Goal: Information Seeking & Learning: Learn about a topic

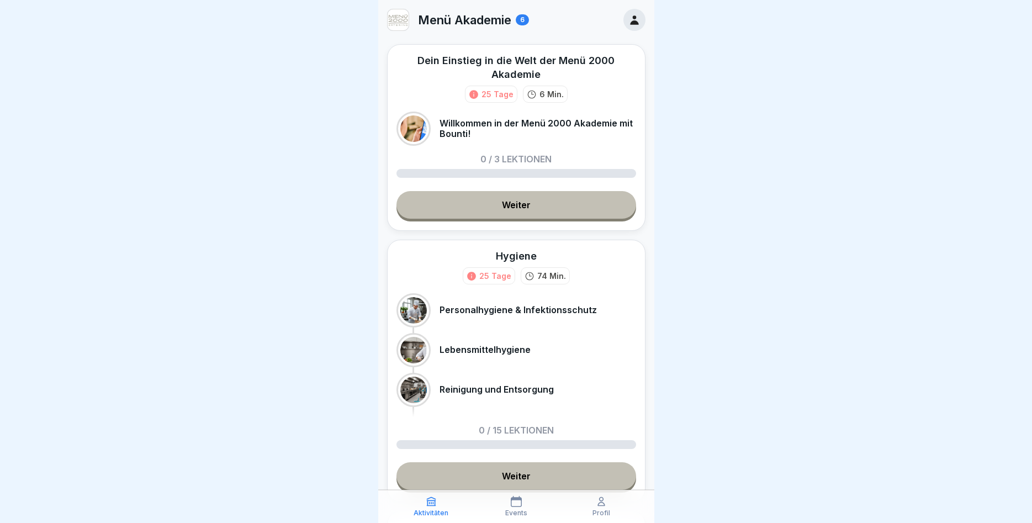
click at [503, 210] on link "Weiter" at bounding box center [516, 205] width 240 height 28
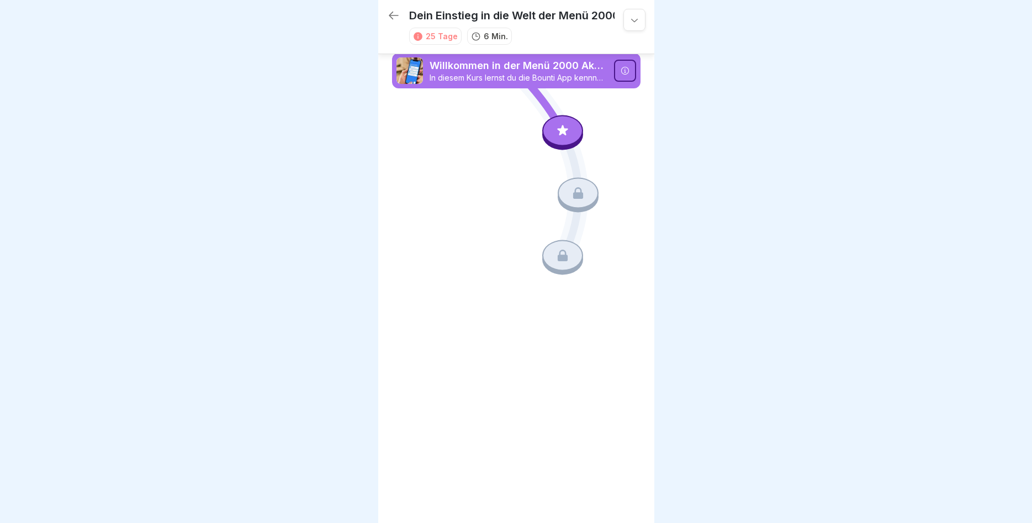
click at [623, 71] on icon at bounding box center [624, 70] width 9 height 9
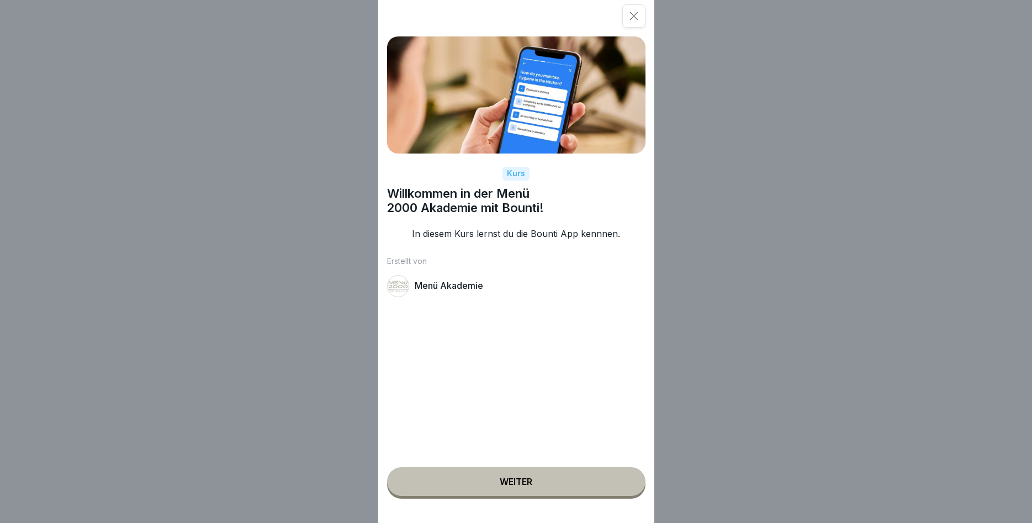
click at [518, 484] on div "Weiter" at bounding box center [516, 481] width 33 height 10
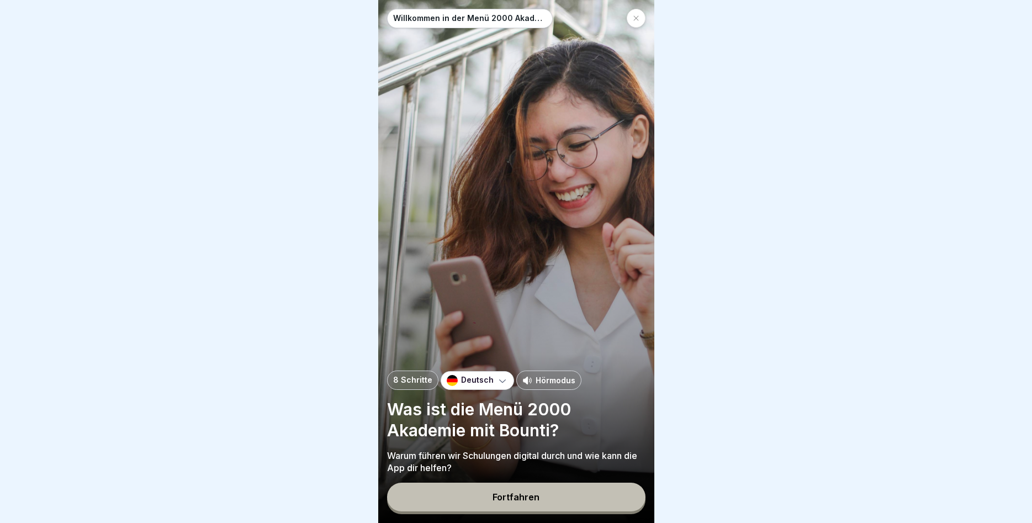
click at [516, 500] on div "Fortfahren" at bounding box center [515, 497] width 47 height 10
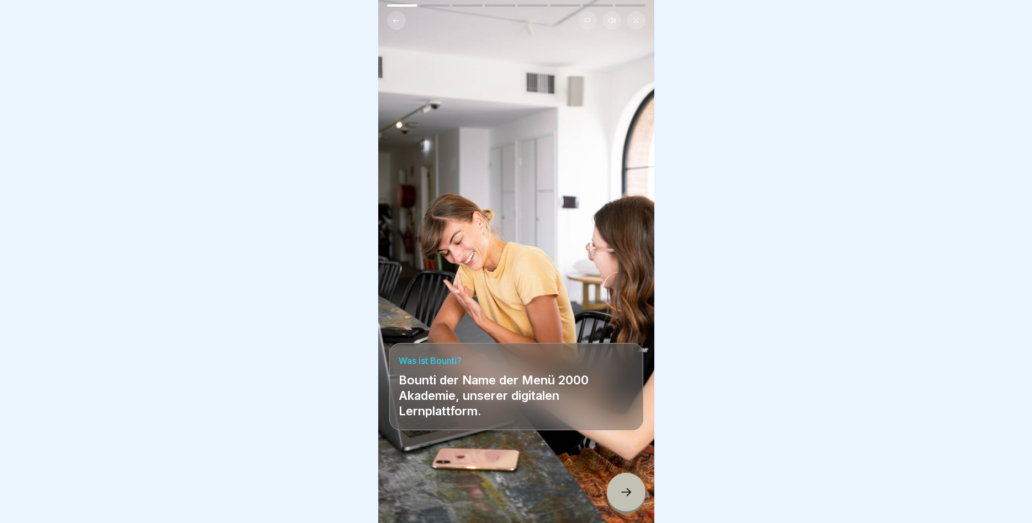
click at [628, 485] on div at bounding box center [626, 491] width 39 height 39
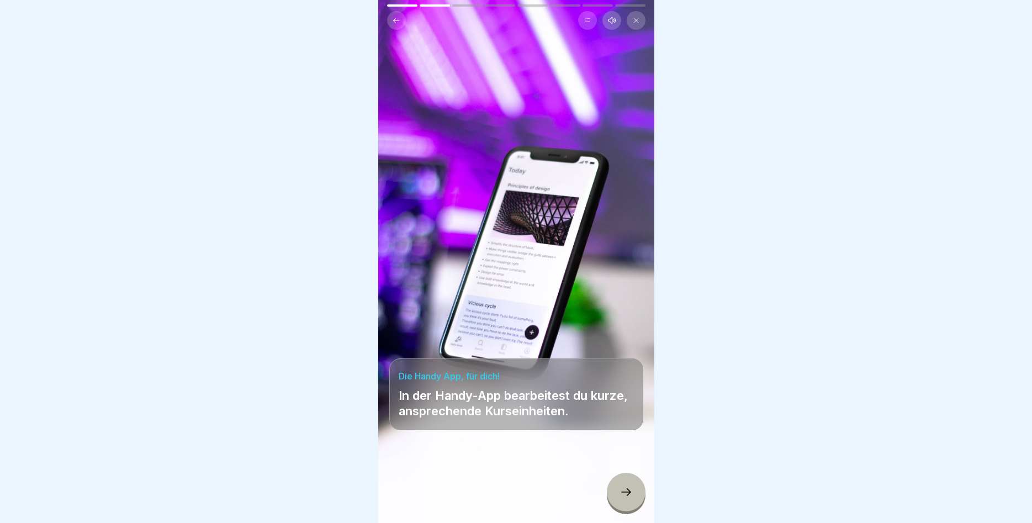
click at [622, 491] on icon at bounding box center [625, 491] width 13 height 13
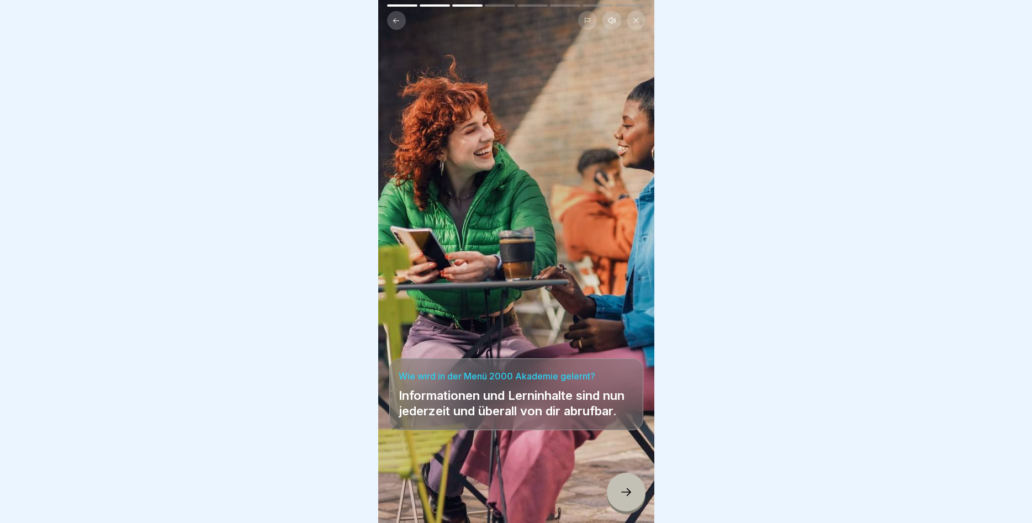
click at [616, 485] on div at bounding box center [626, 491] width 39 height 39
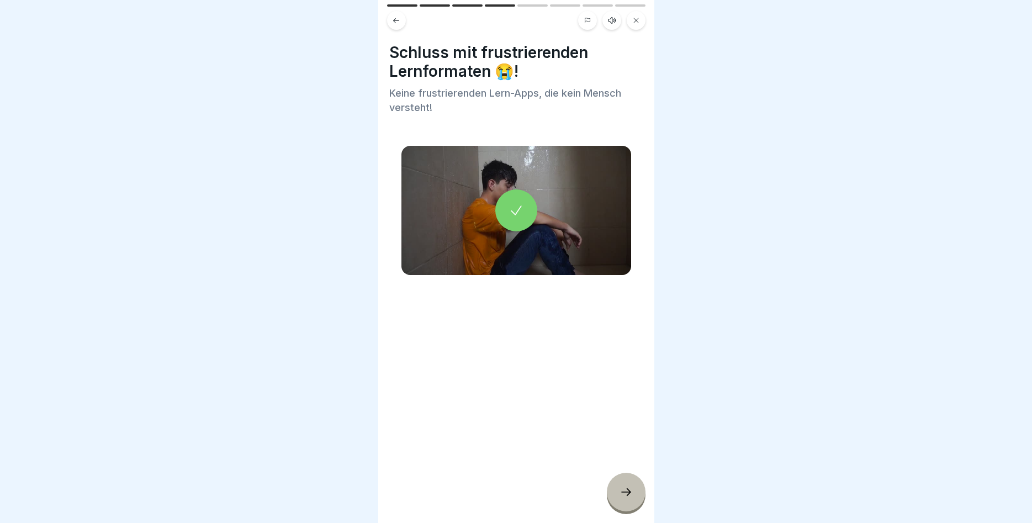
click at [615, 485] on div at bounding box center [626, 491] width 39 height 39
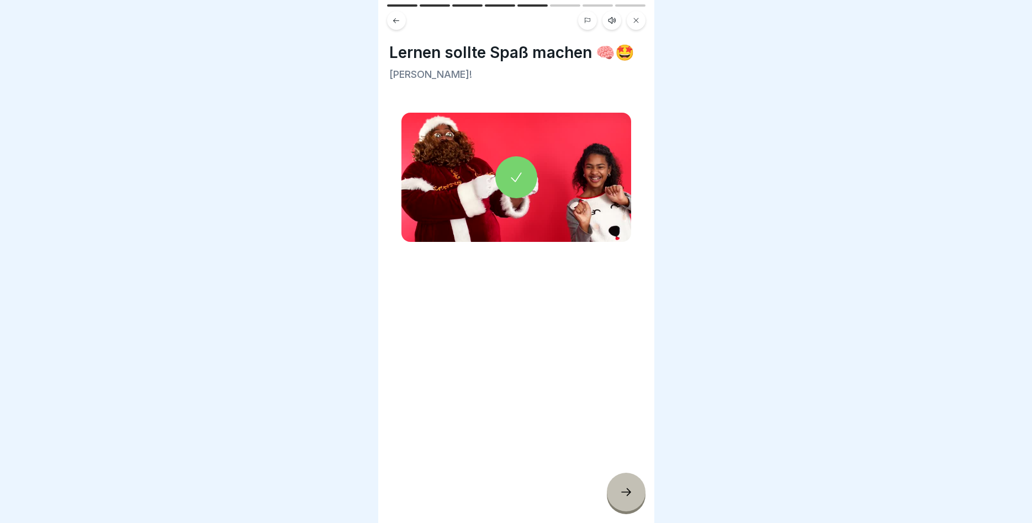
click at [615, 485] on div at bounding box center [626, 491] width 39 height 39
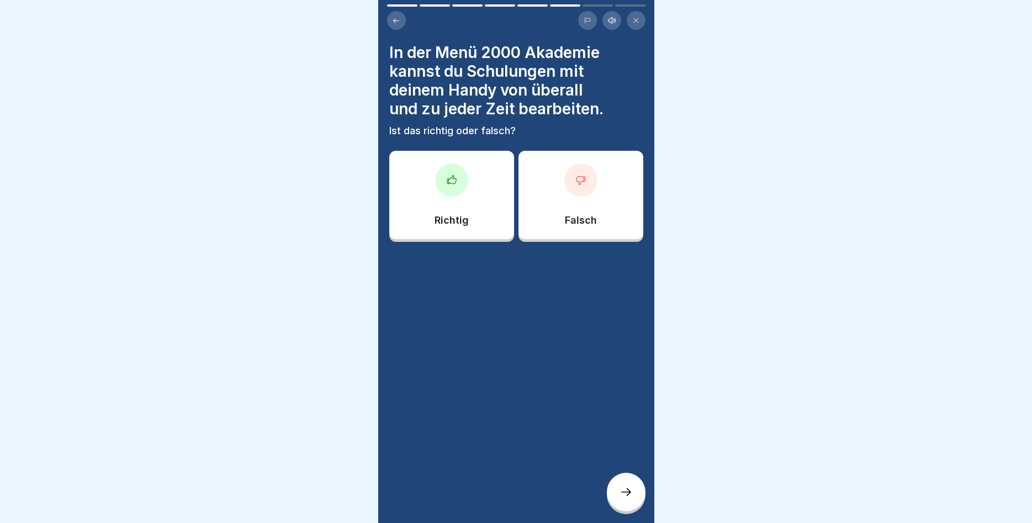
click at [442, 175] on div at bounding box center [451, 179] width 33 height 33
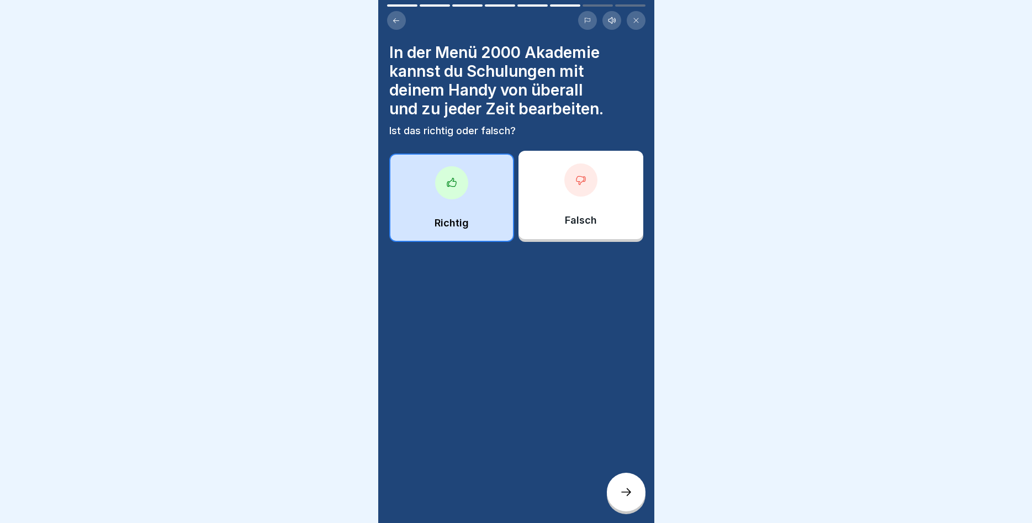
click at [618, 480] on div at bounding box center [626, 491] width 39 height 39
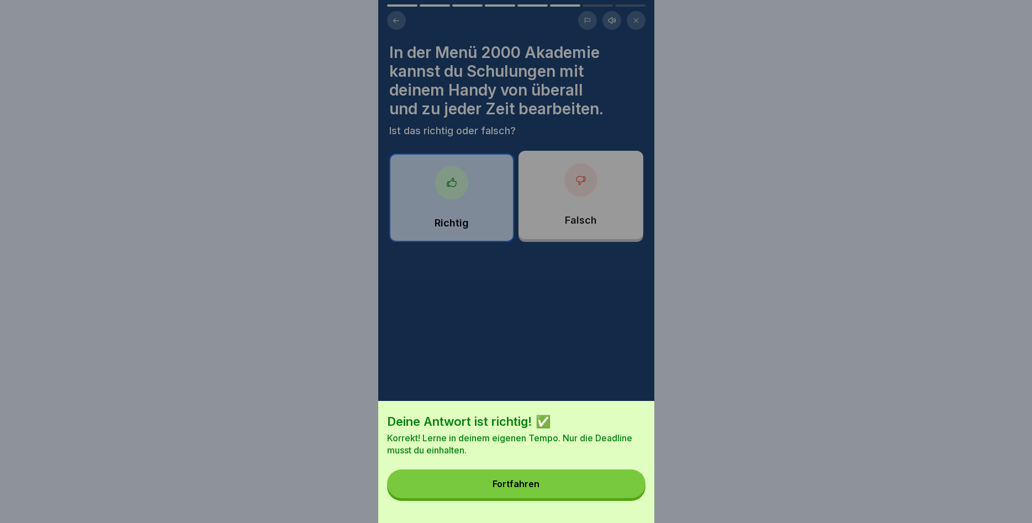
click at [558, 478] on button "Fortfahren" at bounding box center [516, 483] width 258 height 29
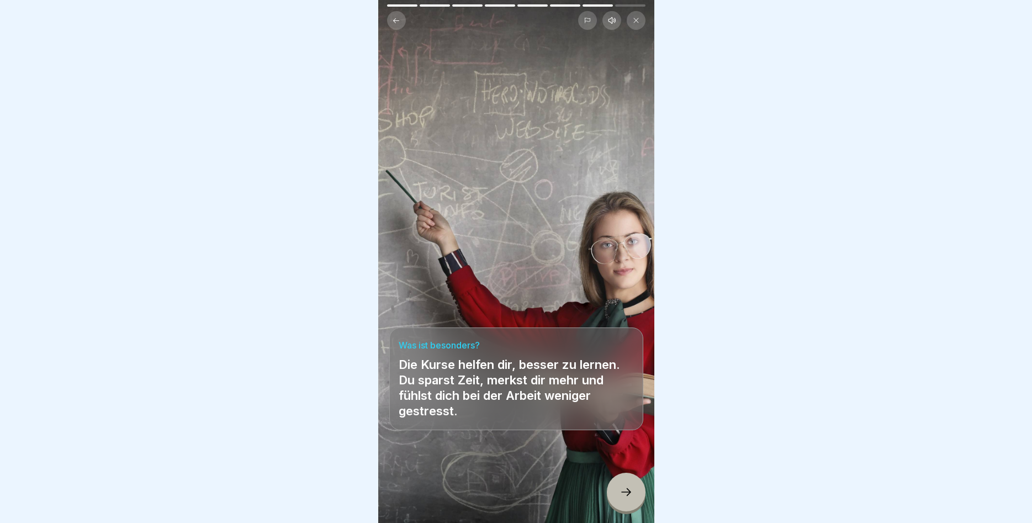
click at [621, 493] on icon at bounding box center [625, 491] width 13 height 13
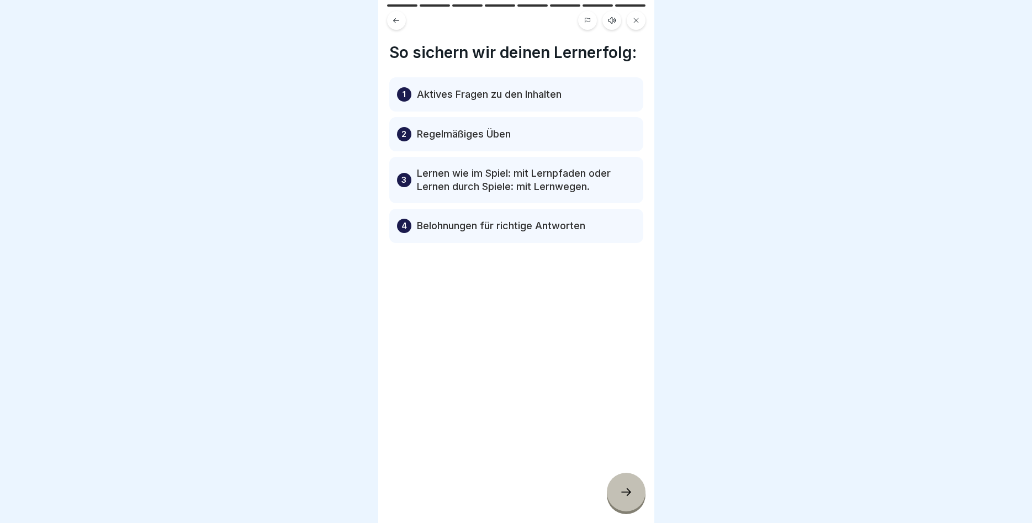
click at [614, 487] on div at bounding box center [626, 491] width 39 height 39
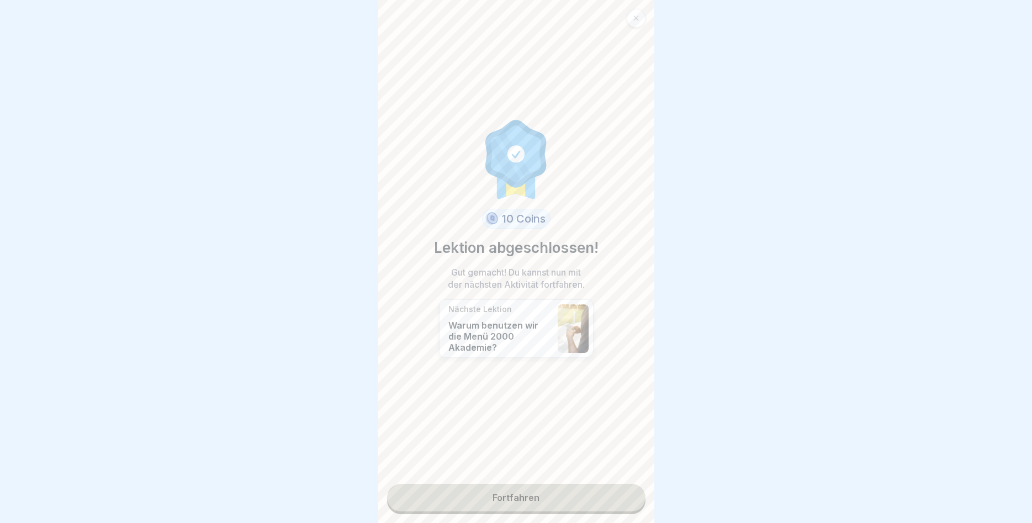
click at [549, 494] on link "Fortfahren" at bounding box center [516, 498] width 258 height 28
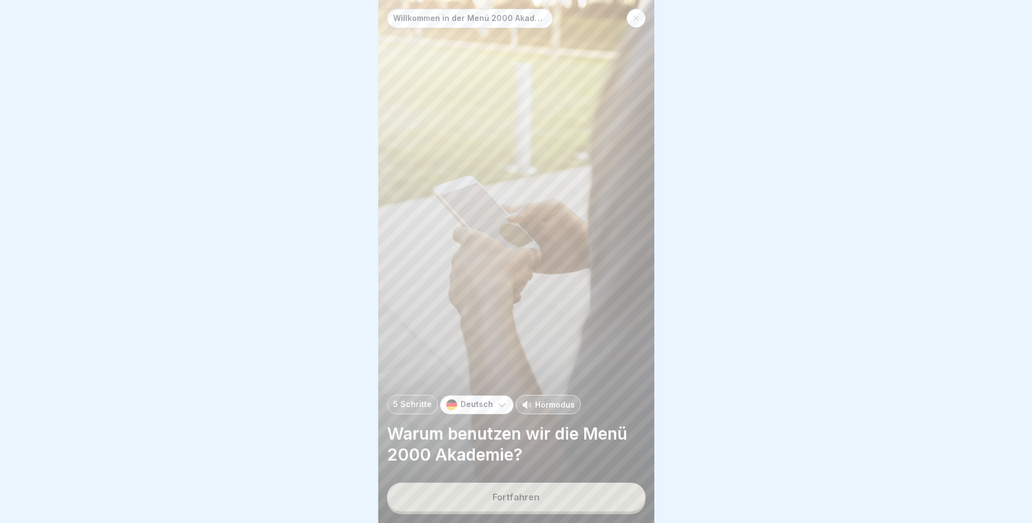
click at [549, 494] on button "Fortfahren" at bounding box center [516, 496] width 258 height 29
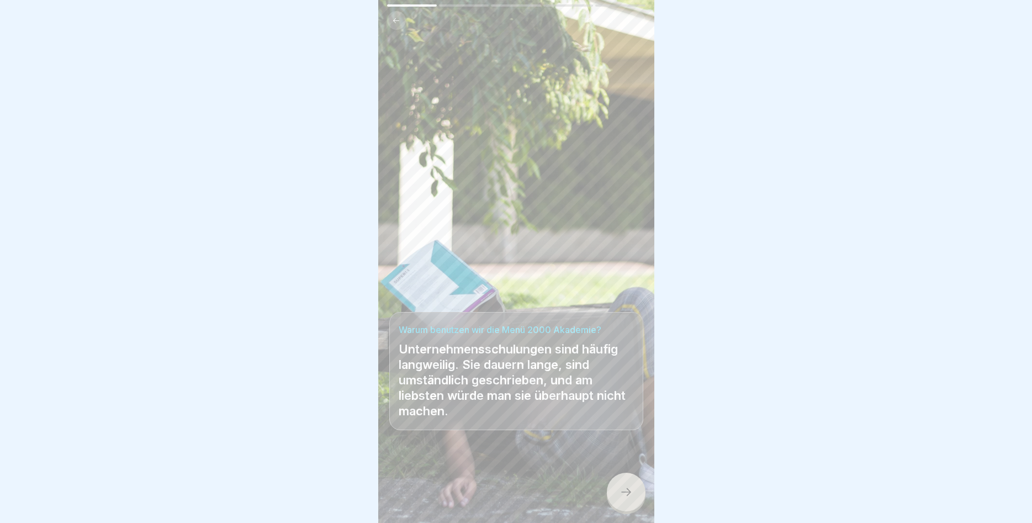
click at [623, 486] on div at bounding box center [626, 491] width 39 height 39
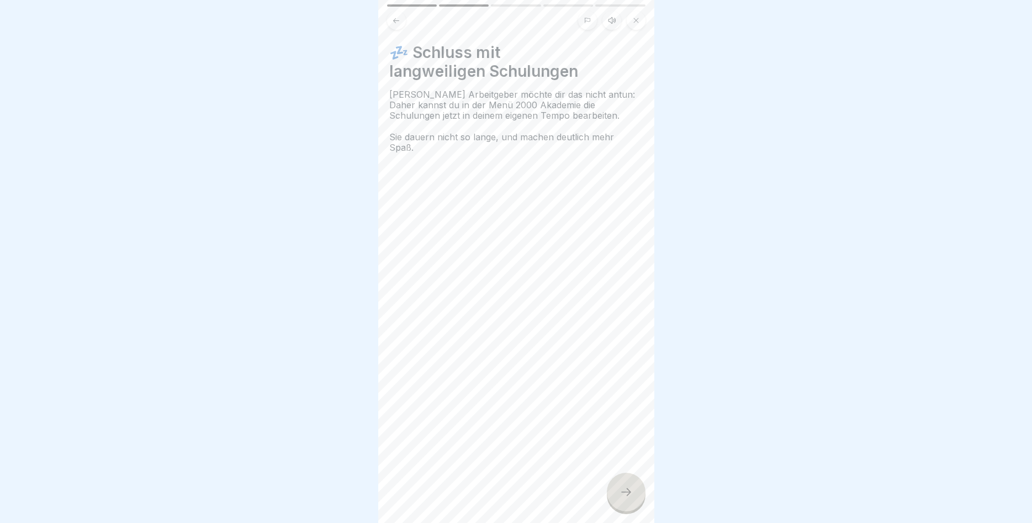
click at [623, 486] on icon at bounding box center [625, 491] width 13 height 13
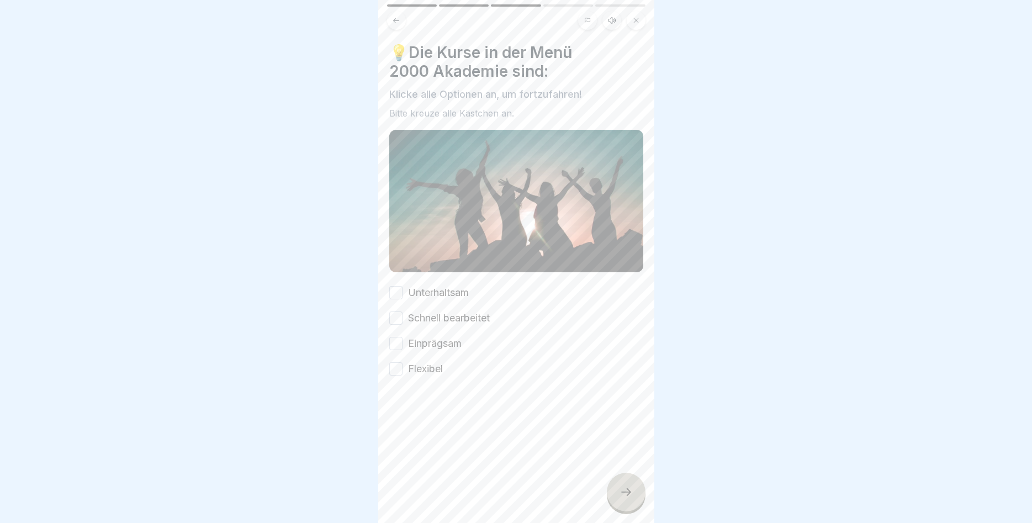
click at [391, 288] on button "Unterhaltsam" at bounding box center [395, 292] width 13 height 13
click at [394, 310] on div "Unterhaltsam Schnell bearbeitet Einprägsam Flexibel" at bounding box center [516, 330] width 254 height 91
click at [396, 323] on button "Schnell bearbeitet" at bounding box center [395, 317] width 13 height 13
click at [396, 345] on button "Einprägsam" at bounding box center [395, 343] width 13 height 13
click at [392, 371] on button "Flexibel" at bounding box center [395, 368] width 13 height 13
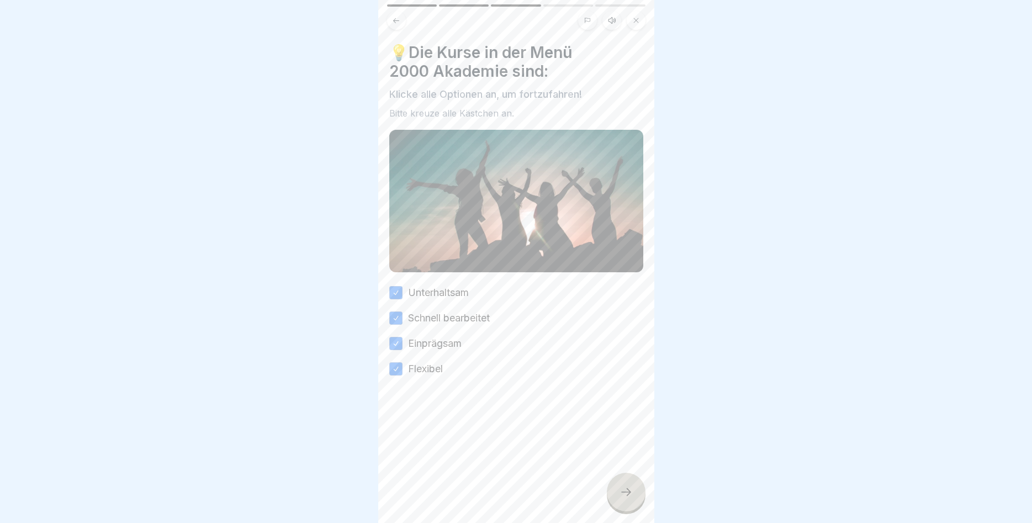
click at [635, 502] on div at bounding box center [626, 491] width 39 height 39
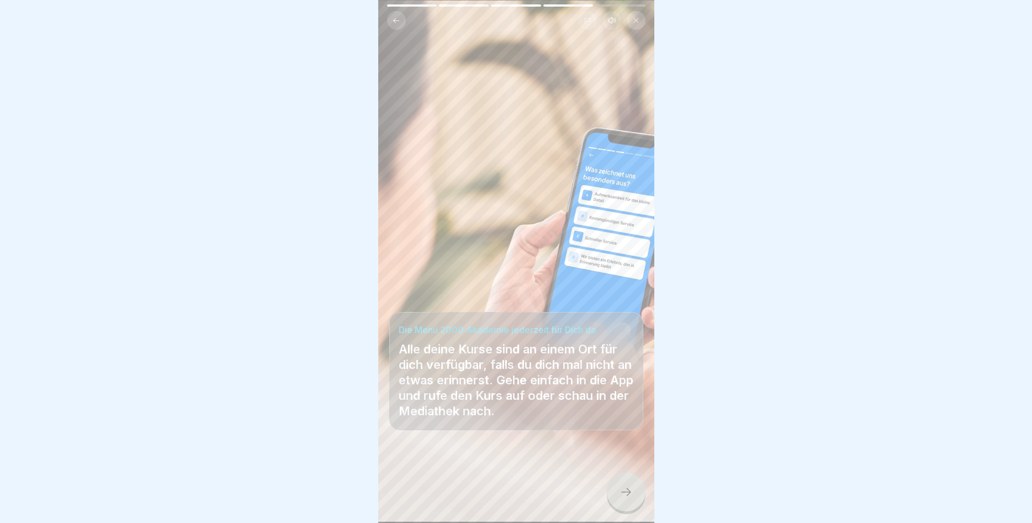
click at [623, 495] on icon at bounding box center [625, 491] width 13 height 13
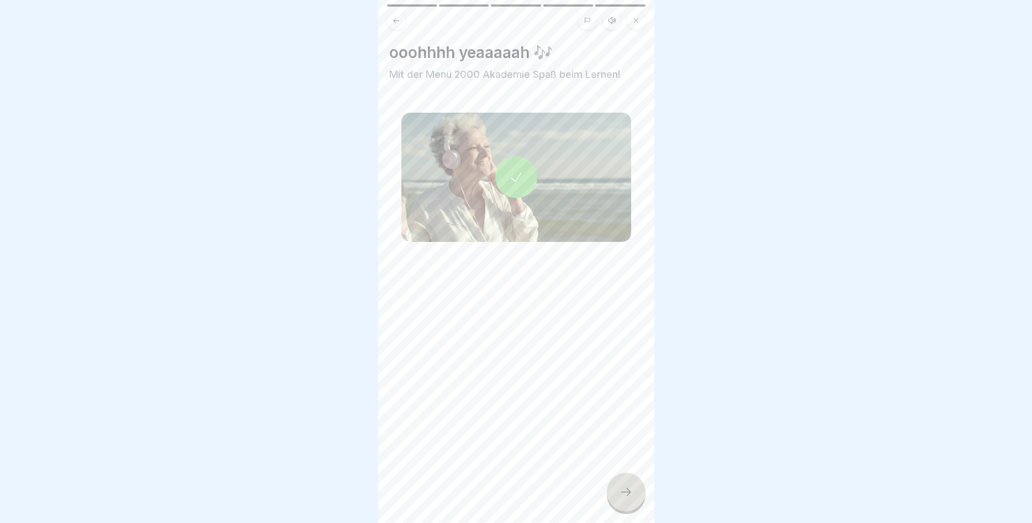
click at [618, 492] on div at bounding box center [626, 491] width 39 height 39
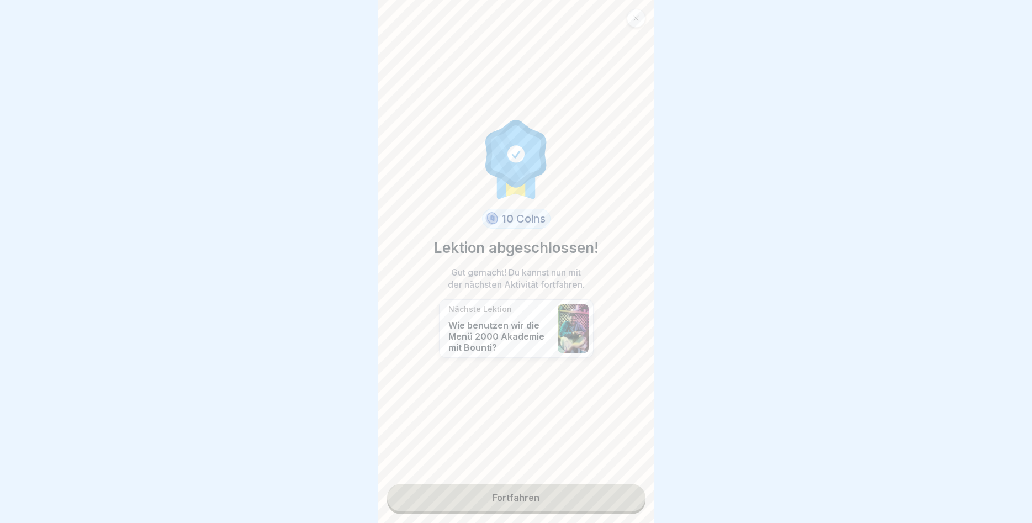
click at [543, 488] on link "Fortfahren" at bounding box center [516, 498] width 258 height 28
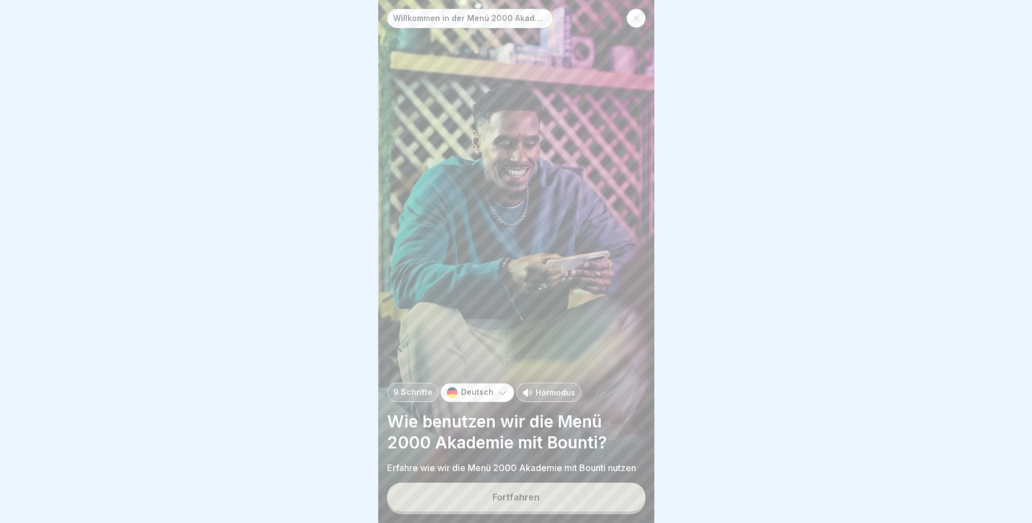
click at [539, 490] on button "Fortfahren" at bounding box center [516, 496] width 258 height 29
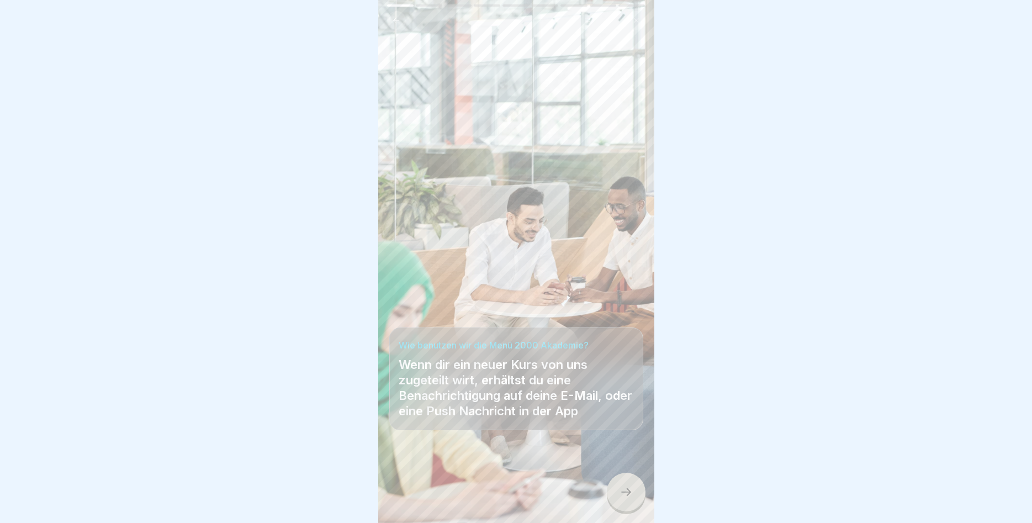
click at [615, 492] on div at bounding box center [626, 491] width 39 height 39
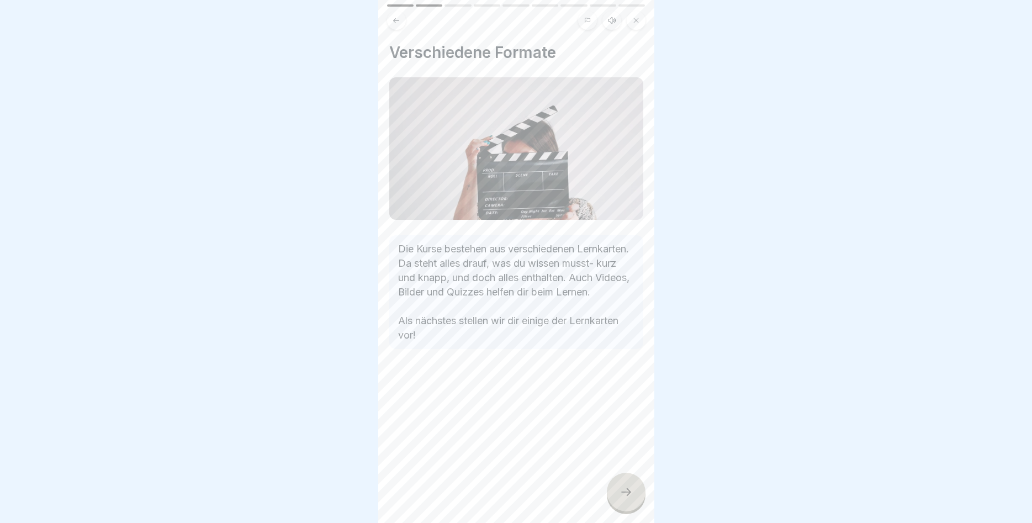
click at [621, 486] on div at bounding box center [626, 491] width 39 height 39
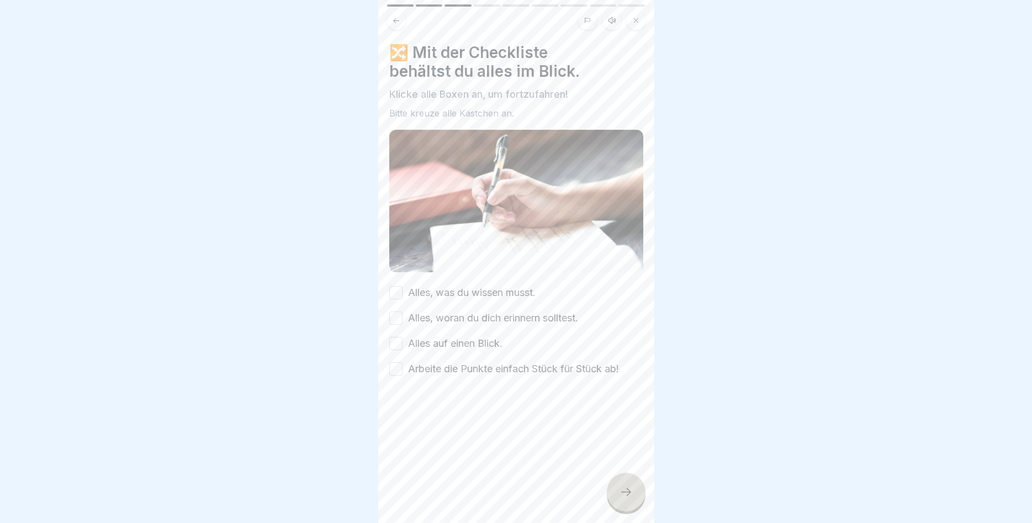
click at [394, 293] on button "Alles, was du wissen musst." at bounding box center [395, 292] width 13 height 13
click at [396, 316] on button "Alles, woran du dich erinnern solltest." at bounding box center [395, 317] width 13 height 13
click at [398, 344] on button "Alles auf einen Blick." at bounding box center [395, 343] width 13 height 13
click at [401, 370] on button "Arbeite die Punkte einfach Stück für Stück ab!" at bounding box center [395, 368] width 13 height 13
click at [622, 493] on icon at bounding box center [625, 491] width 13 height 13
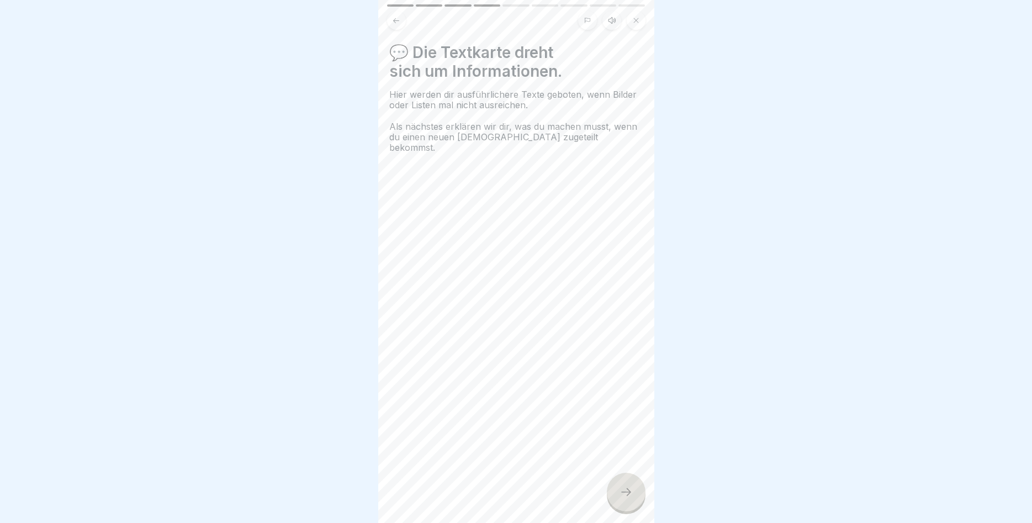
click at [639, 489] on div at bounding box center [626, 491] width 39 height 39
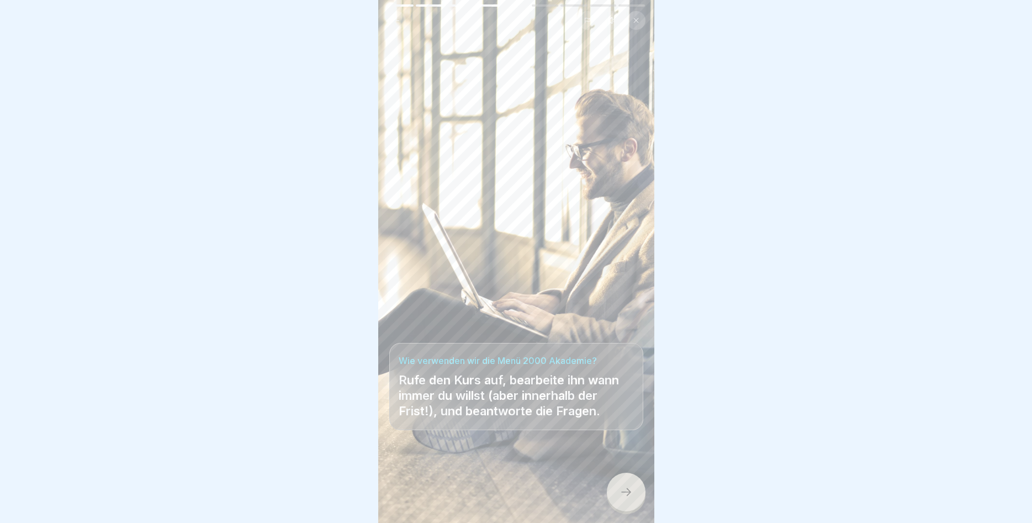
click at [628, 492] on icon at bounding box center [625, 491] width 13 height 13
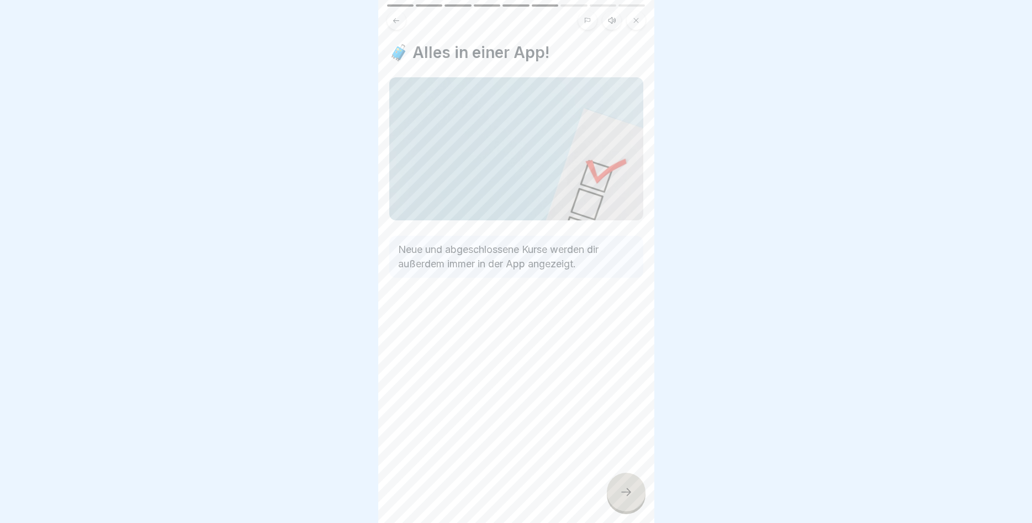
click at [628, 491] on icon at bounding box center [625, 491] width 13 height 13
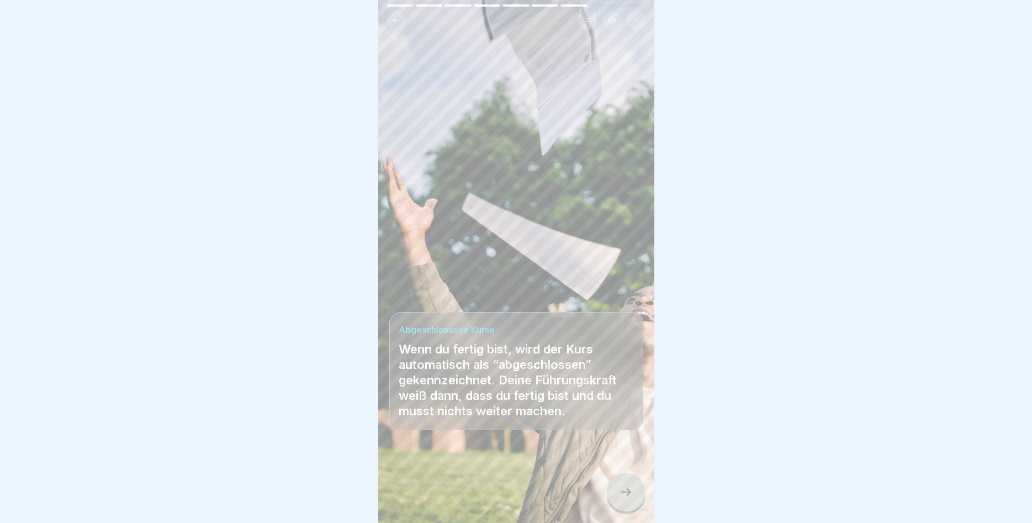
click at [628, 490] on icon at bounding box center [626, 492] width 10 height 8
click at [628, 490] on icon at bounding box center [625, 491] width 13 height 13
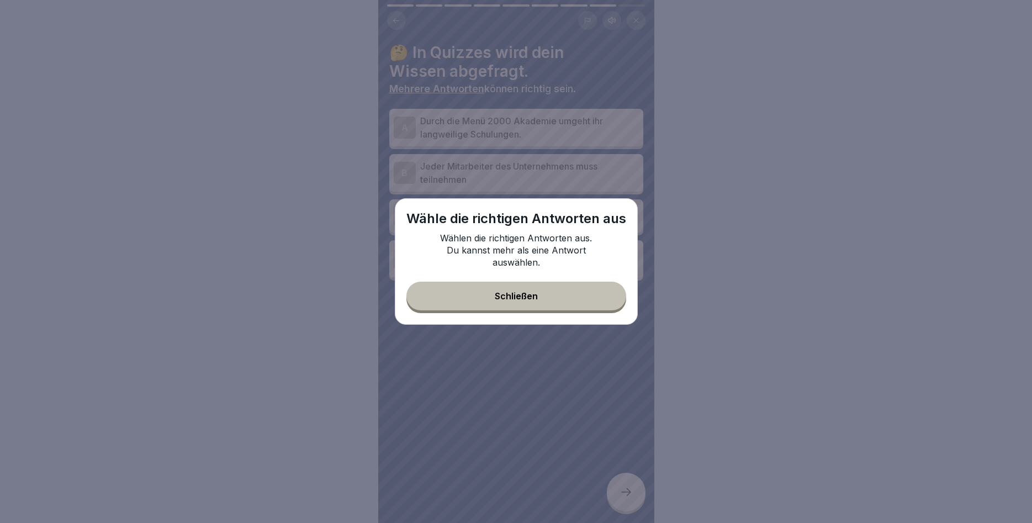
click at [526, 304] on button "Schließen" at bounding box center [516, 296] width 220 height 29
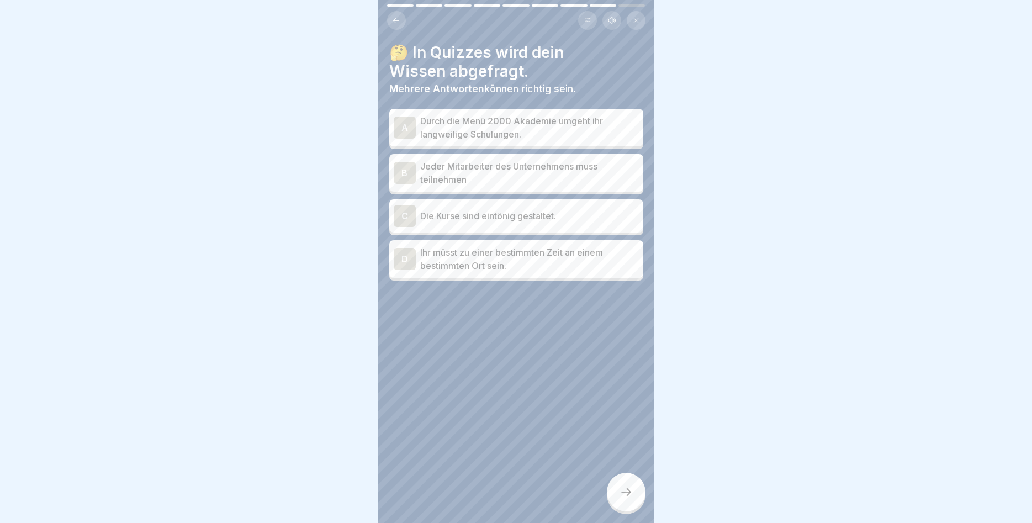
click at [395, 132] on div "A" at bounding box center [405, 127] width 22 height 22
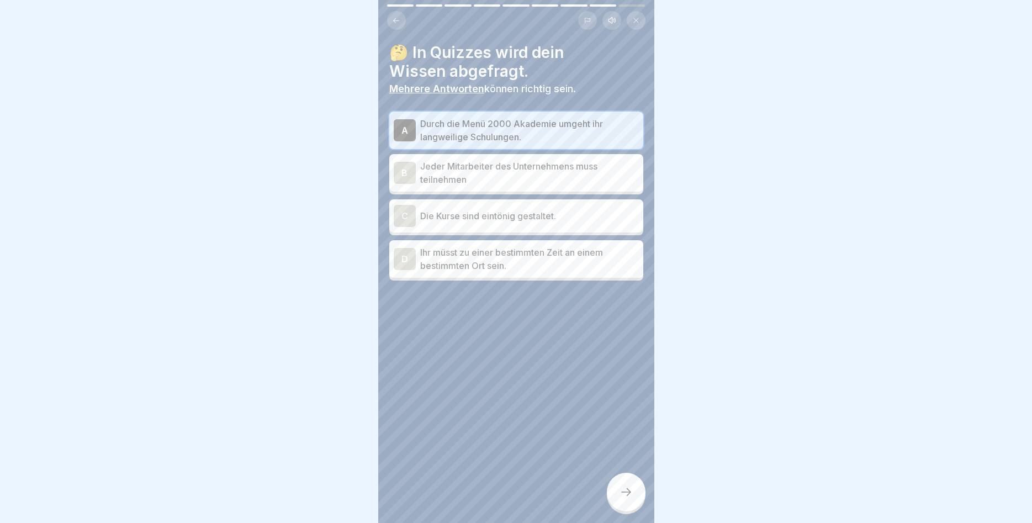
click at [405, 172] on div "B" at bounding box center [405, 173] width 22 height 22
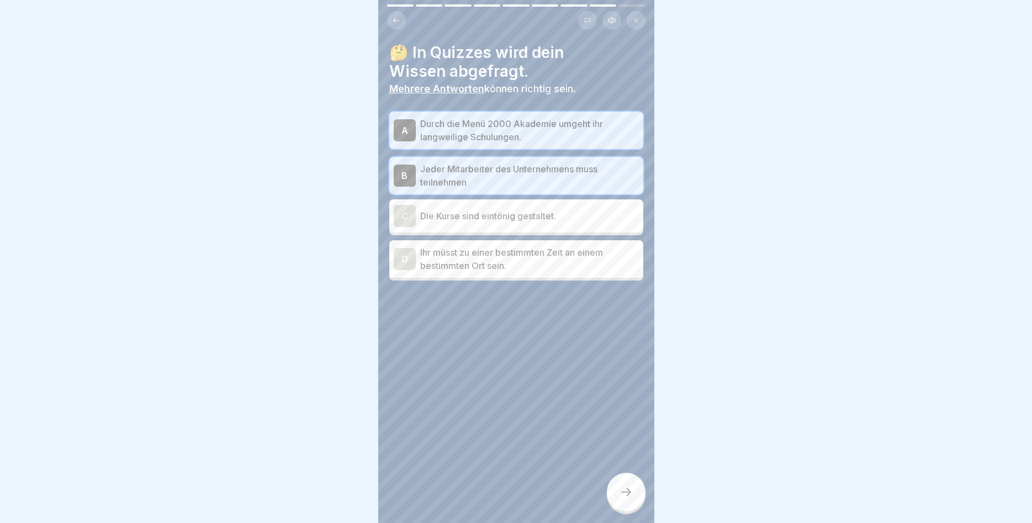
click at [631, 485] on div at bounding box center [626, 491] width 39 height 39
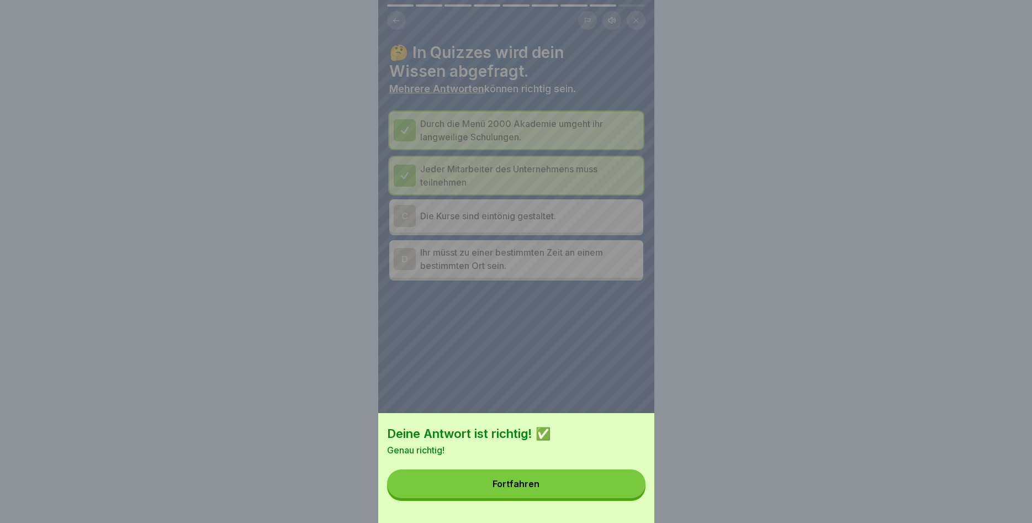
click at [527, 482] on div "Fortfahren" at bounding box center [515, 484] width 47 height 10
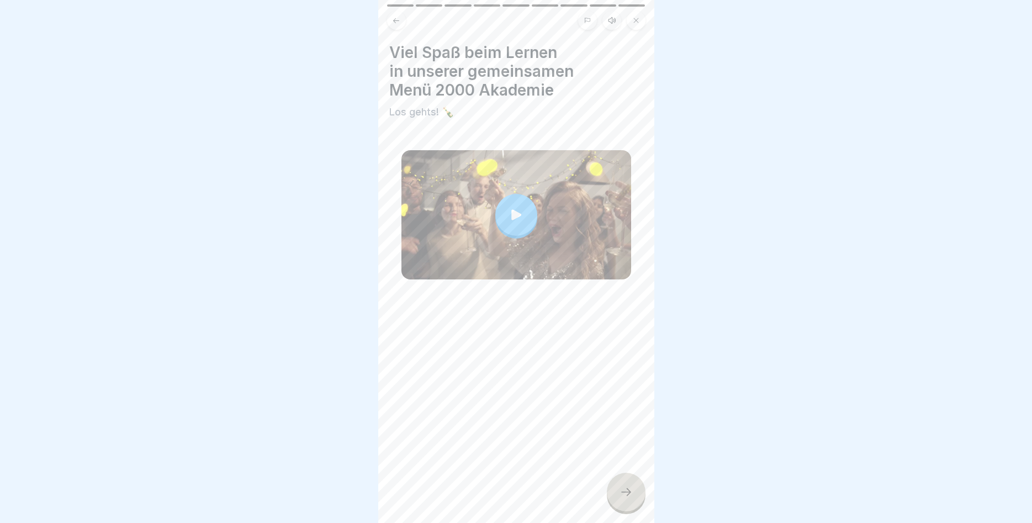
click at [518, 211] on icon at bounding box center [515, 214] width 15 height 15
click at [634, 498] on div at bounding box center [626, 491] width 39 height 39
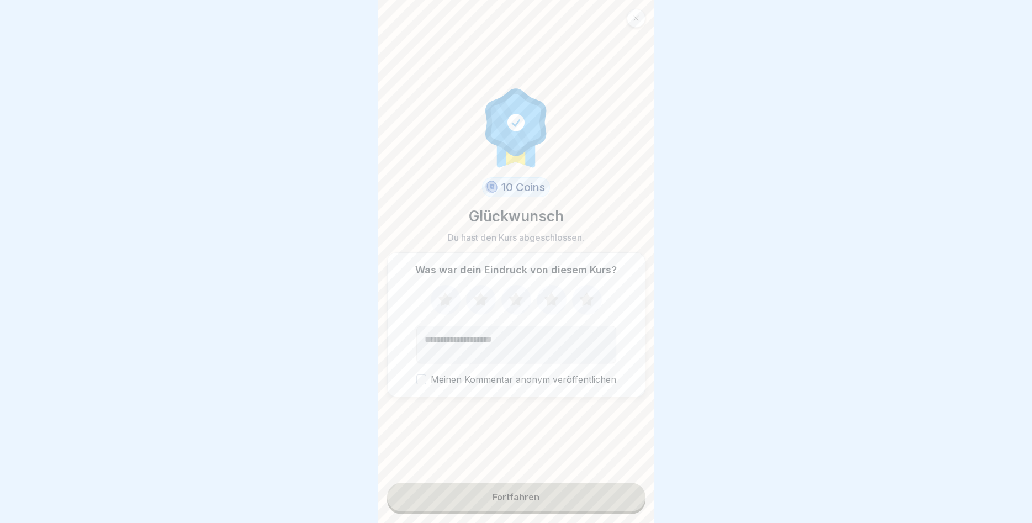
click at [585, 301] on icon at bounding box center [586, 299] width 14 height 14
click at [480, 501] on button "Fortfahren" at bounding box center [516, 496] width 258 height 29
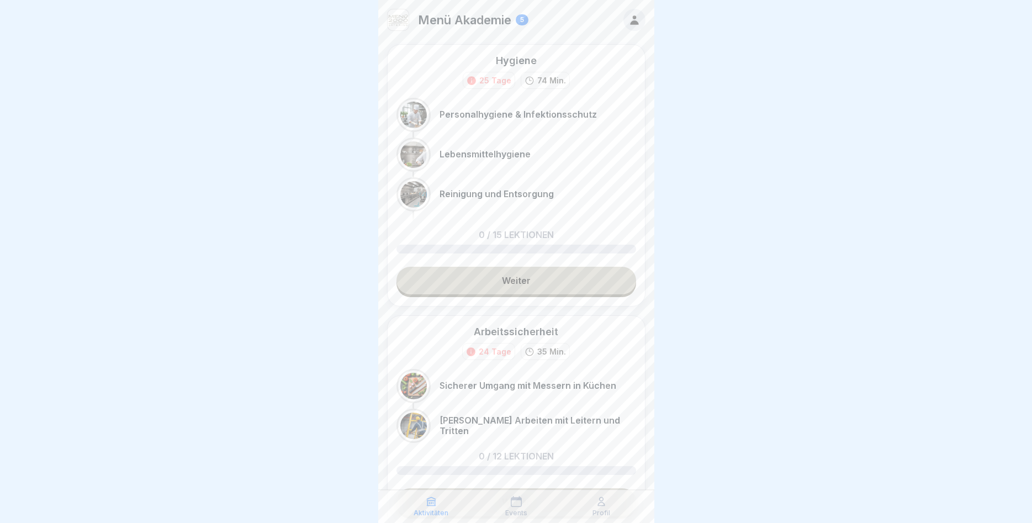
click at [525, 280] on link "Weiter" at bounding box center [516, 281] width 240 height 28
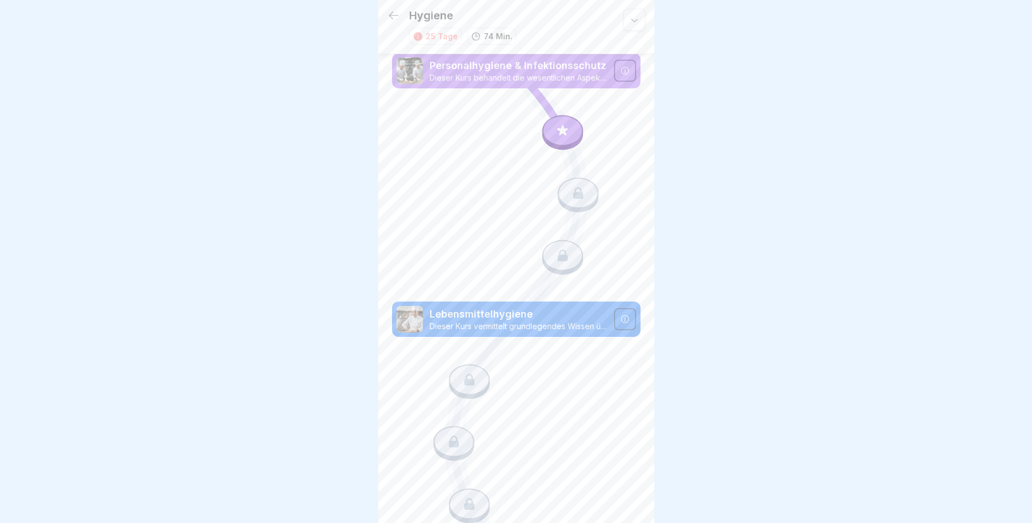
click at [624, 64] on div at bounding box center [625, 71] width 22 height 22
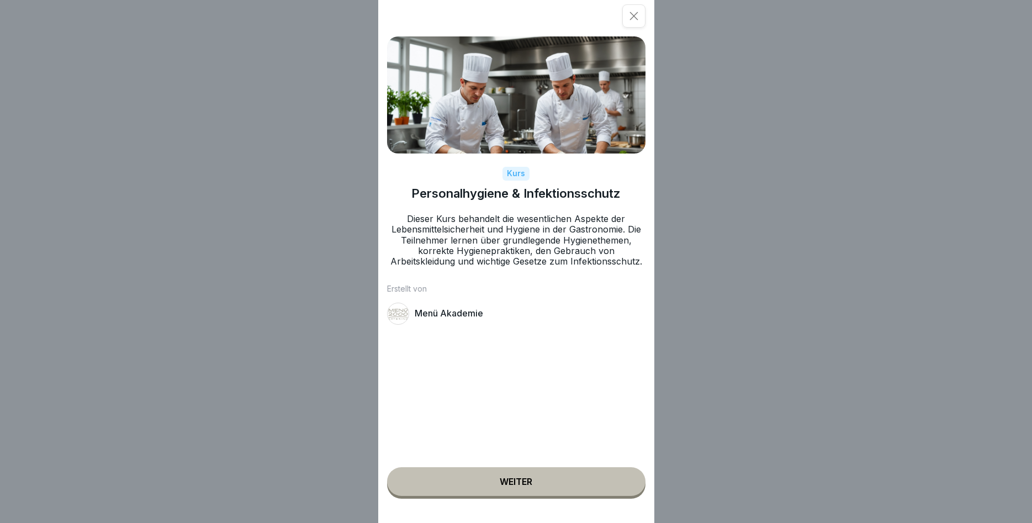
click at [539, 479] on button "Weiter" at bounding box center [516, 481] width 258 height 29
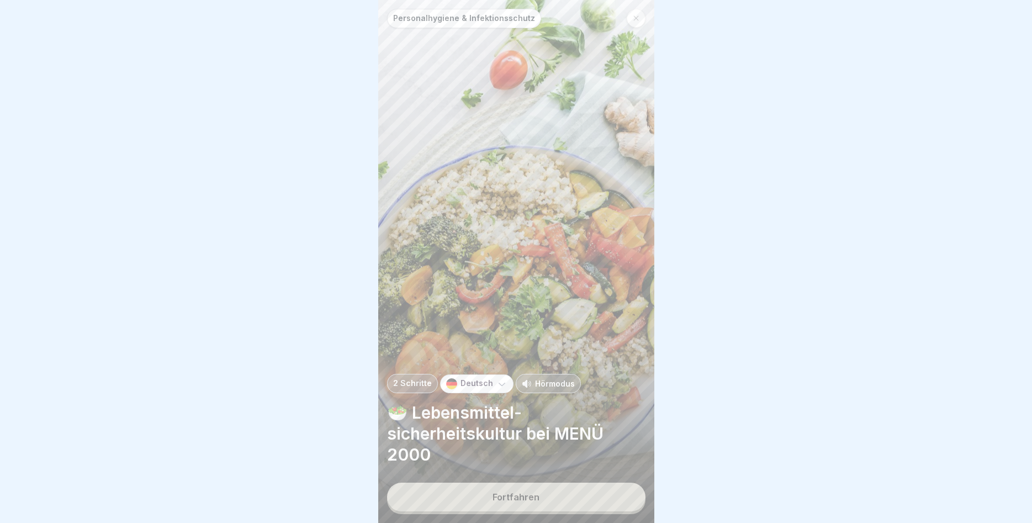
click at [539, 493] on button "Fortfahren" at bounding box center [516, 496] width 258 height 29
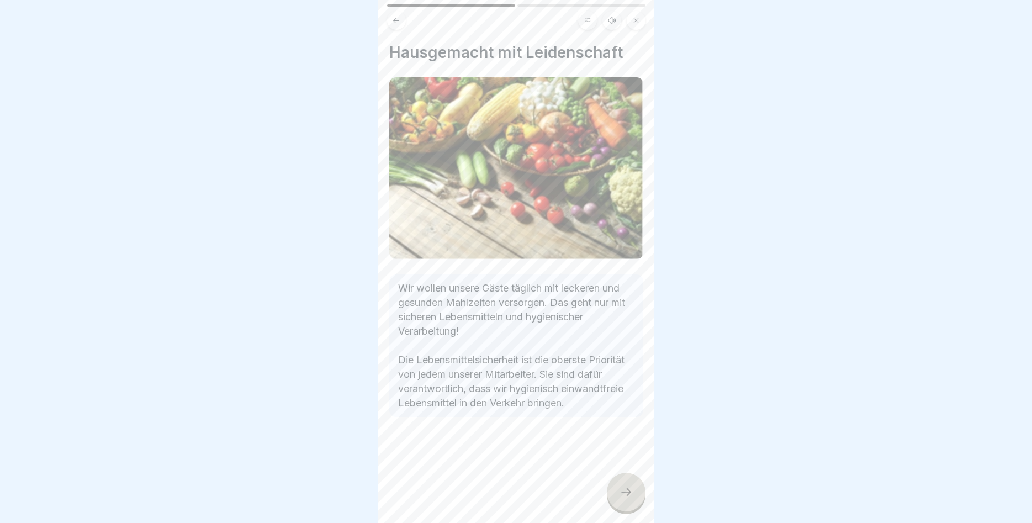
click at [623, 478] on div at bounding box center [626, 491] width 39 height 39
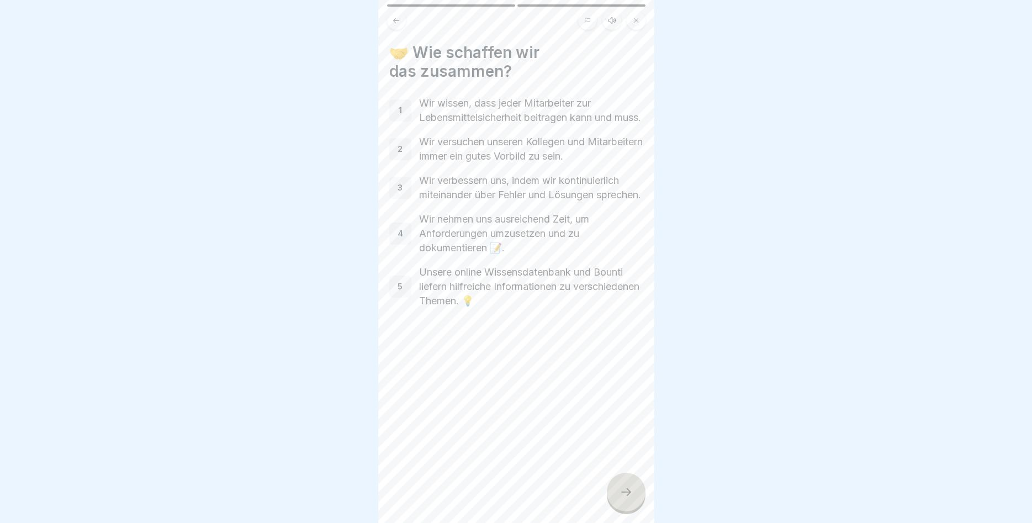
click at [400, 114] on p "1" at bounding box center [400, 110] width 3 height 10
click at [400, 113] on p "1" at bounding box center [400, 110] width 3 height 10
click at [401, 154] on p "2" at bounding box center [399, 149] width 5 height 10
click at [622, 487] on icon at bounding box center [625, 491] width 13 height 13
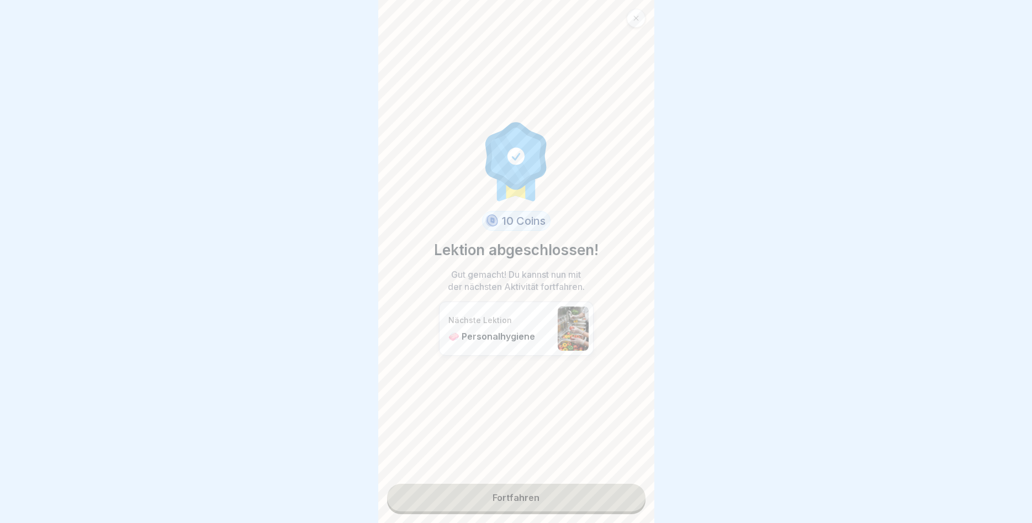
click at [566, 505] on link "Fortfahren" at bounding box center [516, 498] width 258 height 28
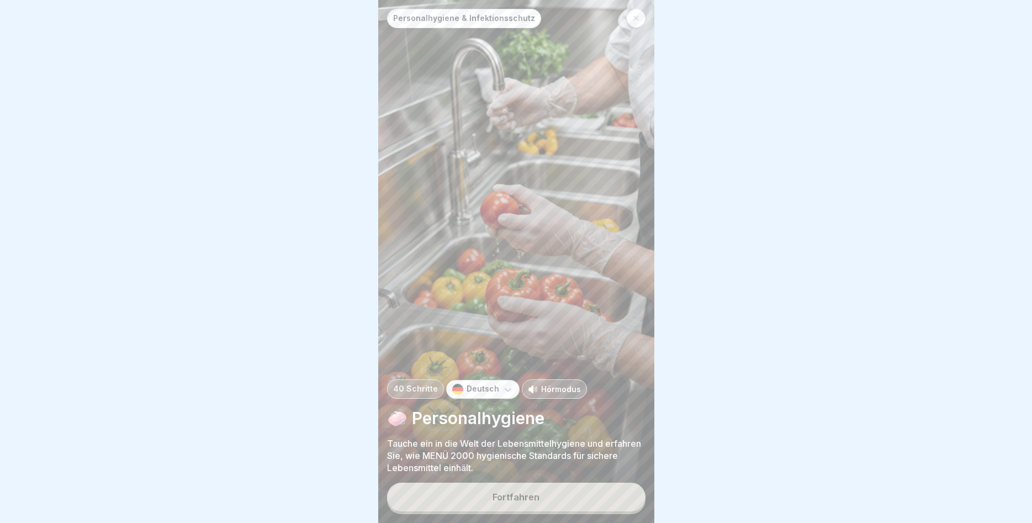
click at [545, 492] on button "Fortfahren" at bounding box center [516, 496] width 258 height 29
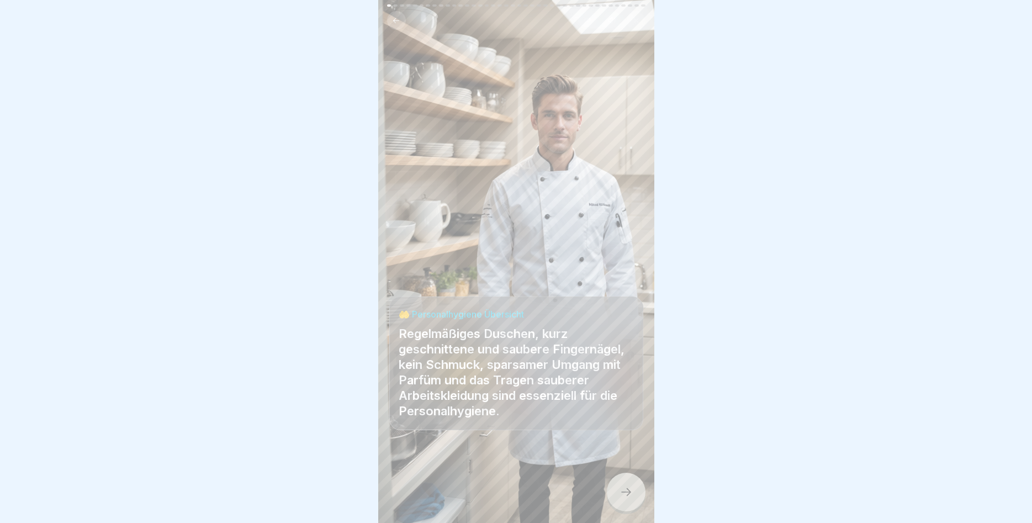
click at [620, 495] on icon at bounding box center [625, 491] width 13 height 13
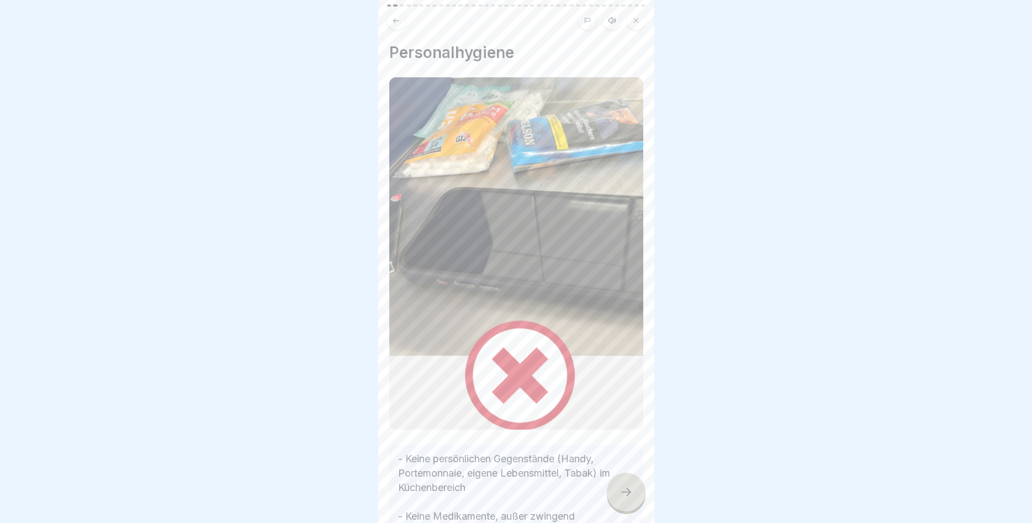
click at [615, 491] on div at bounding box center [626, 491] width 39 height 39
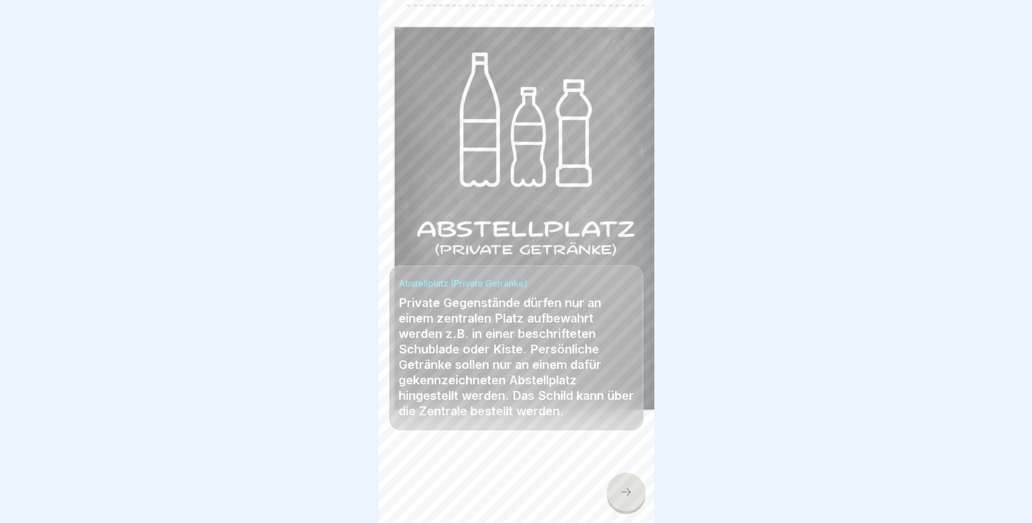
click at [617, 491] on div at bounding box center [626, 491] width 39 height 39
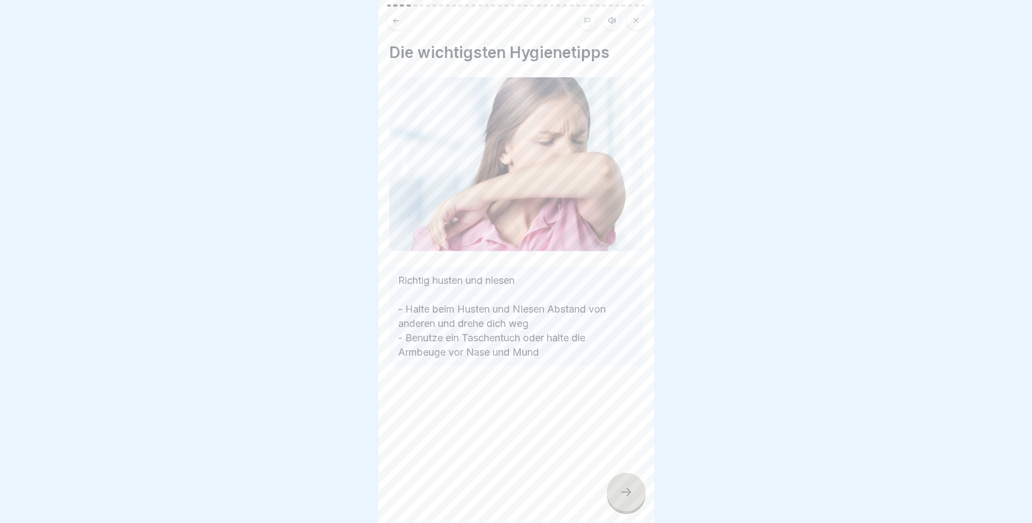
click at [617, 491] on div at bounding box center [626, 491] width 39 height 39
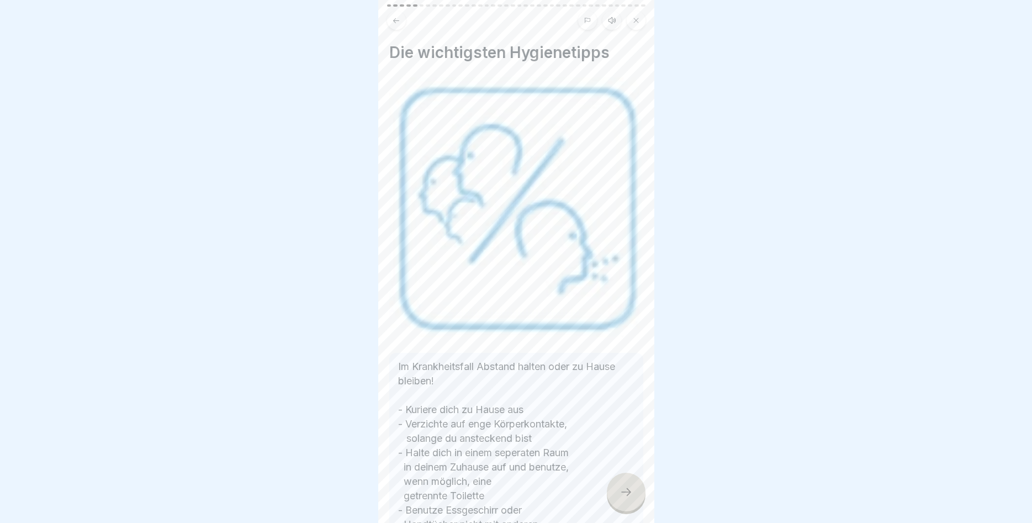
click at [617, 491] on div at bounding box center [626, 491] width 39 height 39
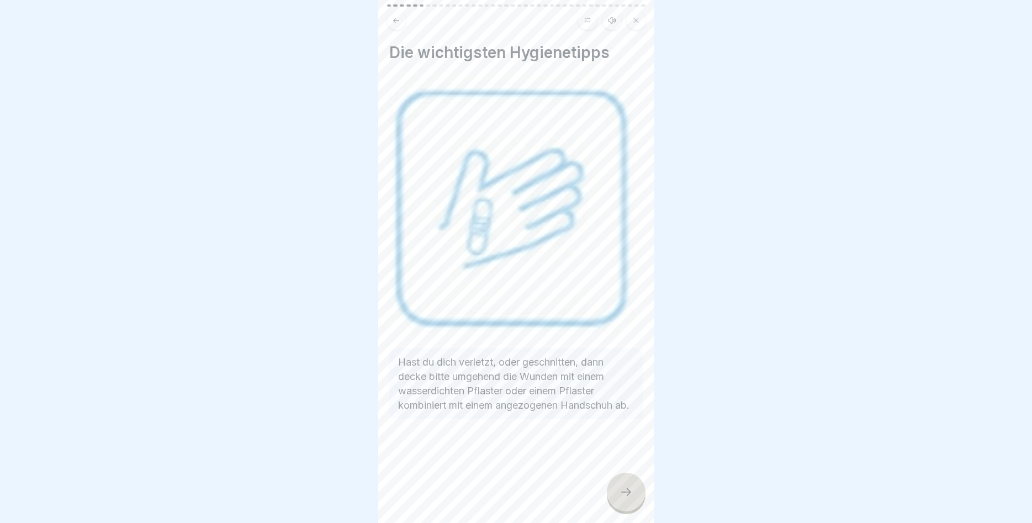
click at [617, 491] on div at bounding box center [626, 491] width 39 height 39
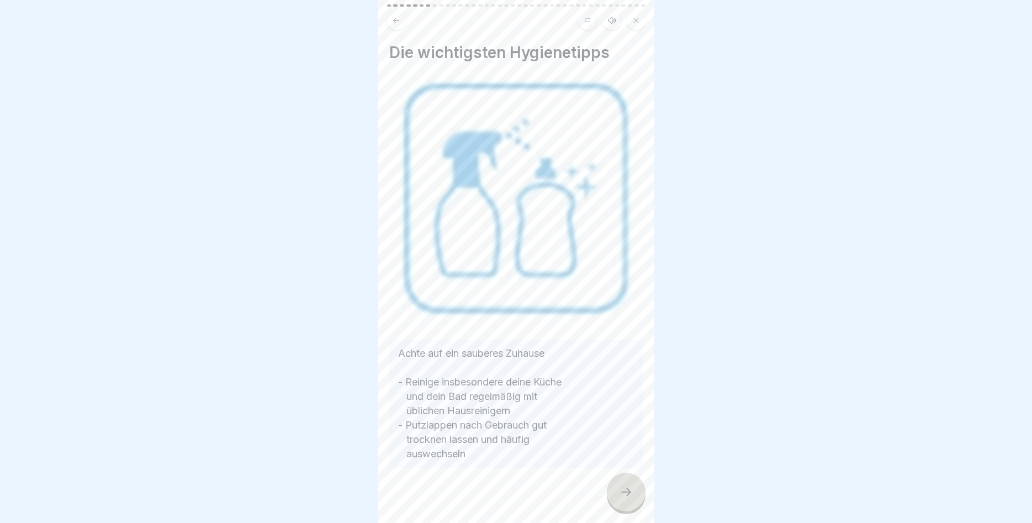
click at [620, 491] on icon at bounding box center [625, 491] width 13 height 13
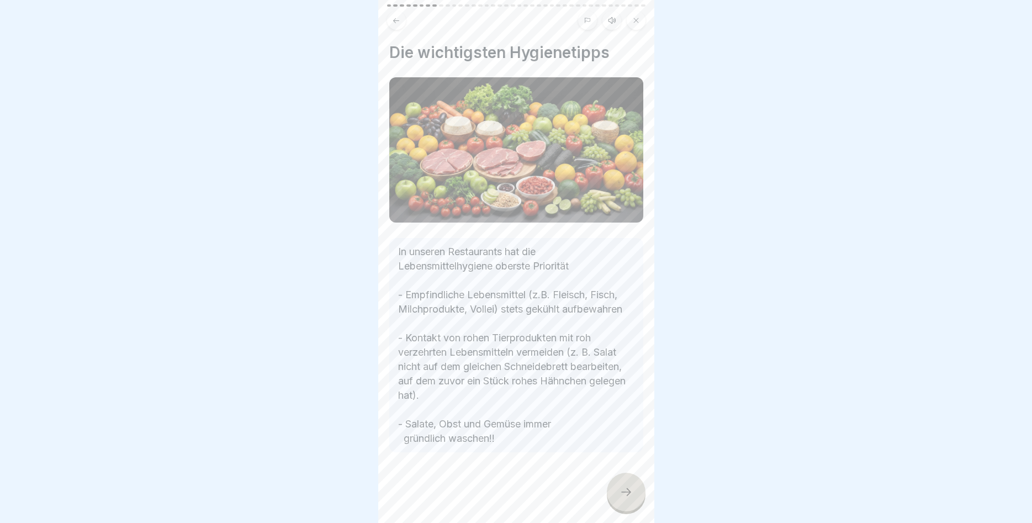
click at [620, 491] on icon at bounding box center [625, 491] width 13 height 13
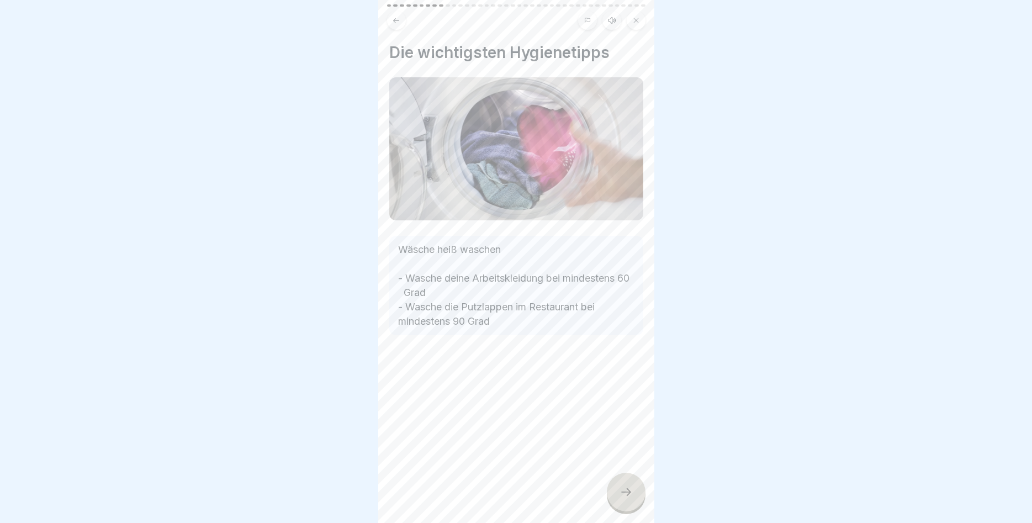
click at [620, 491] on icon at bounding box center [625, 491] width 13 height 13
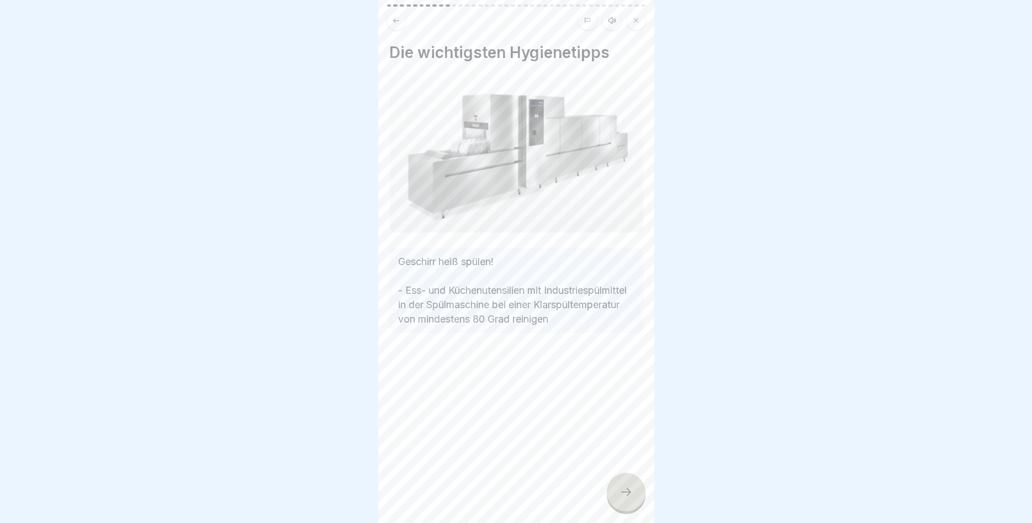
click at [620, 491] on icon at bounding box center [625, 491] width 13 height 13
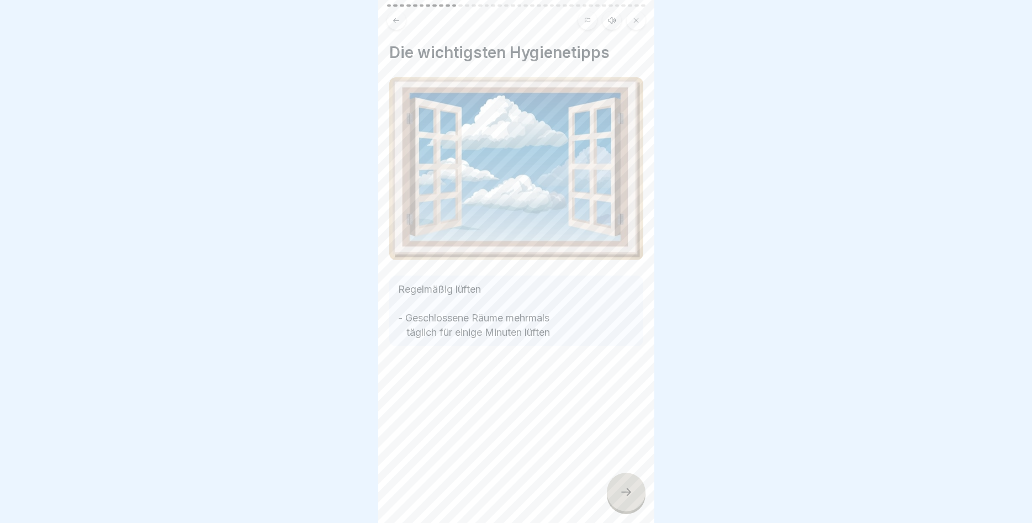
click at [620, 491] on icon at bounding box center [625, 491] width 13 height 13
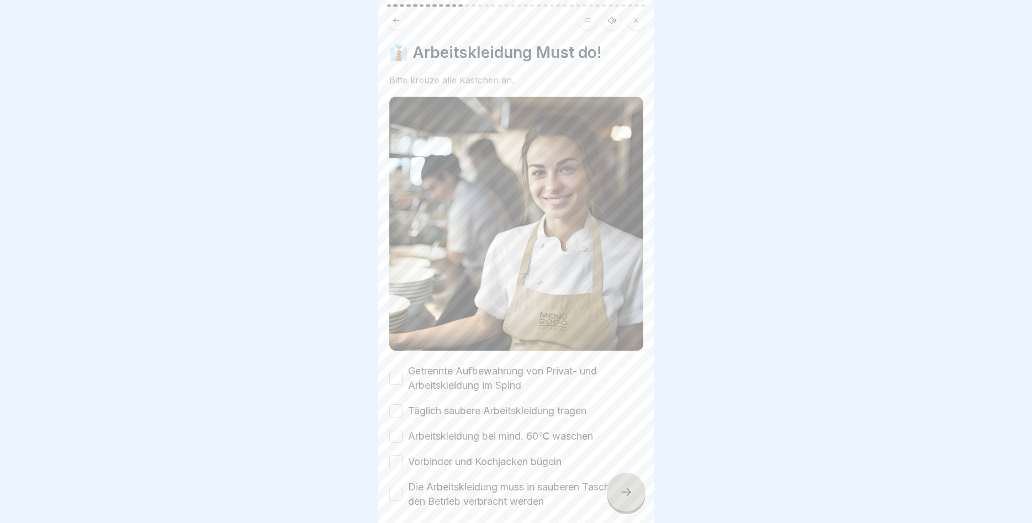
click at [392, 376] on button "Getrennte Aufbewahrung von Privat- und Arbeitskleidung im Spind" at bounding box center [395, 377] width 13 height 13
click at [400, 410] on button "Täglich saubere Arbeitskleidung tragen" at bounding box center [395, 410] width 13 height 13
click at [396, 440] on button "Arbeitskleidung bei mind. 60℃ waschen" at bounding box center [395, 435] width 13 height 13
click at [396, 461] on button "Vorbinder und Kochjacken bügeln" at bounding box center [395, 461] width 13 height 13
click at [401, 488] on button "Die Arbeitskleidung muss in sauberen Taschen in den Betrieb verbracht werden" at bounding box center [395, 493] width 13 height 13
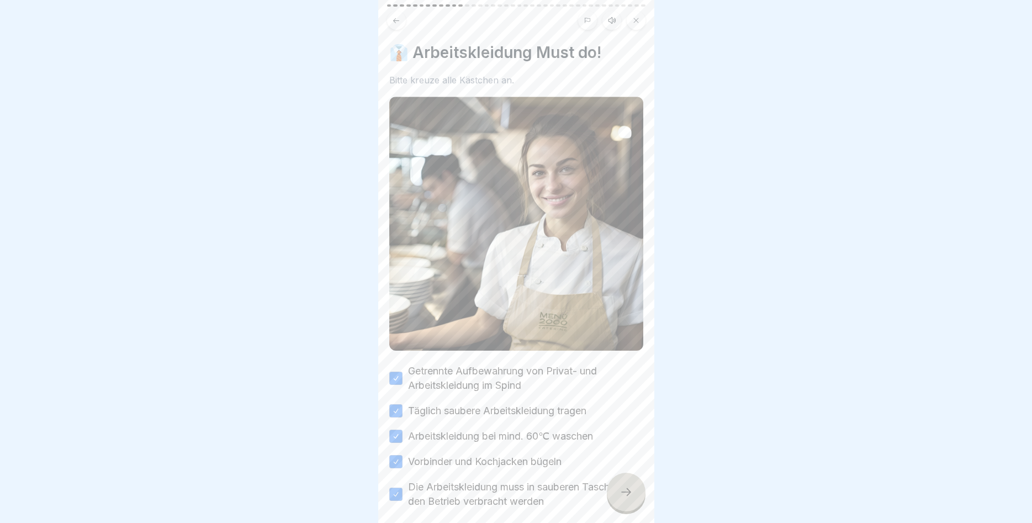
click at [629, 493] on icon at bounding box center [625, 491] width 13 height 13
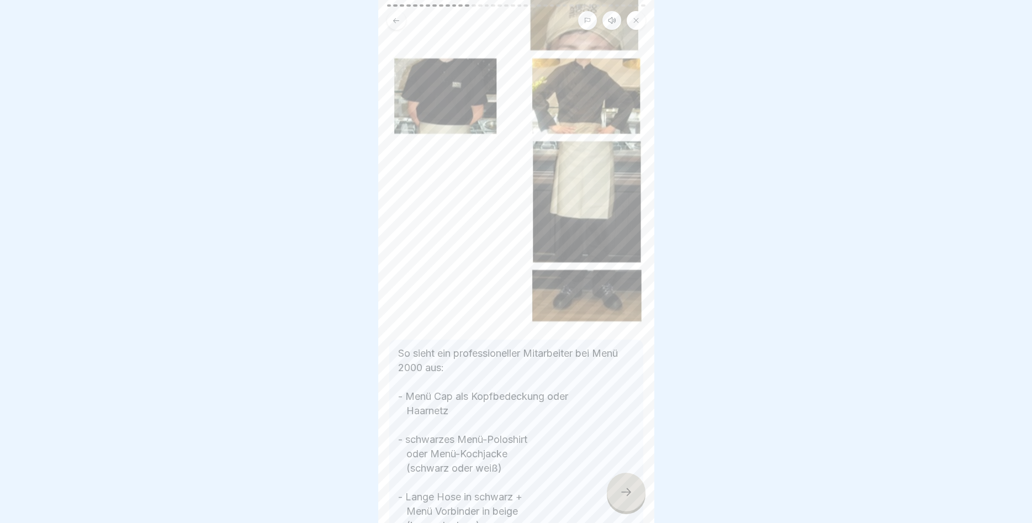
scroll to position [66, 0]
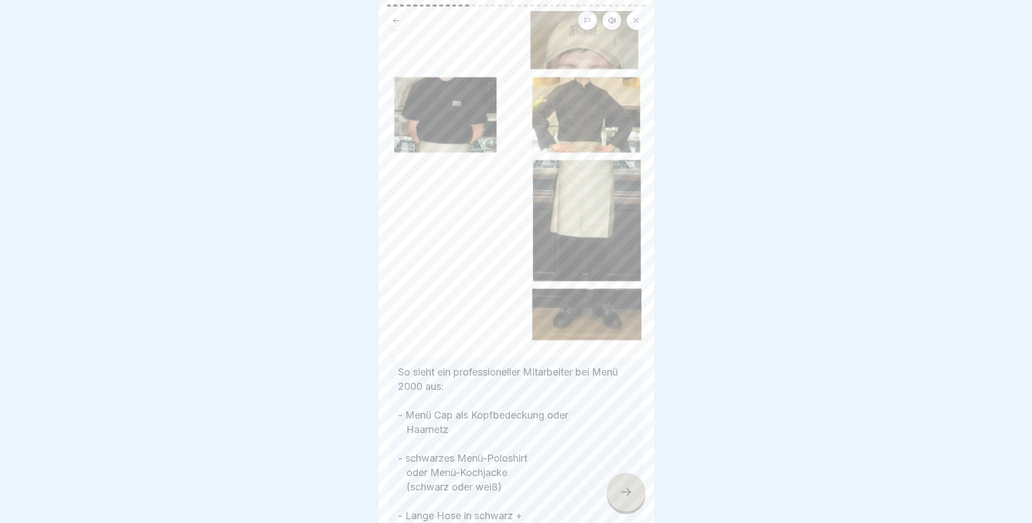
click at [628, 497] on icon at bounding box center [625, 491] width 13 height 13
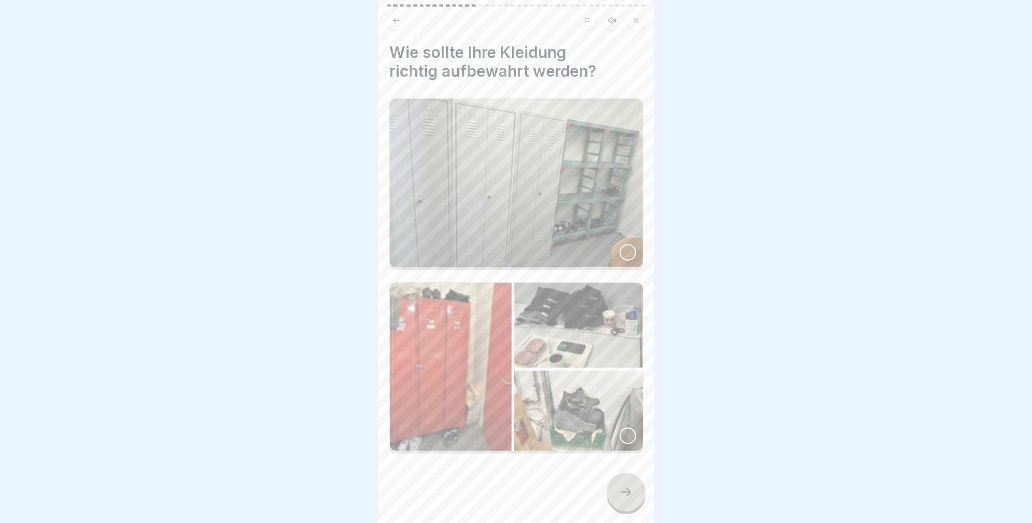
click at [619, 490] on div at bounding box center [626, 491] width 39 height 39
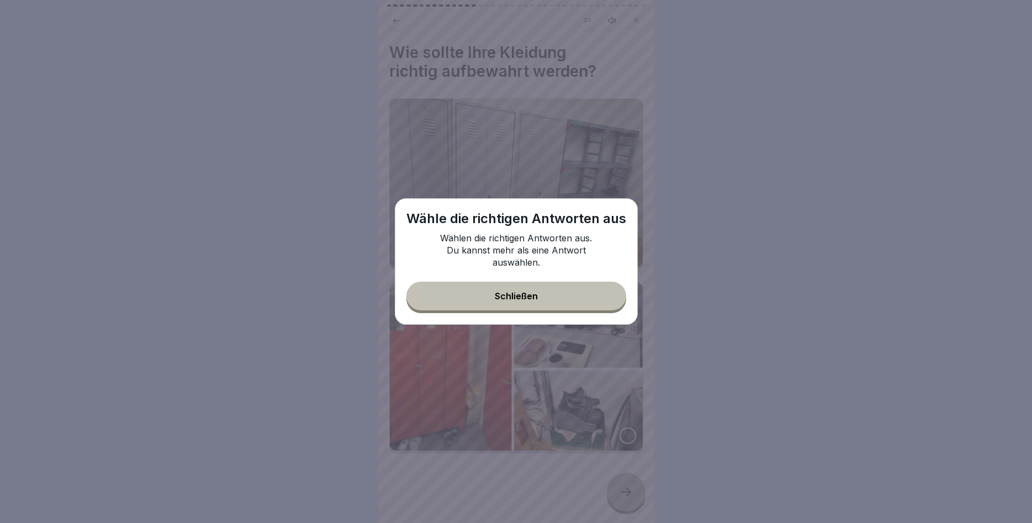
click at [532, 292] on div "Schließen" at bounding box center [516, 296] width 43 height 10
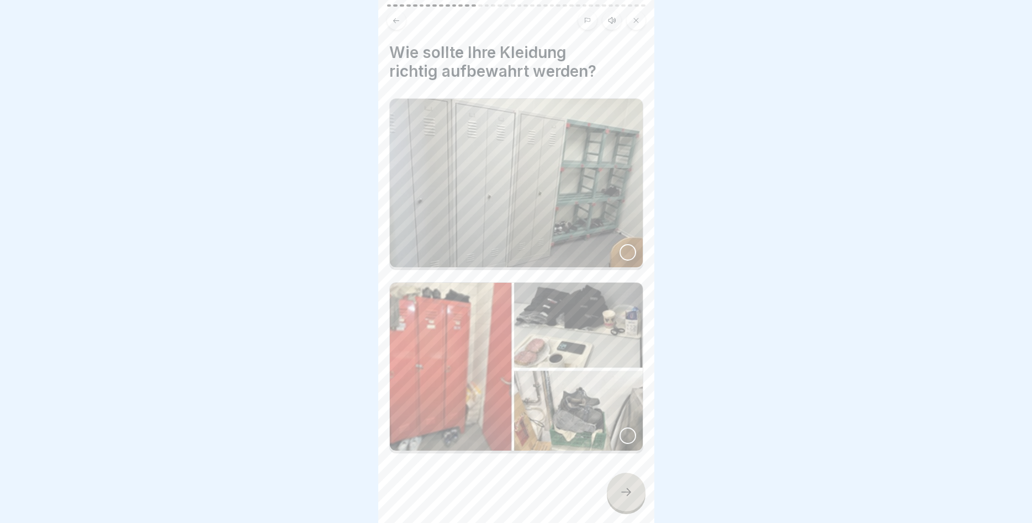
click at [501, 199] on img at bounding box center [516, 183] width 253 height 168
click at [624, 497] on icon at bounding box center [625, 491] width 13 height 13
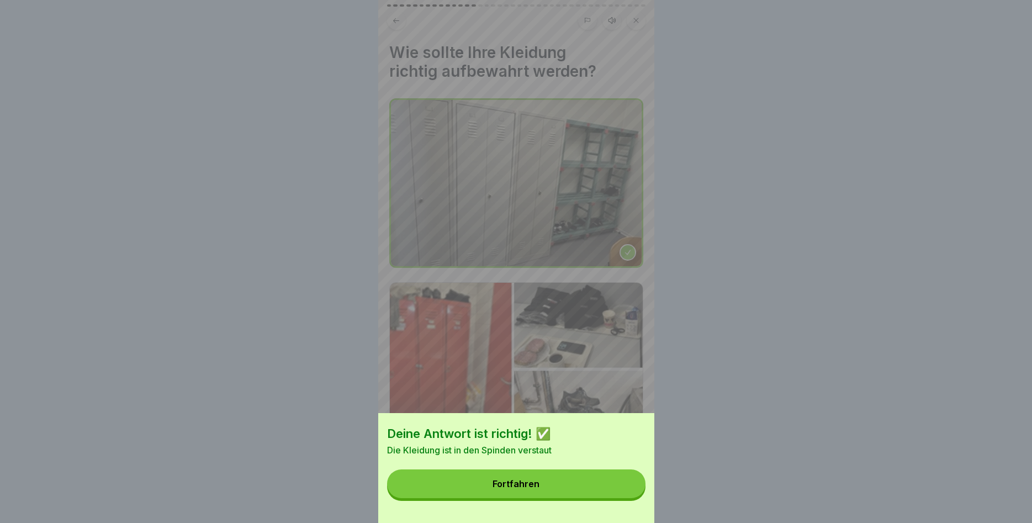
click at [574, 481] on button "Fortfahren" at bounding box center [516, 483] width 258 height 29
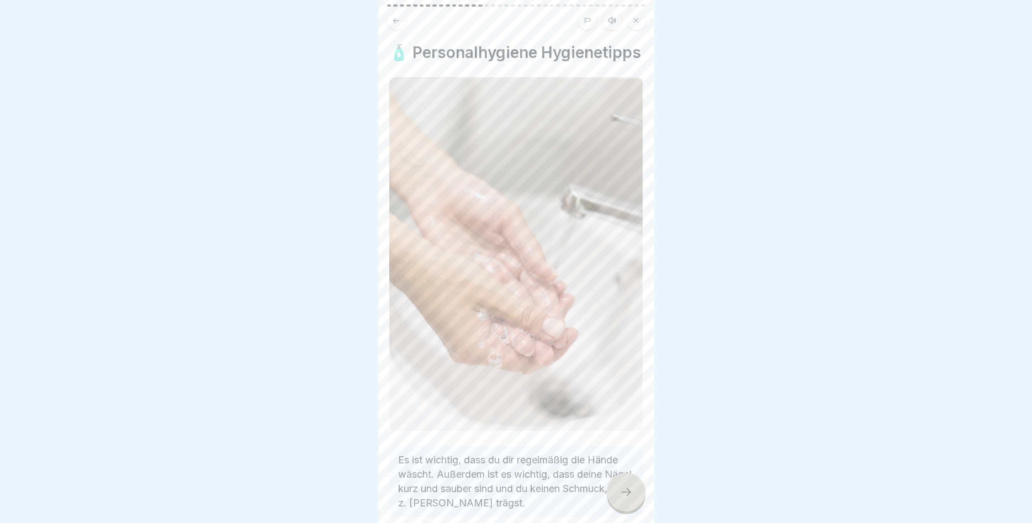
click at [623, 492] on icon at bounding box center [625, 491] width 13 height 13
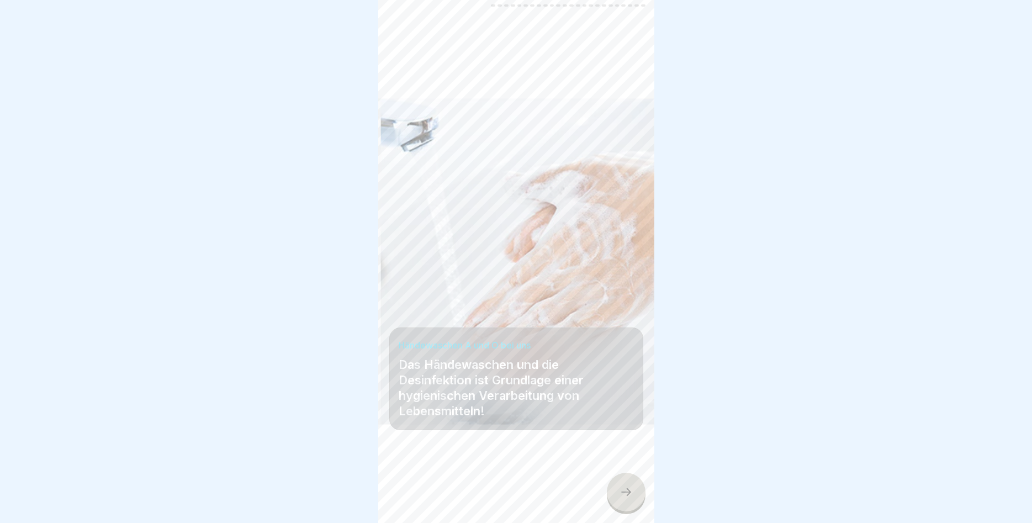
click at [623, 492] on icon at bounding box center [625, 491] width 13 height 13
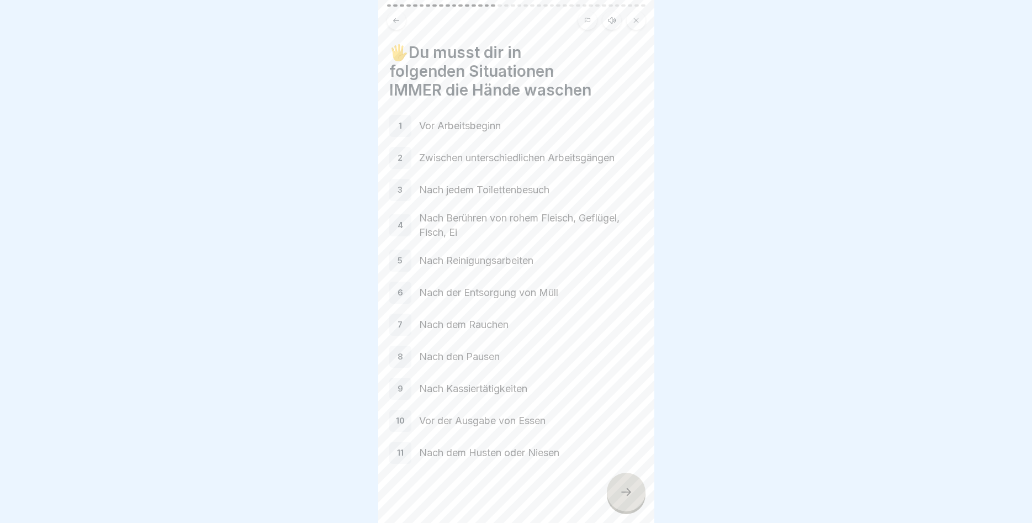
click at [403, 128] on div "1" at bounding box center [400, 126] width 22 height 22
click at [623, 492] on icon at bounding box center [625, 491] width 13 height 13
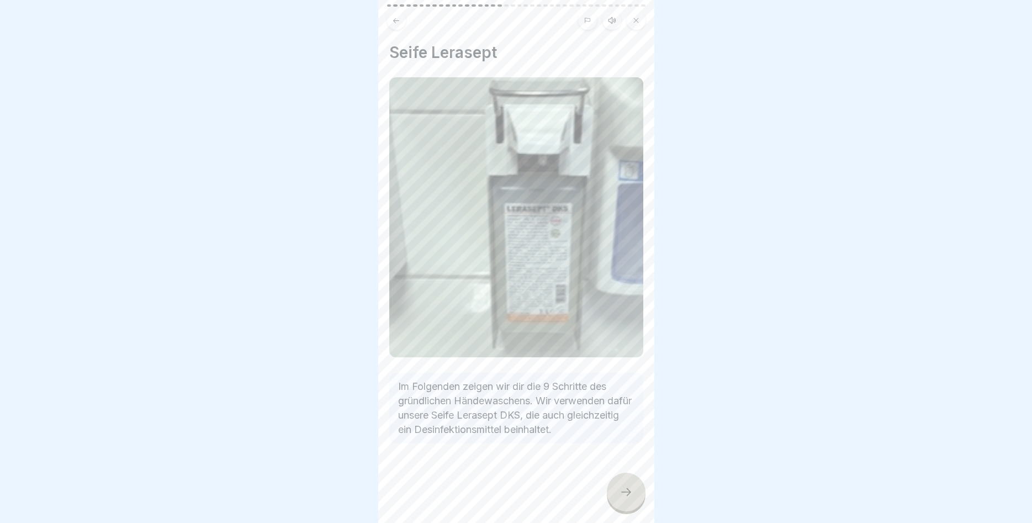
click at [617, 495] on div at bounding box center [626, 491] width 39 height 39
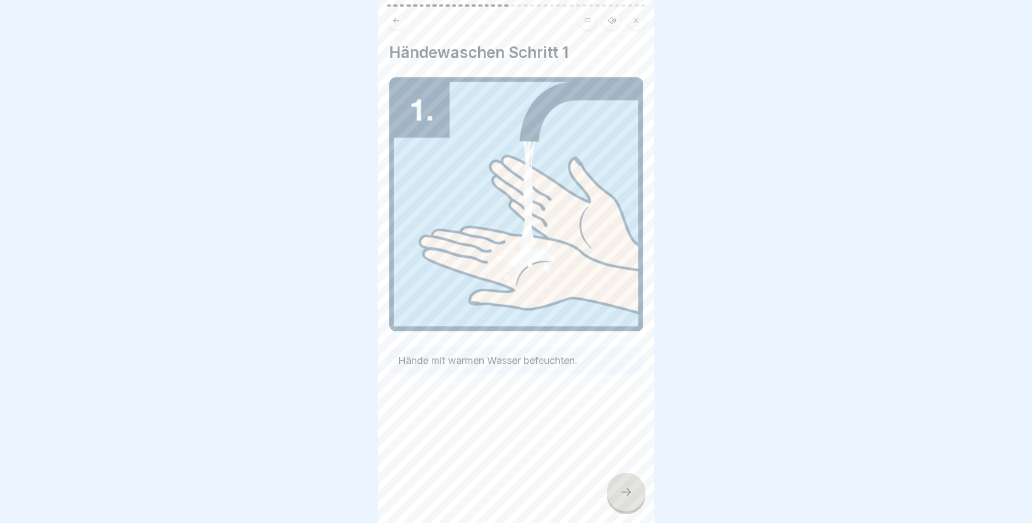
click at [619, 494] on icon at bounding box center [625, 491] width 13 height 13
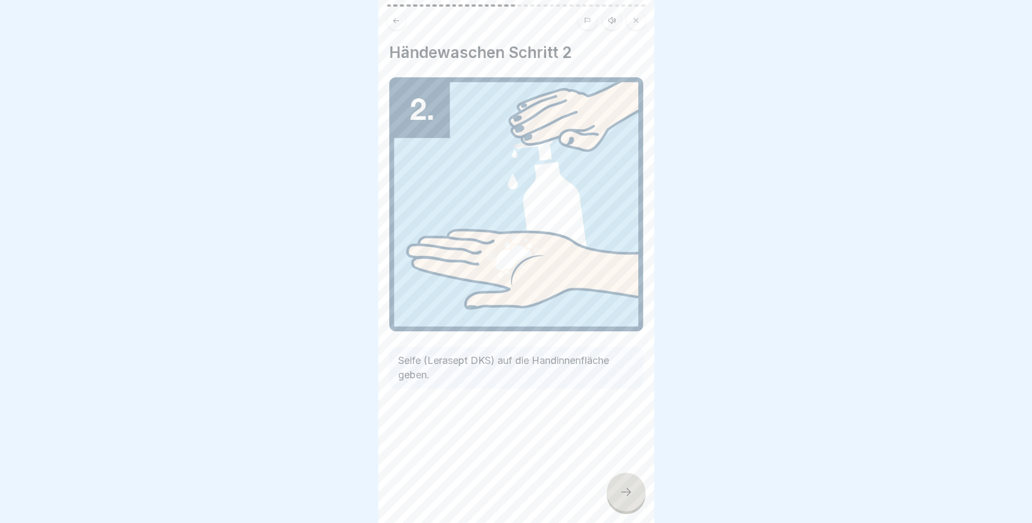
click at [619, 494] on icon at bounding box center [625, 491] width 13 height 13
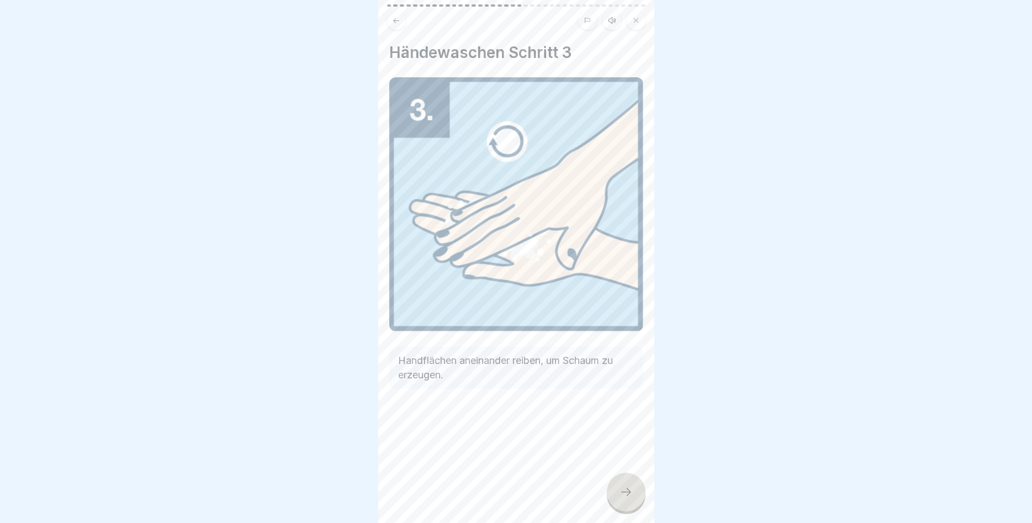
click at [620, 494] on icon at bounding box center [625, 491] width 13 height 13
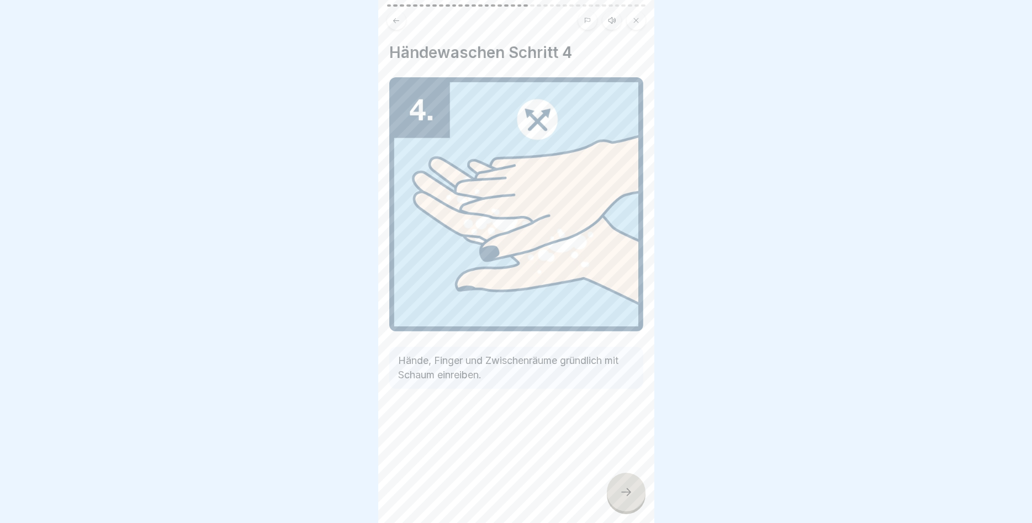
click at [620, 494] on icon at bounding box center [625, 491] width 13 height 13
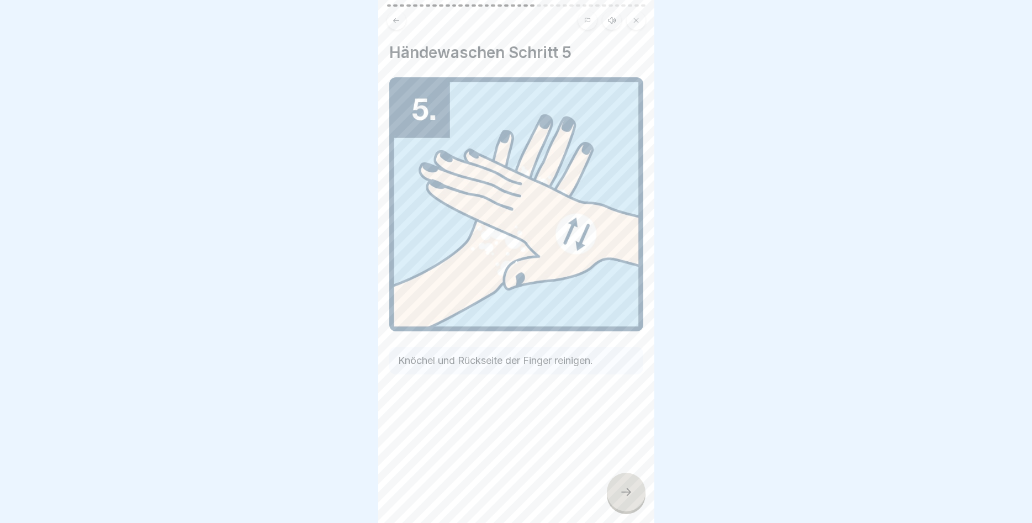
click at [620, 494] on icon at bounding box center [625, 491] width 13 height 13
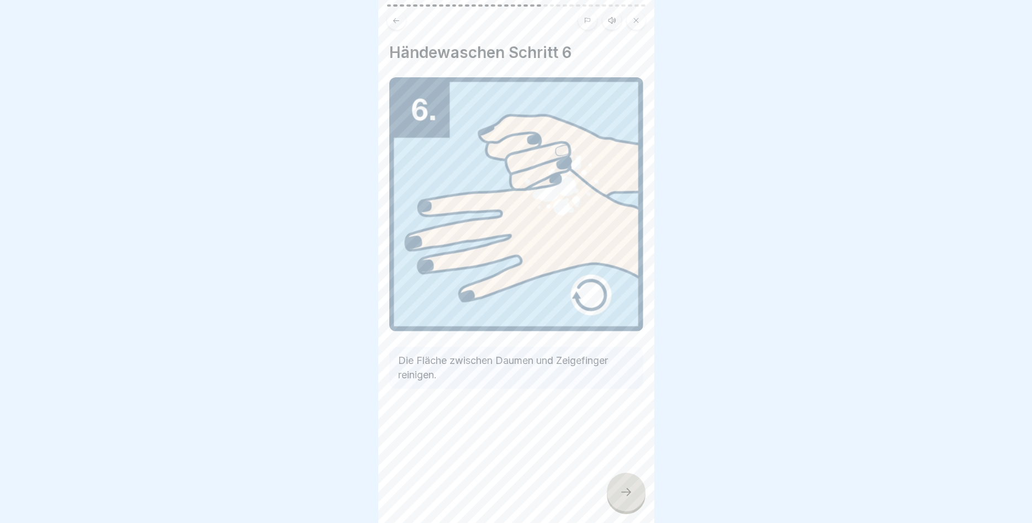
click at [620, 494] on icon at bounding box center [625, 491] width 13 height 13
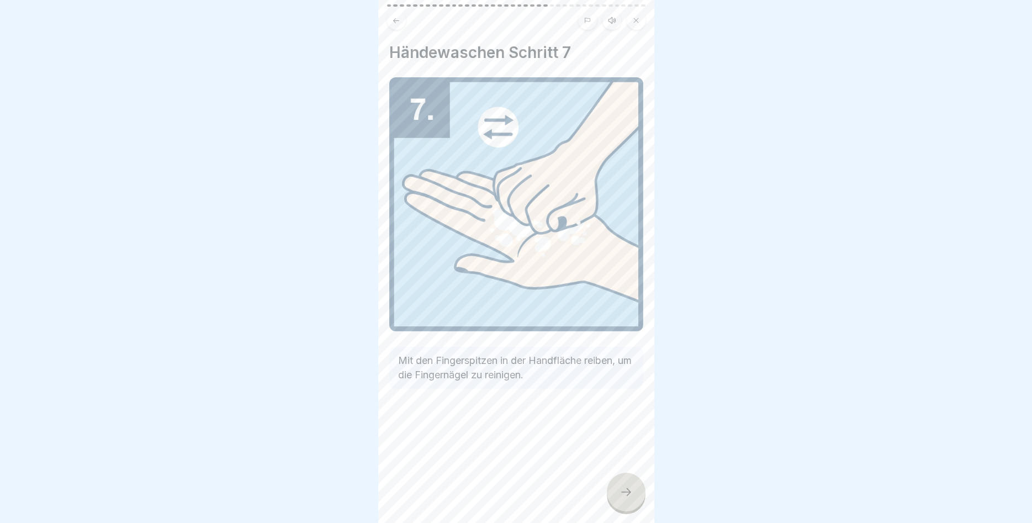
click at [620, 494] on icon at bounding box center [625, 491] width 13 height 13
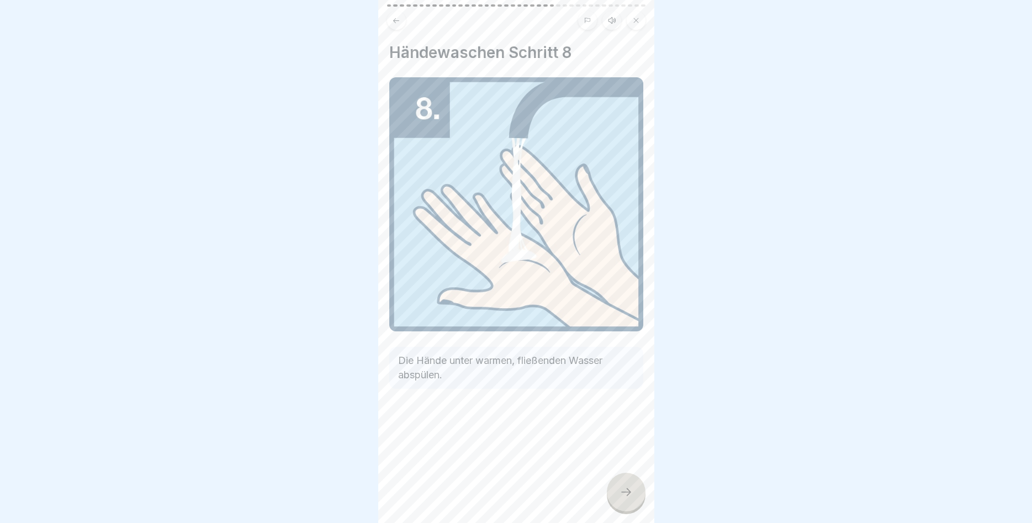
click at [620, 492] on icon at bounding box center [625, 491] width 13 height 13
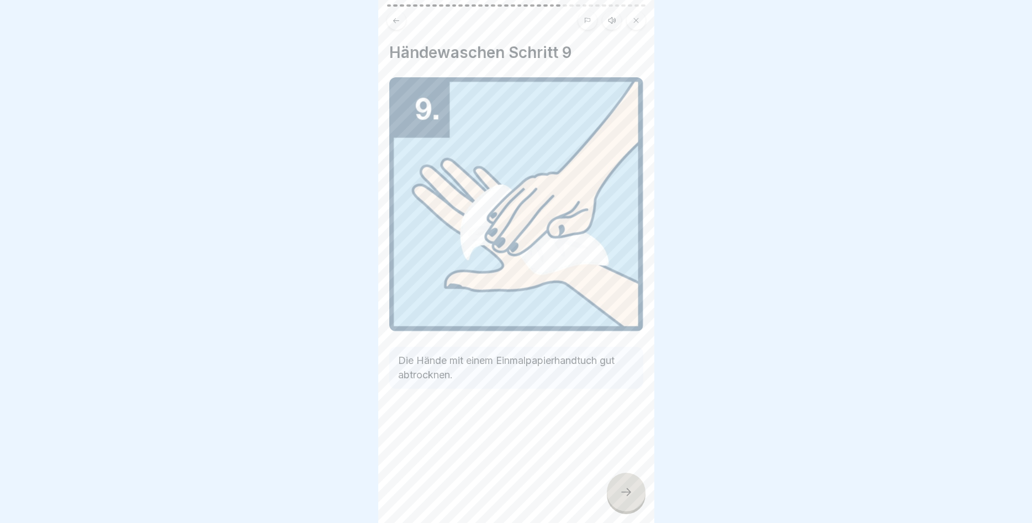
click at [620, 492] on icon at bounding box center [625, 491] width 13 height 13
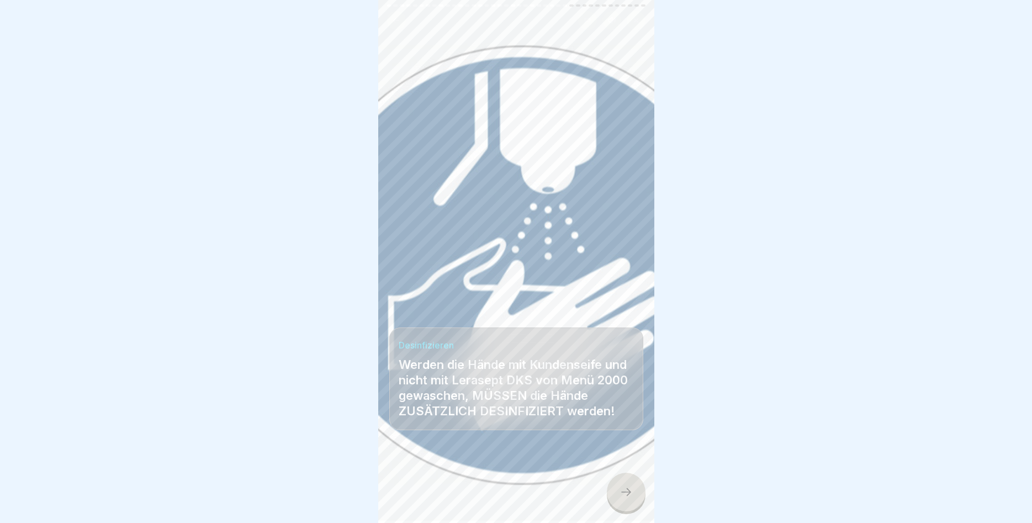
click at [620, 492] on icon at bounding box center [625, 491] width 13 height 13
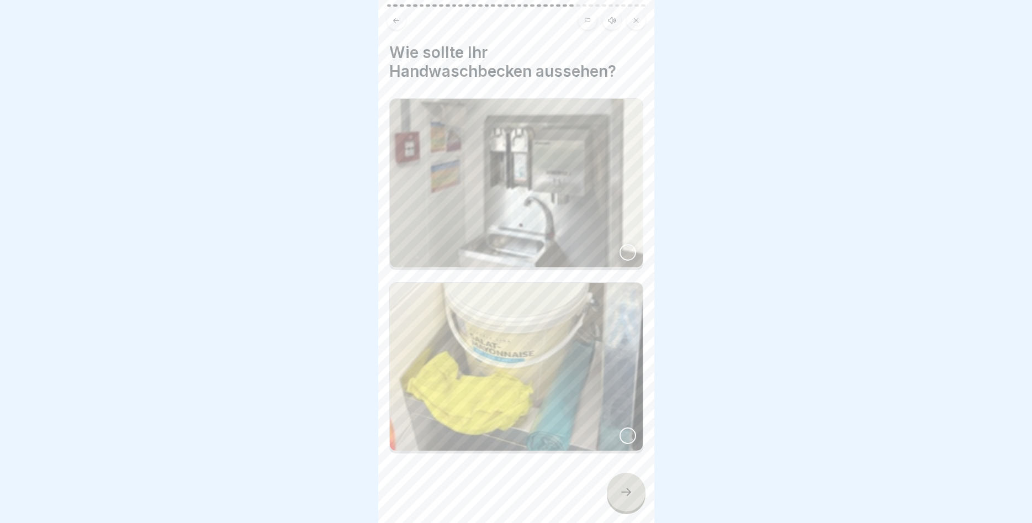
click at [537, 206] on img at bounding box center [516, 183] width 253 height 168
click at [630, 495] on icon at bounding box center [625, 491] width 13 height 13
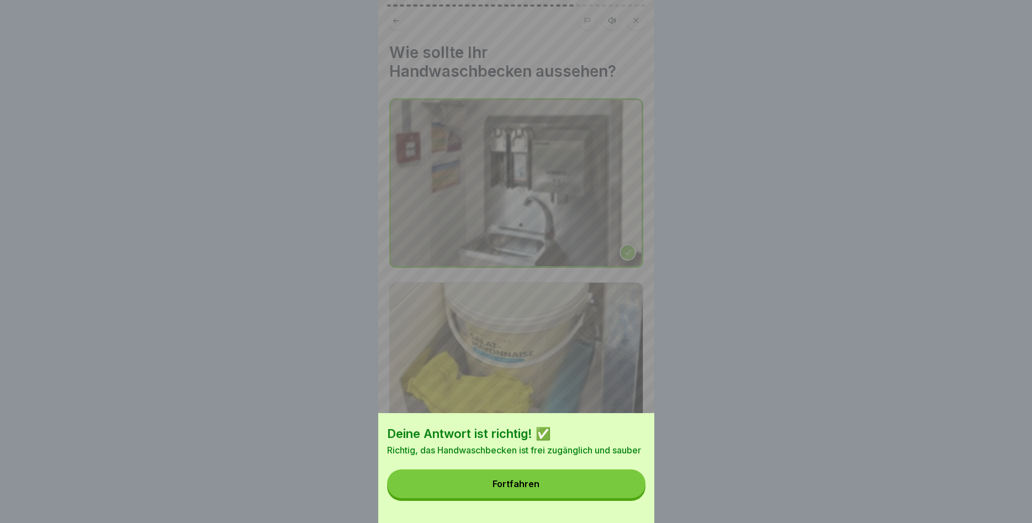
click at [586, 483] on button "Fortfahren" at bounding box center [516, 483] width 258 height 29
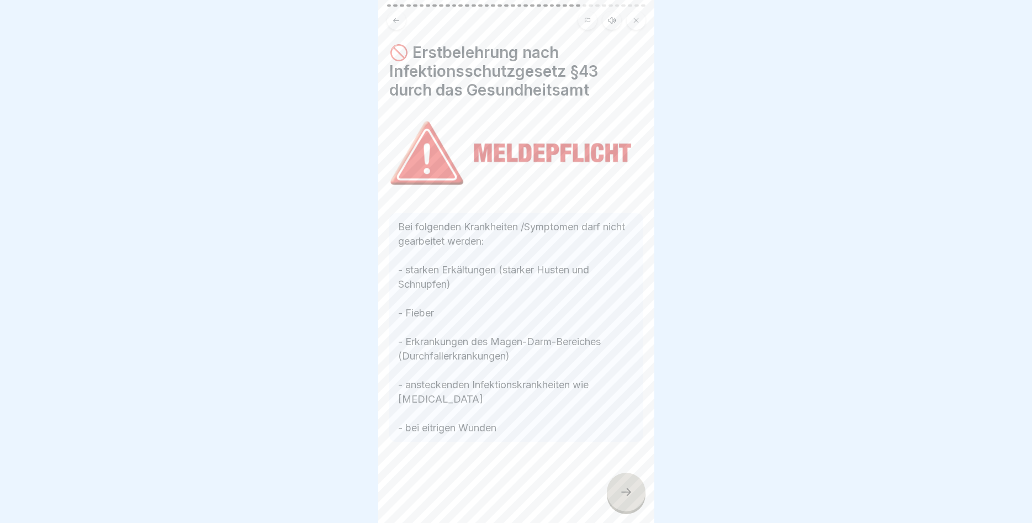
click at [628, 485] on div at bounding box center [626, 491] width 39 height 39
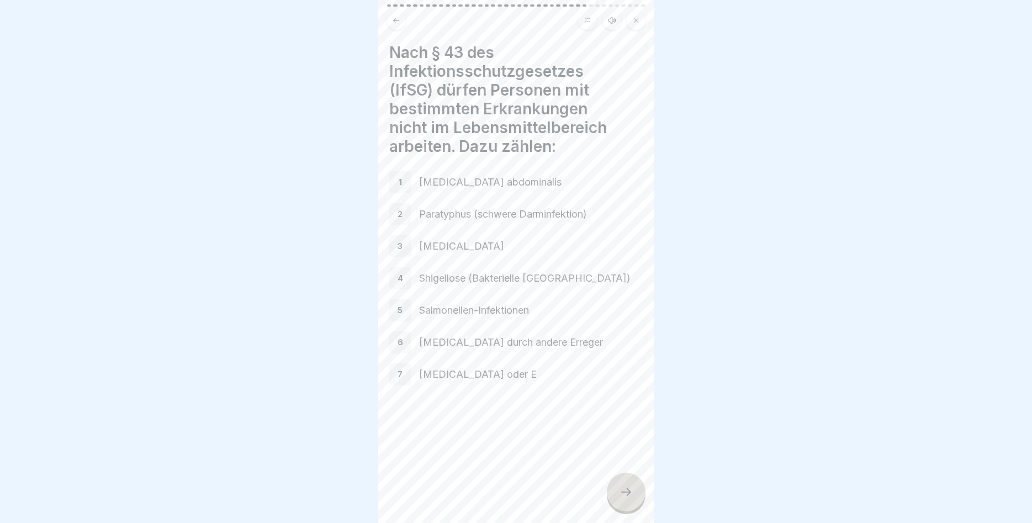
click at [628, 485] on div at bounding box center [626, 491] width 39 height 39
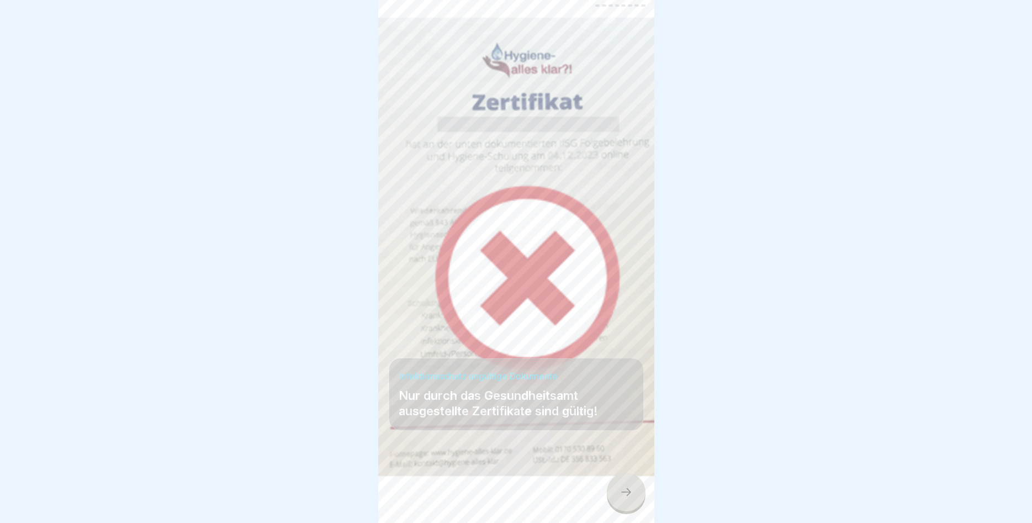
click at [628, 485] on div at bounding box center [626, 491] width 39 height 39
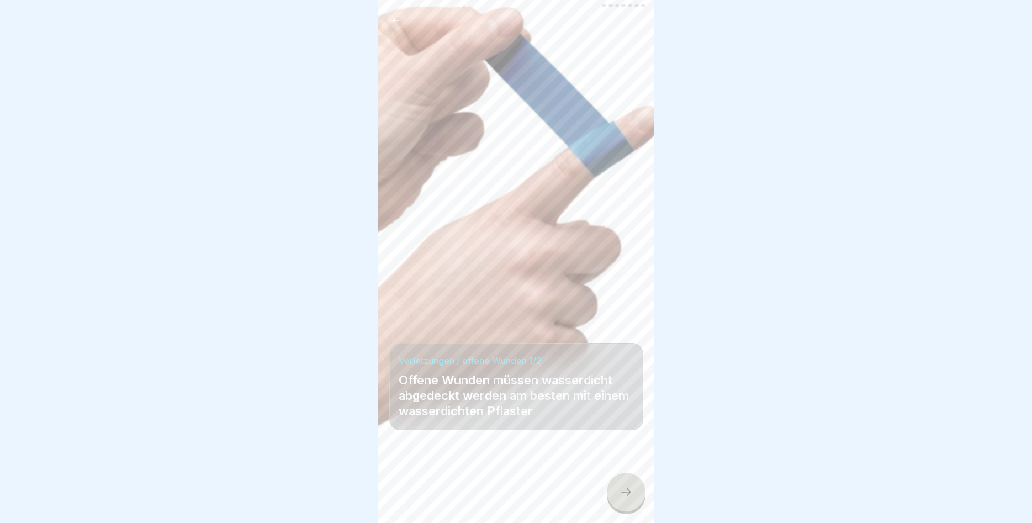
click at [628, 485] on div at bounding box center [626, 491] width 39 height 39
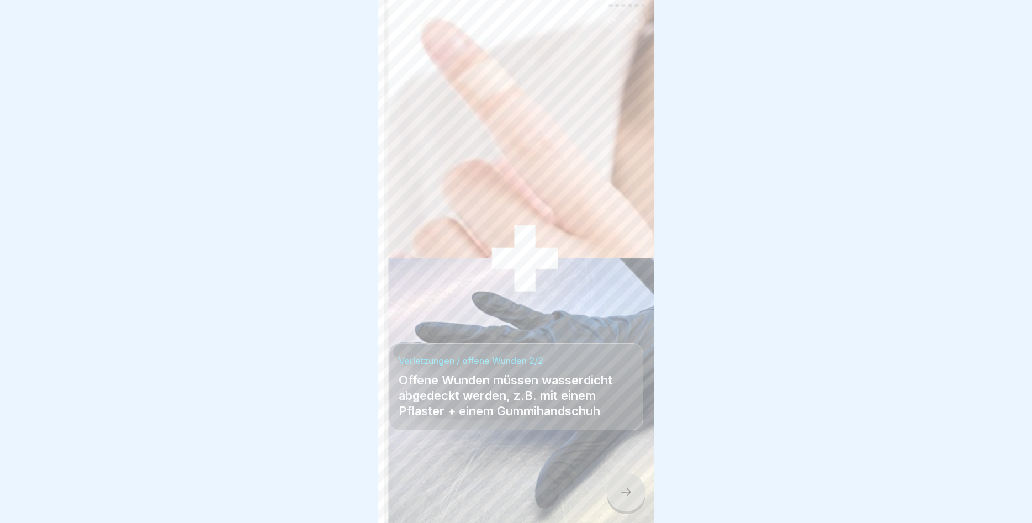
click at [628, 485] on div at bounding box center [626, 491] width 39 height 39
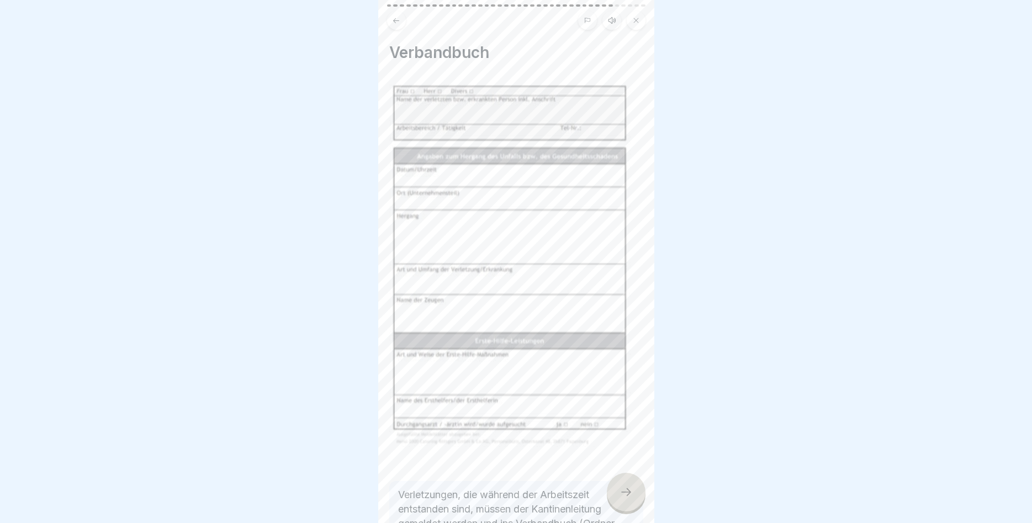
click at [629, 487] on icon at bounding box center [625, 491] width 13 height 13
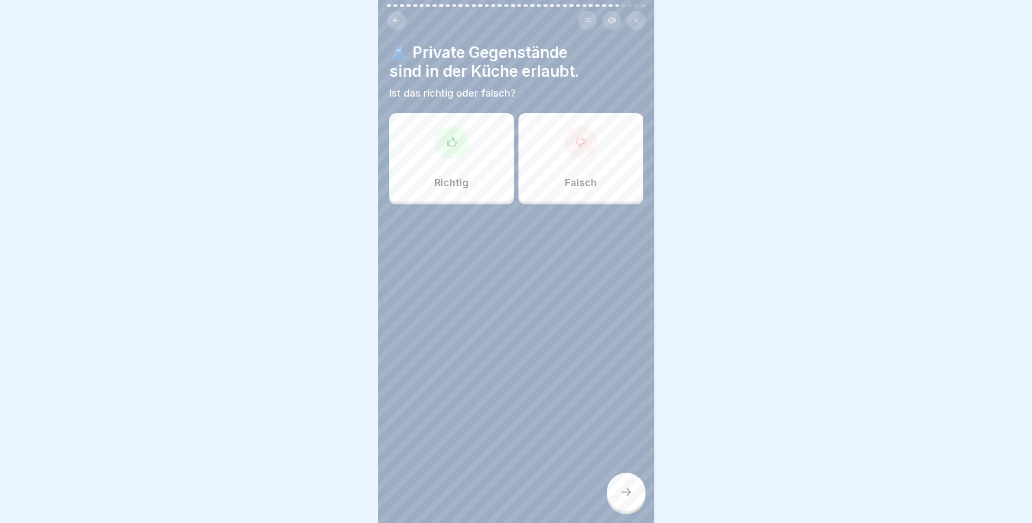
click at [580, 145] on icon at bounding box center [580, 142] width 11 height 11
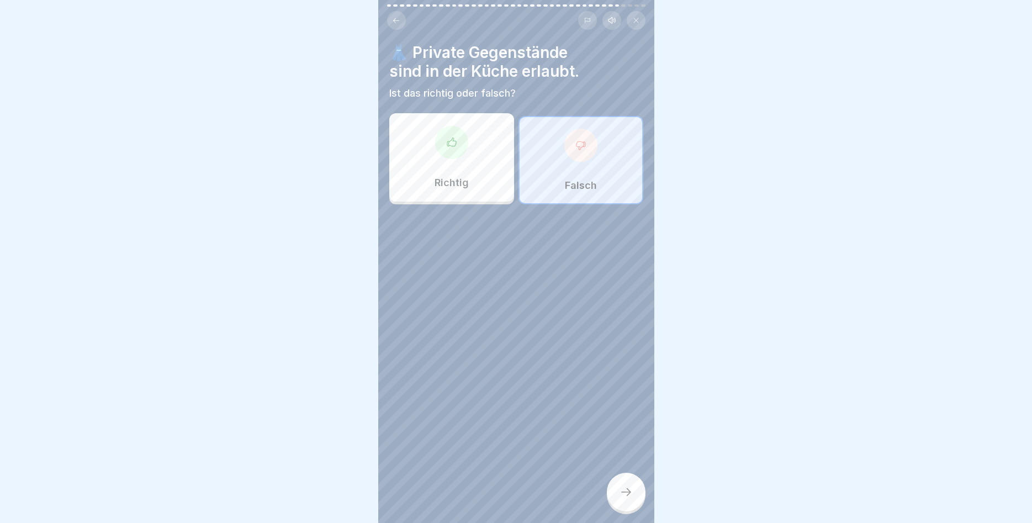
click at [582, 141] on icon at bounding box center [580, 145] width 11 height 11
click at [620, 489] on icon at bounding box center [625, 491] width 13 height 13
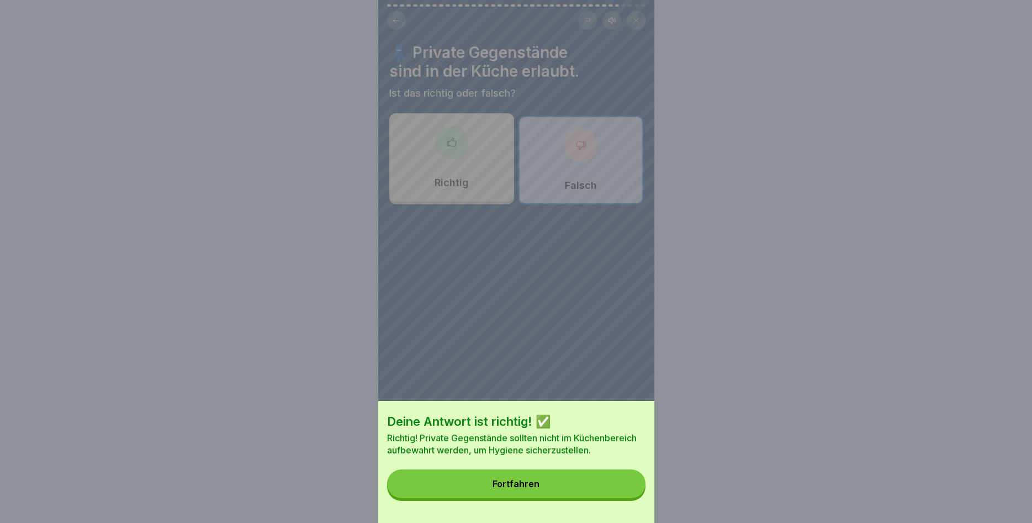
click at [551, 481] on button "Fortfahren" at bounding box center [516, 483] width 258 height 29
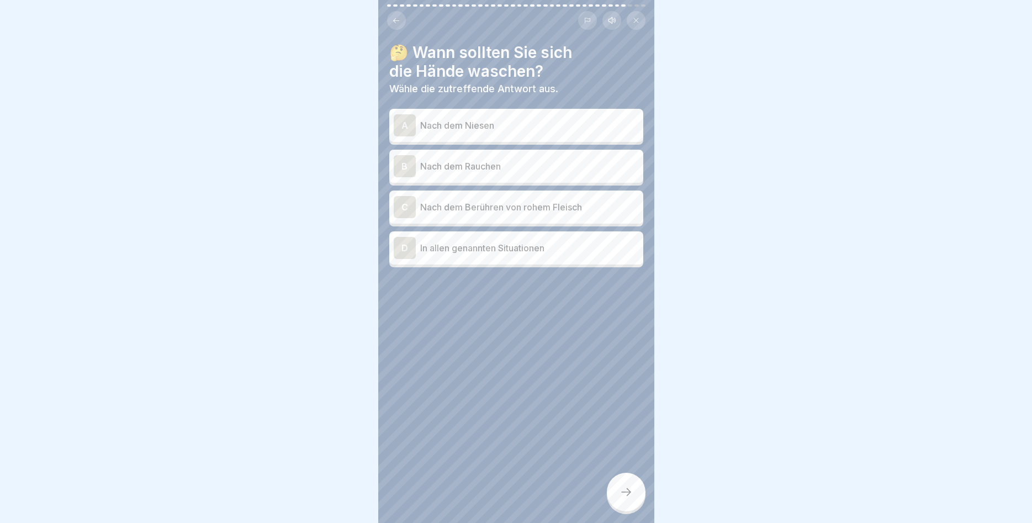
click at [623, 494] on icon at bounding box center [625, 491] width 13 height 13
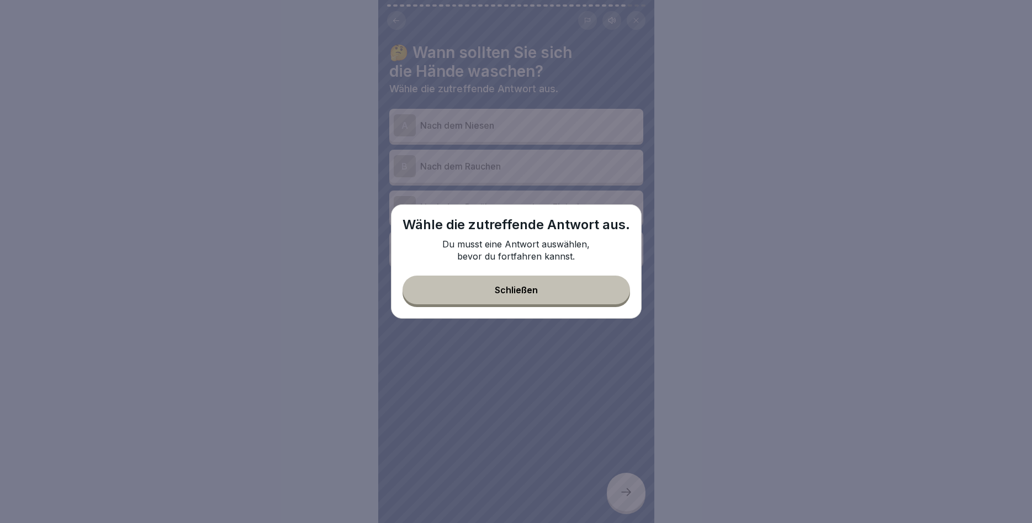
click at [538, 291] on button "Schließen" at bounding box center [515, 289] width 227 height 29
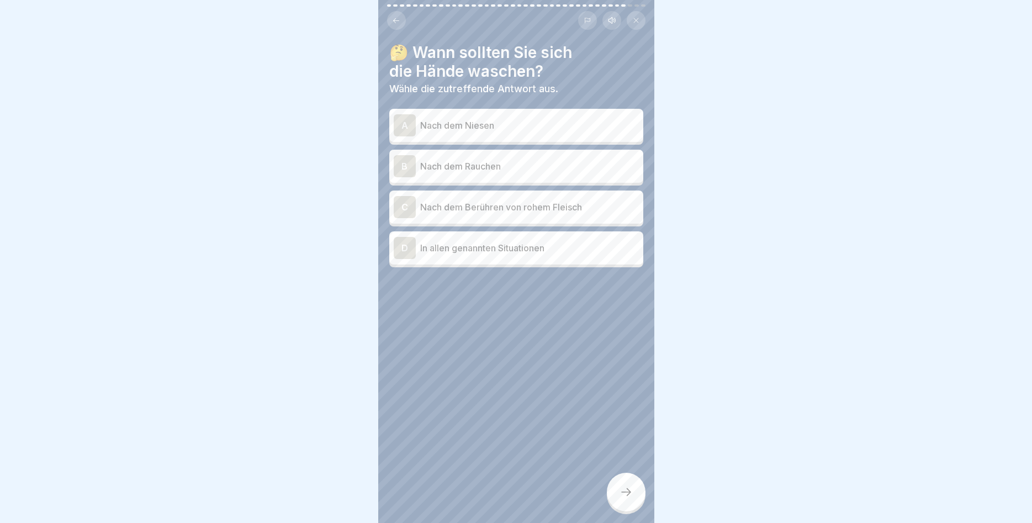
click at [403, 123] on div "A" at bounding box center [405, 125] width 22 height 22
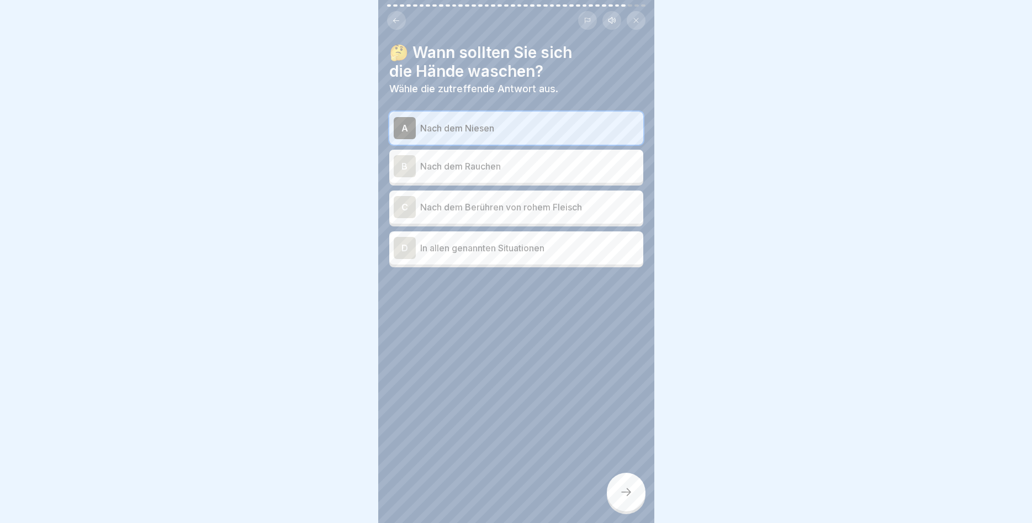
click at [409, 160] on div "B" at bounding box center [405, 166] width 22 height 22
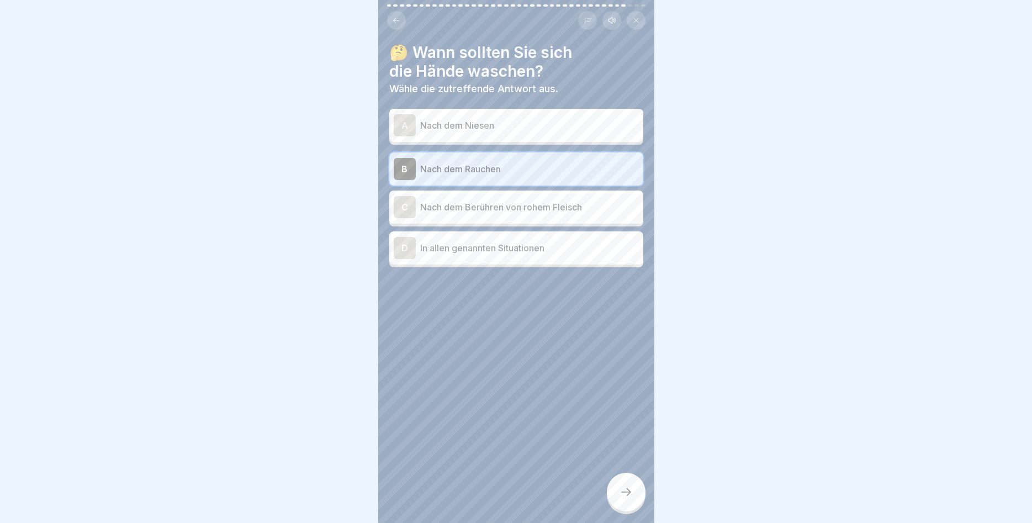
click at [405, 245] on div "D" at bounding box center [405, 248] width 22 height 22
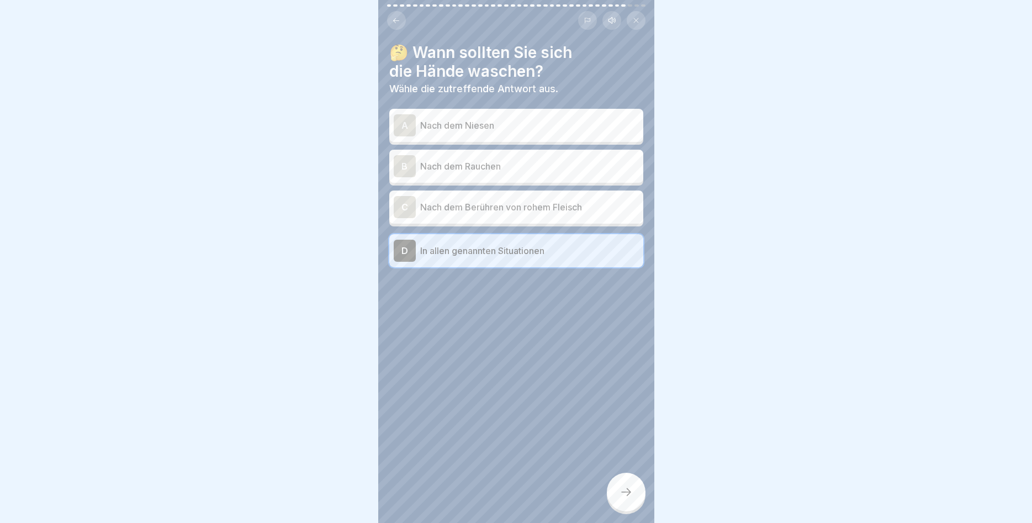
click at [622, 490] on icon at bounding box center [625, 491] width 13 height 13
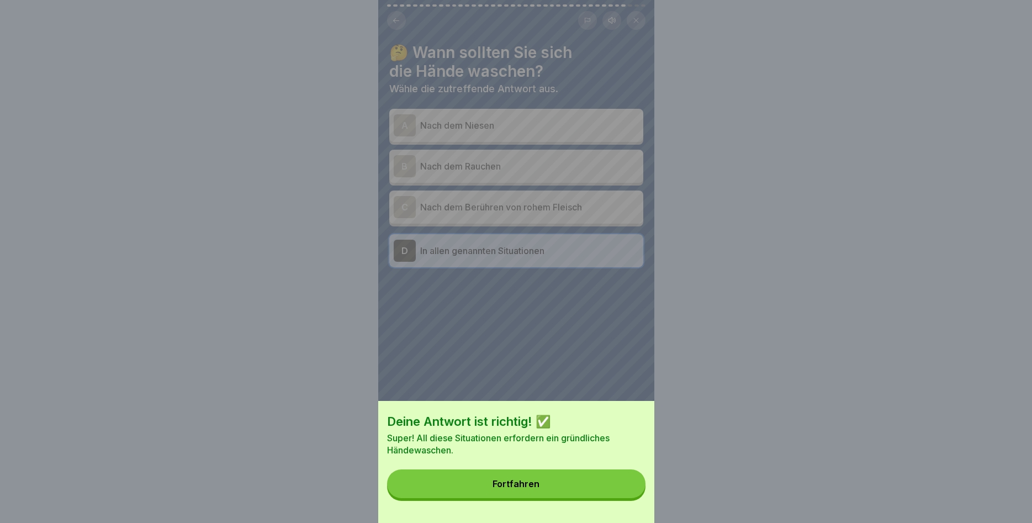
click at [540, 480] on button "Fortfahren" at bounding box center [516, 483] width 258 height 29
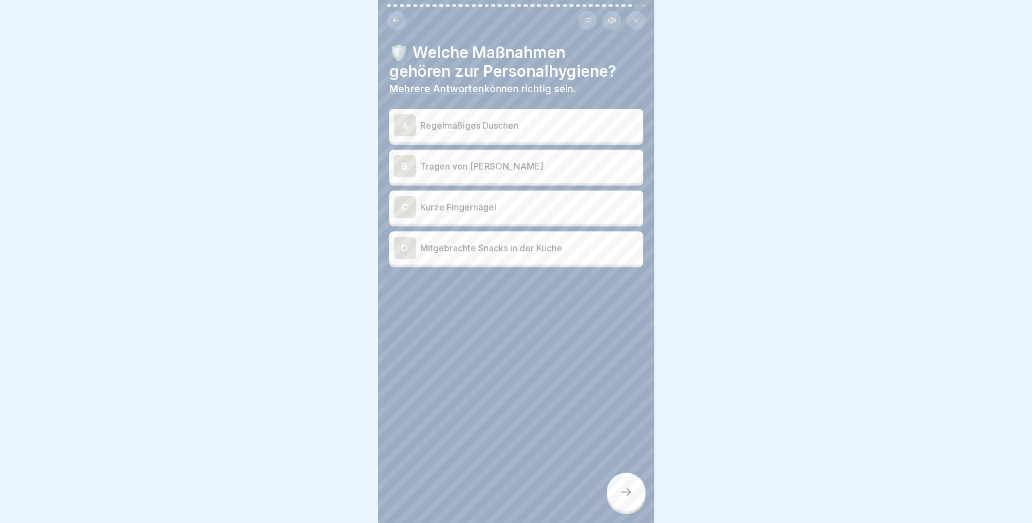
click at [407, 120] on div "A" at bounding box center [405, 125] width 22 height 22
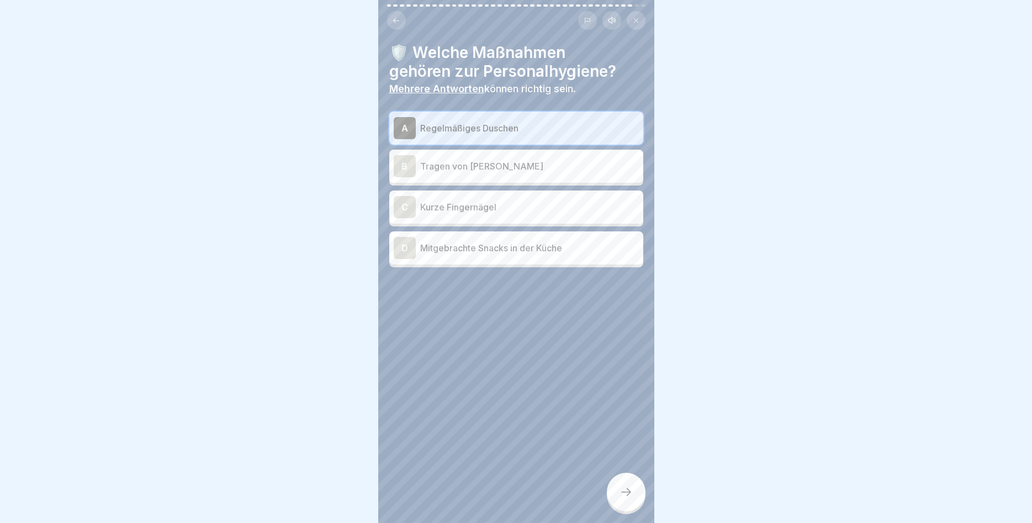
click at [403, 202] on div "C" at bounding box center [405, 207] width 22 height 22
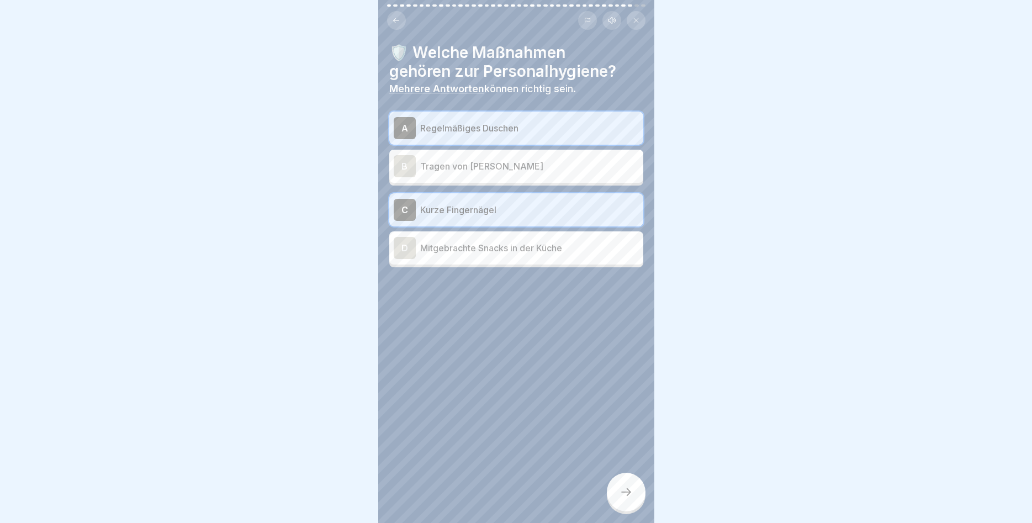
click at [626, 490] on icon at bounding box center [625, 491] width 13 height 13
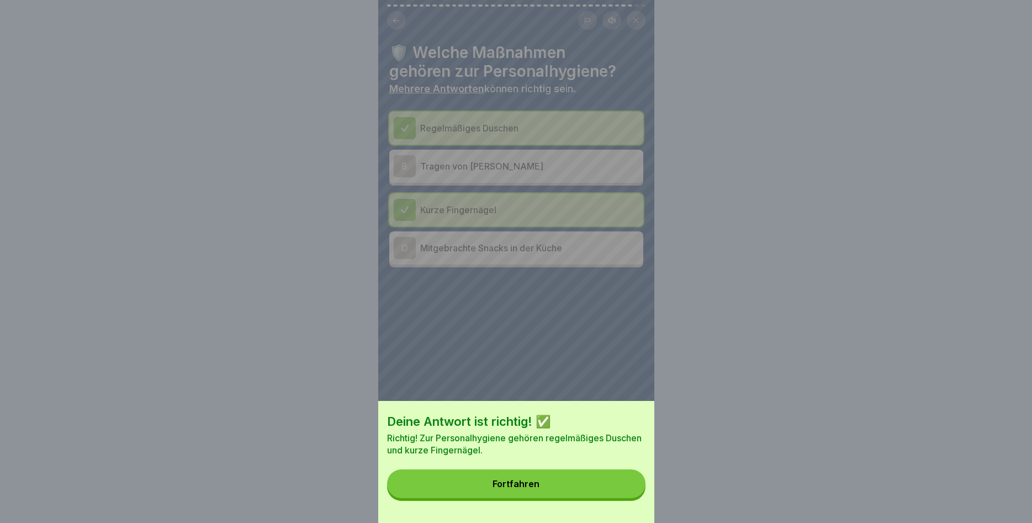
click at [557, 479] on button "Fortfahren" at bounding box center [516, 483] width 258 height 29
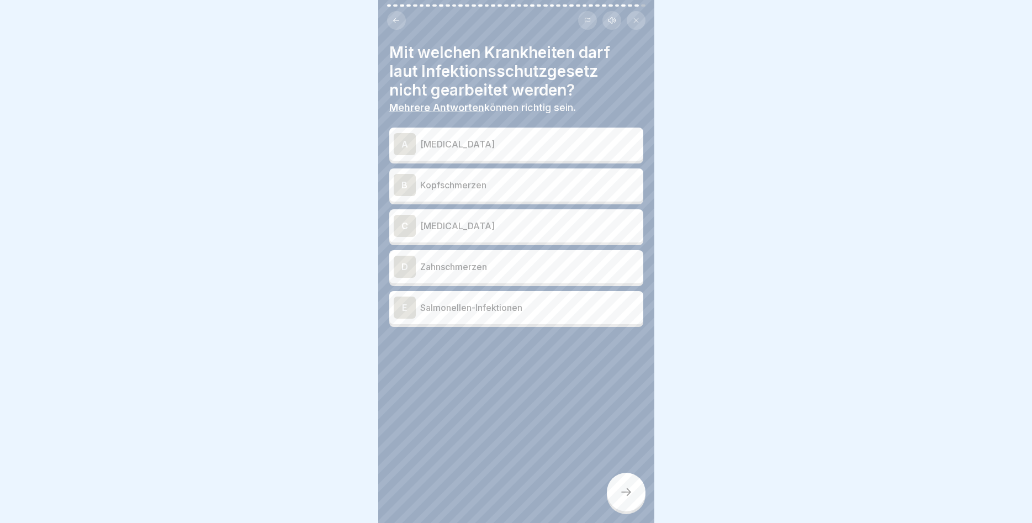
click at [407, 139] on div "A" at bounding box center [405, 144] width 22 height 22
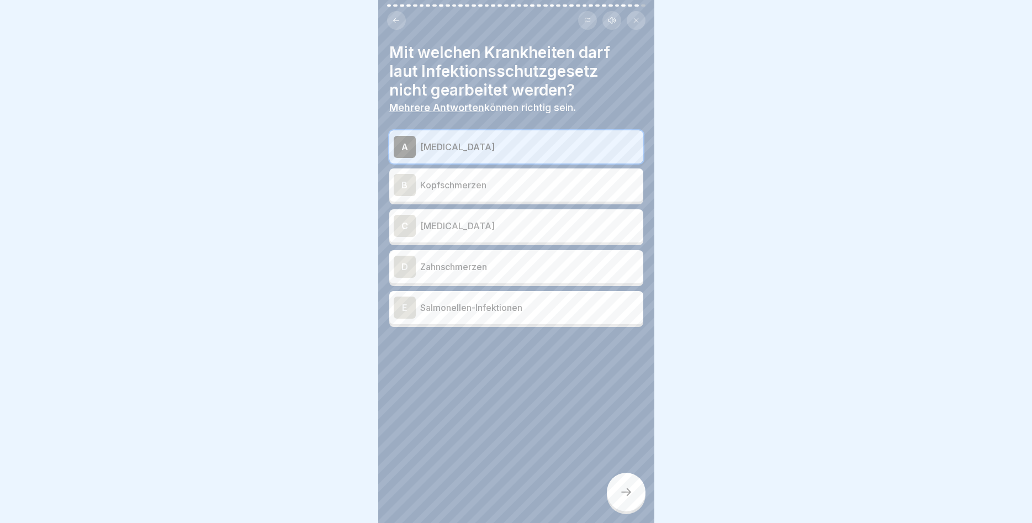
click at [400, 223] on div "C" at bounding box center [405, 226] width 22 height 22
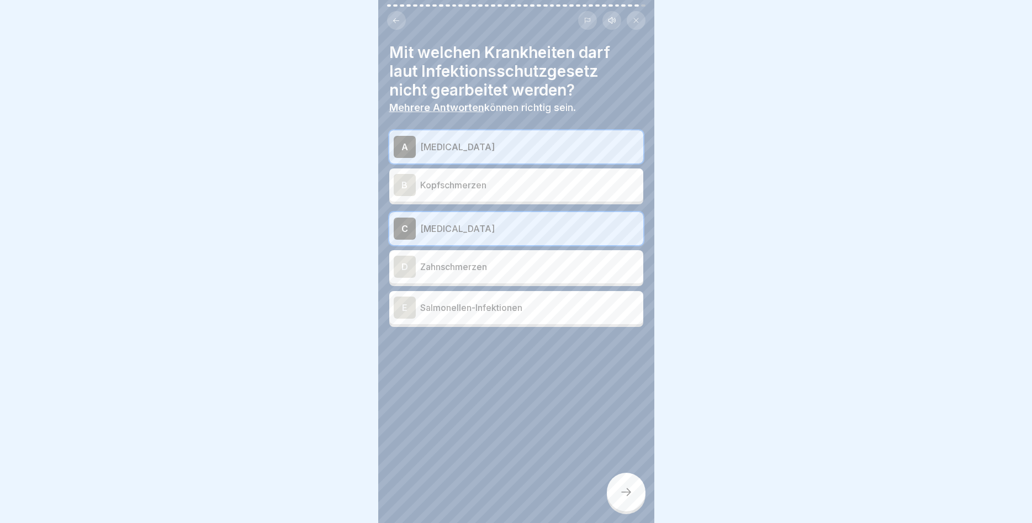
click at [405, 306] on div "E" at bounding box center [405, 307] width 22 height 22
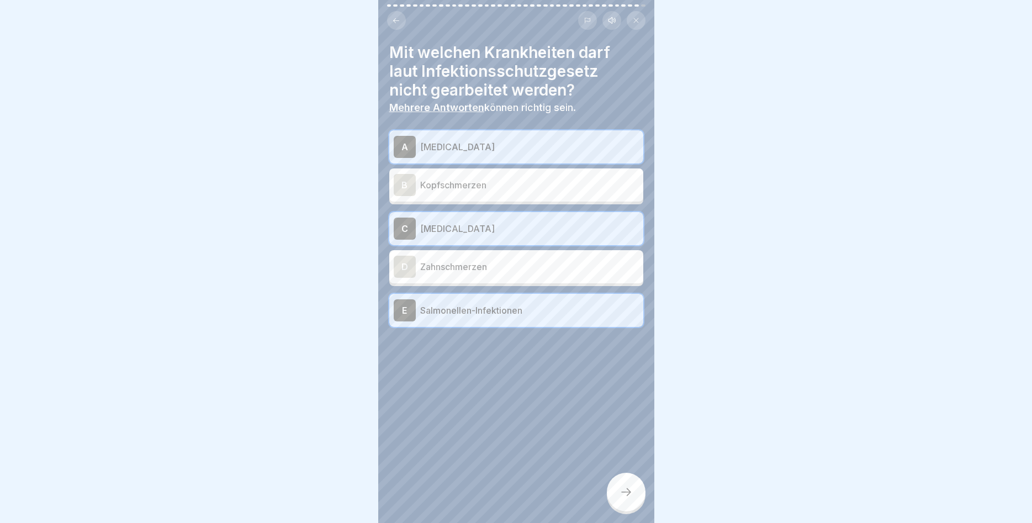
click at [622, 486] on div at bounding box center [626, 491] width 39 height 39
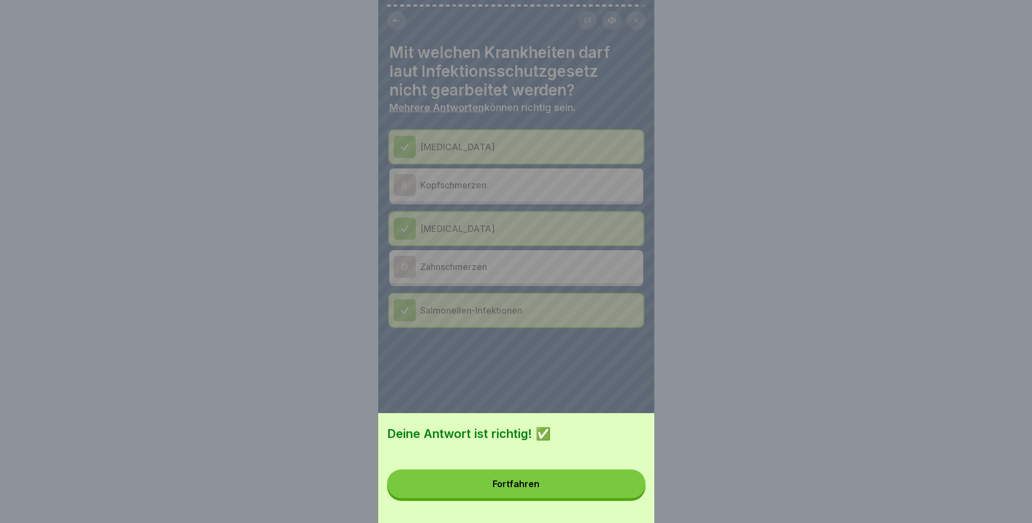
click at [566, 479] on button "Fortfahren" at bounding box center [516, 483] width 258 height 29
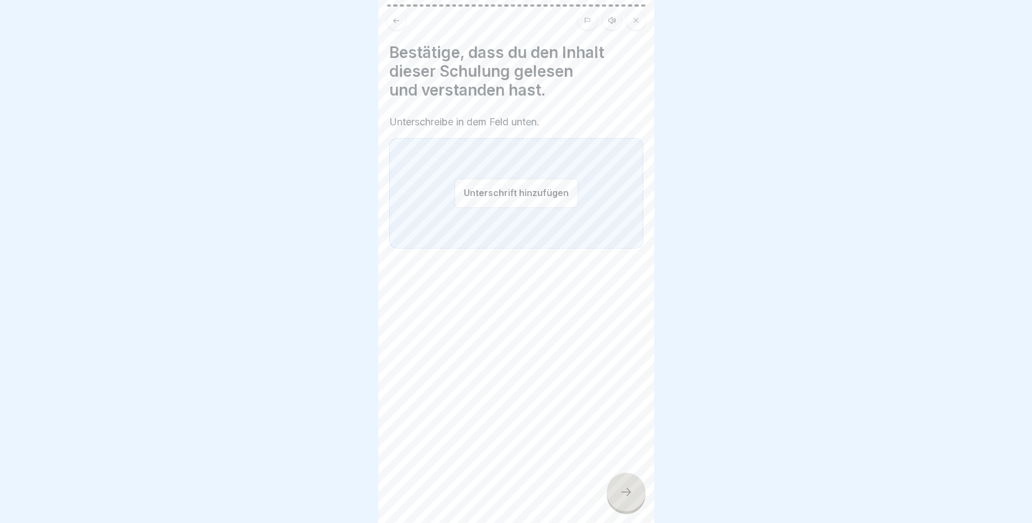
drag, startPoint x: 493, startPoint y: 182, endPoint x: 472, endPoint y: 204, distance: 31.2
click at [472, 205] on button "Unterschrift hinzufügen" at bounding box center [516, 192] width 124 height 29
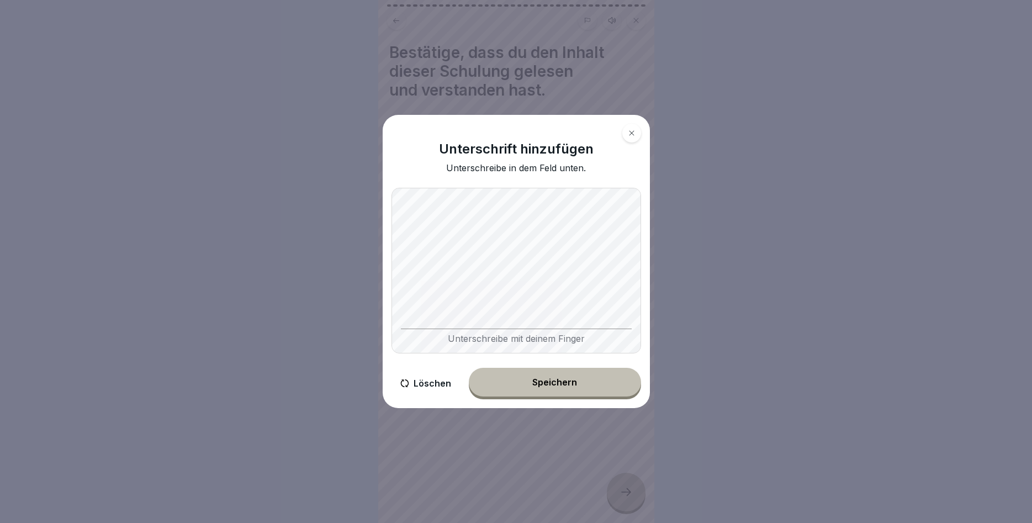
click at [544, 385] on div "Speichern" at bounding box center [554, 382] width 45 height 10
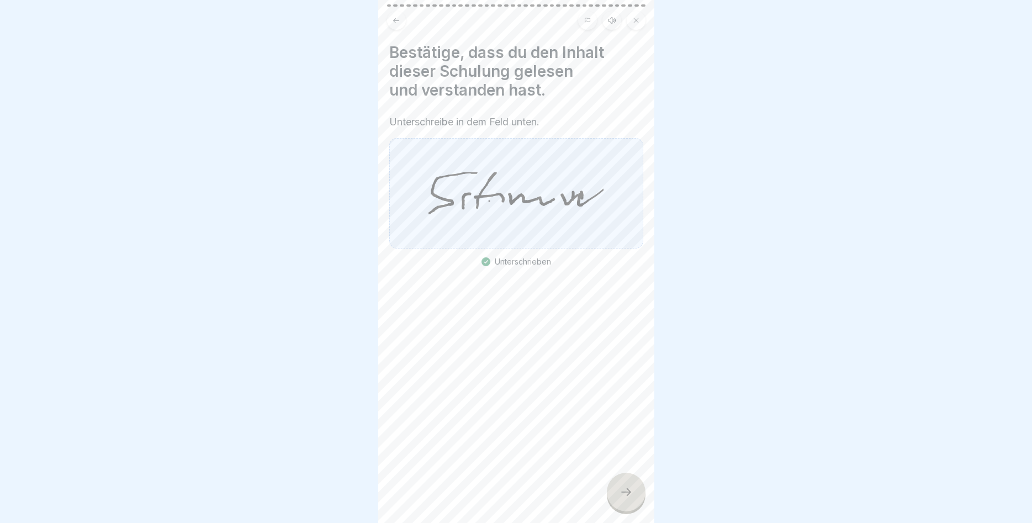
click at [627, 491] on icon at bounding box center [625, 491] width 13 height 13
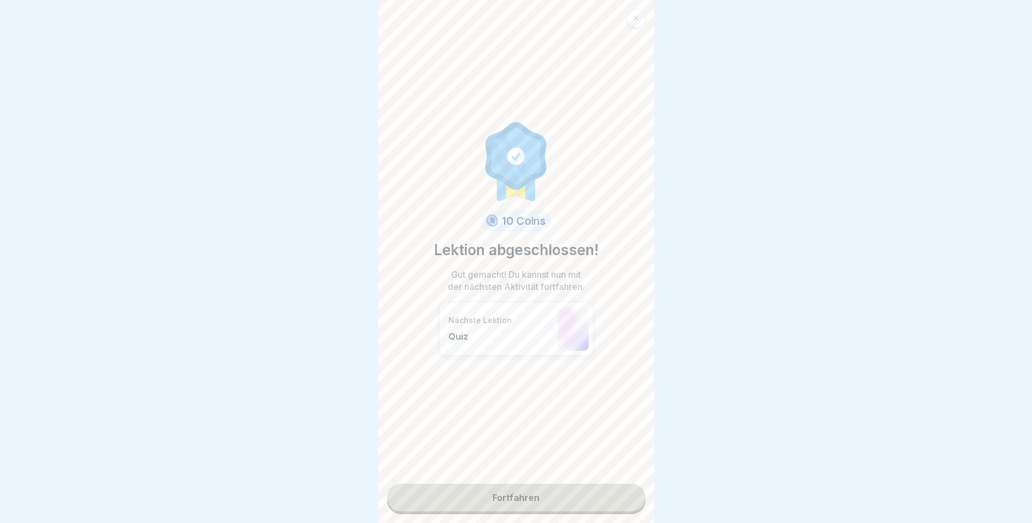
click at [569, 495] on link "Fortfahren" at bounding box center [516, 498] width 258 height 28
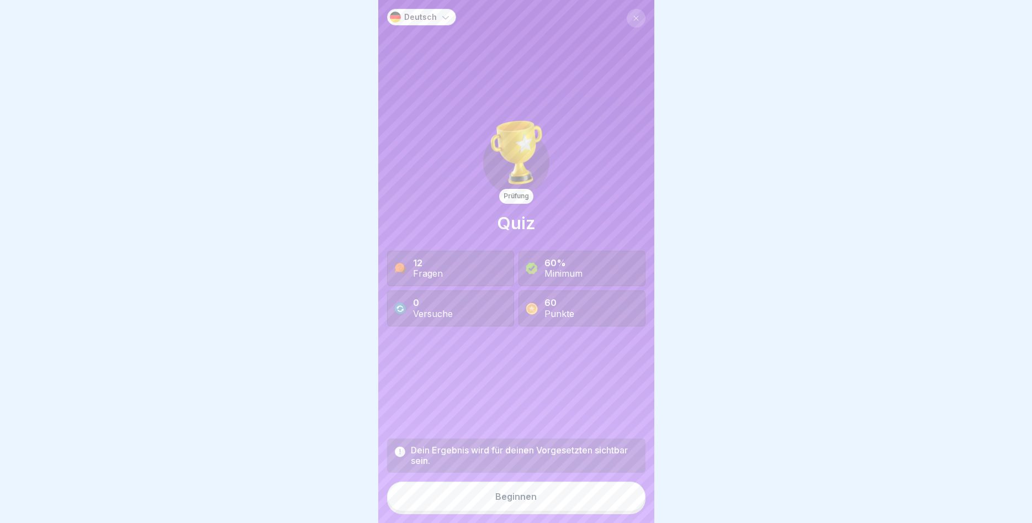
click at [518, 501] on div "Beginnen" at bounding box center [515, 496] width 41 height 10
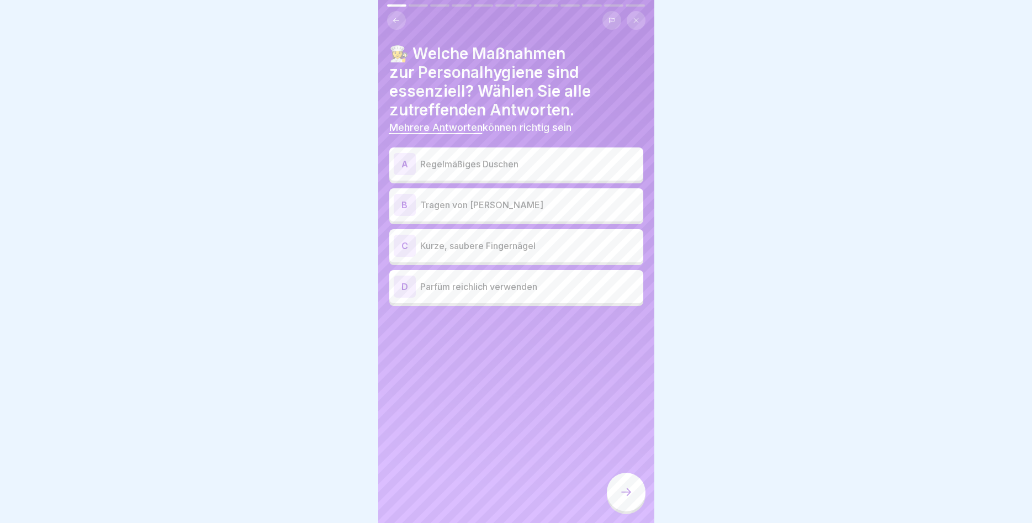
click at [408, 158] on div "A" at bounding box center [405, 164] width 22 height 22
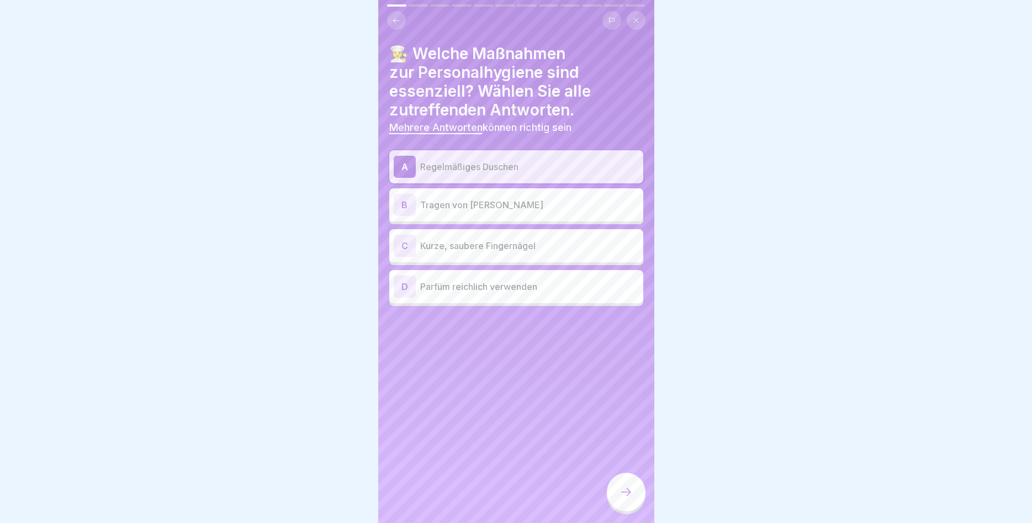
click at [402, 244] on div "C" at bounding box center [405, 246] width 22 height 22
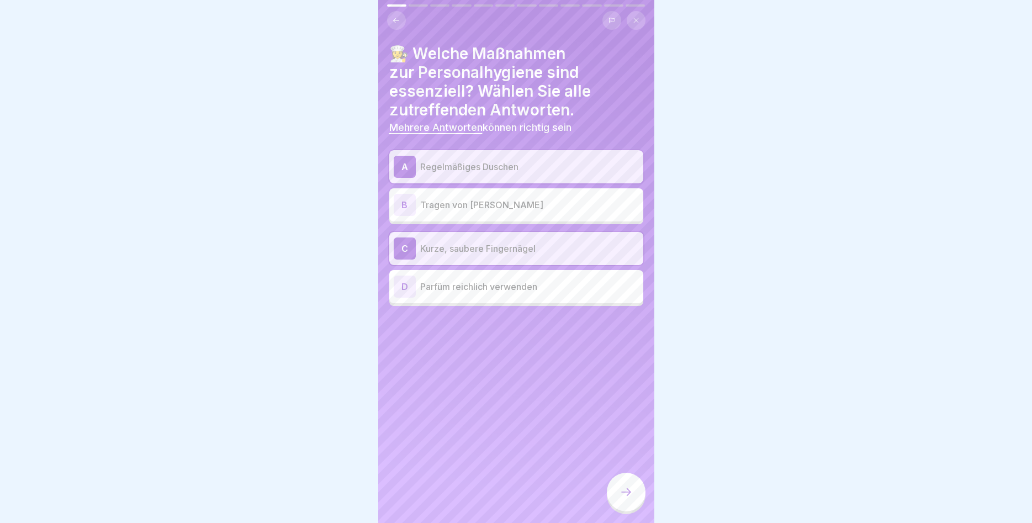
click at [619, 490] on div at bounding box center [626, 491] width 39 height 39
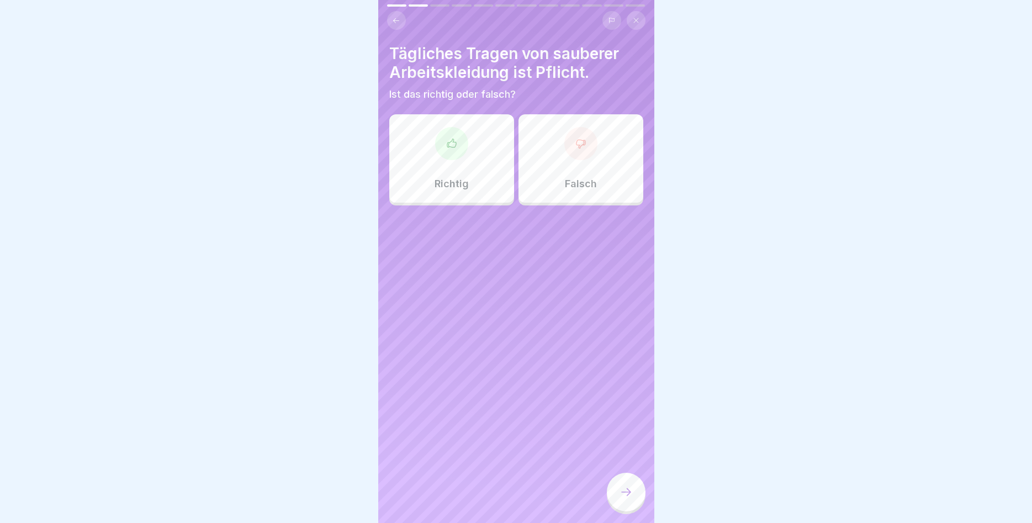
click at [470, 176] on div "Richtig" at bounding box center [451, 158] width 125 height 88
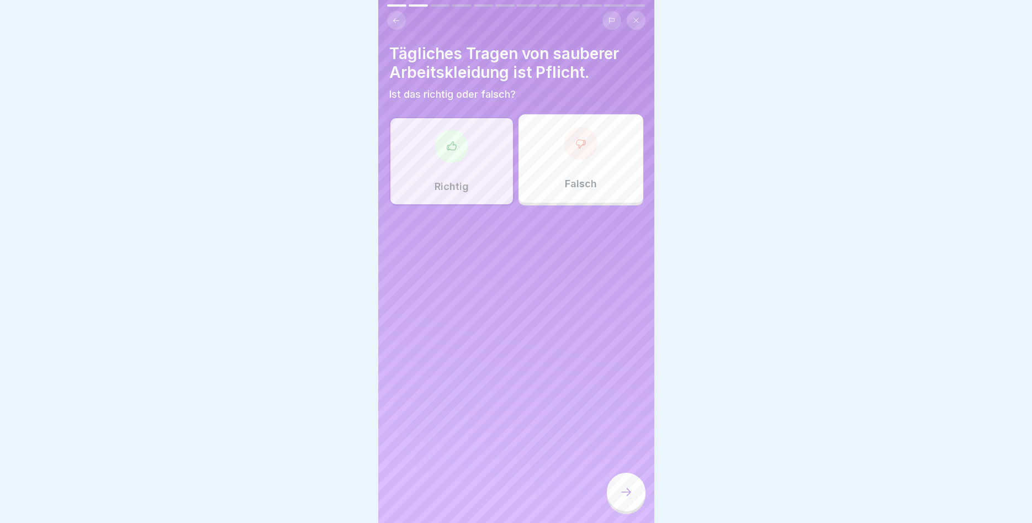
click at [624, 492] on icon at bounding box center [625, 491] width 13 height 13
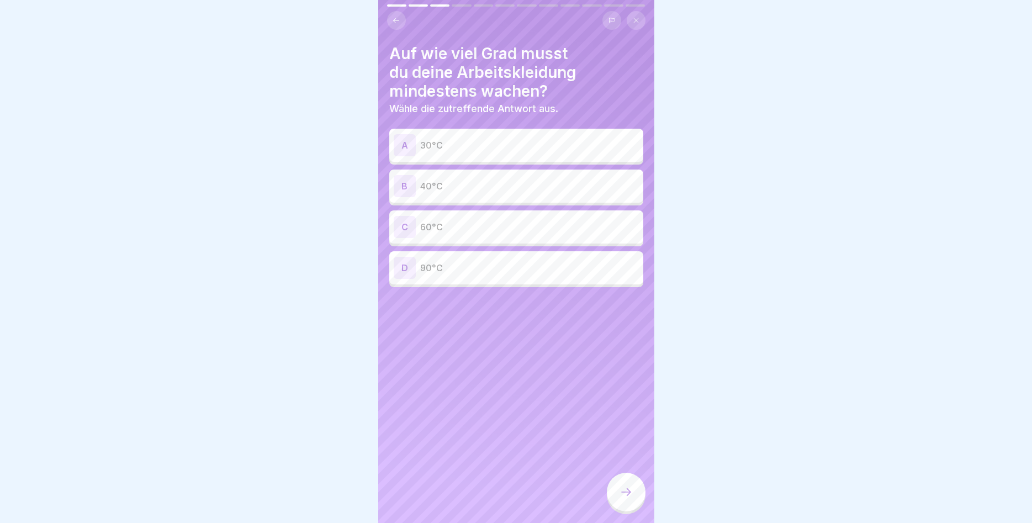
click at [408, 219] on div "C" at bounding box center [405, 227] width 22 height 22
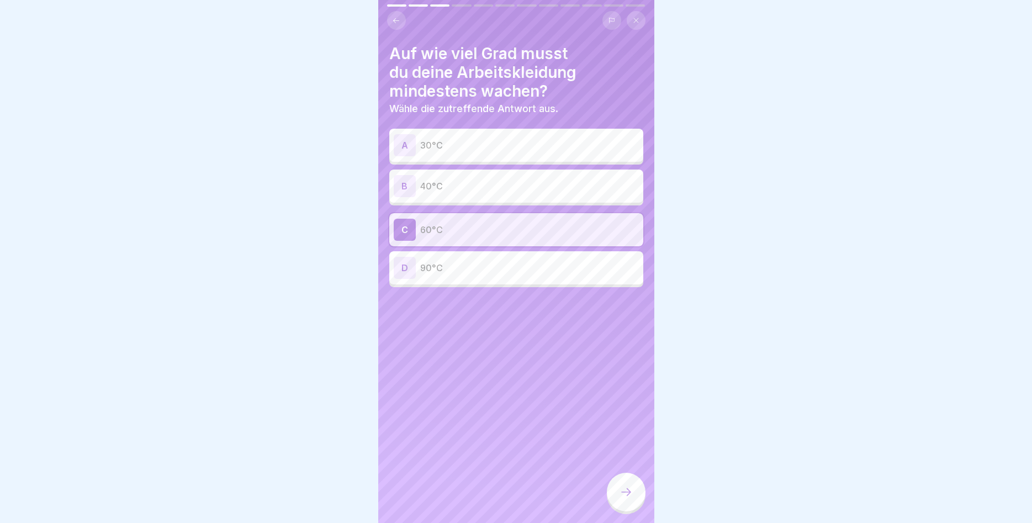
click at [634, 490] on div at bounding box center [626, 491] width 39 height 39
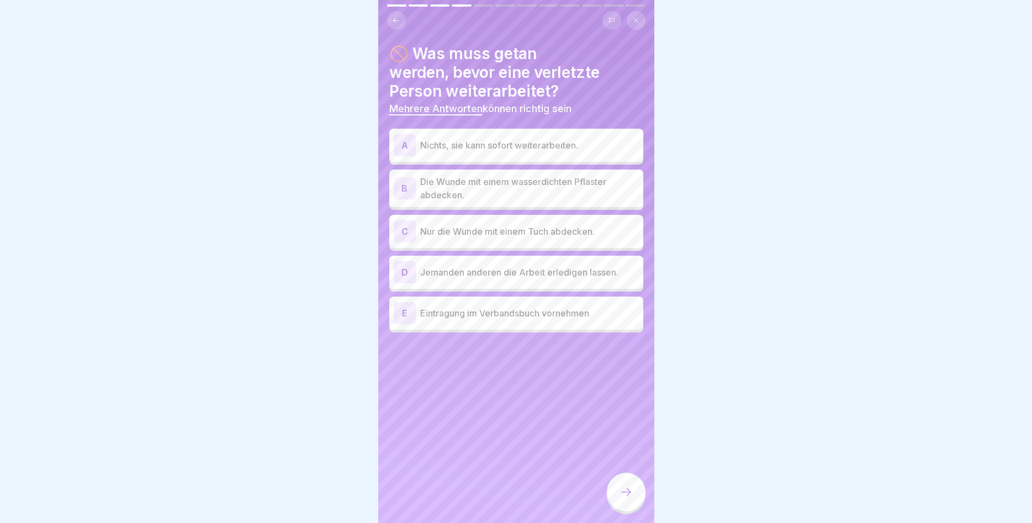
click at [414, 185] on div "B" at bounding box center [405, 188] width 22 height 22
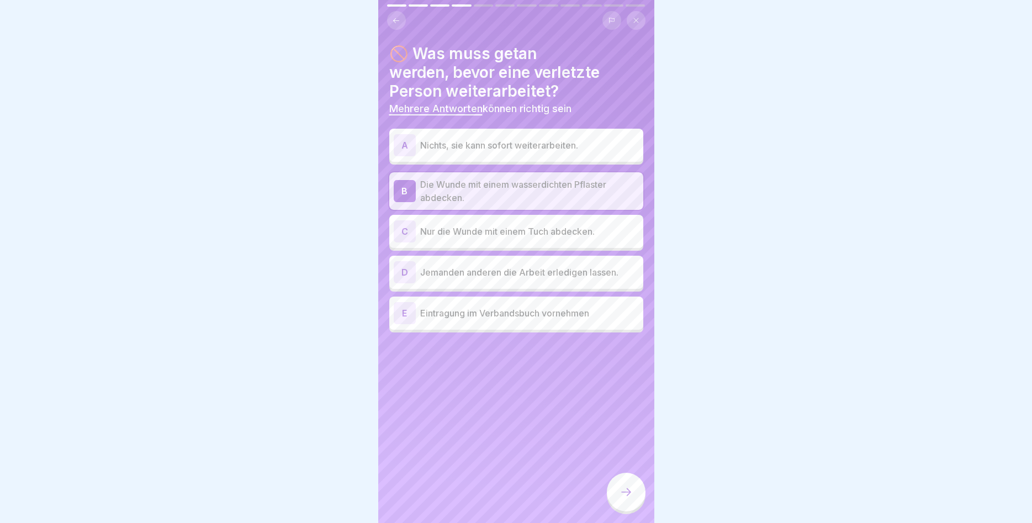
click at [399, 315] on div "E" at bounding box center [405, 313] width 22 height 22
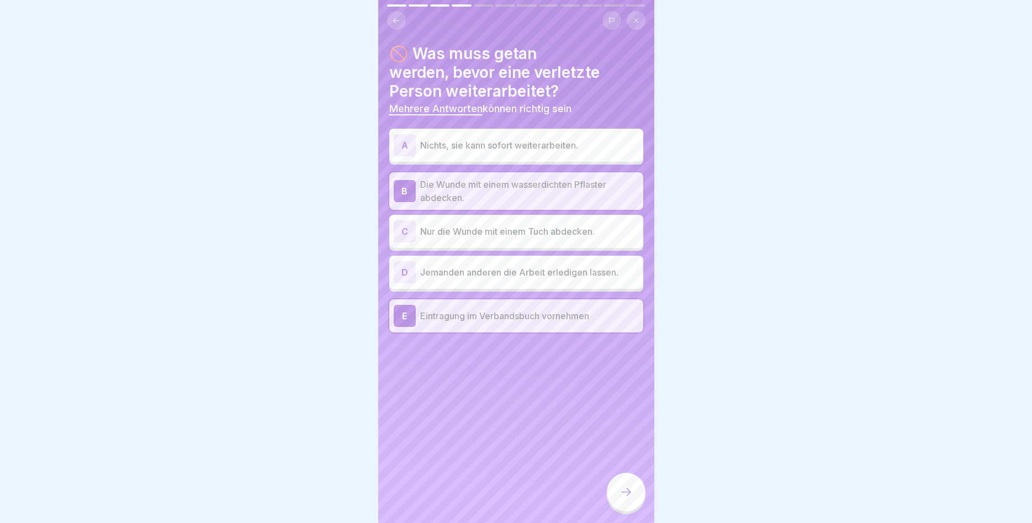
click at [626, 485] on div at bounding box center [626, 491] width 39 height 39
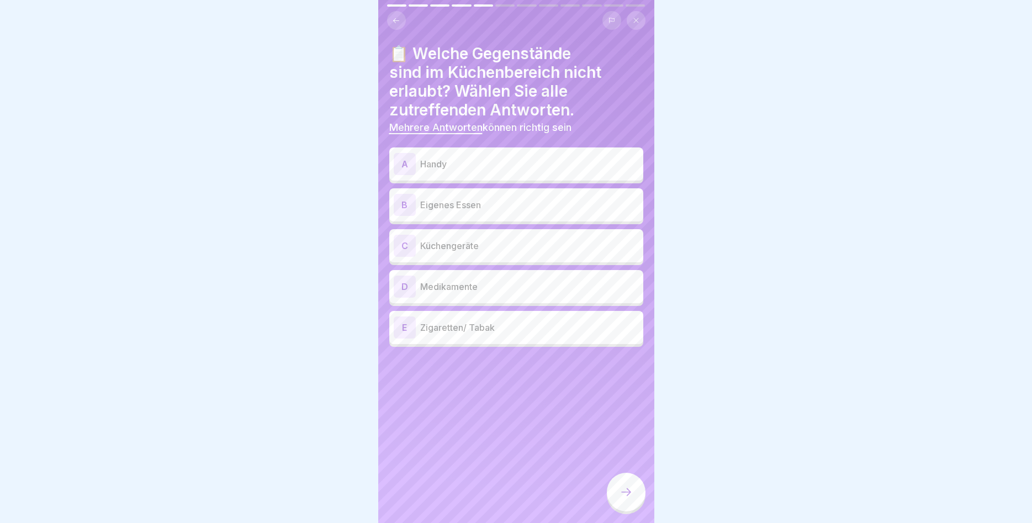
click at [410, 163] on div "A" at bounding box center [405, 164] width 22 height 22
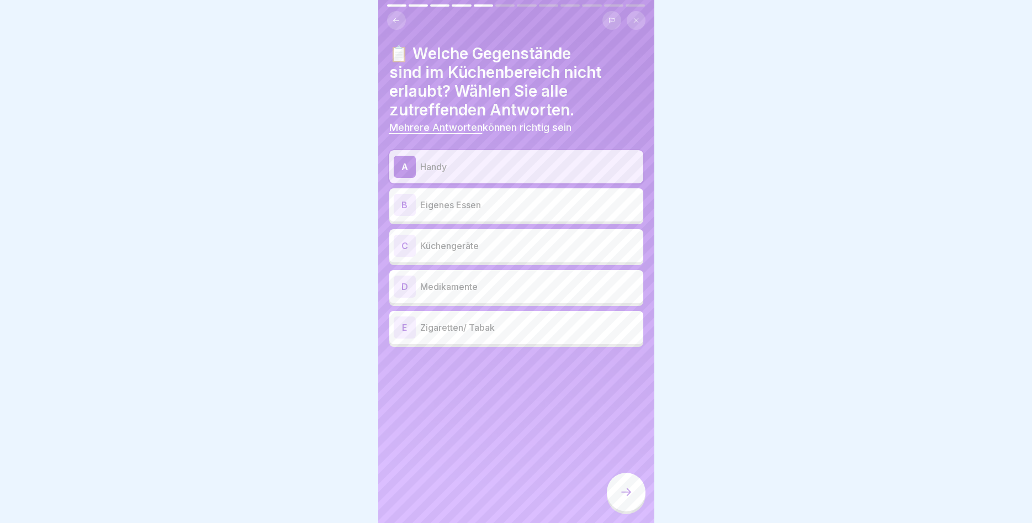
click at [397, 200] on div "B" at bounding box center [405, 205] width 22 height 22
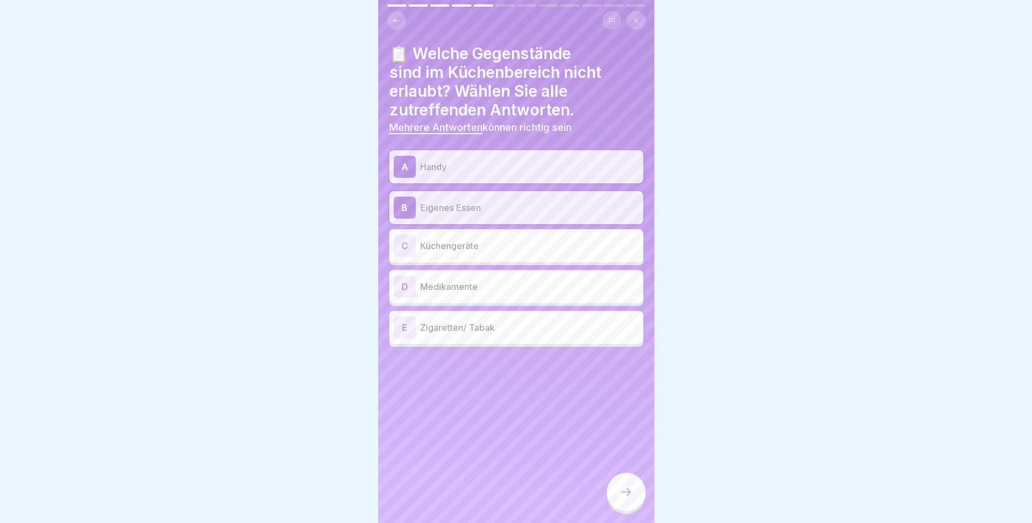
click at [401, 283] on div "D" at bounding box center [405, 286] width 22 height 22
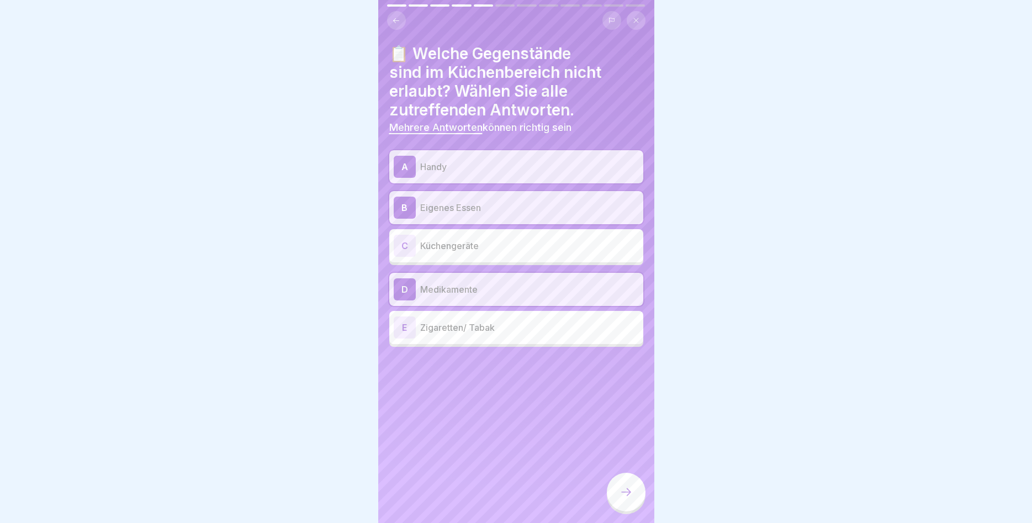
click at [406, 323] on div "E" at bounding box center [405, 327] width 22 height 22
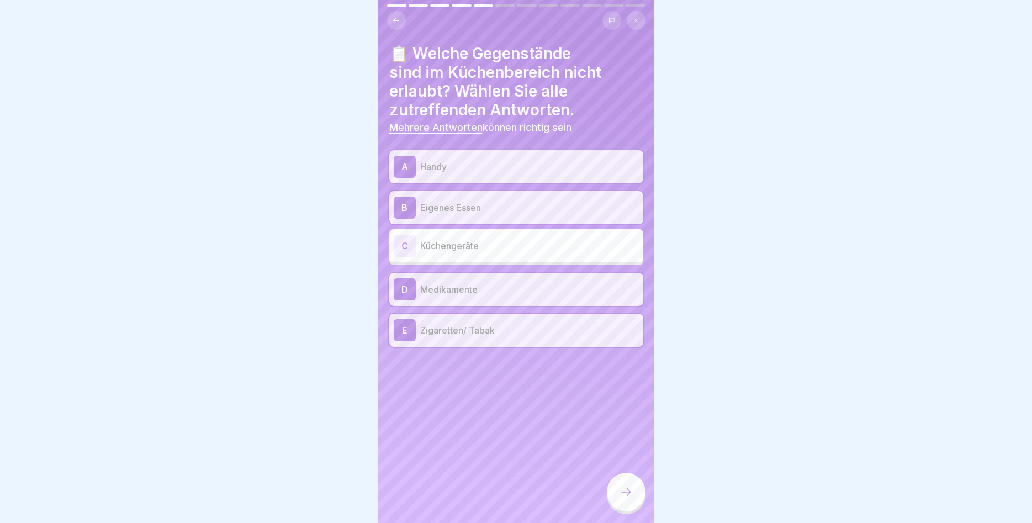
click at [619, 489] on icon at bounding box center [625, 491] width 13 height 13
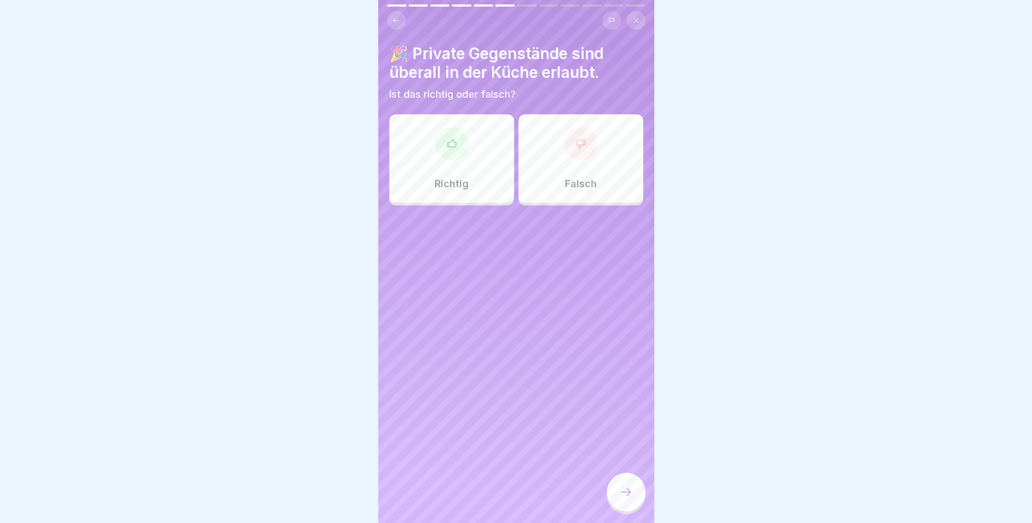
click at [456, 167] on div "Richtig" at bounding box center [451, 158] width 125 height 88
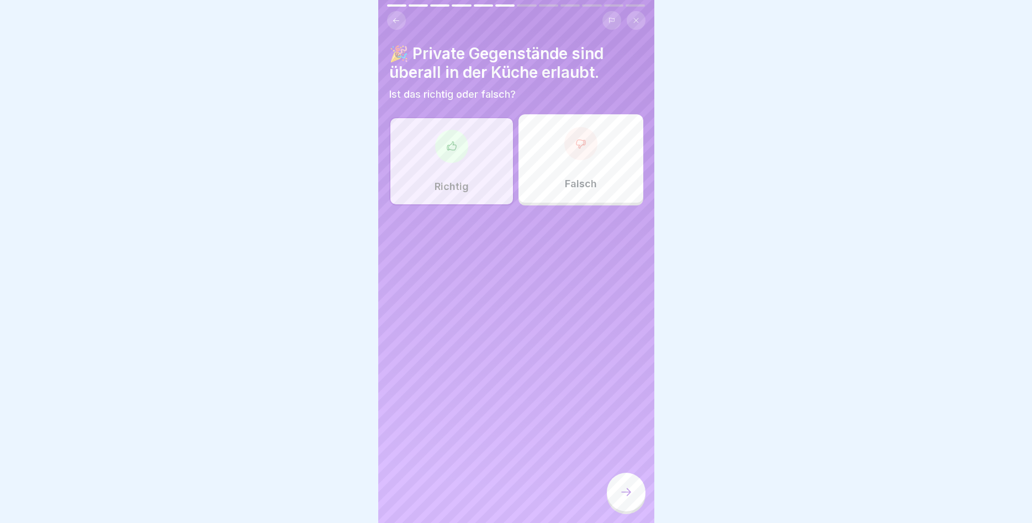
click at [566, 175] on div "Falsch" at bounding box center [580, 158] width 125 height 88
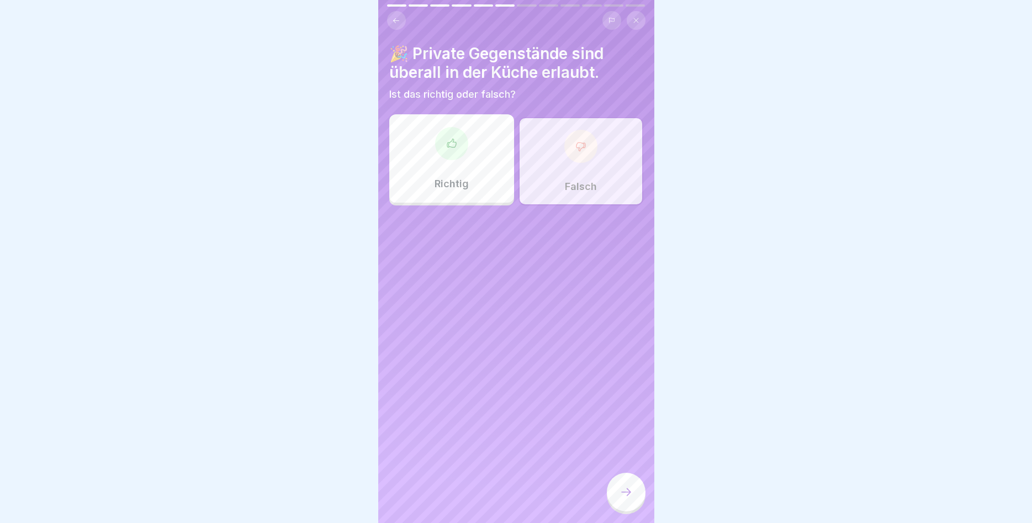
click at [622, 487] on icon at bounding box center [625, 491] width 13 height 13
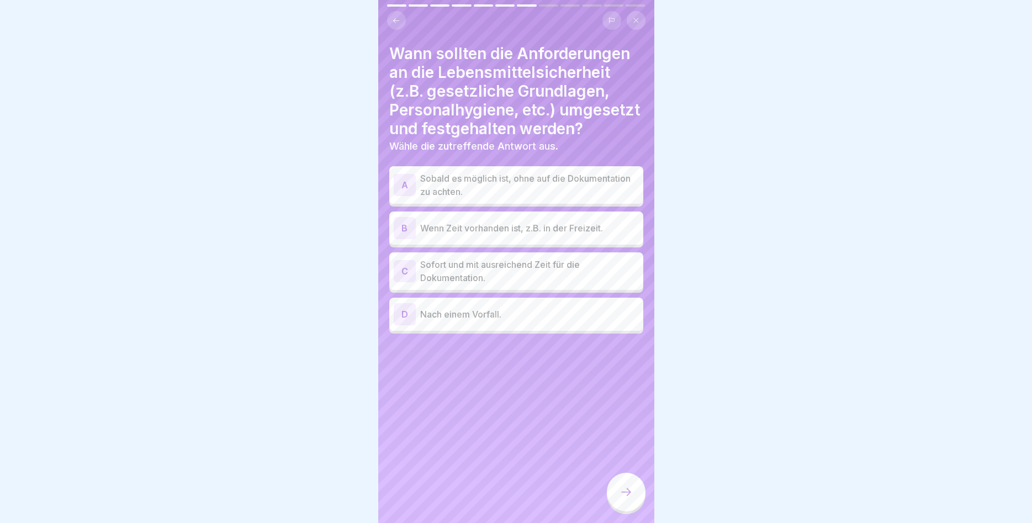
click at [400, 265] on div "C" at bounding box center [405, 271] width 22 height 22
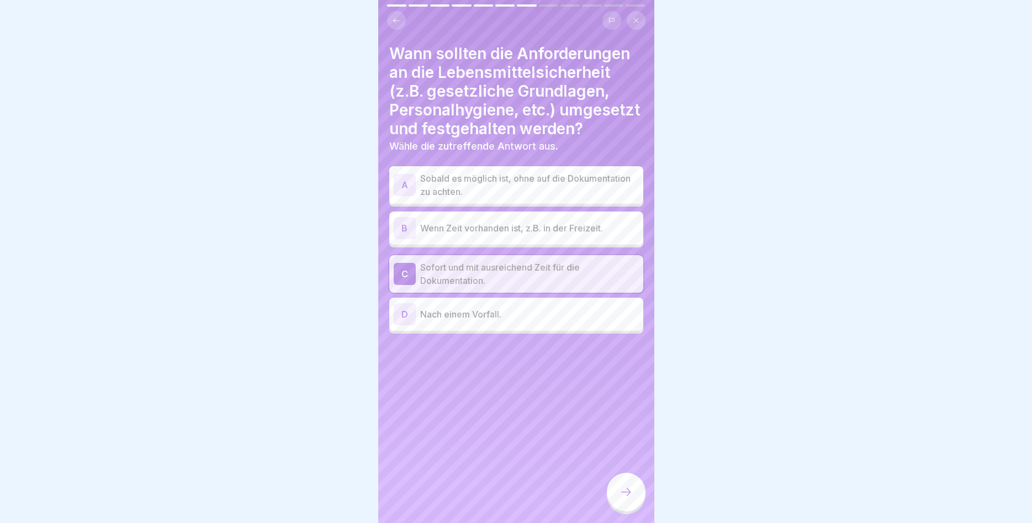
click at [617, 490] on div at bounding box center [626, 491] width 39 height 39
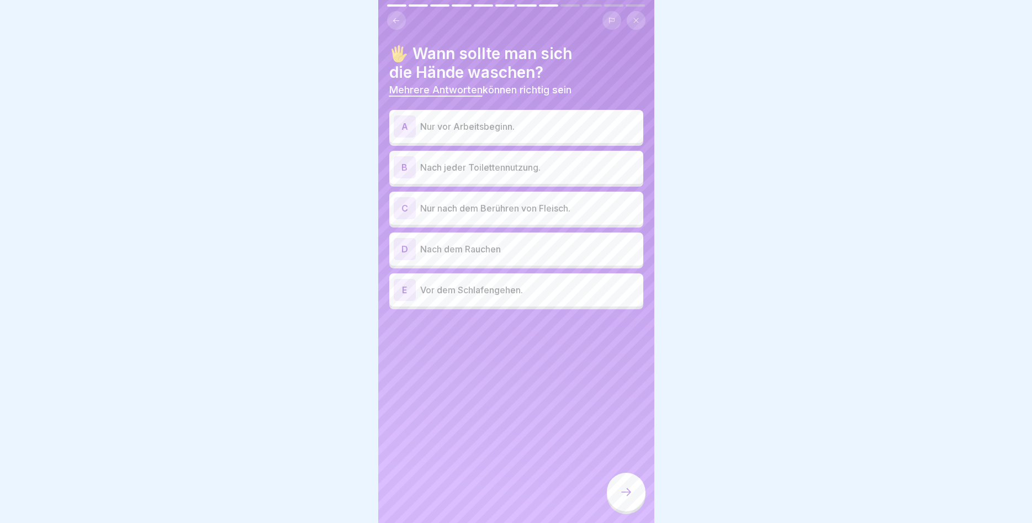
click at [405, 164] on div "B" at bounding box center [405, 167] width 22 height 22
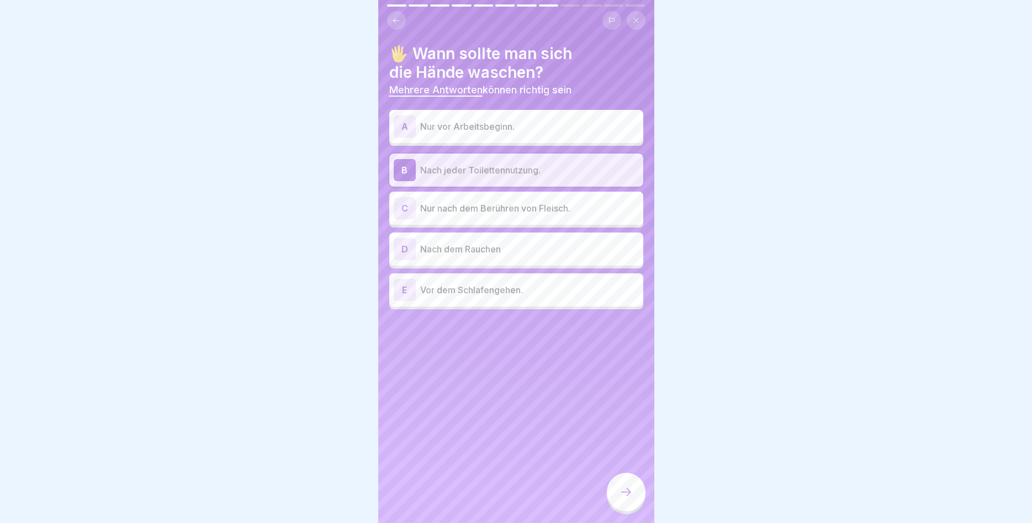
click at [412, 254] on div "D" at bounding box center [405, 249] width 22 height 22
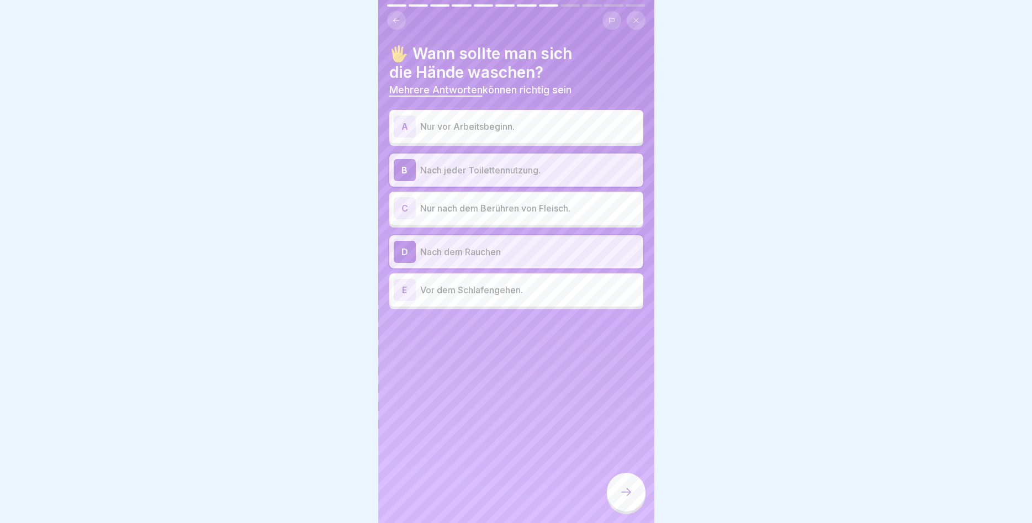
click at [615, 490] on div at bounding box center [626, 491] width 39 height 39
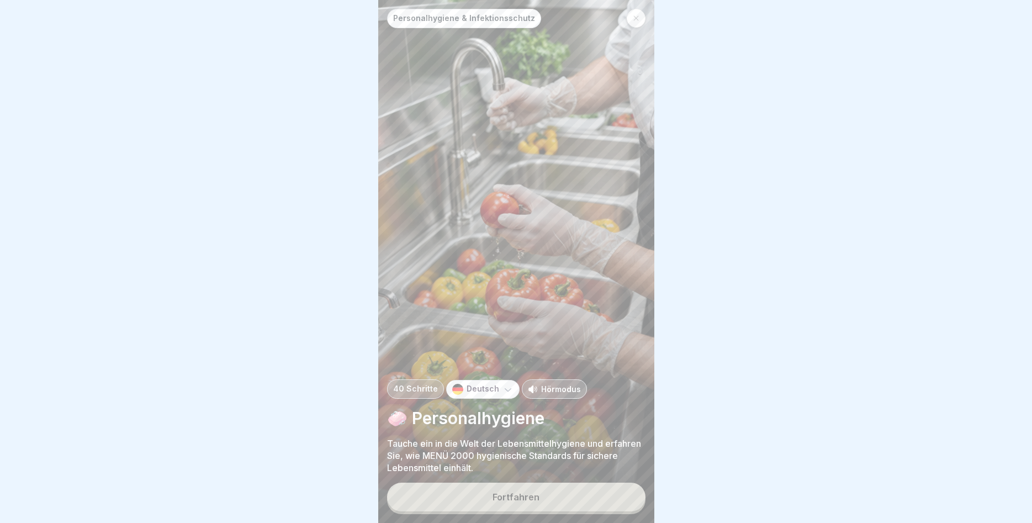
click at [600, 382] on div "40 Schritte Deutsch Hörmodus" at bounding box center [516, 388] width 258 height 19
click at [501, 493] on div "Fortfahren" at bounding box center [515, 497] width 47 height 10
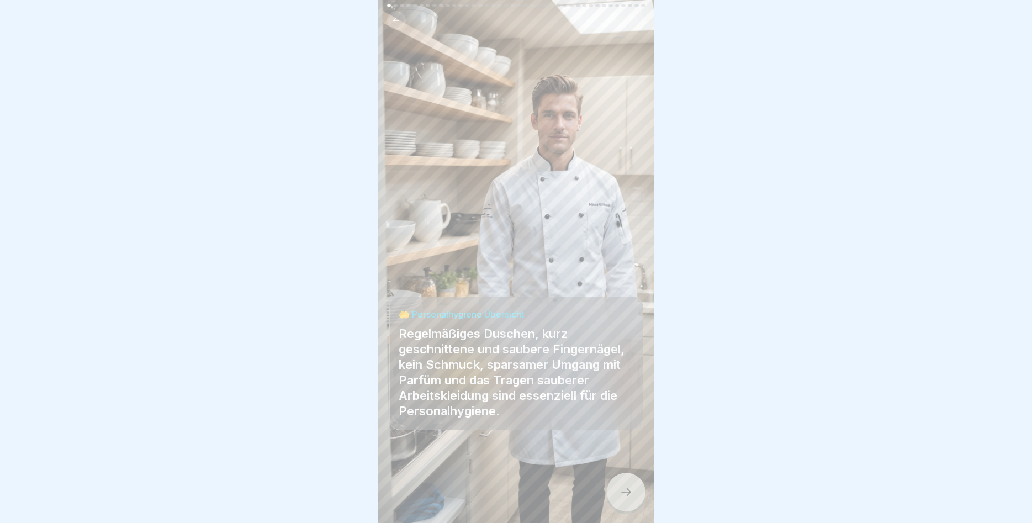
click at [617, 493] on div at bounding box center [626, 491] width 39 height 39
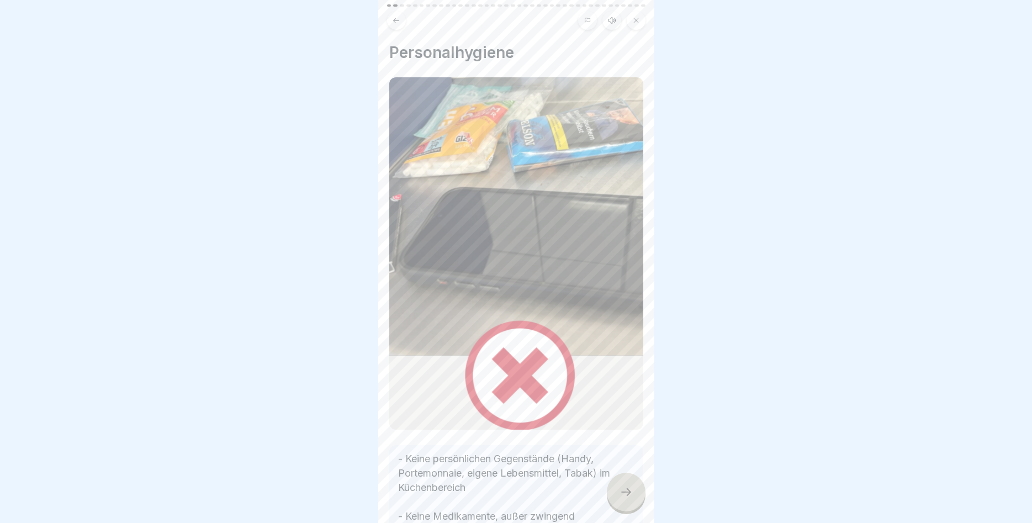
click at [618, 493] on div at bounding box center [626, 491] width 39 height 39
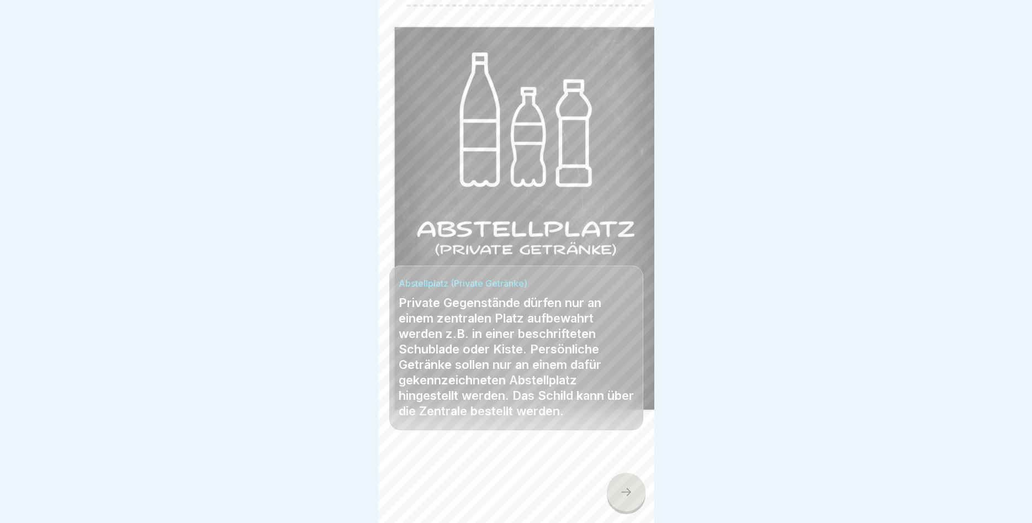
click at [618, 490] on div at bounding box center [626, 491] width 39 height 39
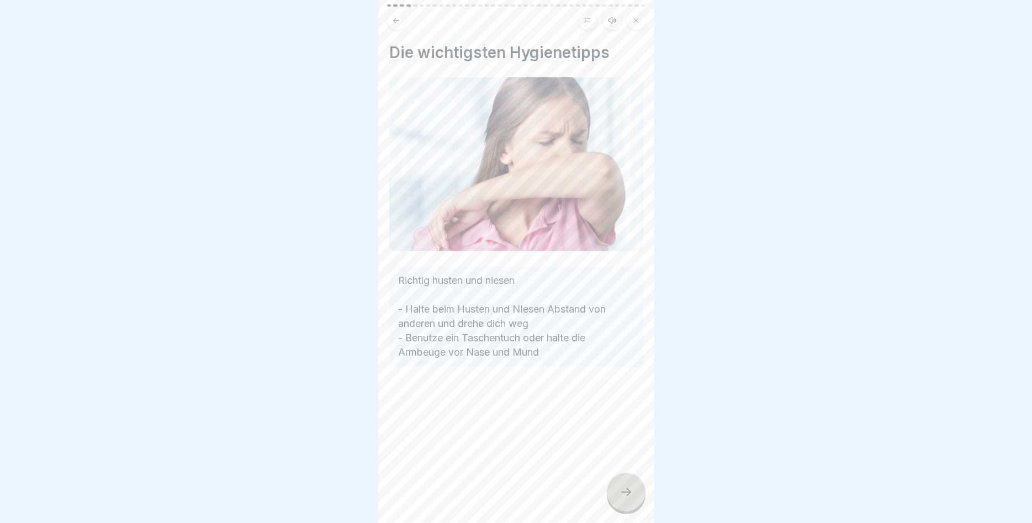
click at [618, 490] on div at bounding box center [626, 491] width 39 height 39
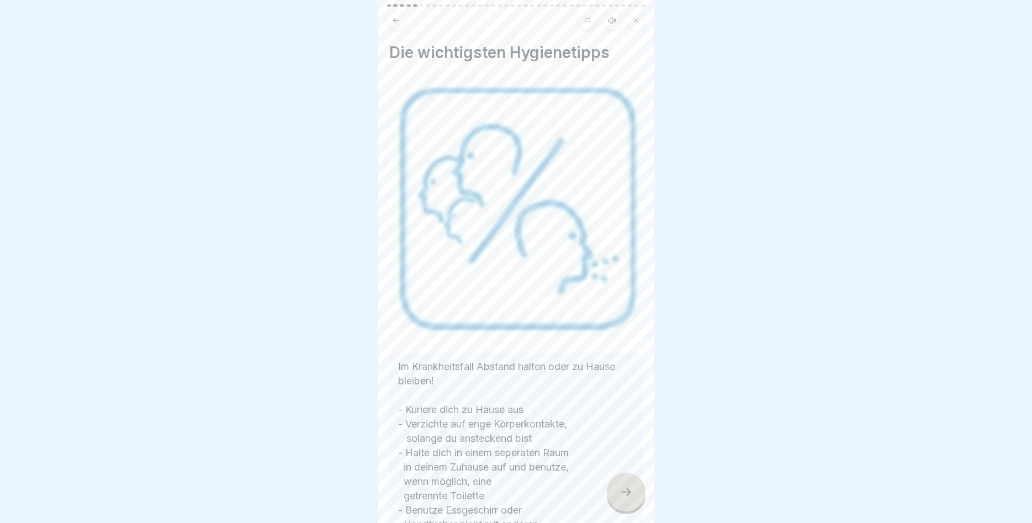
click at [618, 490] on div at bounding box center [626, 491] width 39 height 39
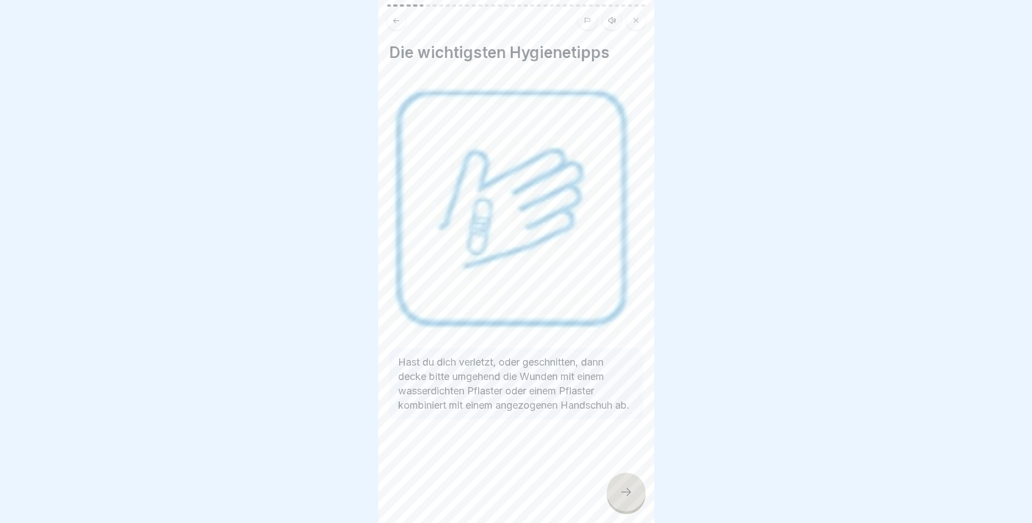
click at [634, 484] on div at bounding box center [626, 491] width 39 height 39
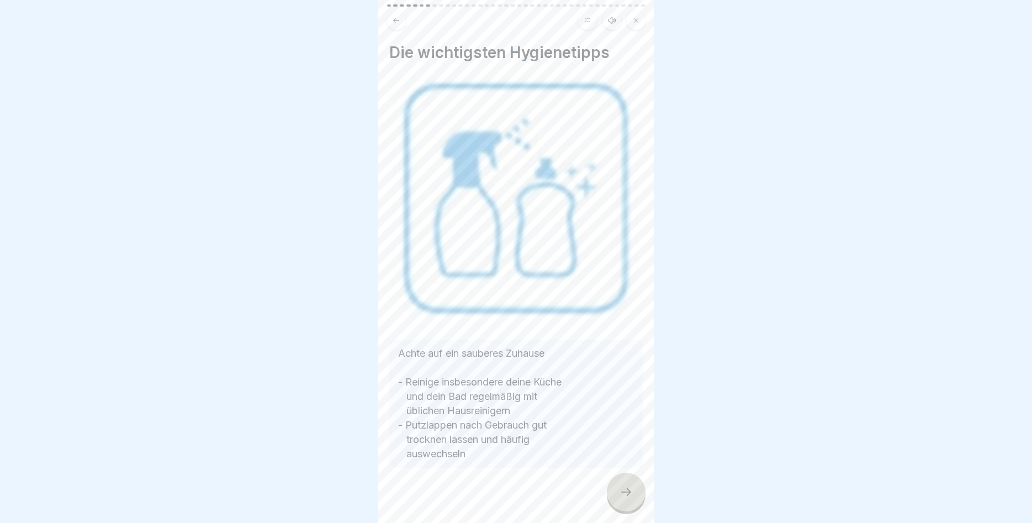
click at [634, 484] on div at bounding box center [626, 491] width 39 height 39
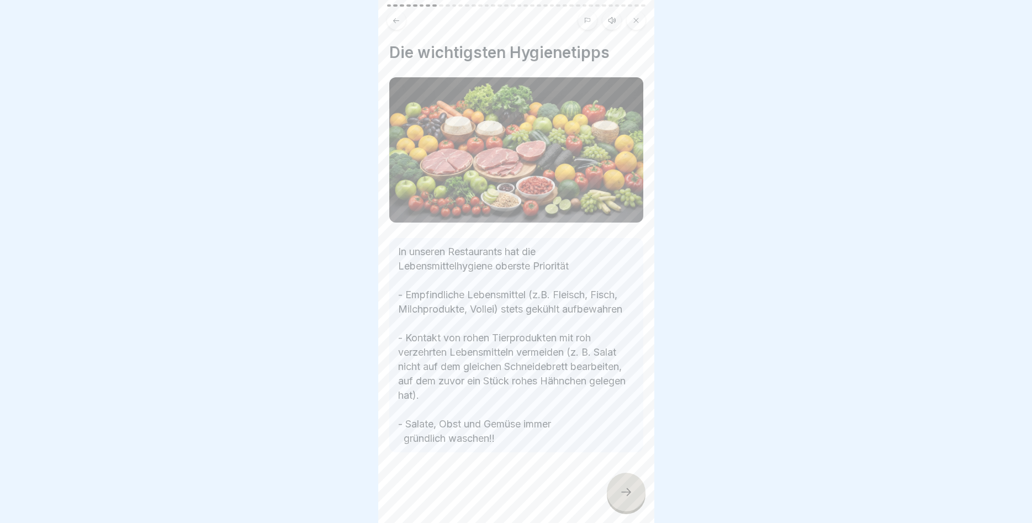
click at [634, 484] on div at bounding box center [626, 491] width 39 height 39
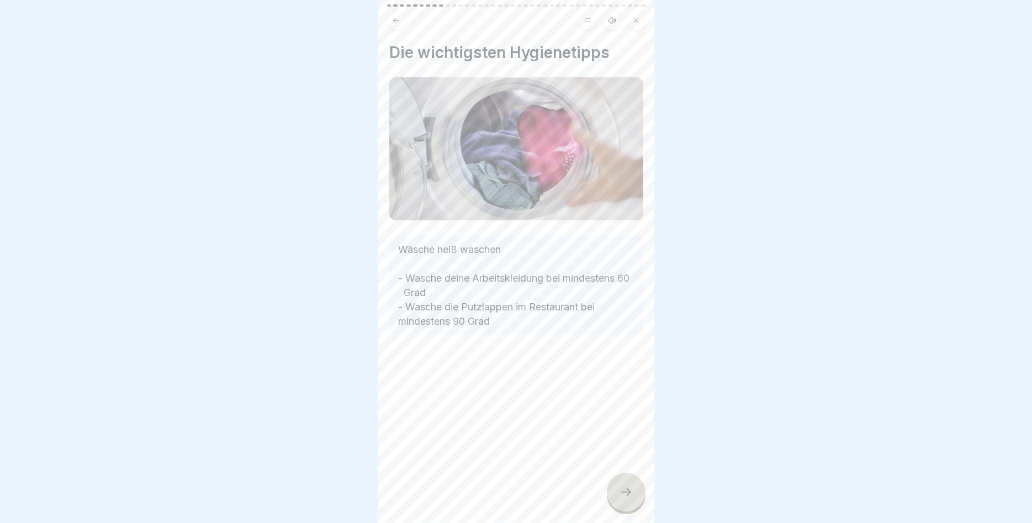
click at [634, 484] on div at bounding box center [626, 491] width 39 height 39
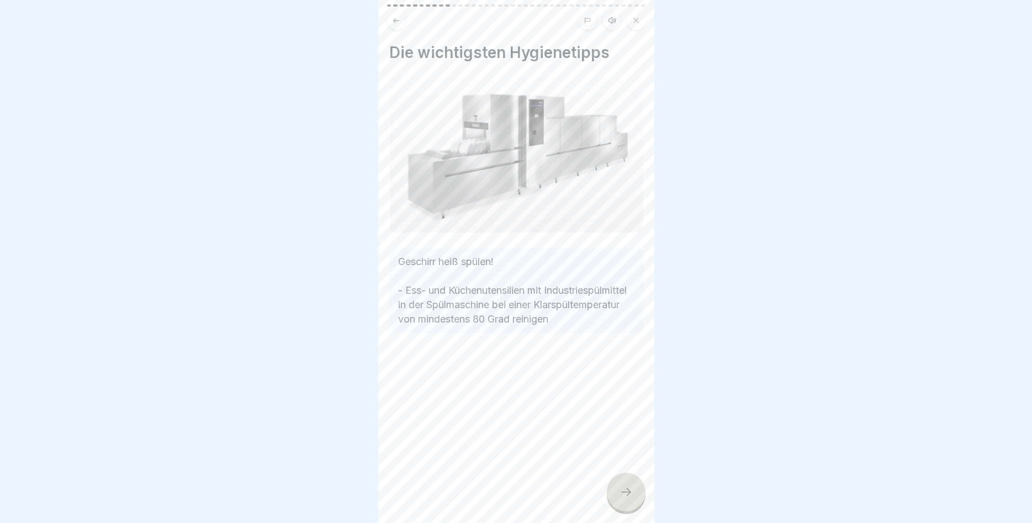
click at [634, 484] on div at bounding box center [626, 491] width 39 height 39
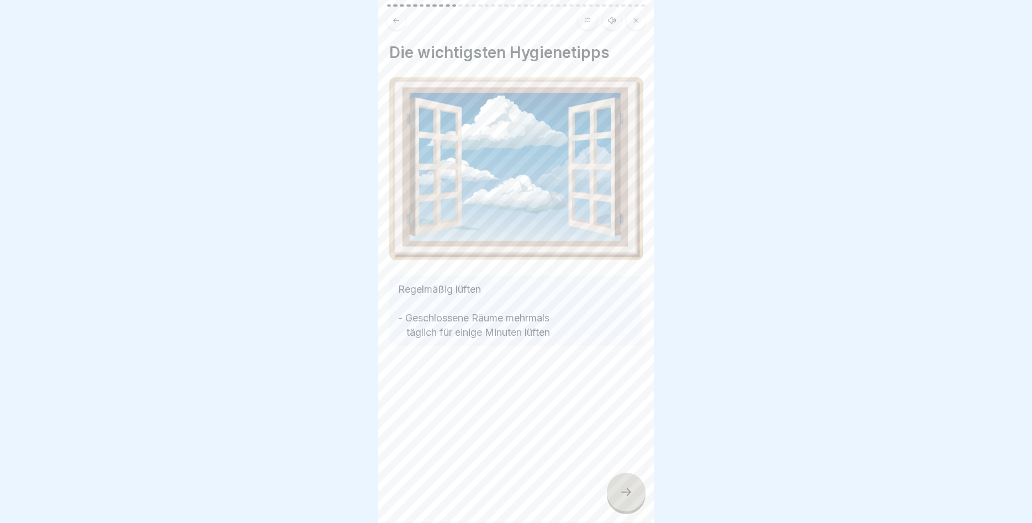
click at [634, 484] on div at bounding box center [626, 491] width 39 height 39
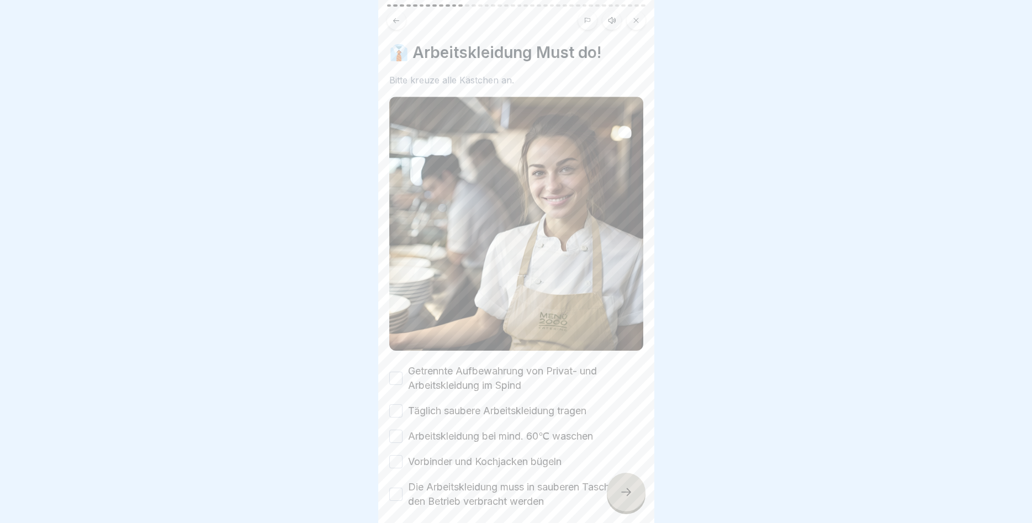
click at [634, 484] on div at bounding box center [626, 491] width 39 height 39
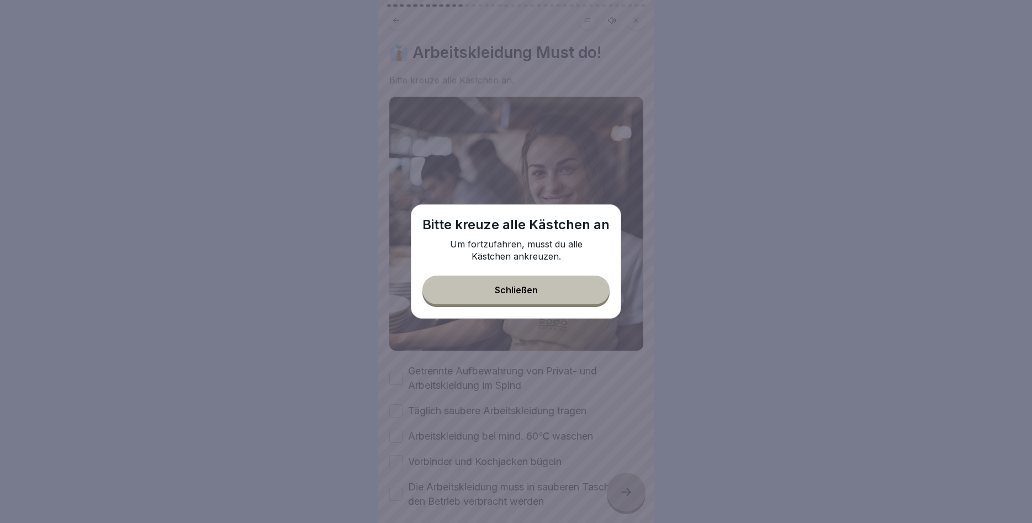
click at [533, 290] on div "Schließen" at bounding box center [516, 290] width 43 height 10
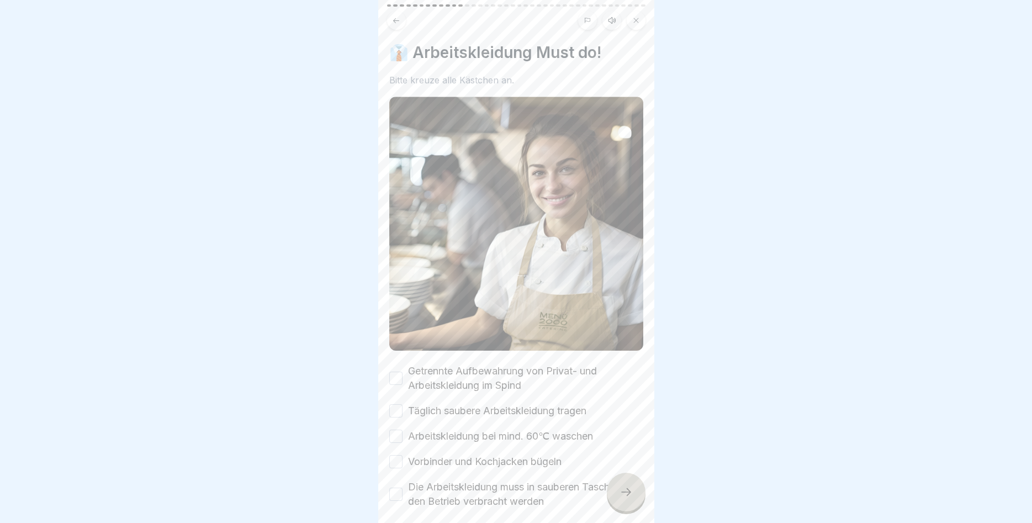
click at [400, 383] on button "Getrennte Aufbewahrung von Privat- und Arbeitskleidung im Spind" at bounding box center [395, 377] width 13 height 13
click at [402, 410] on button "Täglich saubere Arbeitskleidung tragen" at bounding box center [395, 410] width 13 height 13
click at [394, 441] on button "Arbeitskleidung bei mind. 60℃ waschen" at bounding box center [395, 435] width 13 height 13
click at [401, 460] on button "Vorbinder und Kochjacken bügeln" at bounding box center [395, 461] width 13 height 13
click at [399, 495] on button "Die Arbeitskleidung muss in sauberen Taschen in den Betrieb verbracht werden" at bounding box center [395, 493] width 13 height 13
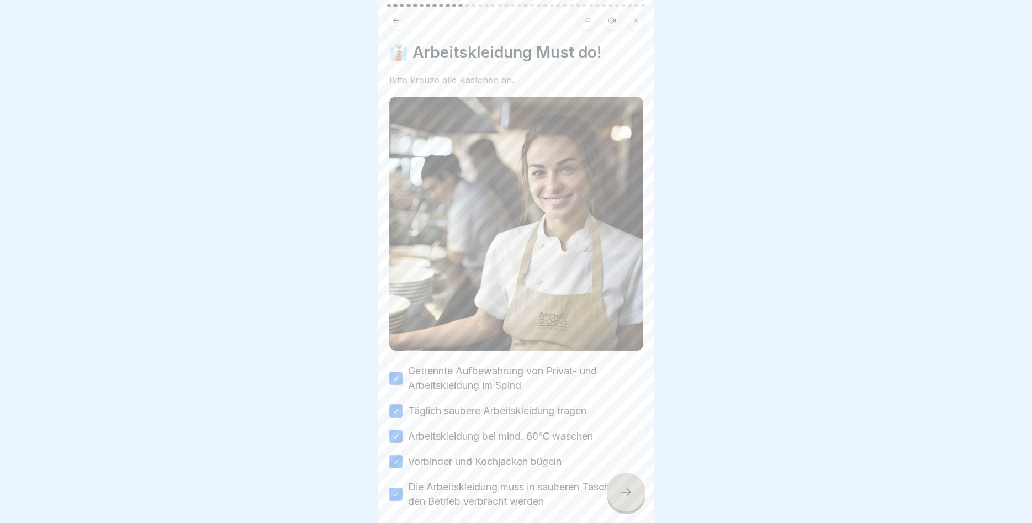
click at [619, 486] on icon at bounding box center [625, 491] width 13 height 13
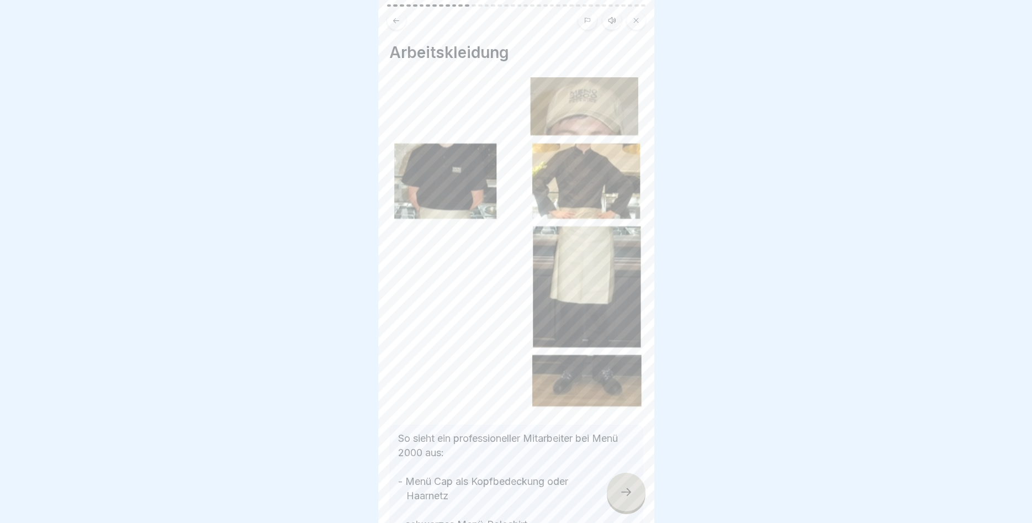
click at [611, 491] on div at bounding box center [626, 491] width 39 height 39
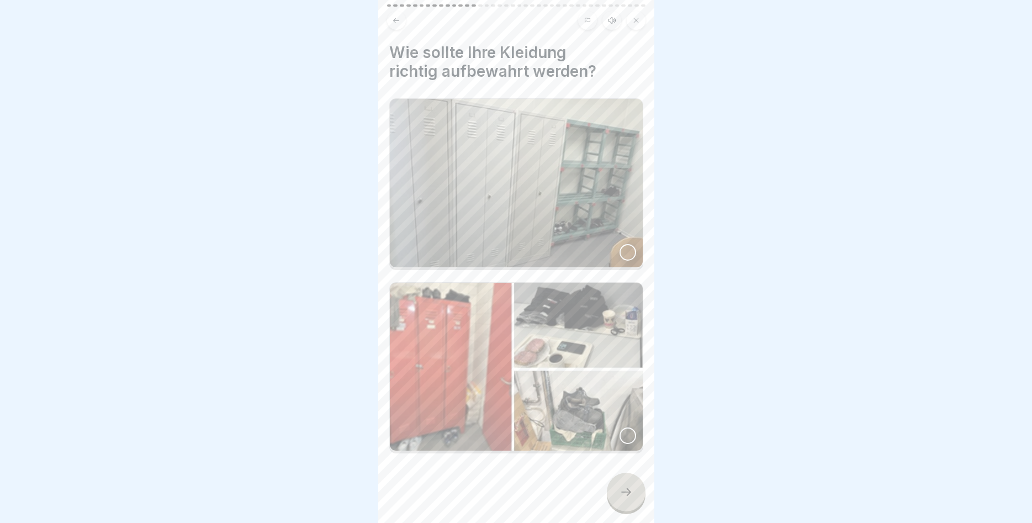
click at [501, 239] on img at bounding box center [516, 183] width 253 height 168
click at [614, 486] on div at bounding box center [626, 491] width 39 height 39
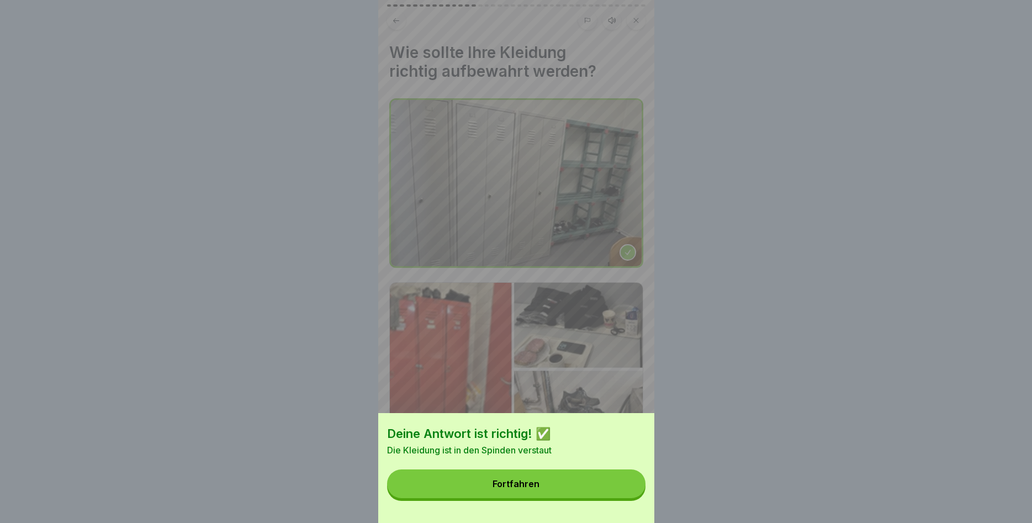
click at [554, 477] on button "Fortfahren" at bounding box center [516, 483] width 258 height 29
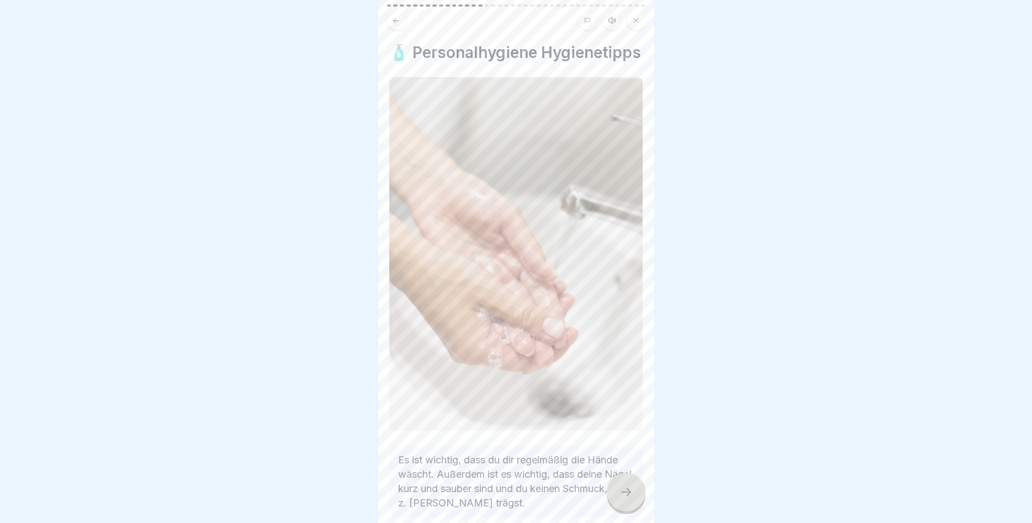
click at [626, 482] on div at bounding box center [626, 491] width 39 height 39
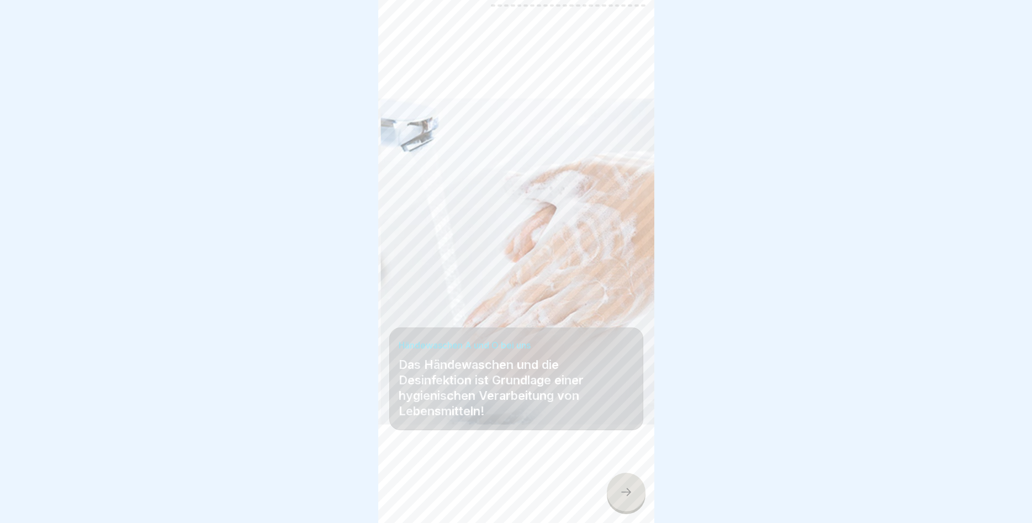
click at [615, 482] on div at bounding box center [626, 491] width 39 height 39
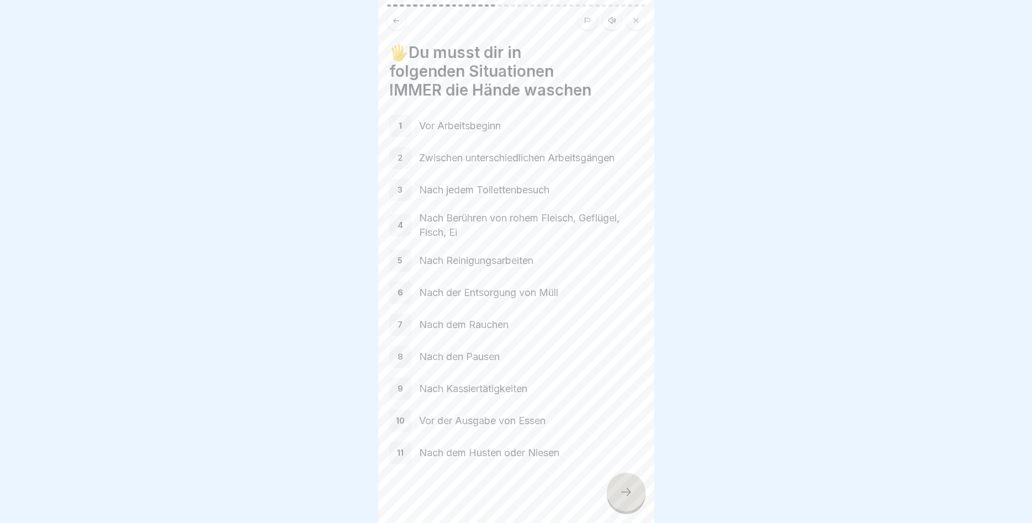
click at [615, 482] on div at bounding box center [626, 491] width 39 height 39
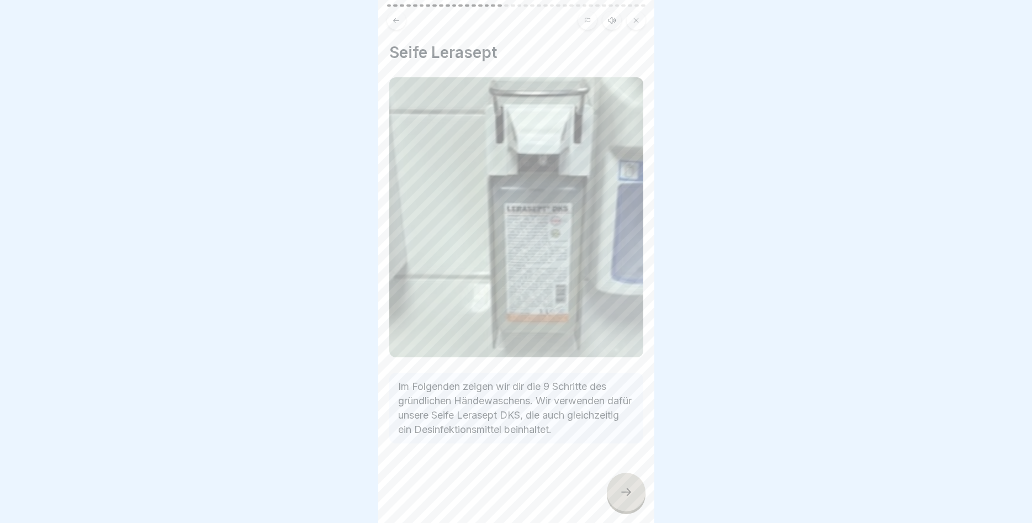
click at [615, 482] on div at bounding box center [626, 491] width 39 height 39
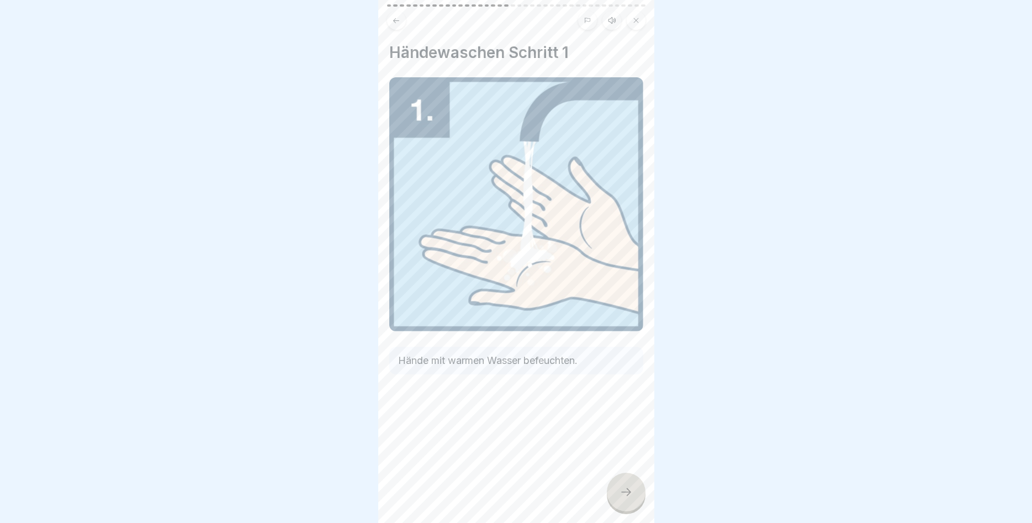
click at [615, 482] on div at bounding box center [626, 491] width 39 height 39
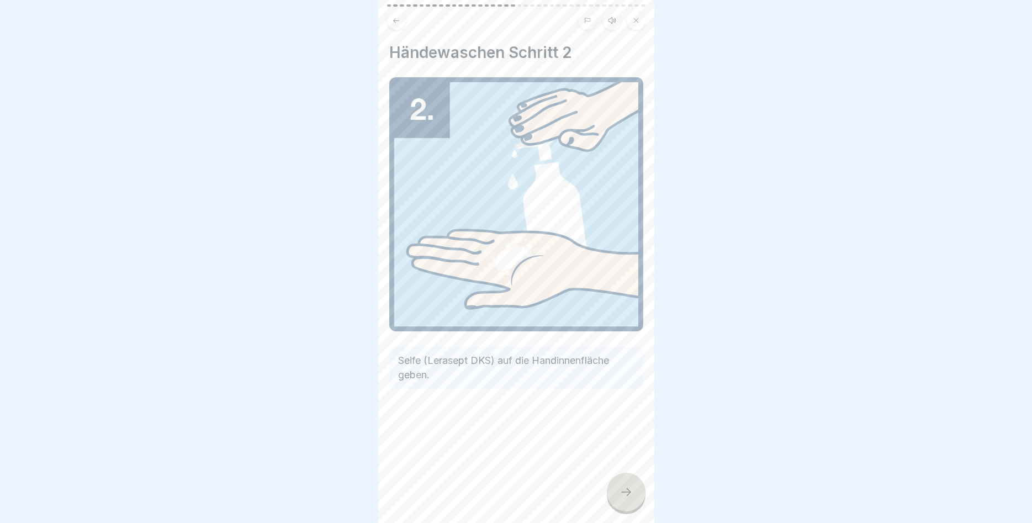
click at [615, 482] on div at bounding box center [626, 491] width 39 height 39
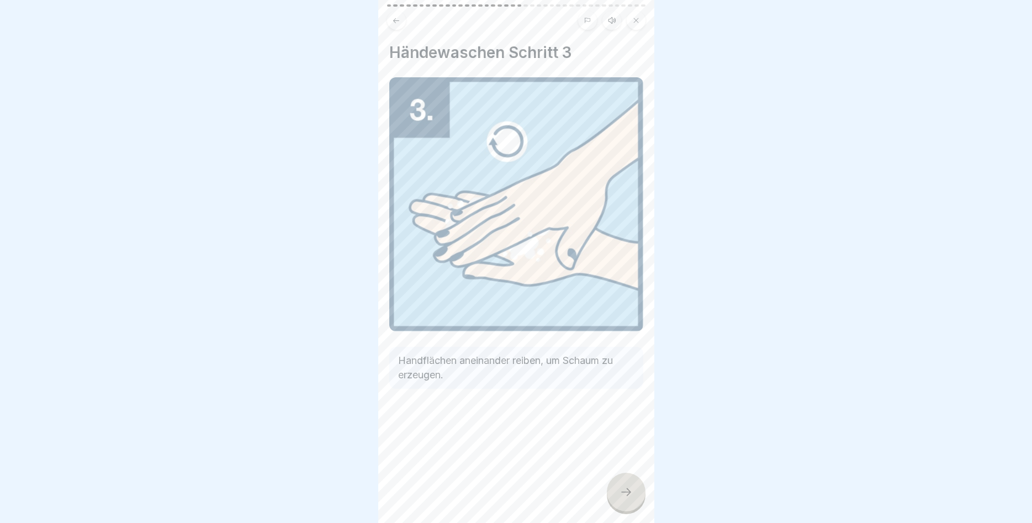
click at [615, 482] on div at bounding box center [626, 491] width 39 height 39
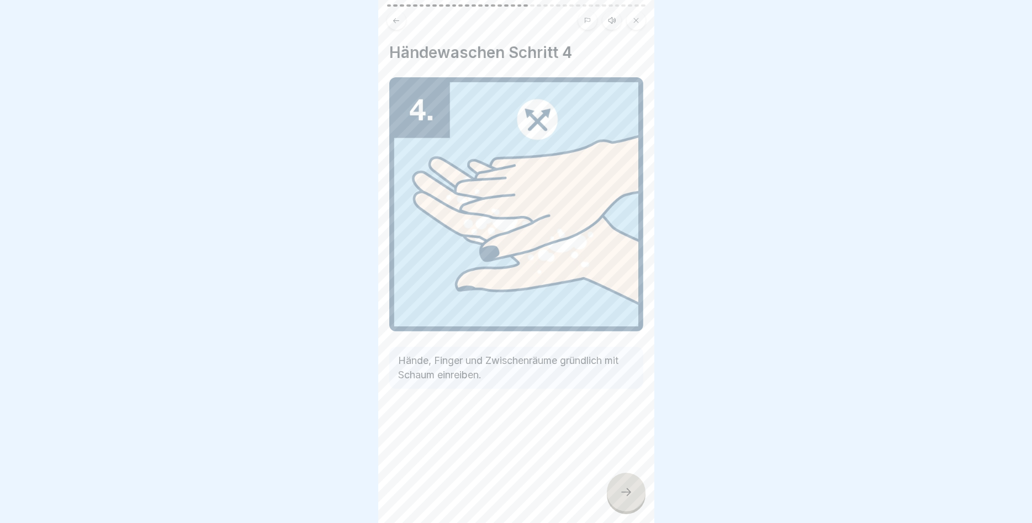
click at [615, 482] on div at bounding box center [626, 491] width 39 height 39
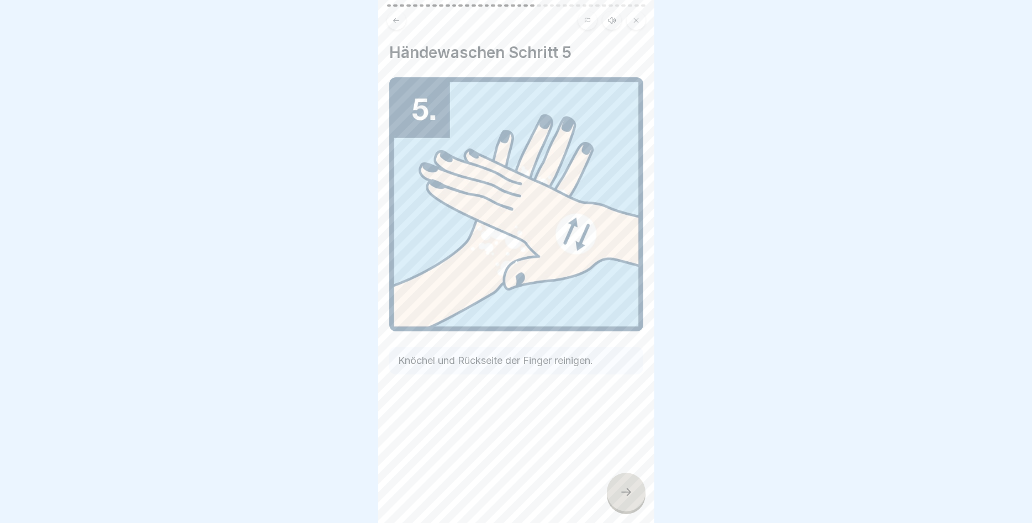
click at [615, 482] on div at bounding box center [626, 491] width 39 height 39
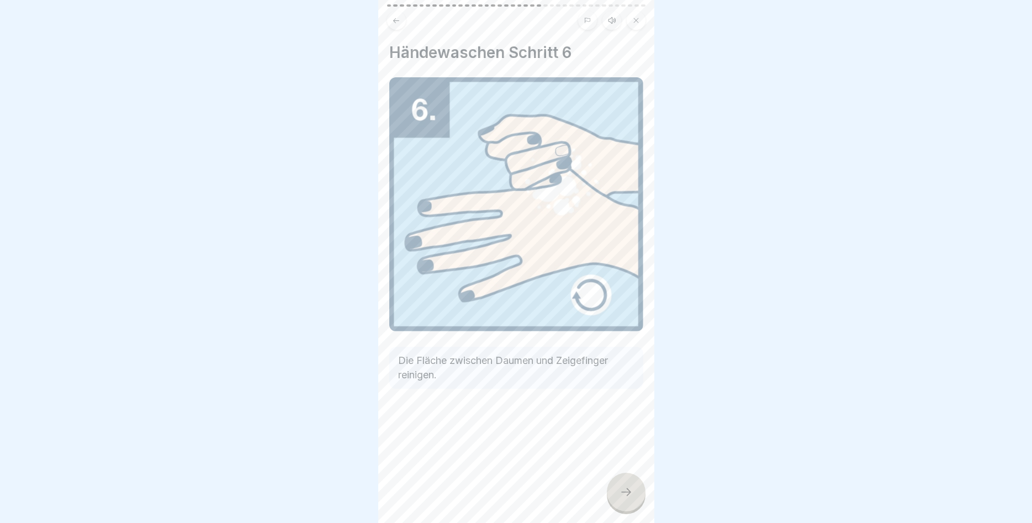
click at [615, 482] on div at bounding box center [626, 491] width 39 height 39
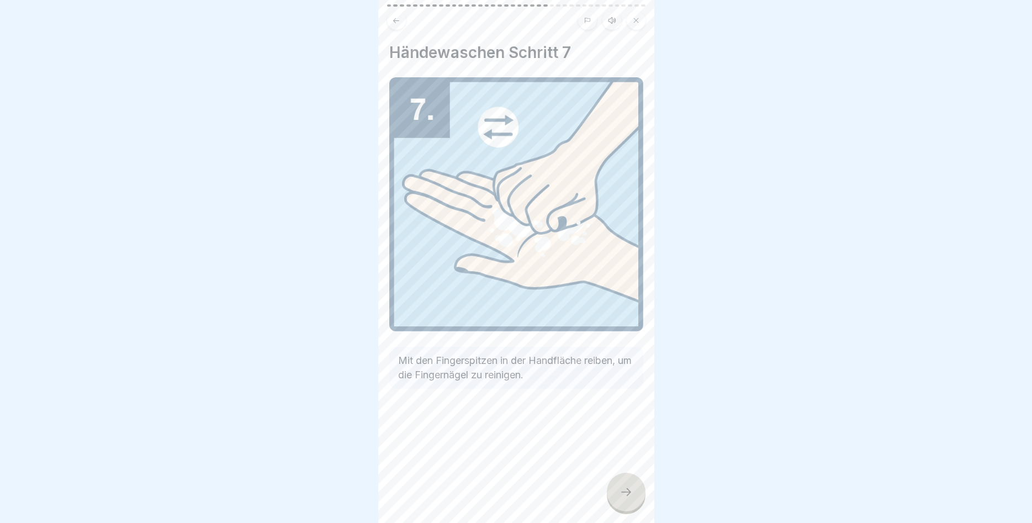
click at [615, 482] on div at bounding box center [626, 491] width 39 height 39
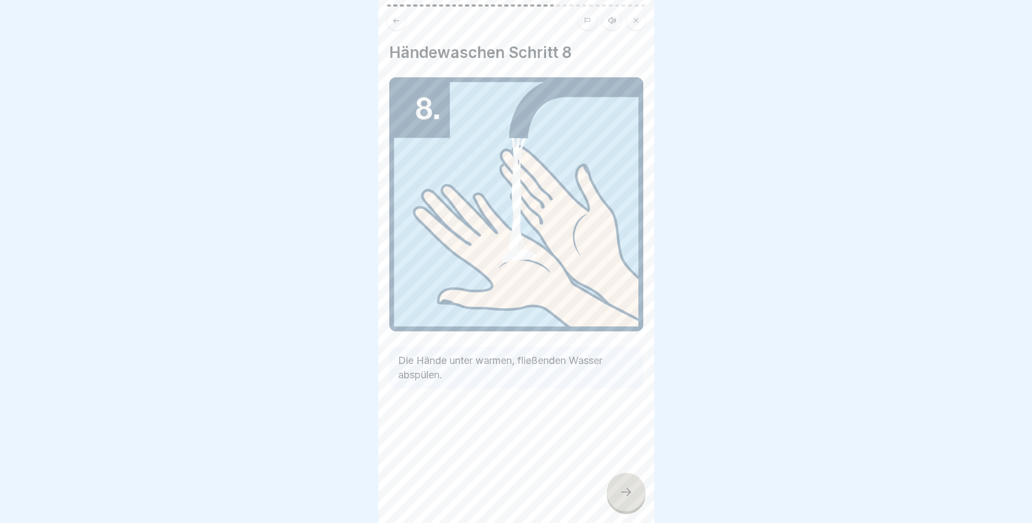
click at [615, 482] on div at bounding box center [626, 491] width 39 height 39
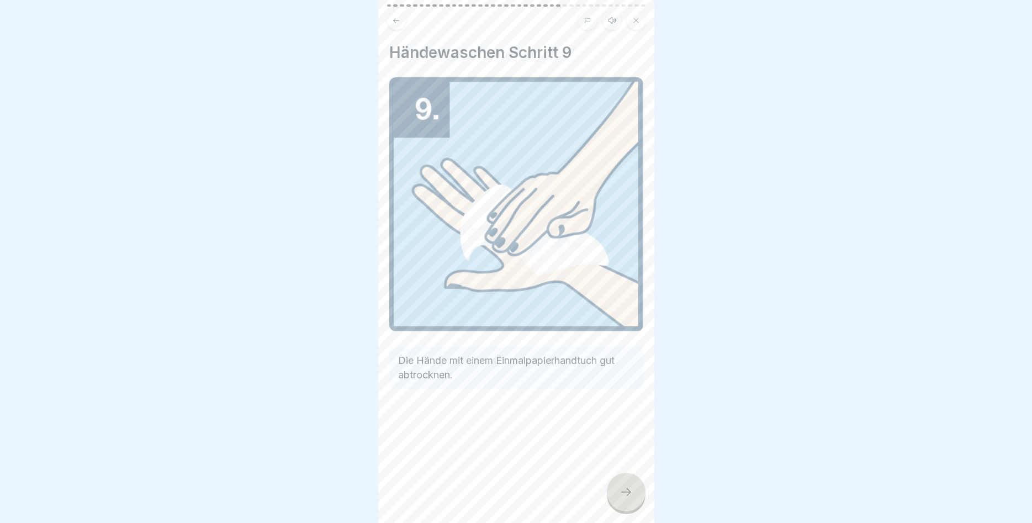
click at [615, 482] on div at bounding box center [626, 491] width 39 height 39
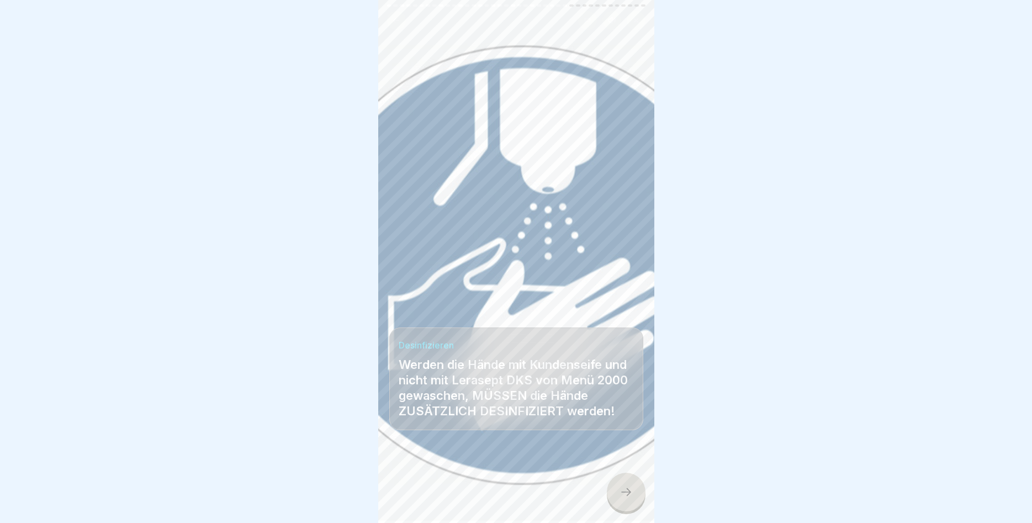
click at [622, 496] on icon at bounding box center [625, 491] width 13 height 13
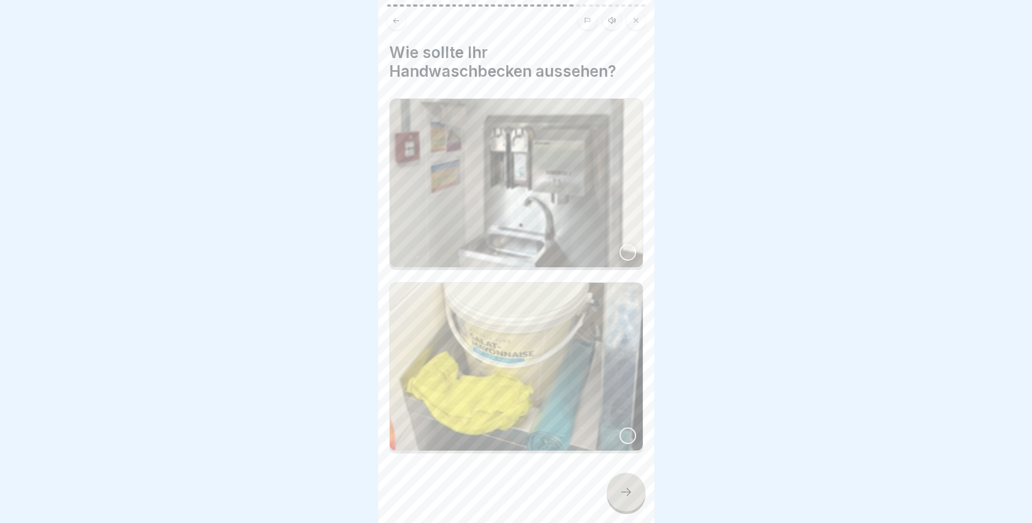
click at [514, 233] on img at bounding box center [516, 183] width 253 height 168
click at [622, 491] on icon at bounding box center [625, 491] width 13 height 13
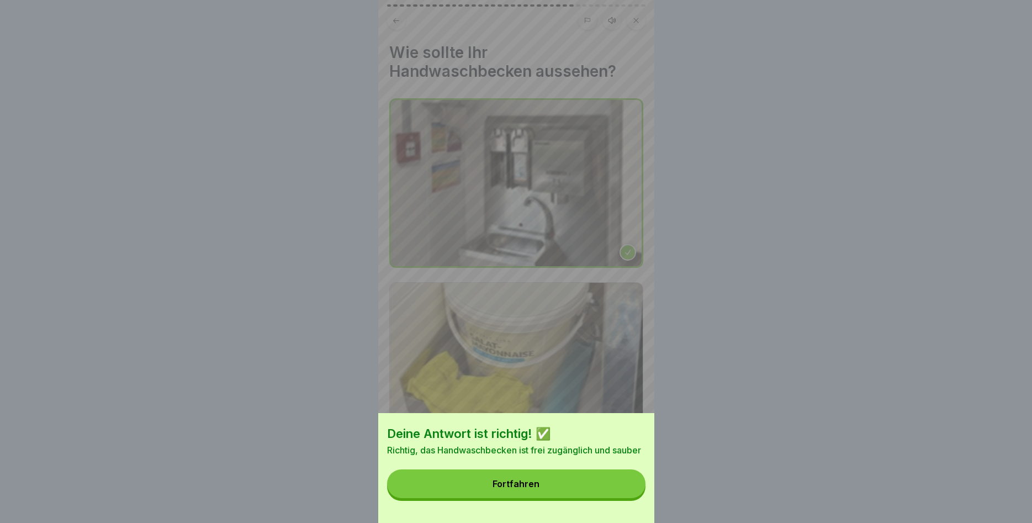
click at [557, 481] on button "Fortfahren" at bounding box center [516, 483] width 258 height 29
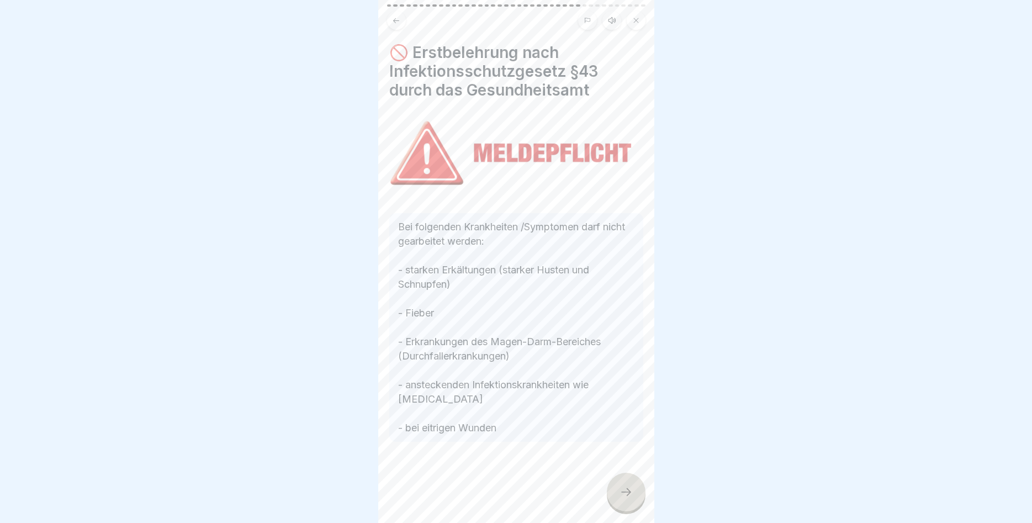
click at [624, 487] on icon at bounding box center [625, 491] width 13 height 13
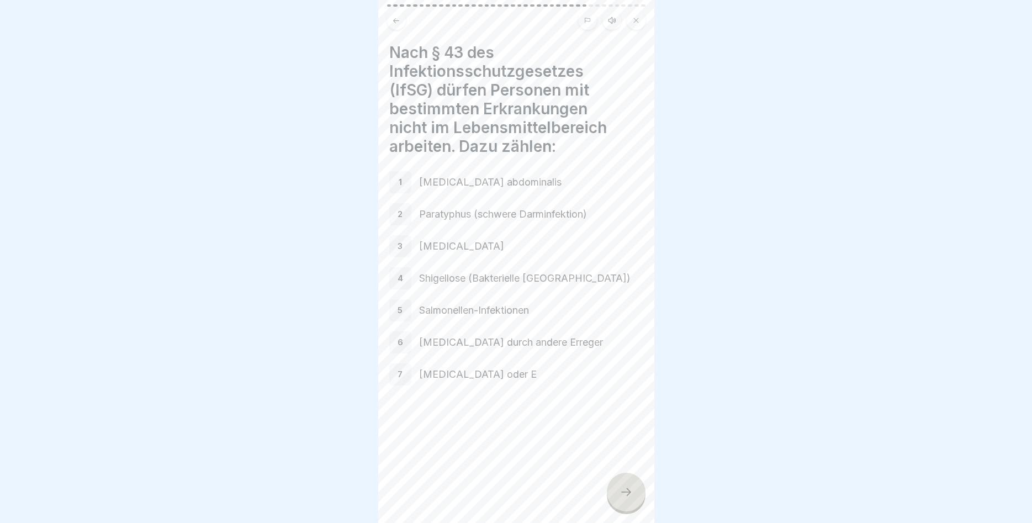
click at [627, 486] on div at bounding box center [626, 491] width 39 height 39
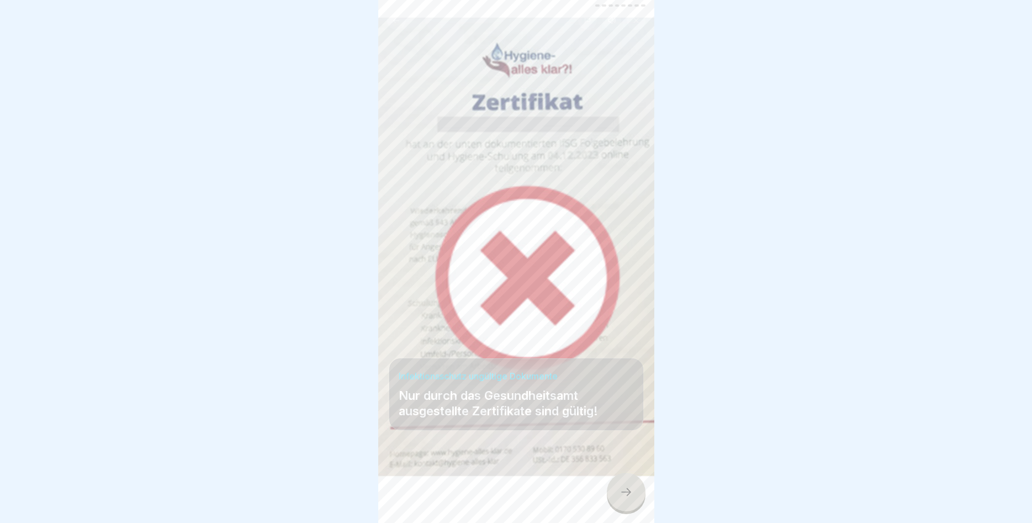
click at [626, 491] on icon at bounding box center [625, 491] width 13 height 13
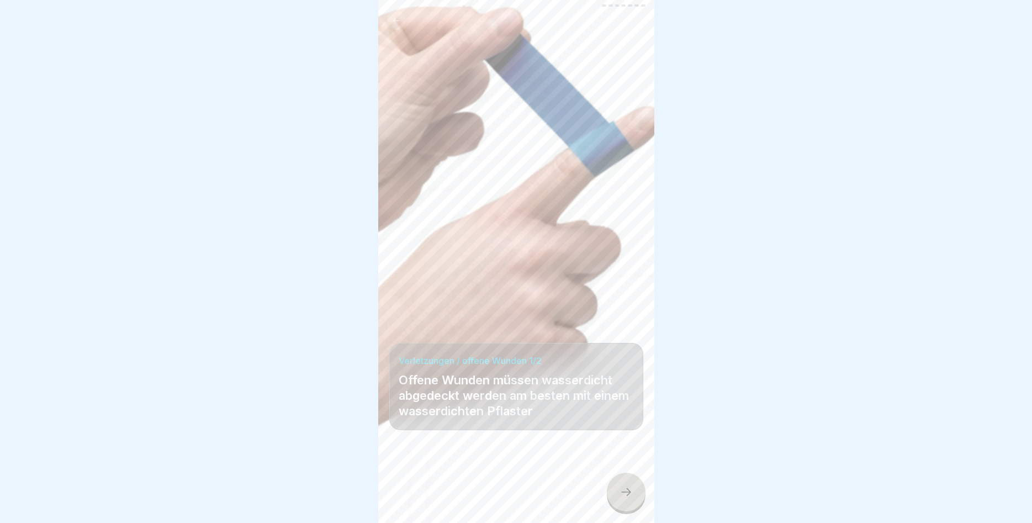
click at [626, 491] on icon at bounding box center [625, 491] width 13 height 13
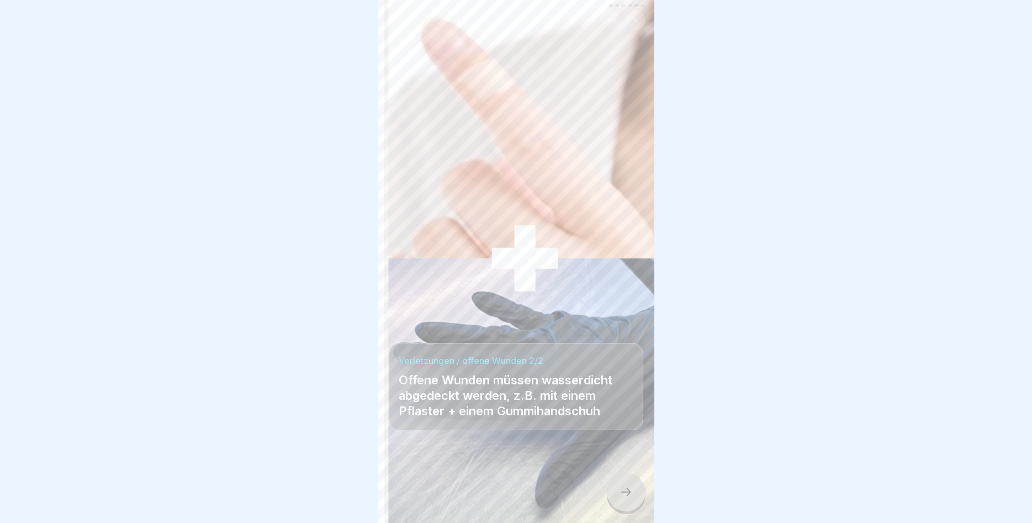
click at [626, 491] on icon at bounding box center [625, 491] width 13 height 13
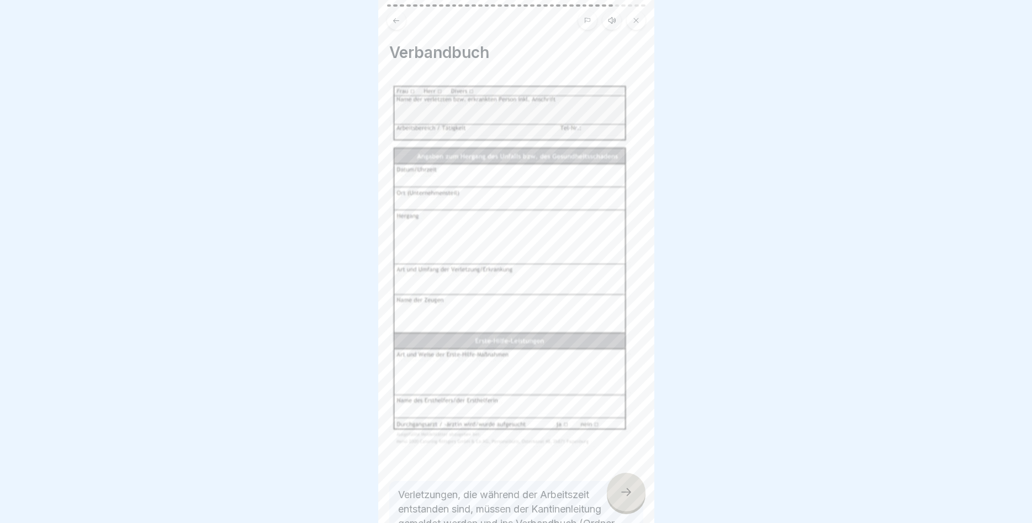
click at [626, 491] on icon at bounding box center [625, 491] width 13 height 13
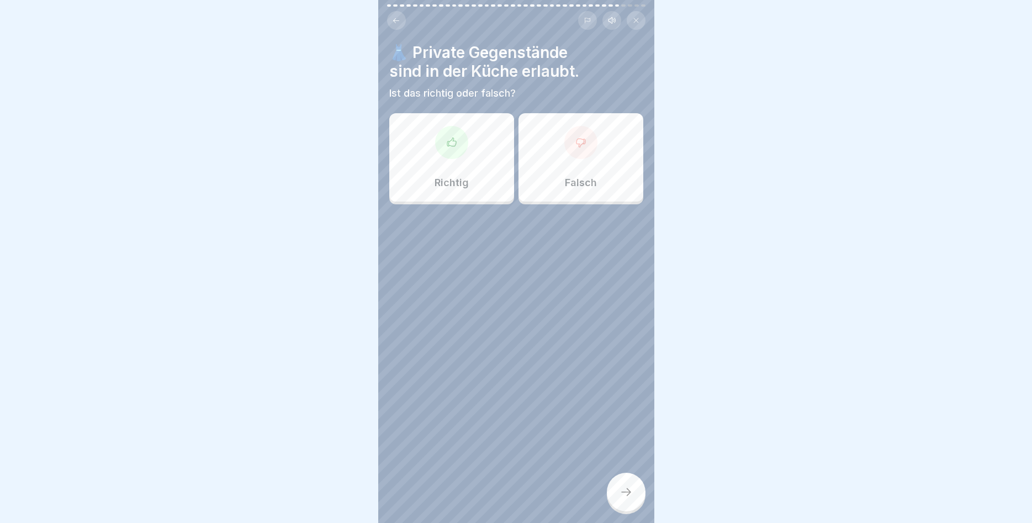
click at [603, 183] on div "Falsch" at bounding box center [580, 157] width 125 height 88
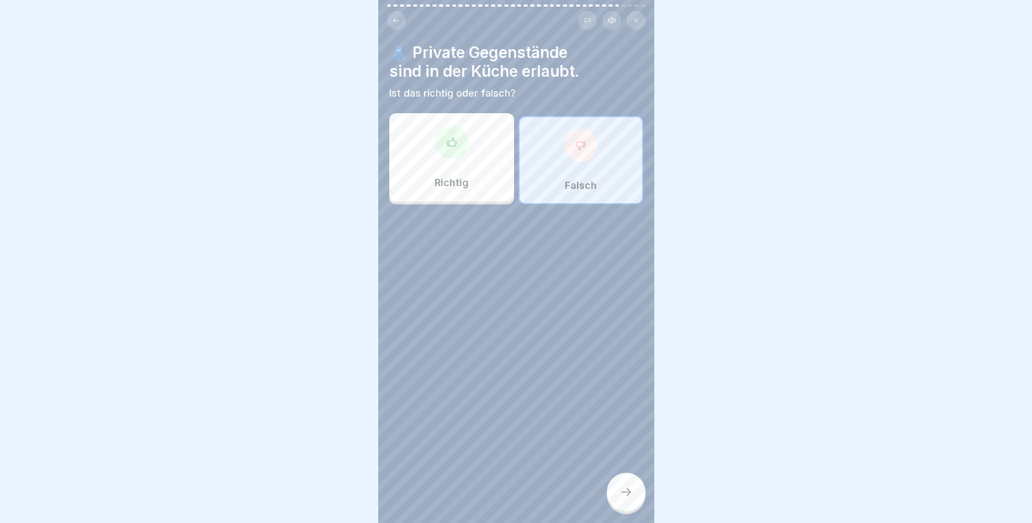
click at [627, 491] on icon at bounding box center [625, 491] width 13 height 13
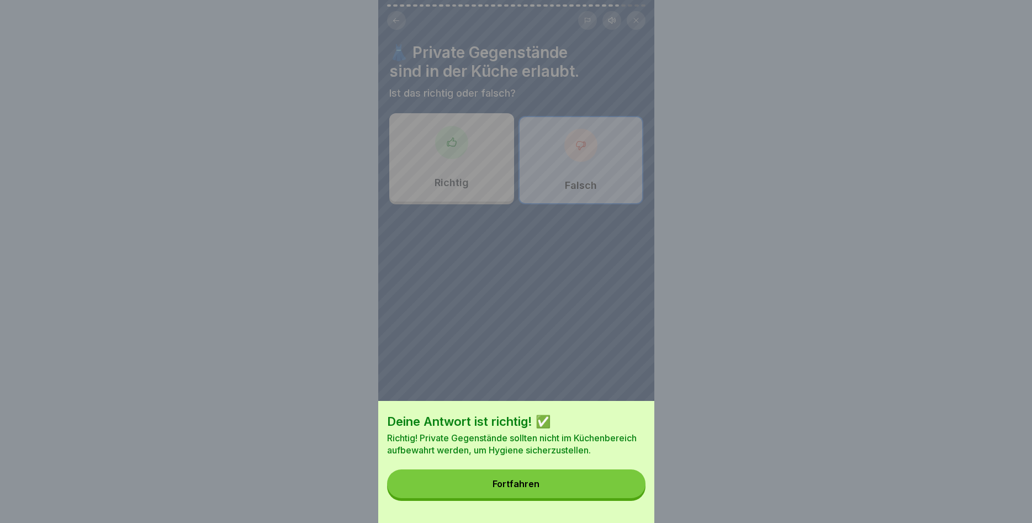
click at [590, 485] on button "Fortfahren" at bounding box center [516, 483] width 258 height 29
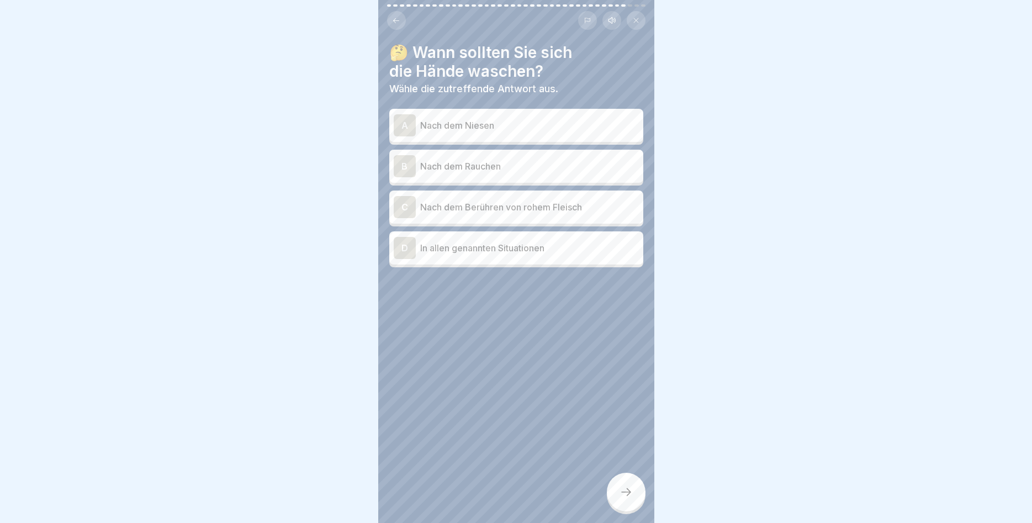
click at [401, 124] on div "A" at bounding box center [405, 125] width 22 height 22
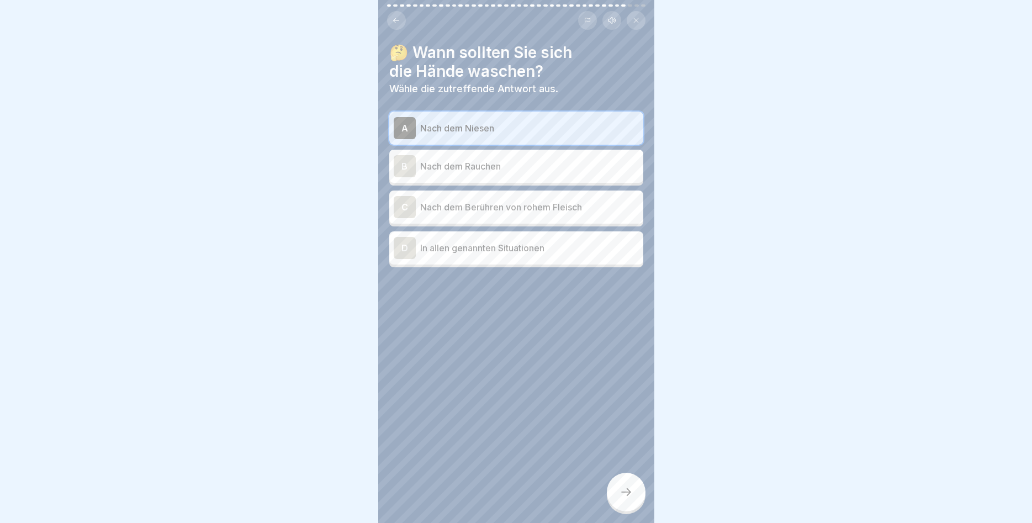
click at [412, 158] on div "B" at bounding box center [405, 166] width 22 height 22
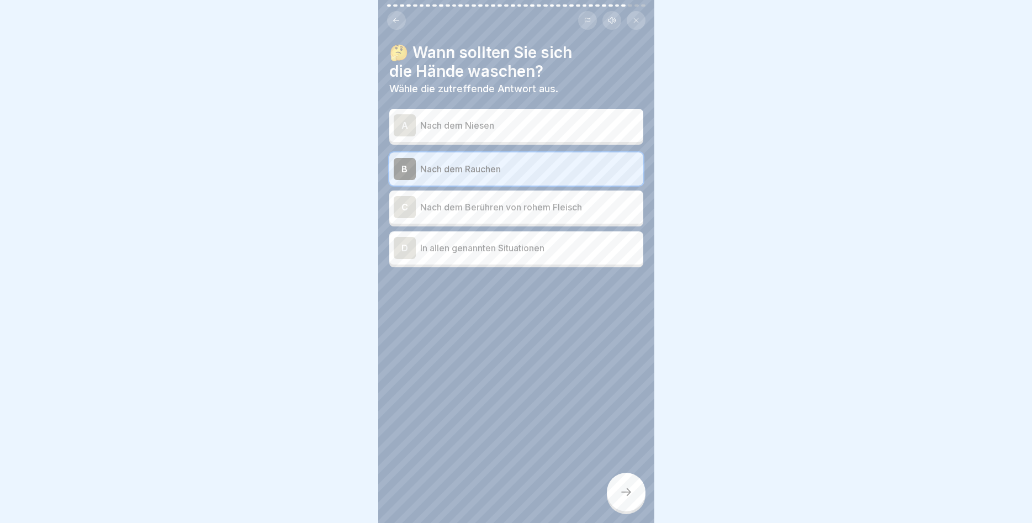
click at [405, 205] on div "C" at bounding box center [405, 207] width 22 height 22
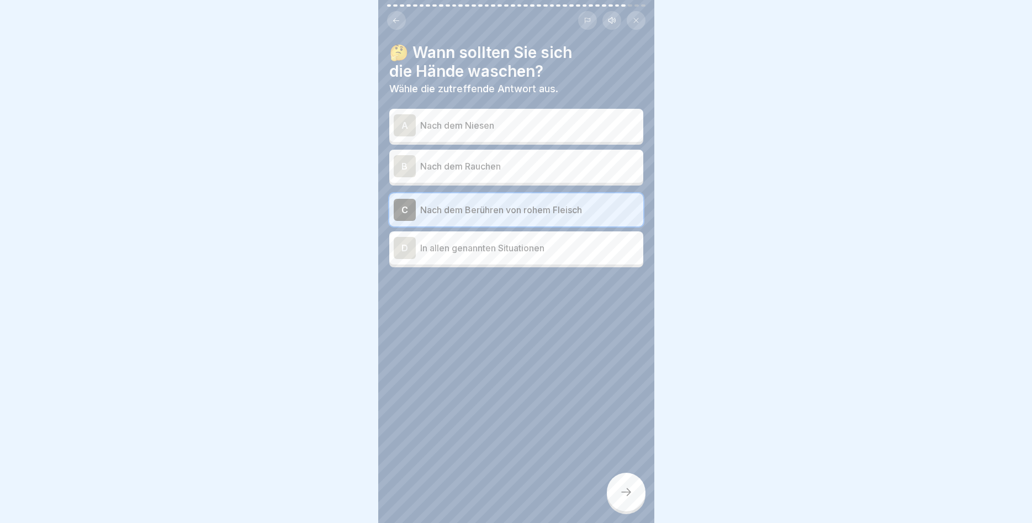
click at [411, 248] on div "D" at bounding box center [405, 248] width 22 height 22
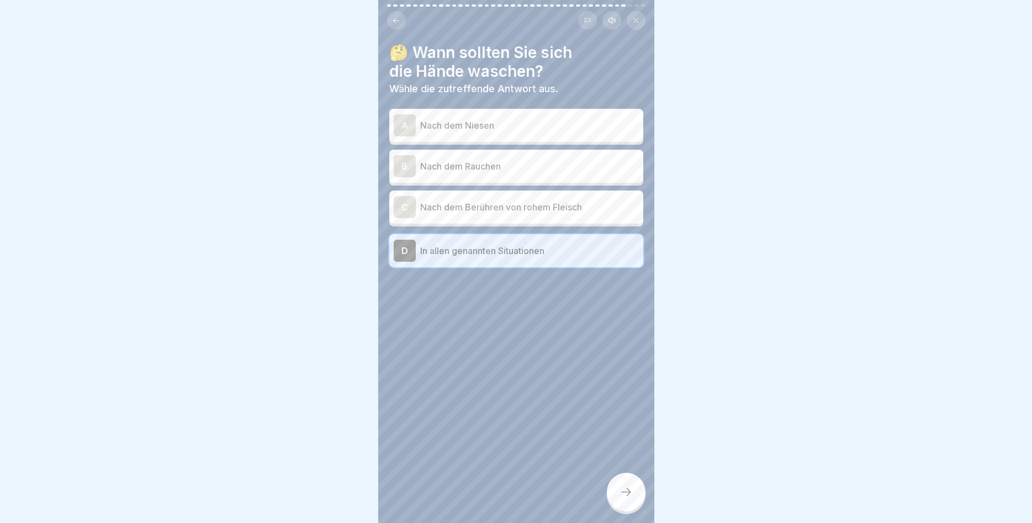
click at [622, 489] on icon at bounding box center [625, 491] width 13 height 13
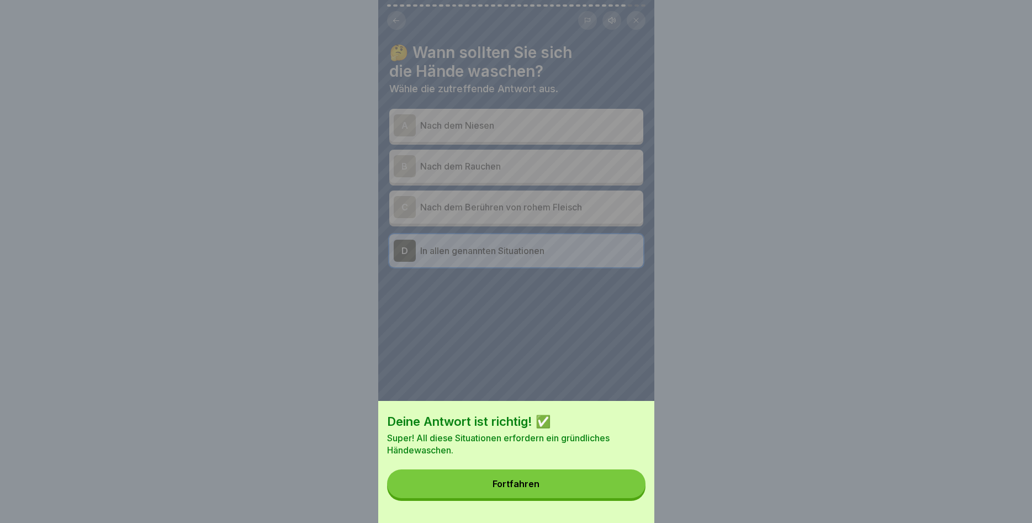
click at [554, 478] on button "Fortfahren" at bounding box center [516, 483] width 258 height 29
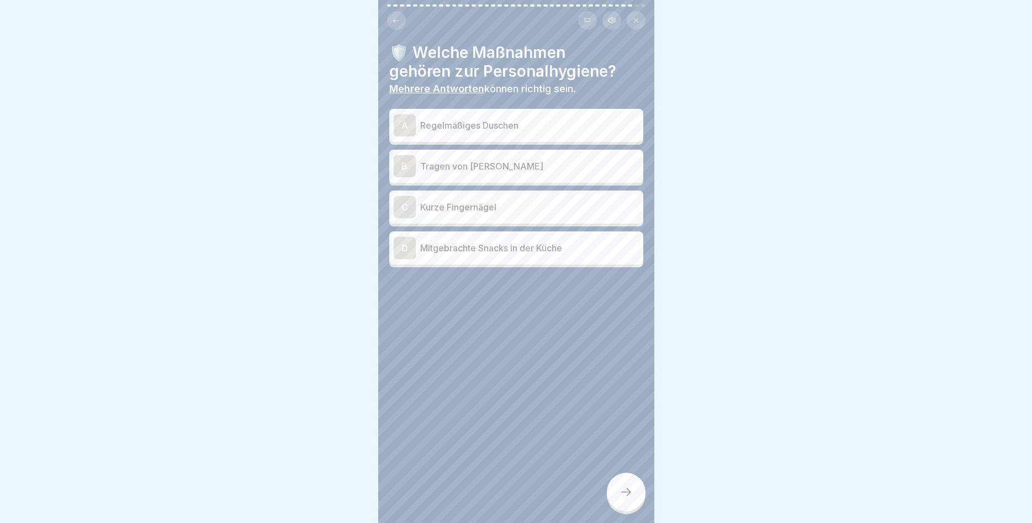
click at [395, 127] on div "A" at bounding box center [405, 125] width 22 height 22
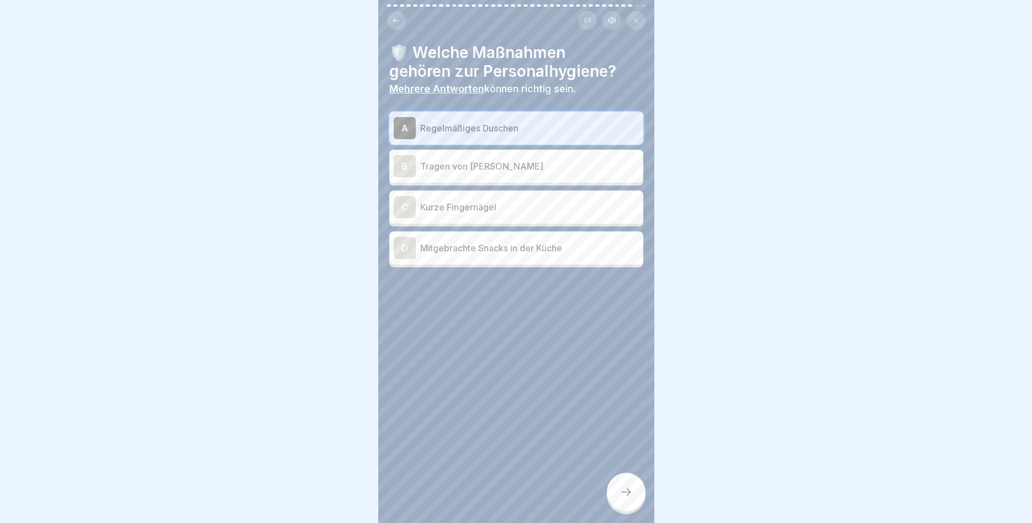
click at [388, 205] on div "🛡️ Welche Maßnahmen gehören zur Personalhygiene? Mehrere Antworten können richt…" at bounding box center [516, 261] width 276 height 523
click at [400, 211] on div "C" at bounding box center [405, 207] width 22 height 22
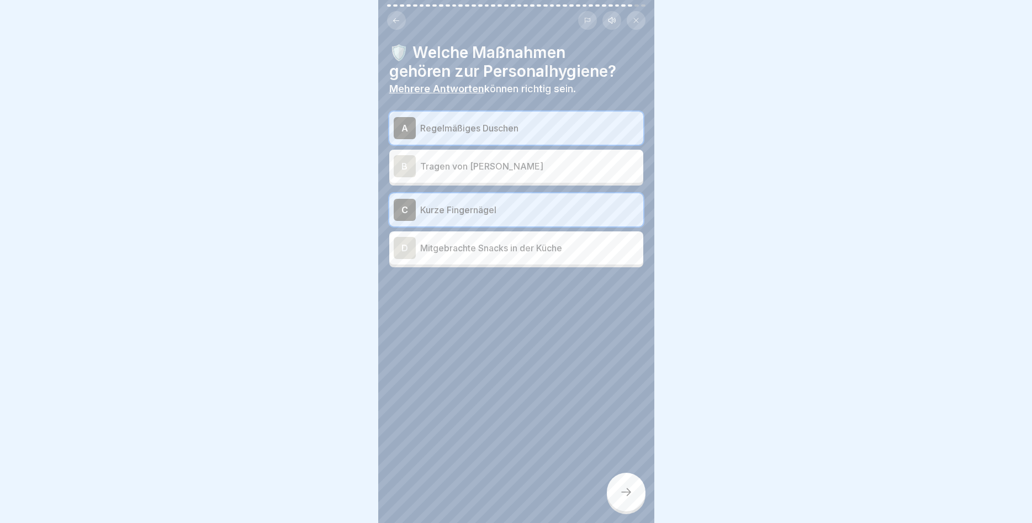
click at [616, 490] on div at bounding box center [626, 491] width 39 height 39
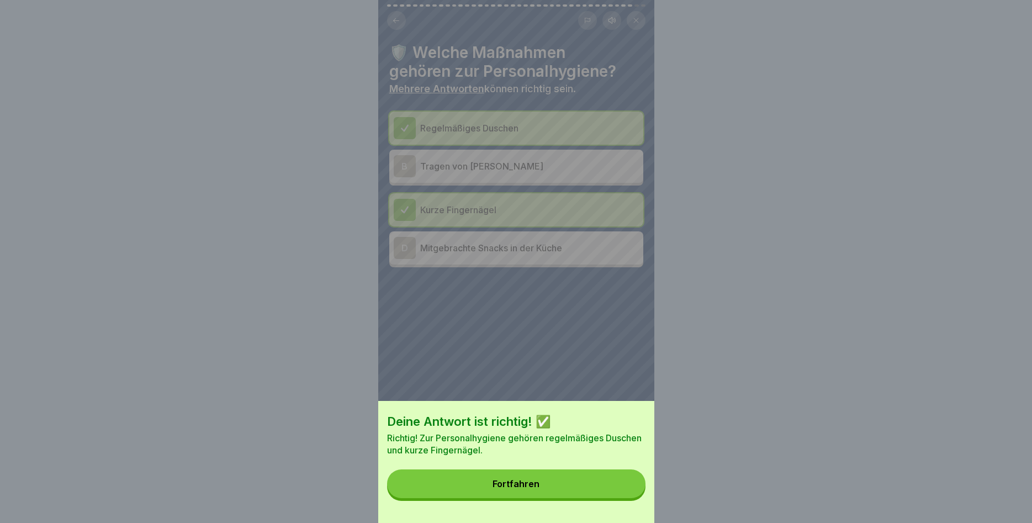
click at [614, 490] on button "Fortfahren" at bounding box center [516, 483] width 258 height 29
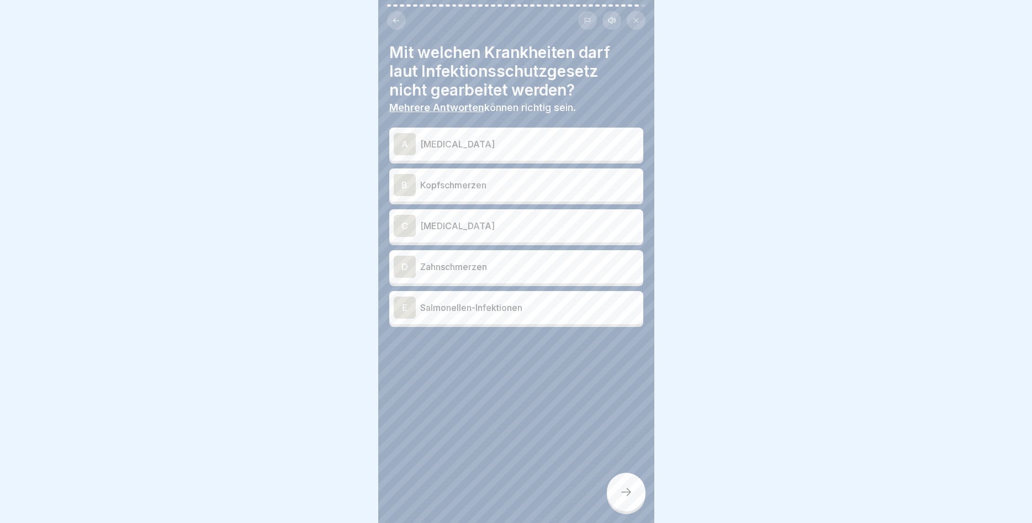
click at [395, 140] on div "A" at bounding box center [405, 144] width 22 height 22
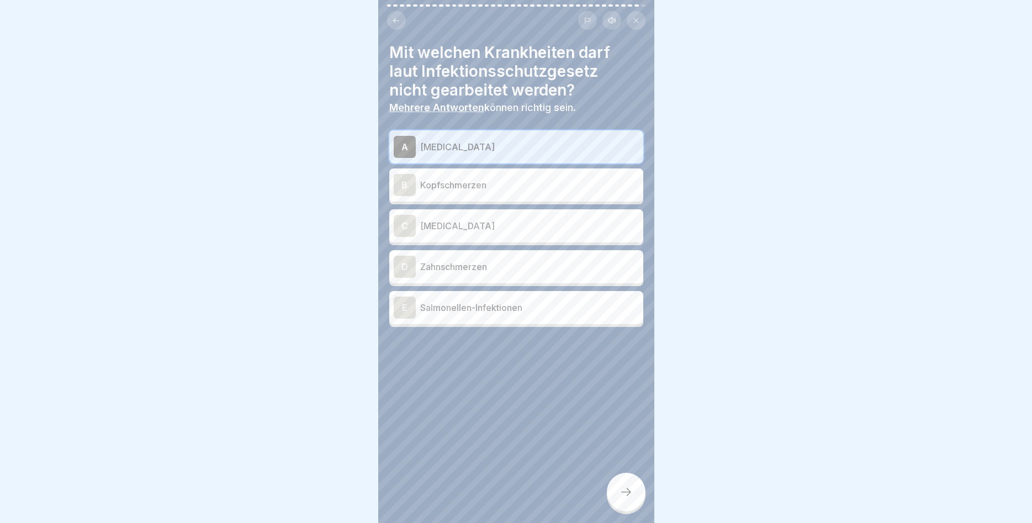
click at [413, 235] on div "C" at bounding box center [405, 226] width 22 height 22
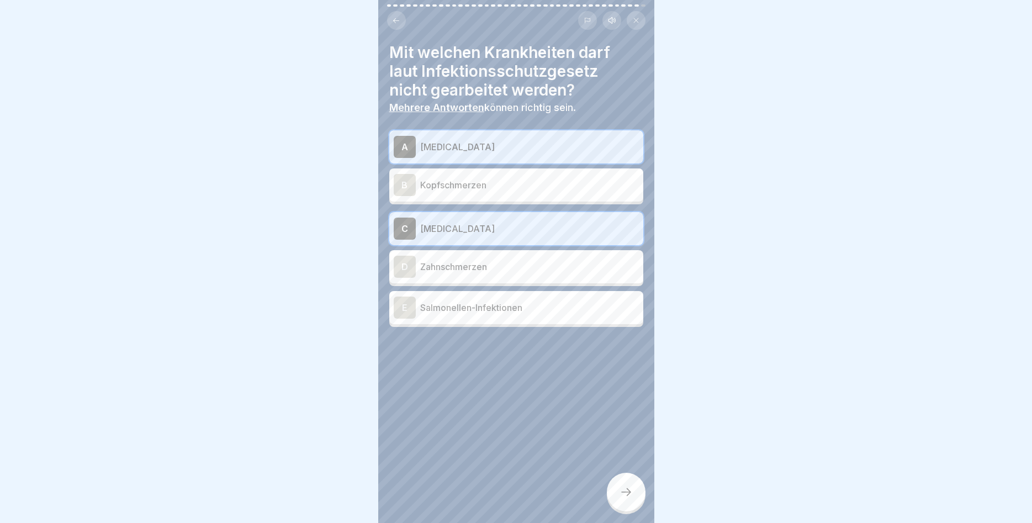
click at [399, 306] on div "E" at bounding box center [405, 307] width 22 height 22
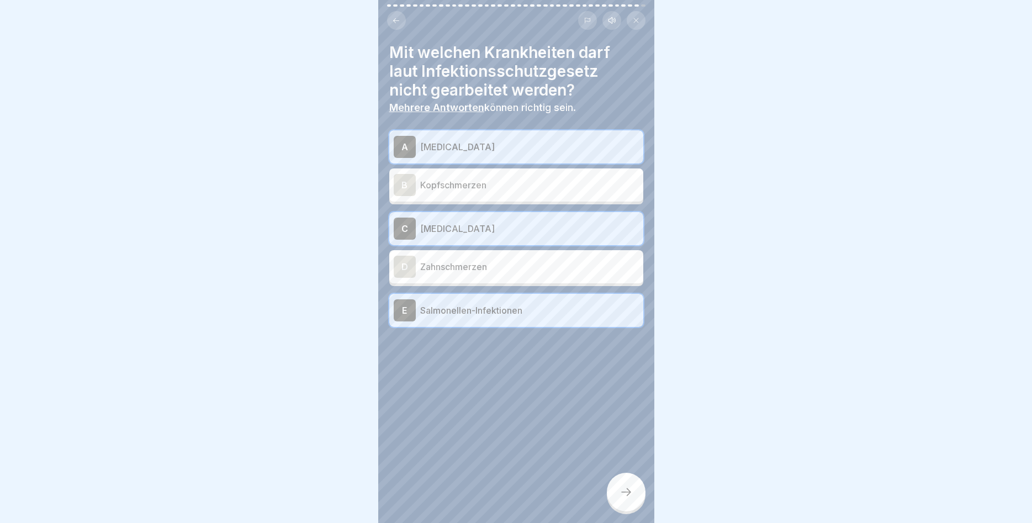
click at [619, 492] on icon at bounding box center [625, 491] width 13 height 13
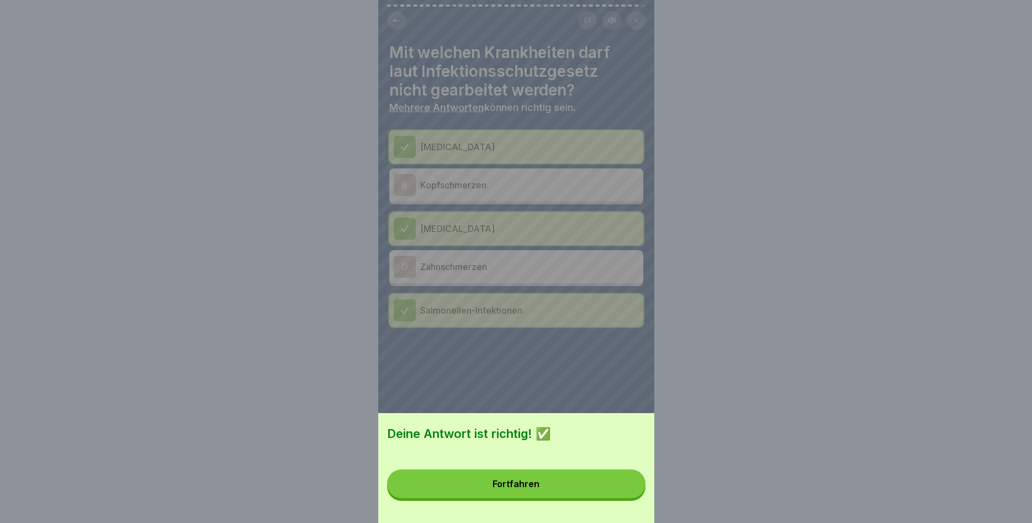
click at [596, 480] on button "Fortfahren" at bounding box center [516, 483] width 258 height 29
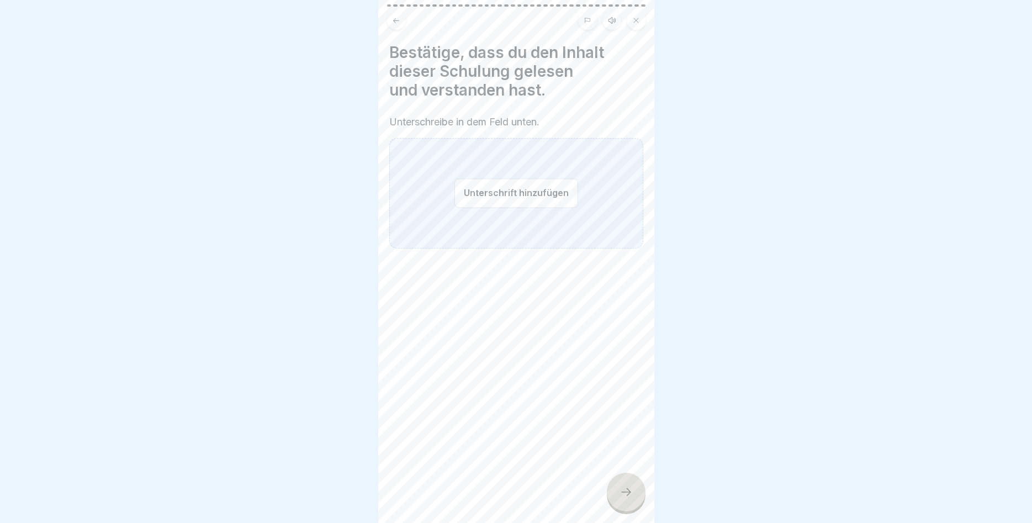
click at [493, 193] on button "Unterschrift hinzufügen" at bounding box center [516, 192] width 124 height 29
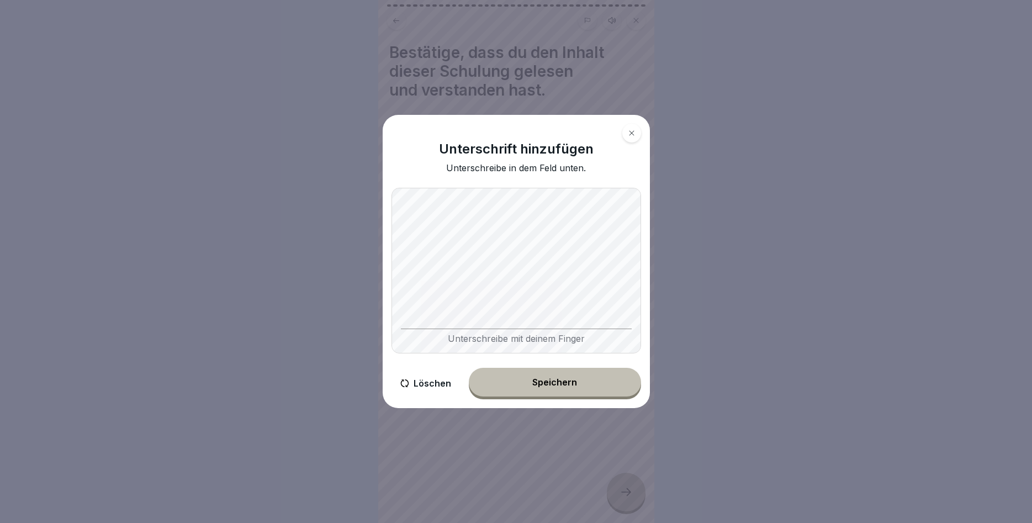
click at [550, 380] on div "Speichern" at bounding box center [554, 382] width 45 height 10
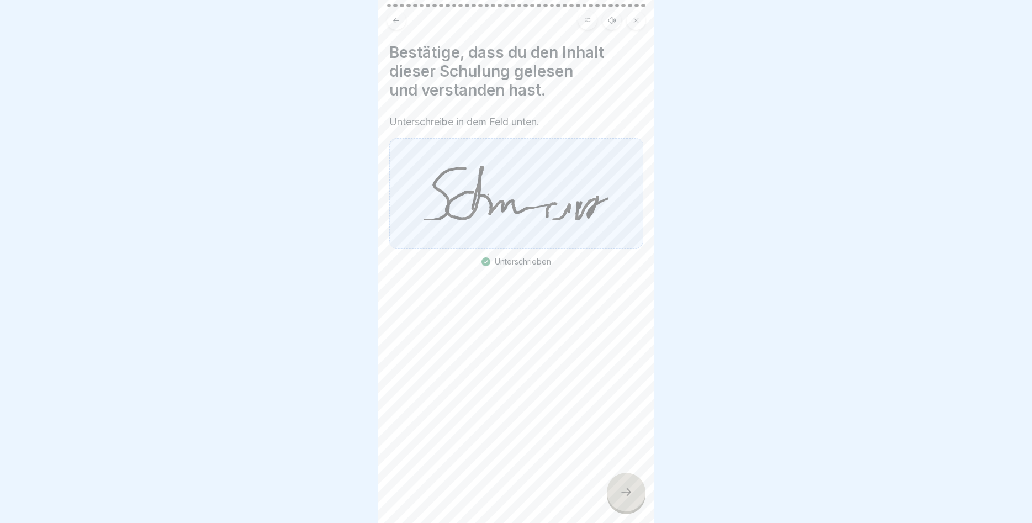
click at [614, 476] on div "Personalhygiene & Infektionsschutz 40 Schritte Deutsch Hörmodus 🧼 Personalhygie…" at bounding box center [516, 261] width 276 height 523
drag, startPoint x: 628, startPoint y: 496, endPoint x: 620, endPoint y: 489, distance: 10.5
click at [626, 495] on icon at bounding box center [625, 491] width 13 height 13
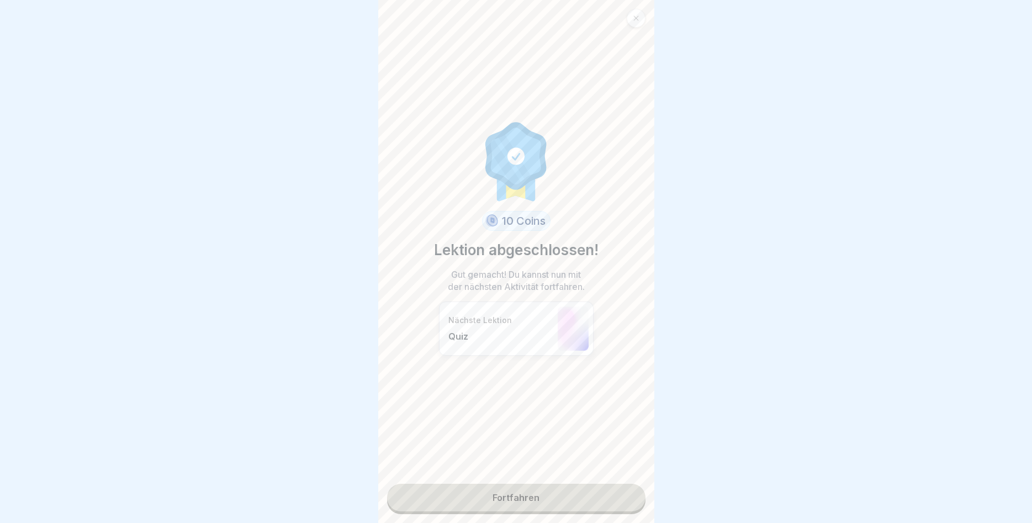
click at [521, 488] on link "Fortfahren" at bounding box center [516, 498] width 258 height 28
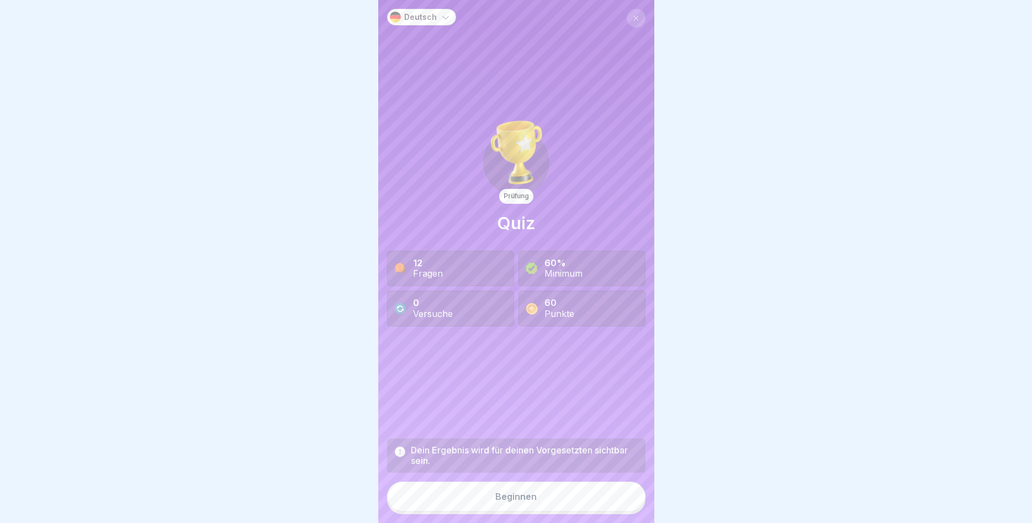
click at [516, 493] on div "Beginnen" at bounding box center [515, 496] width 41 height 10
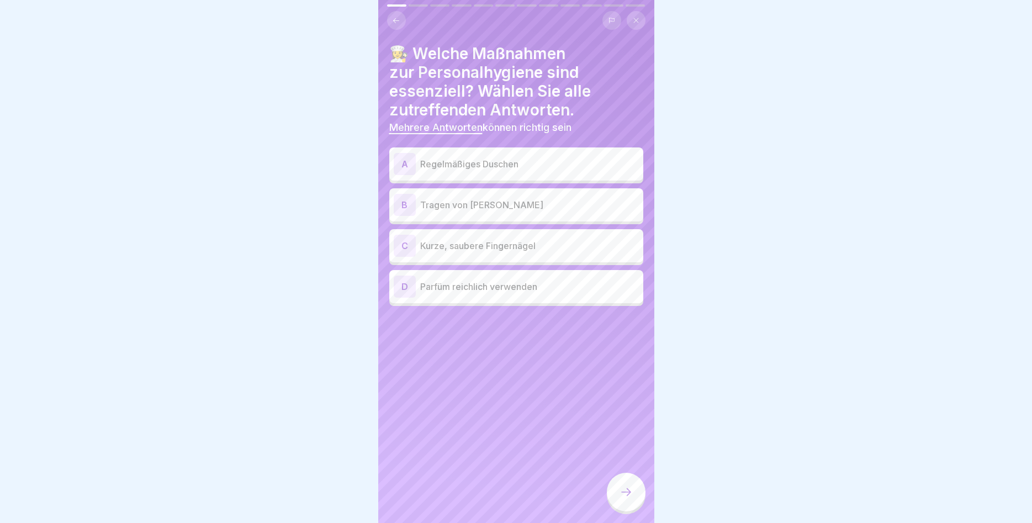
click at [411, 168] on div "A" at bounding box center [405, 164] width 22 height 22
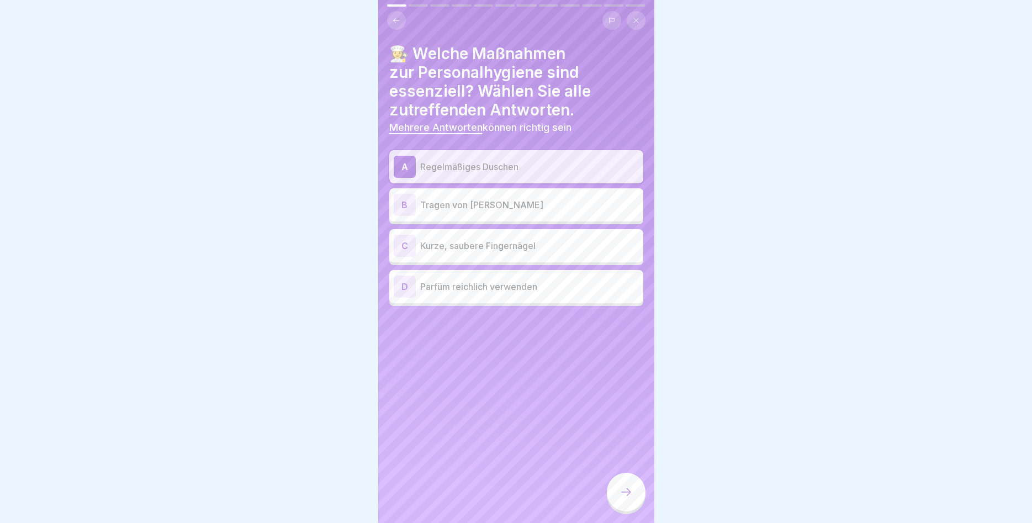
click at [400, 241] on div "C" at bounding box center [405, 246] width 22 height 22
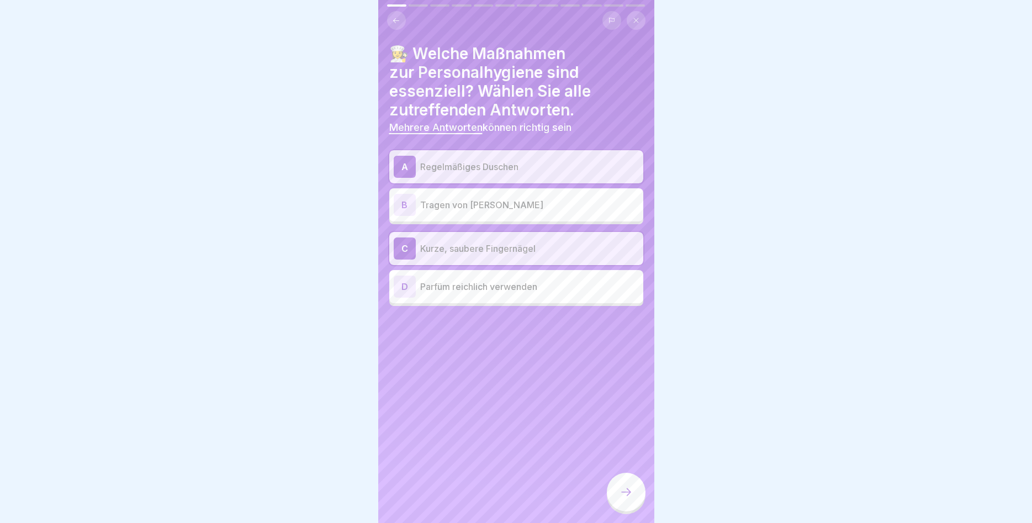
click at [626, 489] on icon at bounding box center [625, 491] width 13 height 13
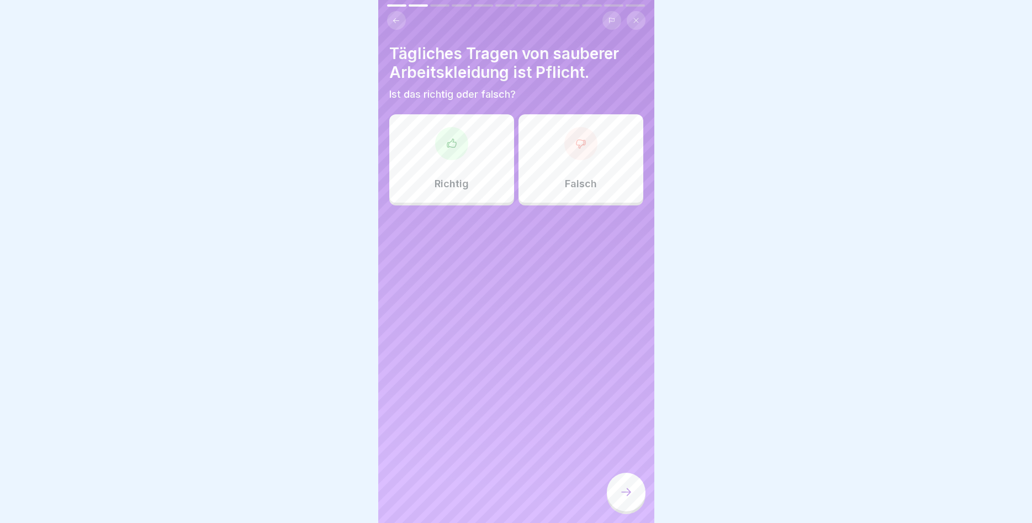
click at [461, 184] on p "Richtig" at bounding box center [451, 184] width 34 height 12
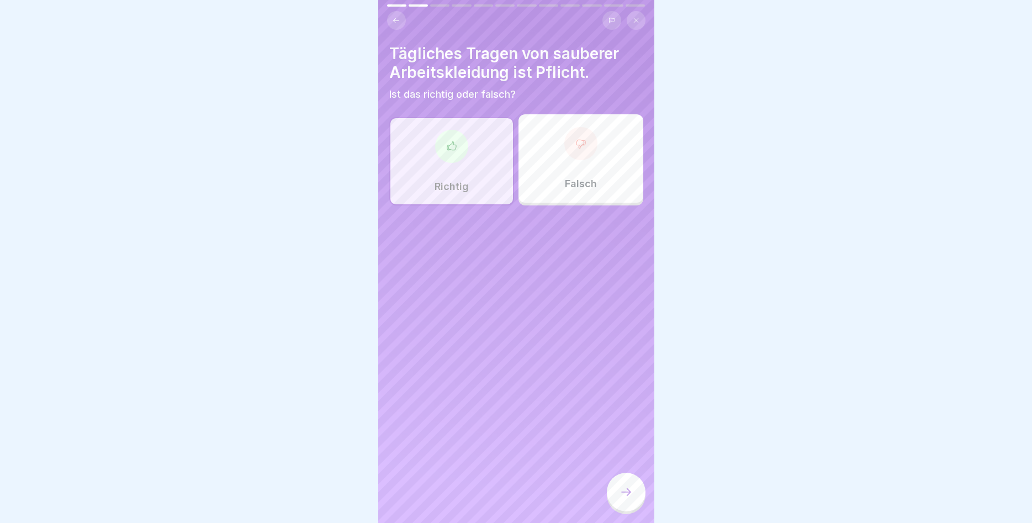
click at [622, 502] on div at bounding box center [626, 491] width 39 height 39
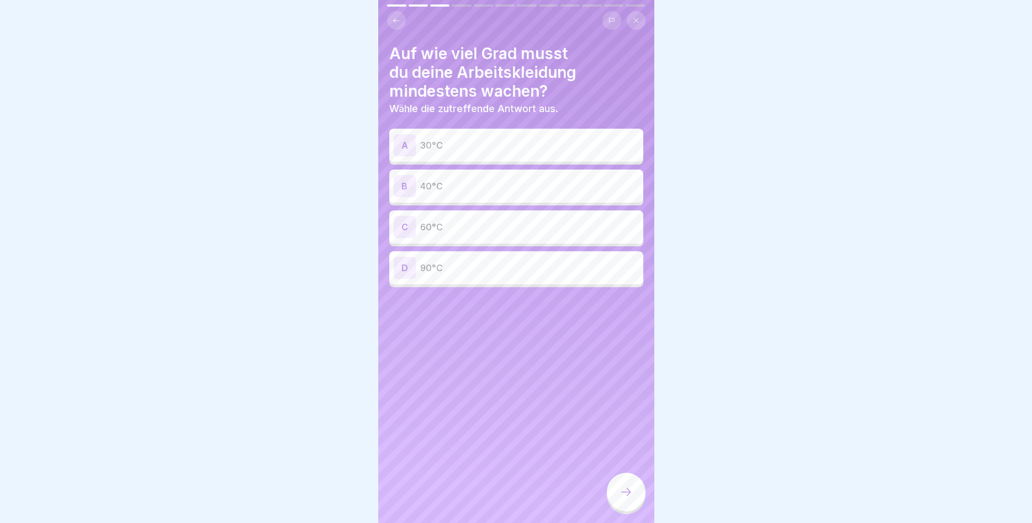
click at [437, 233] on p "60°C" at bounding box center [529, 226] width 219 height 13
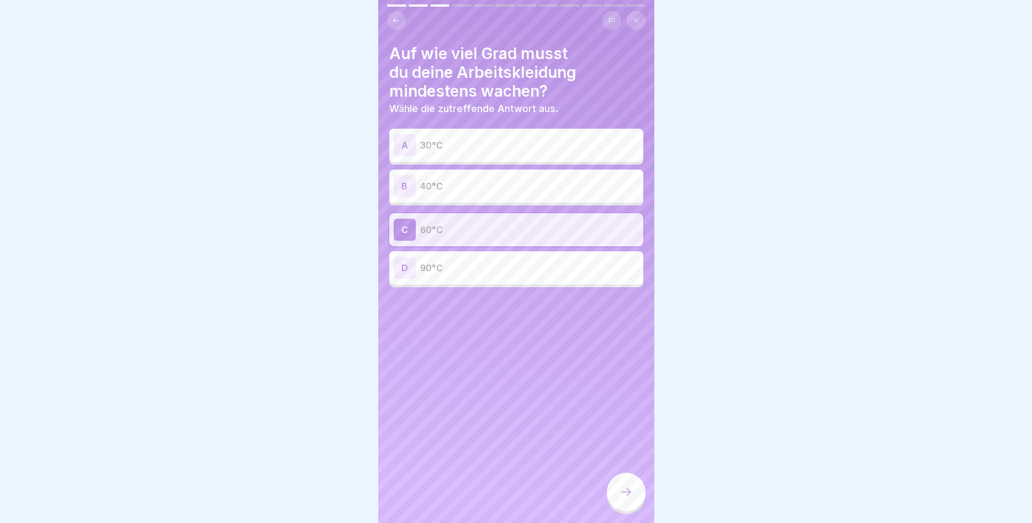
click at [626, 489] on icon at bounding box center [625, 491] width 13 height 13
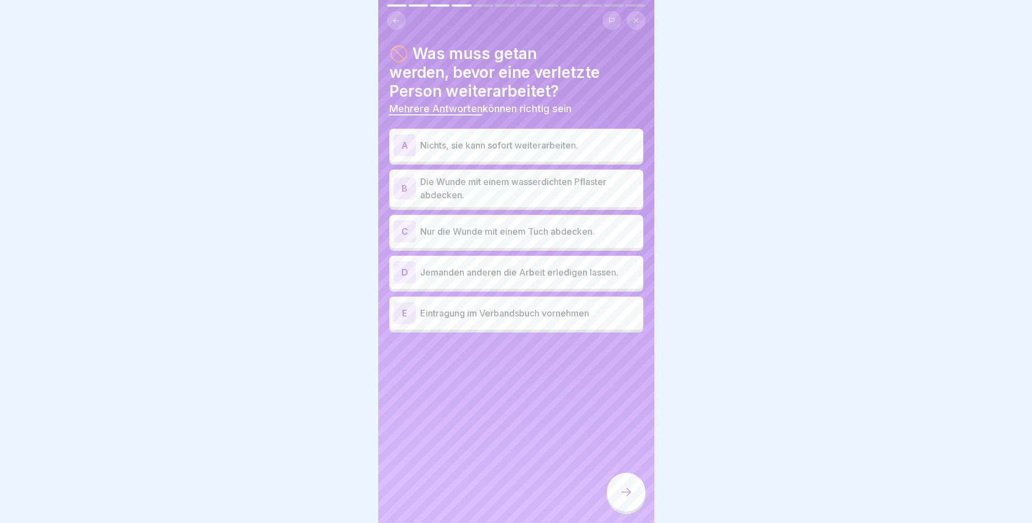
click at [400, 186] on div "B" at bounding box center [405, 188] width 22 height 22
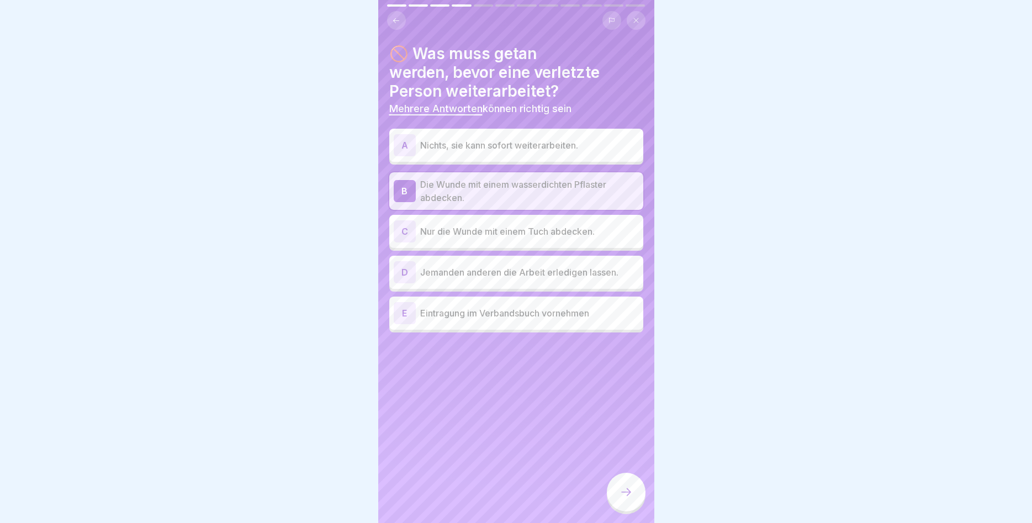
click at [407, 320] on div "E" at bounding box center [405, 313] width 22 height 22
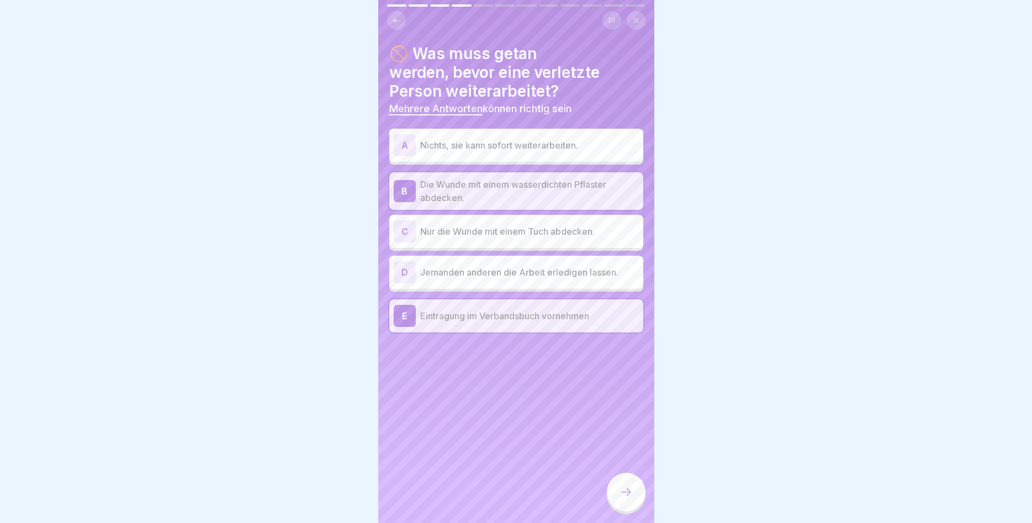
click at [627, 487] on icon at bounding box center [625, 491] width 13 height 13
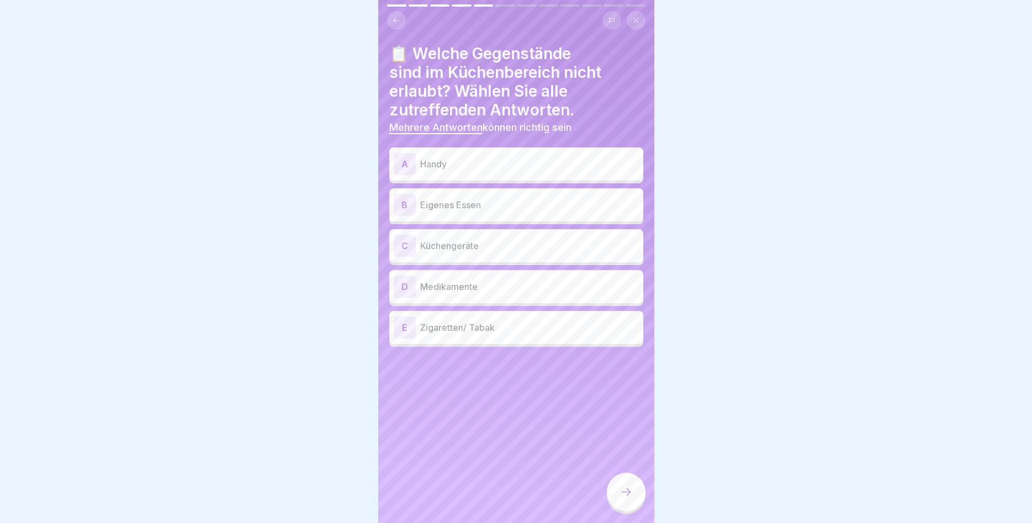
click at [410, 160] on div "A" at bounding box center [405, 164] width 22 height 22
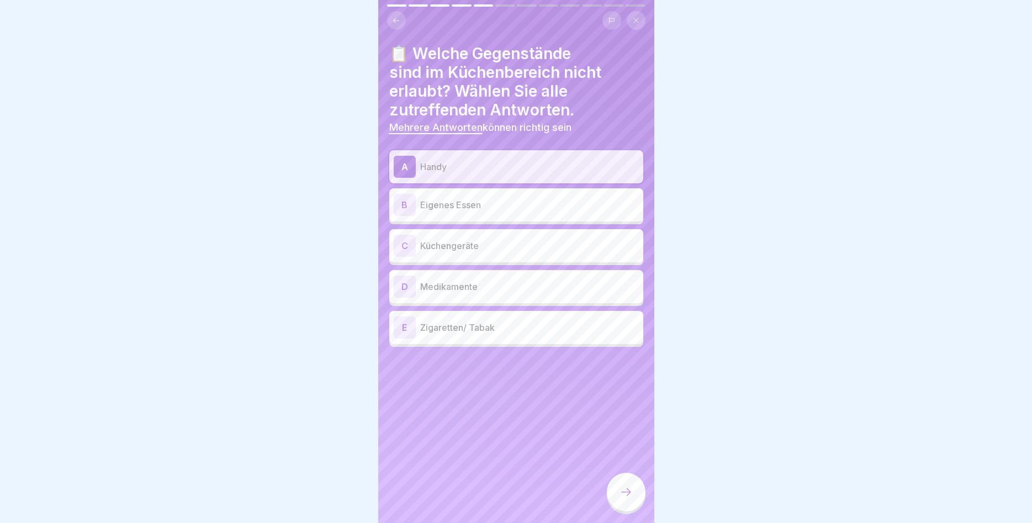
click at [403, 200] on div "B" at bounding box center [405, 205] width 22 height 22
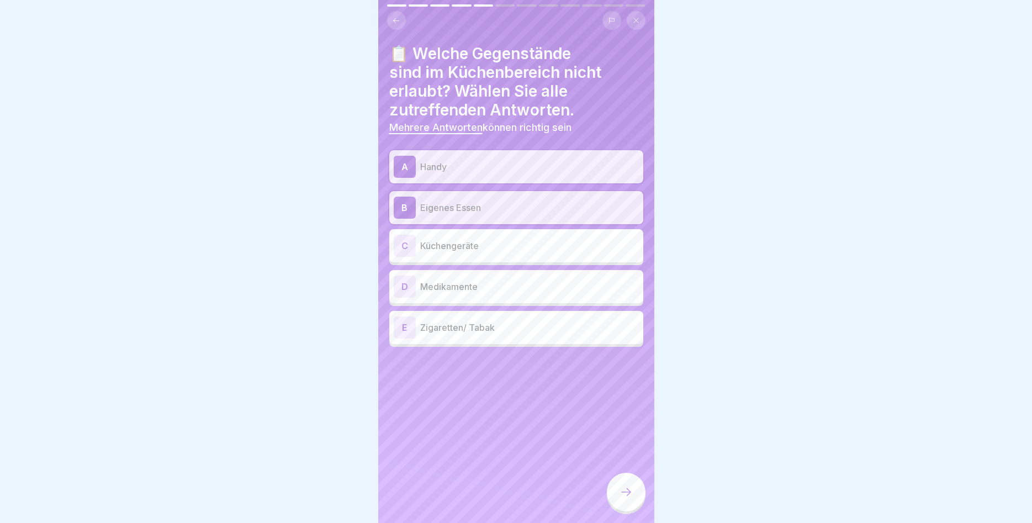
click at [407, 284] on div "D" at bounding box center [405, 286] width 22 height 22
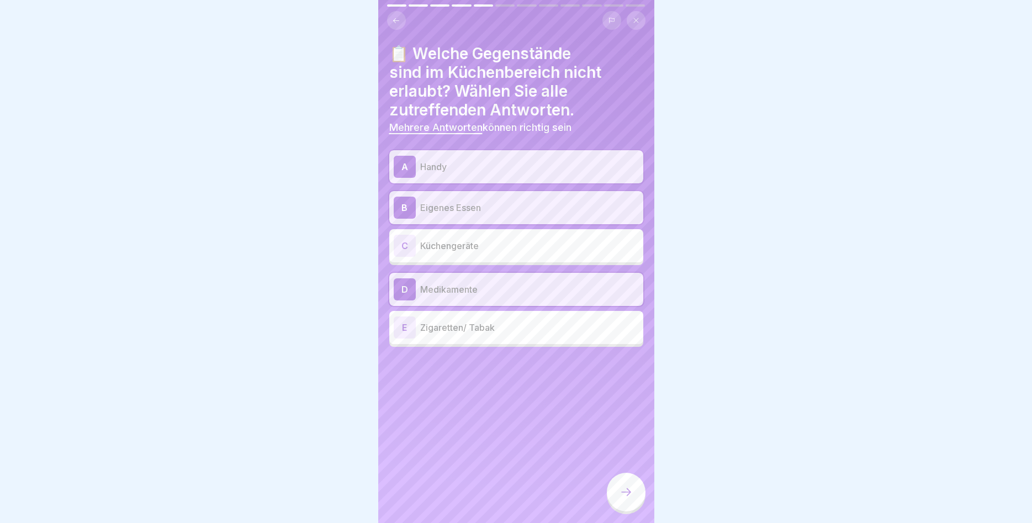
click at [406, 331] on div "E" at bounding box center [405, 327] width 22 height 22
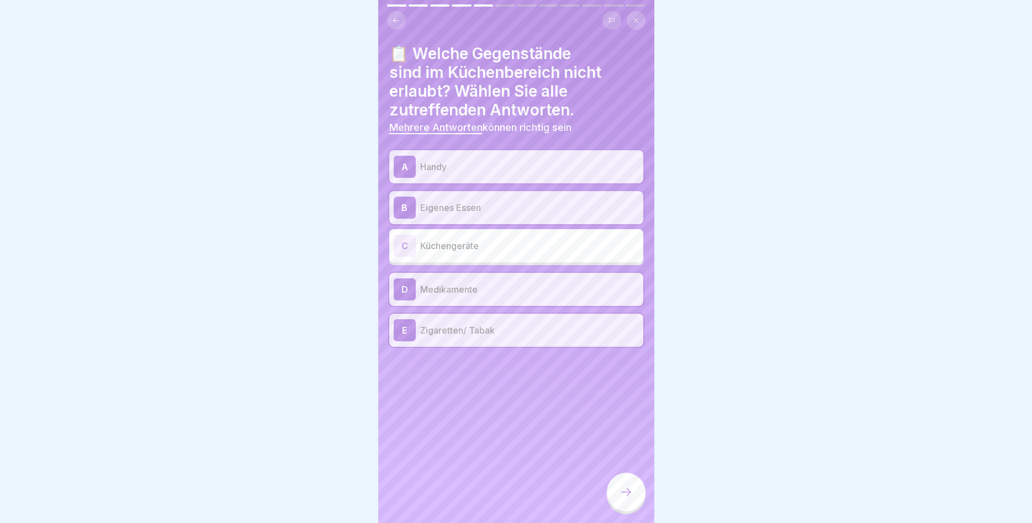
click at [622, 478] on div at bounding box center [626, 491] width 39 height 39
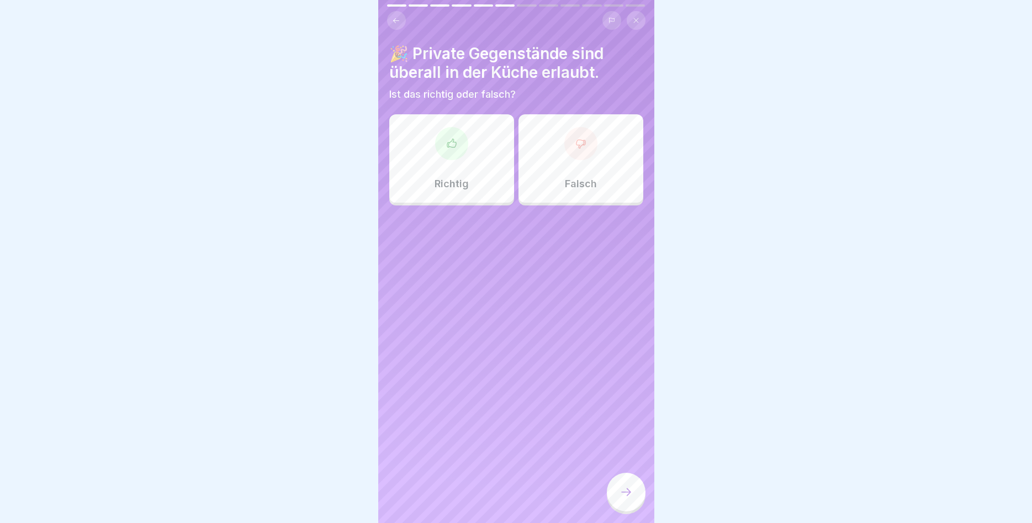
click at [594, 191] on div "Falsch" at bounding box center [580, 158] width 125 height 88
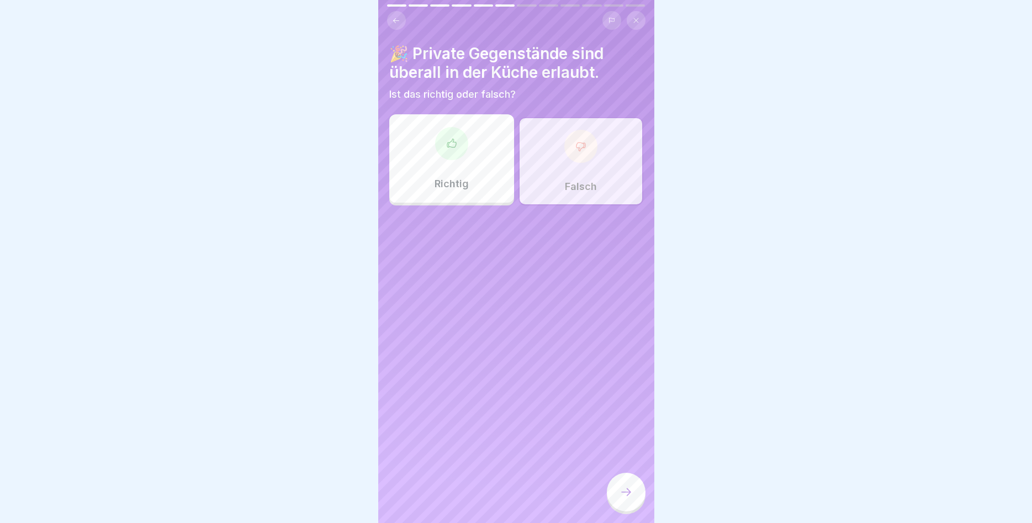
click at [612, 484] on div at bounding box center [626, 491] width 39 height 39
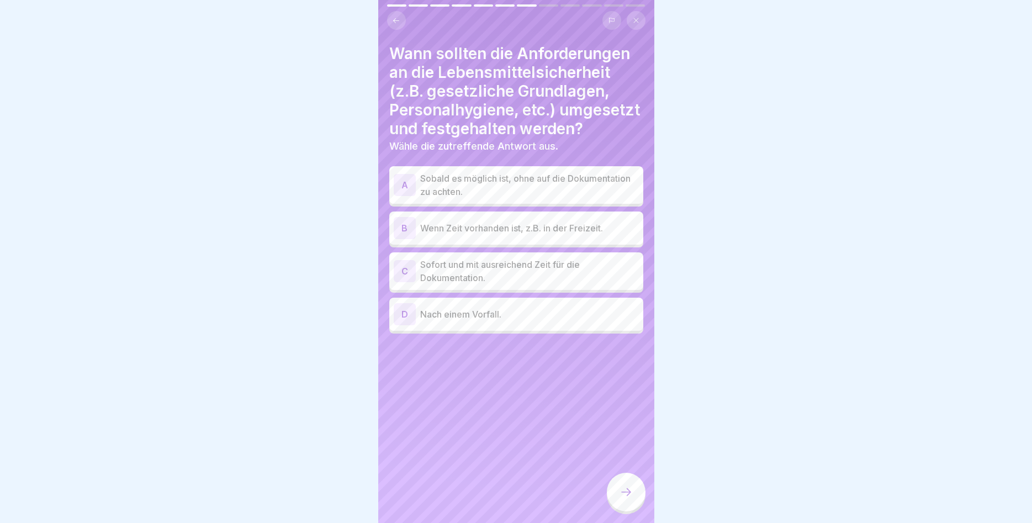
click at [412, 272] on div "C" at bounding box center [405, 271] width 22 height 22
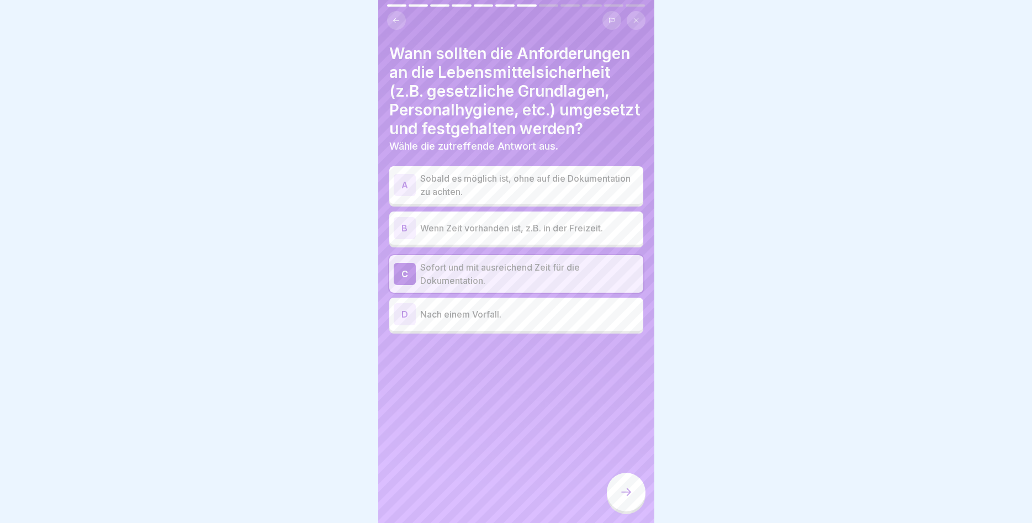
click at [615, 490] on div at bounding box center [626, 491] width 39 height 39
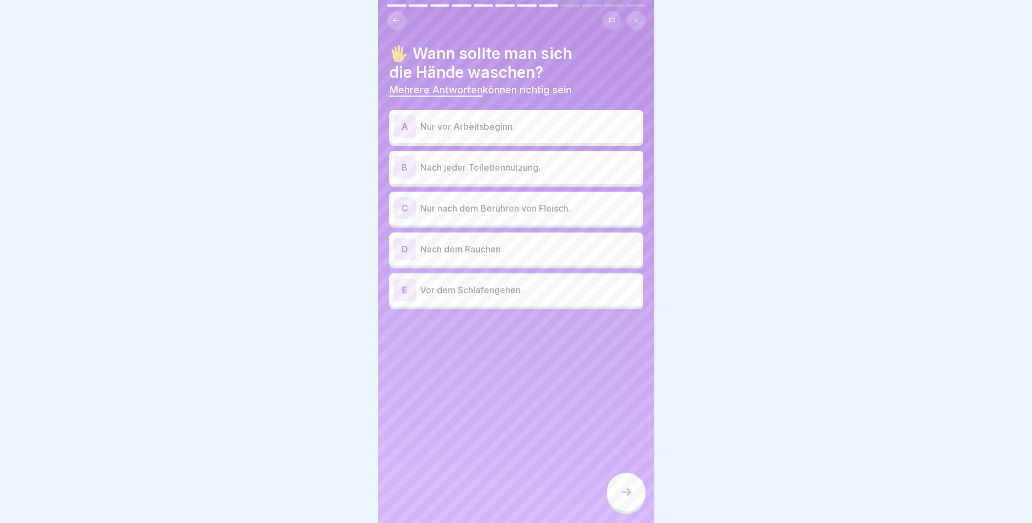
click at [403, 167] on div "B" at bounding box center [405, 167] width 22 height 22
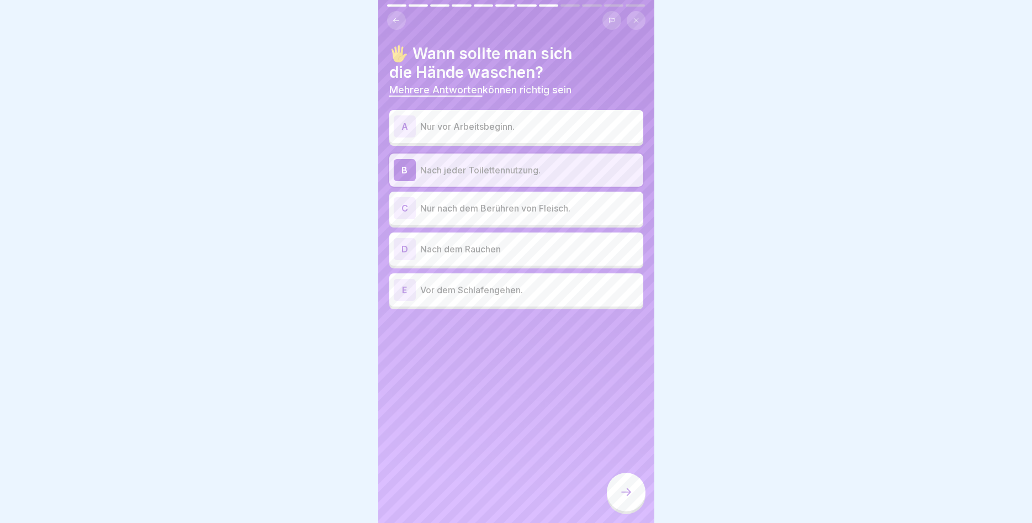
click at [400, 248] on div "D" at bounding box center [405, 249] width 22 height 22
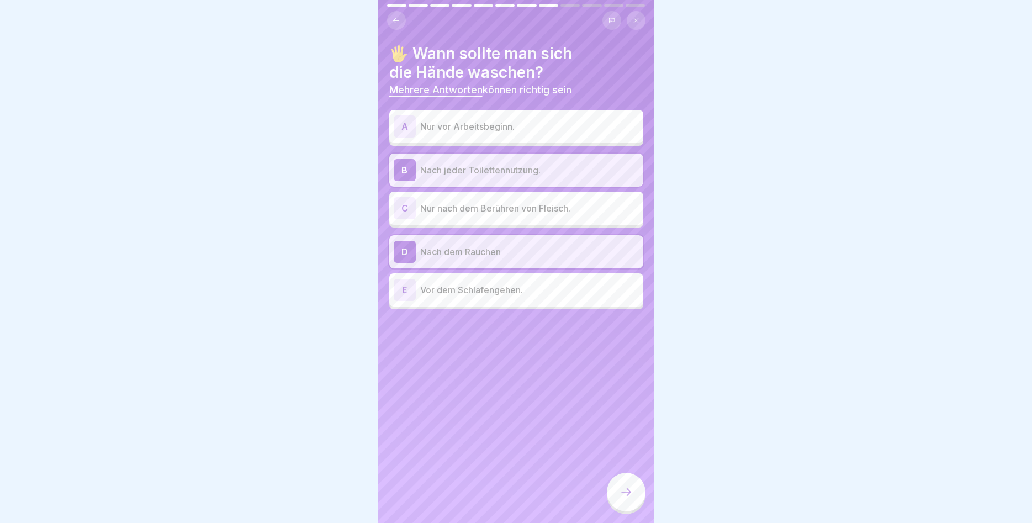
click at [627, 491] on icon at bounding box center [625, 491] width 13 height 13
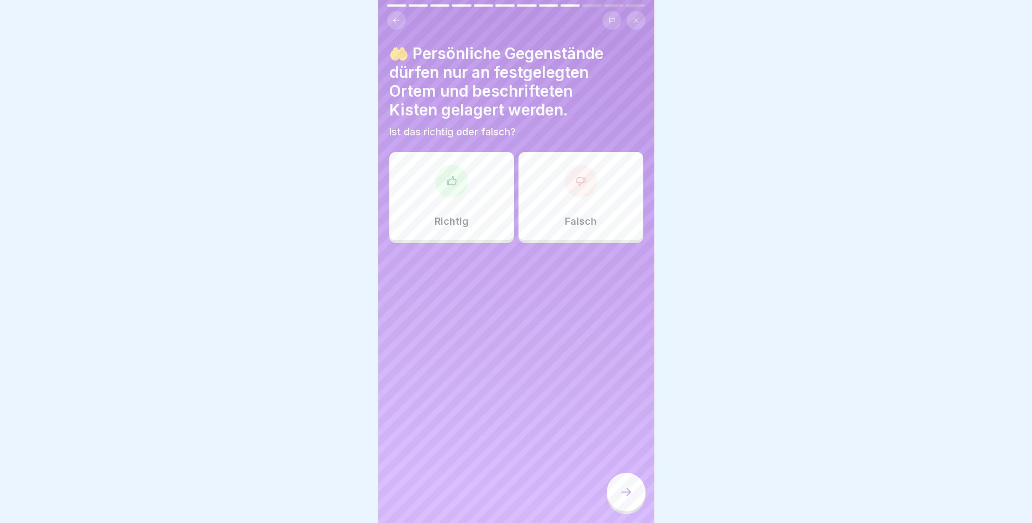
click at [463, 224] on p "Richtig" at bounding box center [451, 221] width 34 height 12
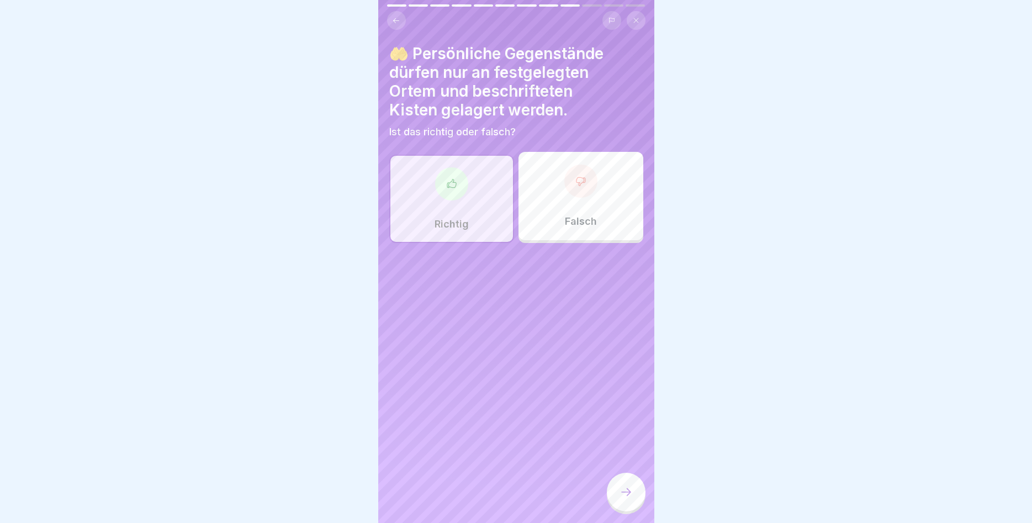
click at [621, 480] on div at bounding box center [626, 491] width 39 height 39
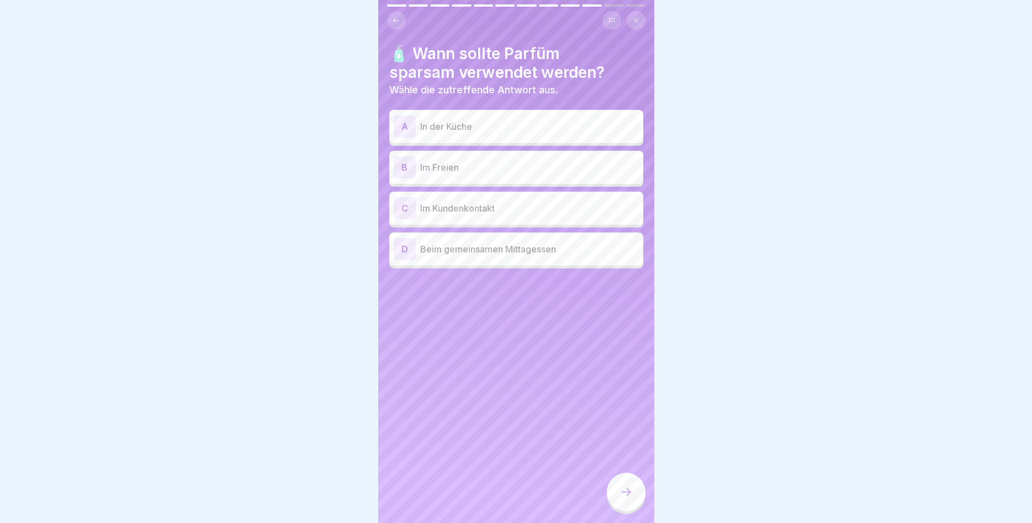
click at [400, 170] on div "B" at bounding box center [405, 167] width 22 height 22
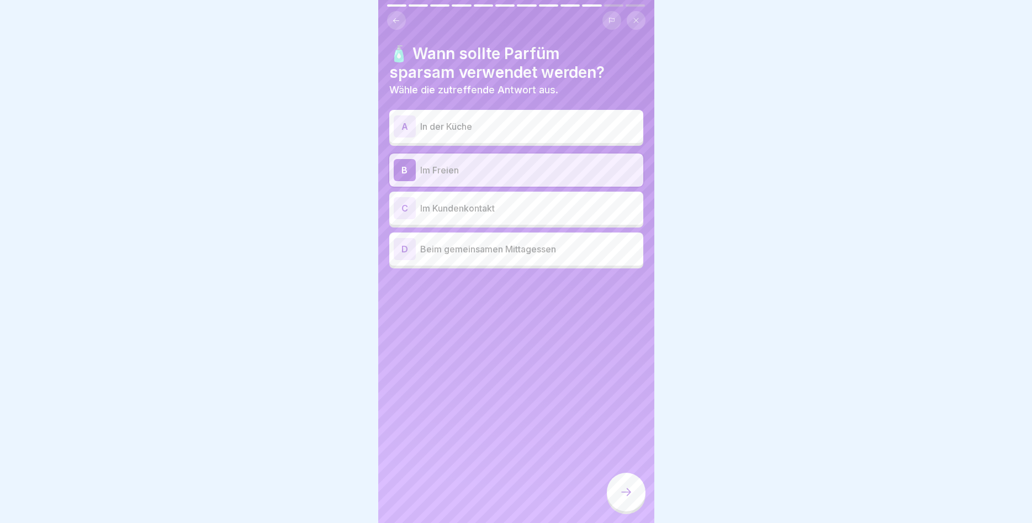
click at [625, 502] on div at bounding box center [626, 491] width 39 height 39
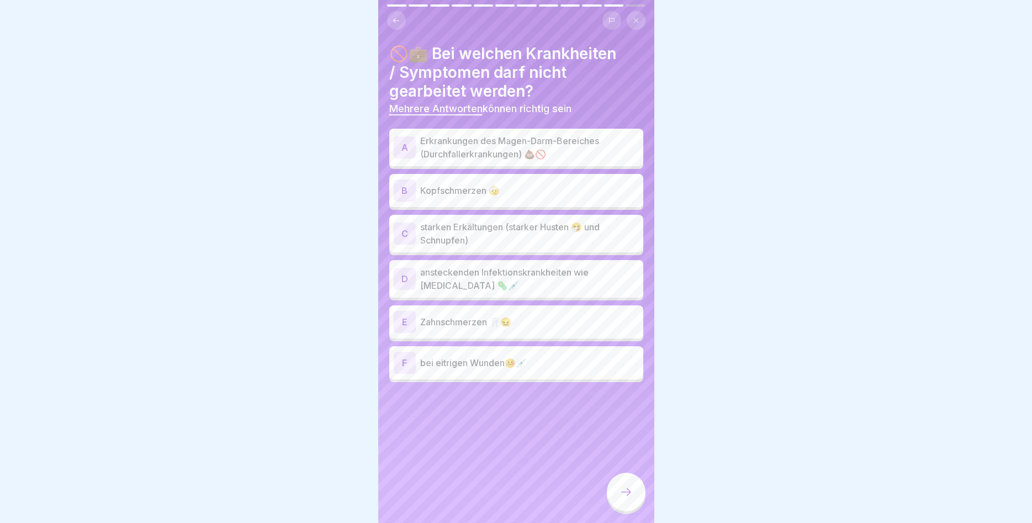
click at [405, 142] on div "A" at bounding box center [405, 147] width 22 height 22
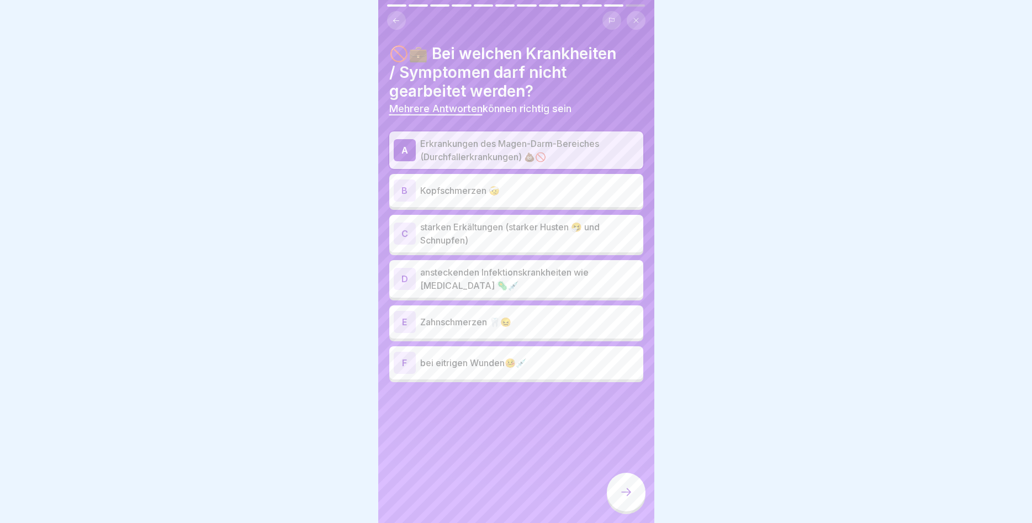
click at [412, 229] on div "C" at bounding box center [405, 233] width 22 height 22
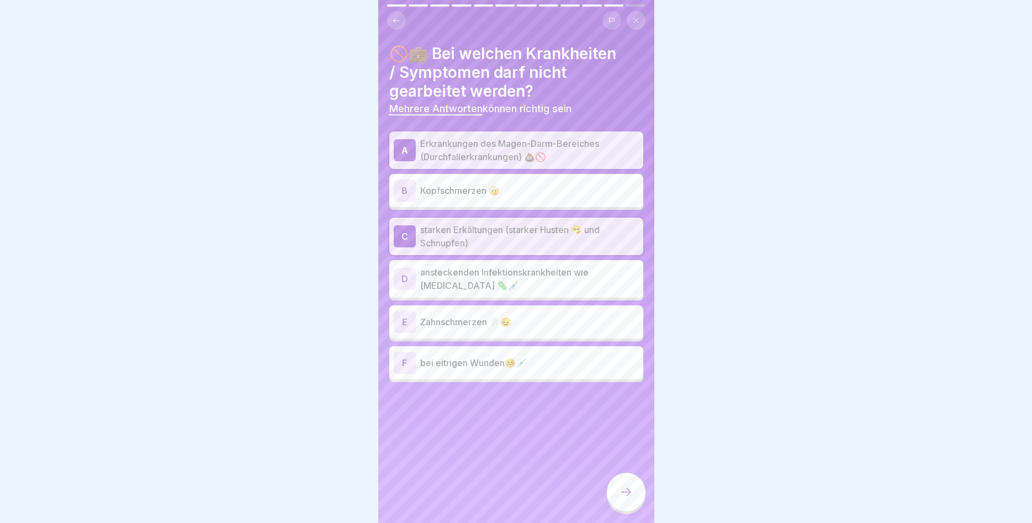
click at [402, 278] on div "D" at bounding box center [405, 279] width 22 height 22
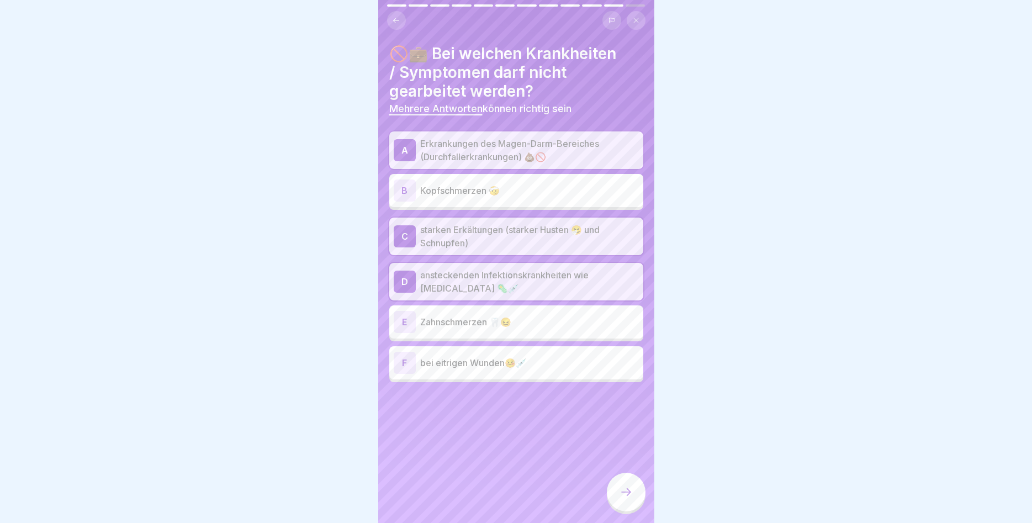
click at [402, 355] on div "F" at bounding box center [405, 363] width 22 height 22
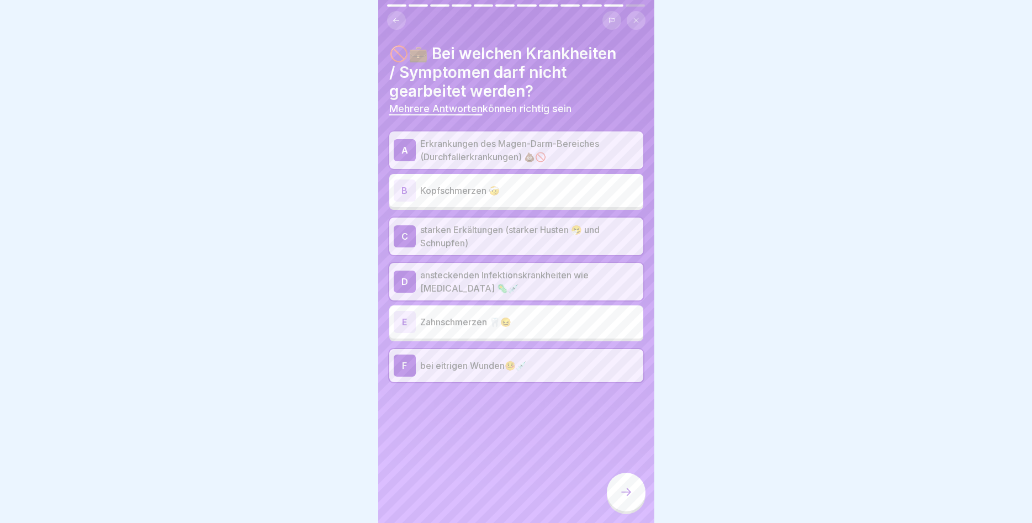
click at [628, 500] on div at bounding box center [626, 491] width 39 height 39
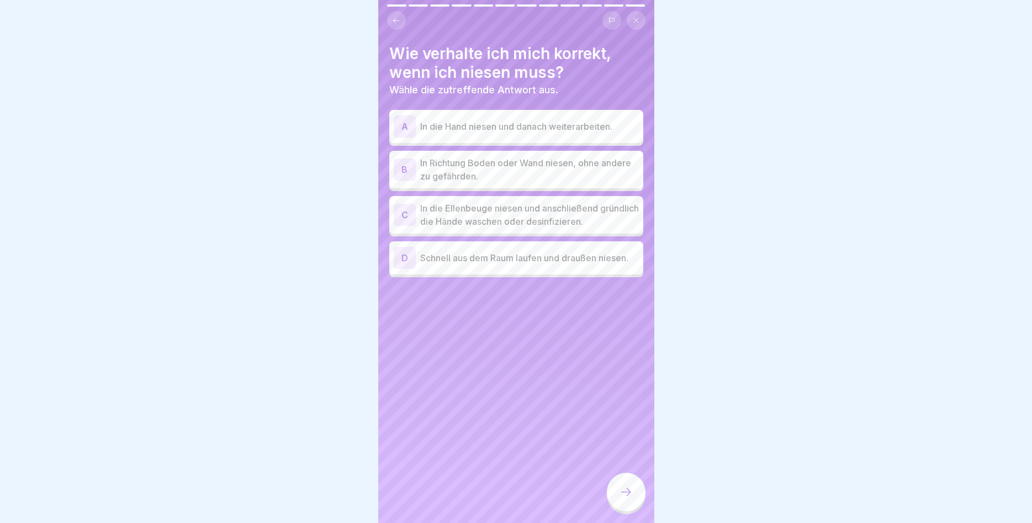
click at [414, 215] on div "C" at bounding box center [405, 215] width 22 height 22
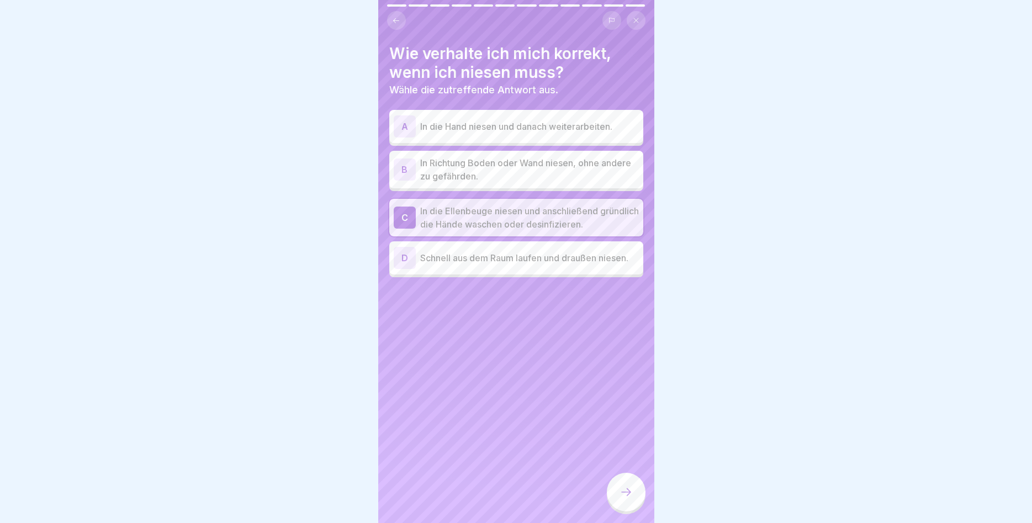
click at [626, 489] on icon at bounding box center [625, 491] width 13 height 13
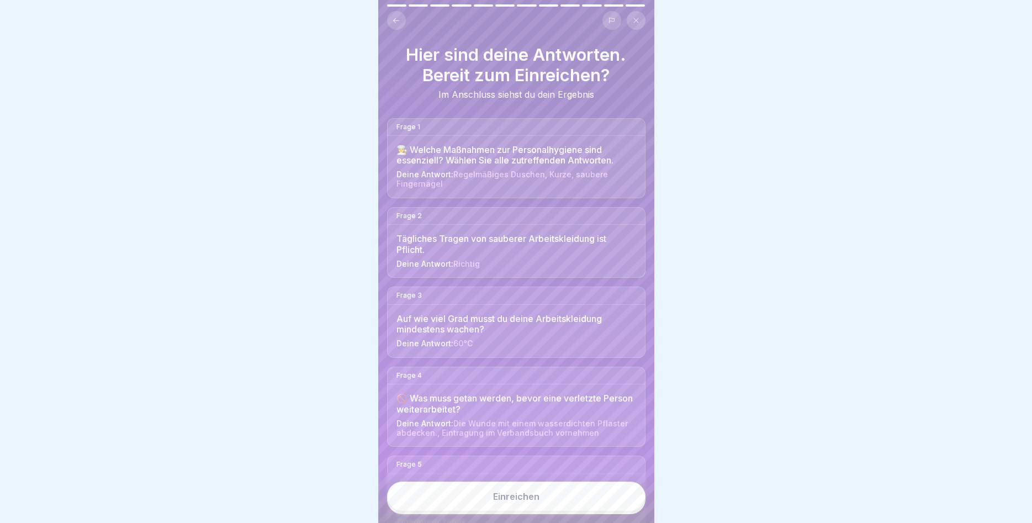
click at [512, 491] on div "Einreichen" at bounding box center [516, 496] width 46 height 10
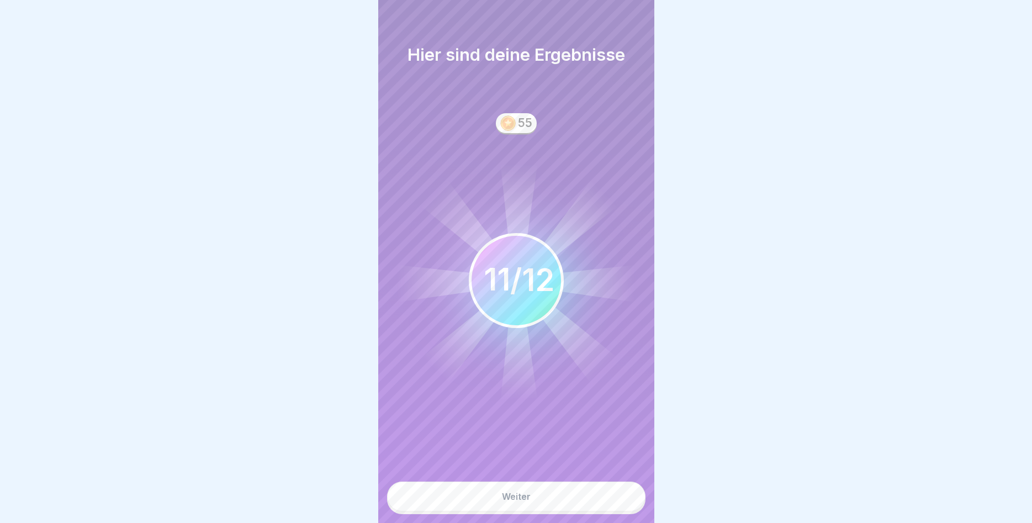
click at [514, 498] on div "Weiter" at bounding box center [516, 496] width 29 height 10
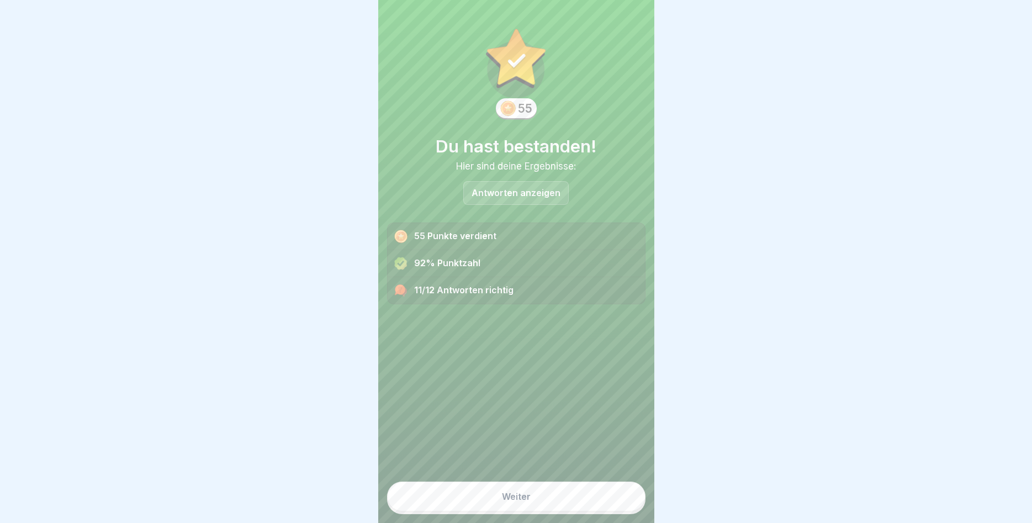
click at [530, 497] on button "Weiter" at bounding box center [516, 496] width 258 height 30
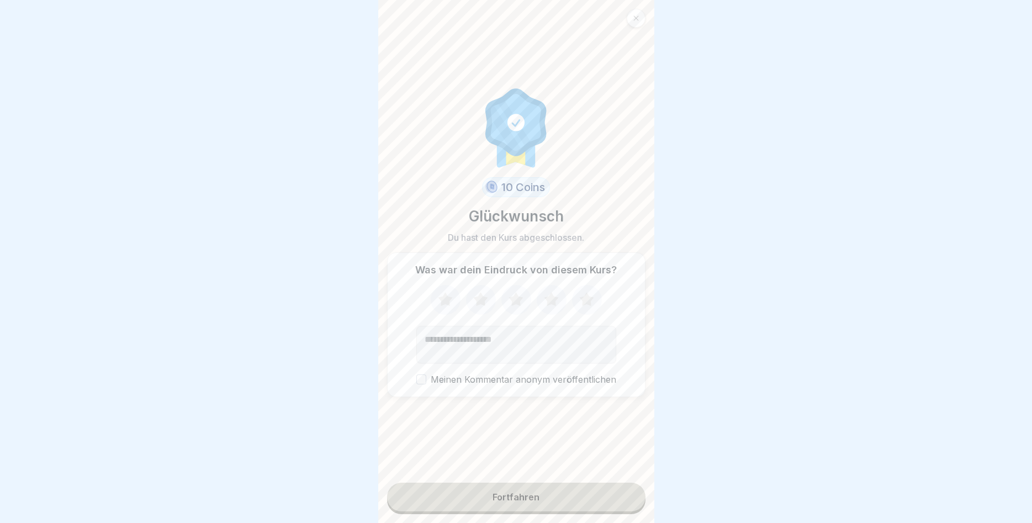
click at [586, 299] on icon at bounding box center [586, 299] width 14 height 14
click at [511, 494] on div "Fortfahren" at bounding box center [515, 497] width 47 height 10
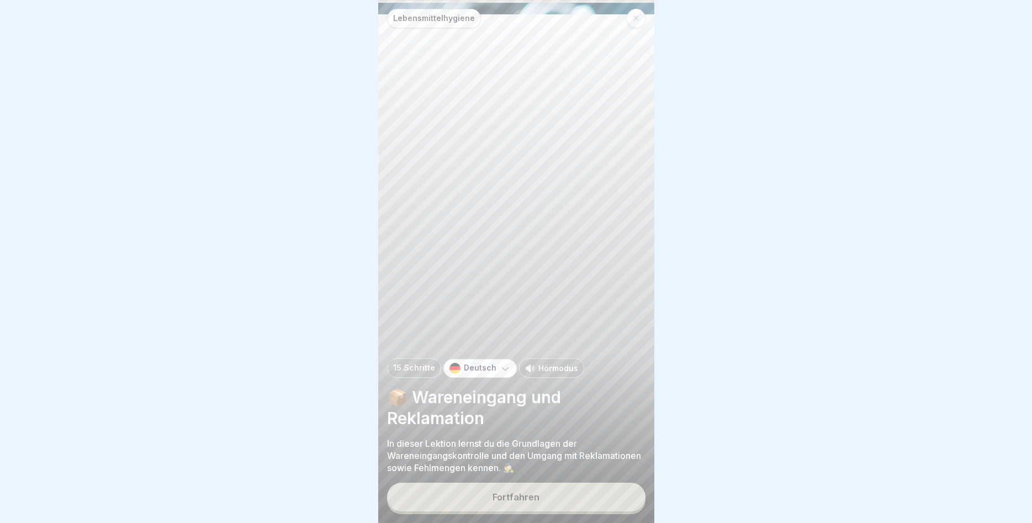
click at [512, 494] on div "Fortfahren" at bounding box center [515, 497] width 47 height 10
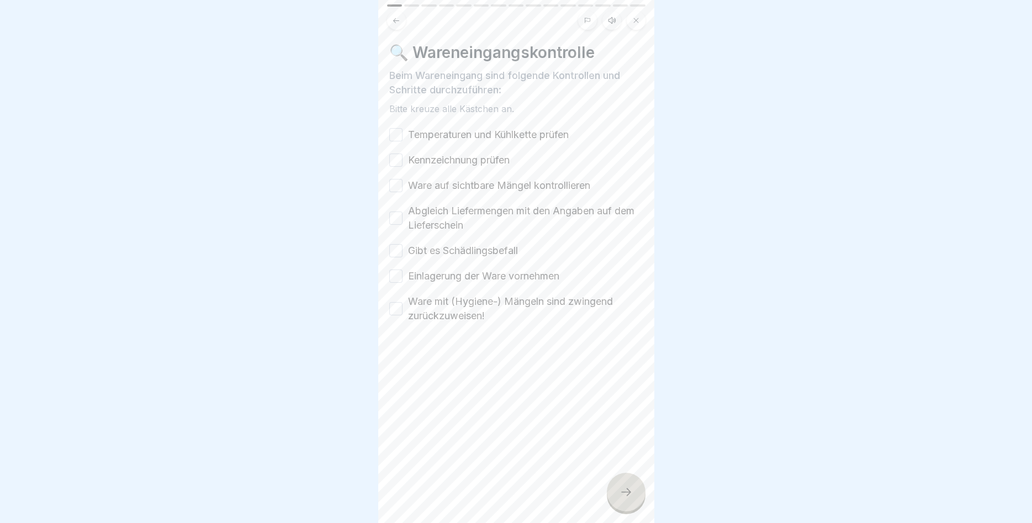
click at [394, 133] on button "Temperaturen und Kühlkette prüfen" at bounding box center [395, 134] width 13 height 13
click at [394, 158] on button "Kennzeichnung prüfen" at bounding box center [395, 159] width 13 height 13
click at [400, 184] on button "Ware auf sichtbare Mängel kontrollieren" at bounding box center [395, 185] width 13 height 13
click at [396, 215] on button "Abgleich Liefermengen mit den Angaben auf dem Lieferschein" at bounding box center [395, 217] width 13 height 13
click at [400, 251] on button "Gibt es Schädlingsbefall" at bounding box center [395, 250] width 13 height 13
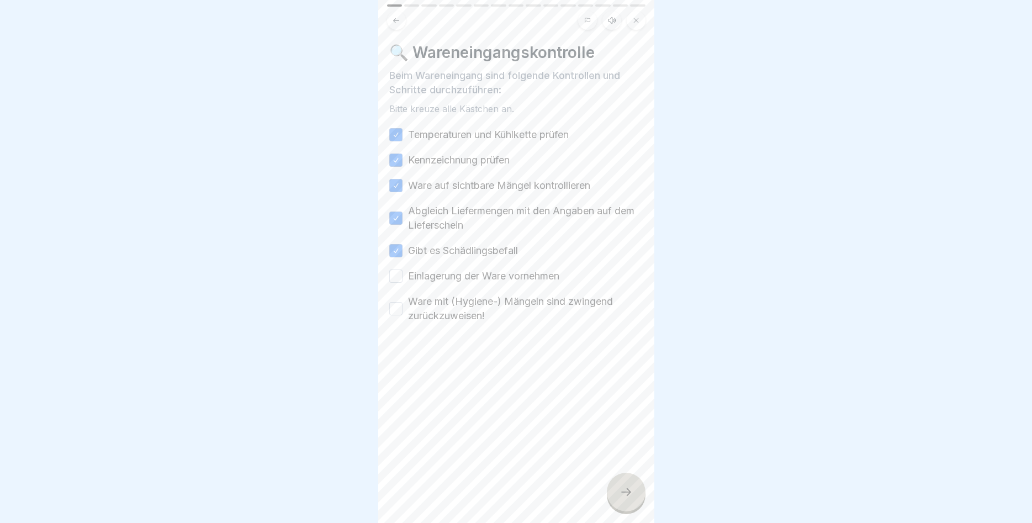
click at [398, 275] on button "Einlagerung der Ware vornehmen" at bounding box center [395, 275] width 13 height 13
click at [399, 305] on button "Ware mit (Hygiene-) Mängeln sind zwingend zurückzuweisen!" at bounding box center [395, 308] width 13 height 13
click at [614, 498] on div at bounding box center [626, 491] width 39 height 39
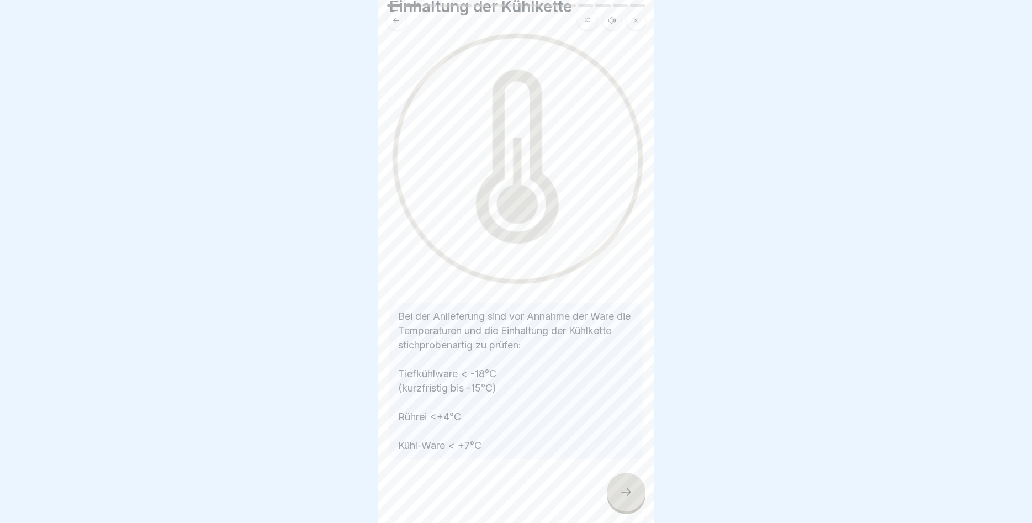
scroll to position [67, 0]
click at [622, 500] on div at bounding box center [626, 491] width 39 height 39
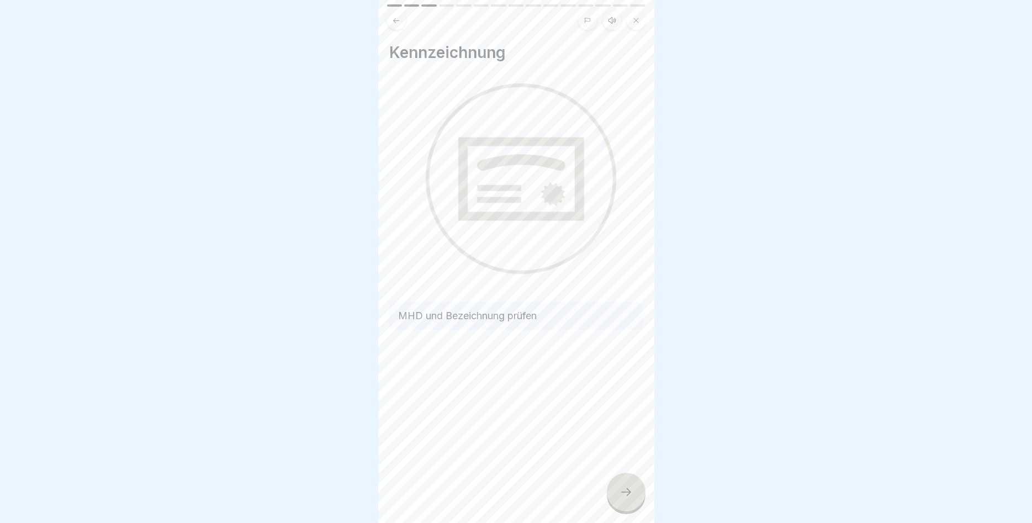
click at [616, 500] on div at bounding box center [626, 491] width 39 height 39
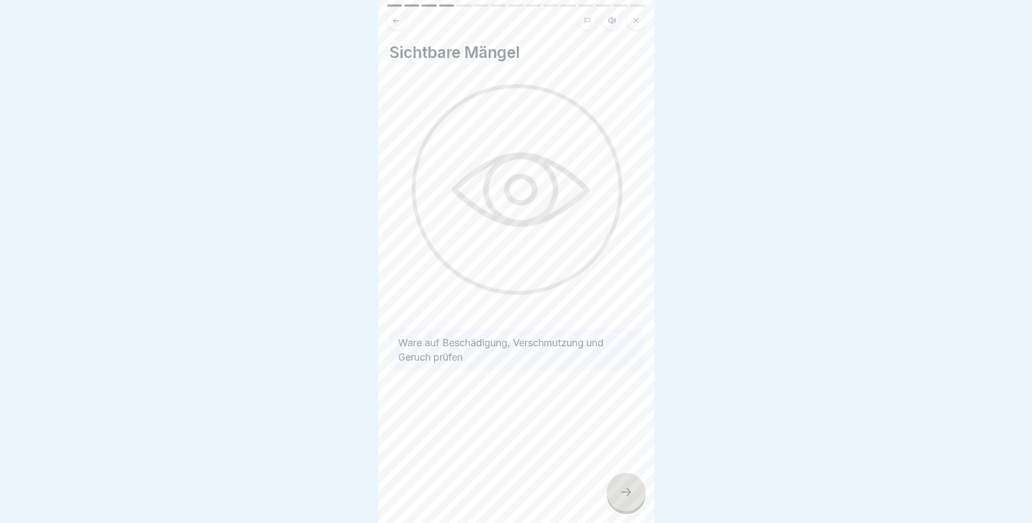
click at [616, 498] on div at bounding box center [626, 491] width 39 height 39
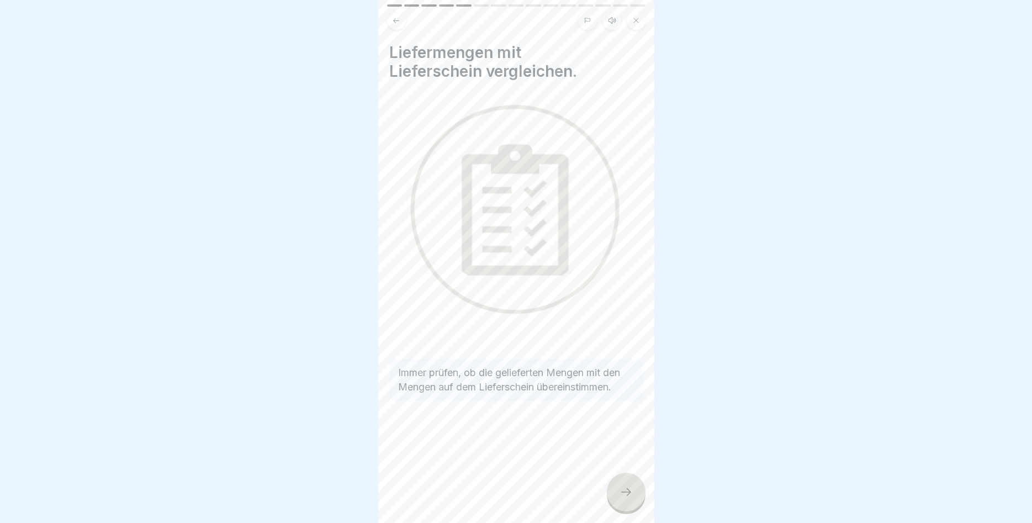
click at [616, 497] on div at bounding box center [626, 491] width 39 height 39
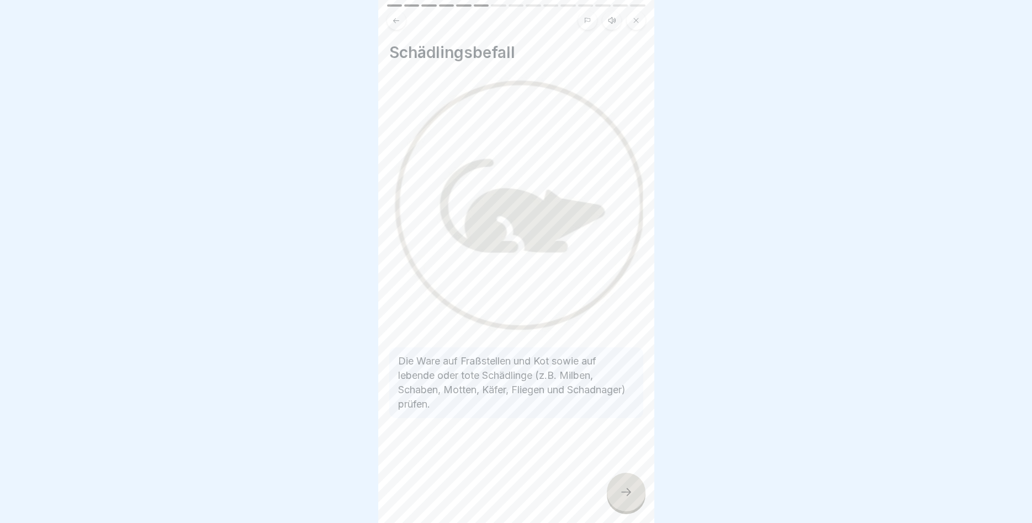
click at [616, 495] on div at bounding box center [626, 491] width 39 height 39
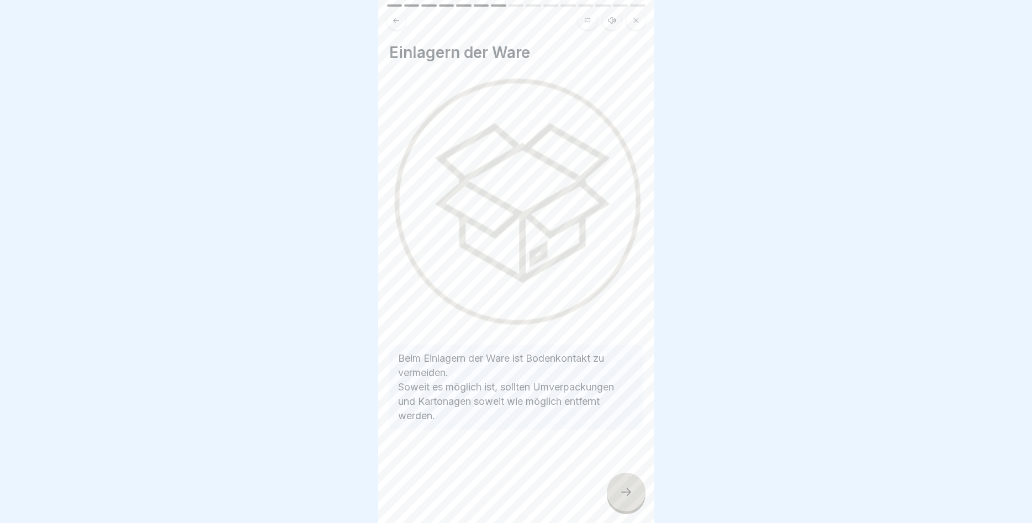
click at [616, 489] on div at bounding box center [626, 491] width 39 height 39
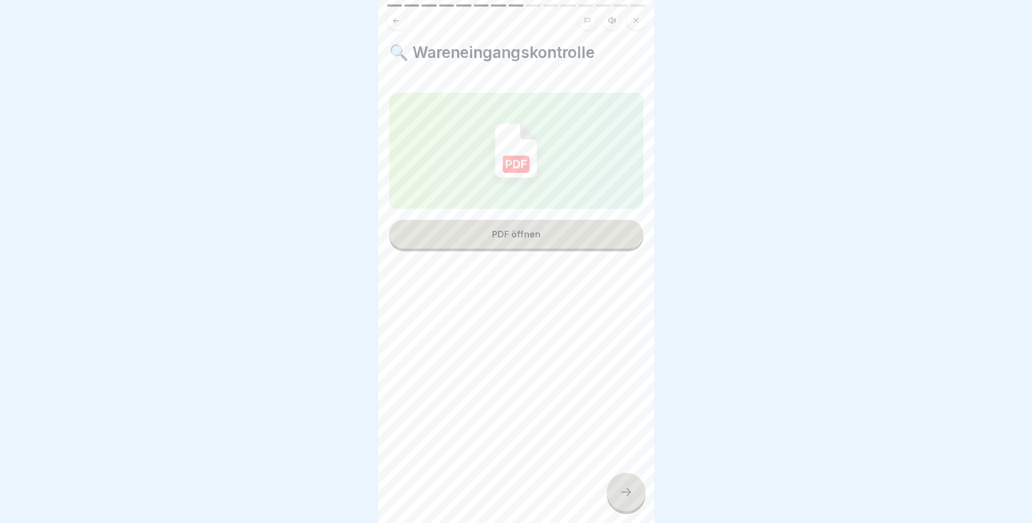
click at [571, 238] on button "PDF öffnen" at bounding box center [516, 234] width 254 height 29
click at [622, 486] on div at bounding box center [626, 491] width 39 height 39
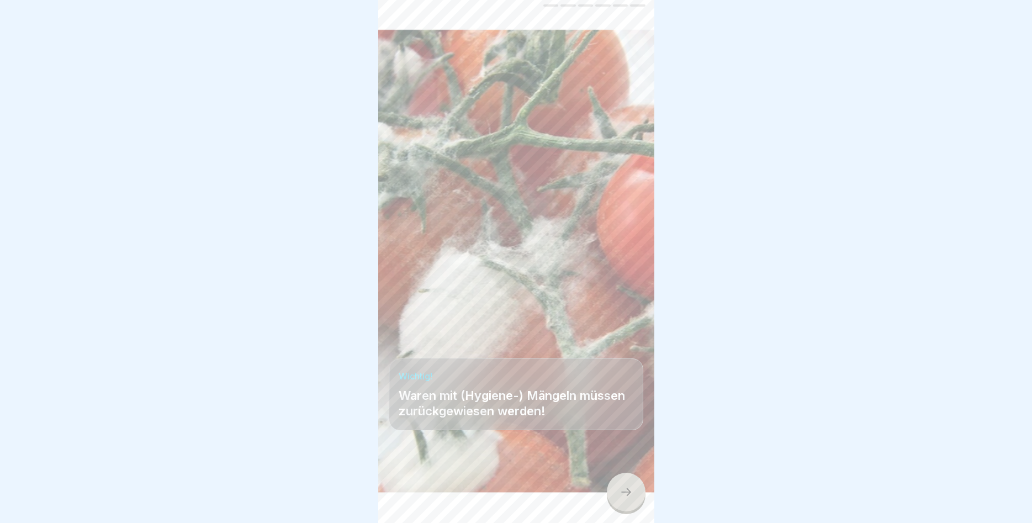
click at [619, 490] on icon at bounding box center [625, 491] width 13 height 13
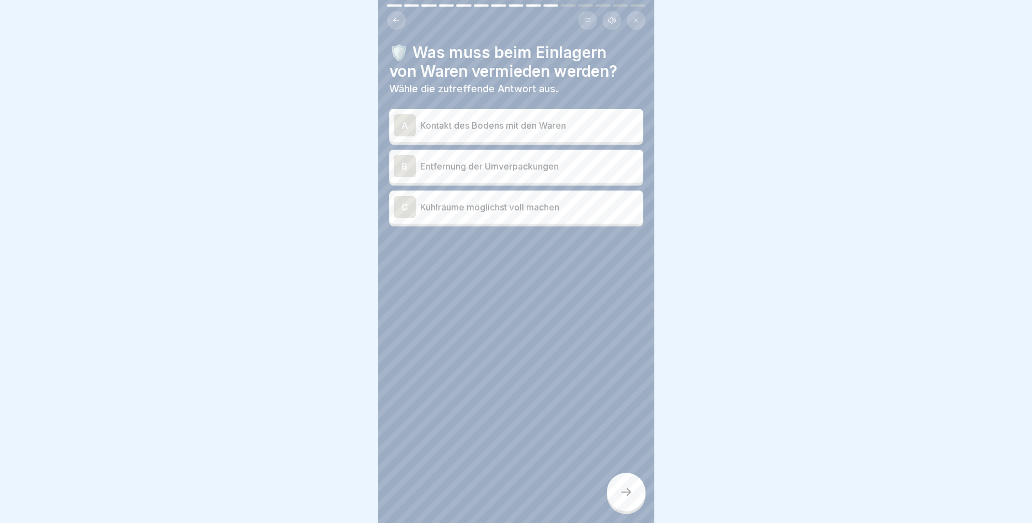
click at [402, 121] on div "A" at bounding box center [405, 125] width 22 height 22
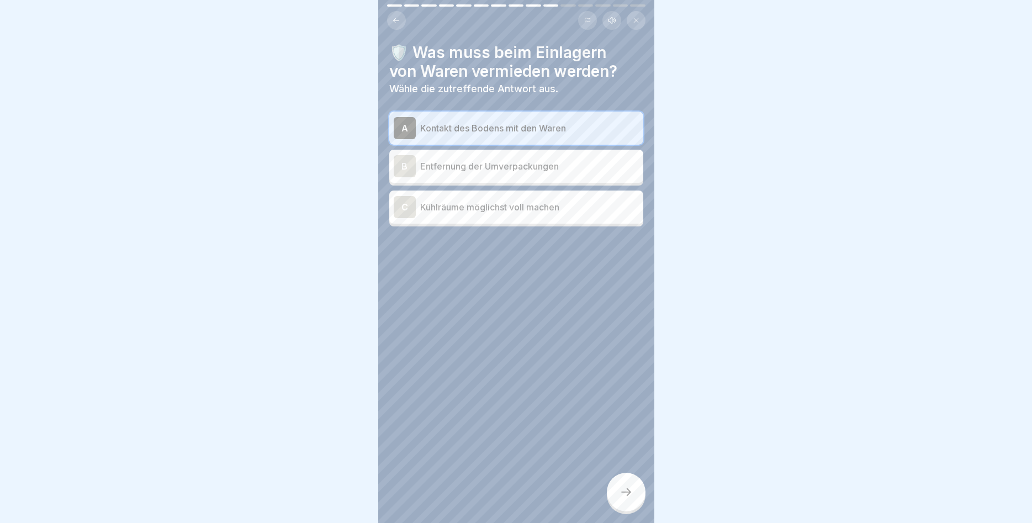
click at [619, 493] on div at bounding box center [626, 491] width 39 height 39
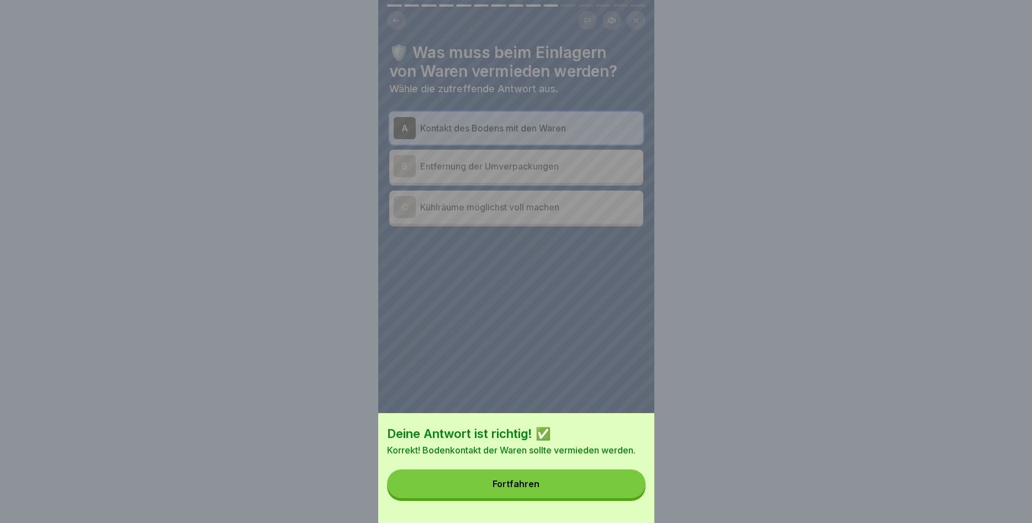
click at [561, 485] on button "Fortfahren" at bounding box center [516, 483] width 258 height 29
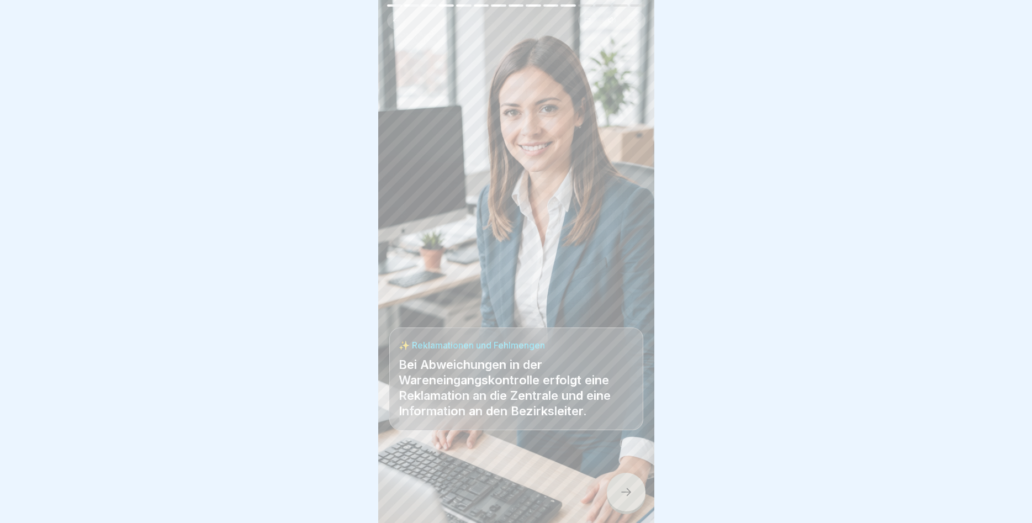
click at [625, 486] on div at bounding box center [626, 491] width 39 height 39
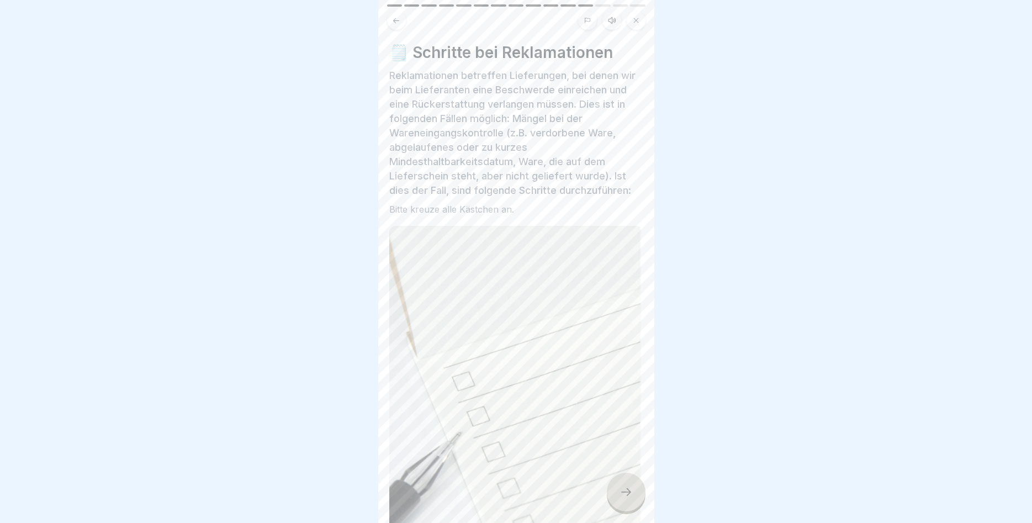
click at [620, 488] on icon at bounding box center [625, 491] width 13 height 13
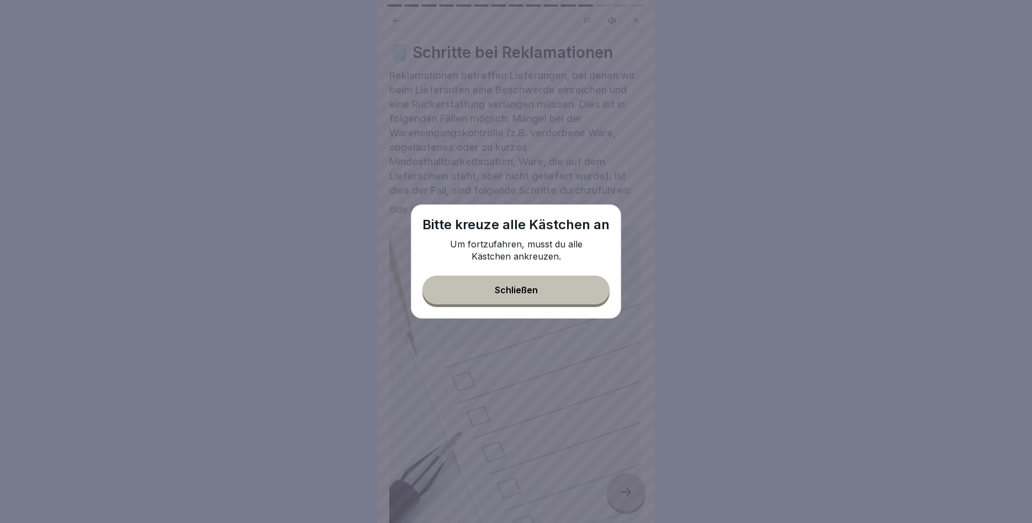
click at [532, 286] on div "Schließen" at bounding box center [516, 290] width 43 height 10
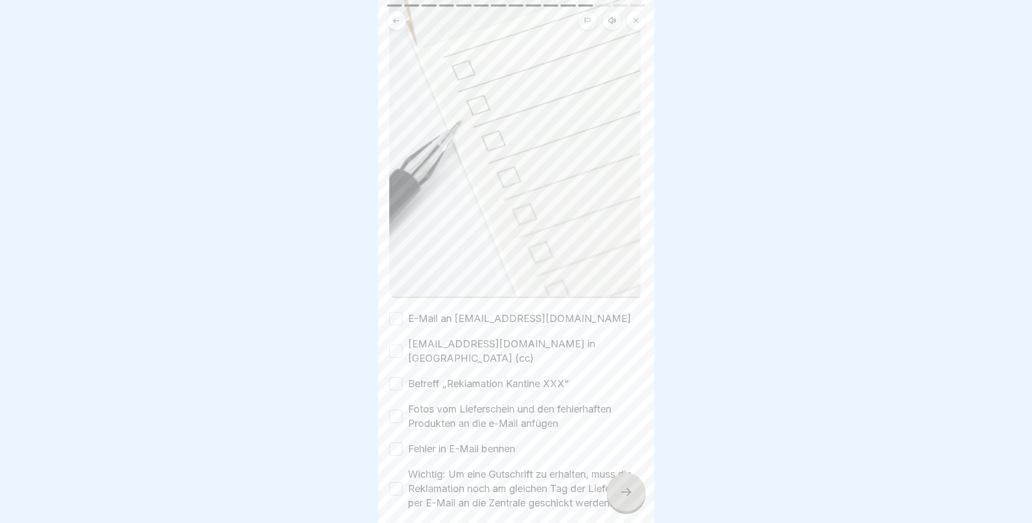
scroll to position [331, 0]
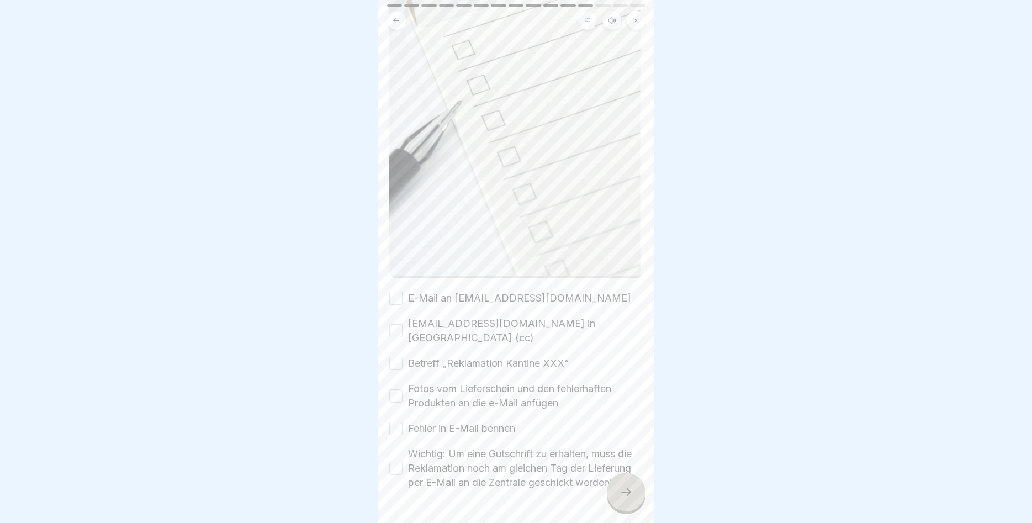
click at [393, 299] on button "E-Mail an [EMAIL_ADDRESS][DOMAIN_NAME]" at bounding box center [395, 297] width 13 height 13
click at [393, 324] on button "[EMAIL_ADDRESS][DOMAIN_NAME] in [GEOGRAPHIC_DATA] (cc)" at bounding box center [395, 330] width 13 height 13
click at [394, 357] on button "Betreff „Reklamation Kantine XXX“" at bounding box center [395, 363] width 13 height 13
click at [394, 389] on button "Fotos vom Lieferschein und den fehlerhaften Produkten an die e-Mail anfügen" at bounding box center [395, 395] width 13 height 13
click at [392, 422] on button "Fehler in E-Mail bennen" at bounding box center [395, 428] width 13 height 13
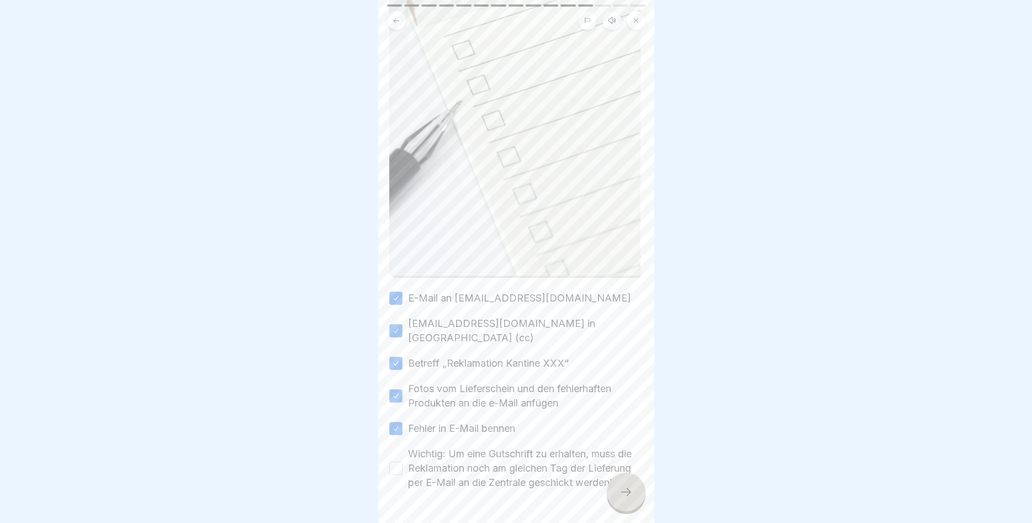
click at [391, 461] on button "Wichtig: Um eine Gutschrift zu erhalten, muss die Reklamation noch am gleichen …" at bounding box center [395, 467] width 13 height 13
click at [627, 497] on icon at bounding box center [625, 491] width 13 height 13
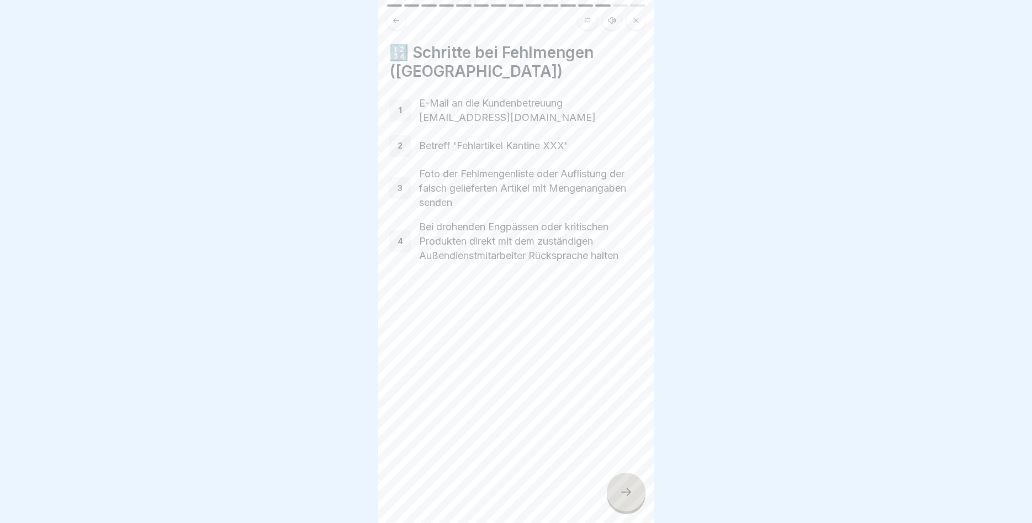
click at [402, 108] on div "1" at bounding box center [400, 110] width 22 height 22
click at [624, 488] on icon at bounding box center [625, 491] width 13 height 13
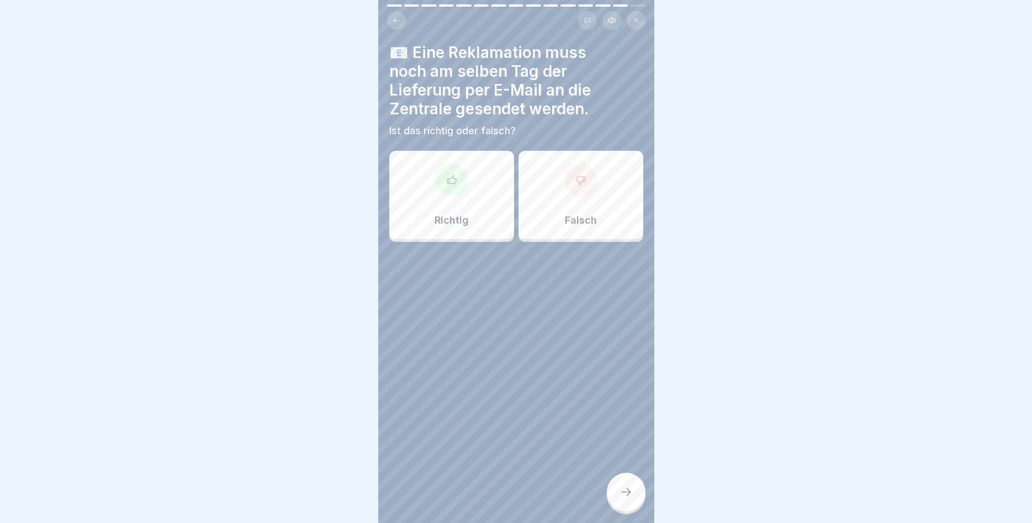
click at [483, 200] on div "Richtig" at bounding box center [451, 195] width 125 height 88
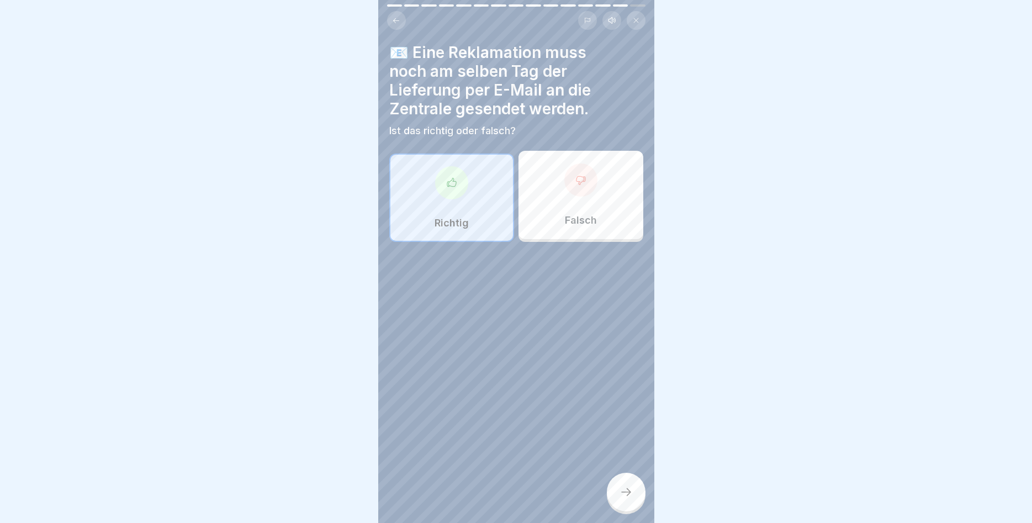
click at [615, 496] on div at bounding box center [626, 491] width 39 height 39
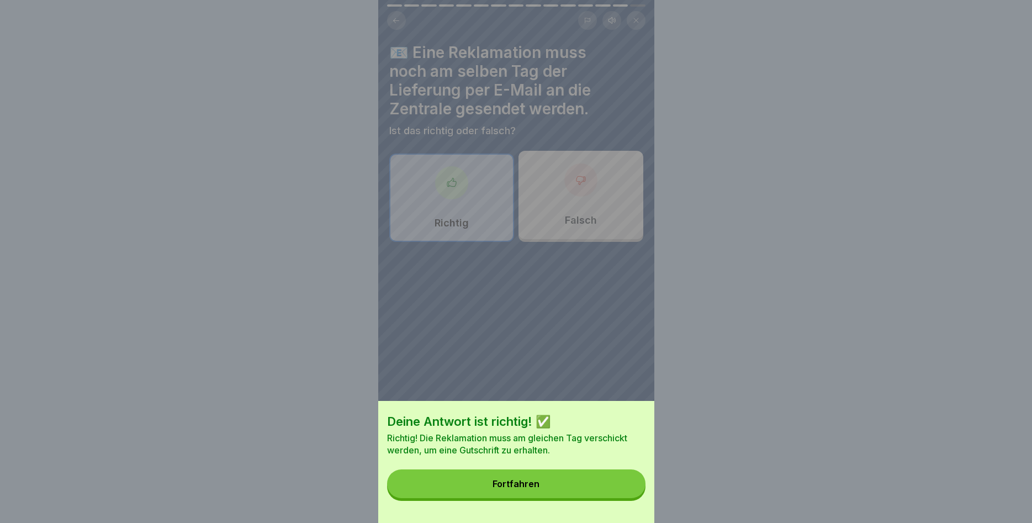
click at [557, 484] on button "Fortfahren" at bounding box center [516, 483] width 258 height 29
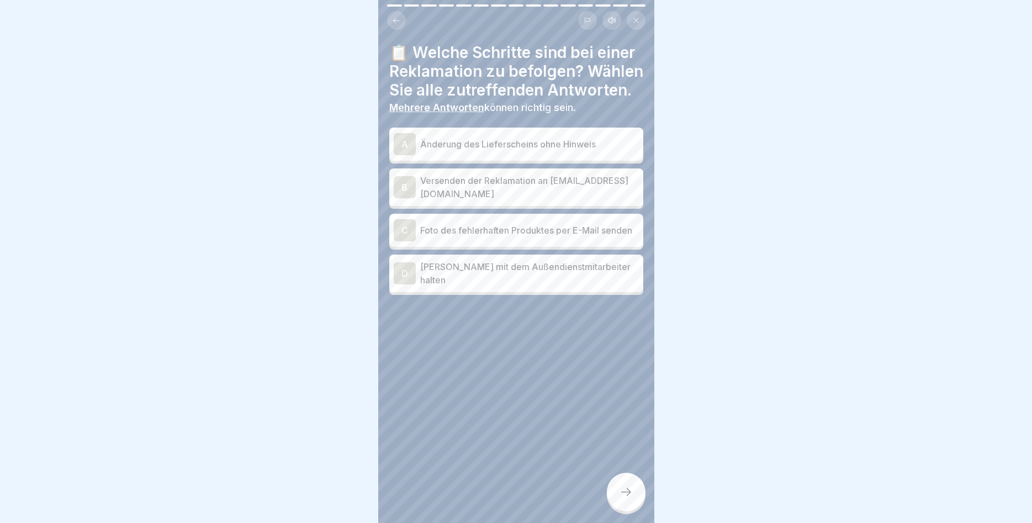
click at [408, 184] on div "B" at bounding box center [405, 187] width 22 height 22
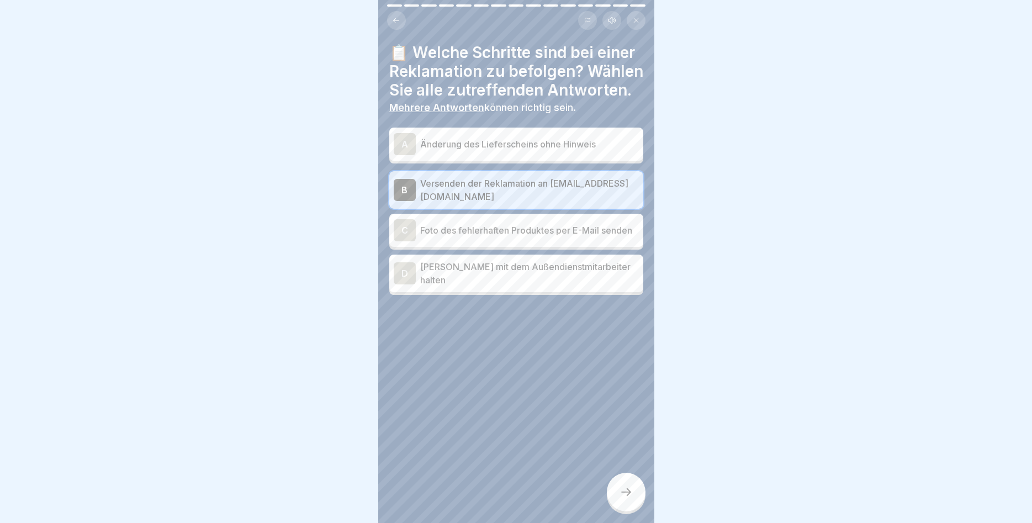
click at [407, 227] on div "C" at bounding box center [405, 230] width 22 height 22
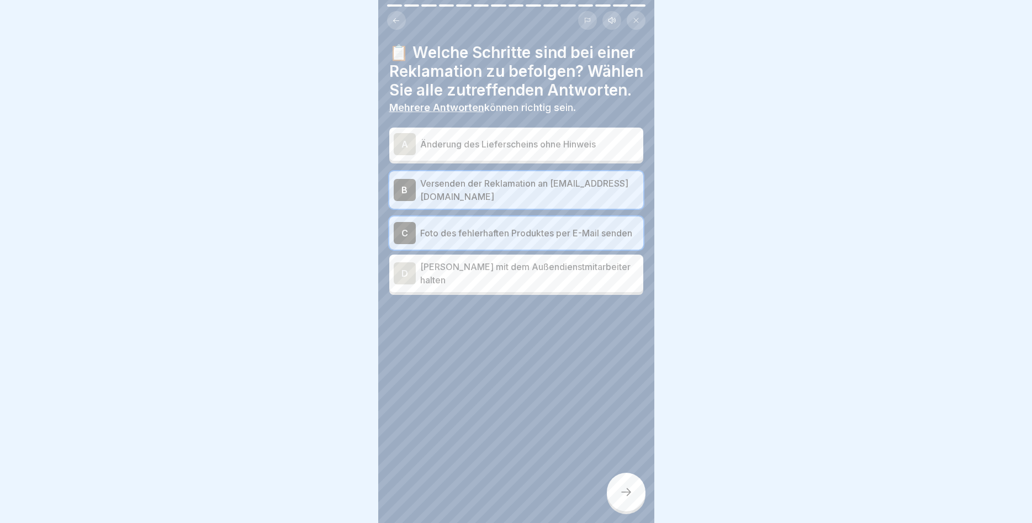
click at [620, 489] on icon at bounding box center [625, 491] width 13 height 13
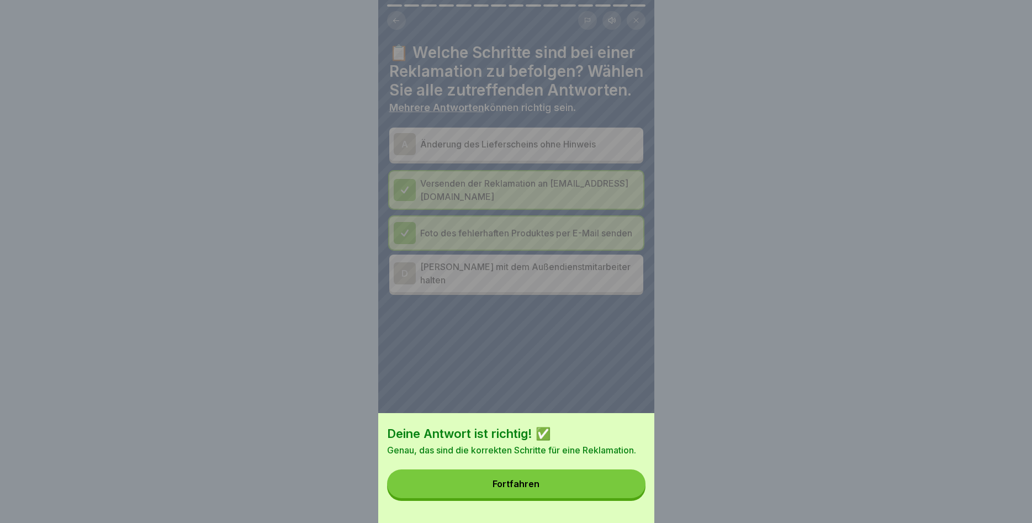
click at [555, 489] on button "Fortfahren" at bounding box center [516, 483] width 258 height 29
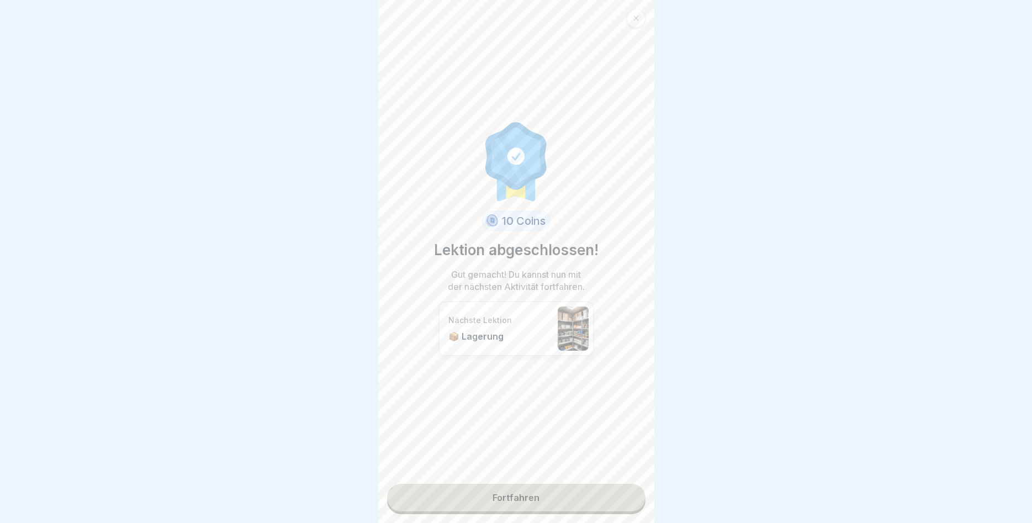
click at [553, 491] on link "Fortfahren" at bounding box center [516, 498] width 258 height 28
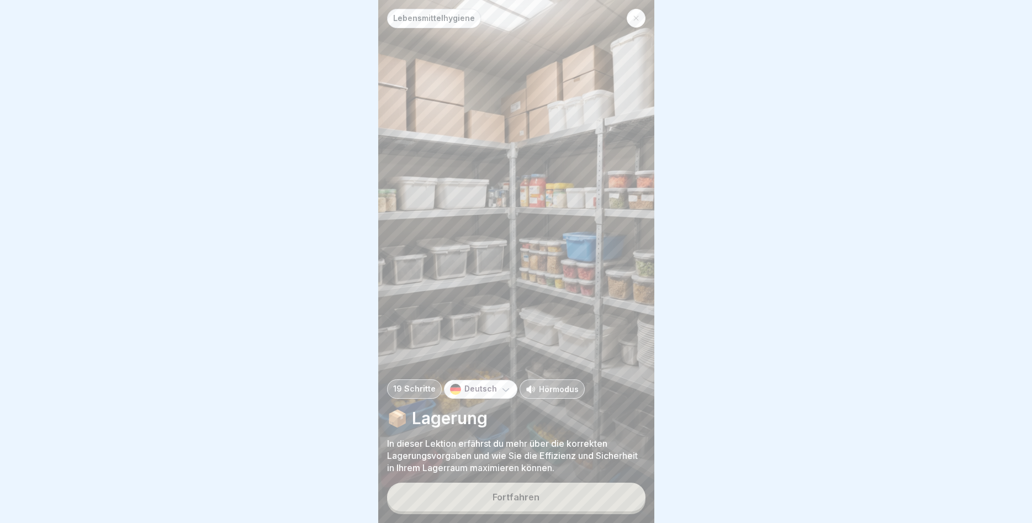
click at [550, 501] on button "Fortfahren" at bounding box center [516, 496] width 258 height 29
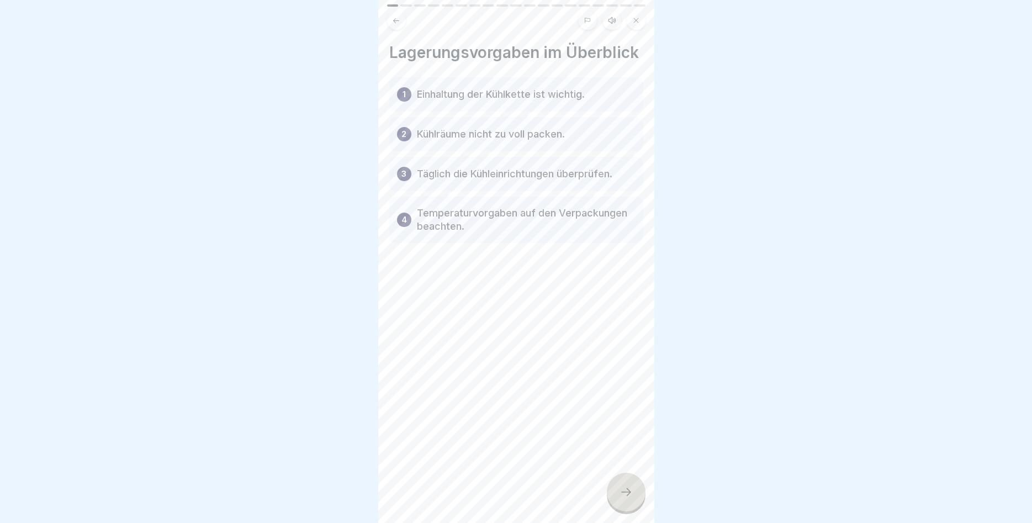
click at [633, 496] on div at bounding box center [626, 491] width 39 height 39
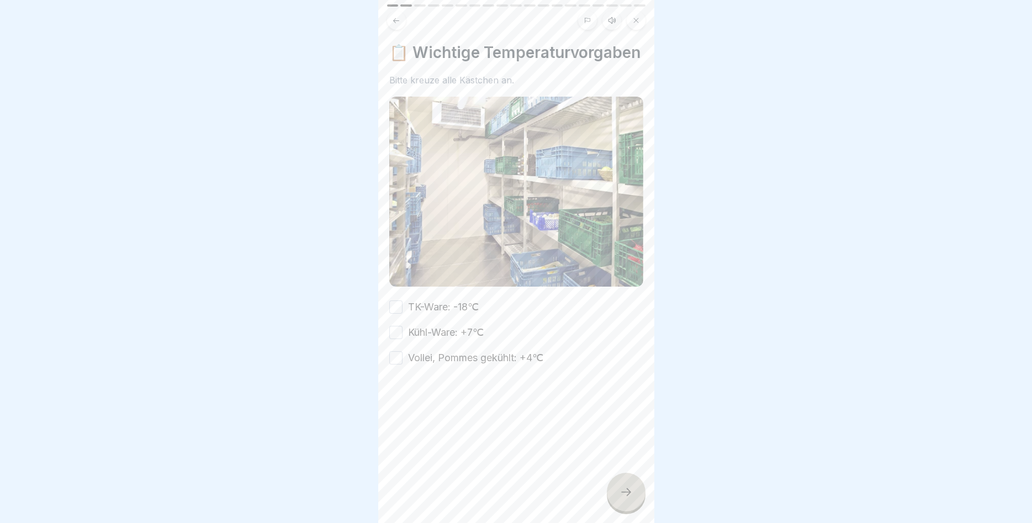
click at [394, 305] on button "TK-Ware: -18℃" at bounding box center [395, 306] width 13 height 13
click at [394, 333] on button "Kühl-Ware: +7℃" at bounding box center [395, 332] width 13 height 13
click at [395, 359] on button "Vollei, Pommes gekühlt: +4℃" at bounding box center [395, 357] width 13 height 13
click at [618, 496] on div at bounding box center [626, 491] width 39 height 39
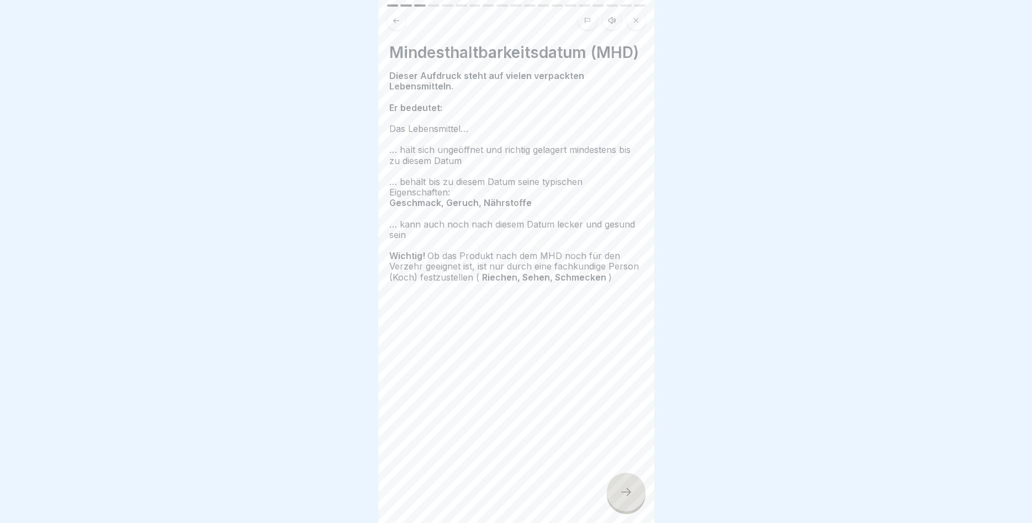
click at [619, 498] on div at bounding box center [626, 491] width 39 height 39
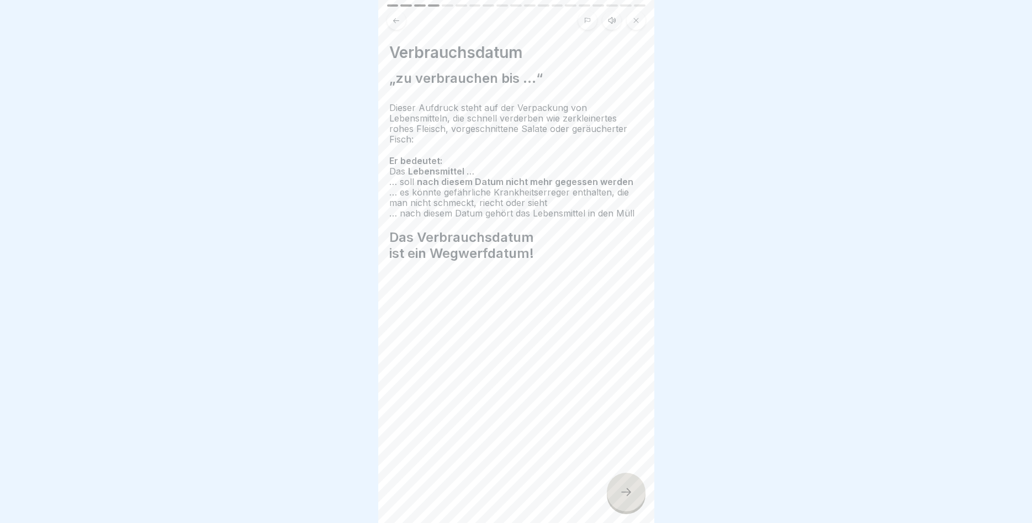
click at [615, 490] on div at bounding box center [626, 491] width 39 height 39
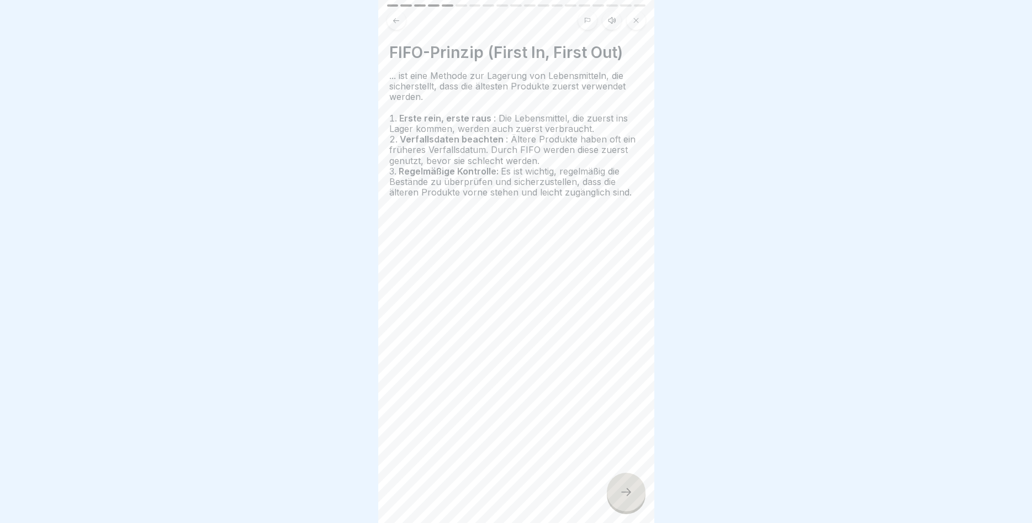
click at [623, 490] on icon at bounding box center [625, 491] width 13 height 13
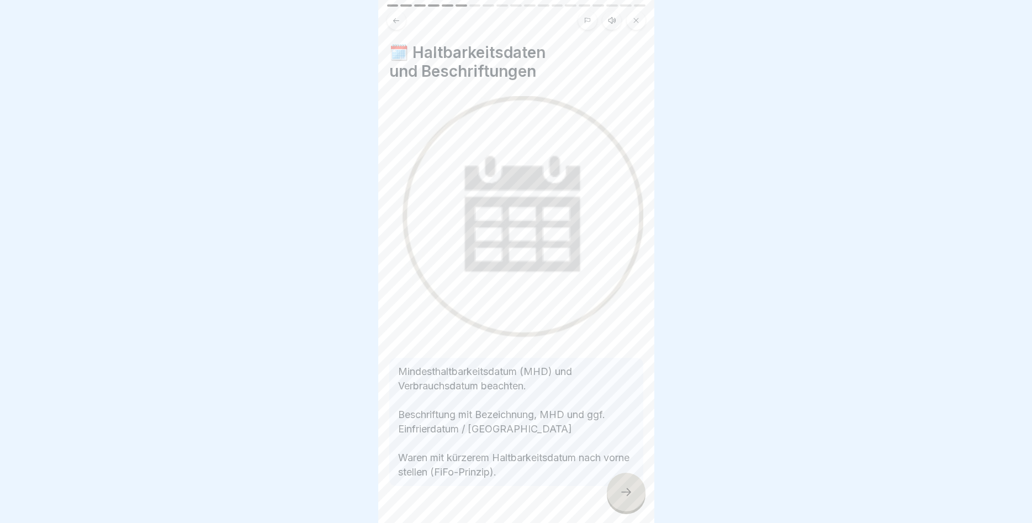
click at [622, 496] on icon at bounding box center [625, 491] width 13 height 13
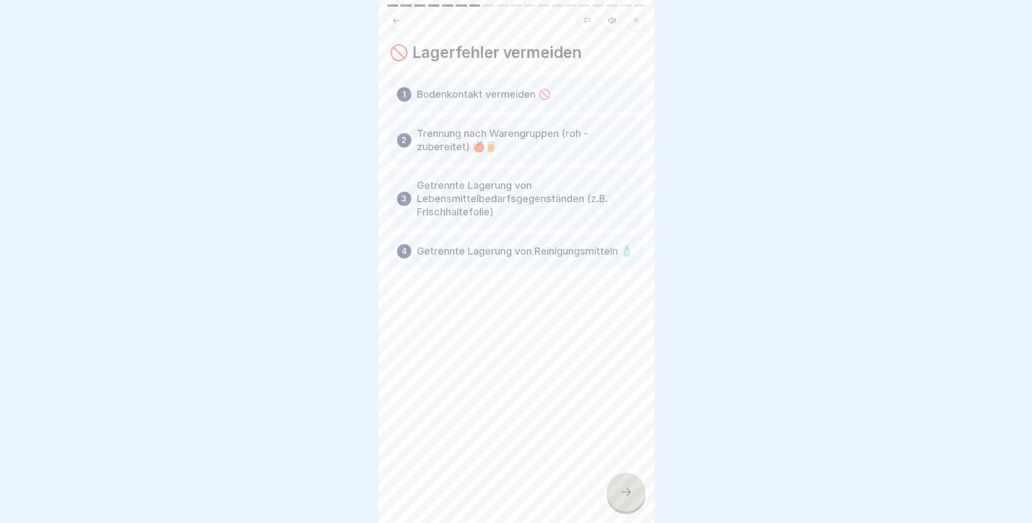
click at [620, 488] on icon at bounding box center [625, 491] width 13 height 13
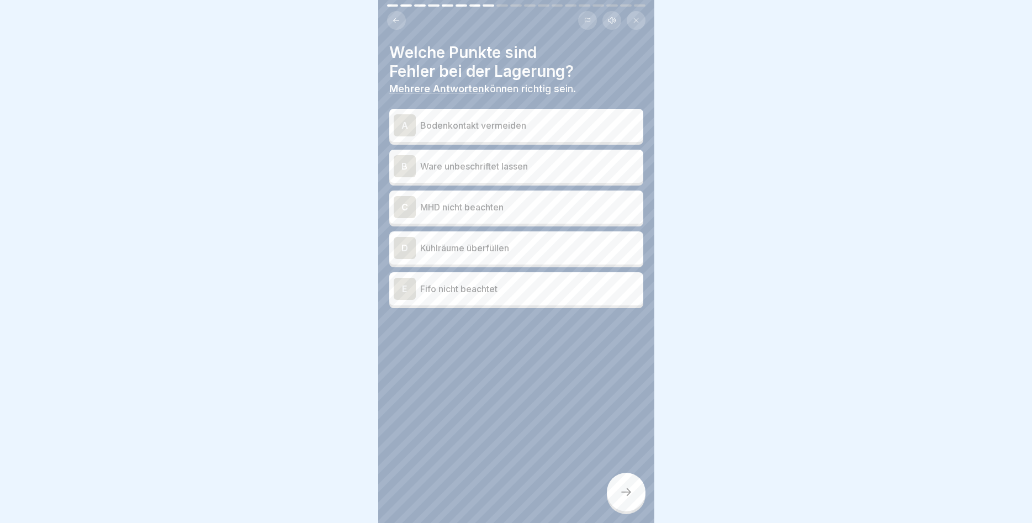
click at [402, 166] on div "B" at bounding box center [405, 166] width 22 height 22
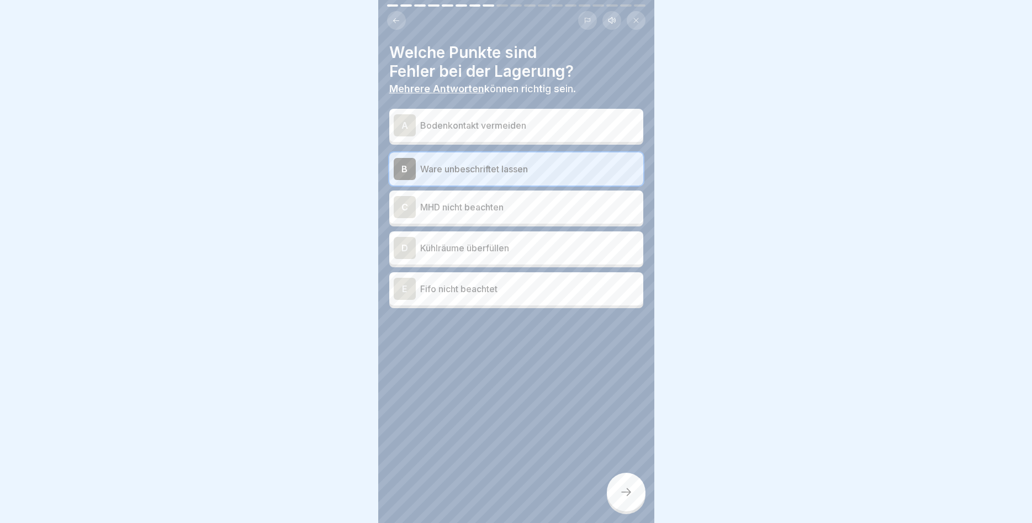
click at [406, 206] on div "C" at bounding box center [405, 207] width 22 height 22
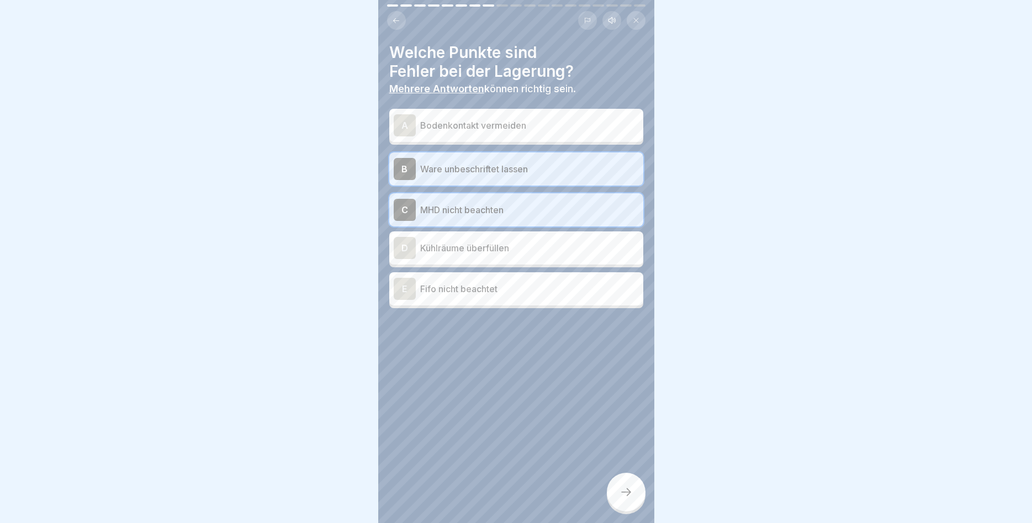
click at [404, 243] on div "D" at bounding box center [405, 248] width 22 height 22
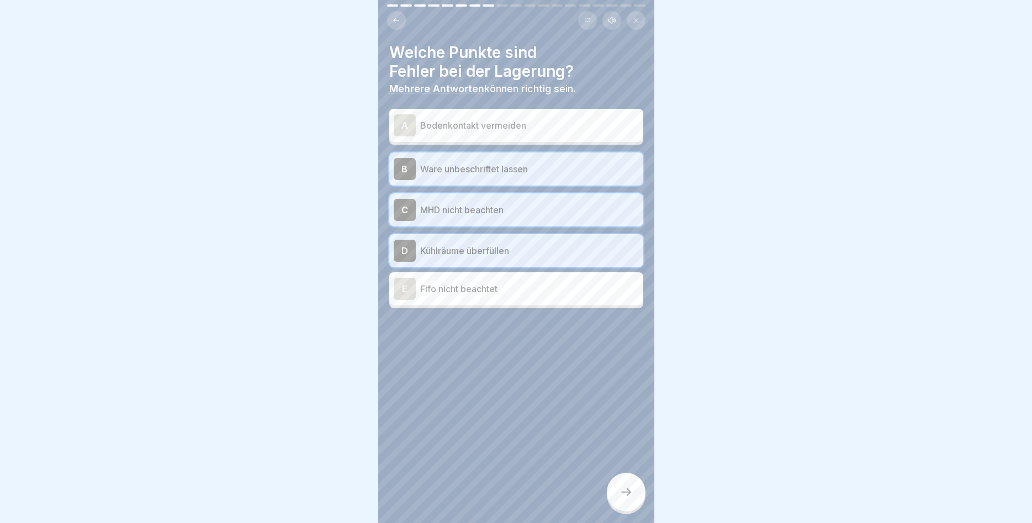
click at [411, 286] on div "E" at bounding box center [405, 289] width 22 height 22
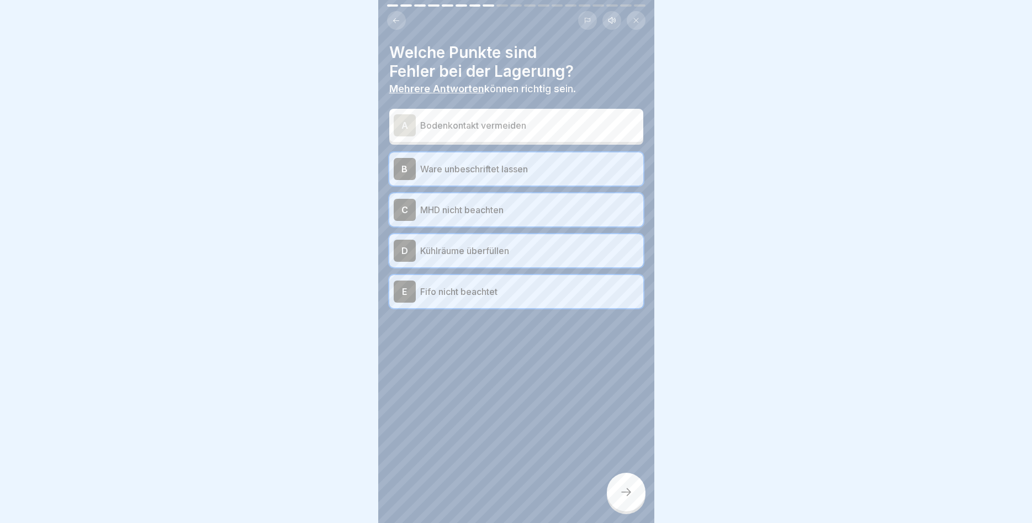
click at [633, 488] on div at bounding box center [626, 491] width 39 height 39
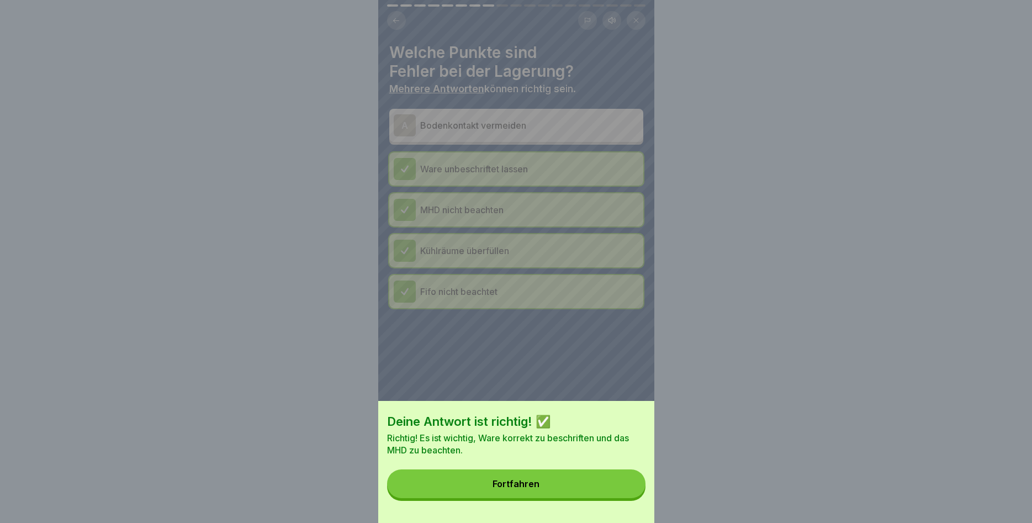
click at [583, 479] on button "Fortfahren" at bounding box center [516, 483] width 258 height 29
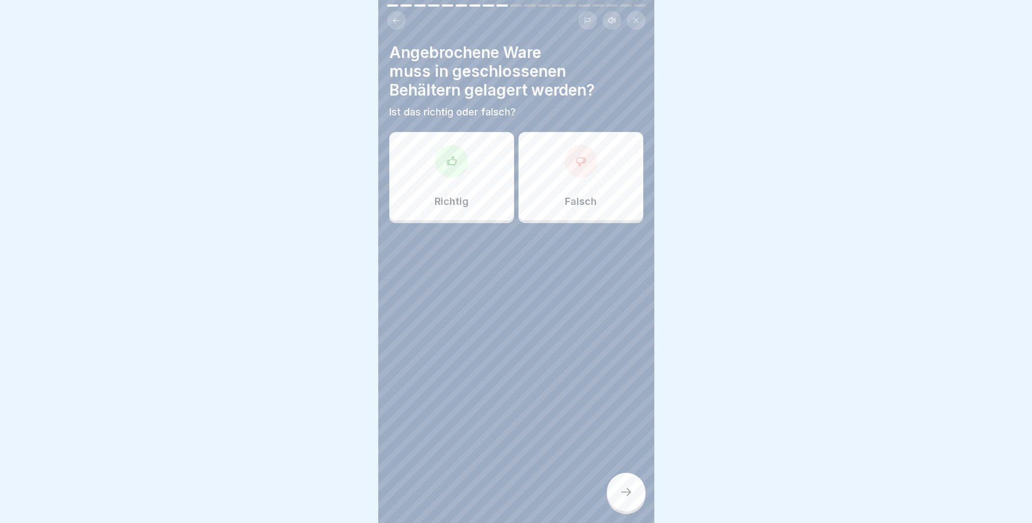
click at [465, 180] on div "Richtig" at bounding box center [451, 176] width 125 height 88
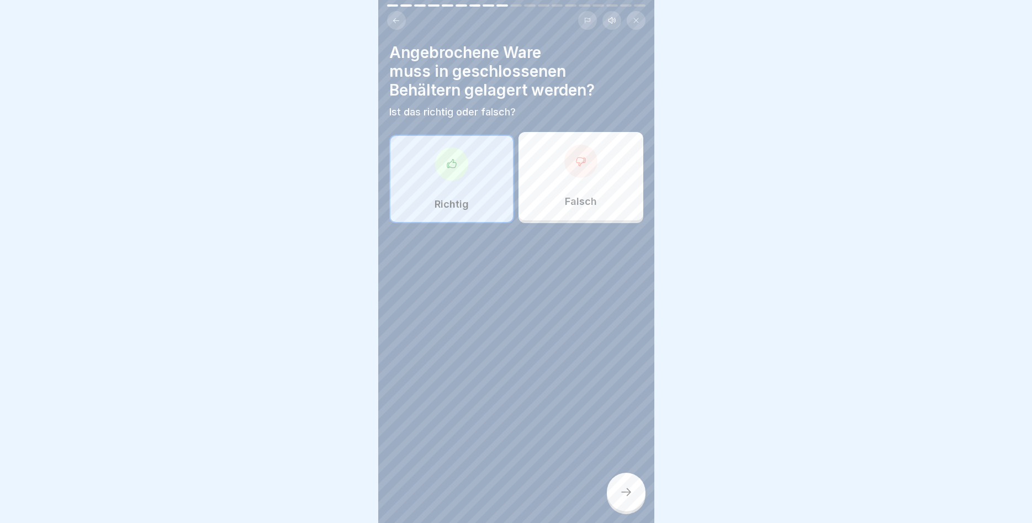
click at [625, 494] on icon at bounding box center [625, 491] width 13 height 13
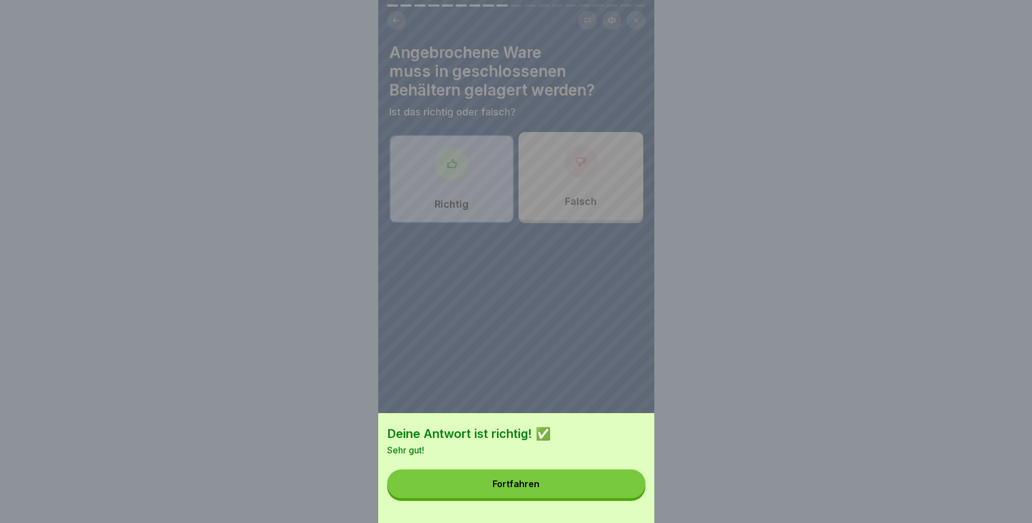
click at [572, 481] on button "Fortfahren" at bounding box center [516, 483] width 258 height 29
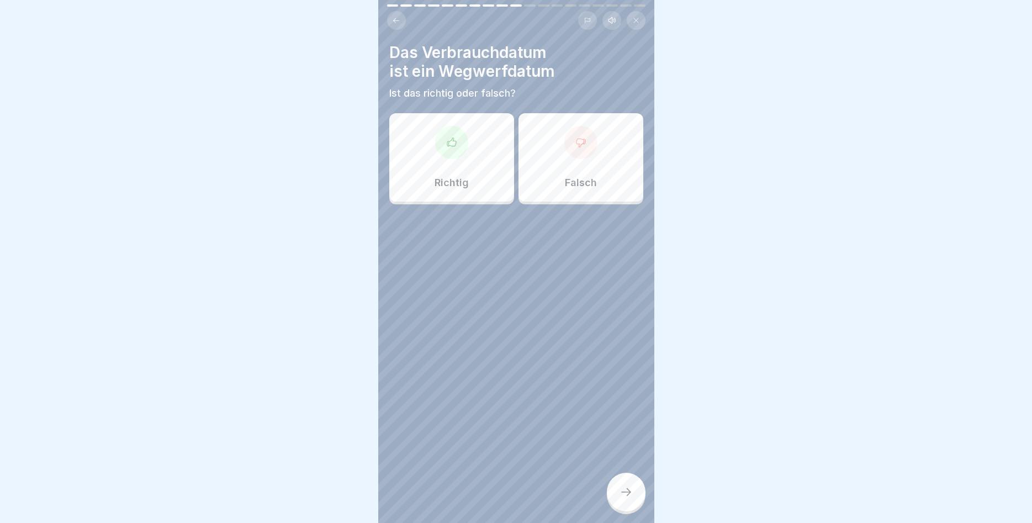
click at [460, 186] on p "Richtig" at bounding box center [451, 183] width 34 height 12
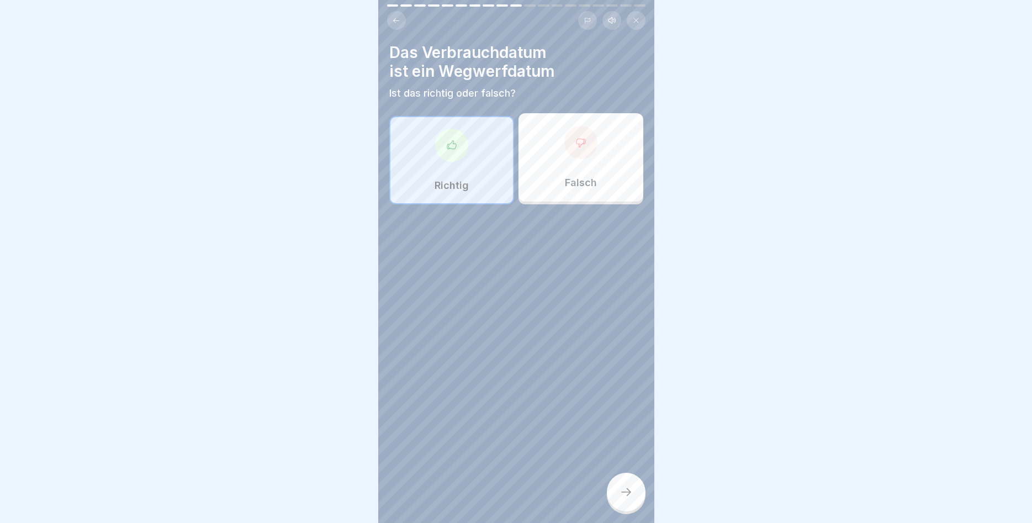
click at [627, 493] on icon at bounding box center [625, 491] width 13 height 13
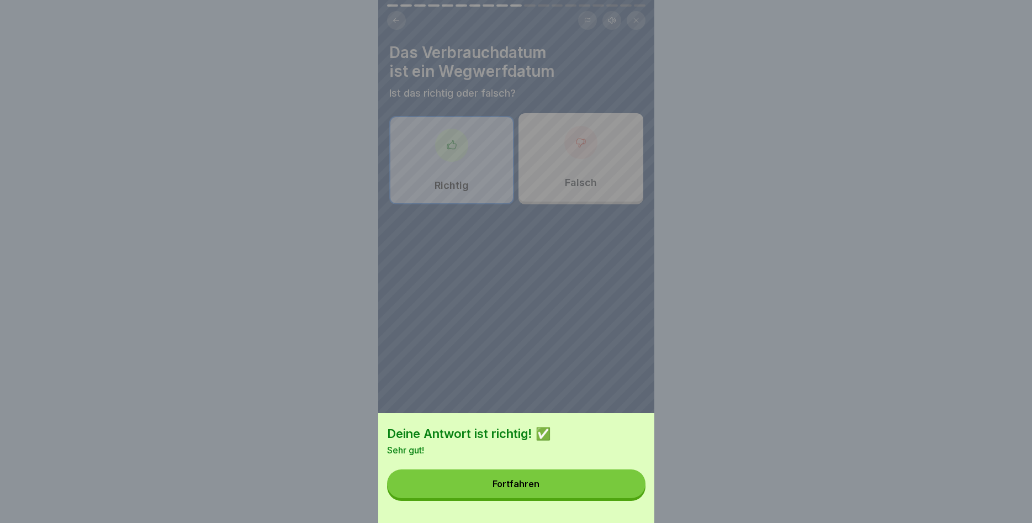
click at [578, 475] on button "Fortfahren" at bounding box center [516, 483] width 258 height 29
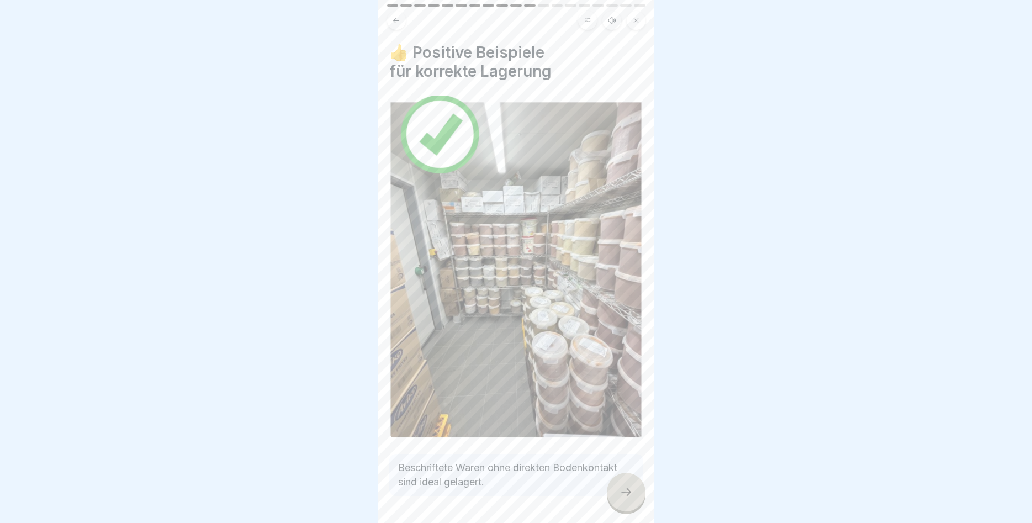
click at [629, 495] on icon at bounding box center [625, 491] width 13 height 13
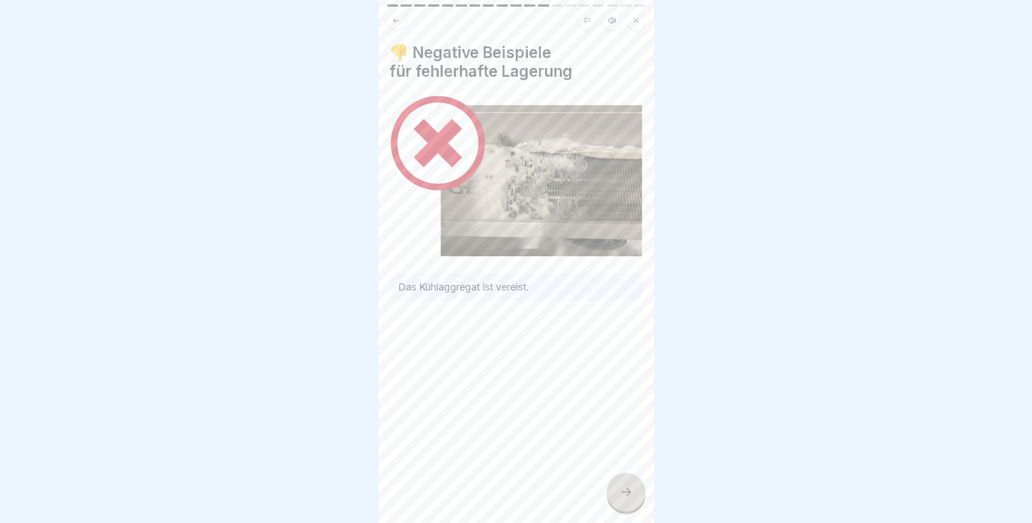
click at [611, 476] on div "👎 Negative Beispiele für fehlerhafte Lagerung Das Kühlaggregat ist vereist." at bounding box center [516, 261] width 276 height 523
click at [616, 489] on div at bounding box center [626, 491] width 39 height 39
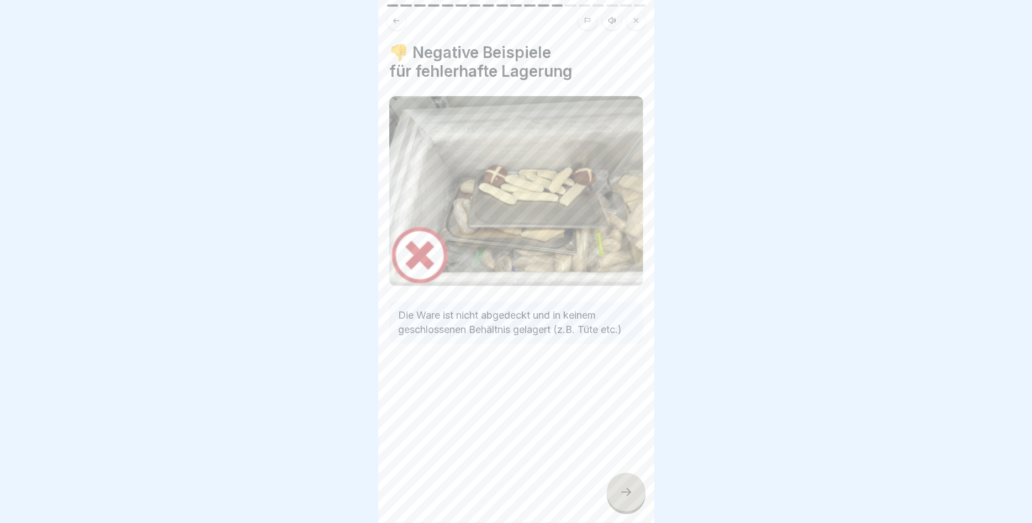
click at [620, 492] on icon at bounding box center [625, 491] width 13 height 13
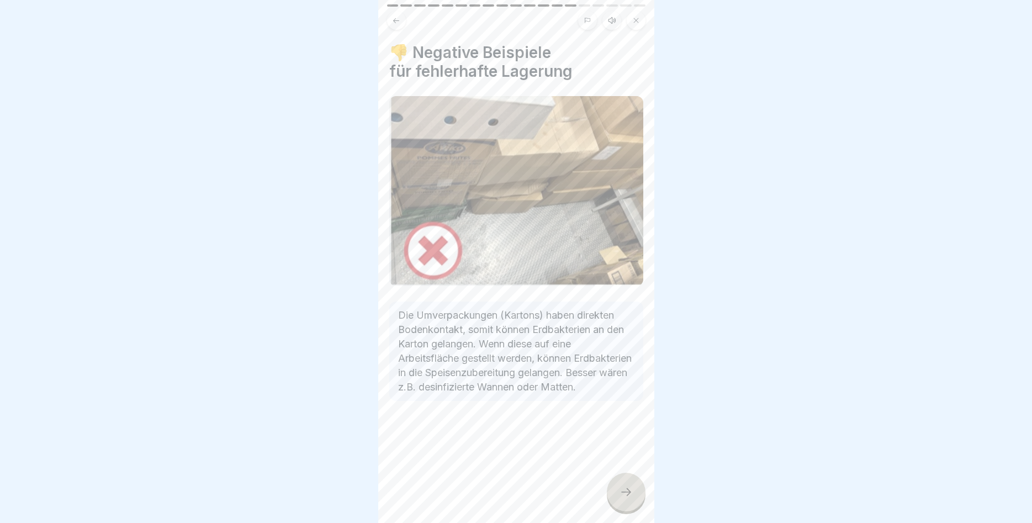
click at [620, 492] on icon at bounding box center [625, 491] width 13 height 13
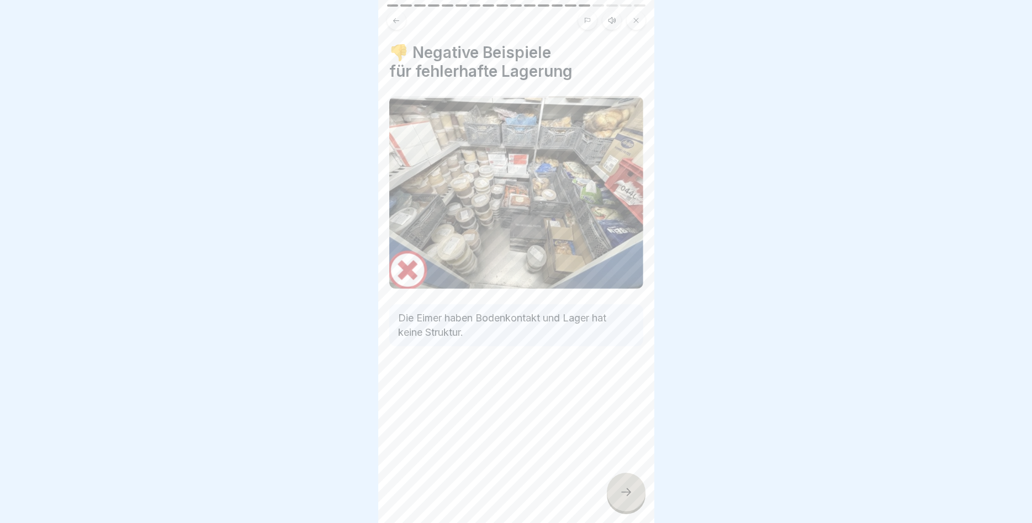
click at [620, 492] on icon at bounding box center [625, 491] width 13 height 13
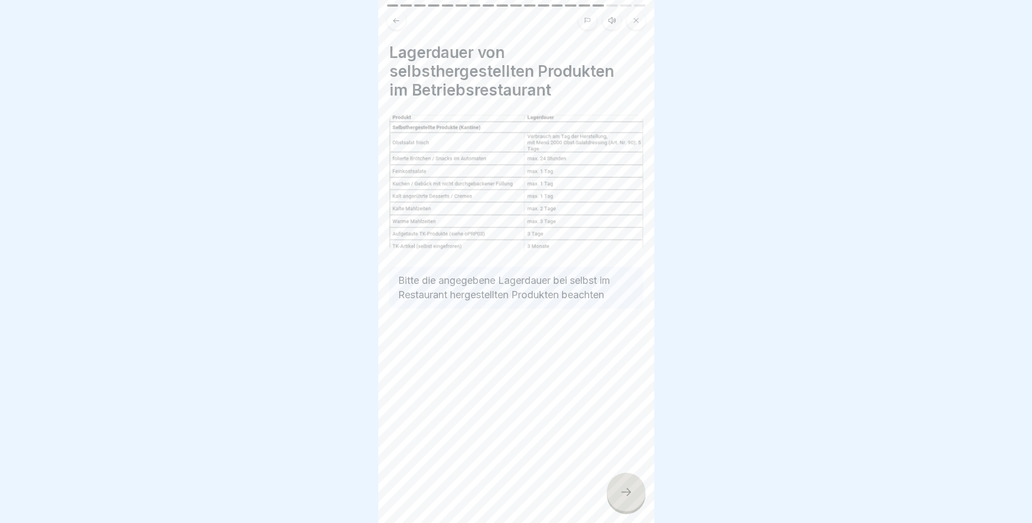
click at [620, 492] on icon at bounding box center [625, 491] width 13 height 13
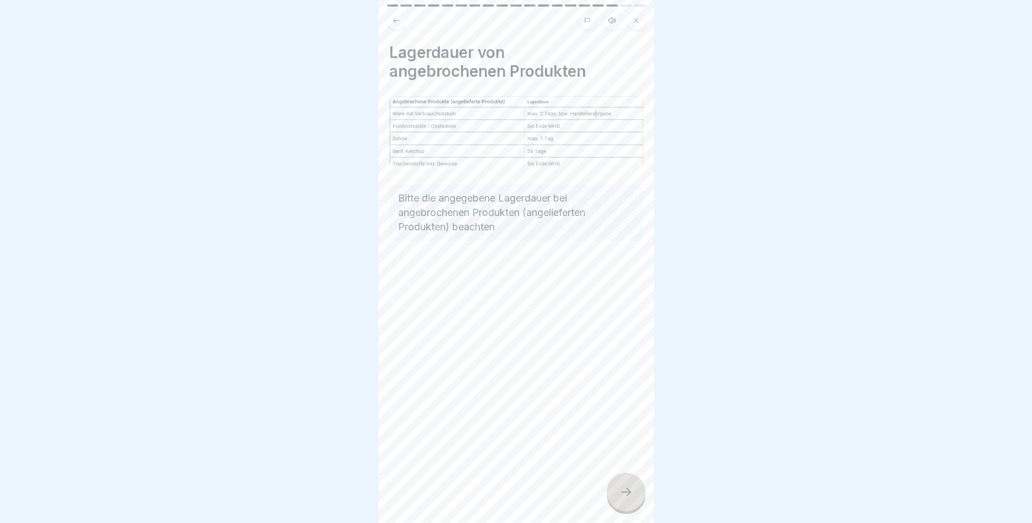
click at [620, 492] on icon at bounding box center [625, 491] width 13 height 13
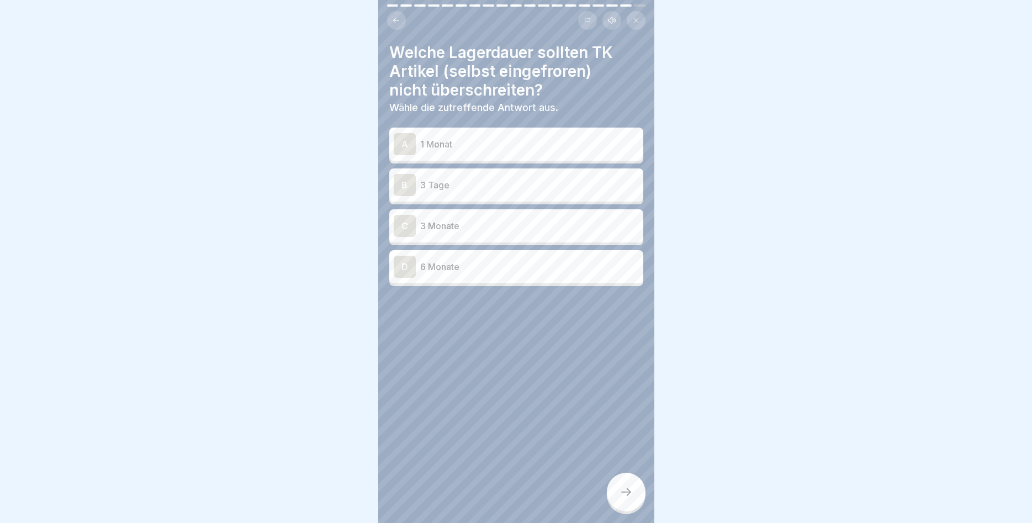
click at [396, 22] on icon at bounding box center [396, 21] width 8 height 8
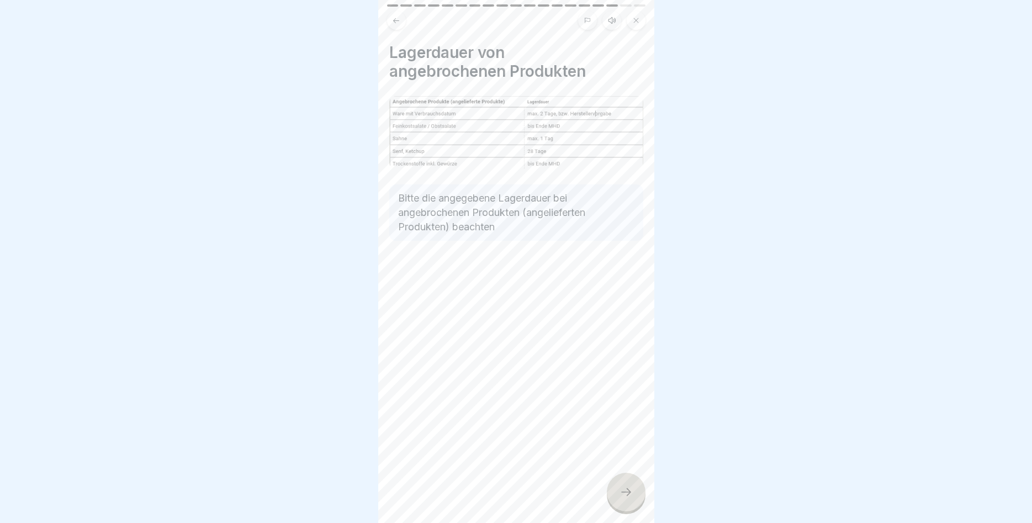
click at [396, 22] on icon at bounding box center [396, 21] width 8 height 8
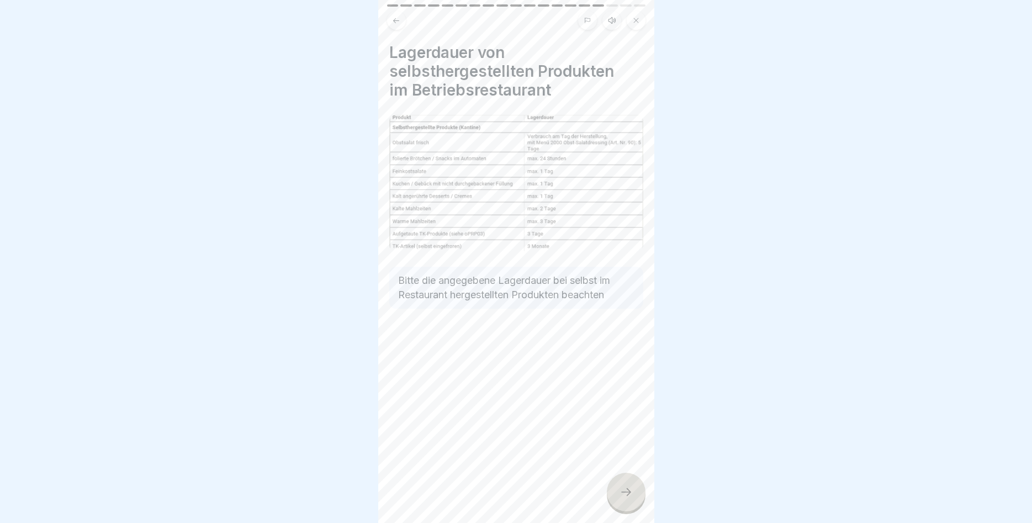
click at [623, 489] on icon at bounding box center [625, 491] width 13 height 13
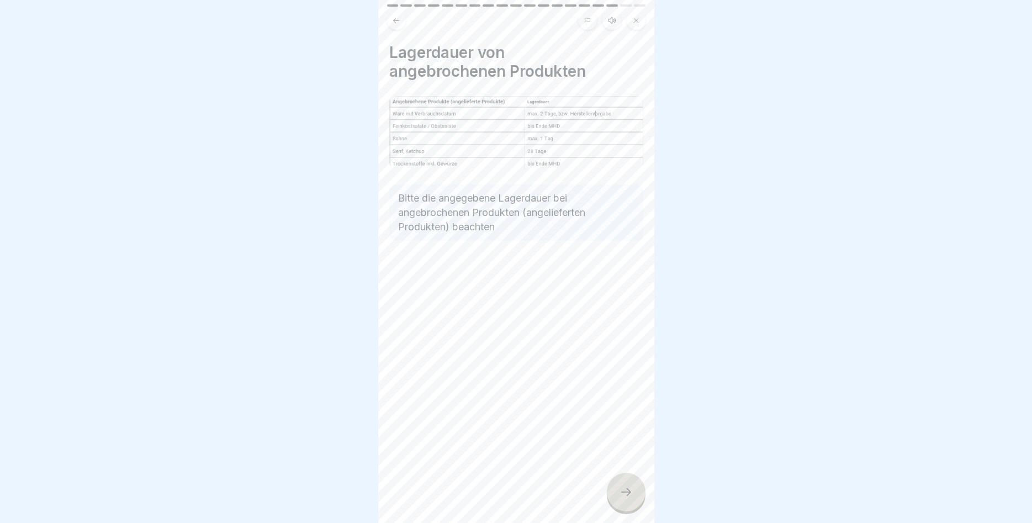
click at [623, 489] on icon at bounding box center [625, 491] width 13 height 13
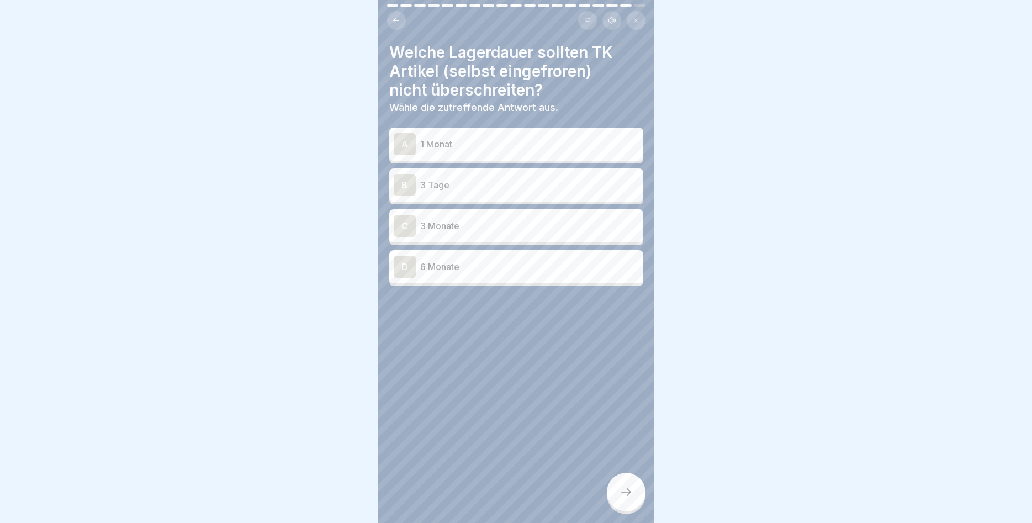
click at [400, 222] on div "C" at bounding box center [405, 226] width 22 height 22
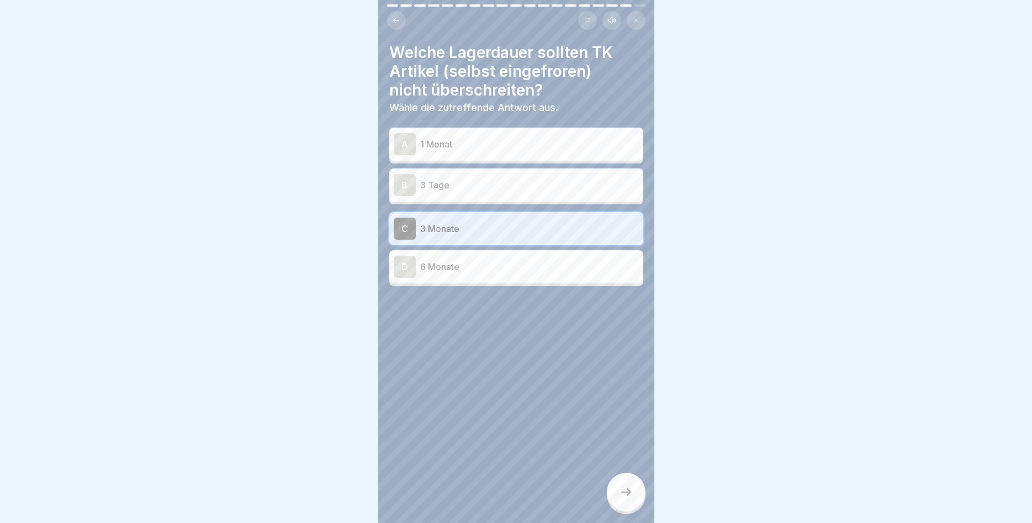
click at [628, 492] on icon at bounding box center [625, 491] width 13 height 13
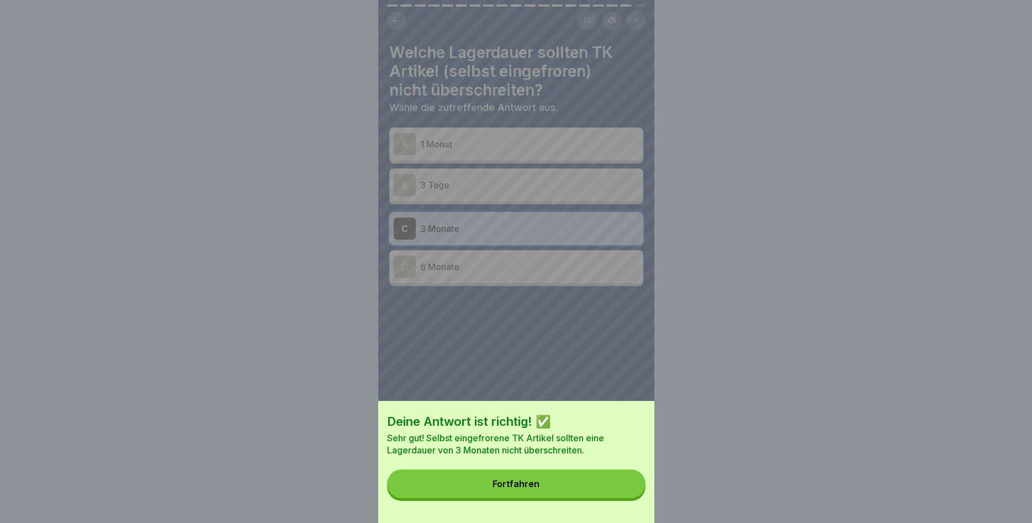
click at [588, 474] on button "Fortfahren" at bounding box center [516, 483] width 258 height 29
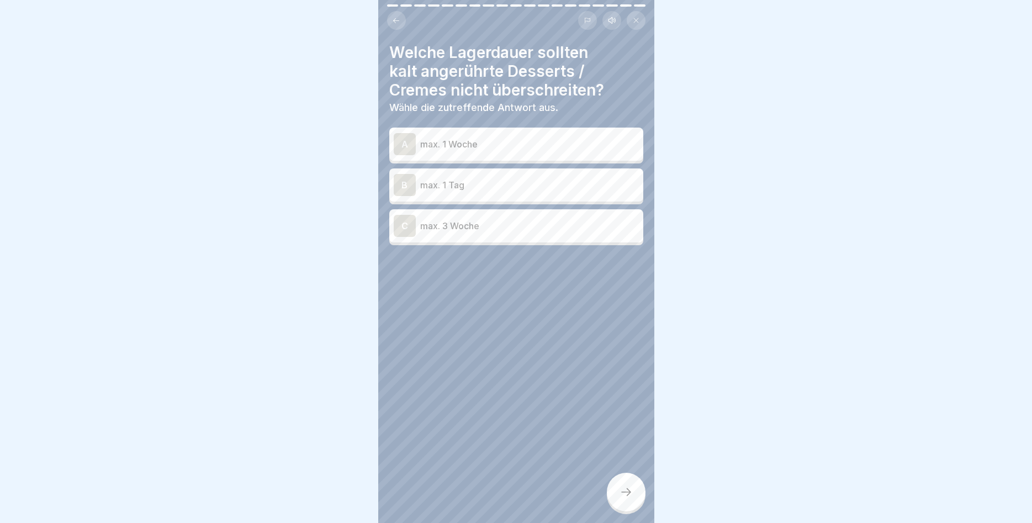
click at [396, 23] on icon at bounding box center [396, 21] width 8 height 8
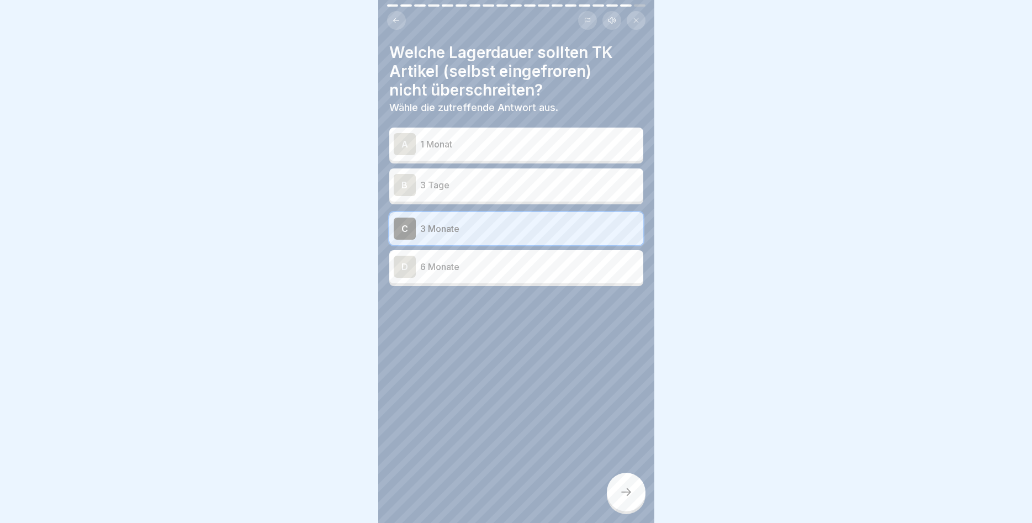
click at [396, 23] on icon at bounding box center [396, 21] width 8 height 8
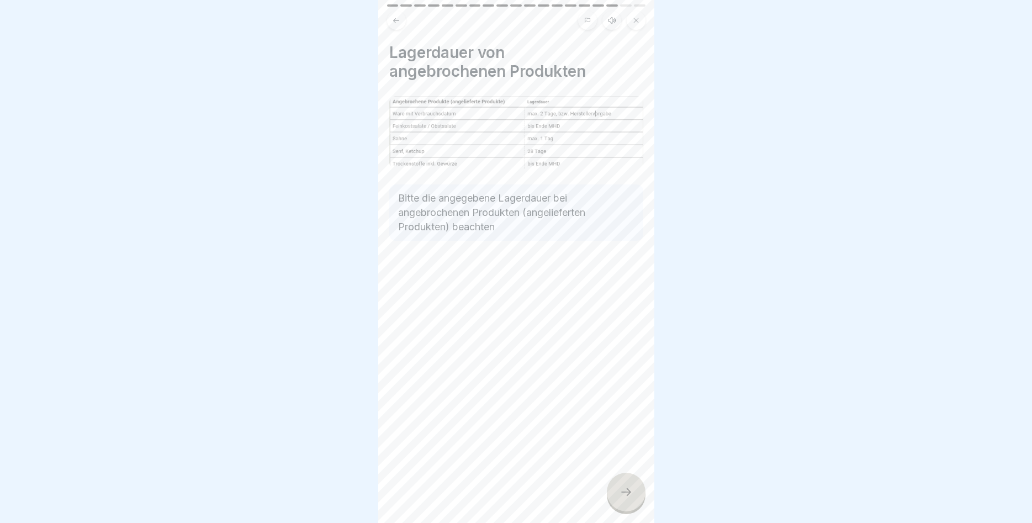
click at [399, 21] on icon at bounding box center [396, 20] width 6 height 5
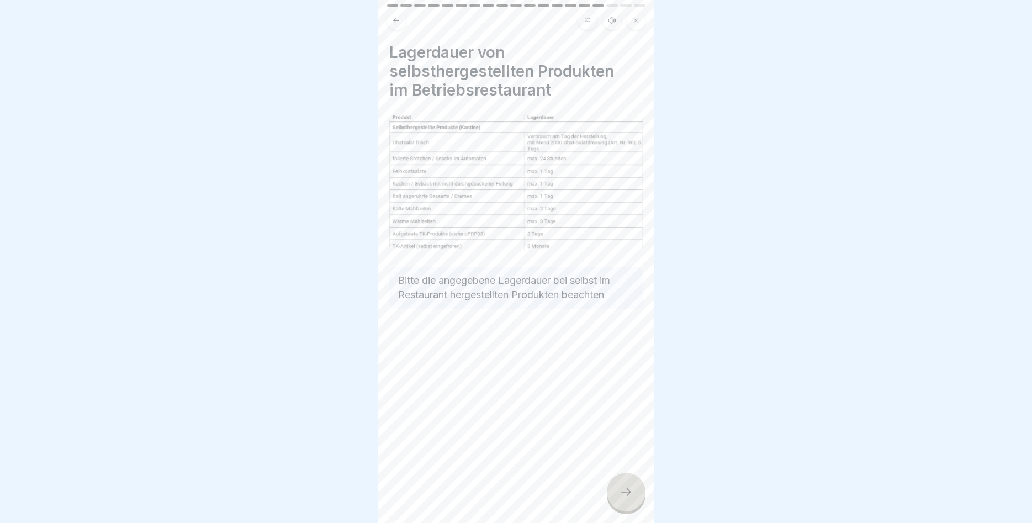
click at [635, 492] on div at bounding box center [626, 491] width 39 height 39
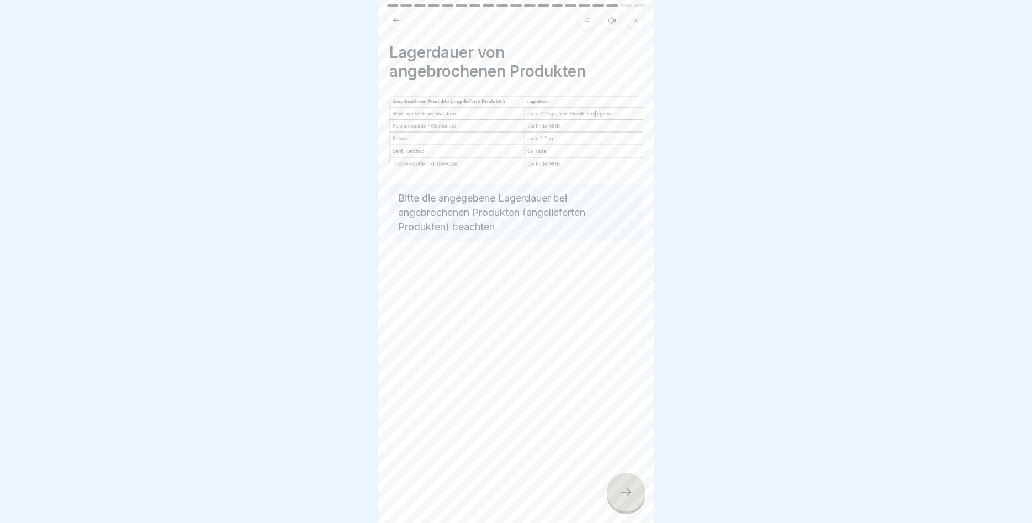
click at [635, 491] on div at bounding box center [626, 491] width 39 height 39
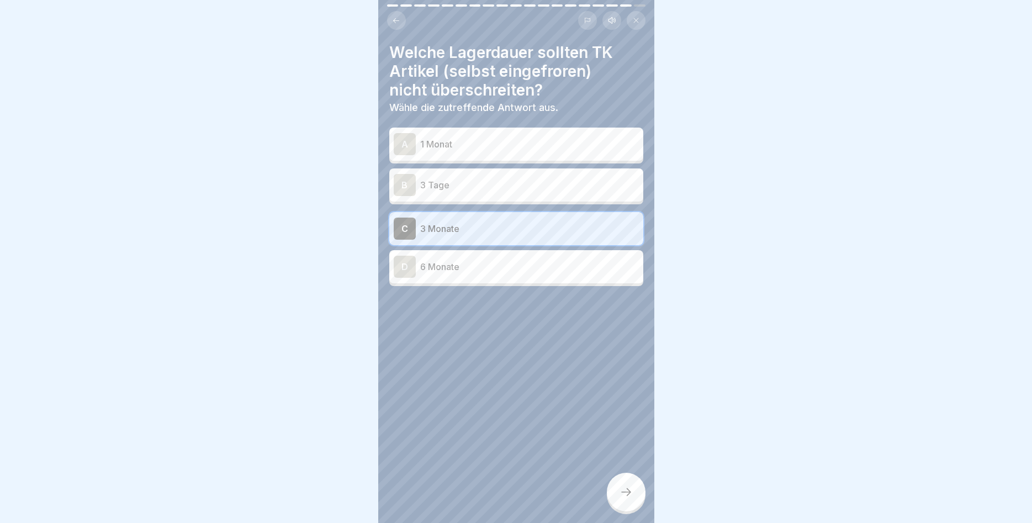
click at [636, 489] on div at bounding box center [626, 491] width 39 height 39
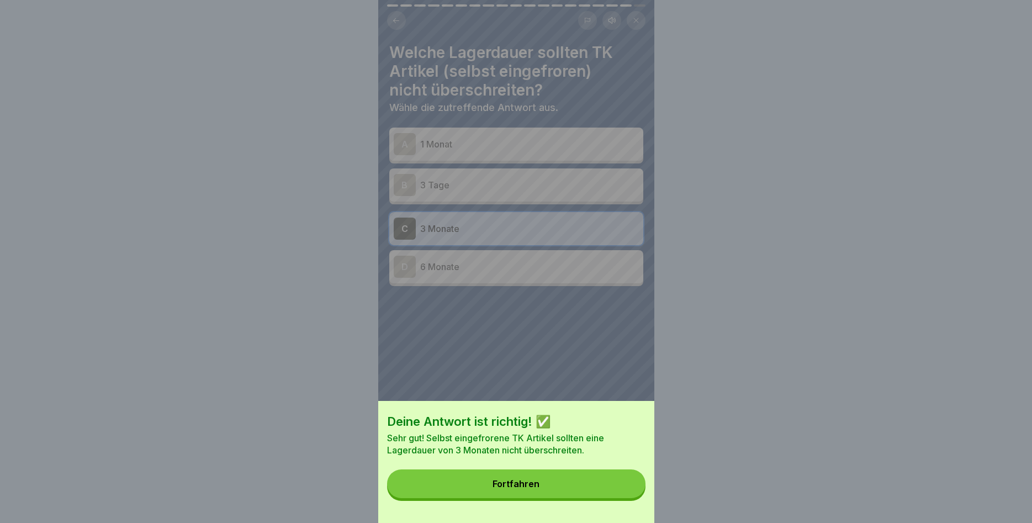
click at [618, 478] on button "Fortfahren" at bounding box center [516, 483] width 258 height 29
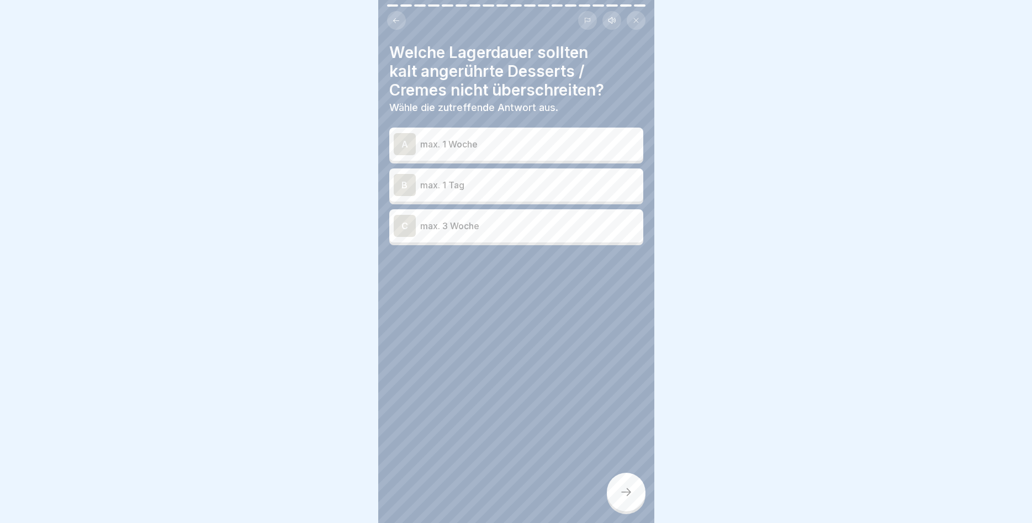
click at [424, 182] on p "max. 1 Tag" at bounding box center [529, 184] width 219 height 13
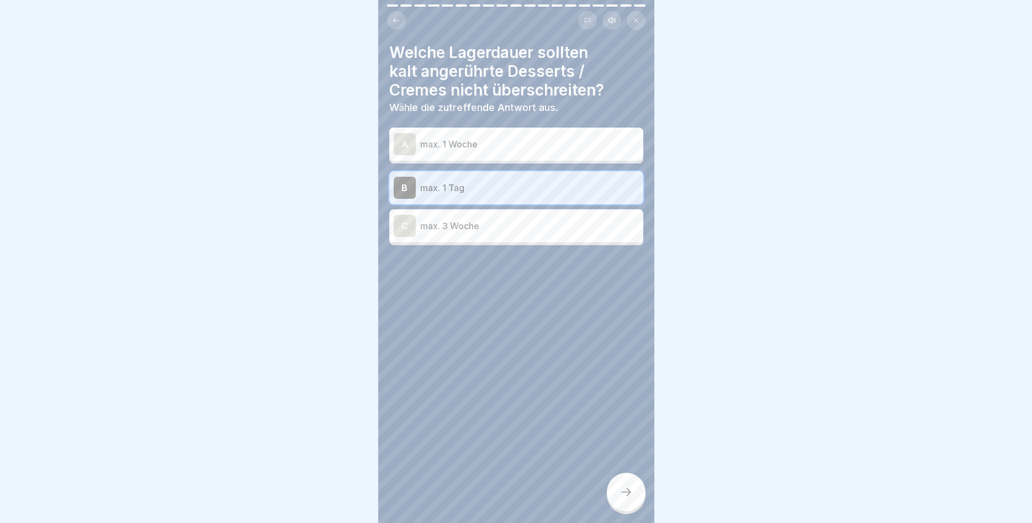
click at [618, 477] on div at bounding box center [626, 491] width 39 height 39
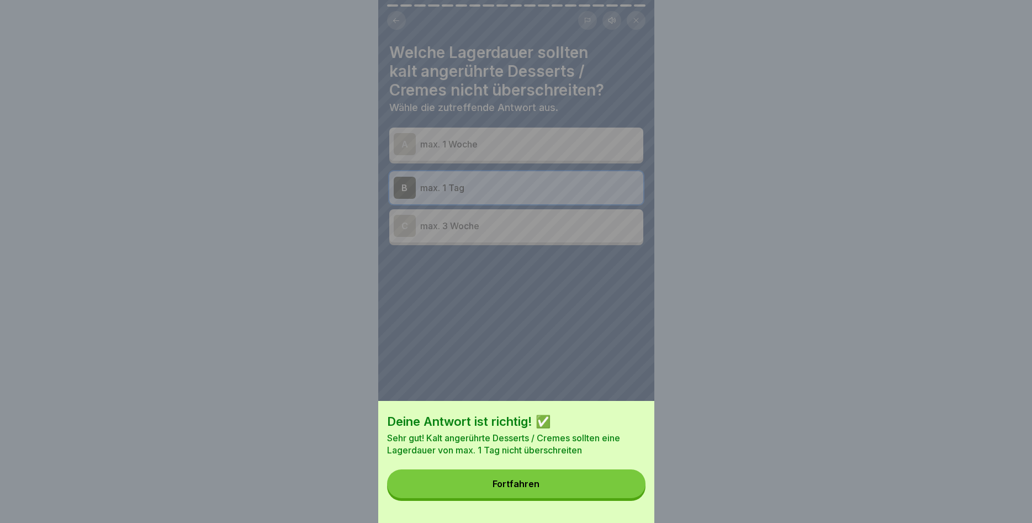
click at [596, 474] on button "Fortfahren" at bounding box center [516, 483] width 258 height 29
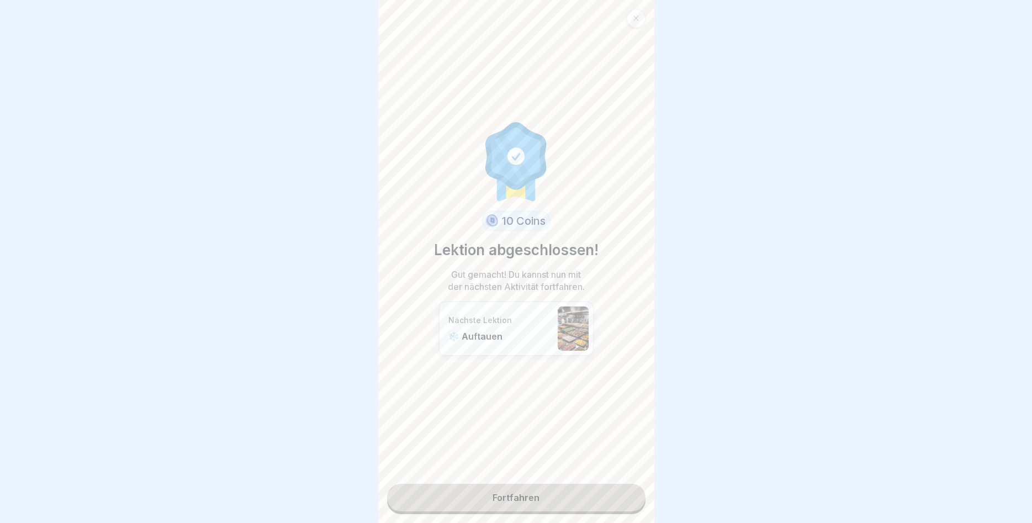
click at [535, 495] on link "Fortfahren" at bounding box center [516, 498] width 258 height 28
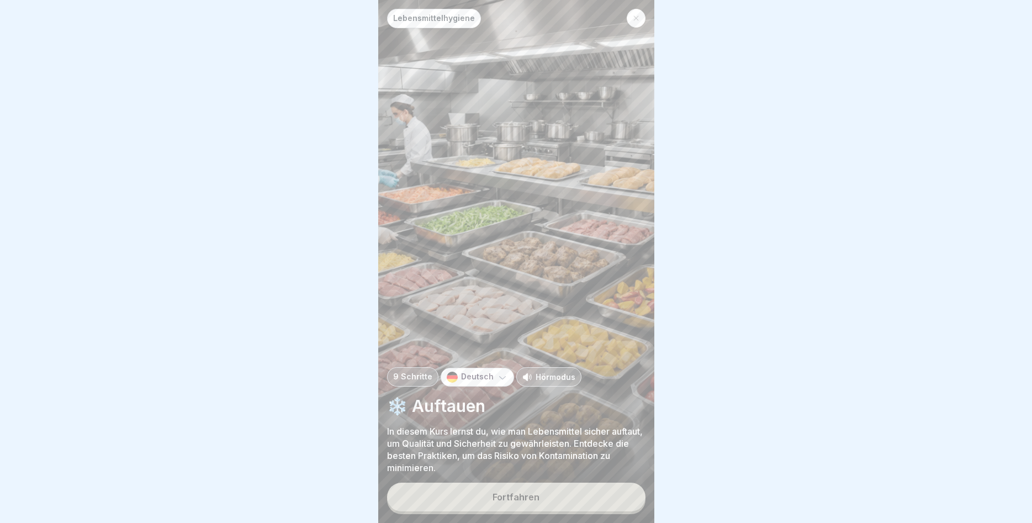
click at [566, 495] on button "Fortfahren" at bounding box center [516, 496] width 258 height 29
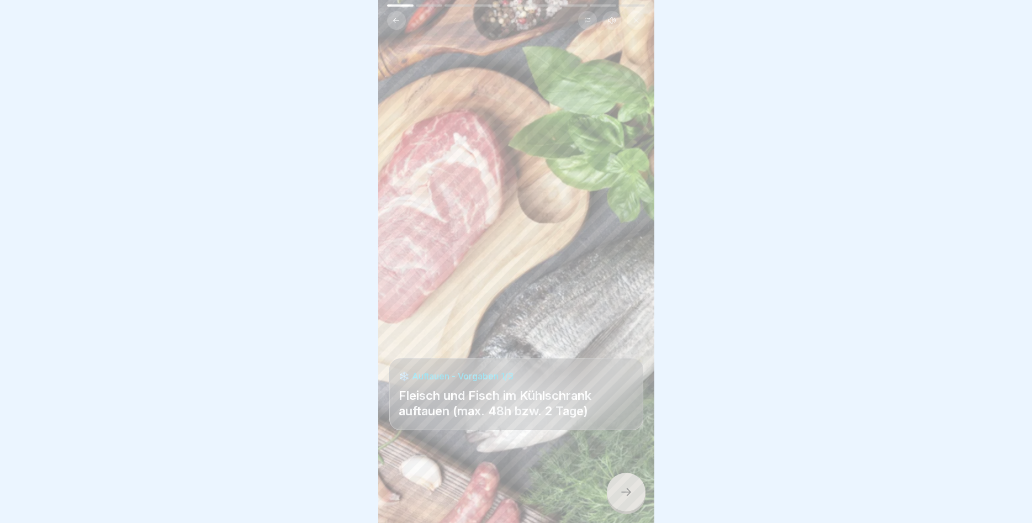
click at [629, 496] on icon at bounding box center [625, 491] width 13 height 13
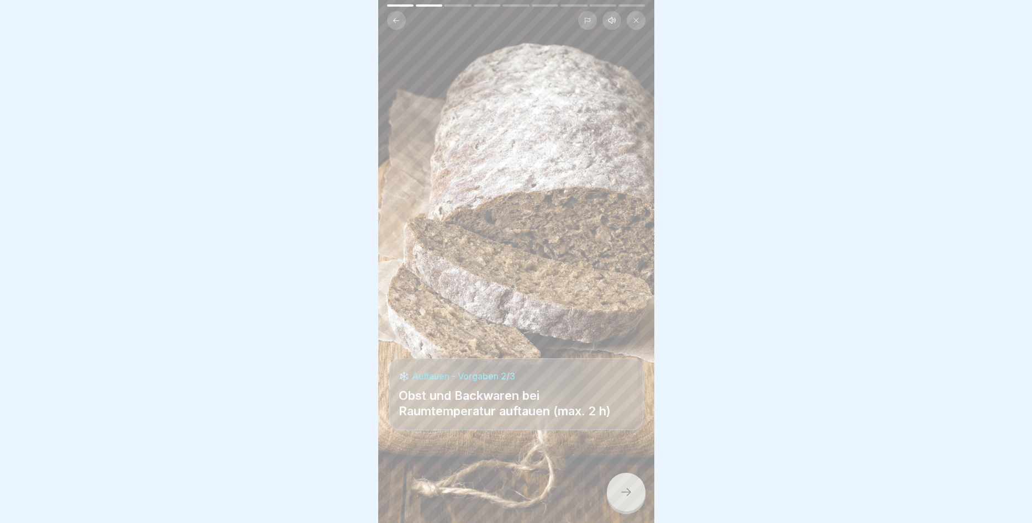
click at [632, 497] on icon at bounding box center [625, 491] width 13 height 13
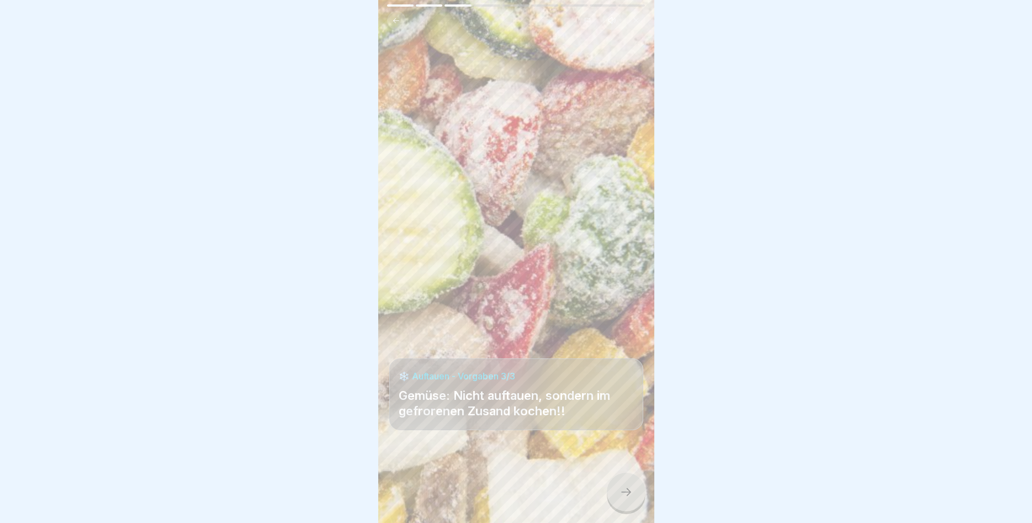
click at [632, 497] on icon at bounding box center [625, 491] width 13 height 13
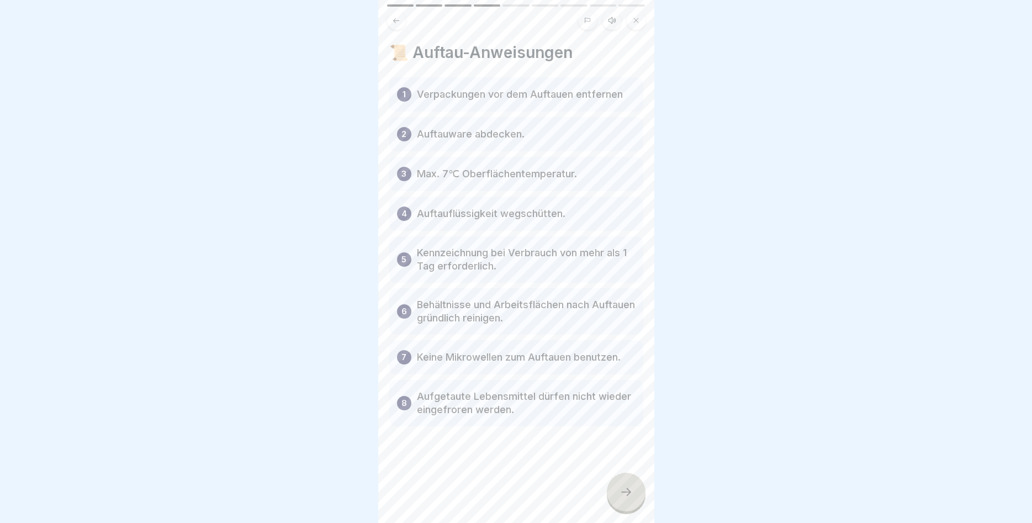
click at [621, 482] on div at bounding box center [626, 491] width 39 height 39
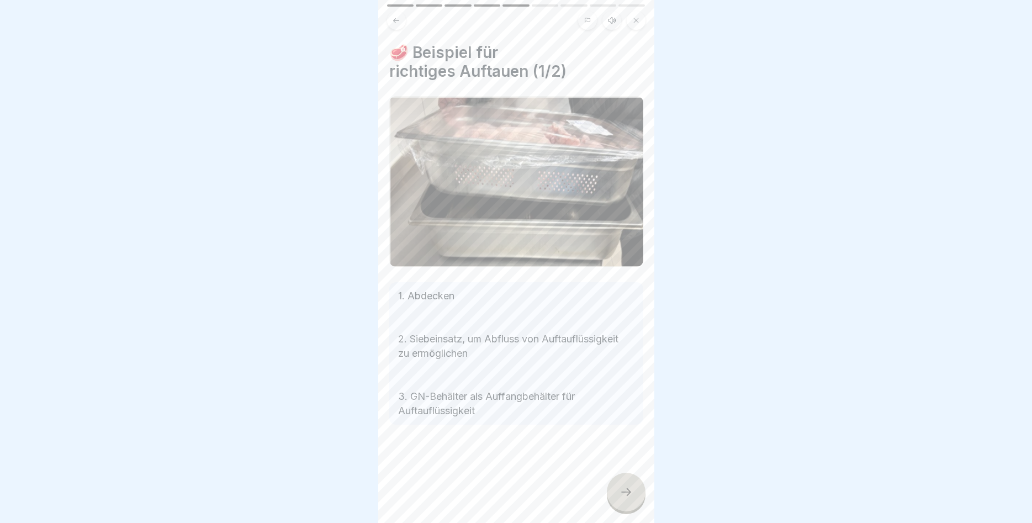
click at [628, 485] on div at bounding box center [626, 491] width 39 height 39
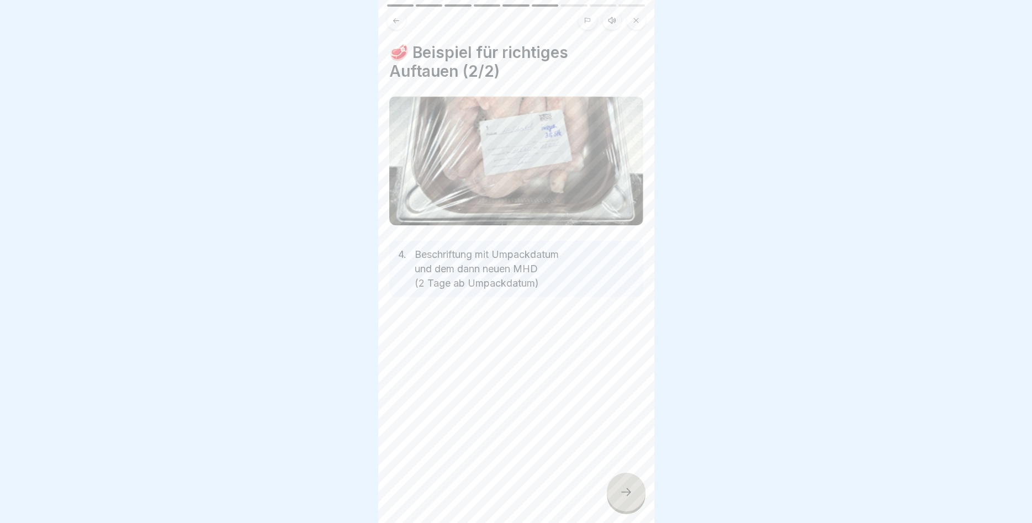
click at [628, 485] on div at bounding box center [626, 491] width 39 height 39
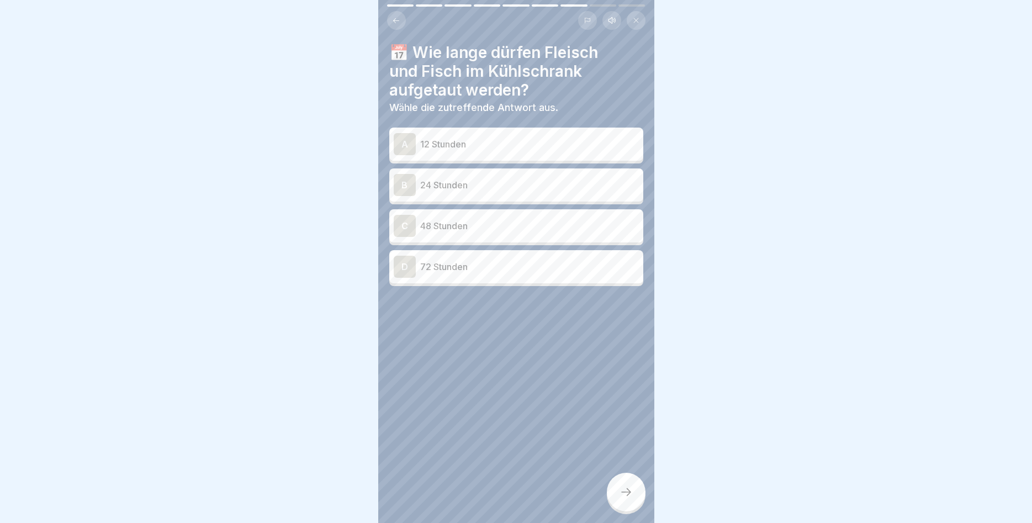
click at [415, 225] on div "C" at bounding box center [405, 226] width 22 height 22
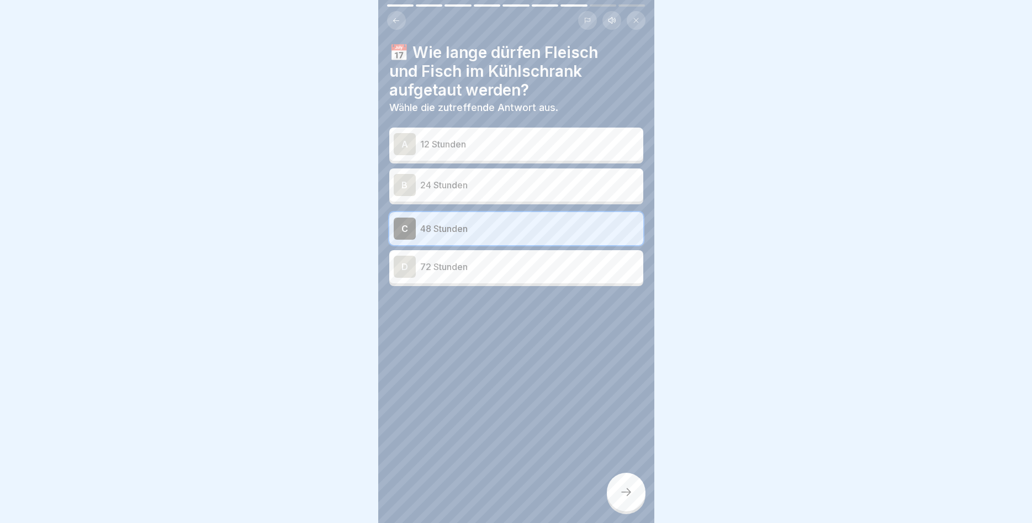
click at [619, 486] on div at bounding box center [626, 491] width 39 height 39
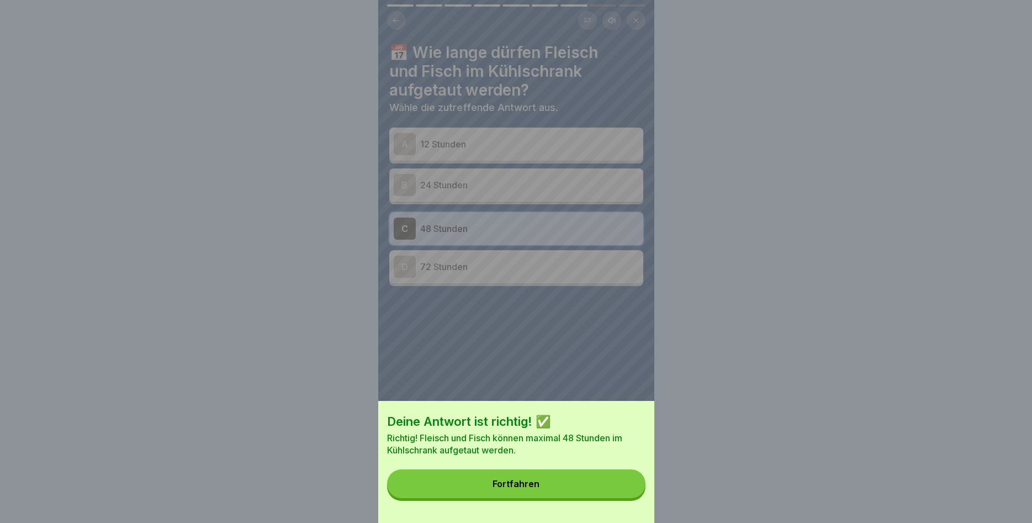
click at [621, 485] on button "Fortfahren" at bounding box center [516, 483] width 258 height 29
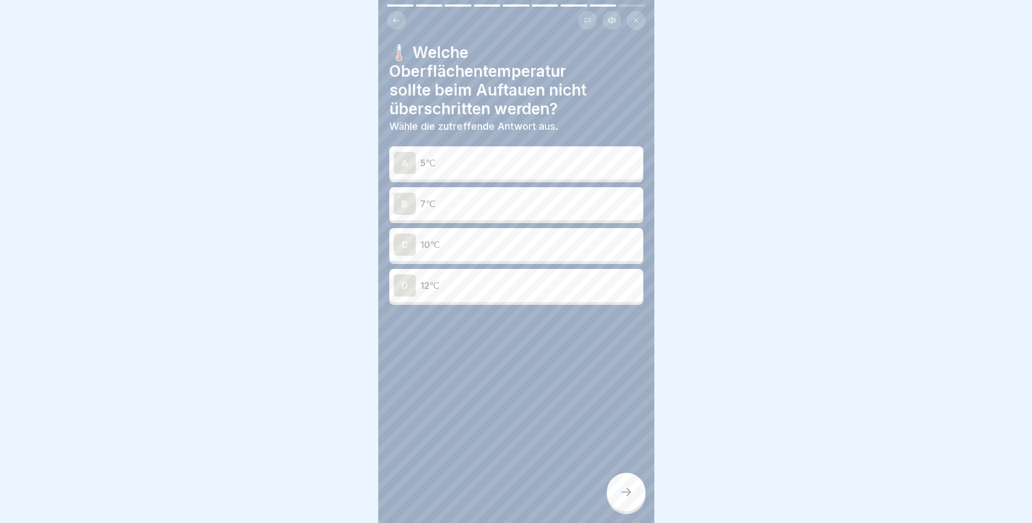
click at [475, 210] on p "7℃" at bounding box center [529, 203] width 219 height 13
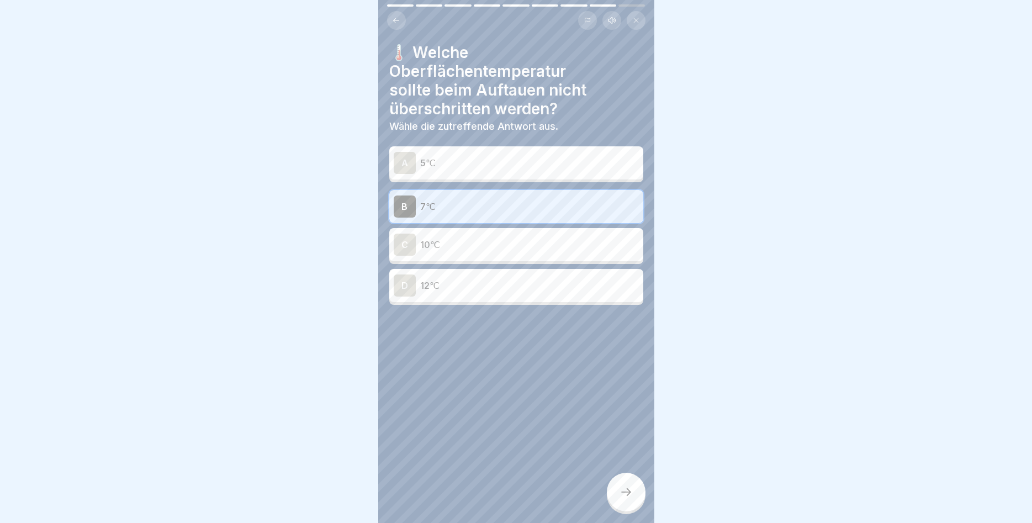
click at [617, 493] on div at bounding box center [626, 491] width 39 height 39
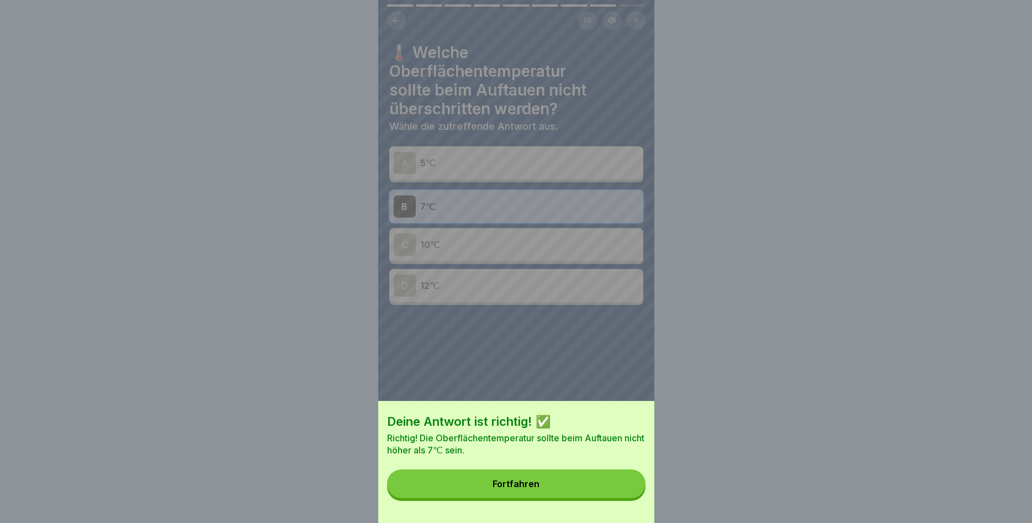
click at [597, 482] on button "Fortfahren" at bounding box center [516, 483] width 258 height 29
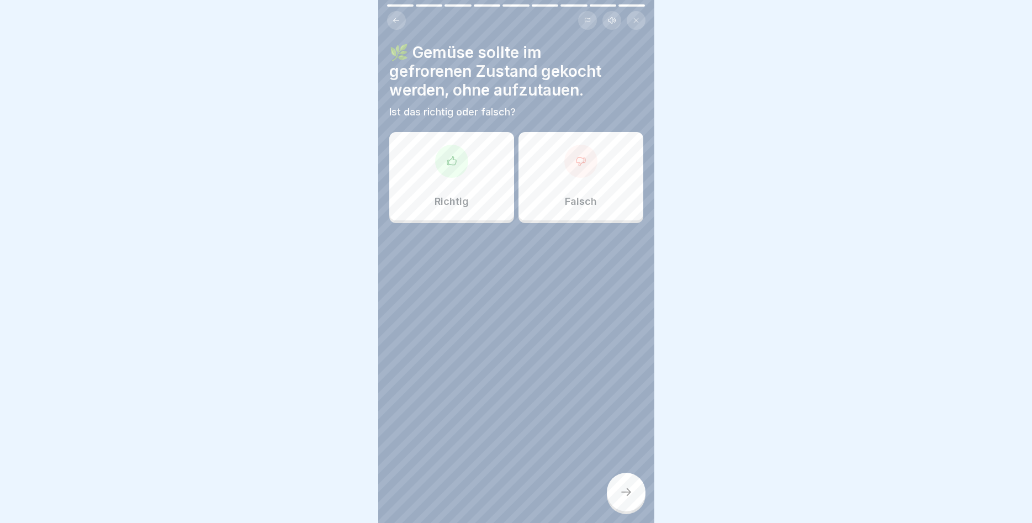
click at [457, 189] on div "Richtig" at bounding box center [451, 176] width 125 height 88
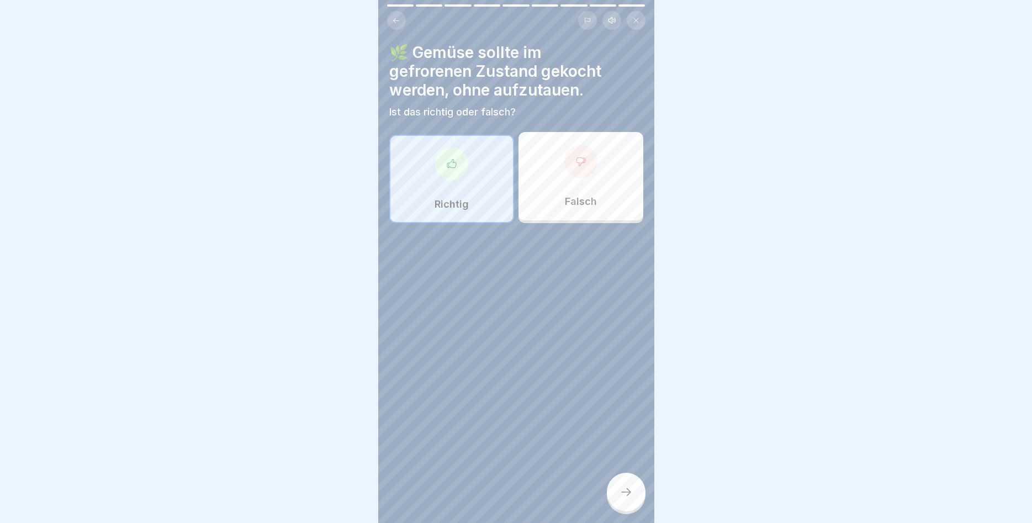
click at [615, 488] on div at bounding box center [626, 491] width 39 height 39
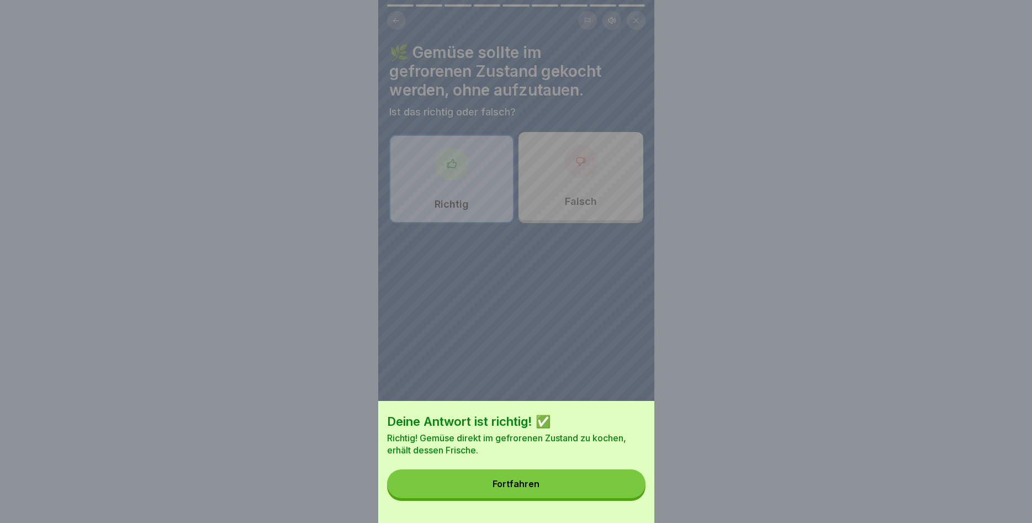
click at [530, 478] on button "Fortfahren" at bounding box center [516, 483] width 258 height 29
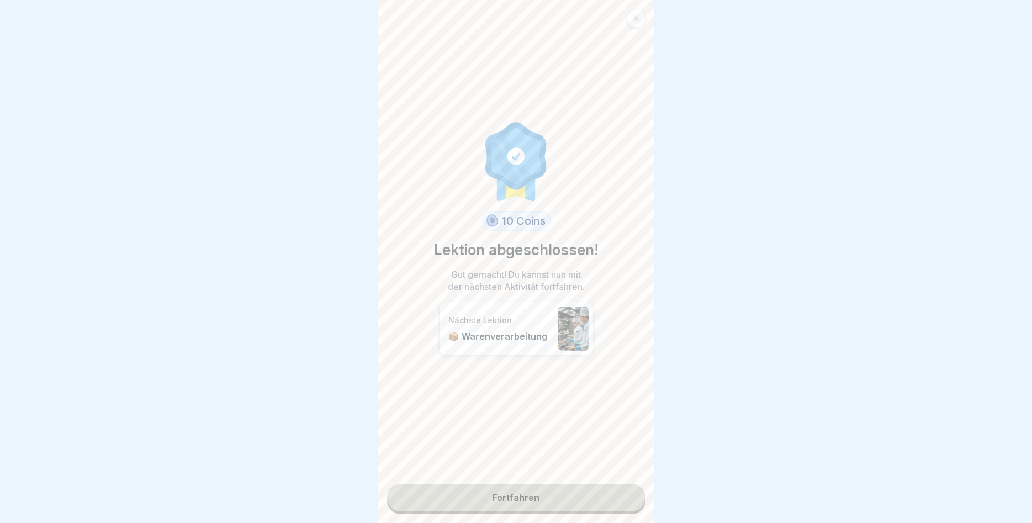
click at [559, 493] on link "Fortfahren" at bounding box center [516, 498] width 258 height 28
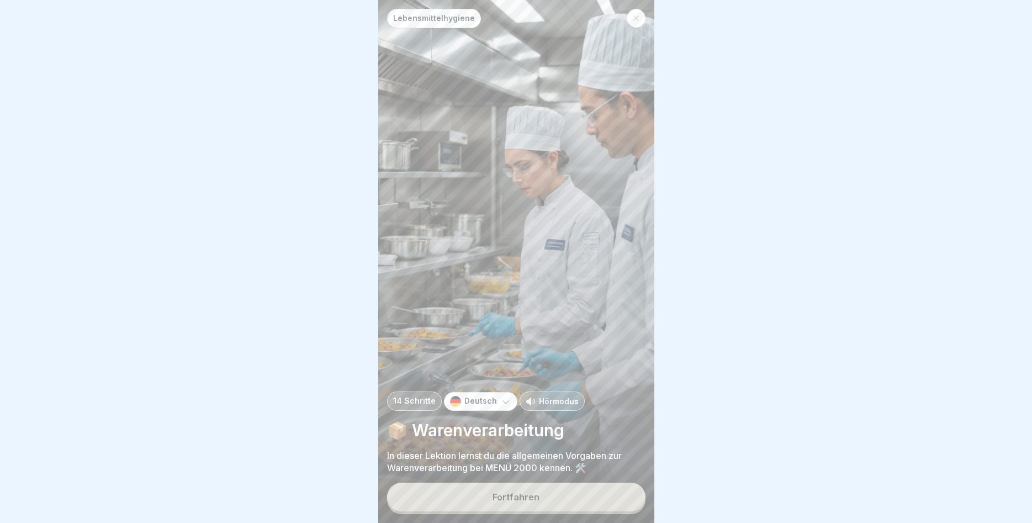
click at [559, 493] on button "Fortfahren" at bounding box center [516, 496] width 258 height 29
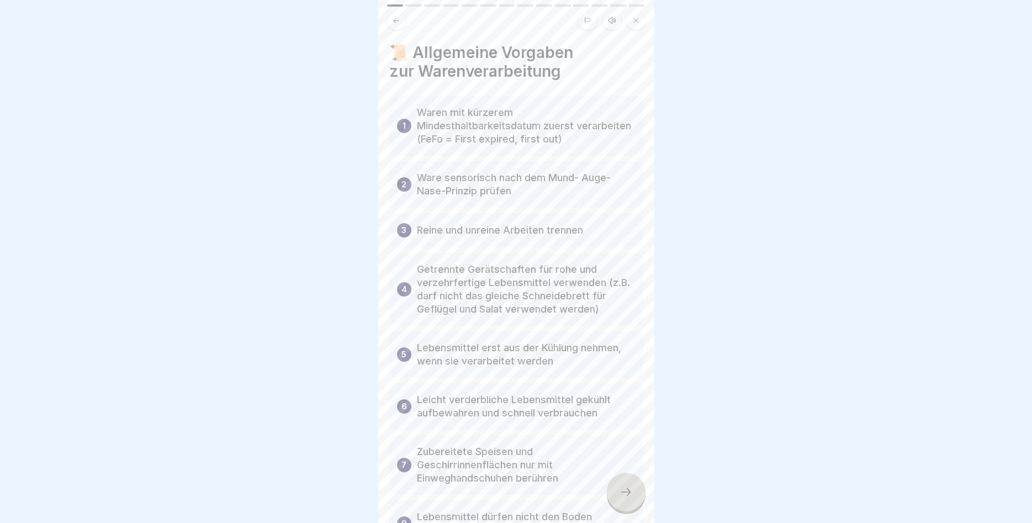
click at [620, 482] on div at bounding box center [626, 491] width 39 height 39
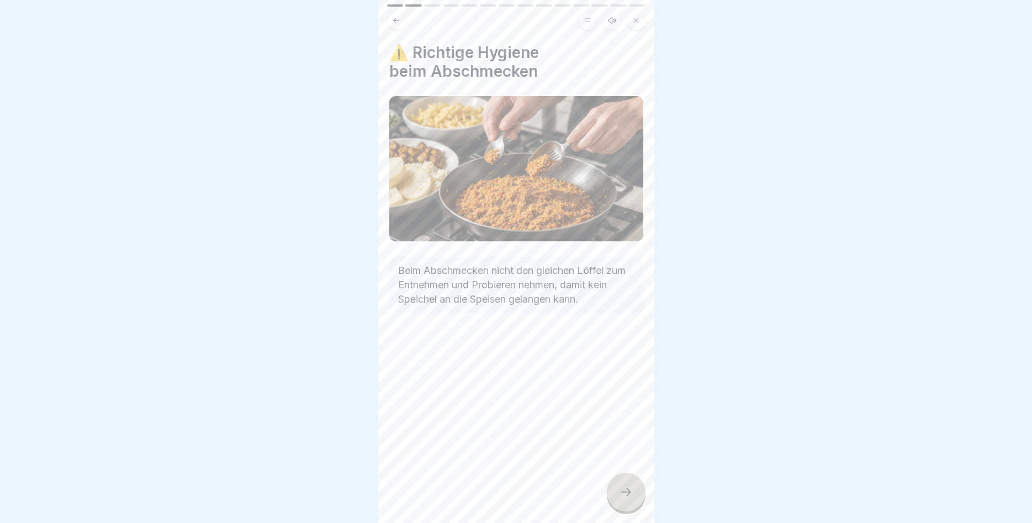
click at [620, 482] on div at bounding box center [626, 491] width 39 height 39
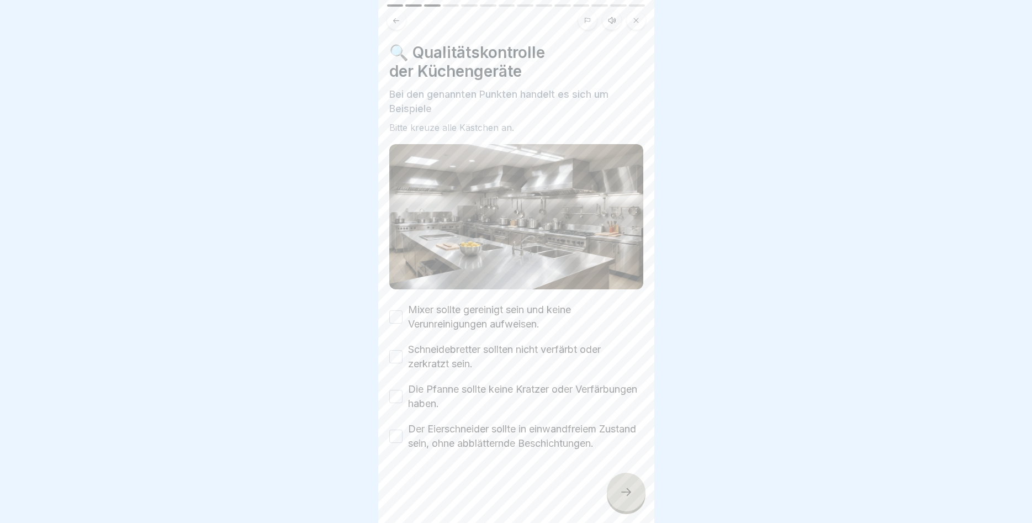
click at [399, 314] on button "Mixer sollte gereinigt sein und keine Verunreinigungen aufweisen." at bounding box center [395, 316] width 13 height 13
click at [400, 354] on button "Schneidebretter sollten nicht verfärbt oder zerkratzt sein." at bounding box center [395, 356] width 13 height 13
click at [395, 397] on button "Die Pfanne sollte keine Kratzer oder Verfärbungen haben." at bounding box center [395, 396] width 13 height 13
click at [399, 433] on button "Der Eierschneider sollte in einwandfreiem Zustand sein, ohne abblätternde Besch…" at bounding box center [395, 435] width 13 height 13
click at [628, 484] on div at bounding box center [626, 491] width 39 height 39
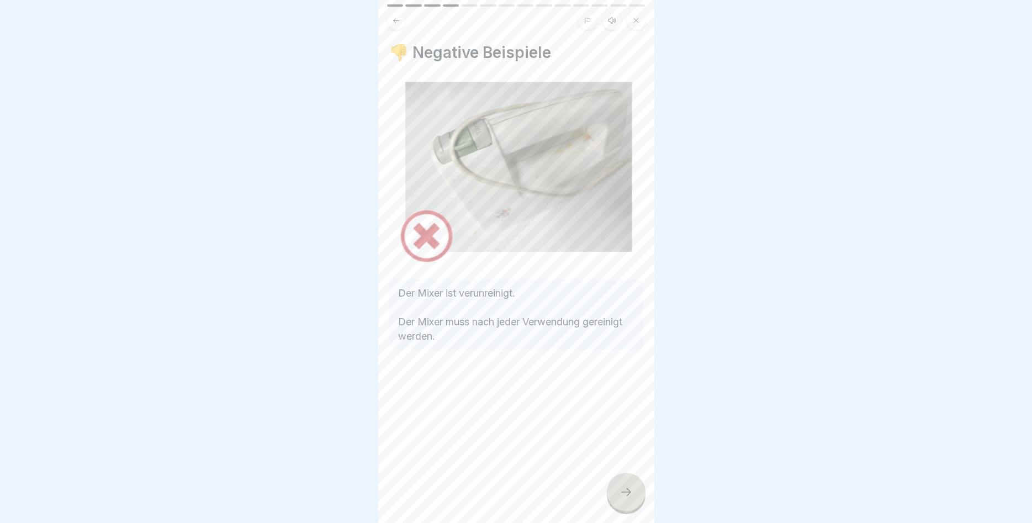
click at [628, 484] on div at bounding box center [626, 491] width 39 height 39
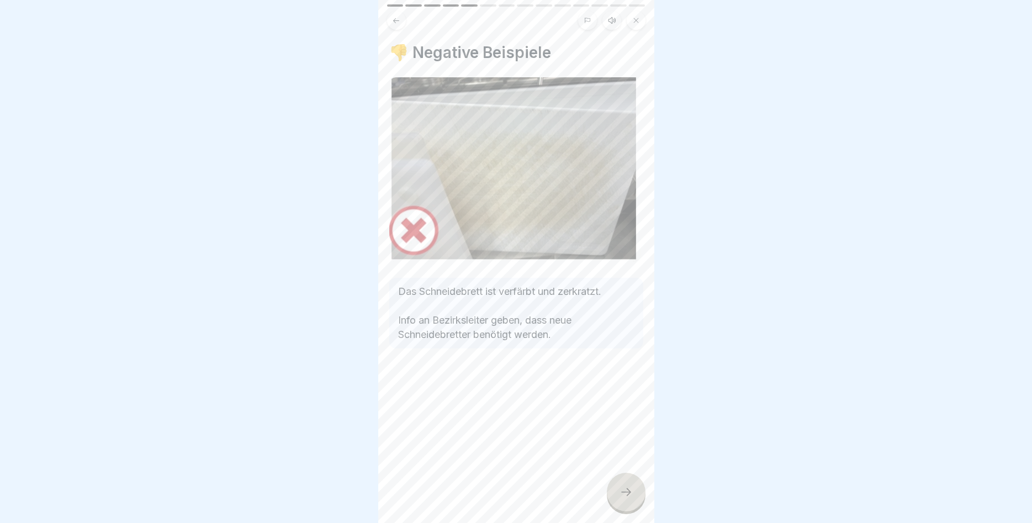
click at [628, 484] on div at bounding box center [626, 491] width 39 height 39
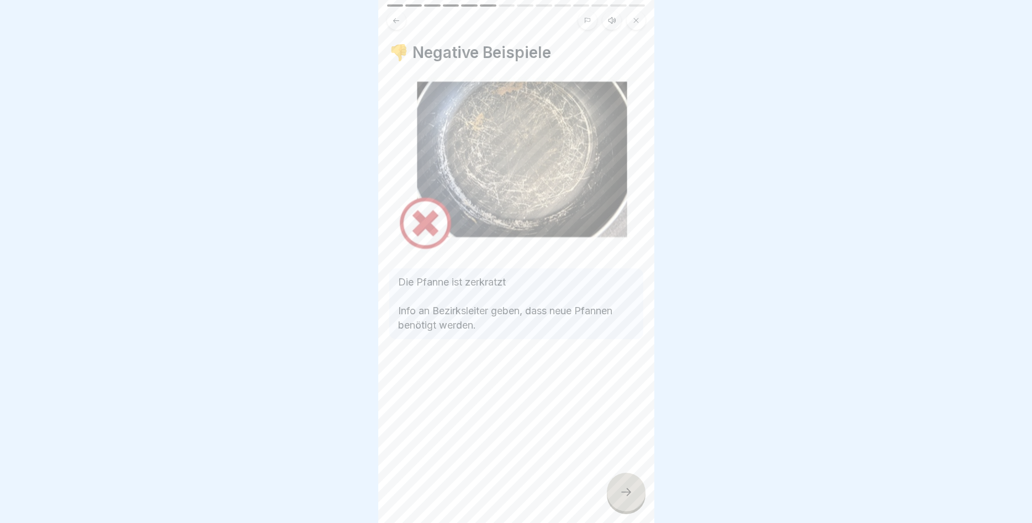
click at [628, 484] on div at bounding box center [626, 491] width 39 height 39
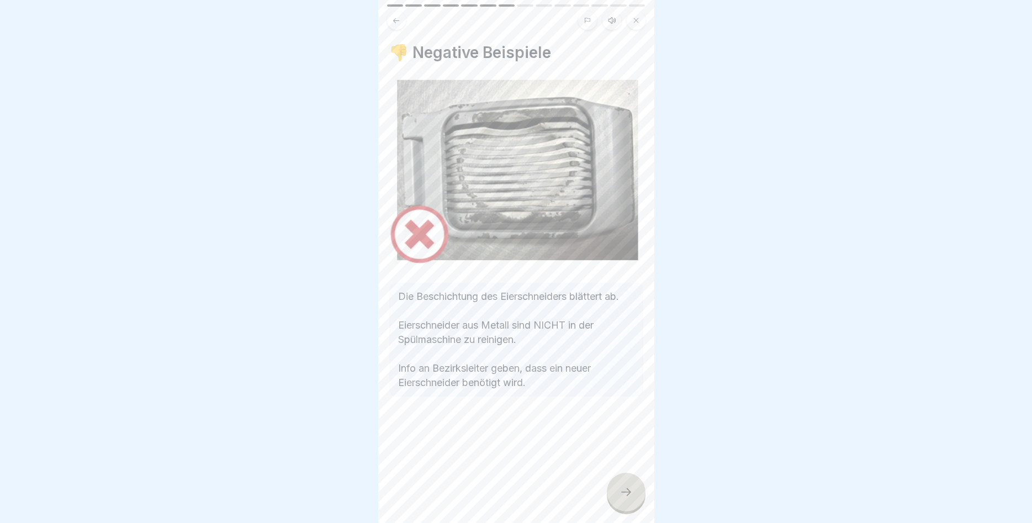
click at [628, 484] on div at bounding box center [626, 491] width 39 height 39
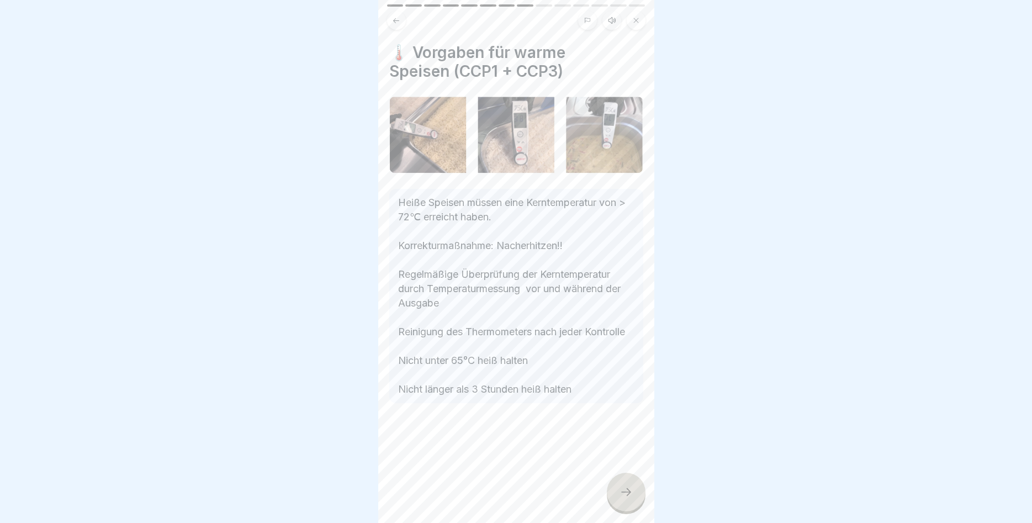
click at [628, 484] on div at bounding box center [626, 491] width 39 height 39
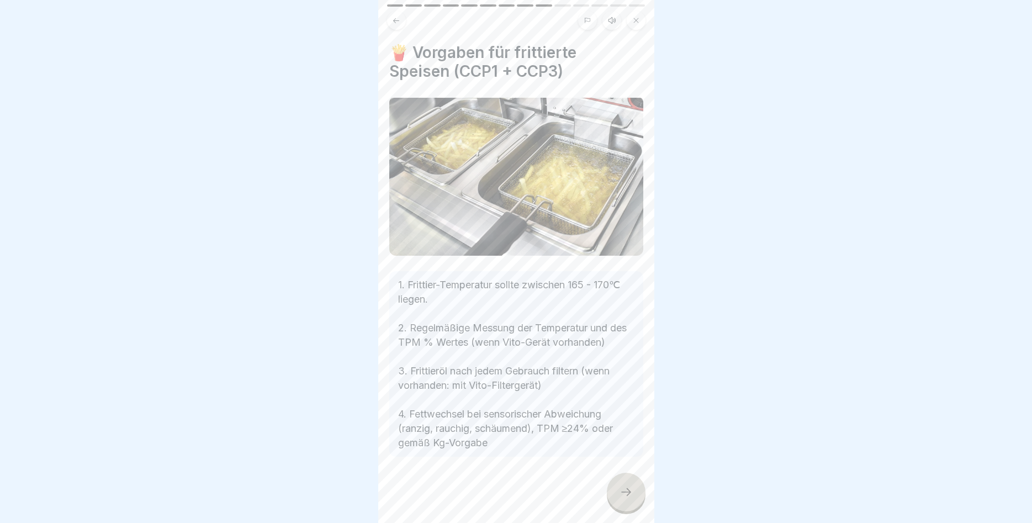
click at [628, 484] on div at bounding box center [626, 491] width 39 height 39
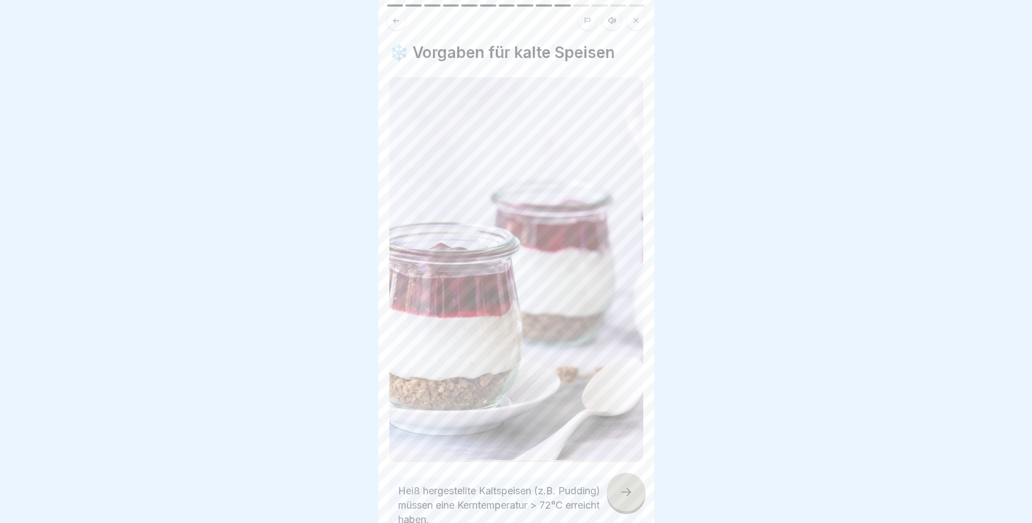
click at [624, 489] on icon at bounding box center [625, 491] width 13 height 13
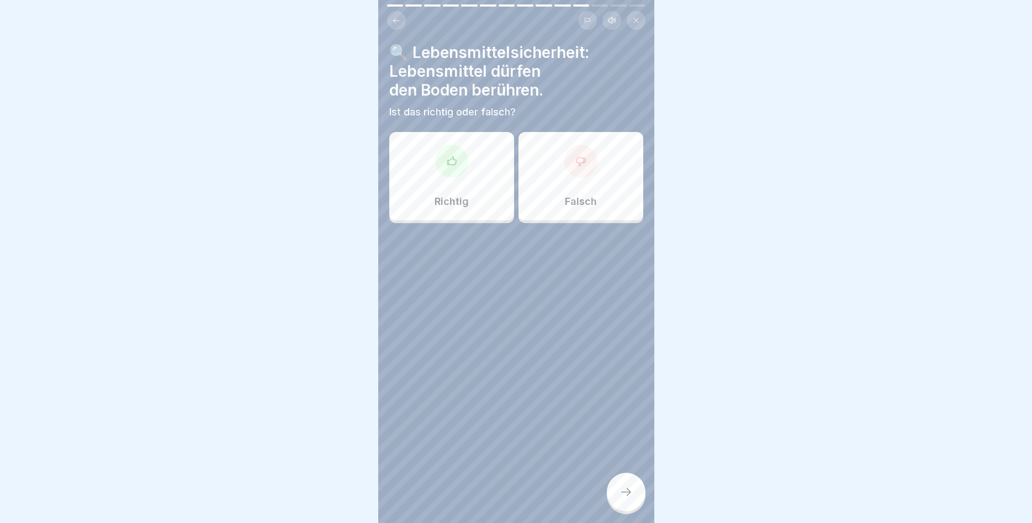
click at [596, 169] on div "Falsch" at bounding box center [580, 176] width 125 height 88
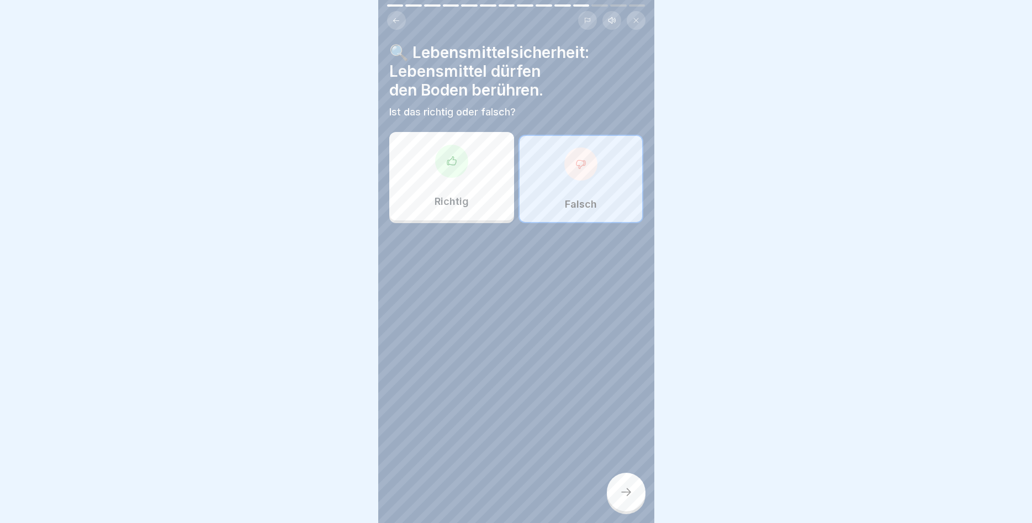
click at [627, 482] on div at bounding box center [626, 491] width 39 height 39
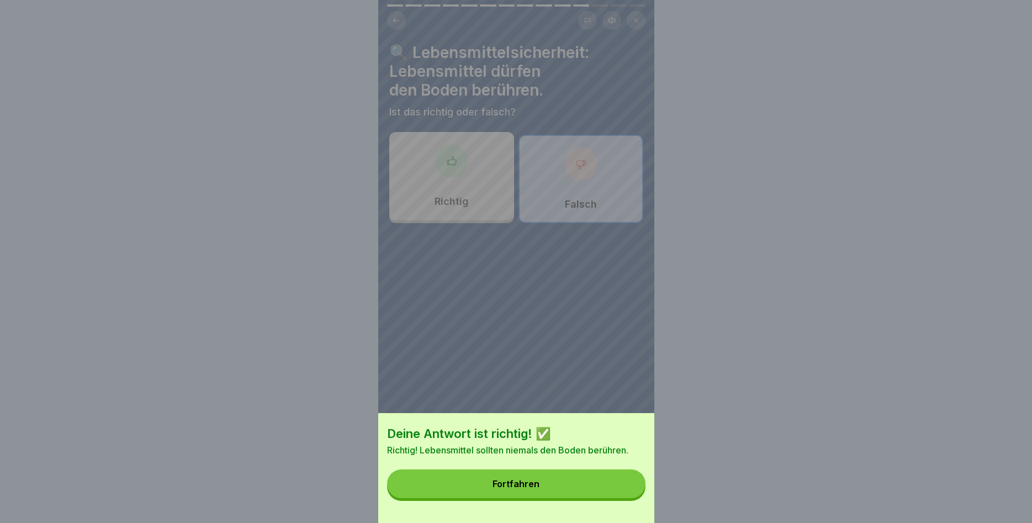
click at [597, 480] on button "Fortfahren" at bounding box center [516, 483] width 258 height 29
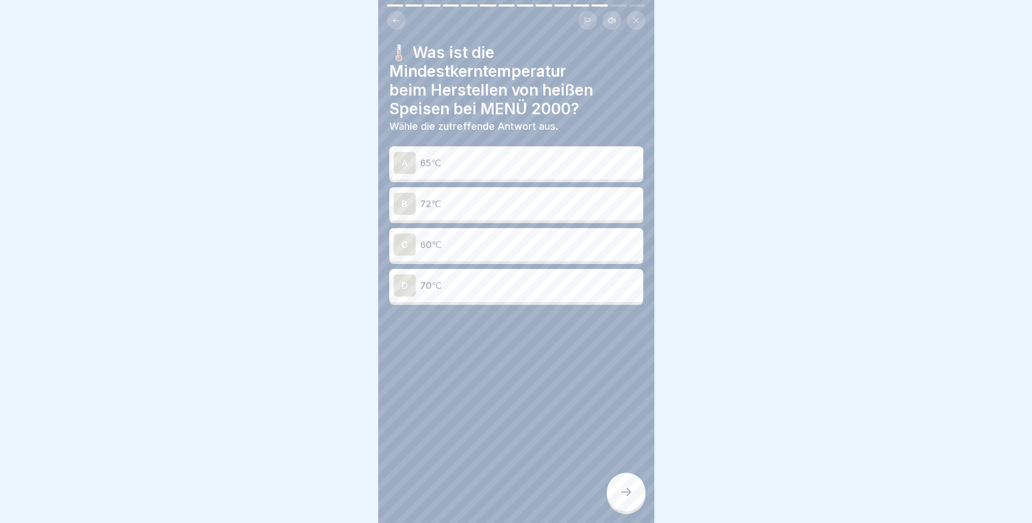
click at [465, 204] on p "72℃" at bounding box center [529, 203] width 219 height 13
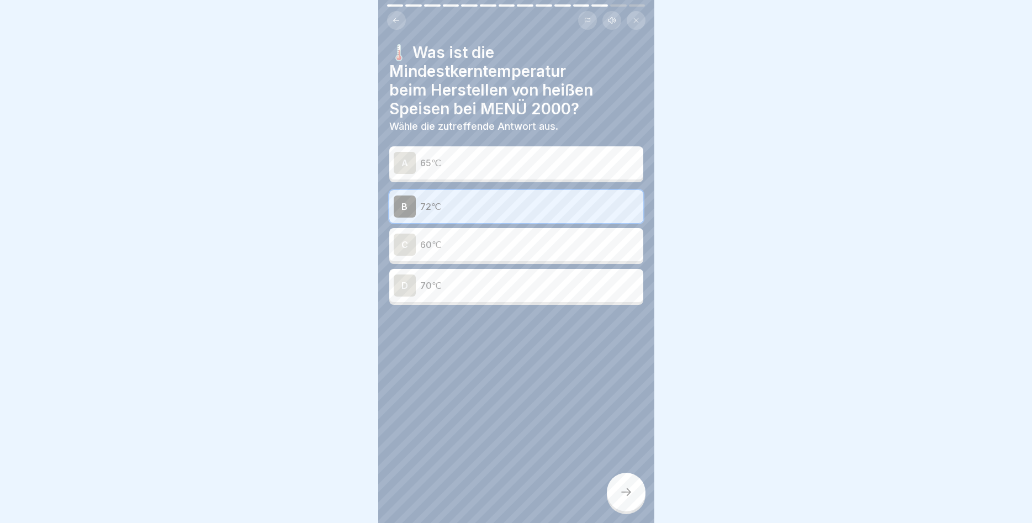
click at [620, 491] on icon at bounding box center [625, 491] width 13 height 13
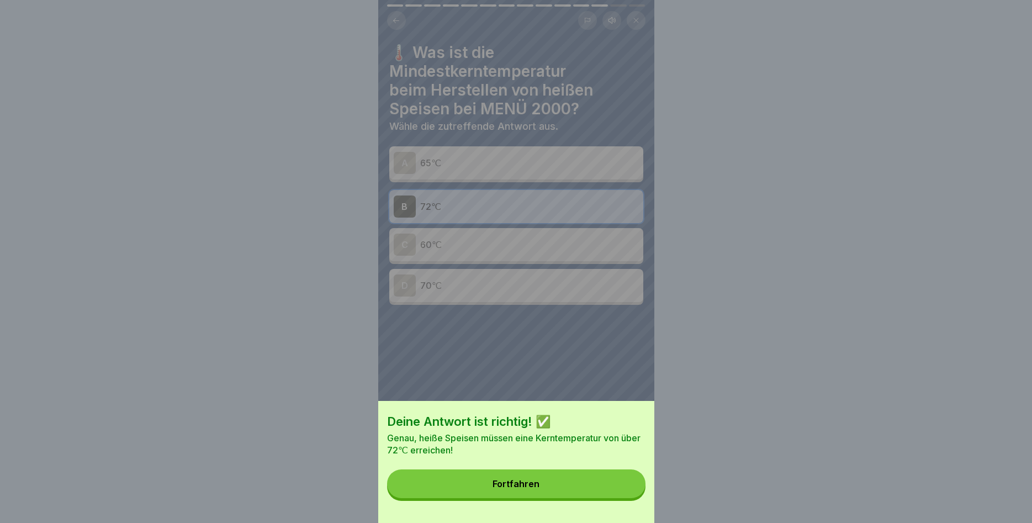
click at [608, 475] on button "Fortfahren" at bounding box center [516, 483] width 258 height 29
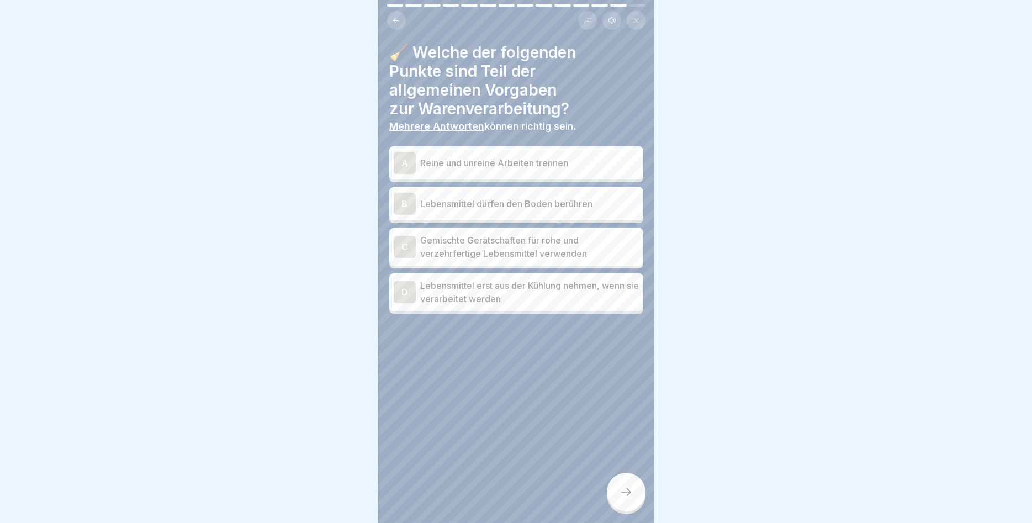
click at [402, 160] on div "A" at bounding box center [405, 163] width 22 height 22
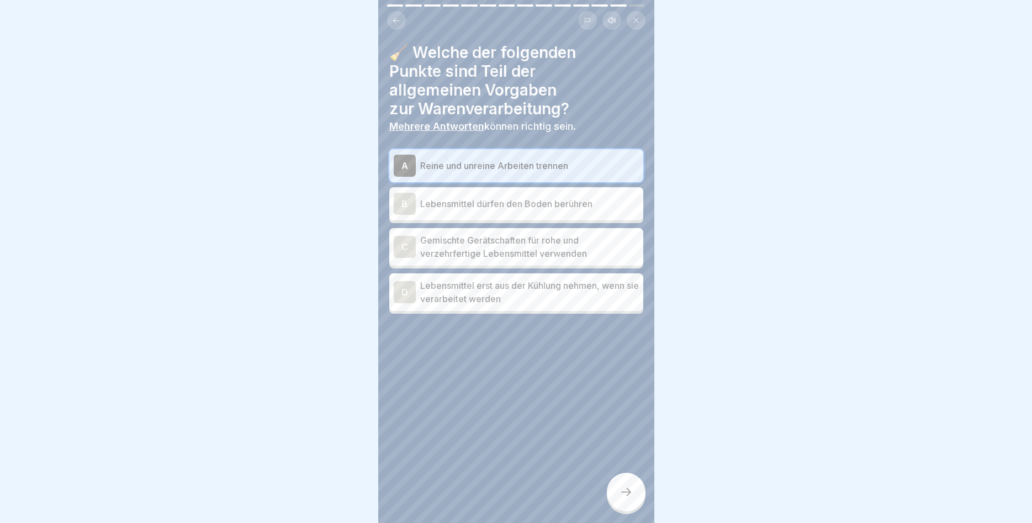
click at [397, 244] on div "C" at bounding box center [405, 247] width 22 height 22
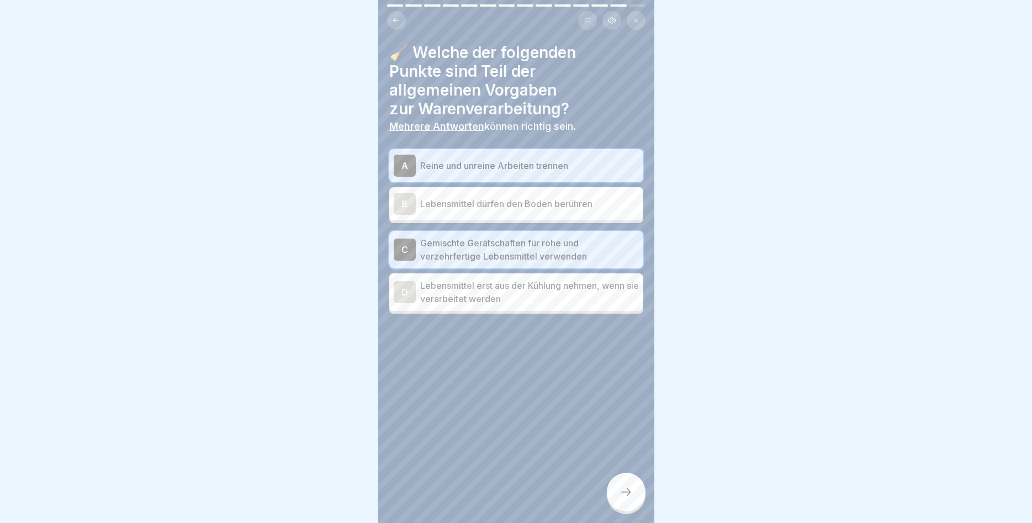
click at [401, 292] on div "D" at bounding box center [405, 292] width 22 height 22
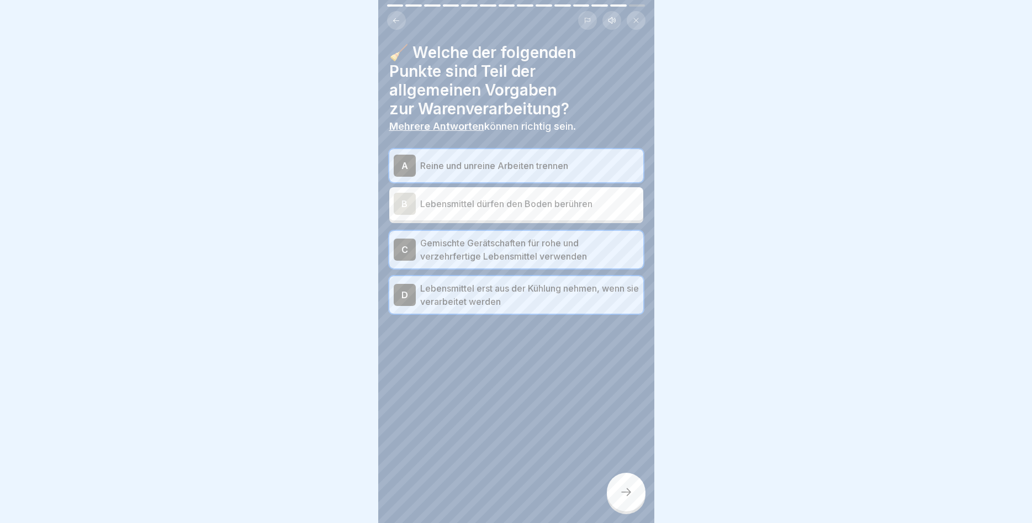
click at [617, 487] on div at bounding box center [626, 491] width 39 height 39
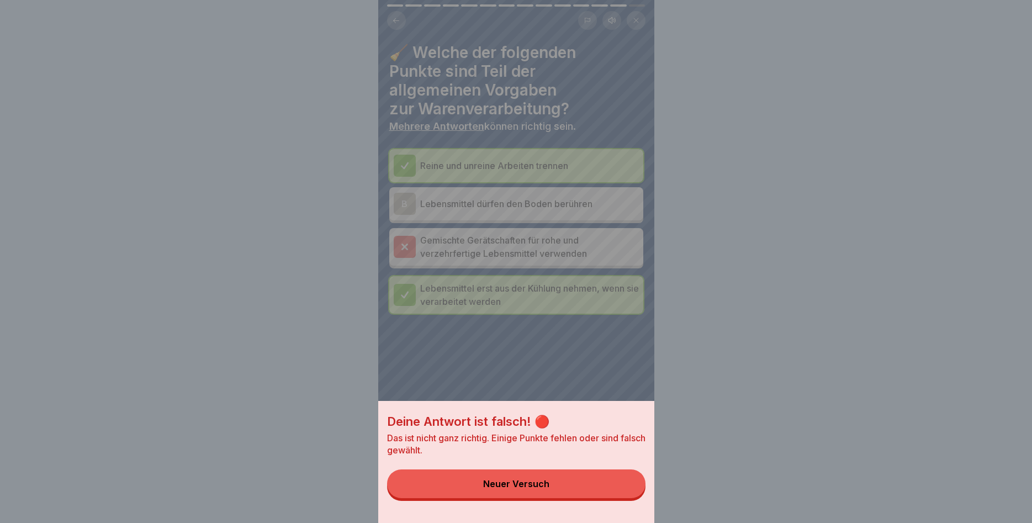
click at [614, 477] on button "Neuer Versuch" at bounding box center [516, 483] width 258 height 29
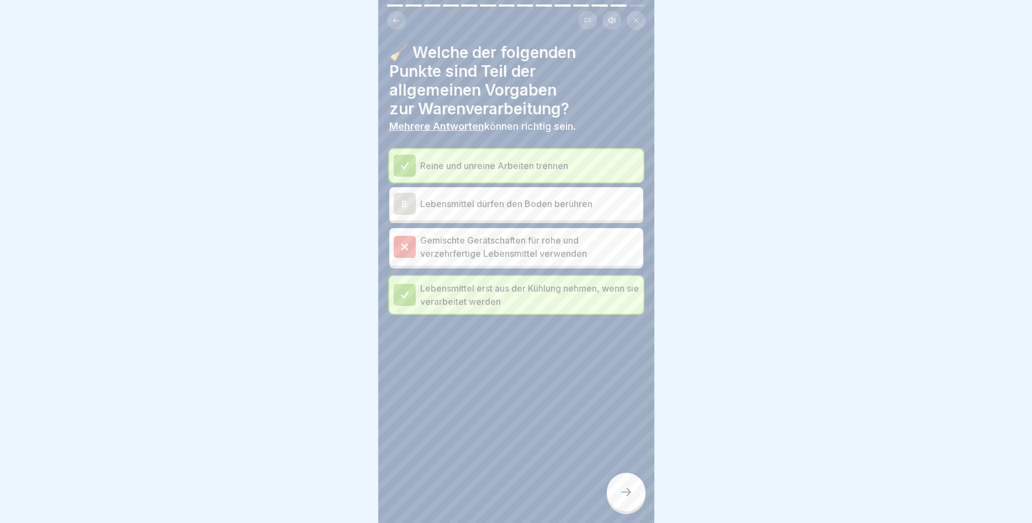
click at [512, 161] on p "Reine und unreine Arbeiten trennen" at bounding box center [529, 165] width 219 height 13
click at [402, 241] on div at bounding box center [405, 247] width 22 height 22
click at [403, 248] on icon at bounding box center [404, 246] width 5 height 5
click at [393, 19] on icon at bounding box center [396, 21] width 8 height 8
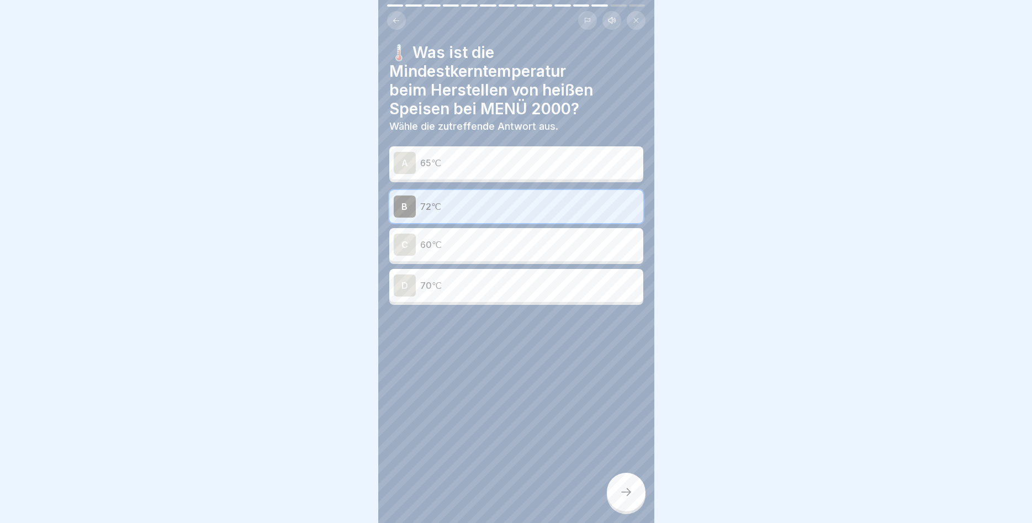
click at [615, 481] on div at bounding box center [626, 491] width 39 height 39
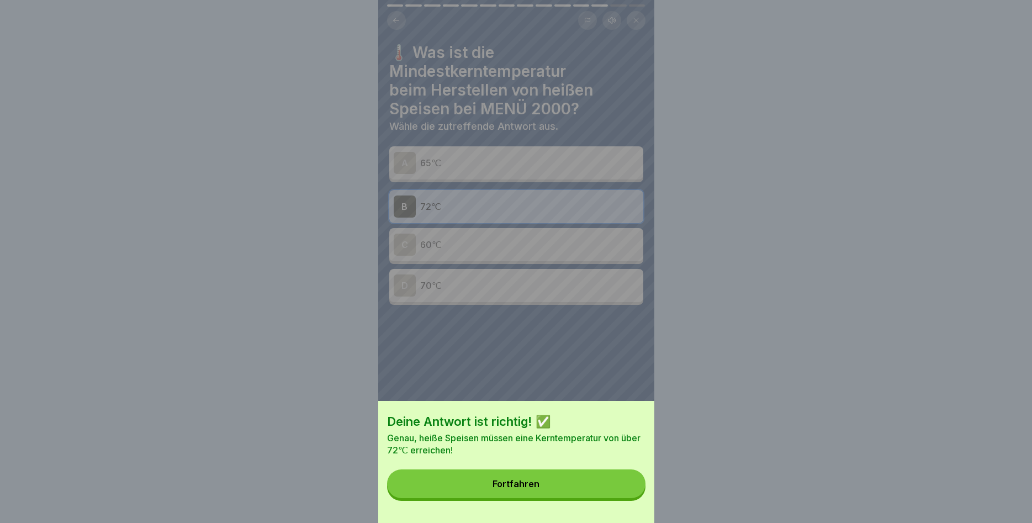
click at [588, 479] on button "Fortfahren" at bounding box center [516, 483] width 258 height 29
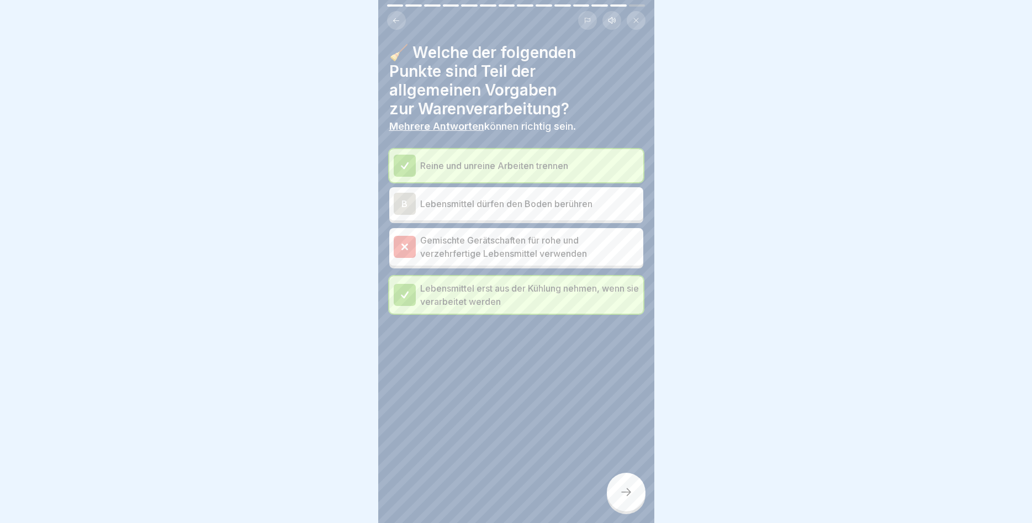
click at [395, 19] on icon at bounding box center [396, 21] width 8 height 8
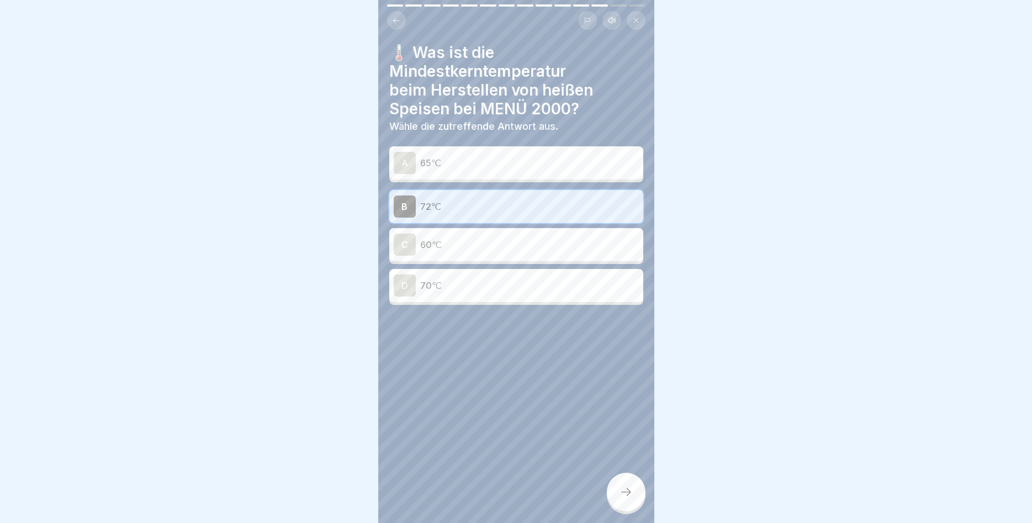
click at [390, 19] on button at bounding box center [396, 20] width 19 height 19
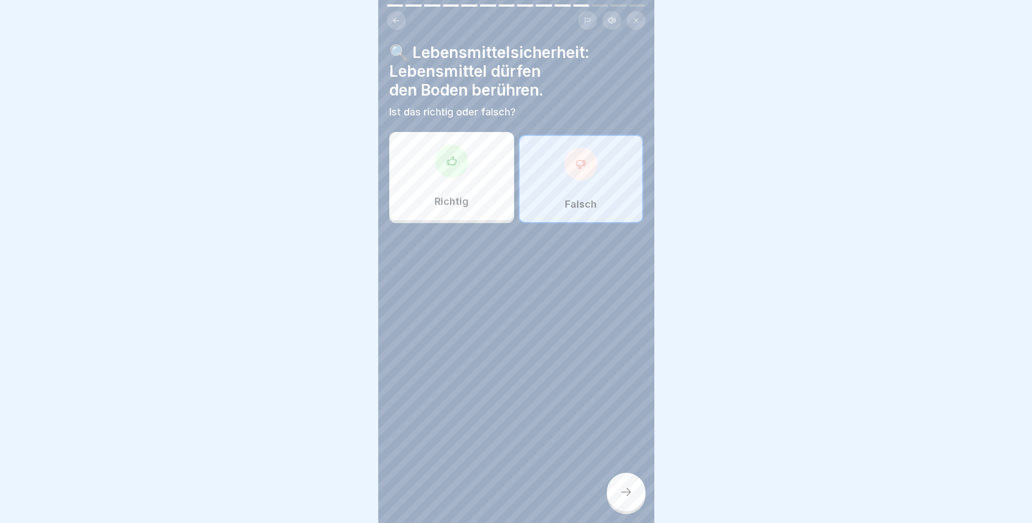
click at [630, 486] on div at bounding box center [626, 491] width 39 height 39
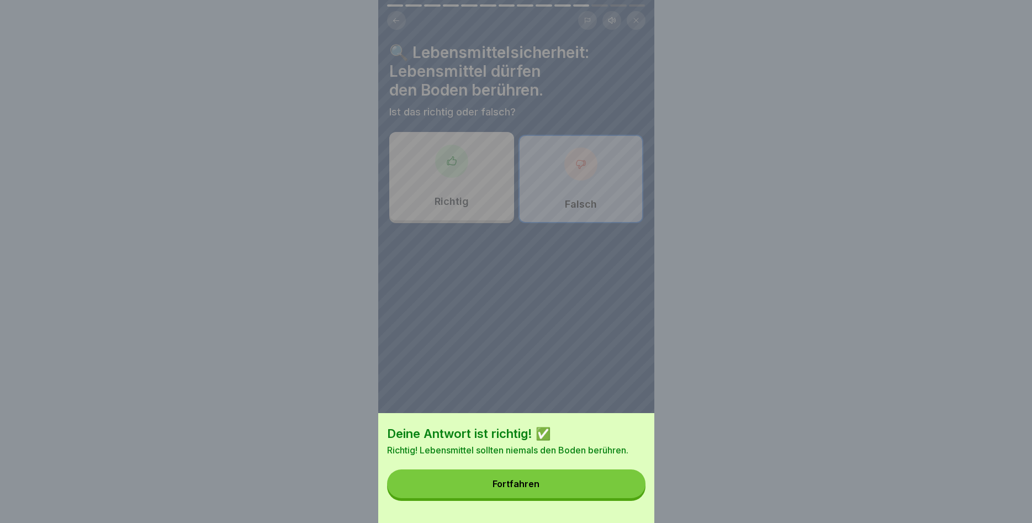
click at [593, 482] on button "Fortfahren" at bounding box center [516, 483] width 258 height 29
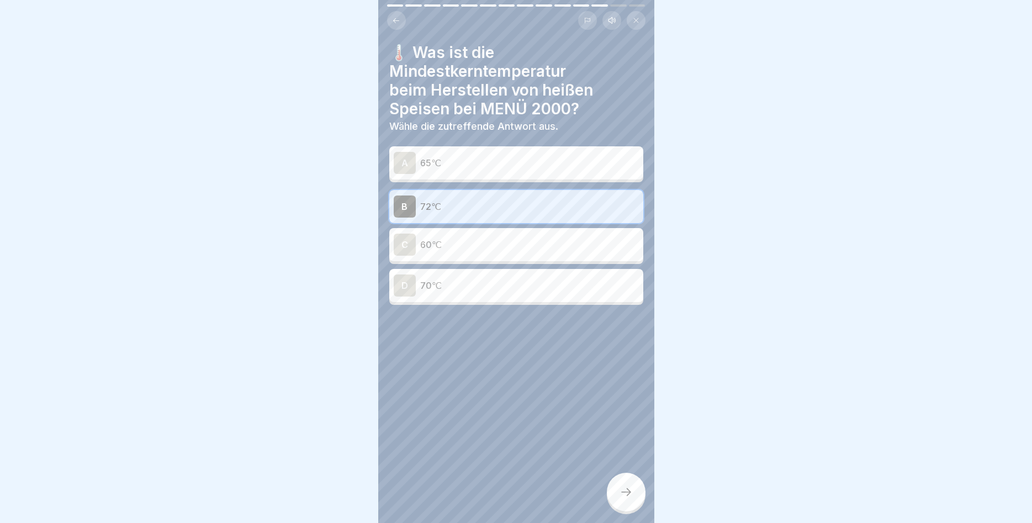
click at [634, 498] on div at bounding box center [626, 491] width 39 height 39
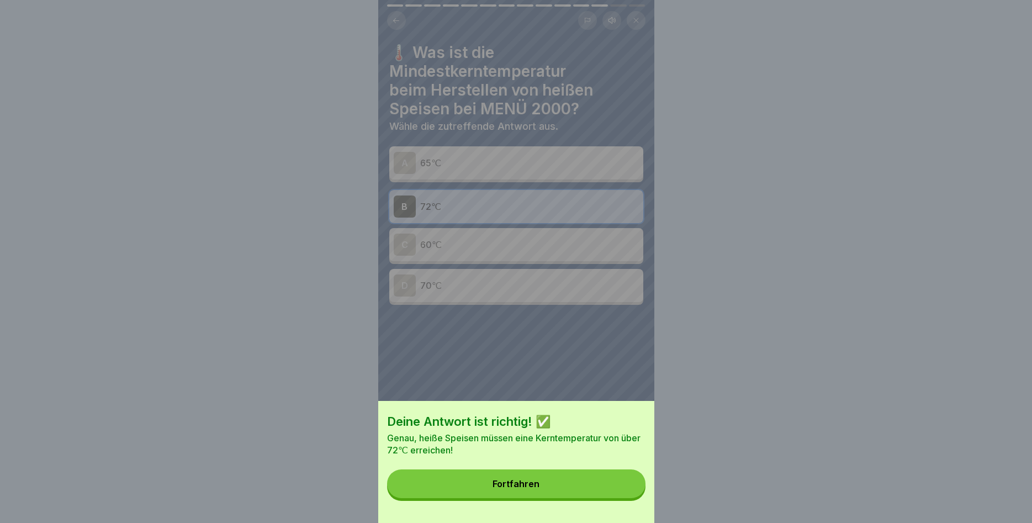
click at [575, 492] on button "Fortfahren" at bounding box center [516, 483] width 258 height 29
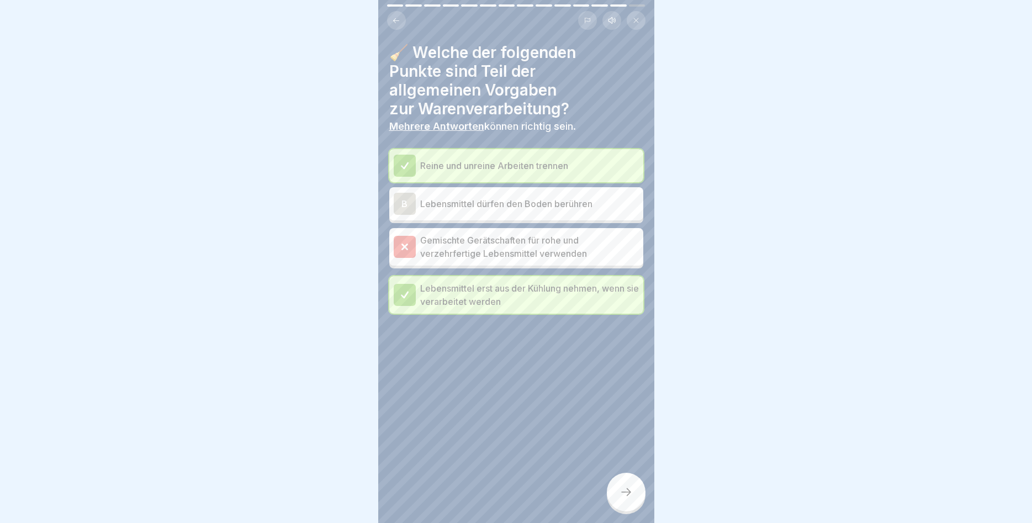
click at [401, 243] on icon at bounding box center [405, 247] width 10 height 10
click at [394, 294] on div at bounding box center [405, 295] width 22 height 22
click at [408, 296] on icon at bounding box center [405, 295] width 10 height 10
click at [406, 193] on div "B" at bounding box center [405, 204] width 22 height 22
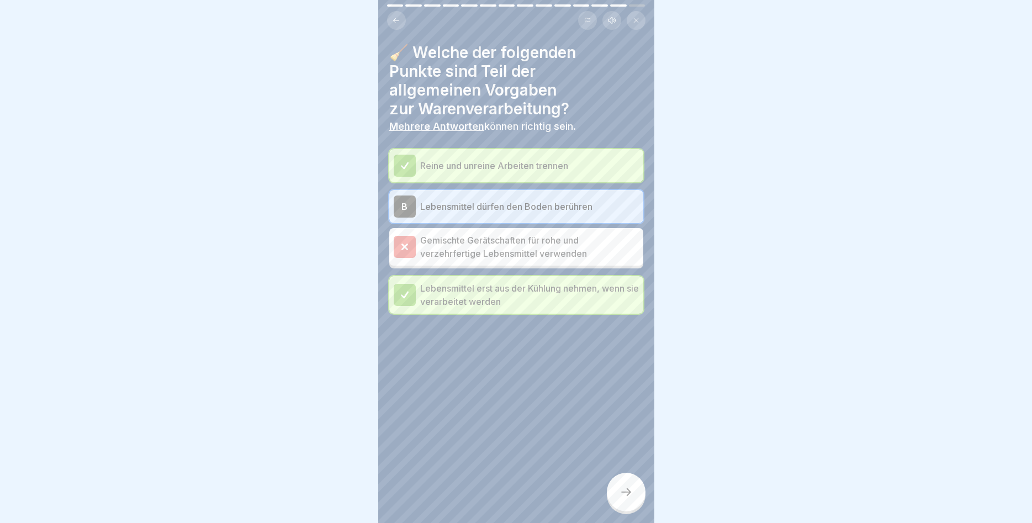
click at [405, 205] on div "B" at bounding box center [405, 206] width 22 height 22
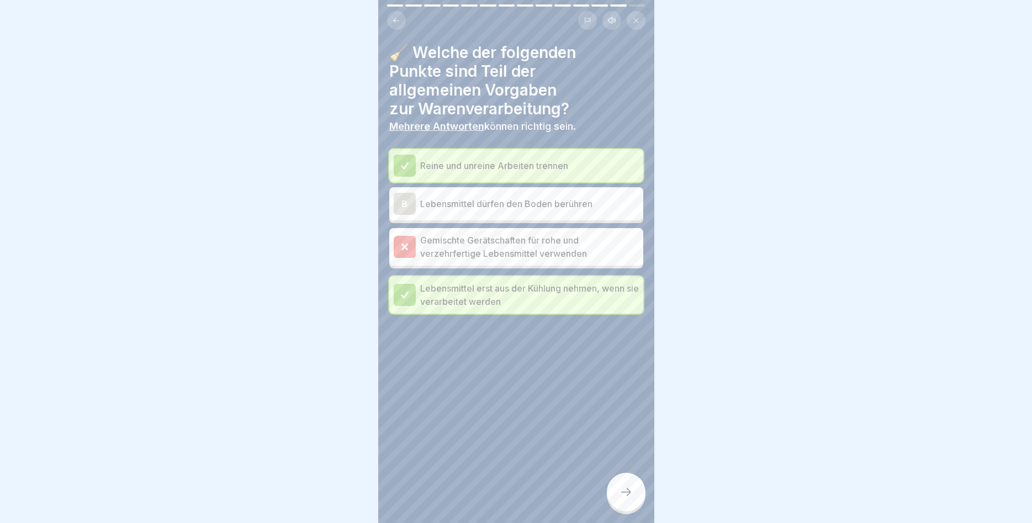
click at [402, 242] on icon at bounding box center [405, 247] width 10 height 10
click at [614, 485] on div at bounding box center [626, 491] width 39 height 39
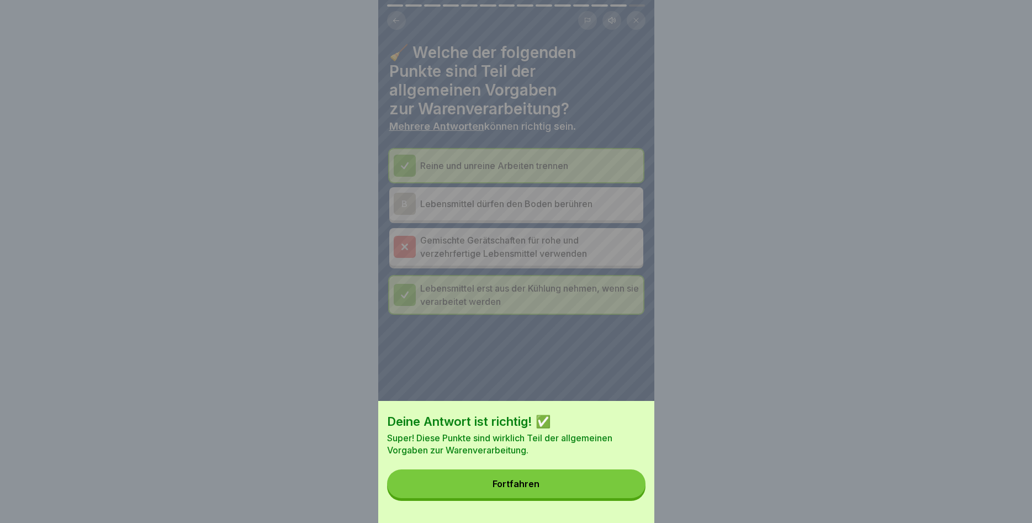
click at [578, 472] on button "Fortfahren" at bounding box center [516, 483] width 258 height 29
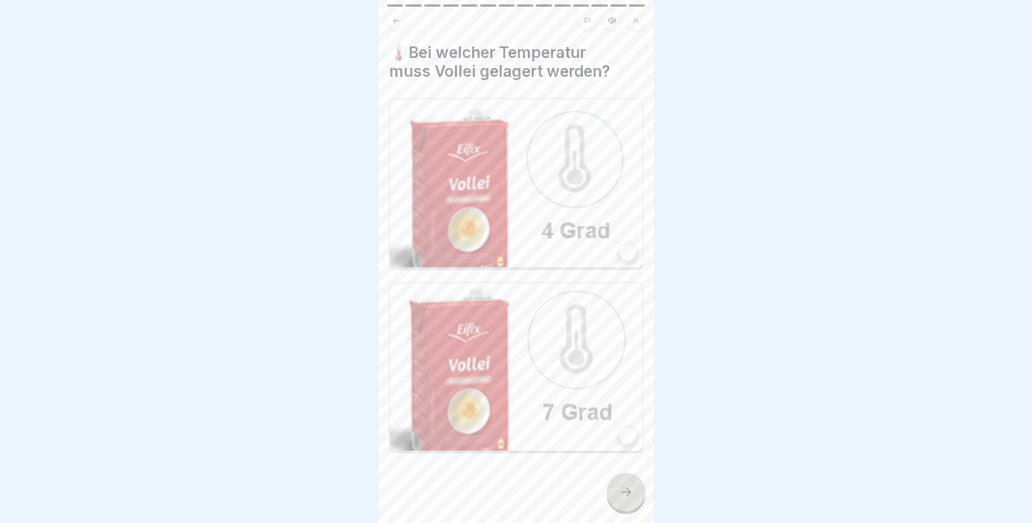
click at [567, 159] on img at bounding box center [516, 183] width 253 height 168
click at [628, 484] on div at bounding box center [626, 491] width 39 height 39
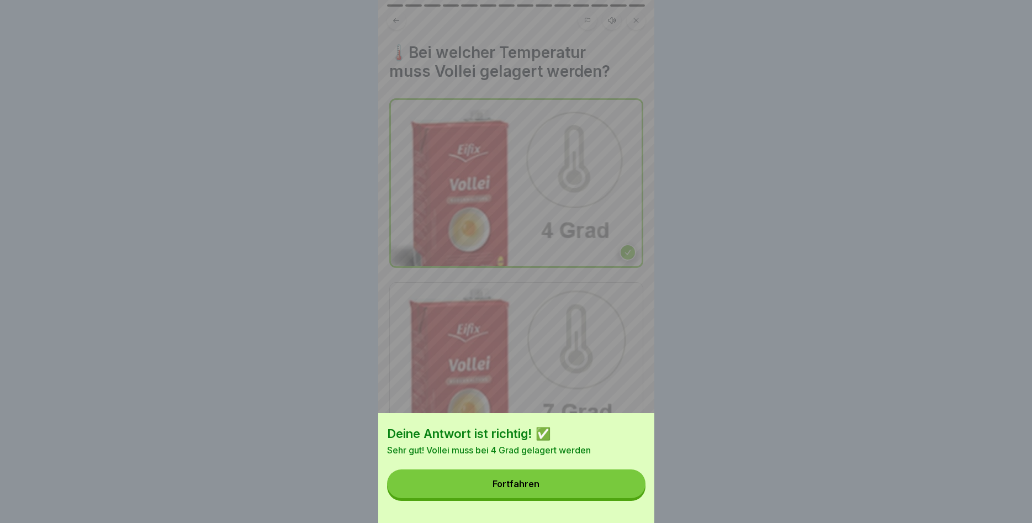
click at [604, 481] on button "Fortfahren" at bounding box center [516, 483] width 258 height 29
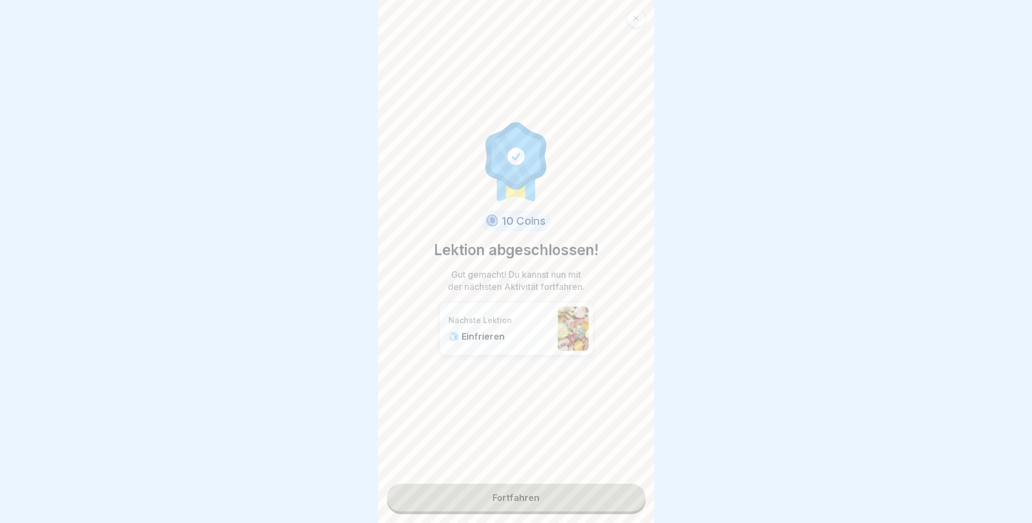
click at [515, 498] on link "Fortfahren" at bounding box center [516, 498] width 258 height 28
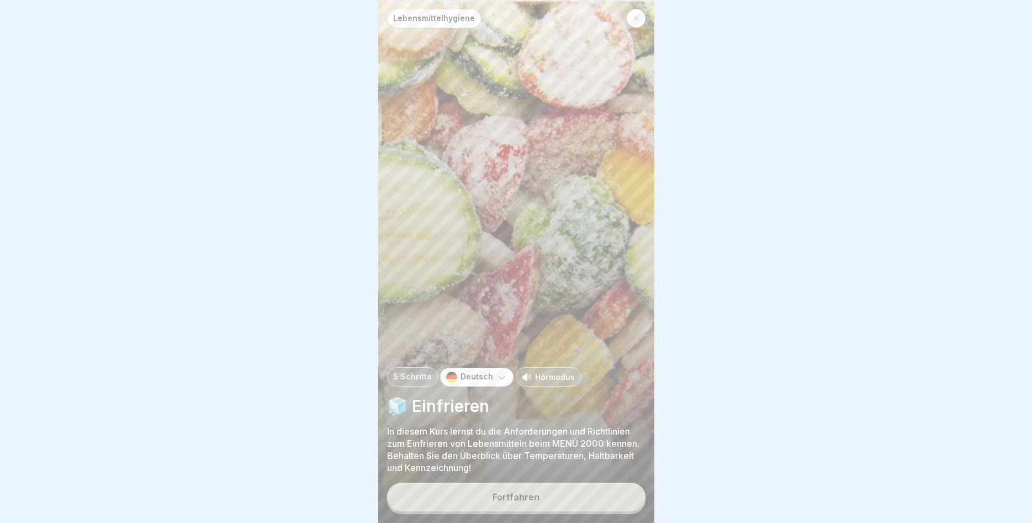
click at [540, 489] on button "Fortfahren" at bounding box center [516, 496] width 258 height 29
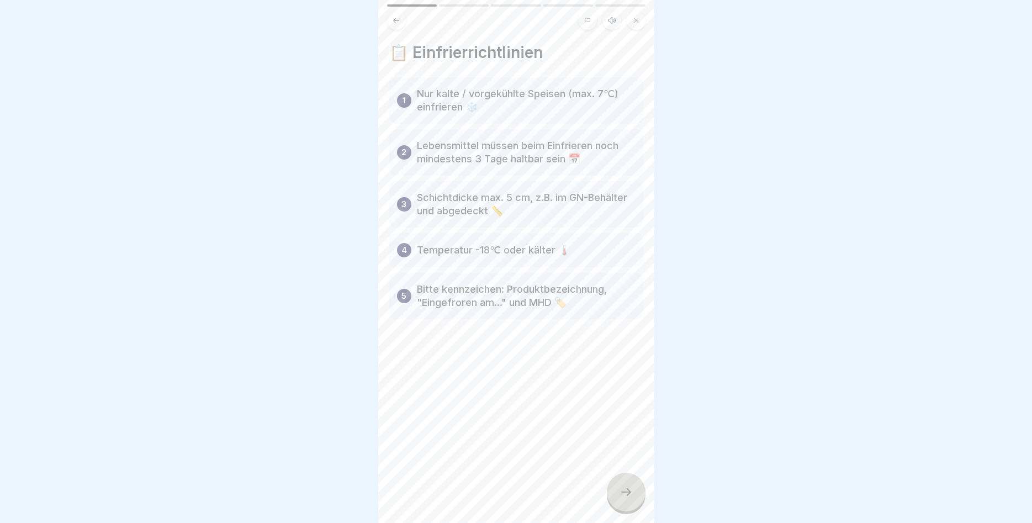
click at [622, 499] on div at bounding box center [626, 491] width 39 height 39
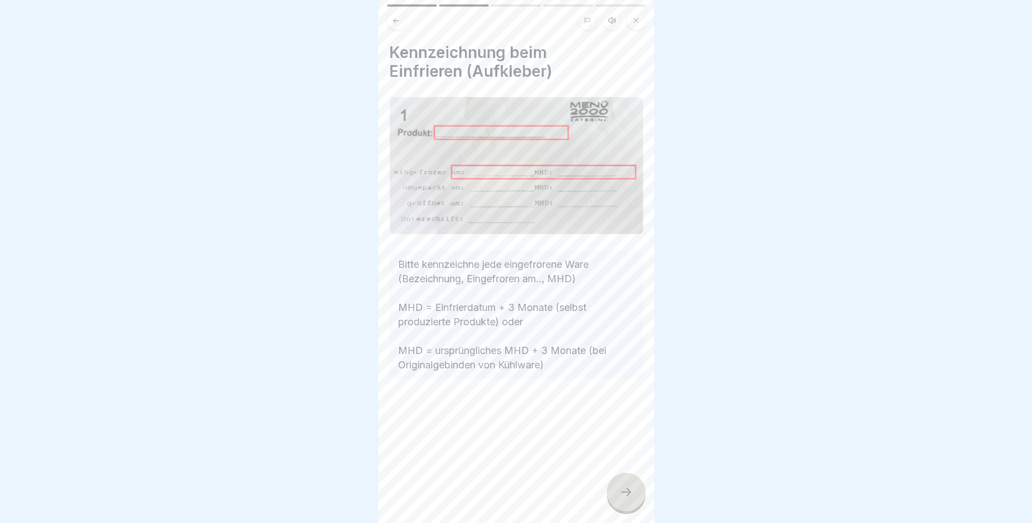
drag, startPoint x: 630, startPoint y: 489, endPoint x: 624, endPoint y: 485, distance: 6.4
click at [630, 489] on icon at bounding box center [625, 491] width 13 height 13
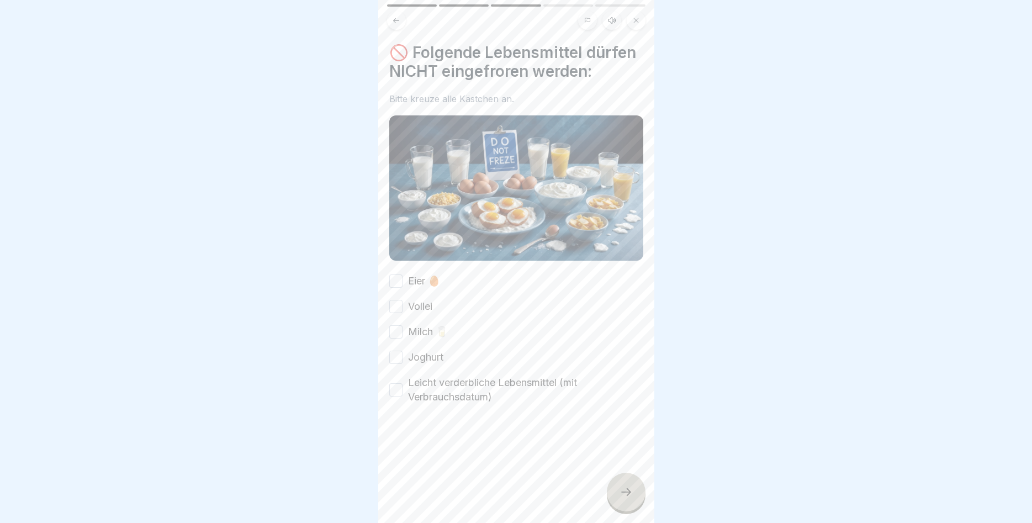
click at [395, 278] on button "Eier 🥚" at bounding box center [395, 280] width 13 height 13
click at [397, 307] on button "Vollei" at bounding box center [395, 306] width 13 height 13
click at [399, 328] on button "Milch 🥛" at bounding box center [395, 331] width 13 height 13
click at [402, 358] on button "Joghurt" at bounding box center [395, 357] width 13 height 13
click at [403, 387] on div "Leicht verderbliche Lebensmittel (mit Verbrauchsdatum)" at bounding box center [516, 389] width 254 height 29
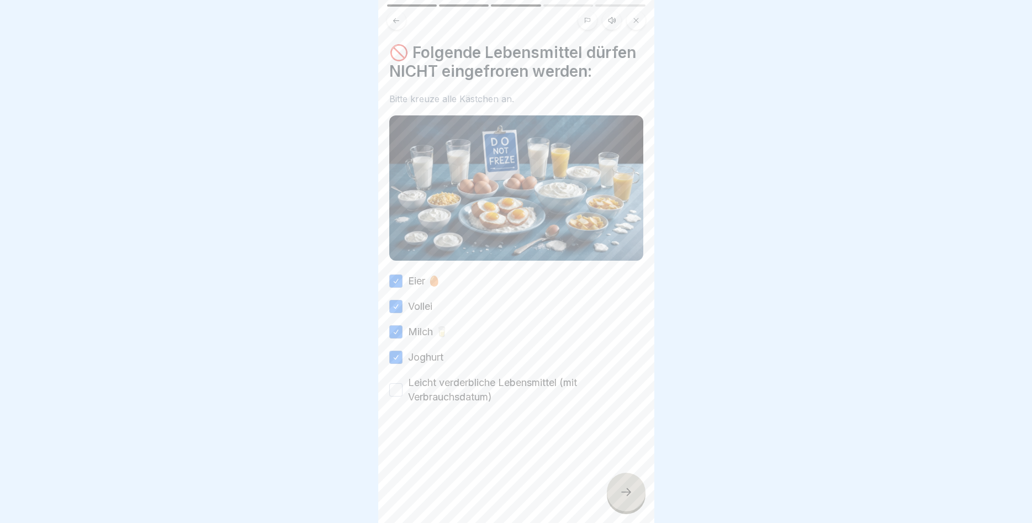
click at [393, 391] on button "Leicht verderbliche Lebensmittel (mit Verbrauchsdatum)" at bounding box center [395, 389] width 13 height 13
click at [631, 493] on icon at bounding box center [625, 491] width 13 height 13
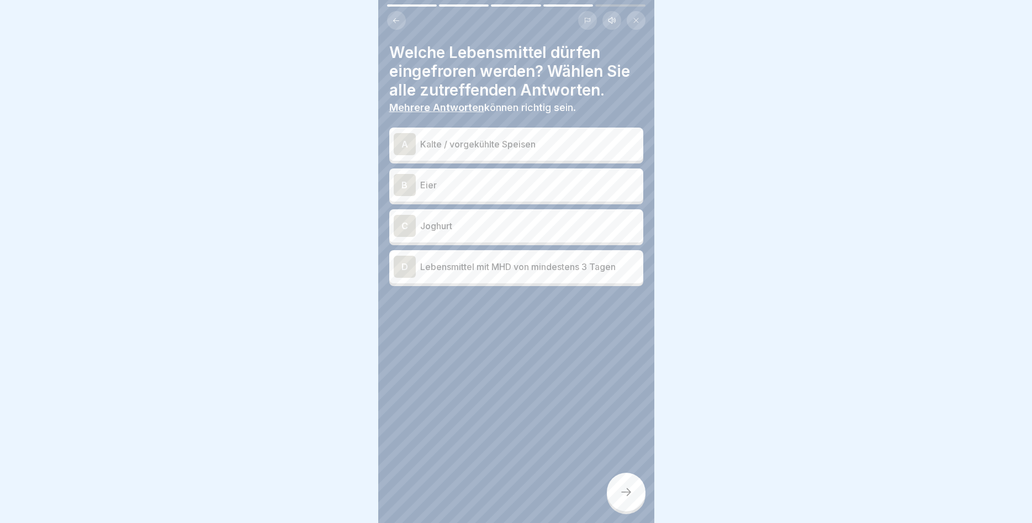
click at [403, 148] on div "A" at bounding box center [405, 144] width 22 height 22
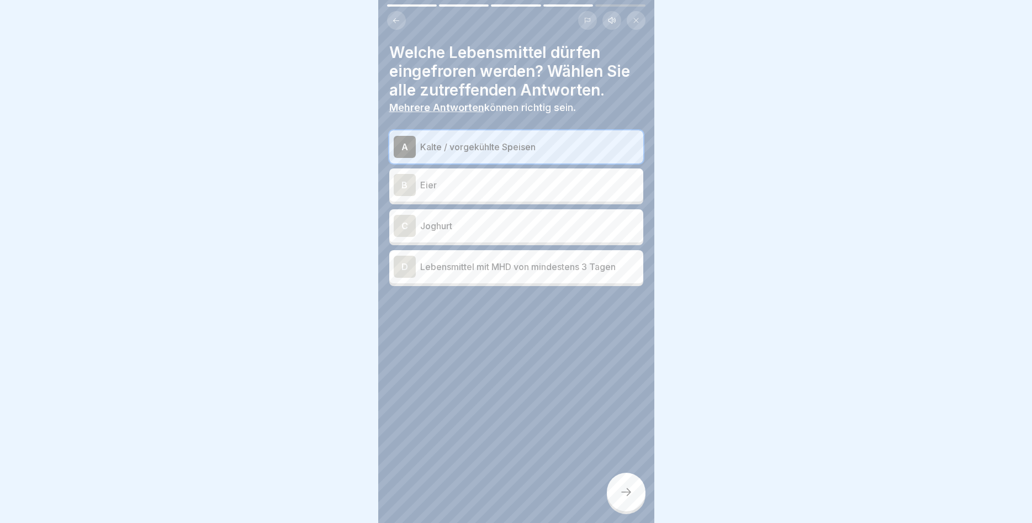
click at [407, 261] on div "D" at bounding box center [405, 267] width 22 height 22
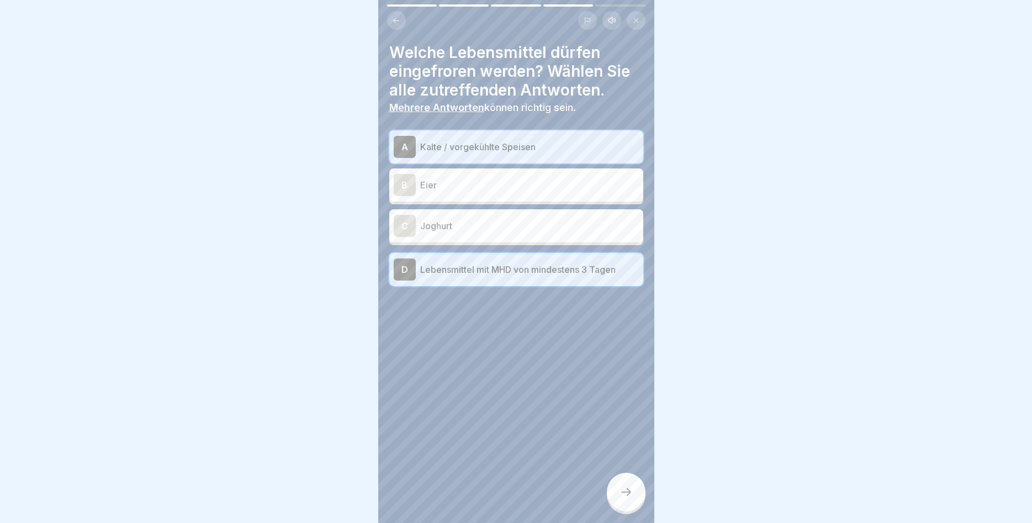
click at [624, 481] on div at bounding box center [626, 491] width 39 height 39
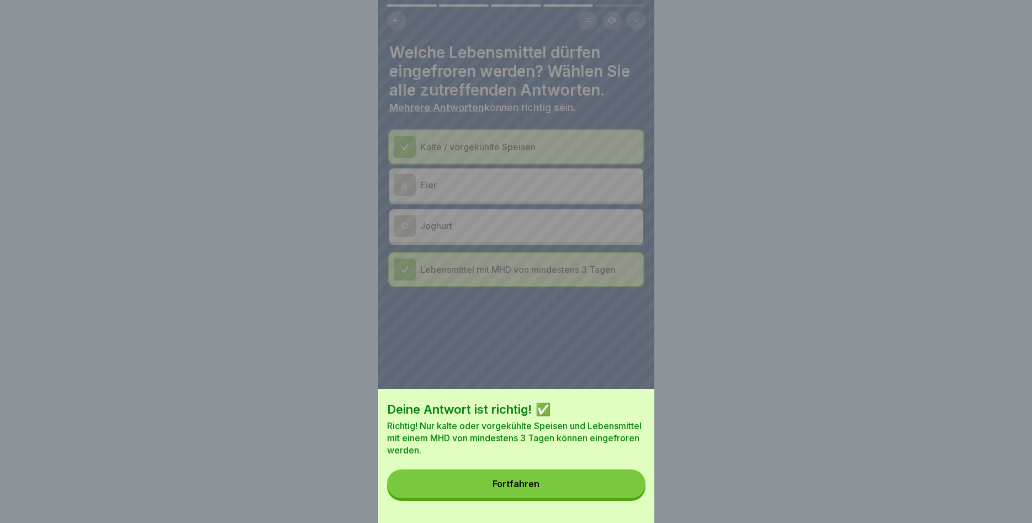
click at [572, 478] on button "Fortfahren" at bounding box center [516, 483] width 258 height 29
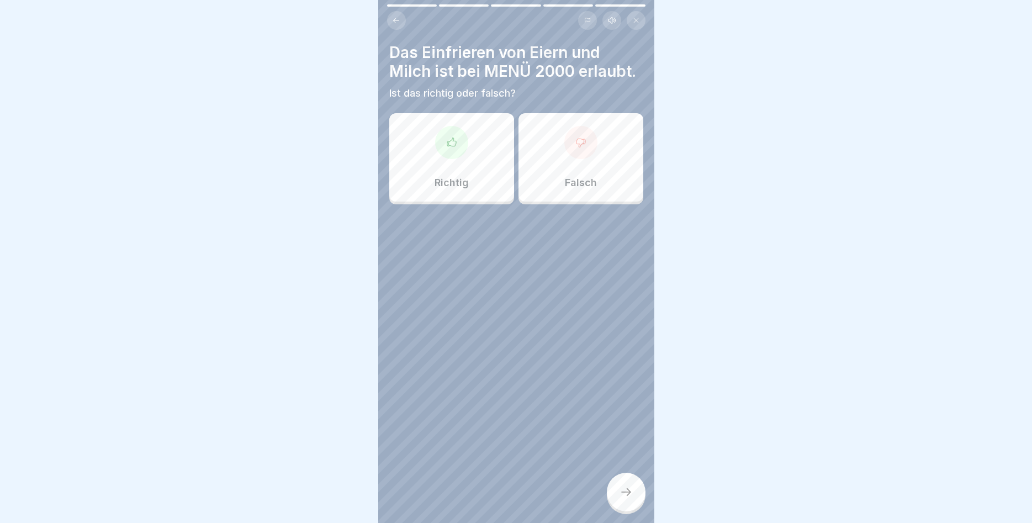
click at [585, 169] on div "Falsch" at bounding box center [580, 157] width 125 height 88
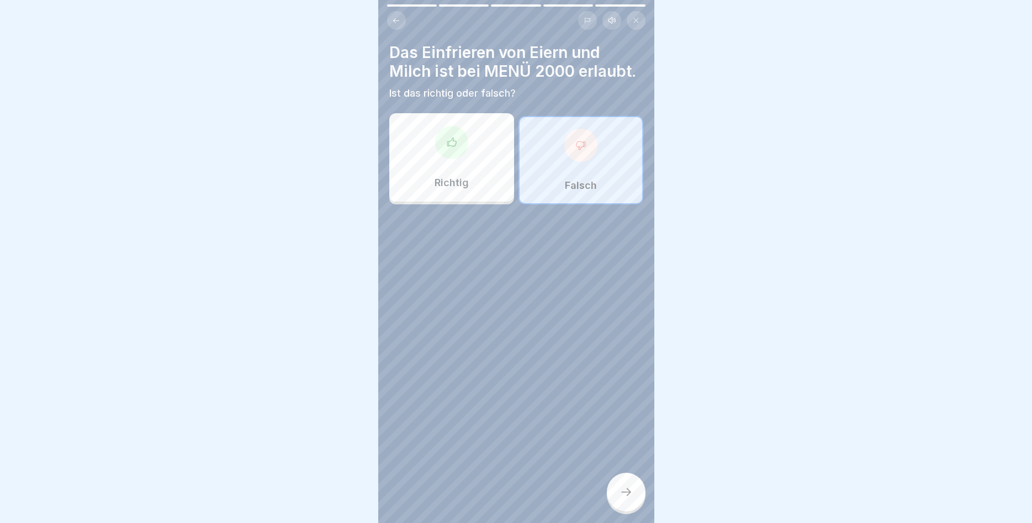
click at [633, 496] on div at bounding box center [626, 491] width 39 height 39
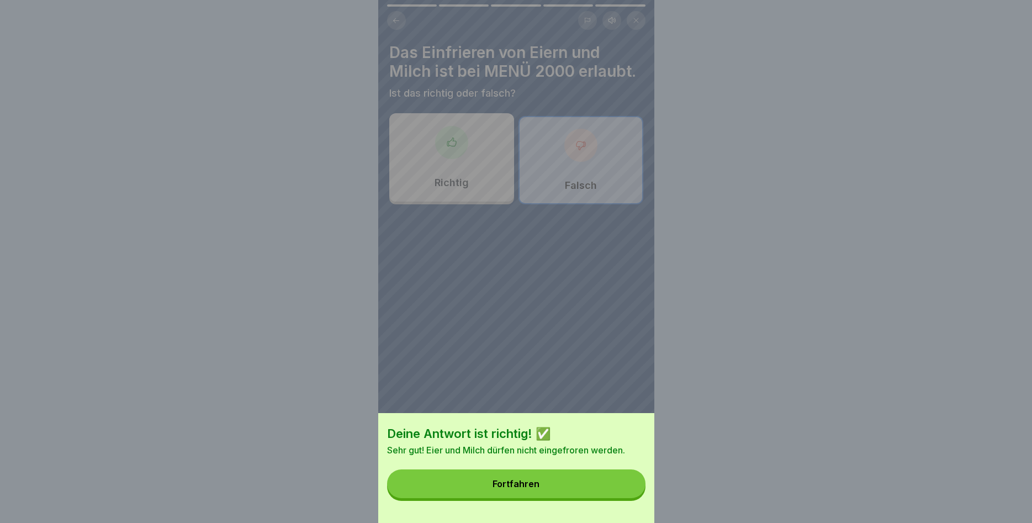
click at [608, 489] on button "Fortfahren" at bounding box center [516, 483] width 258 height 29
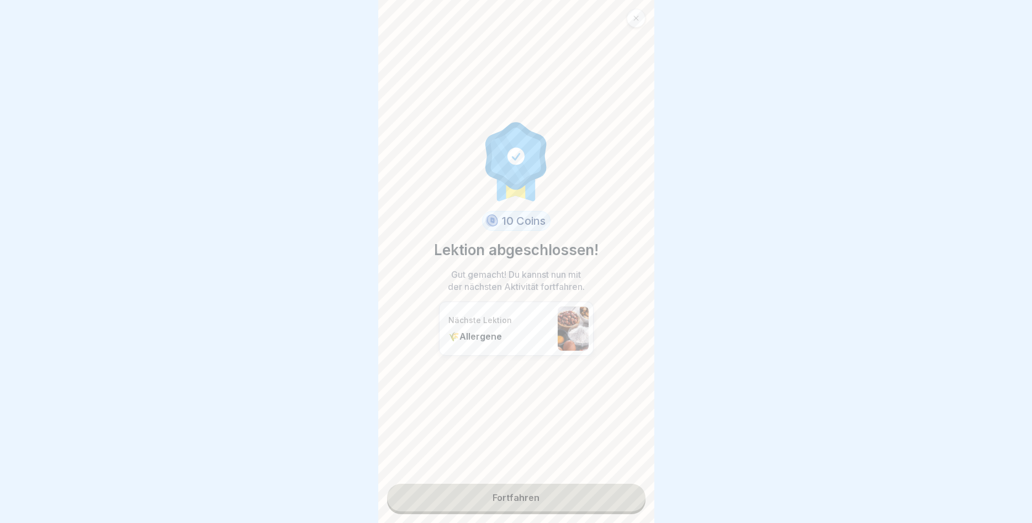
click at [562, 500] on link "Fortfahren" at bounding box center [516, 498] width 258 height 28
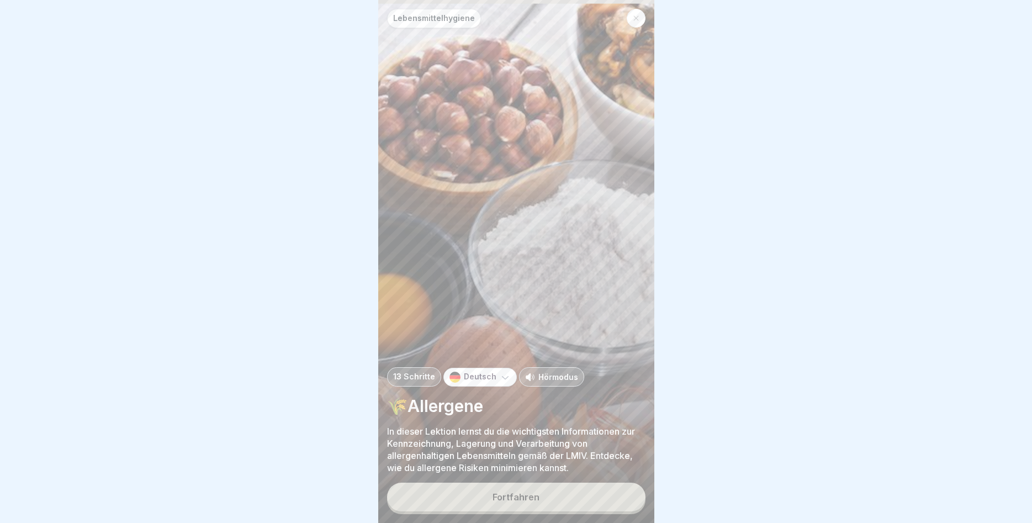
click at [576, 497] on button "Fortfahren" at bounding box center [516, 496] width 258 height 29
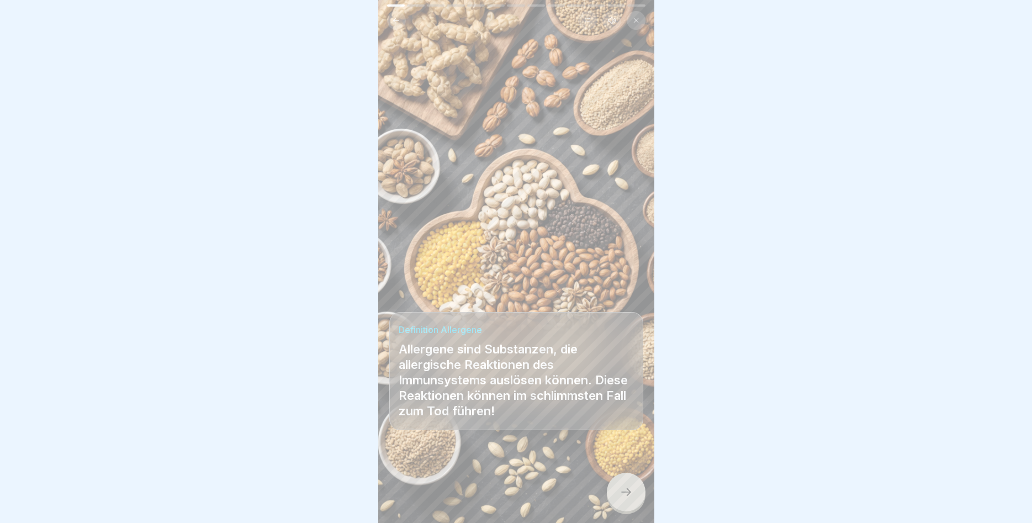
click at [625, 501] on div at bounding box center [626, 491] width 39 height 39
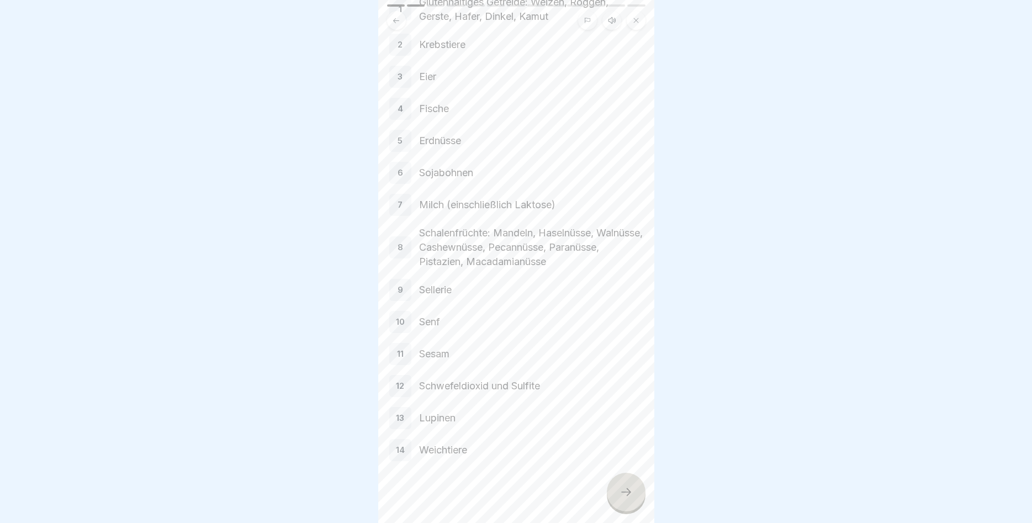
scroll to position [105, 0]
click at [624, 481] on div at bounding box center [626, 491] width 39 height 39
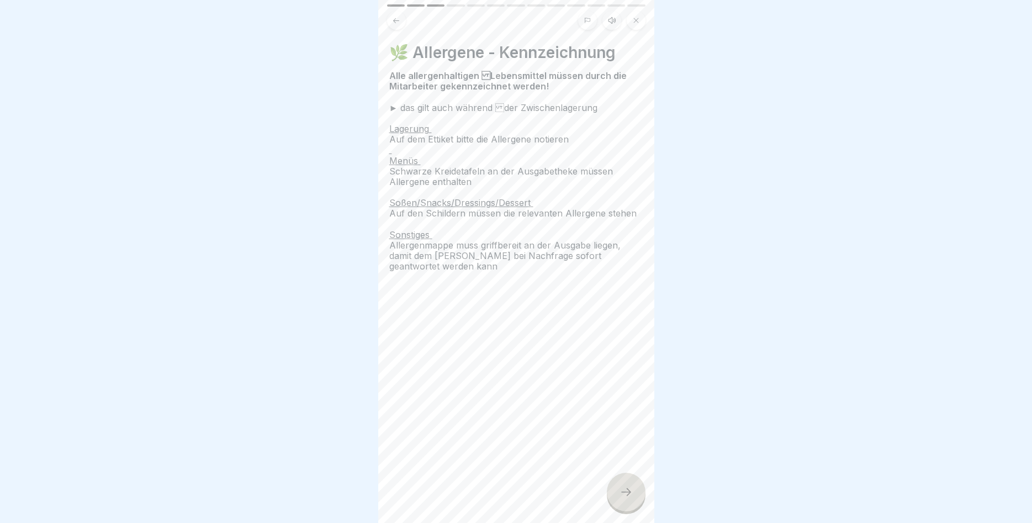
click at [630, 483] on div at bounding box center [626, 491] width 39 height 39
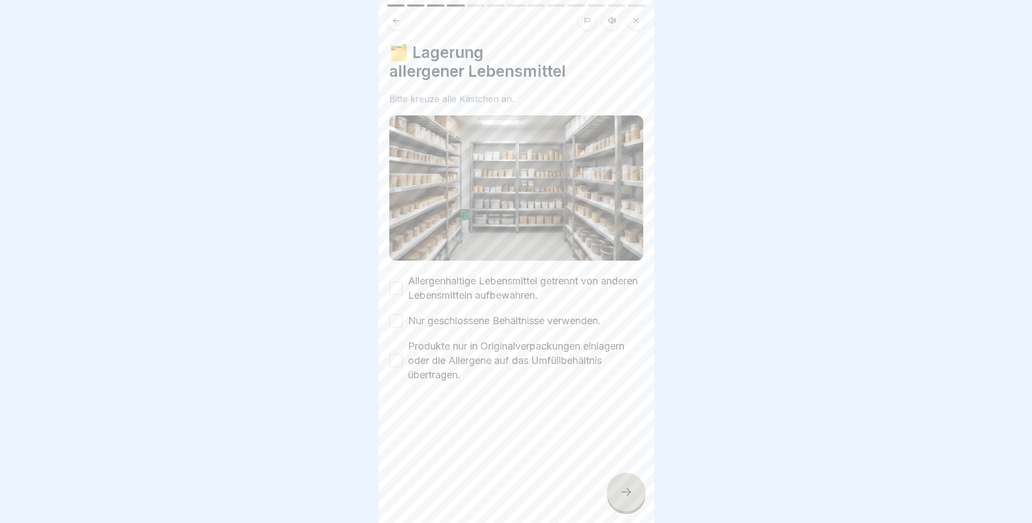
click at [391, 285] on button "Allergenhaltige Lebensmittel getrennt von anderen Lebensmitteln aufbewahren." at bounding box center [395, 288] width 13 height 13
click at [393, 323] on button "Nur geschlossene Behältnisse verwenden." at bounding box center [395, 320] width 13 height 13
click at [399, 361] on button "Produkte nur in Originalverpackungen einlagern oder die Allergene auf das Umfül…" at bounding box center [395, 360] width 13 height 13
click at [614, 496] on div at bounding box center [626, 491] width 39 height 39
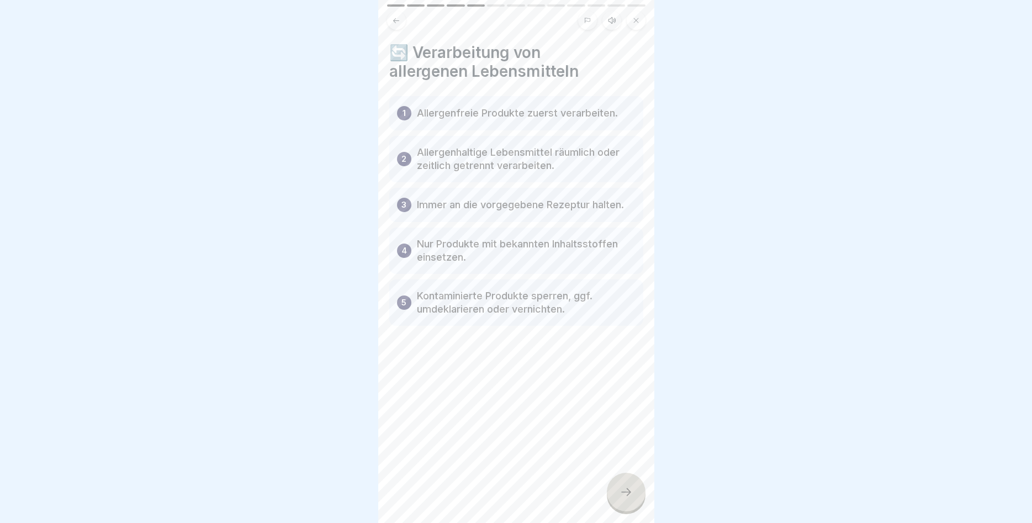
click at [617, 485] on div at bounding box center [626, 491] width 39 height 39
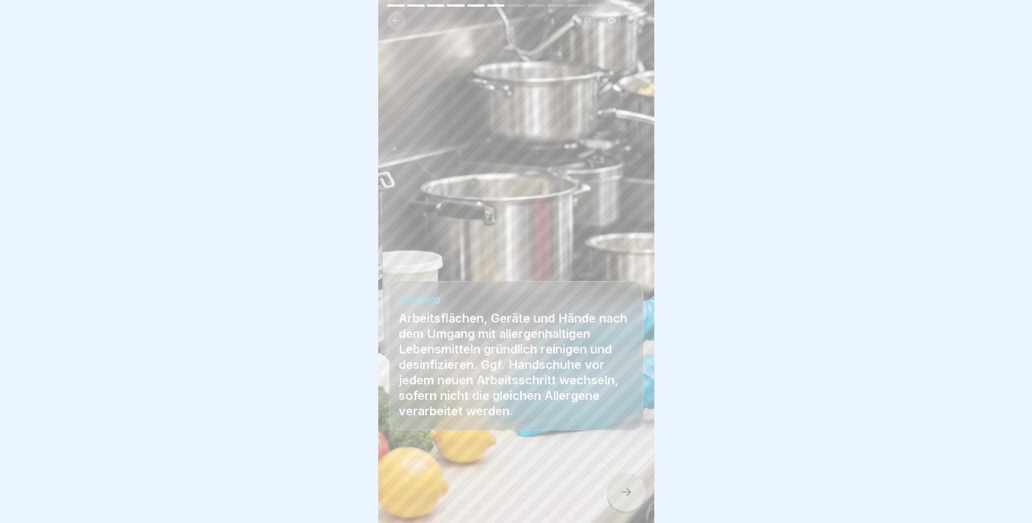
click at [620, 489] on icon at bounding box center [625, 491] width 13 height 13
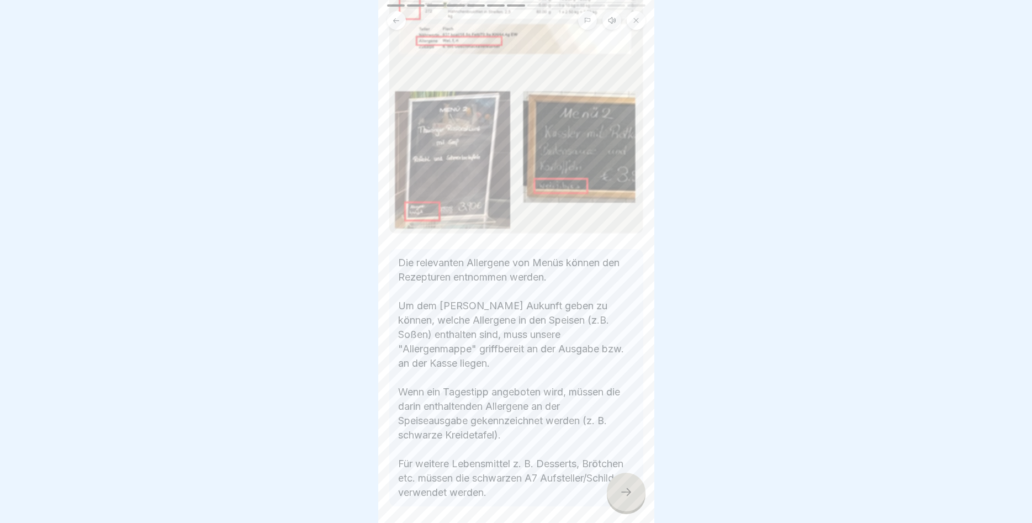
scroll to position [199, 0]
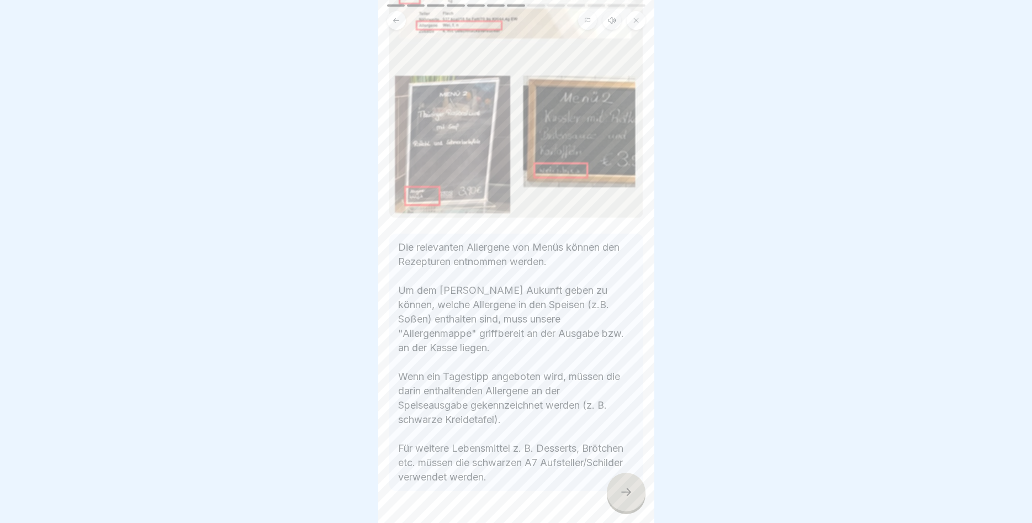
click at [619, 482] on div at bounding box center [626, 491] width 39 height 39
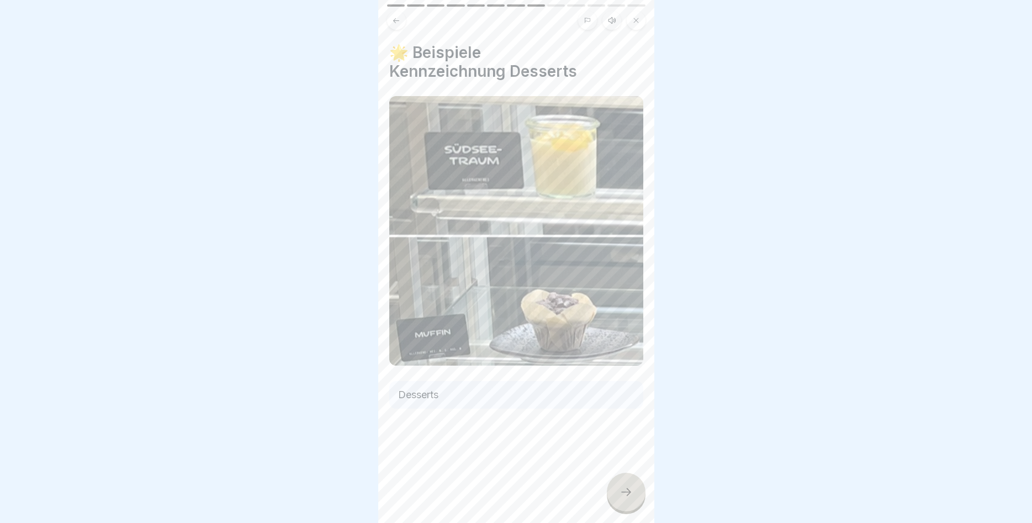
click at [624, 494] on icon at bounding box center [625, 491] width 13 height 13
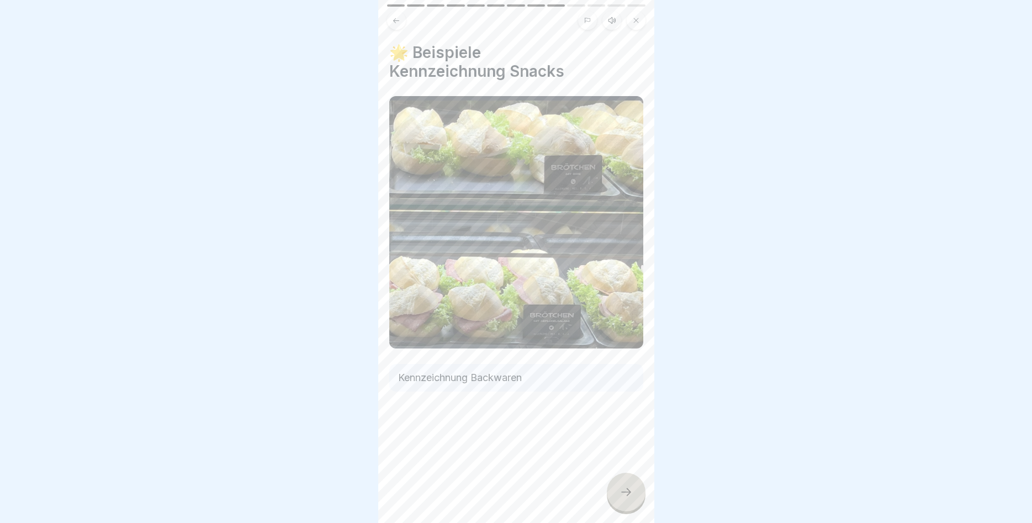
click at [617, 485] on div at bounding box center [626, 491] width 39 height 39
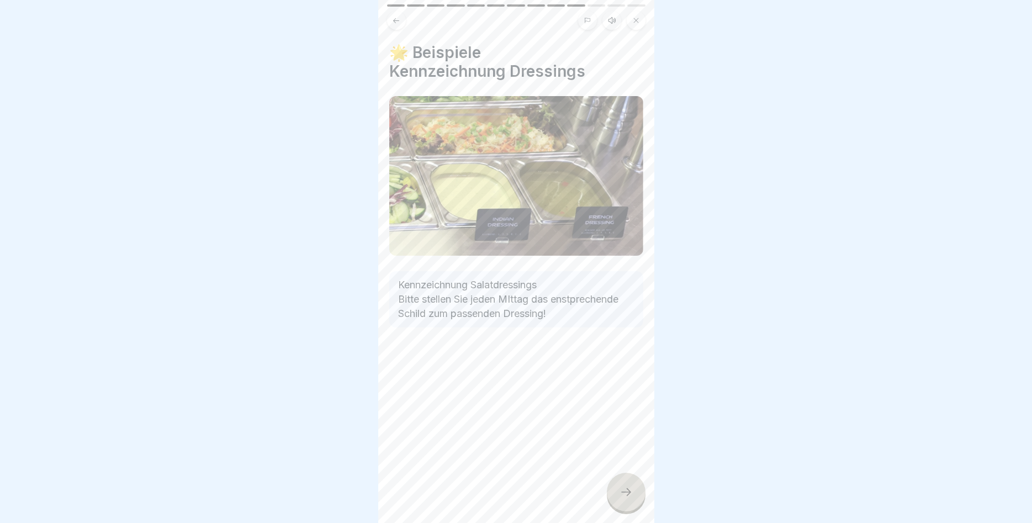
click at [617, 485] on div at bounding box center [626, 491] width 39 height 39
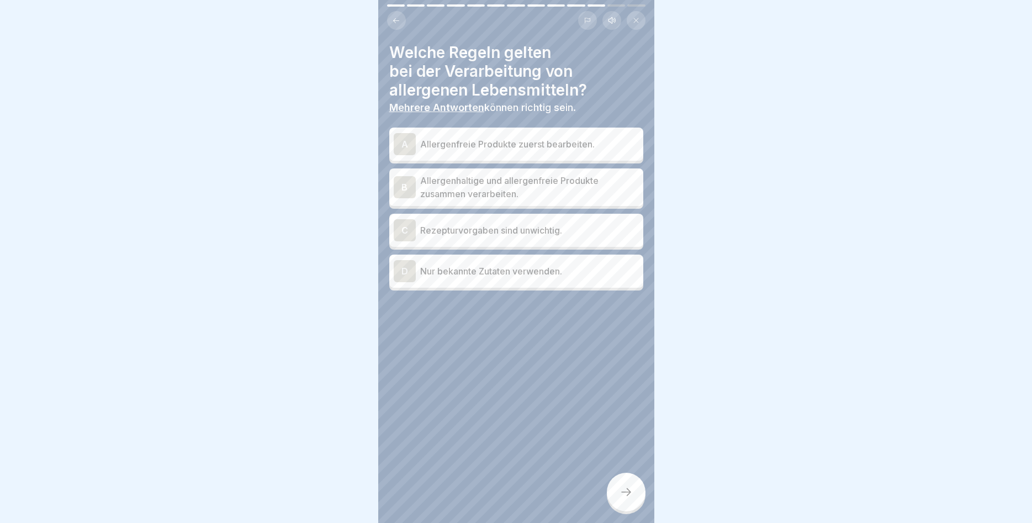
click at [407, 139] on div "A" at bounding box center [405, 144] width 22 height 22
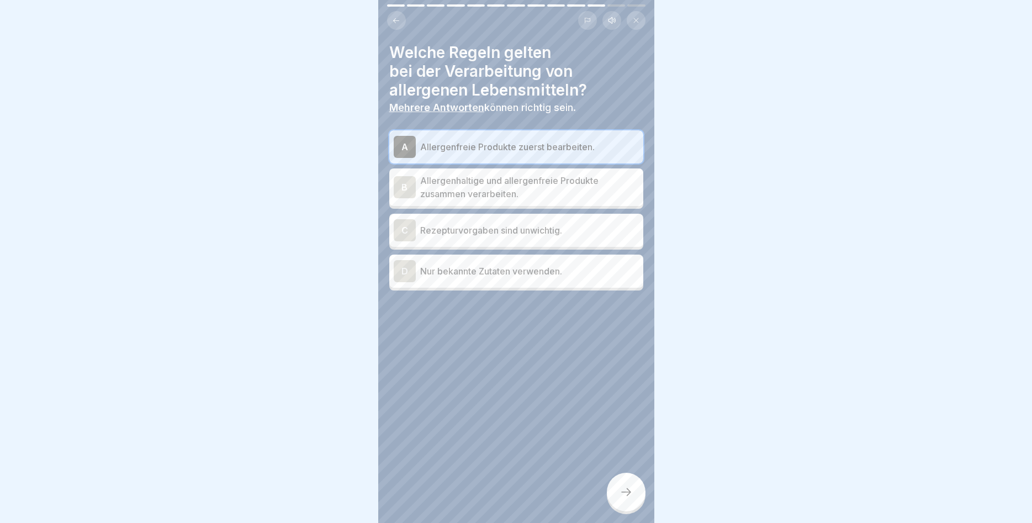
click at [406, 270] on div "D" at bounding box center [405, 271] width 22 height 22
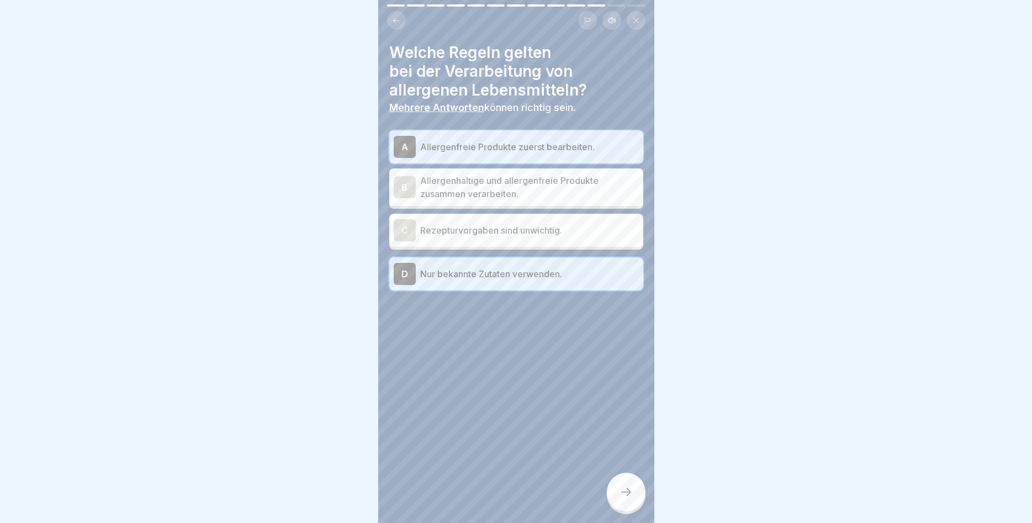
click at [618, 489] on div at bounding box center [626, 491] width 39 height 39
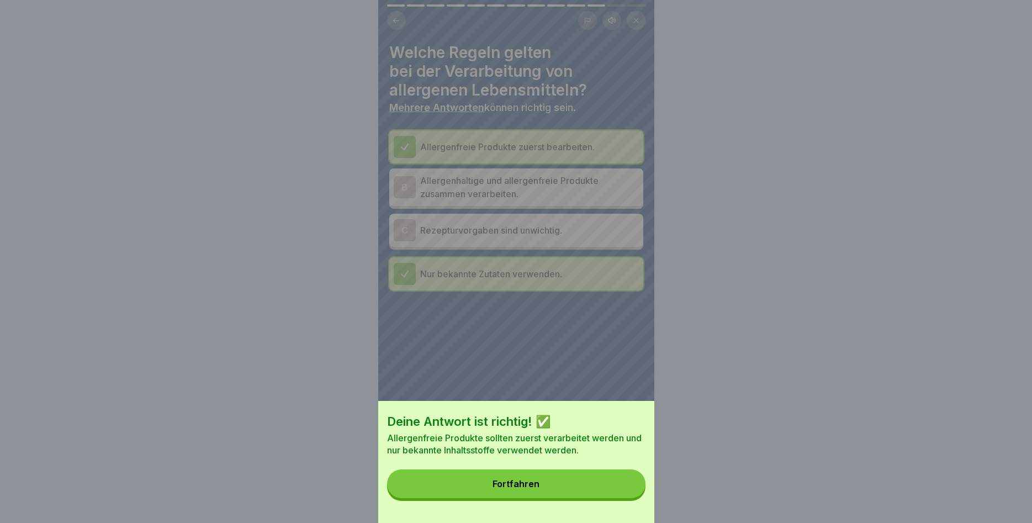
click at [598, 479] on button "Fortfahren" at bounding box center [516, 483] width 258 height 29
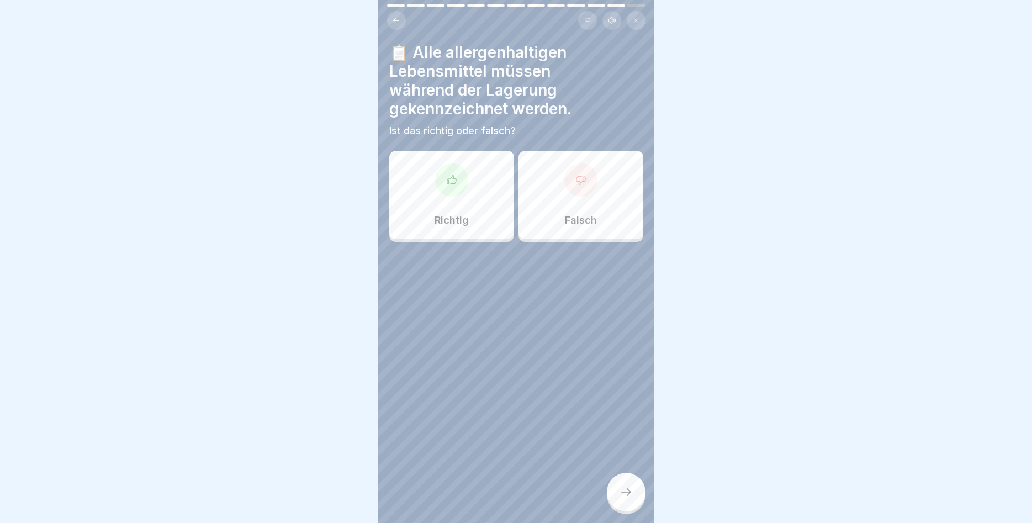
click at [467, 216] on p "Richtig" at bounding box center [451, 220] width 34 height 12
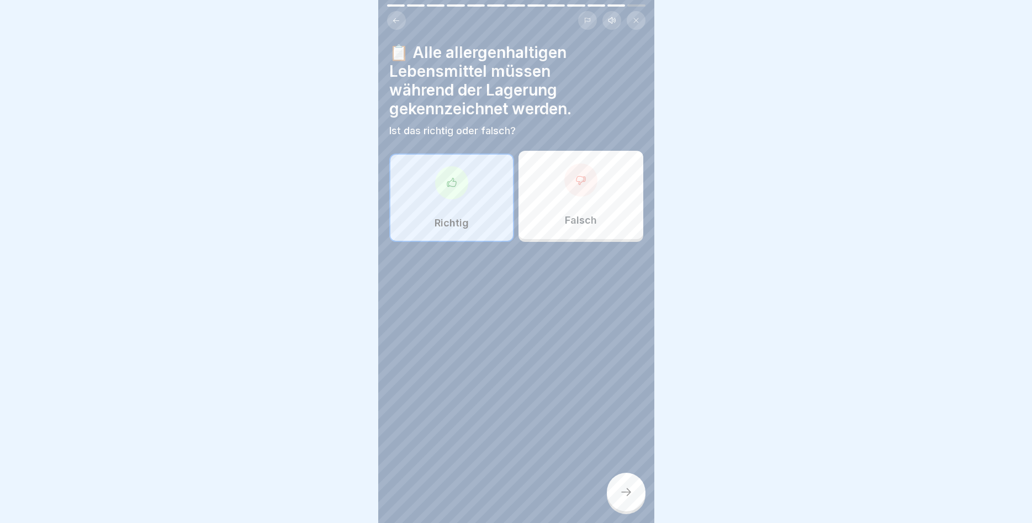
click at [616, 490] on div at bounding box center [626, 491] width 39 height 39
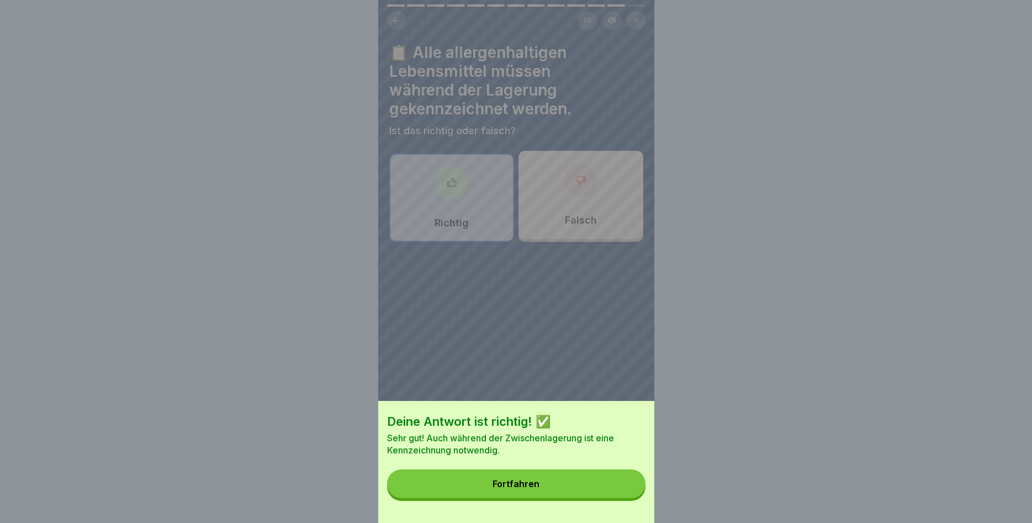
click at [594, 486] on button "Fortfahren" at bounding box center [516, 483] width 258 height 29
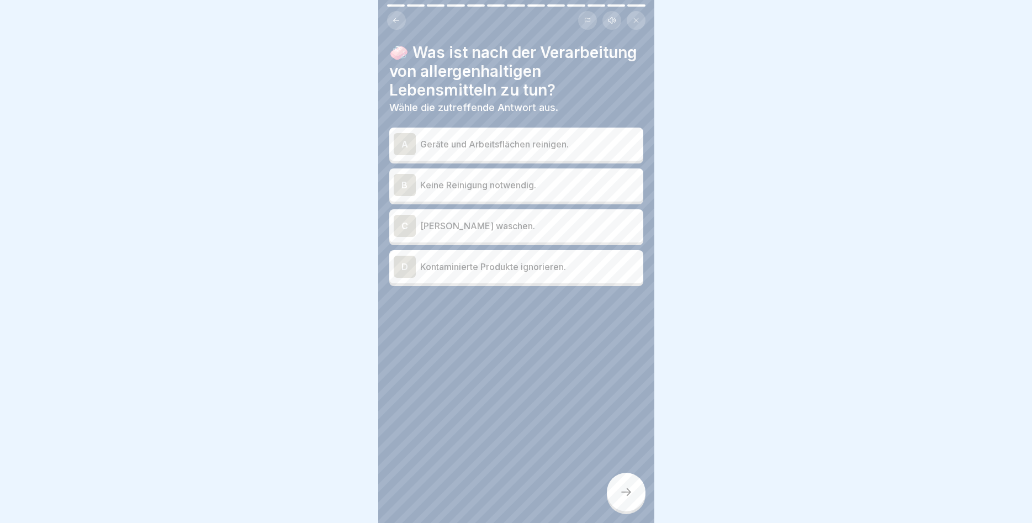
click at [406, 141] on div "A" at bounding box center [405, 144] width 22 height 22
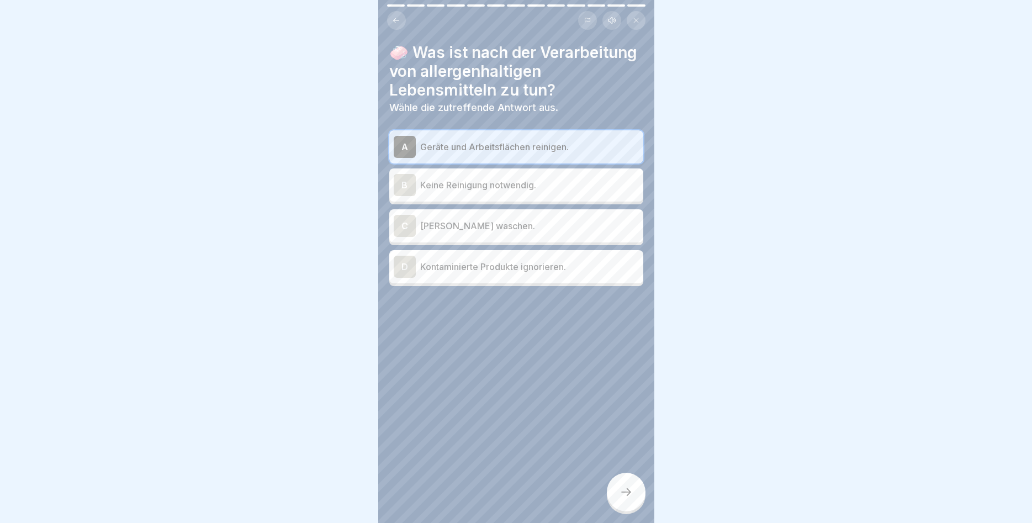
click at [624, 492] on icon at bounding box center [625, 491] width 13 height 13
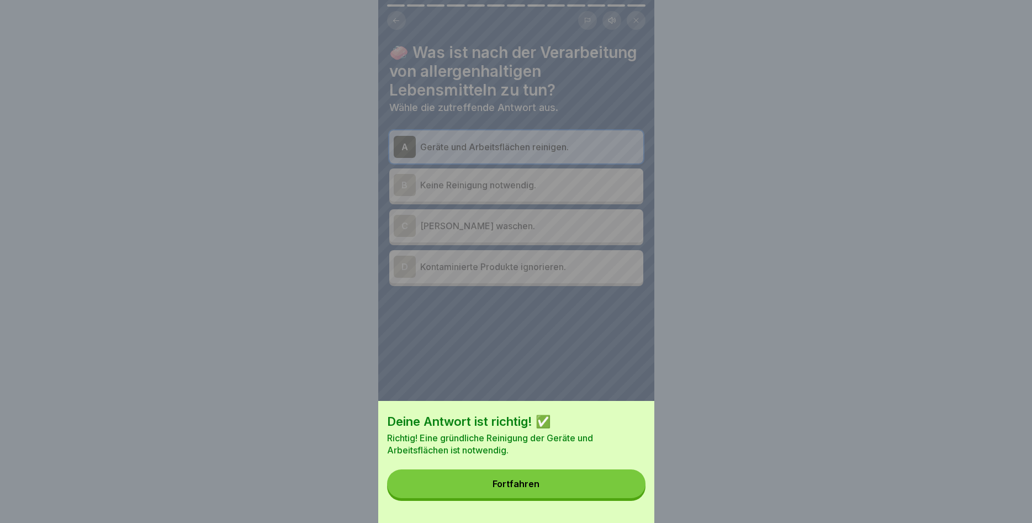
click at [581, 481] on button "Fortfahren" at bounding box center [516, 483] width 258 height 29
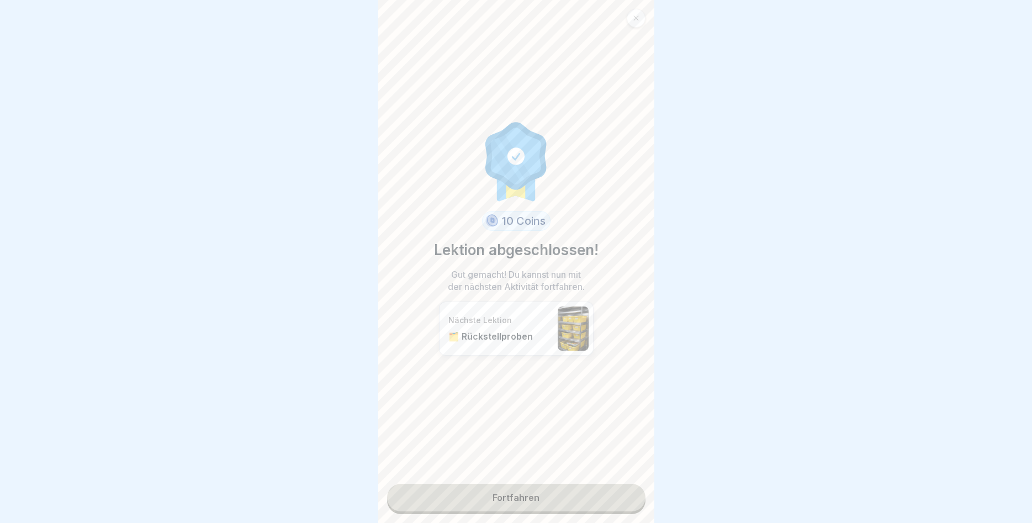
click at [577, 502] on link "Fortfahren" at bounding box center [516, 498] width 258 height 28
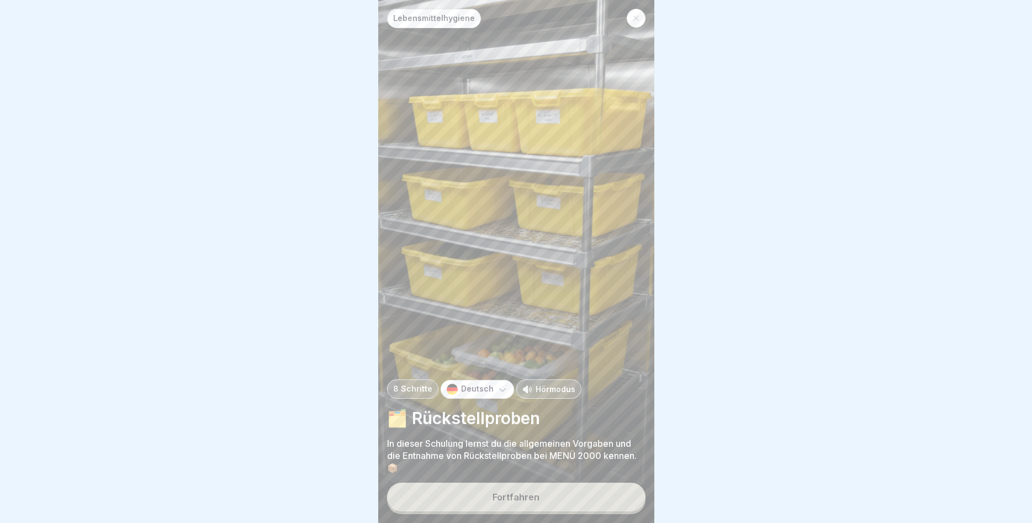
click at [532, 491] on button "Fortfahren" at bounding box center [516, 496] width 258 height 29
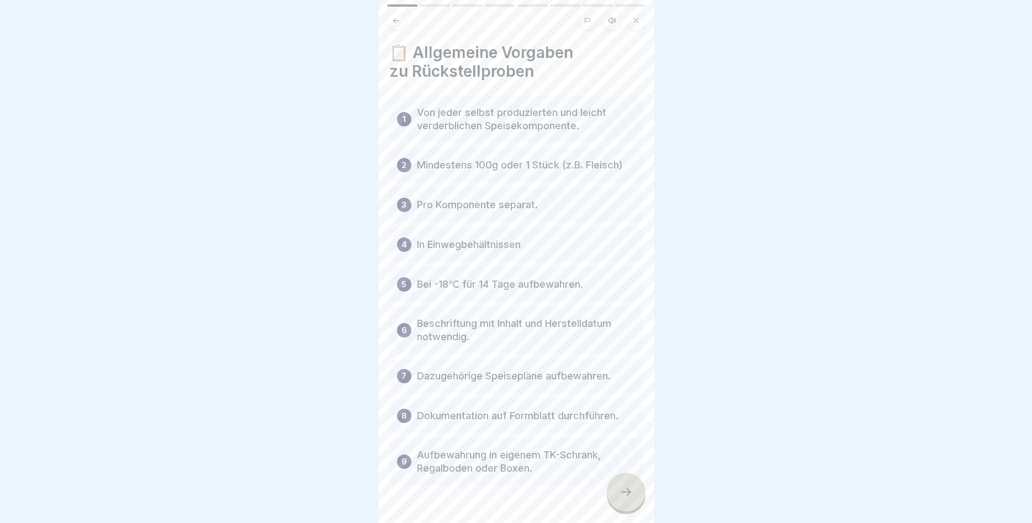
click at [615, 491] on div at bounding box center [626, 491] width 39 height 39
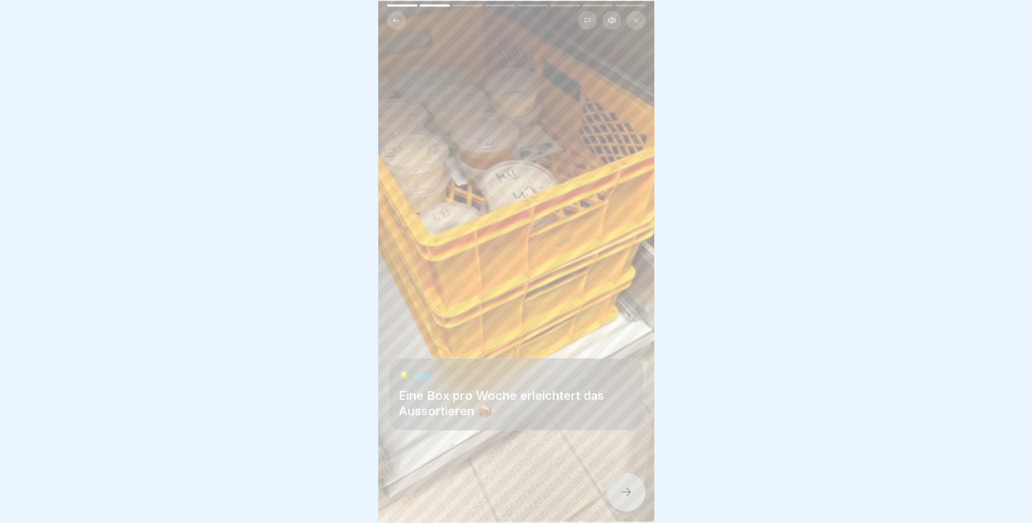
click at [631, 491] on icon at bounding box center [625, 491] width 13 height 13
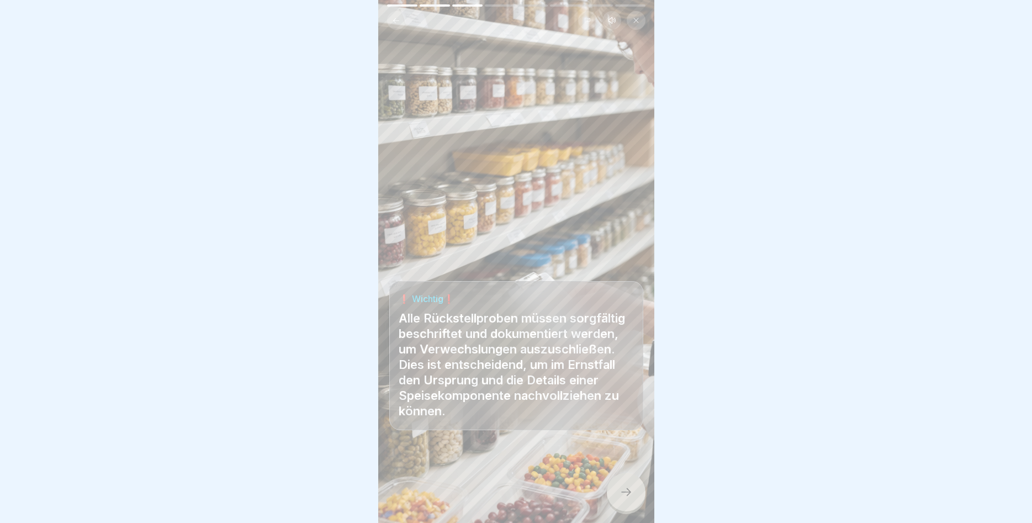
click at [629, 487] on icon at bounding box center [625, 491] width 13 height 13
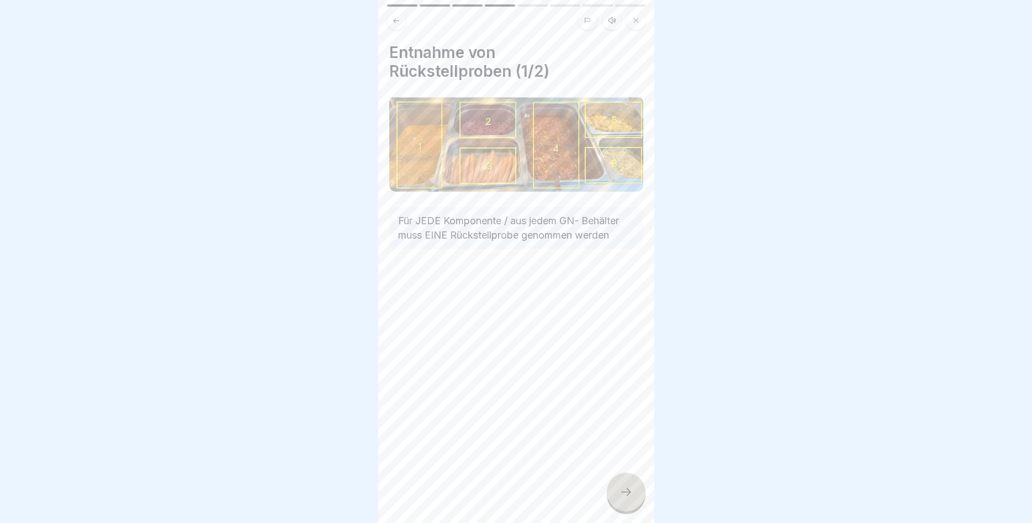
drag, startPoint x: 629, startPoint y: 488, endPoint x: 625, endPoint y: 481, distance: 8.1
click at [628, 488] on icon at bounding box center [625, 491] width 13 height 13
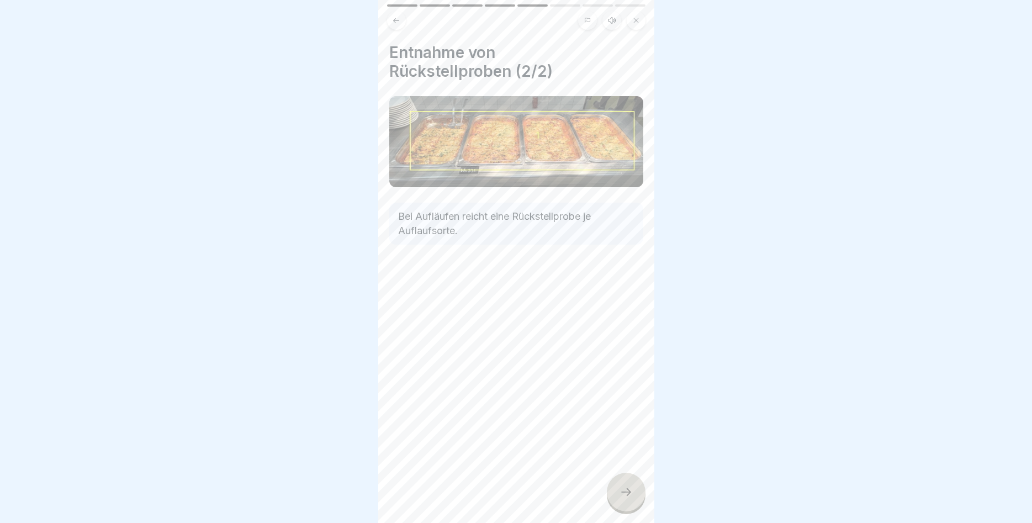
click at [631, 479] on div at bounding box center [626, 491] width 39 height 39
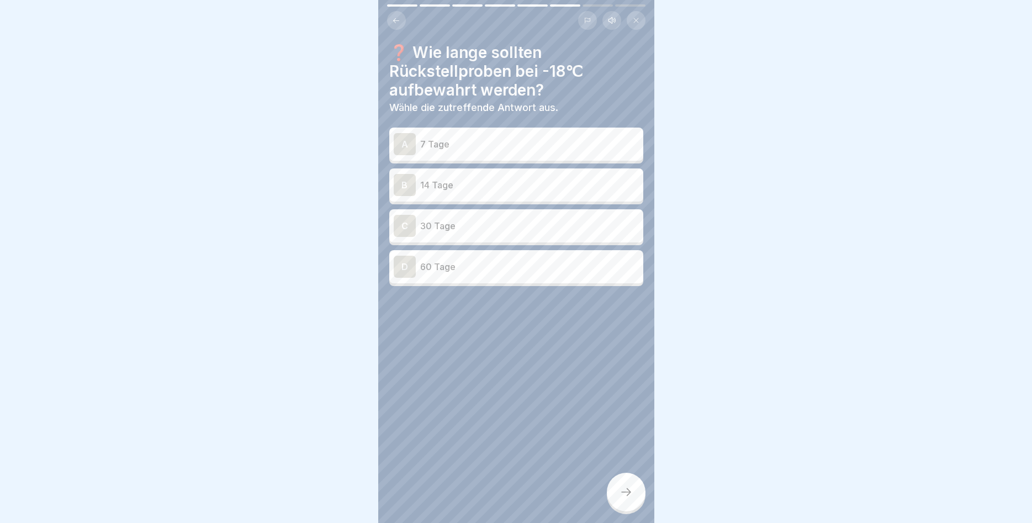
click at [416, 188] on div "B 14 Tage" at bounding box center [516, 185] width 245 height 22
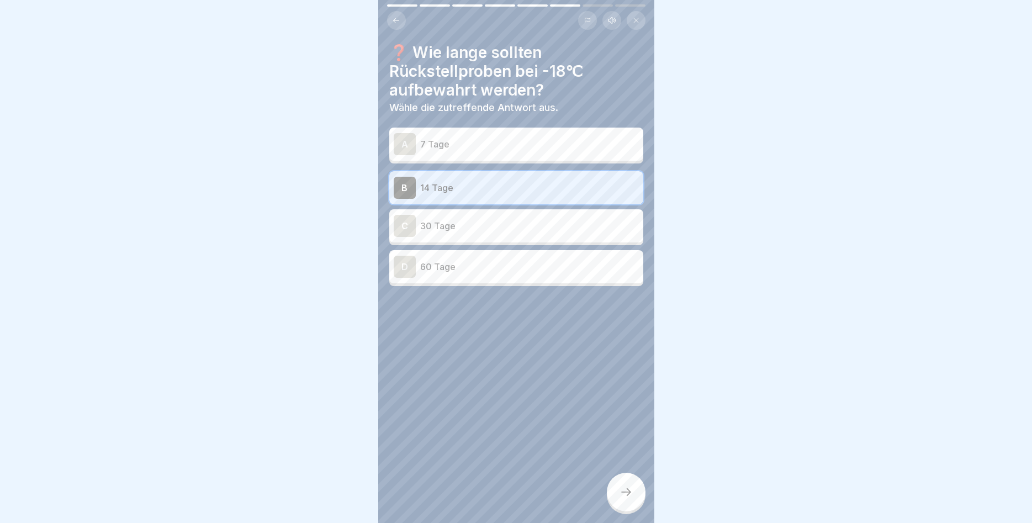
drag, startPoint x: 625, startPoint y: 486, endPoint x: 619, endPoint y: 483, distance: 6.4
click at [624, 486] on div at bounding box center [626, 491] width 39 height 39
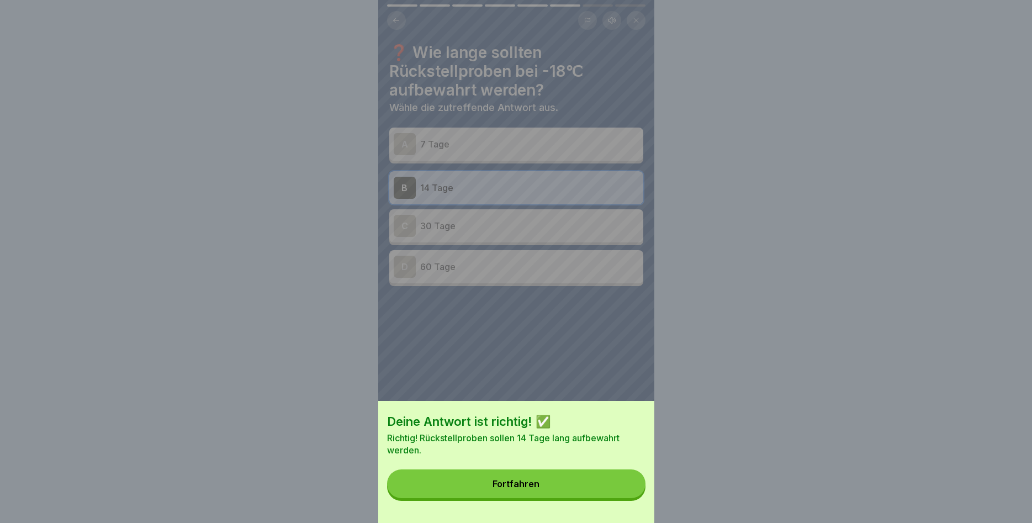
click at [574, 476] on button "Fortfahren" at bounding box center [516, 483] width 258 height 29
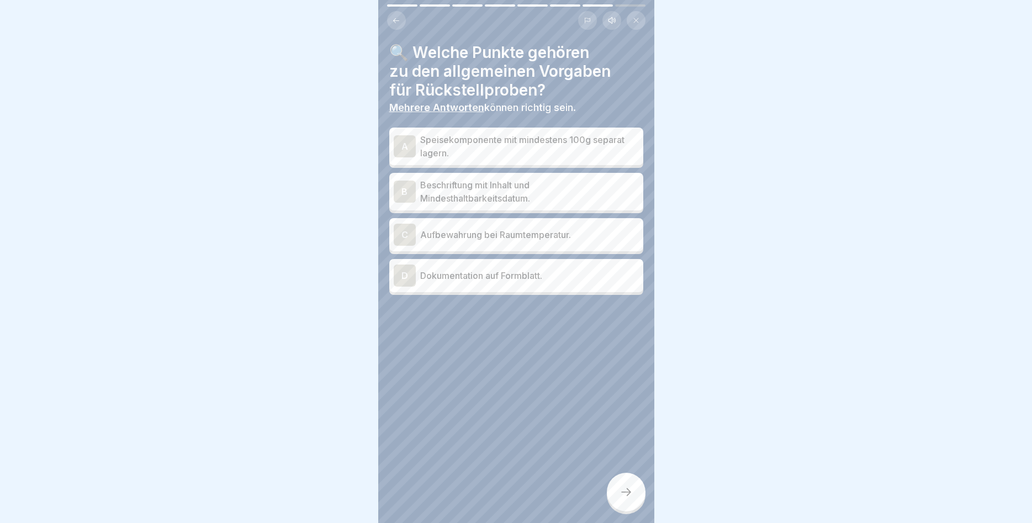
click at [405, 144] on div "A" at bounding box center [405, 146] width 22 height 22
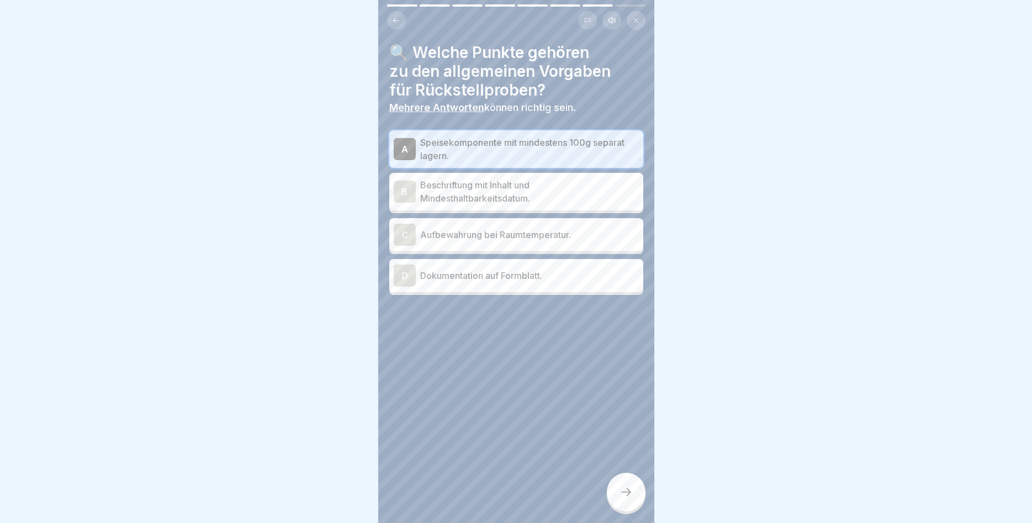
click at [399, 185] on div "B" at bounding box center [405, 191] width 22 height 22
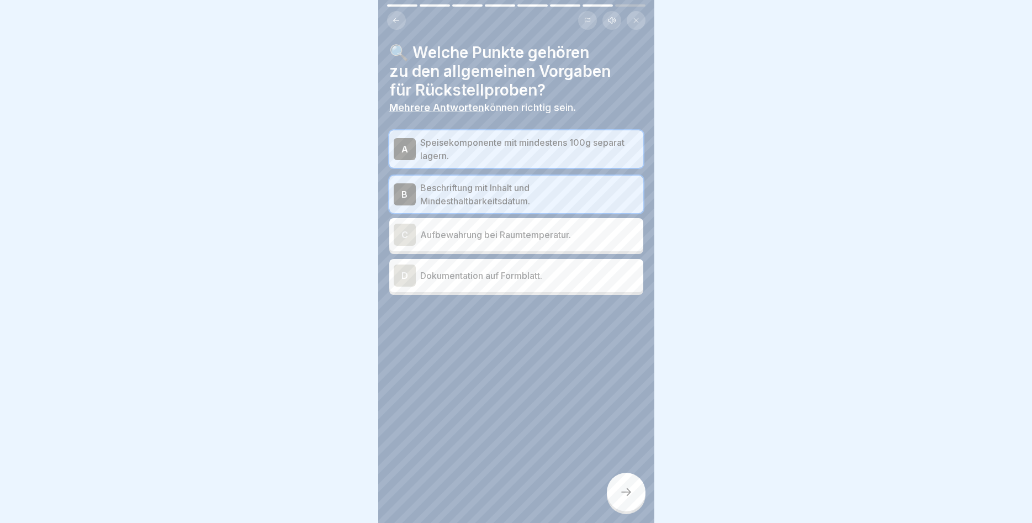
click at [400, 274] on div "D" at bounding box center [405, 275] width 22 height 22
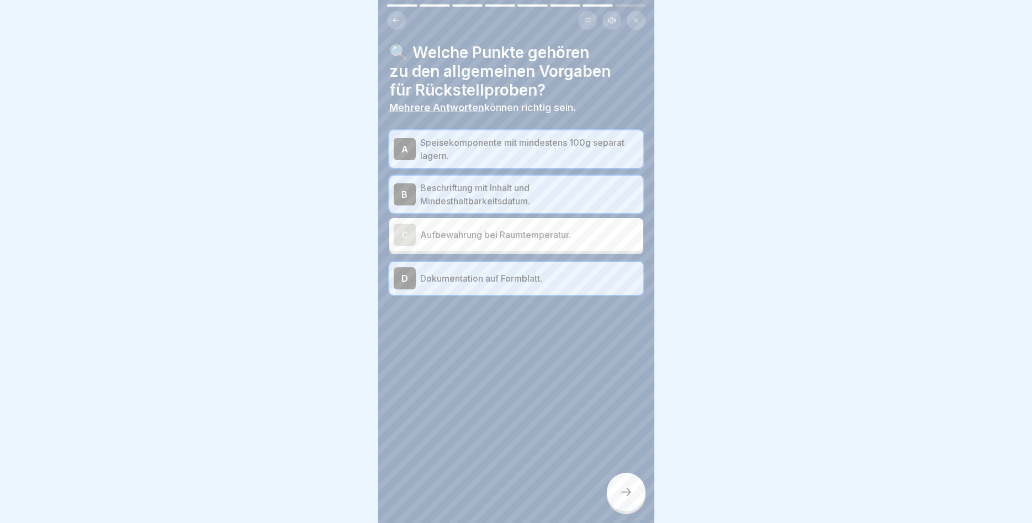
click at [625, 491] on icon at bounding box center [625, 491] width 13 height 13
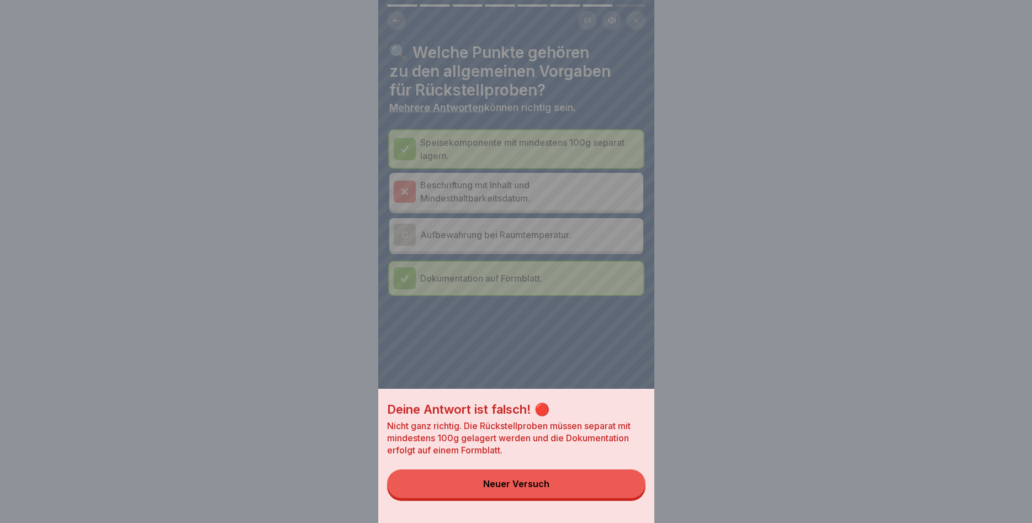
click at [554, 477] on button "Neuer Versuch" at bounding box center [516, 483] width 258 height 29
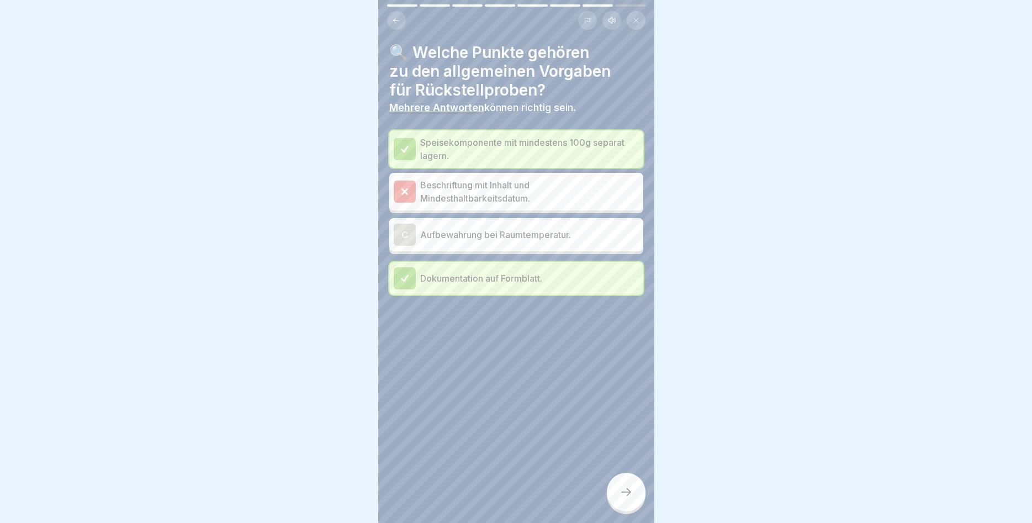
click at [405, 190] on icon at bounding box center [405, 192] width 10 height 10
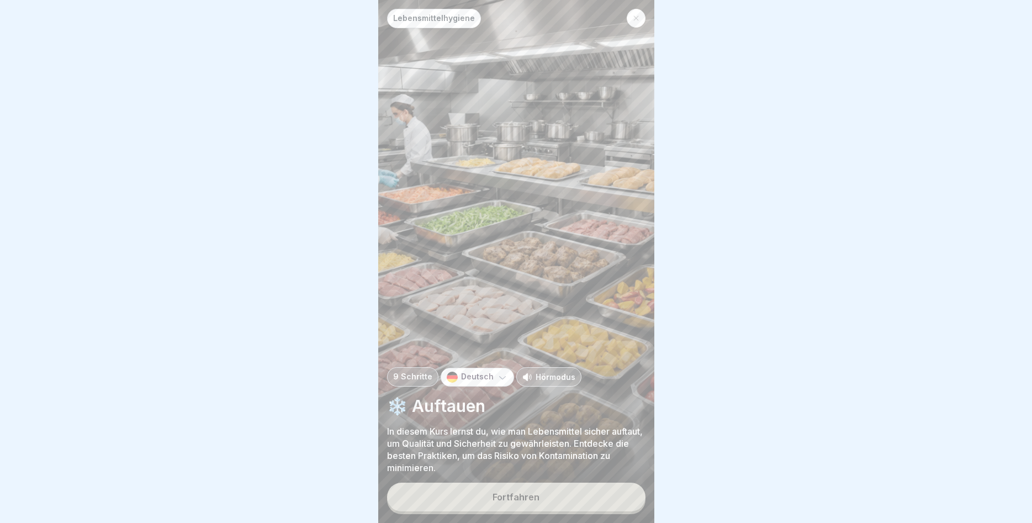
drag, startPoint x: 598, startPoint y: 487, endPoint x: 594, endPoint y: 482, distance: 6.3
click at [598, 487] on button "Fortfahren" at bounding box center [516, 496] width 258 height 29
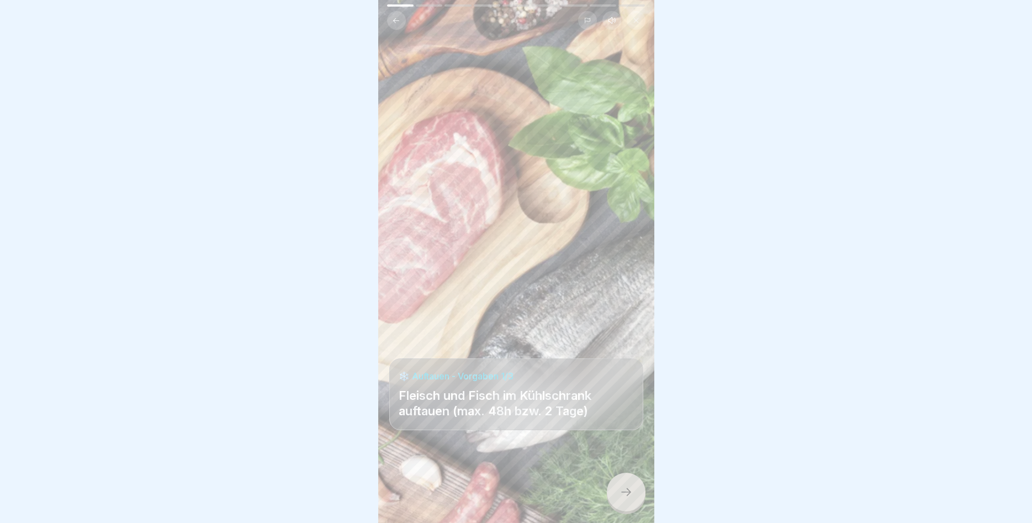
click at [622, 493] on icon at bounding box center [625, 491] width 13 height 13
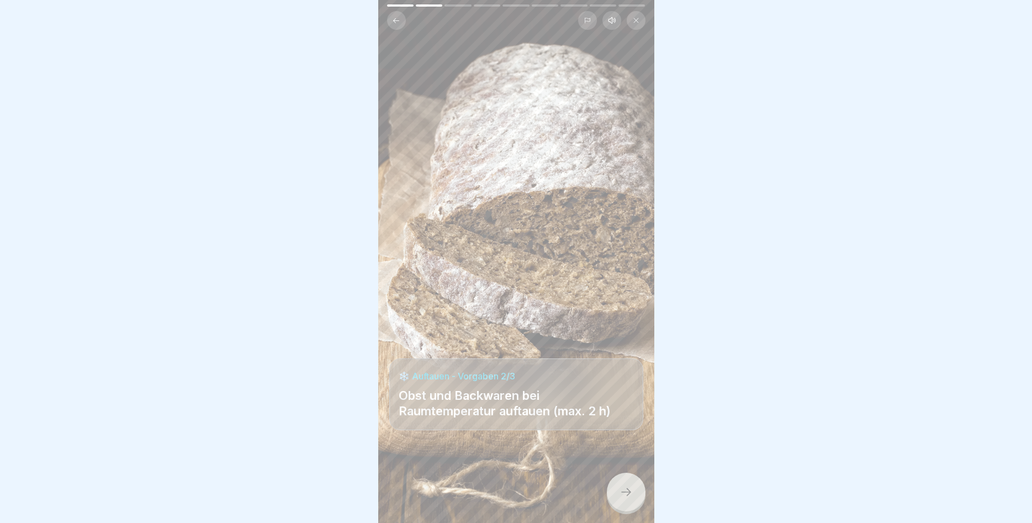
click at [621, 491] on icon at bounding box center [625, 491] width 13 height 13
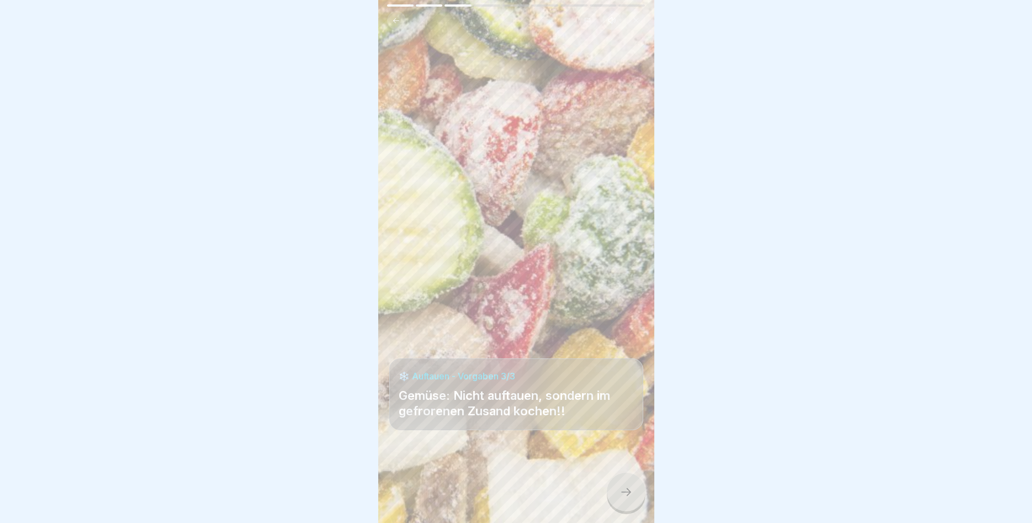
click at [621, 487] on icon at bounding box center [625, 491] width 13 height 13
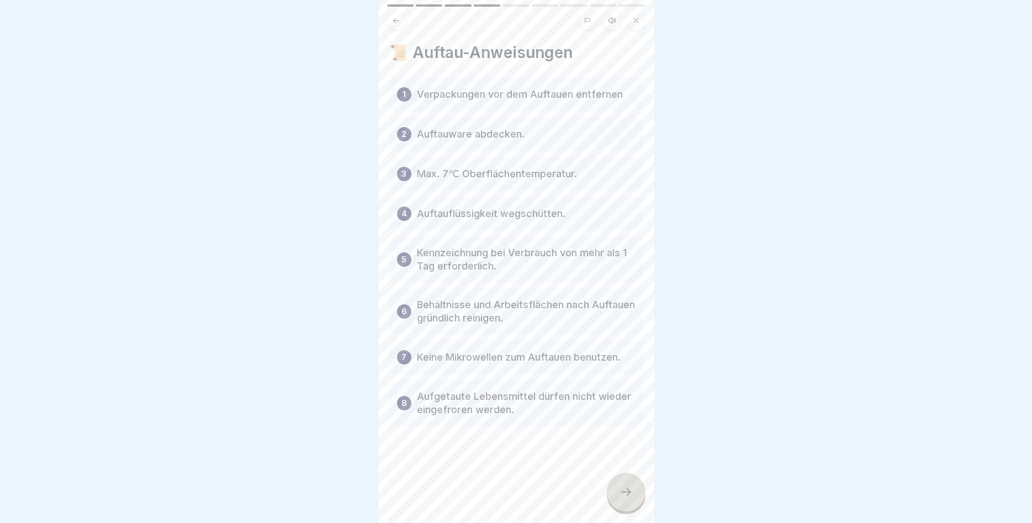
click at [620, 484] on div at bounding box center [626, 491] width 39 height 39
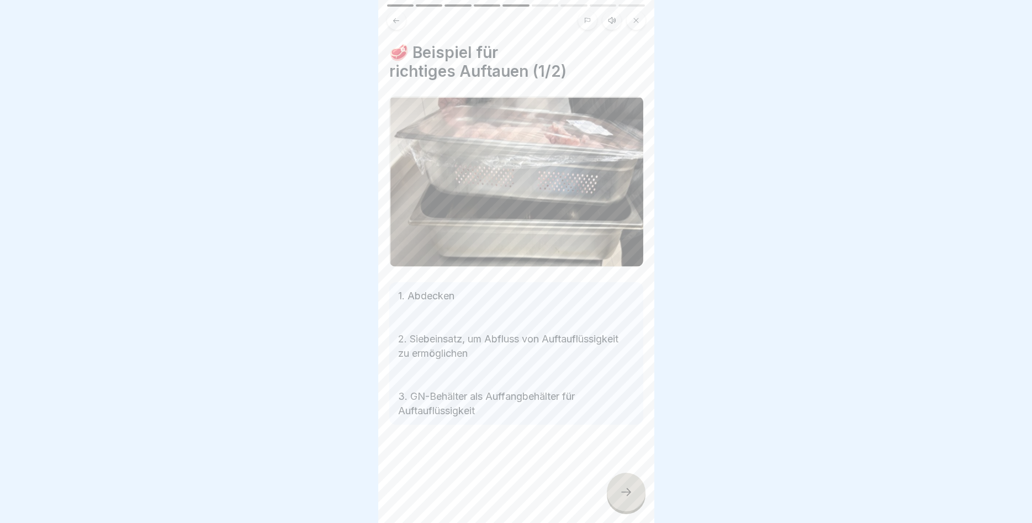
click at [620, 484] on div at bounding box center [626, 491] width 39 height 39
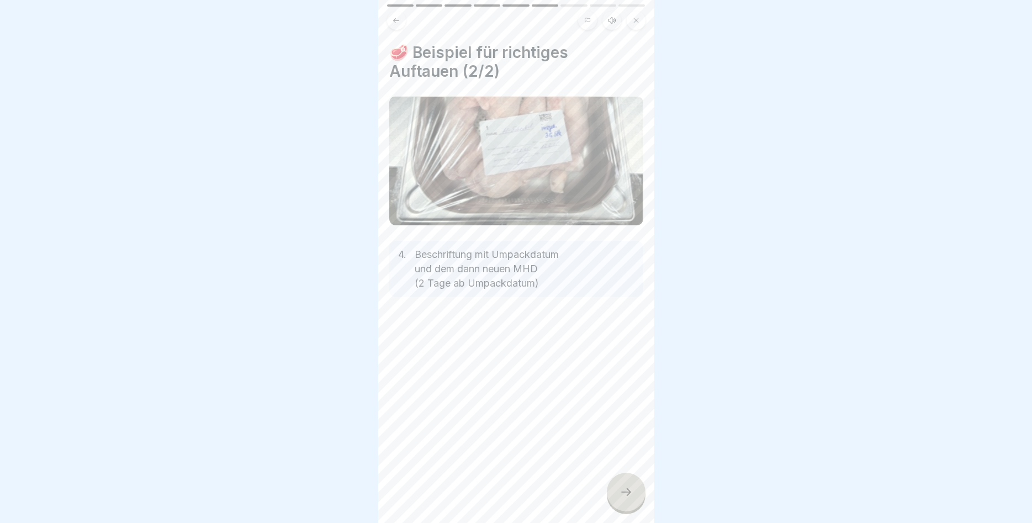
click at [620, 484] on div at bounding box center [626, 491] width 39 height 39
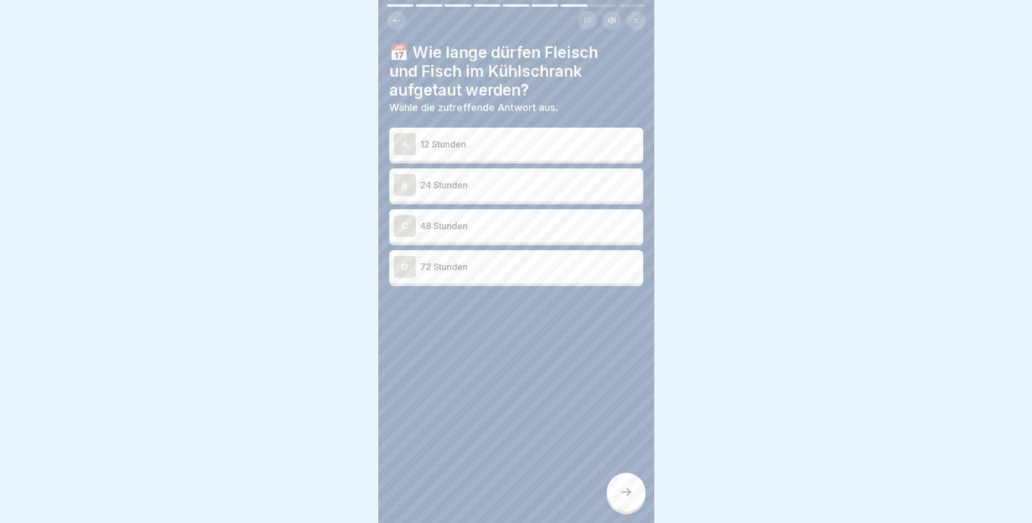
click at [620, 482] on div at bounding box center [626, 491] width 39 height 39
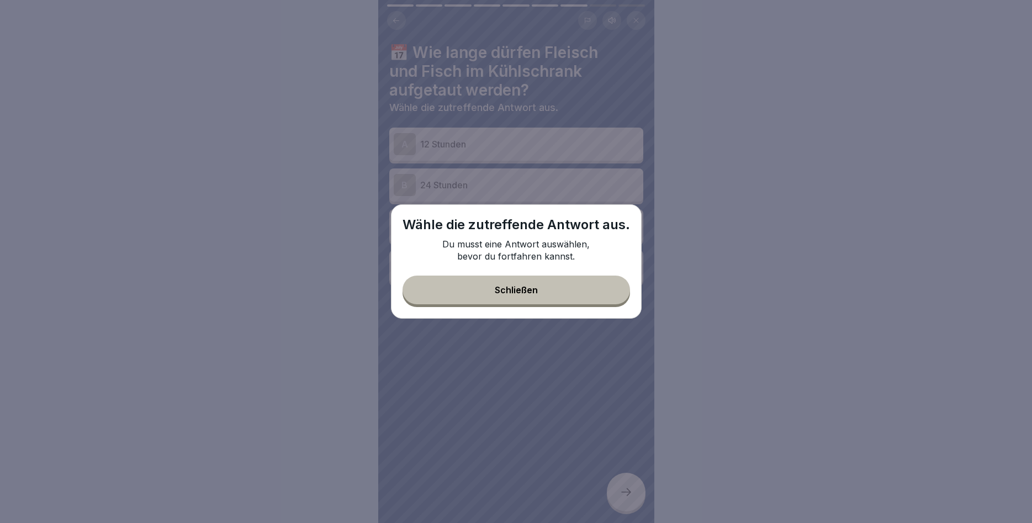
click at [537, 294] on div "Schließen" at bounding box center [516, 290] width 43 height 10
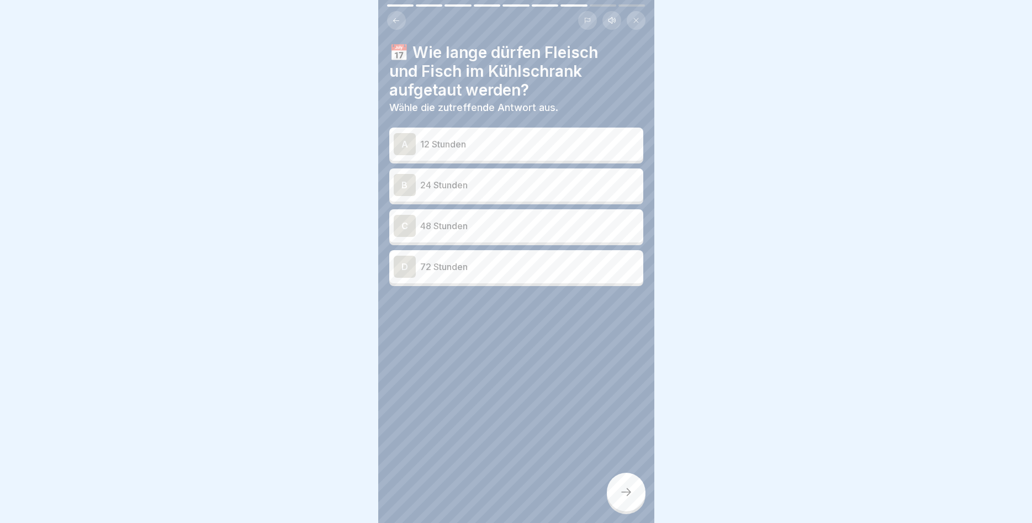
click at [524, 224] on p "48 Stunden" at bounding box center [529, 225] width 219 height 13
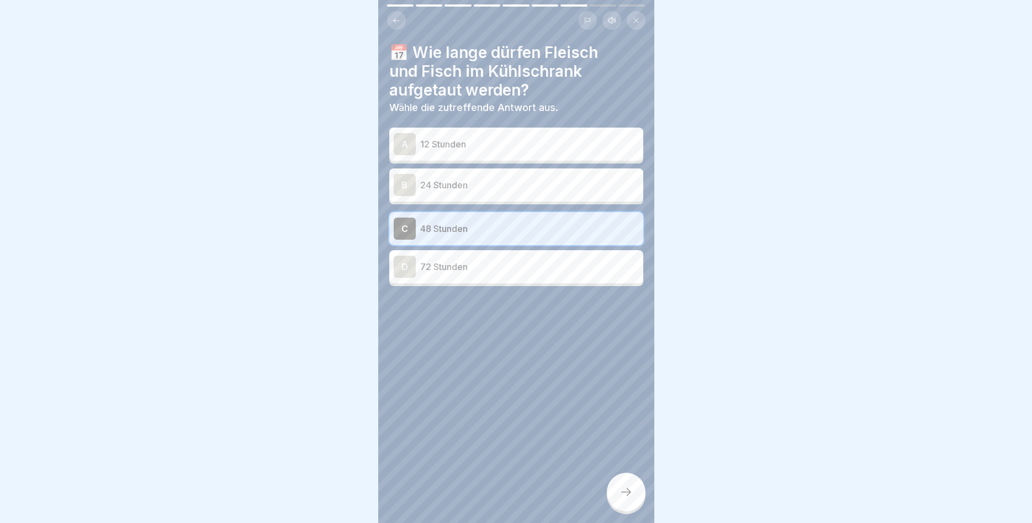
click at [620, 487] on icon at bounding box center [625, 491] width 13 height 13
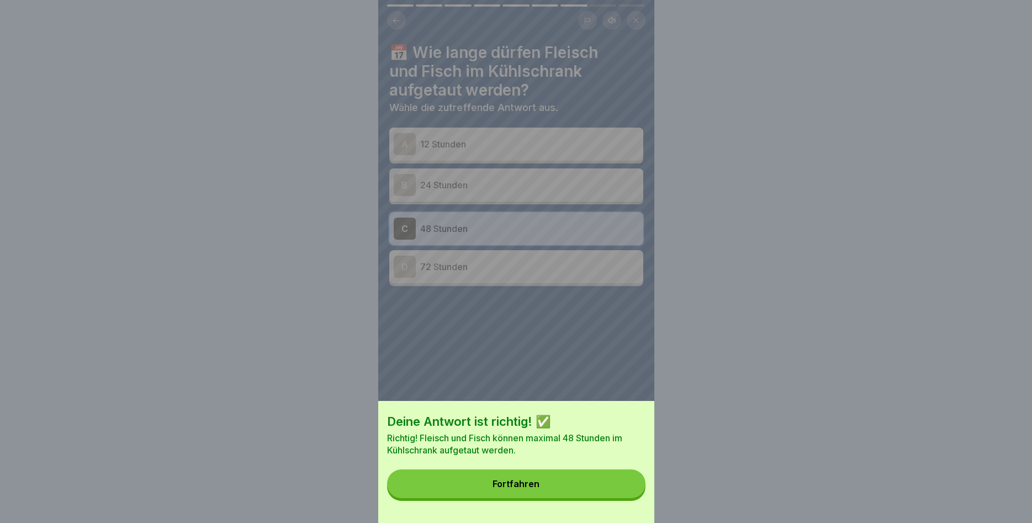
click at [587, 481] on button "Fortfahren" at bounding box center [516, 483] width 258 height 29
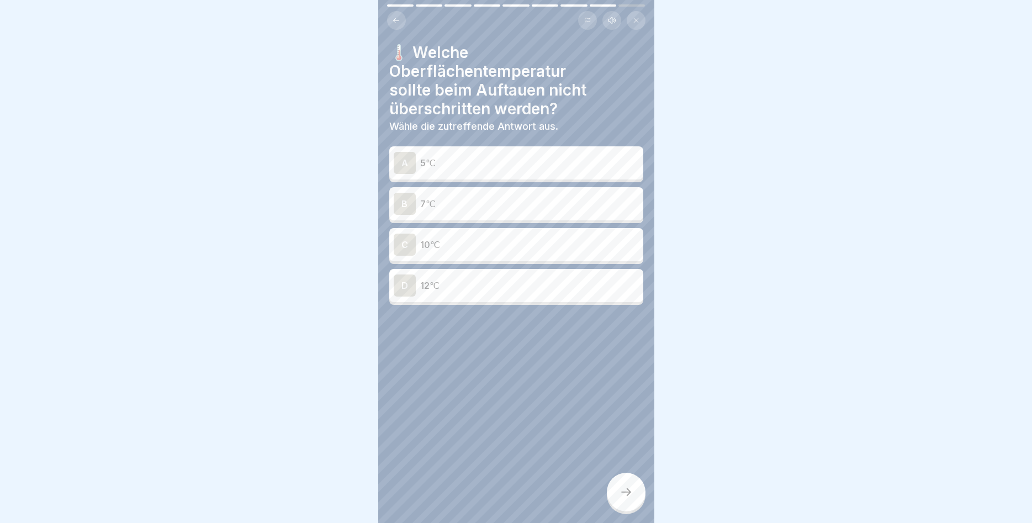
click at [460, 192] on div "B 7℃" at bounding box center [516, 203] width 254 height 33
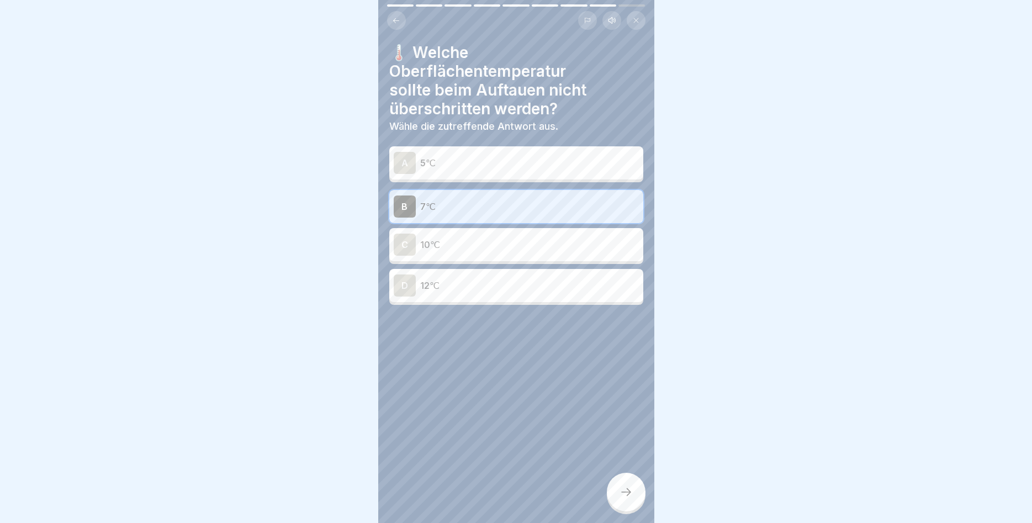
click at [622, 484] on div at bounding box center [626, 491] width 39 height 39
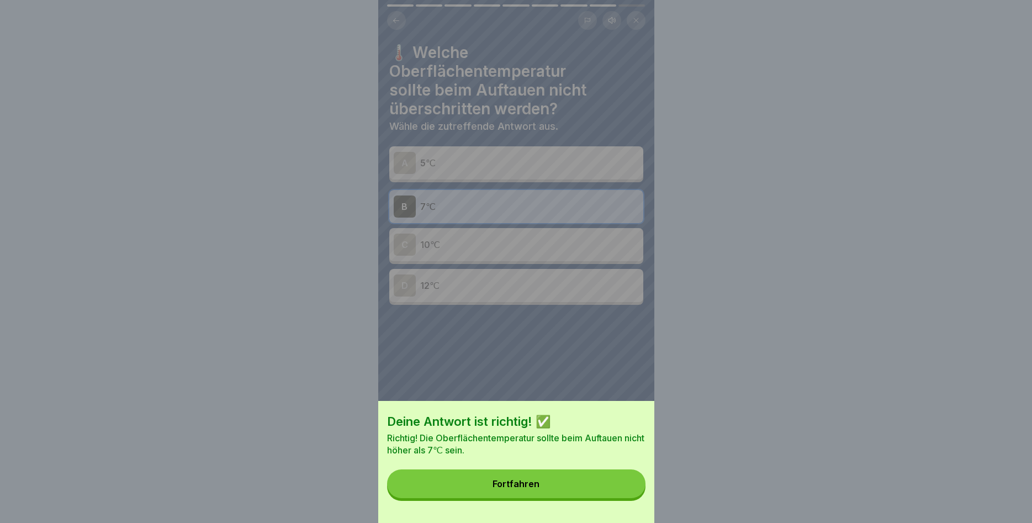
click at [620, 484] on button "Fortfahren" at bounding box center [516, 483] width 258 height 29
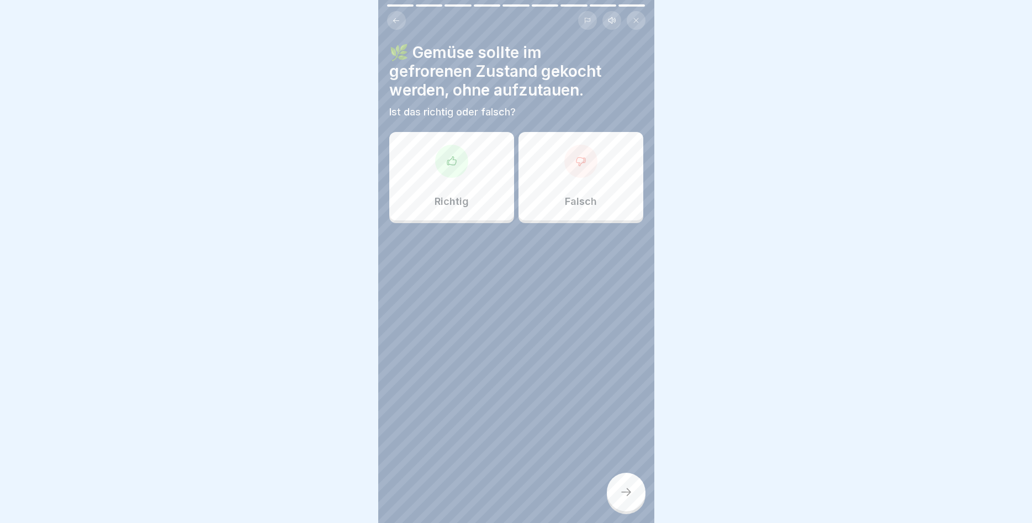
click at [567, 202] on p "Falsch" at bounding box center [581, 201] width 32 height 12
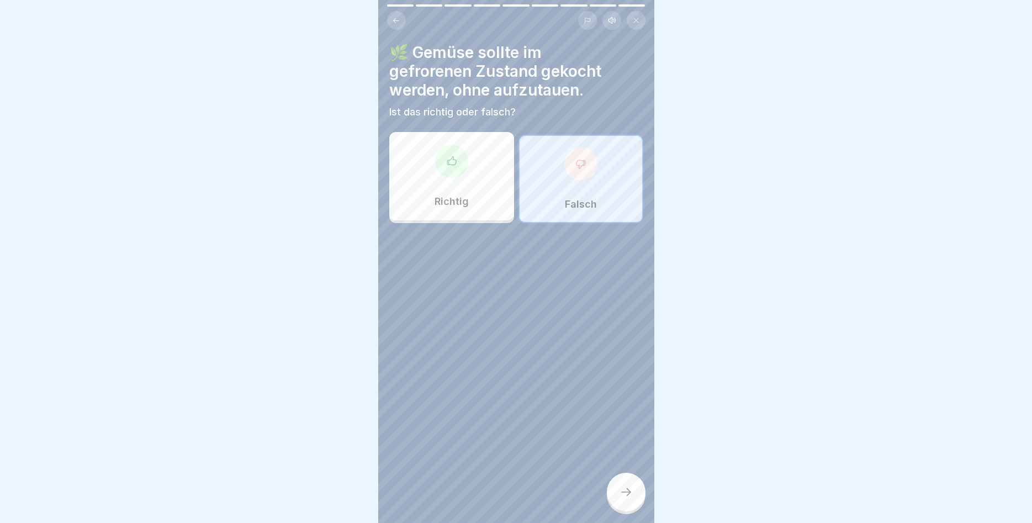
click at [482, 188] on div "Richtig" at bounding box center [451, 176] width 125 height 88
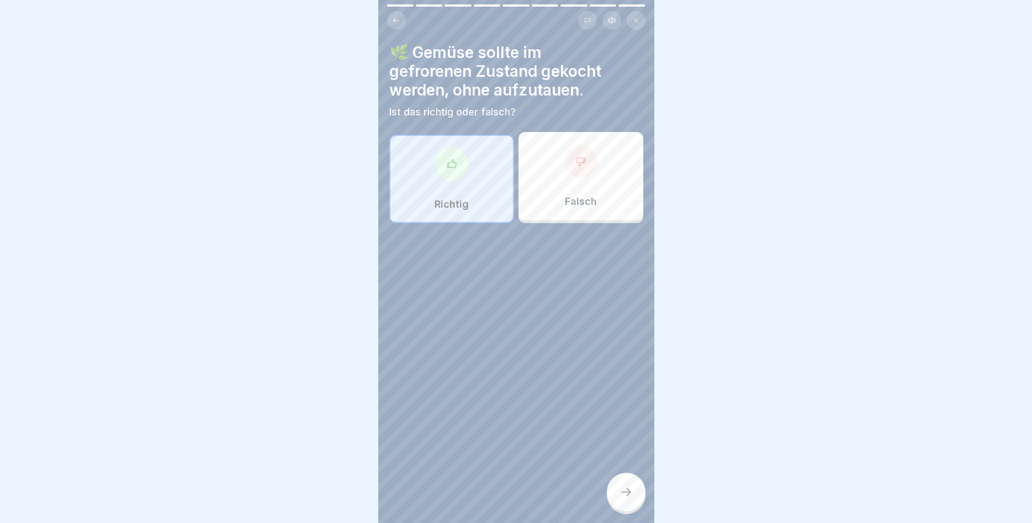
click at [627, 479] on div at bounding box center [626, 491] width 39 height 39
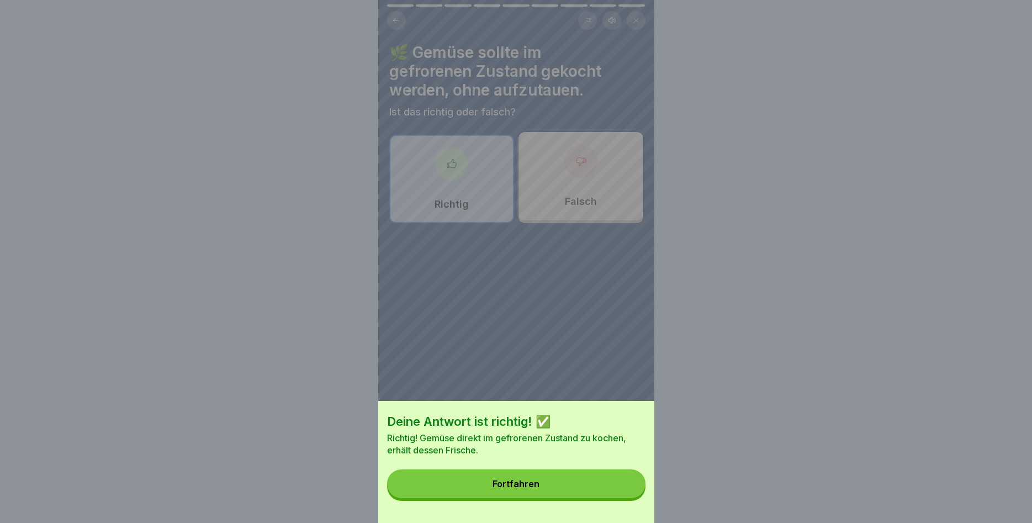
click at [627, 485] on button "Fortfahren" at bounding box center [516, 483] width 258 height 29
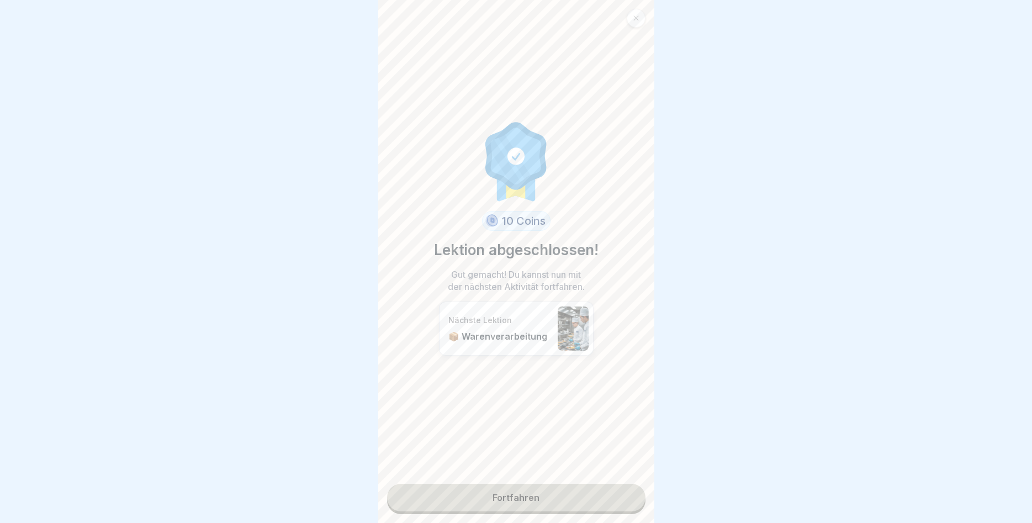
click at [608, 492] on link "Fortfahren" at bounding box center [516, 498] width 258 height 28
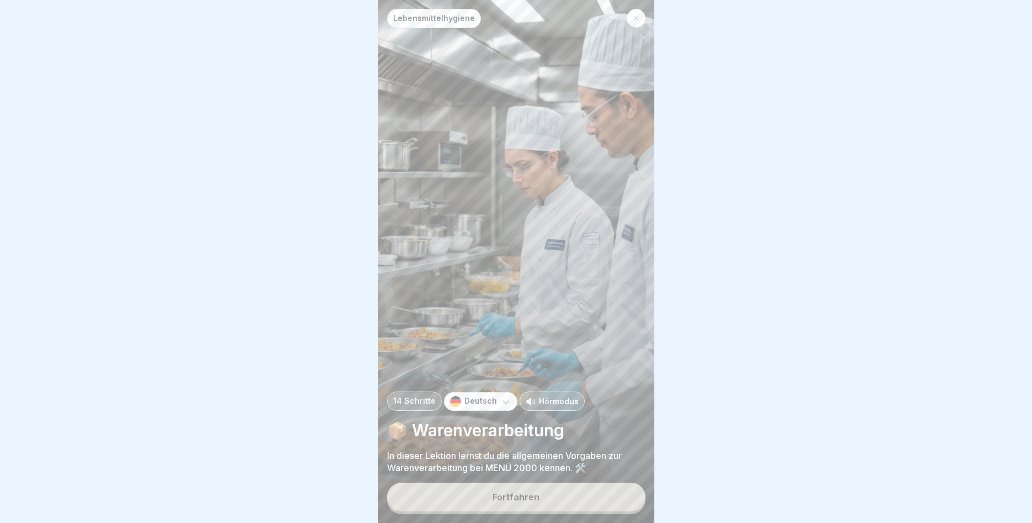
click at [591, 492] on button "Fortfahren" at bounding box center [516, 496] width 258 height 29
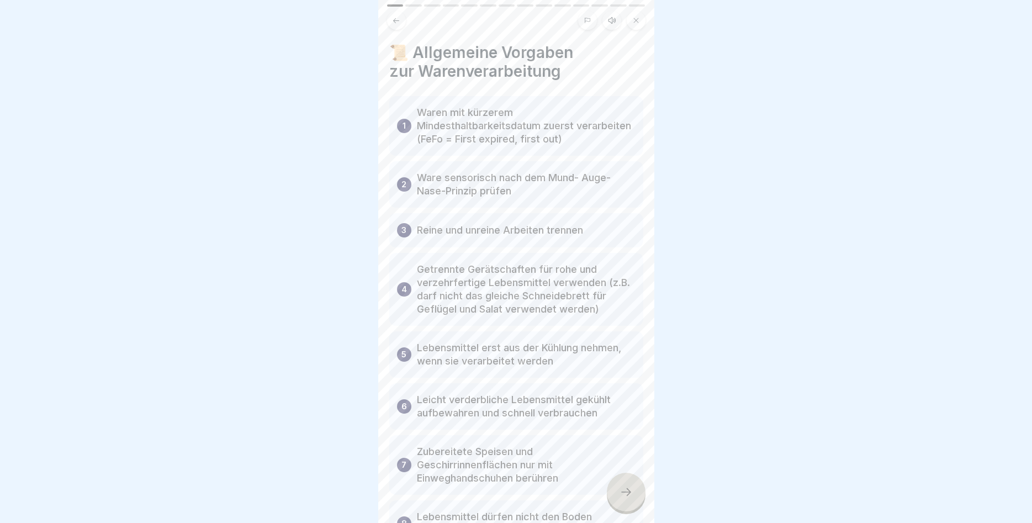
click at [623, 490] on icon at bounding box center [625, 491] width 13 height 13
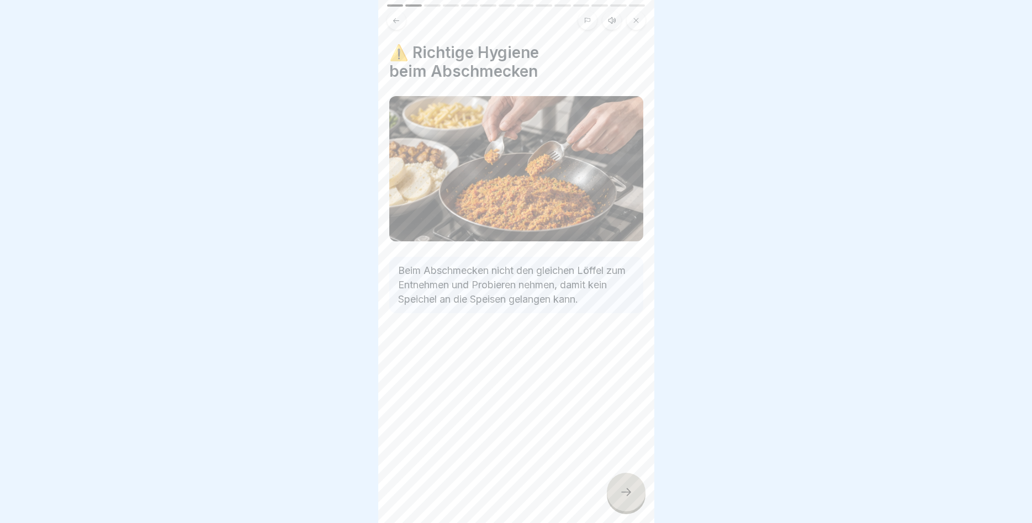
click at [621, 487] on icon at bounding box center [625, 491] width 13 height 13
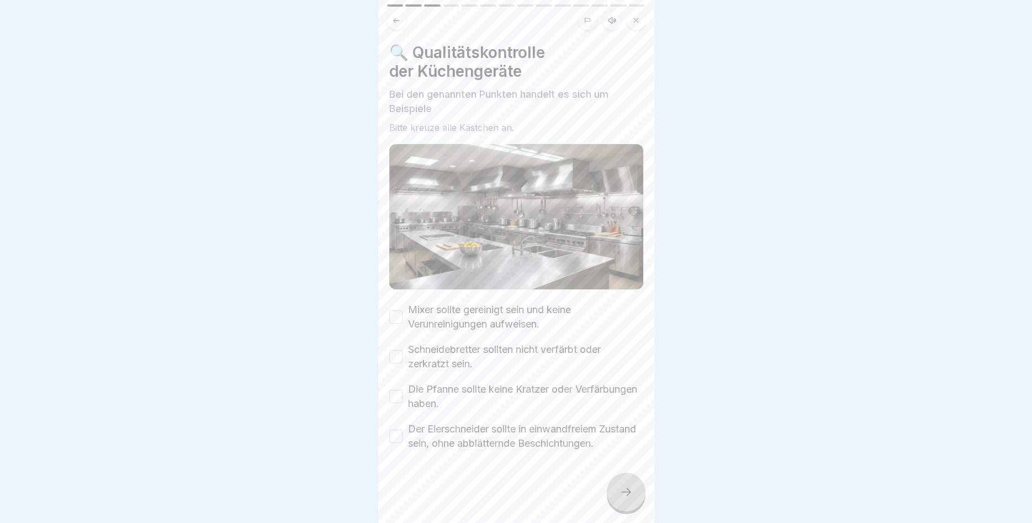
click at [401, 315] on button "Mixer sollte gereinigt sein und keine Verunreinigungen aufweisen." at bounding box center [395, 316] width 13 height 13
click at [396, 358] on button "Schneidebretter sollten nicht verfärbt oder zerkratzt sein." at bounding box center [395, 356] width 13 height 13
click at [401, 397] on button "Die Pfanne sollte keine Kratzer oder Verfärbungen haben." at bounding box center [395, 396] width 13 height 13
click at [395, 442] on button "Der Eierschneider sollte in einwandfreiem Zustand sein, ohne abblätternde Besch…" at bounding box center [395, 435] width 13 height 13
click at [616, 497] on div at bounding box center [626, 491] width 39 height 39
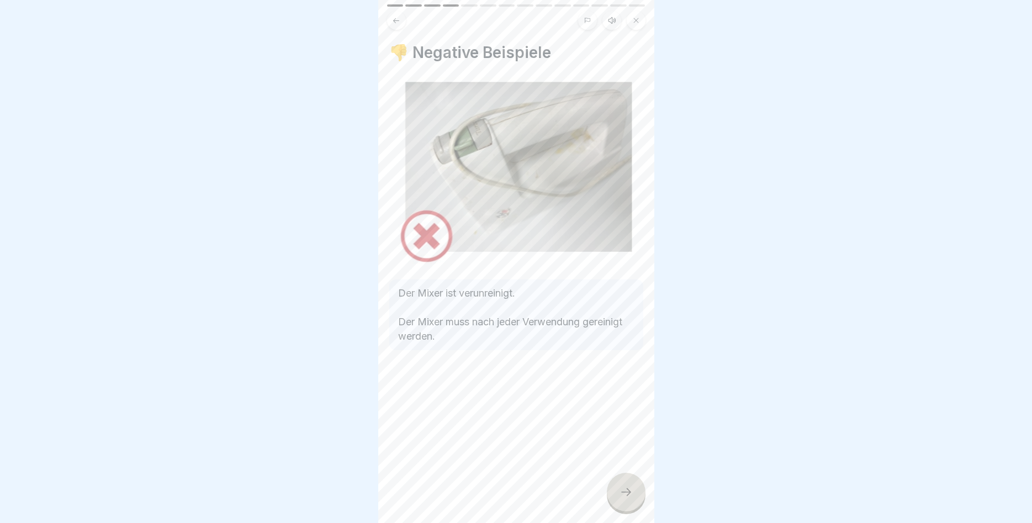
click at [617, 486] on div at bounding box center [626, 491] width 39 height 39
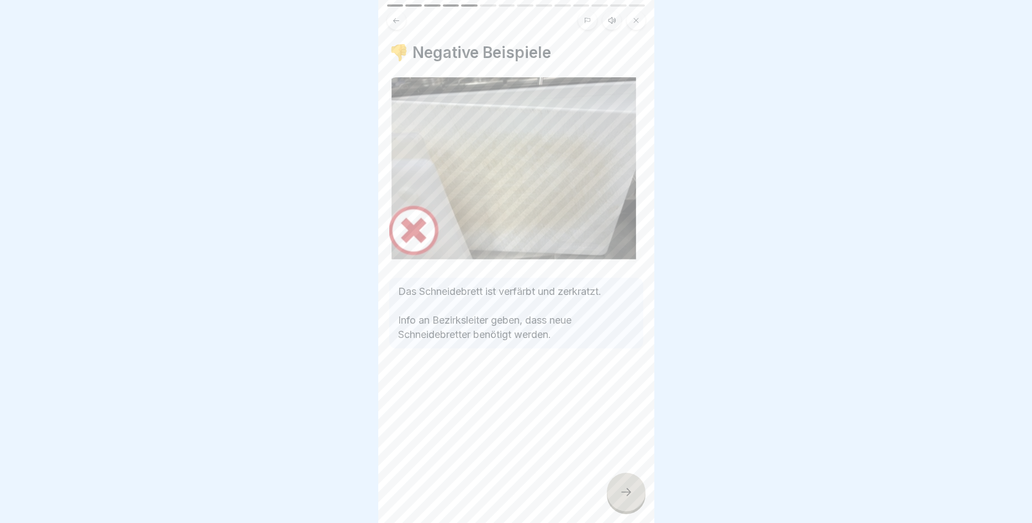
click at [615, 485] on div at bounding box center [626, 491] width 39 height 39
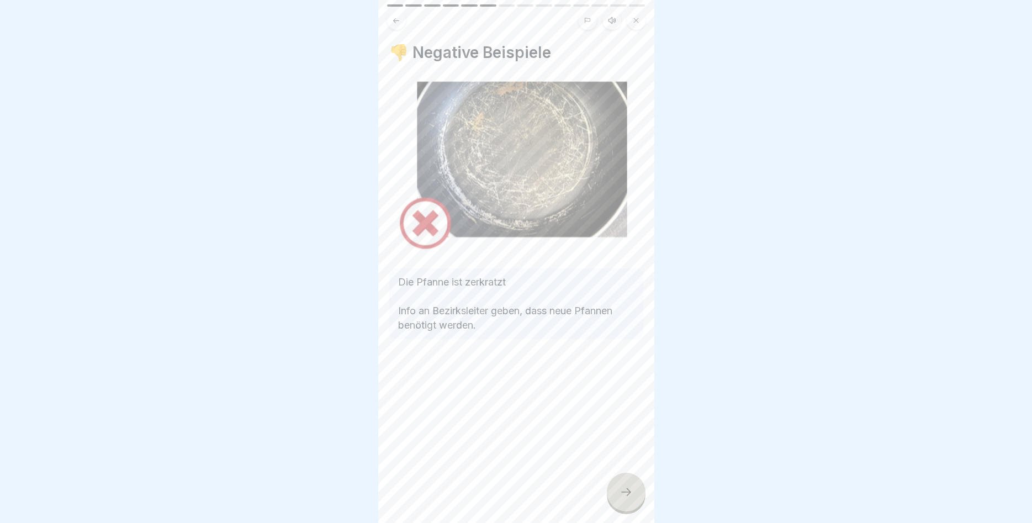
click at [610, 483] on div at bounding box center [626, 491] width 39 height 39
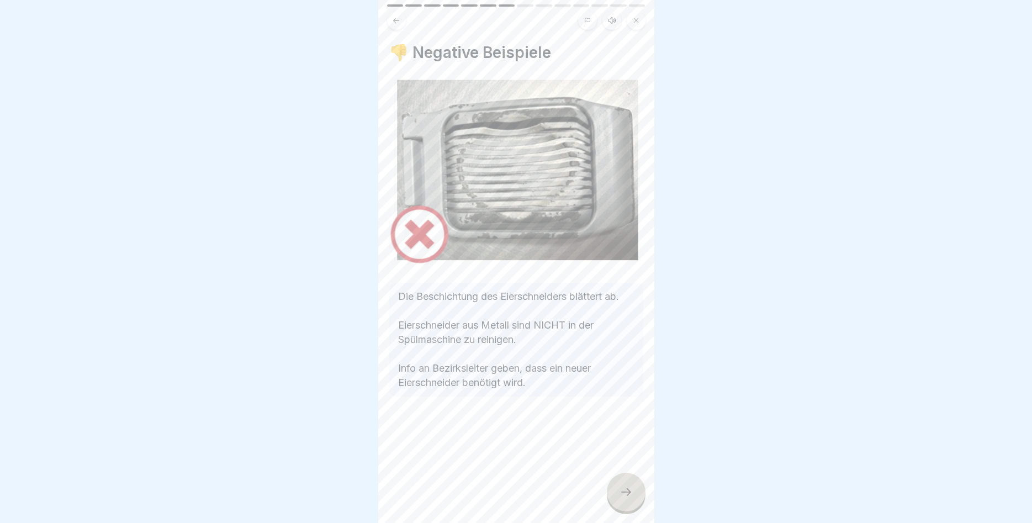
click at [608, 482] on div "👎 Negative Beispiele Die Beschichtung des Eierschneiders blättert ab. Eierschne…" at bounding box center [516, 261] width 276 height 523
click at [622, 489] on icon at bounding box center [625, 491] width 13 height 13
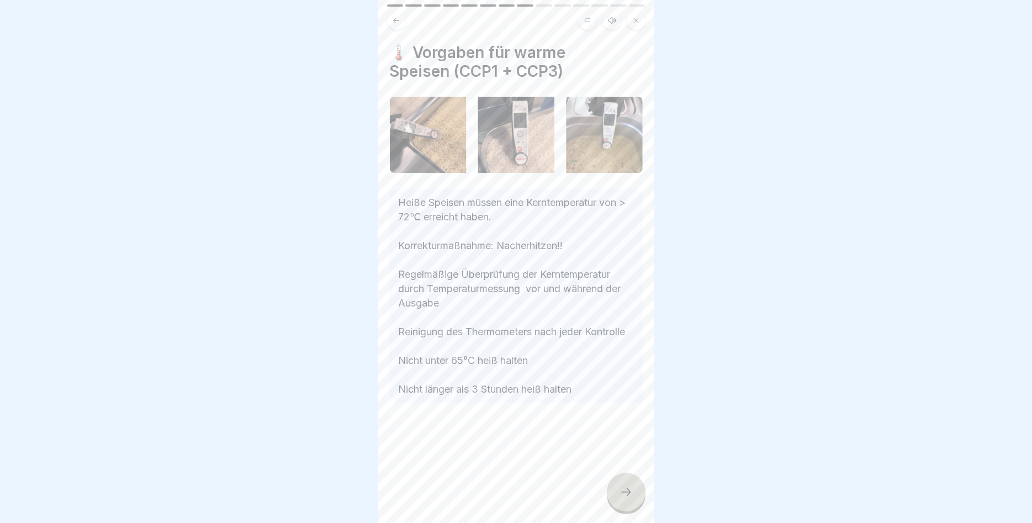
click at [633, 486] on div at bounding box center [626, 491] width 39 height 39
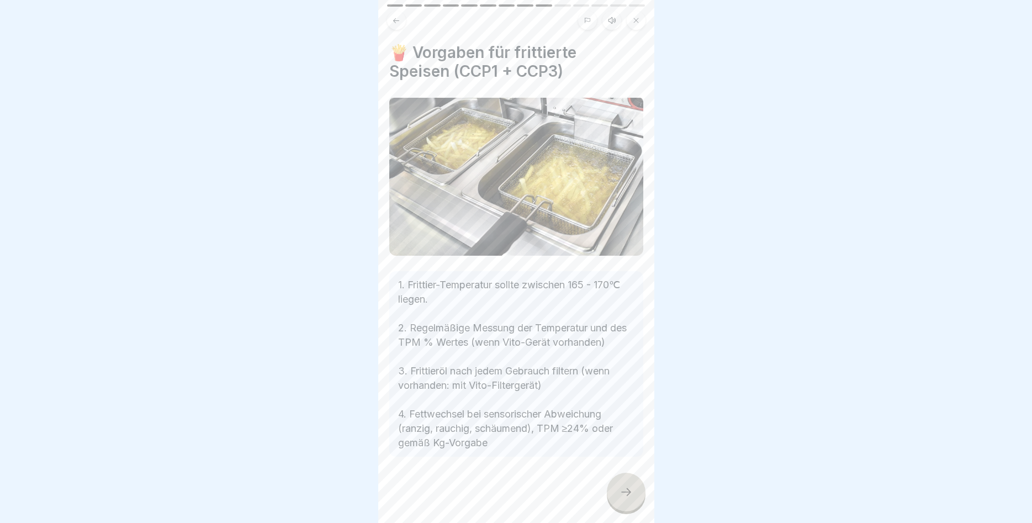
click at [626, 494] on icon at bounding box center [625, 491] width 13 height 13
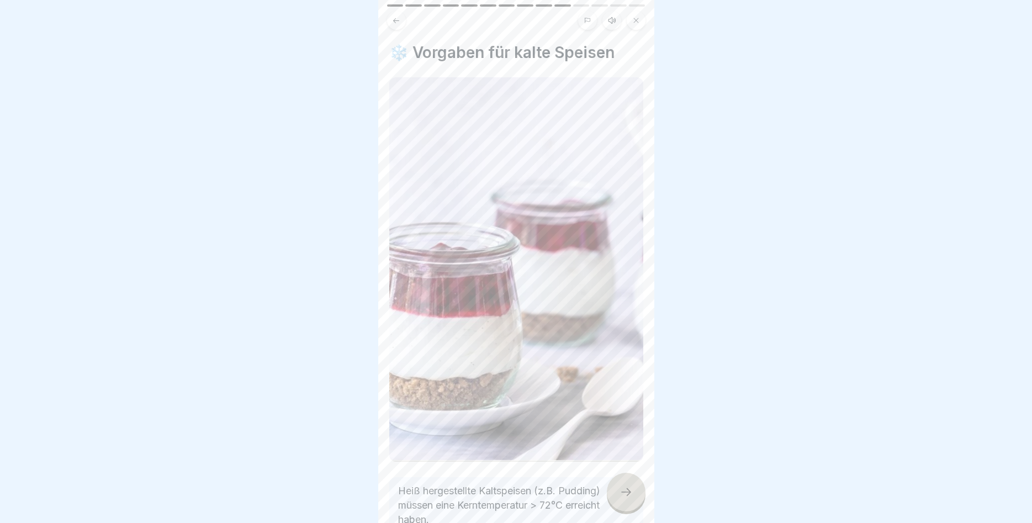
click at [629, 482] on div at bounding box center [626, 491] width 39 height 39
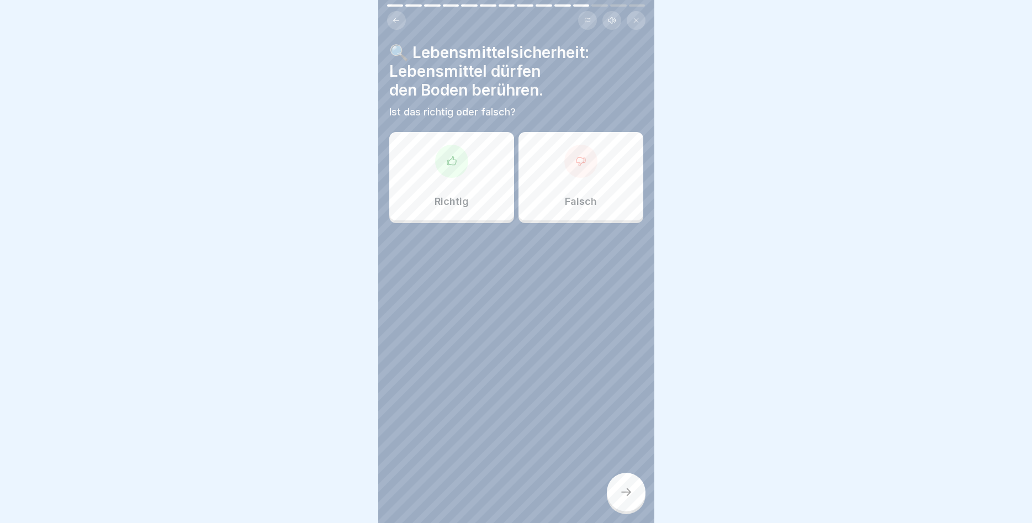
click at [581, 192] on div "Falsch" at bounding box center [580, 176] width 125 height 88
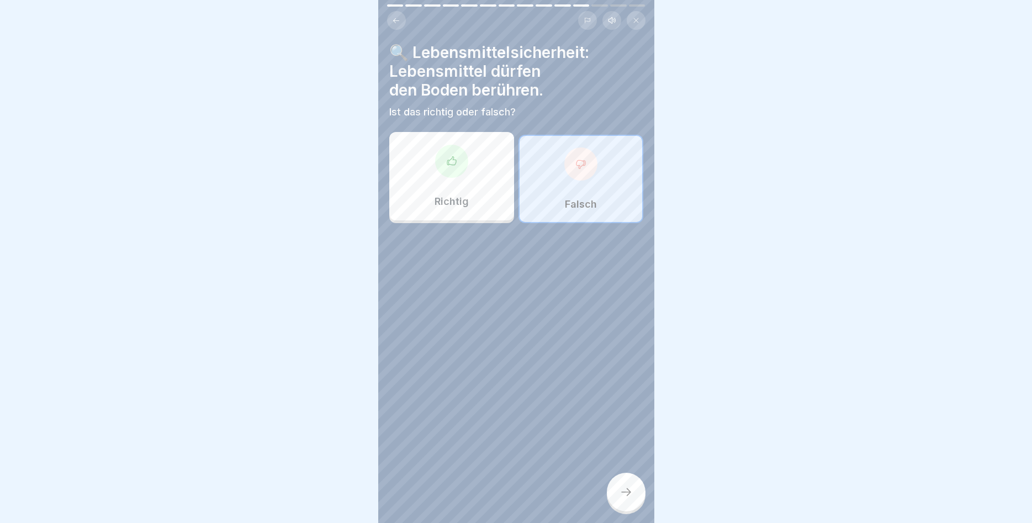
click at [630, 481] on div at bounding box center [626, 491] width 39 height 39
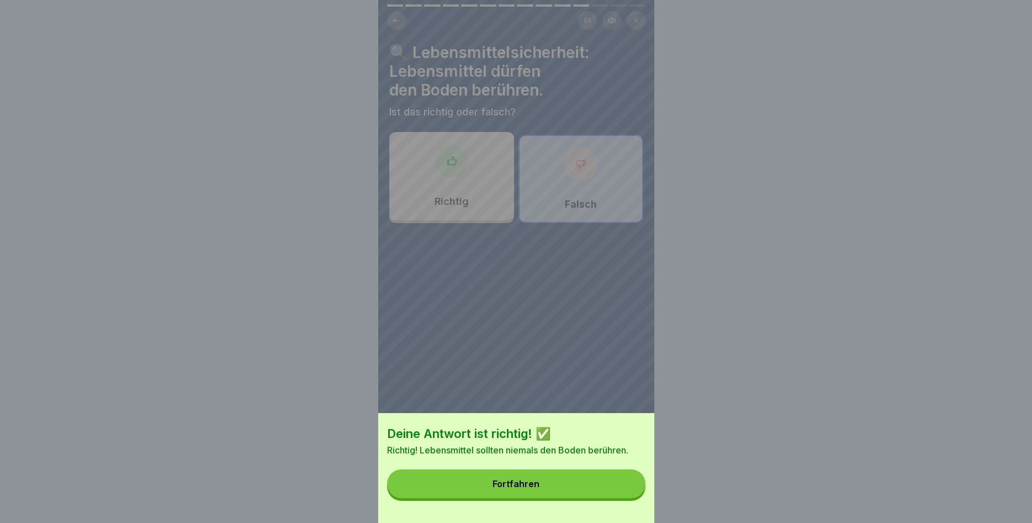
click at [626, 482] on button "Fortfahren" at bounding box center [516, 483] width 258 height 29
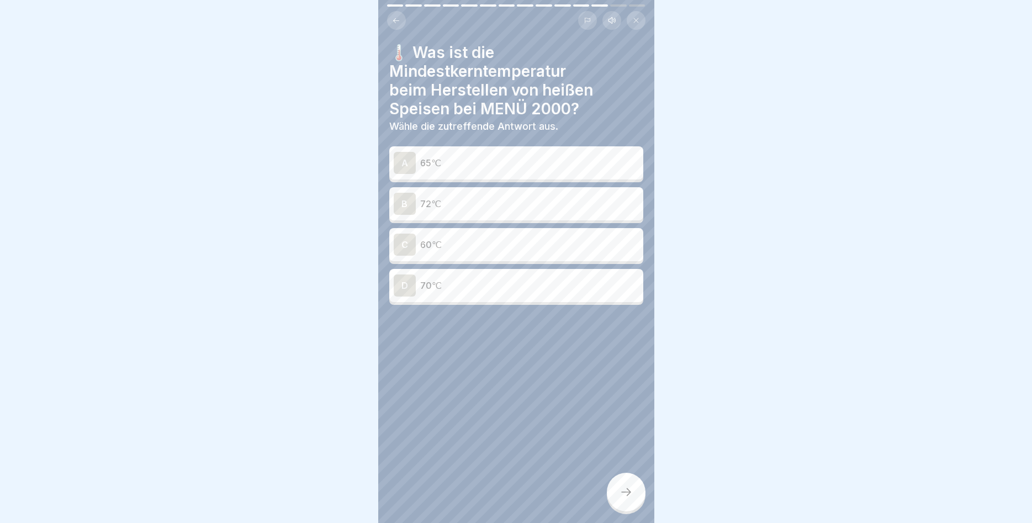
click at [414, 207] on div "B" at bounding box center [405, 204] width 22 height 22
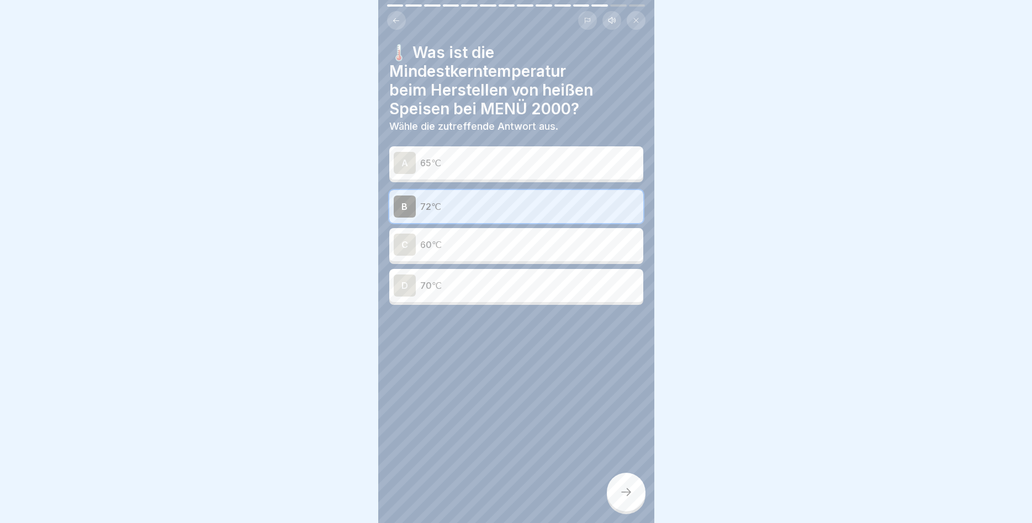
click at [617, 486] on div at bounding box center [626, 491] width 39 height 39
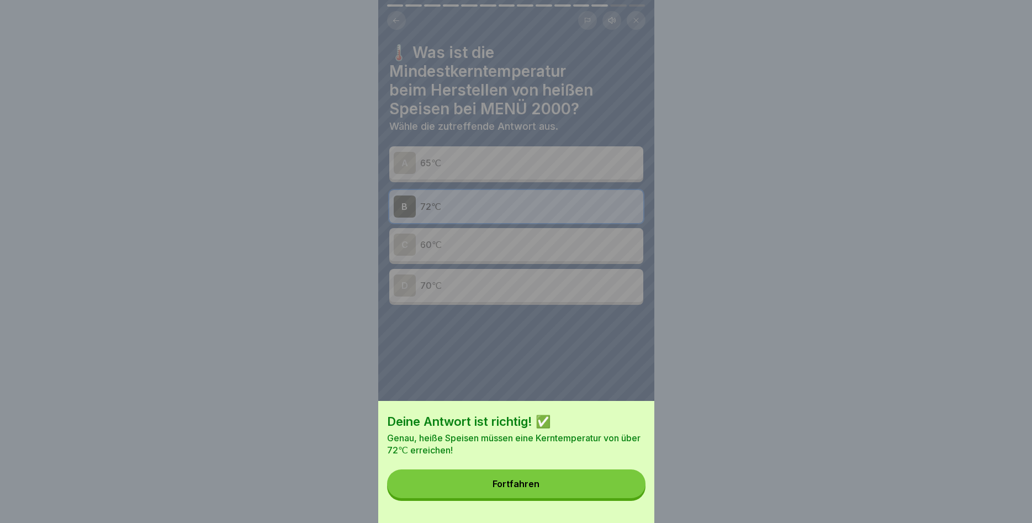
click at [591, 493] on button "Fortfahren" at bounding box center [516, 483] width 258 height 29
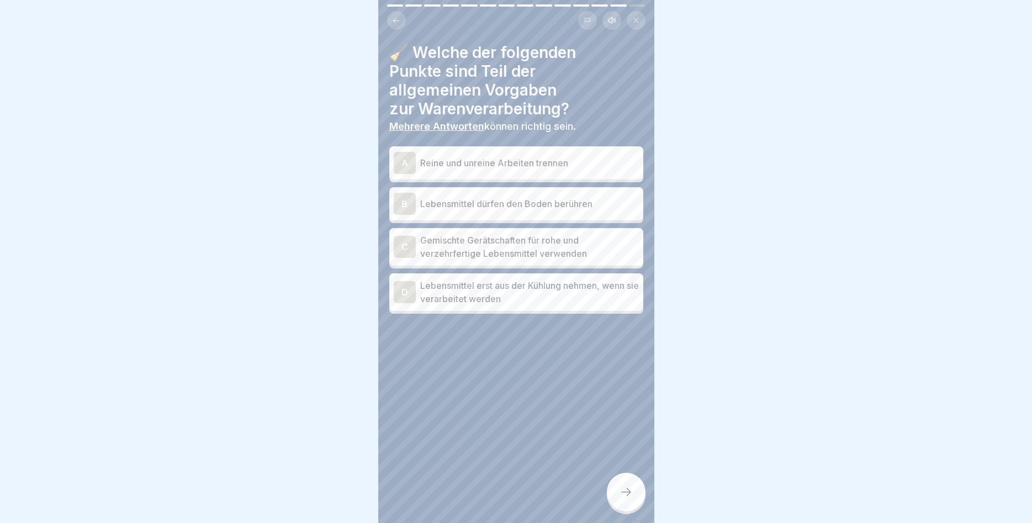
click at [397, 166] on div "A" at bounding box center [405, 163] width 22 height 22
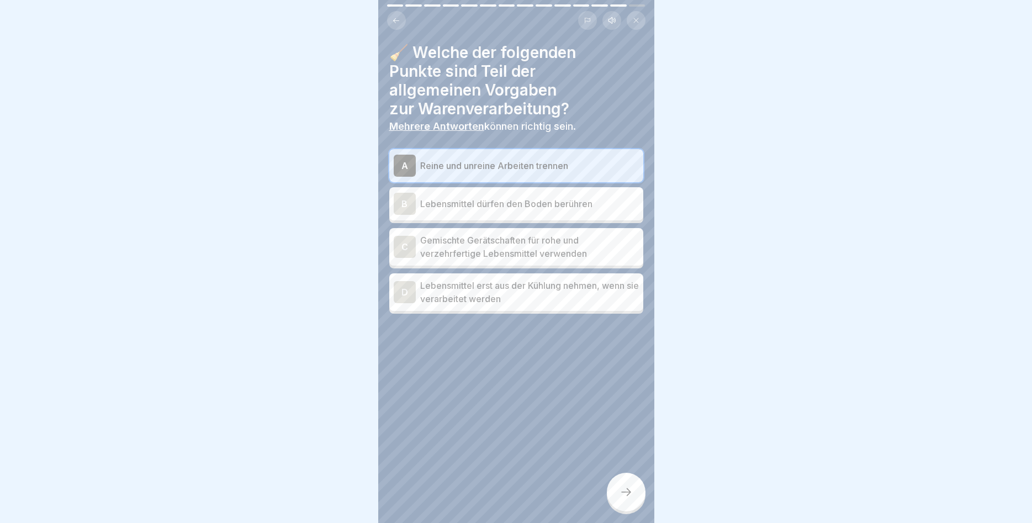
click at [405, 293] on div "D" at bounding box center [405, 292] width 22 height 22
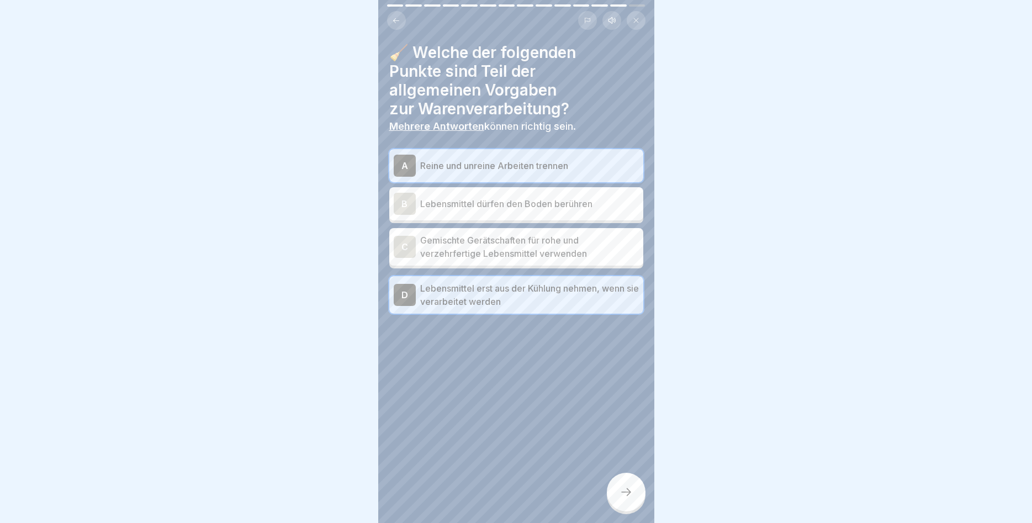
click at [624, 496] on icon at bounding box center [625, 491] width 13 height 13
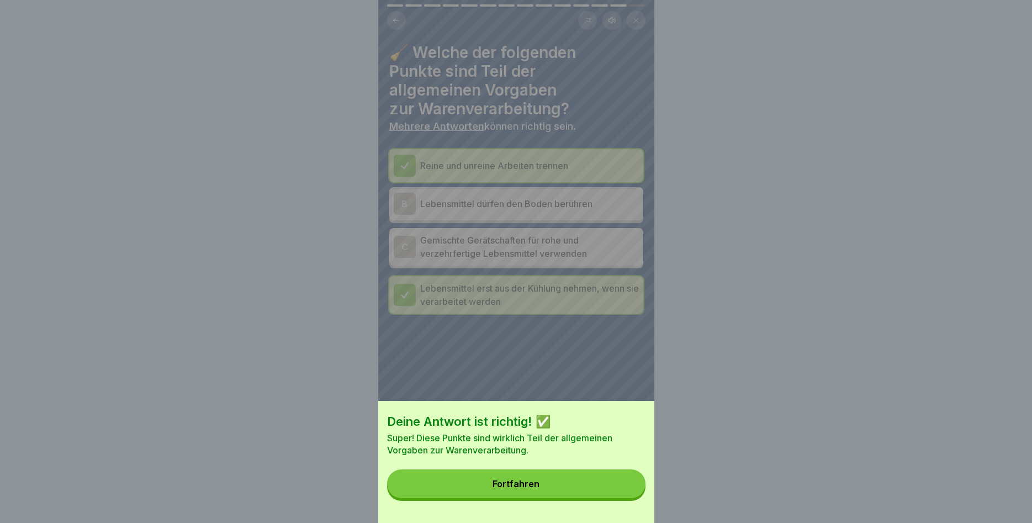
click at [590, 481] on button "Fortfahren" at bounding box center [516, 483] width 258 height 29
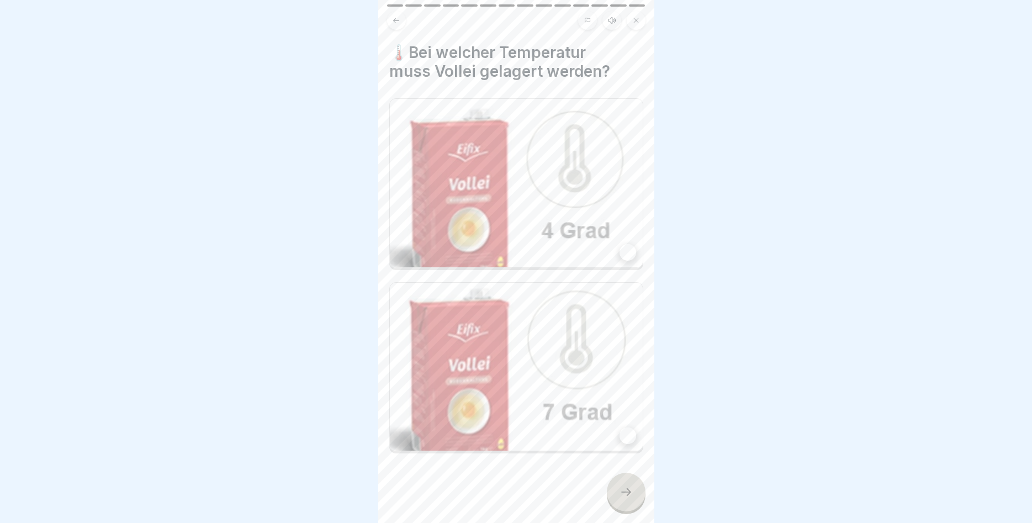
click at [553, 189] on img at bounding box center [516, 183] width 253 height 168
click at [624, 498] on div at bounding box center [626, 491] width 39 height 39
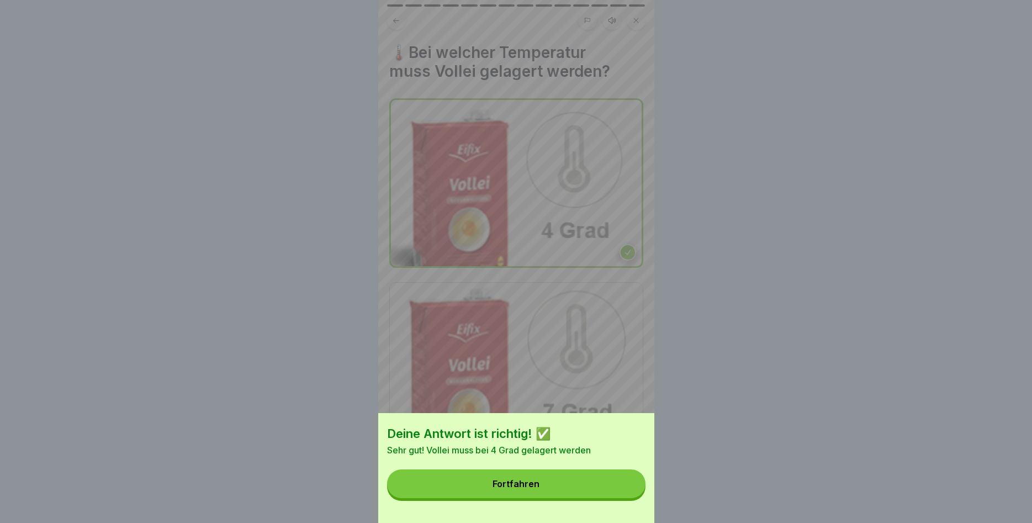
click at [570, 489] on button "Fortfahren" at bounding box center [516, 483] width 258 height 29
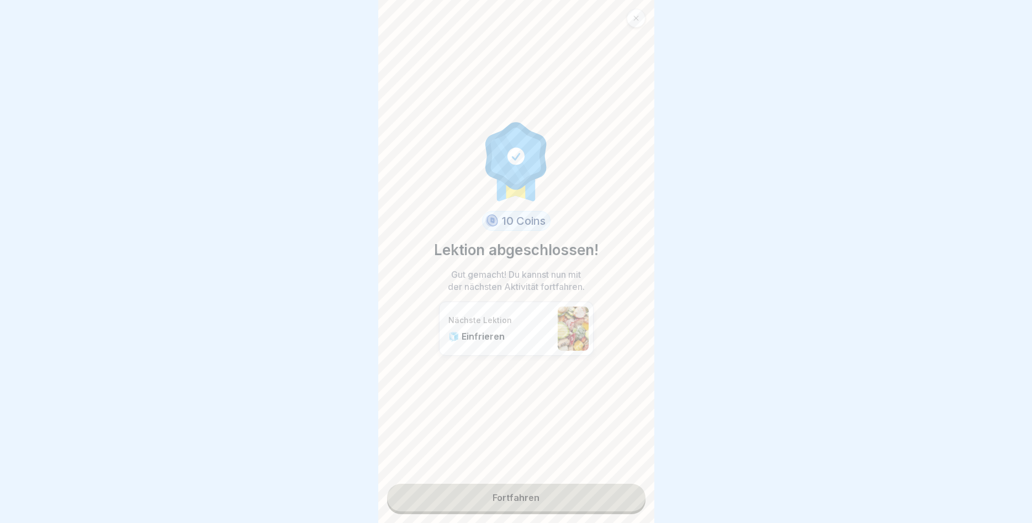
click at [509, 496] on link "Fortfahren" at bounding box center [516, 498] width 258 height 28
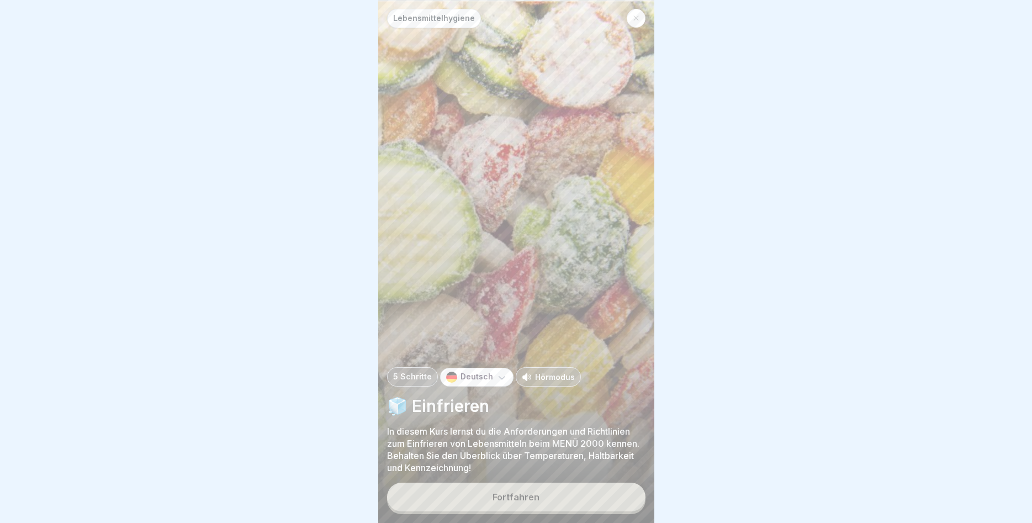
click at [516, 491] on button "Fortfahren" at bounding box center [516, 496] width 258 height 29
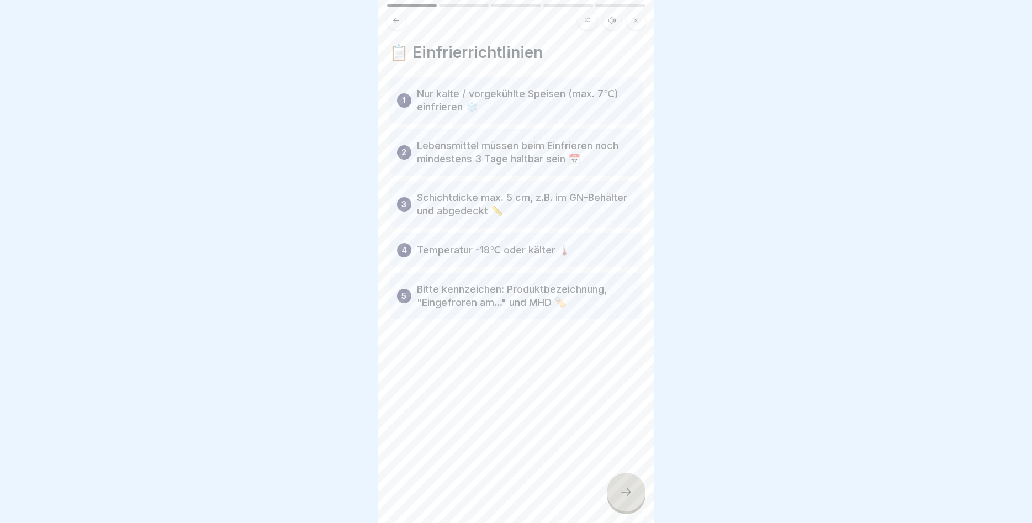
click at [625, 500] on div at bounding box center [626, 491] width 39 height 39
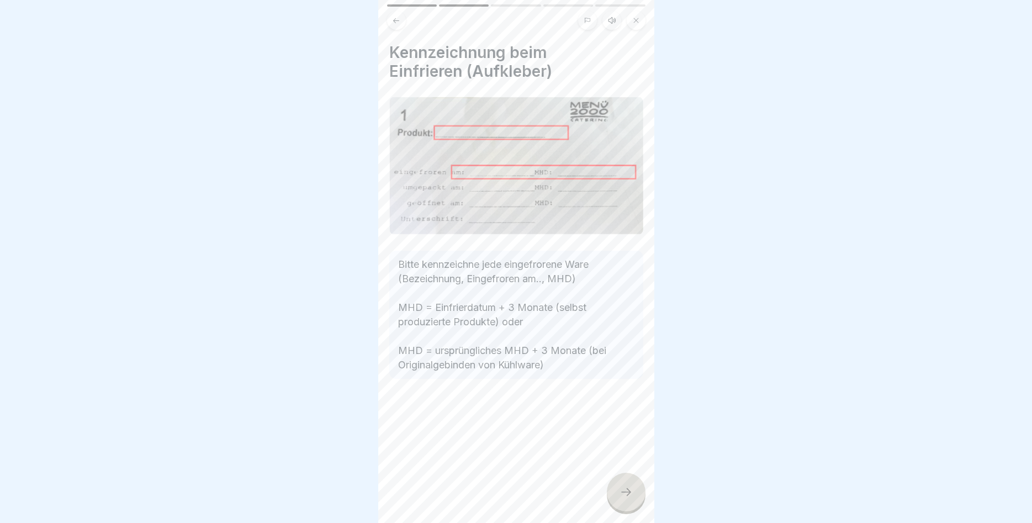
click at [618, 493] on div at bounding box center [626, 491] width 39 height 39
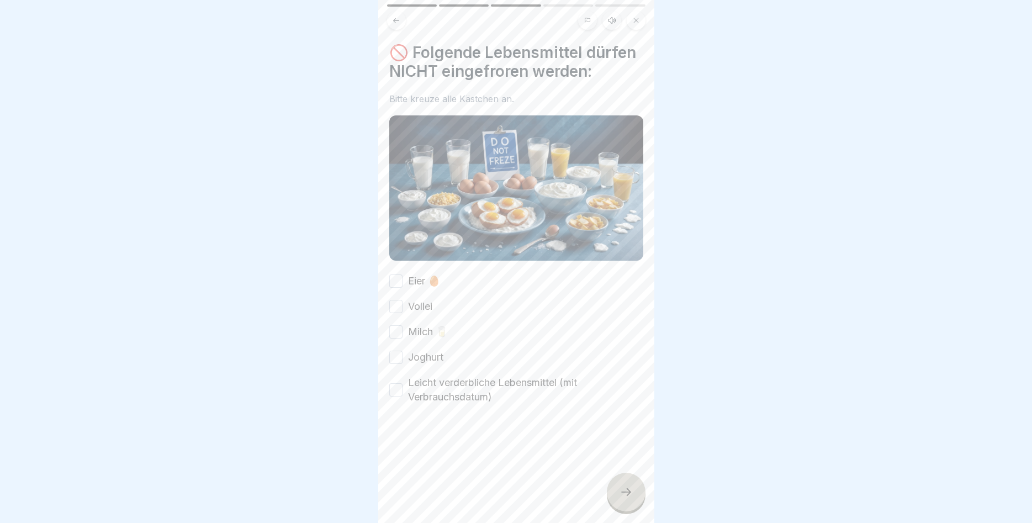
click at [396, 280] on button "Eier 🥚" at bounding box center [395, 280] width 13 height 13
click at [399, 303] on button "Vollei" at bounding box center [395, 306] width 13 height 13
click at [398, 328] on button "Milch 🥛" at bounding box center [395, 331] width 13 height 13
click at [398, 358] on button "Joghurt" at bounding box center [395, 357] width 13 height 13
click at [387, 390] on div "🚫 Folgende Lebensmittel dürfen NICHT eingefroren werden: Bitte kreuze alle Käst…" at bounding box center [516, 261] width 276 height 523
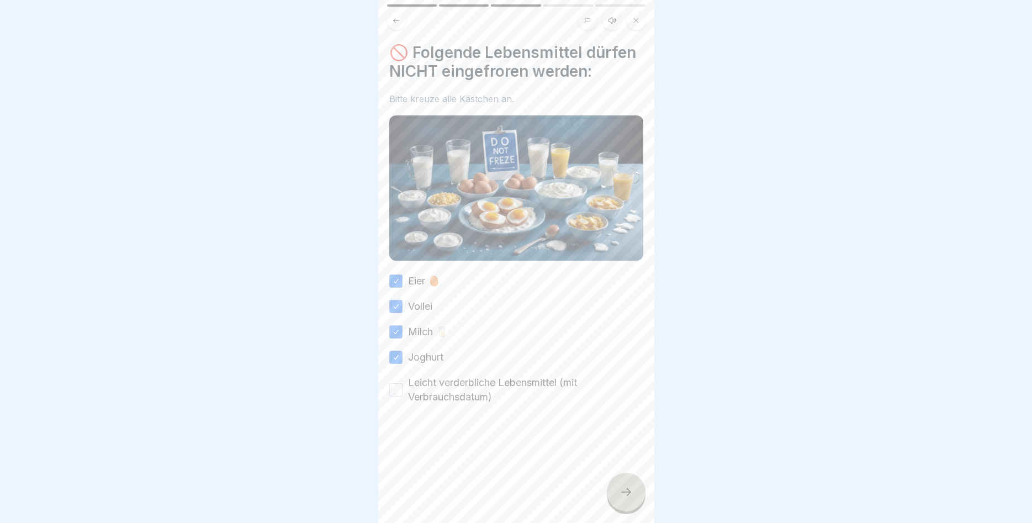
click at [396, 391] on button "Leicht verderbliche Lebensmittel (mit Verbrauchsdatum)" at bounding box center [395, 389] width 13 height 13
click at [624, 493] on icon at bounding box center [625, 491] width 13 height 13
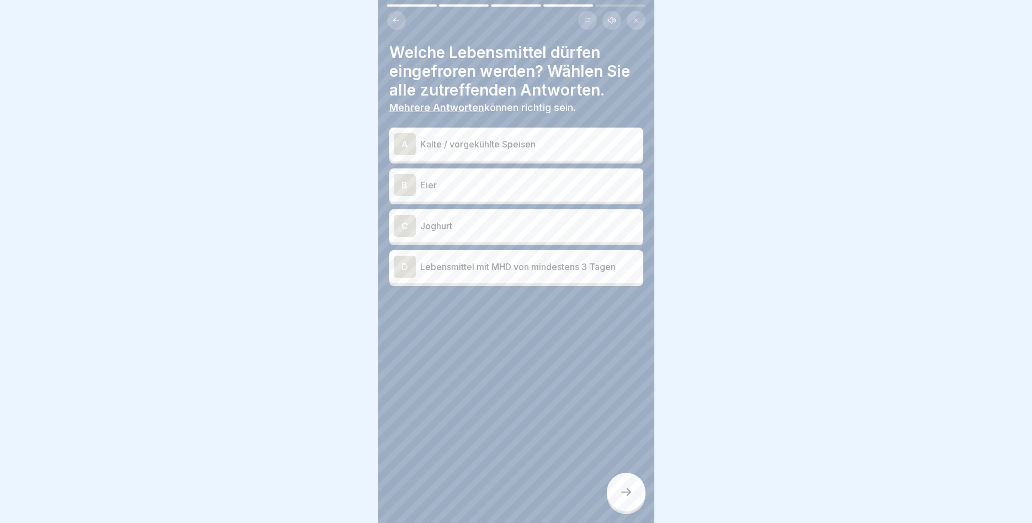
click at [425, 137] on div "A Kalte / vorgekühlte Speisen" at bounding box center [516, 144] width 245 height 22
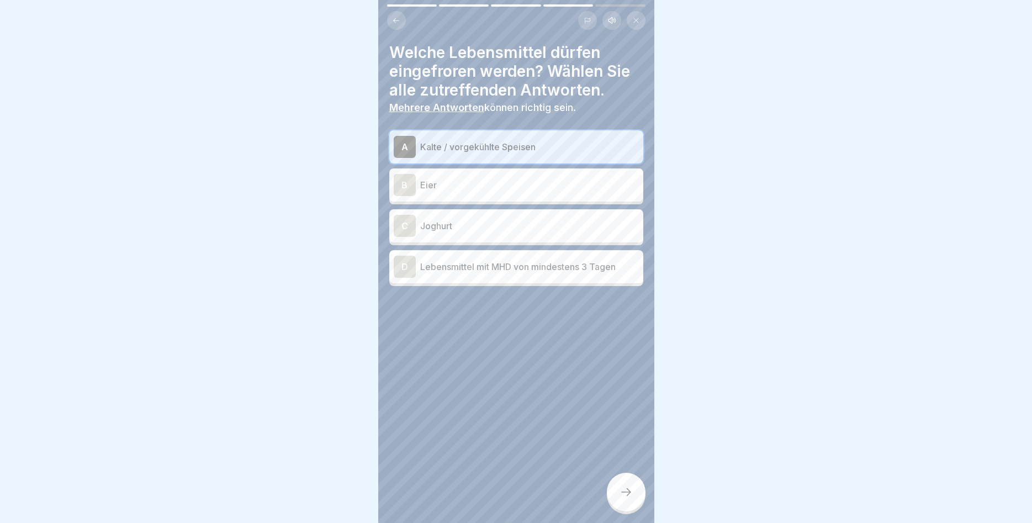
click at [400, 24] on icon at bounding box center [396, 21] width 8 height 8
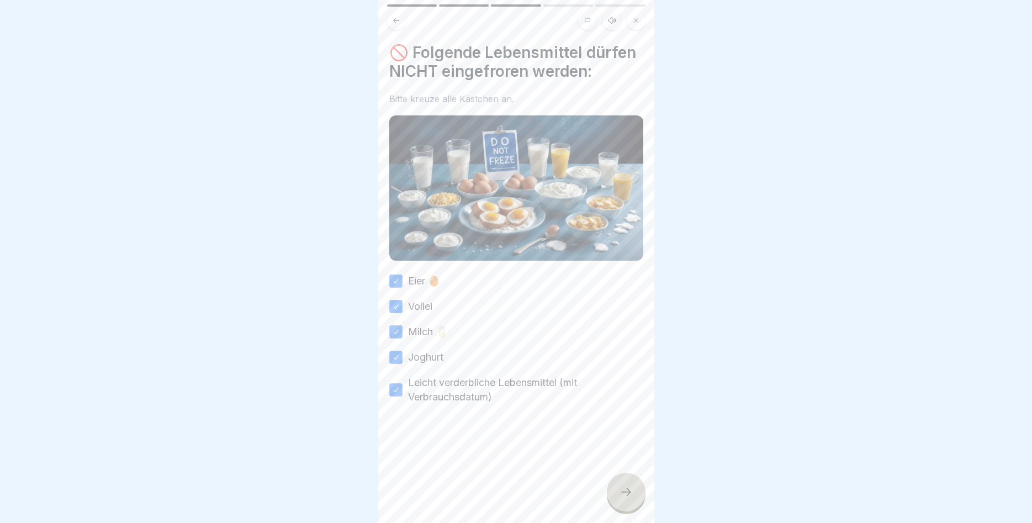
click at [400, 24] on icon at bounding box center [396, 21] width 8 height 8
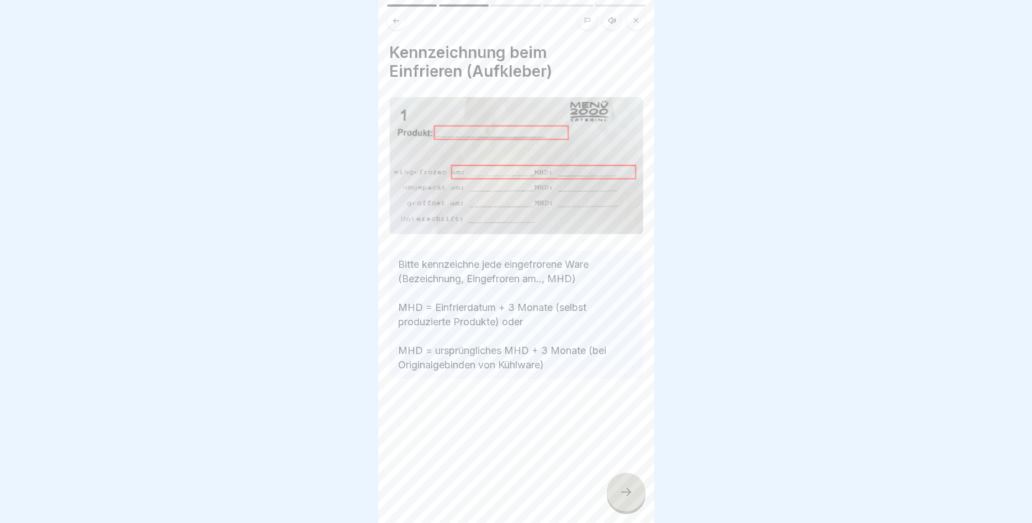
click at [400, 24] on icon at bounding box center [396, 21] width 8 height 8
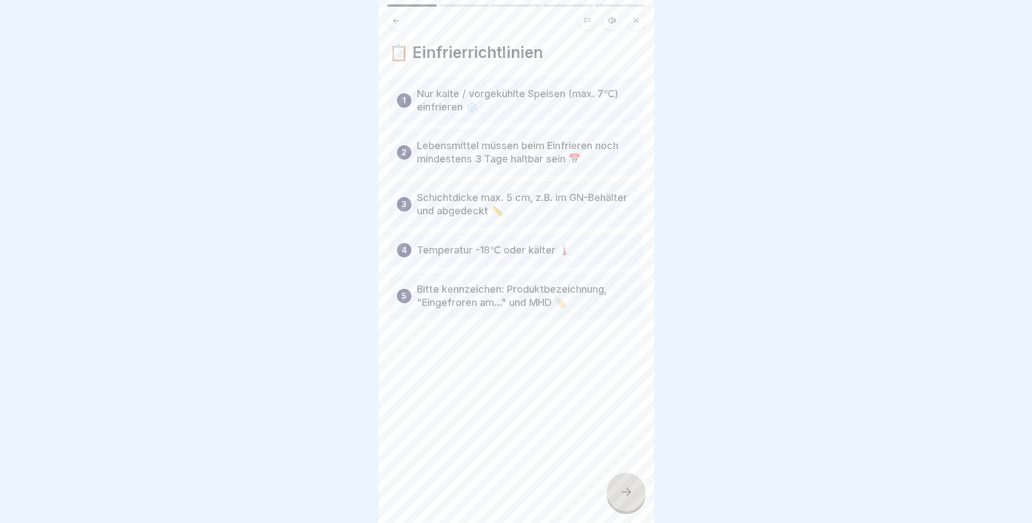
click at [629, 498] on div at bounding box center [626, 491] width 39 height 39
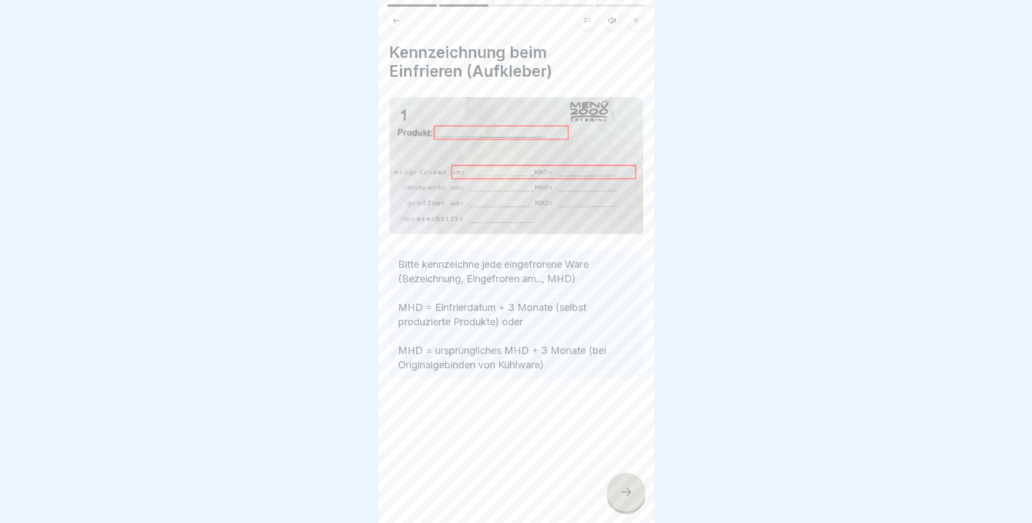
click at [629, 498] on div at bounding box center [626, 491] width 39 height 39
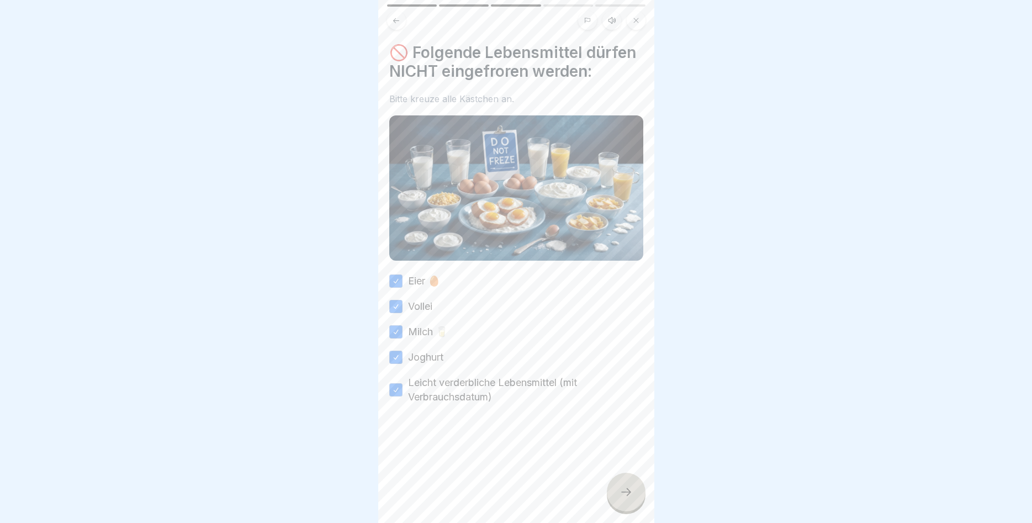
click at [629, 498] on div at bounding box center [626, 491] width 39 height 39
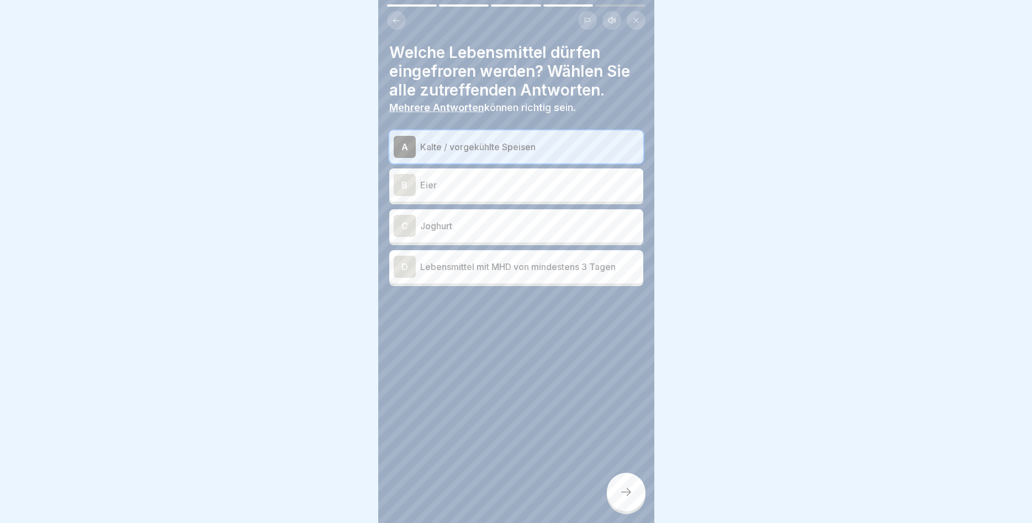
click at [464, 270] on p "Lebensmittel mit MHD von mindestens 3 Tagen" at bounding box center [529, 266] width 219 height 13
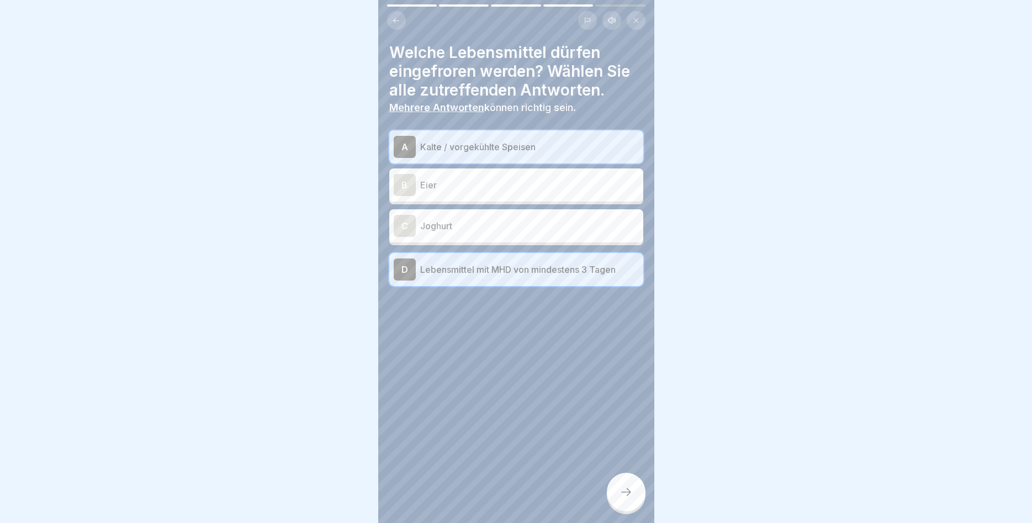
click at [620, 484] on div at bounding box center [626, 491] width 39 height 39
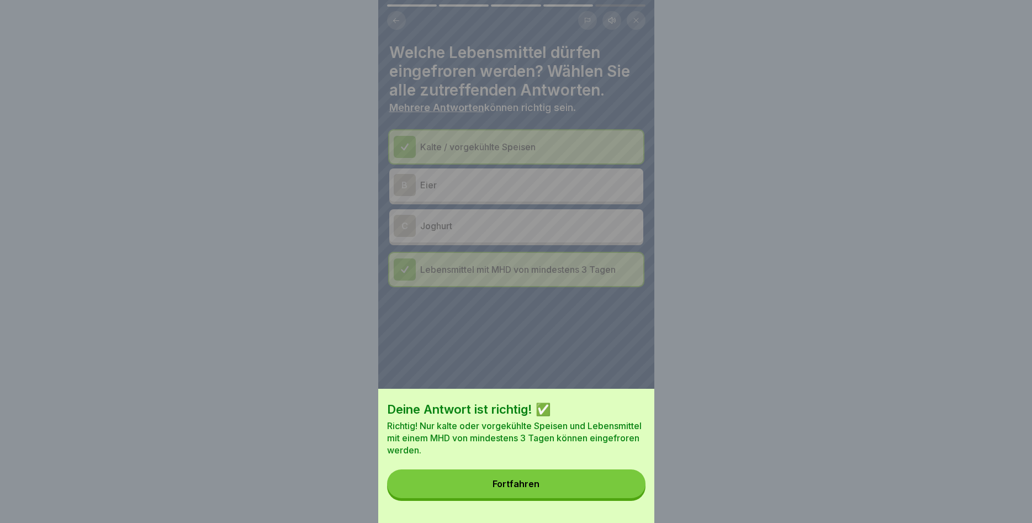
click at [596, 477] on button "Fortfahren" at bounding box center [516, 483] width 258 height 29
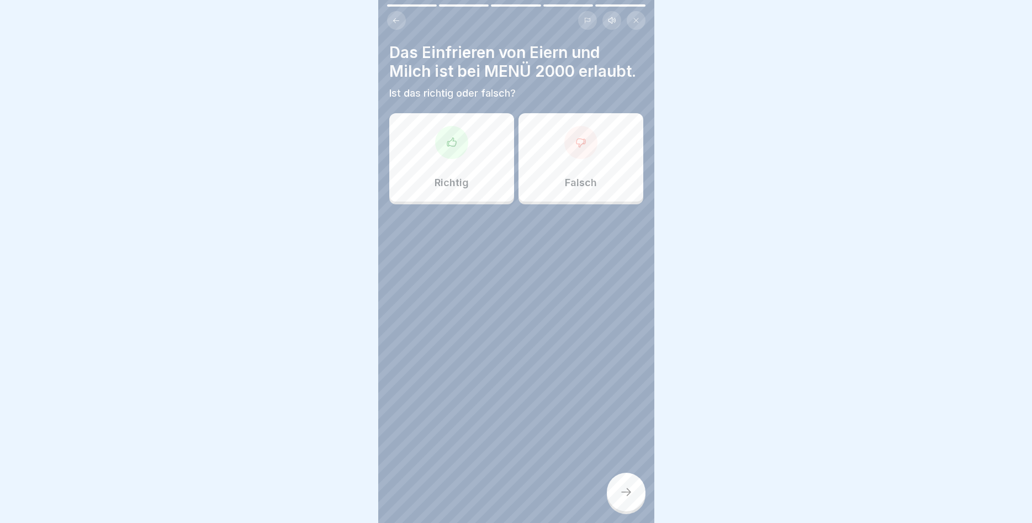
click at [607, 184] on div "Falsch" at bounding box center [580, 157] width 125 height 88
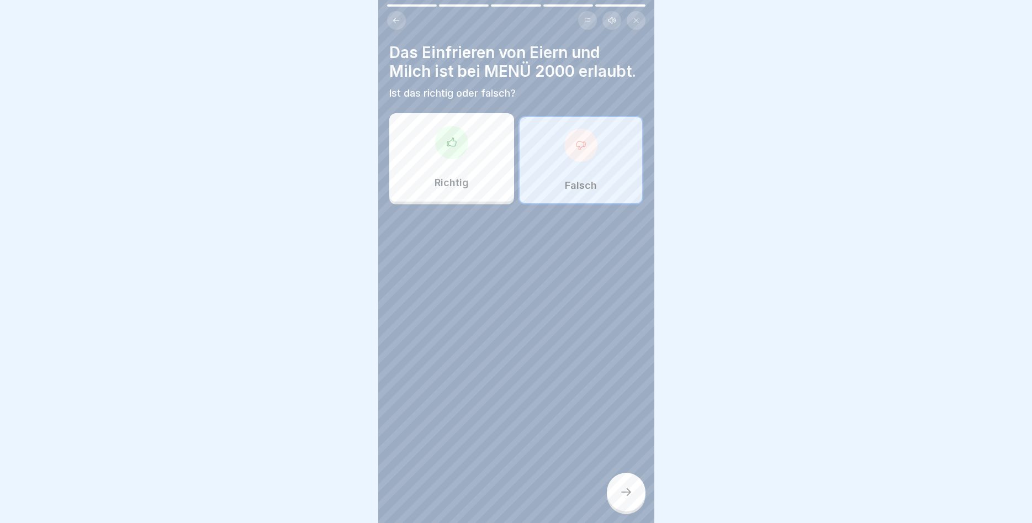
click at [620, 482] on div at bounding box center [626, 491] width 39 height 39
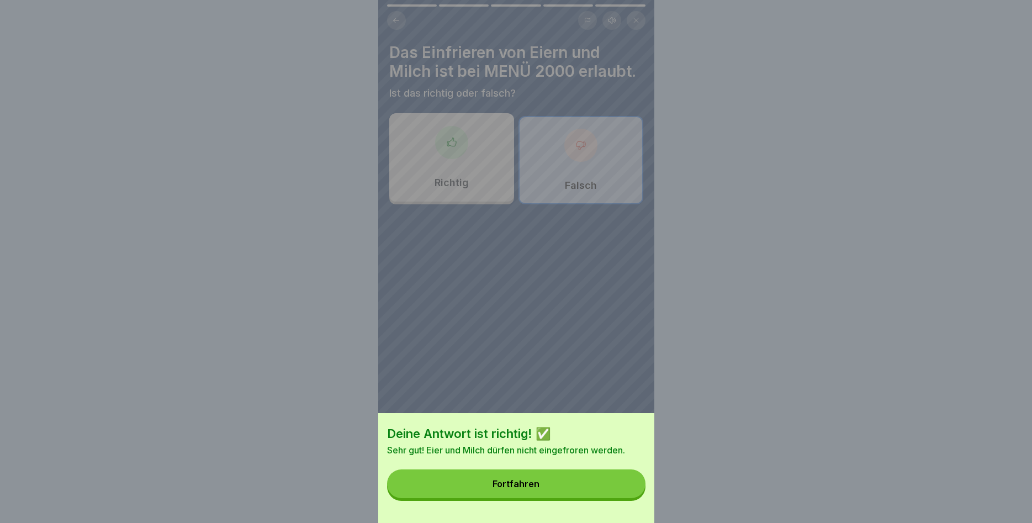
click at [608, 486] on button "Fortfahren" at bounding box center [516, 483] width 258 height 29
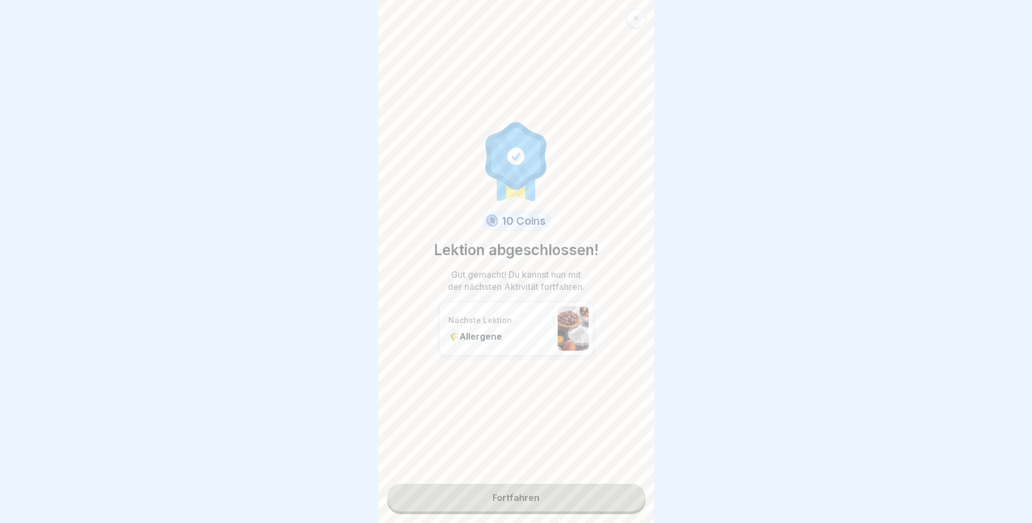
click at [524, 495] on link "Fortfahren" at bounding box center [516, 498] width 258 height 28
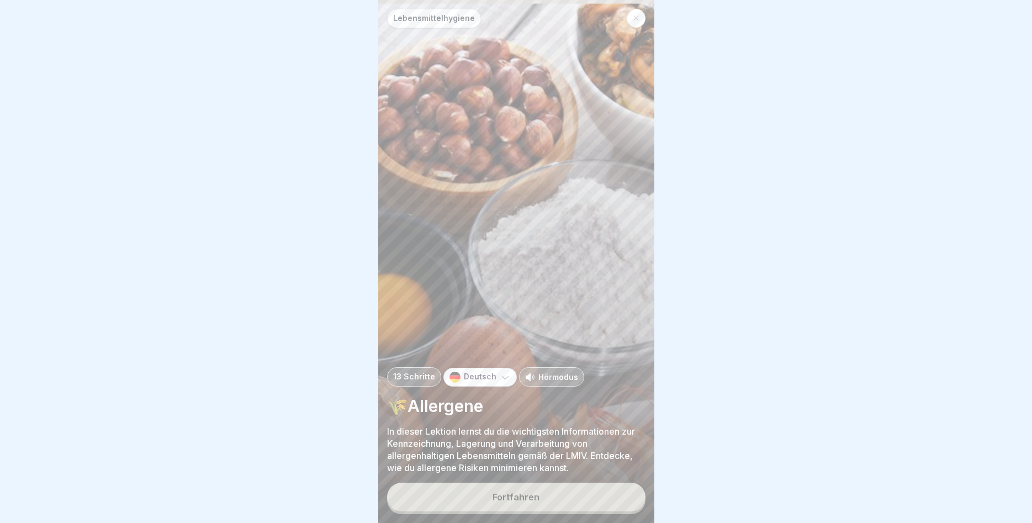
click at [573, 500] on button "Fortfahren" at bounding box center [516, 496] width 258 height 29
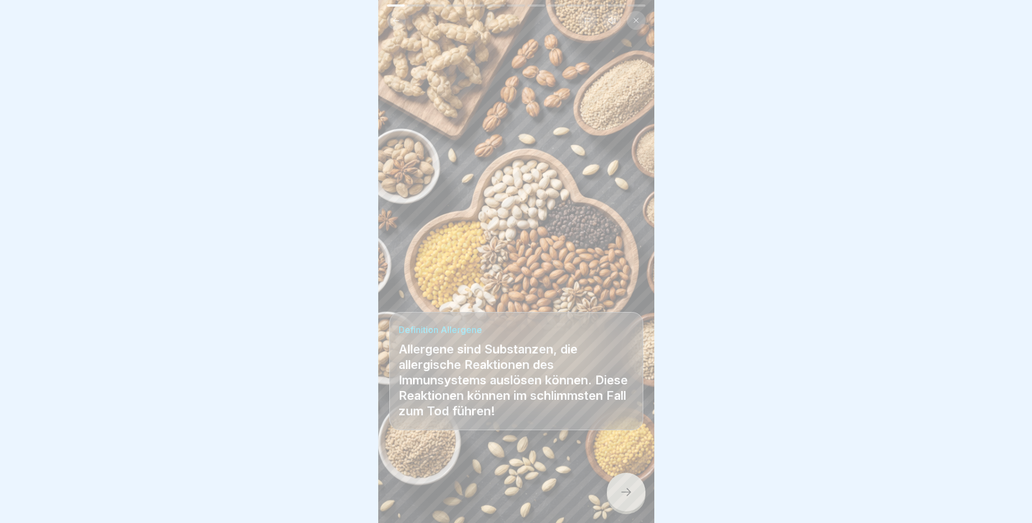
click at [627, 485] on div at bounding box center [626, 491] width 39 height 39
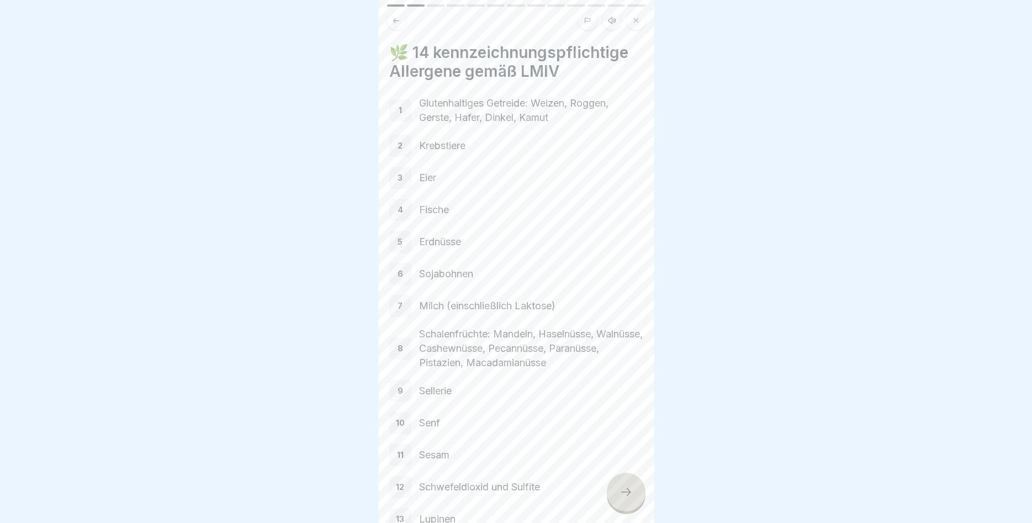
click at [627, 485] on div at bounding box center [626, 491] width 39 height 39
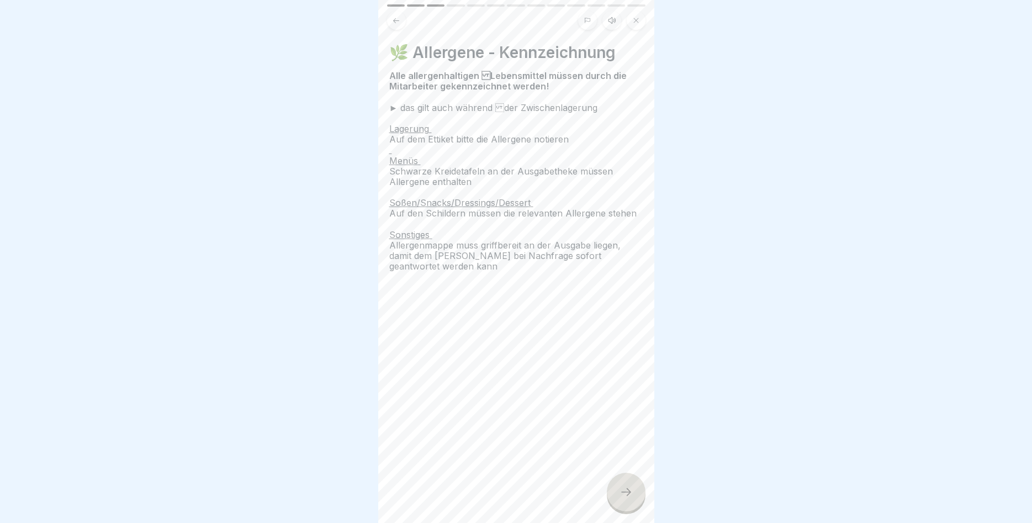
click at [627, 485] on div at bounding box center [626, 491] width 39 height 39
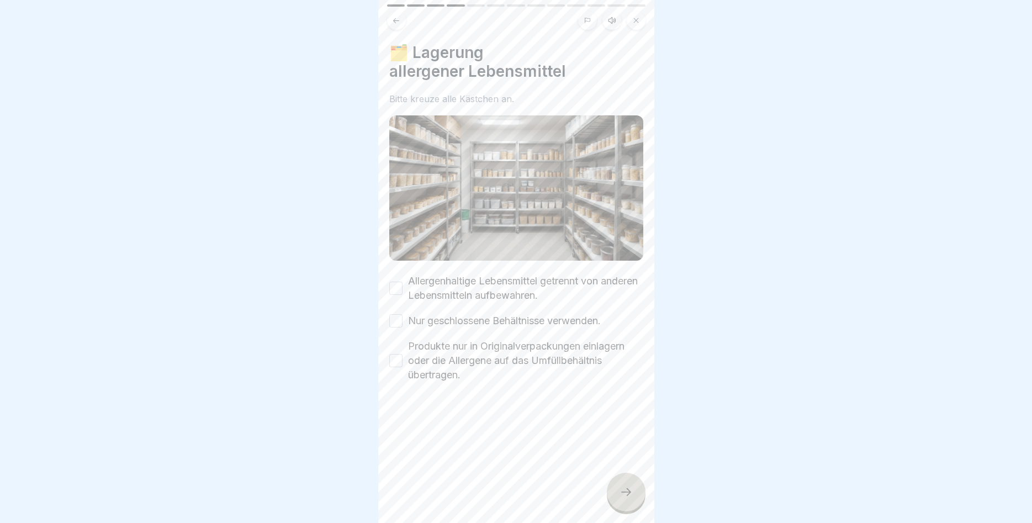
click at [390, 292] on button "Allergenhaltige Lebensmittel getrennt von anderen Lebensmitteln aufbewahren." at bounding box center [395, 288] width 13 height 13
click at [398, 322] on button "Nur geschlossene Behältnisse verwenden." at bounding box center [395, 320] width 13 height 13
click at [395, 360] on button "Produkte nur in Originalverpackungen einlagern oder die Allergene auf das Umfül…" at bounding box center [395, 360] width 13 height 13
click at [629, 484] on div at bounding box center [626, 491] width 39 height 39
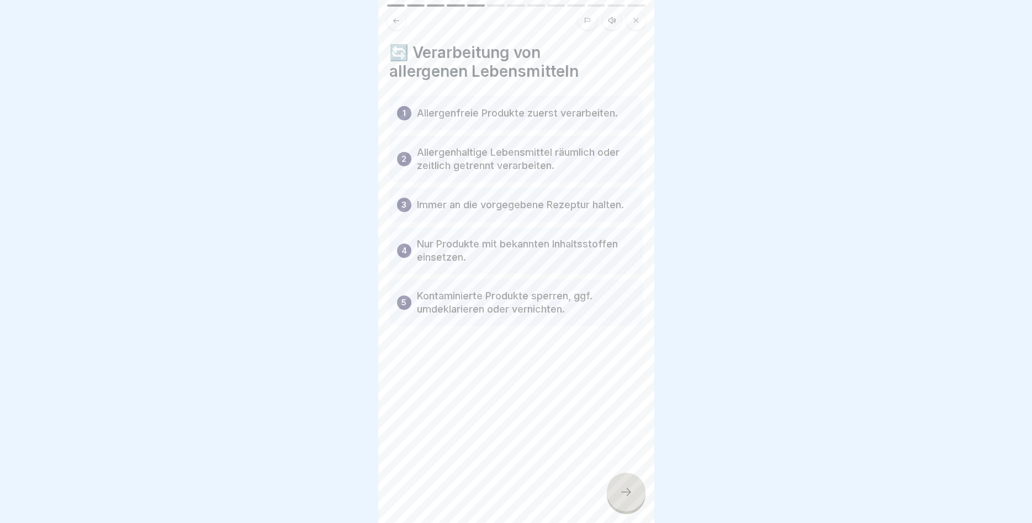
click at [630, 485] on div at bounding box center [626, 491] width 39 height 39
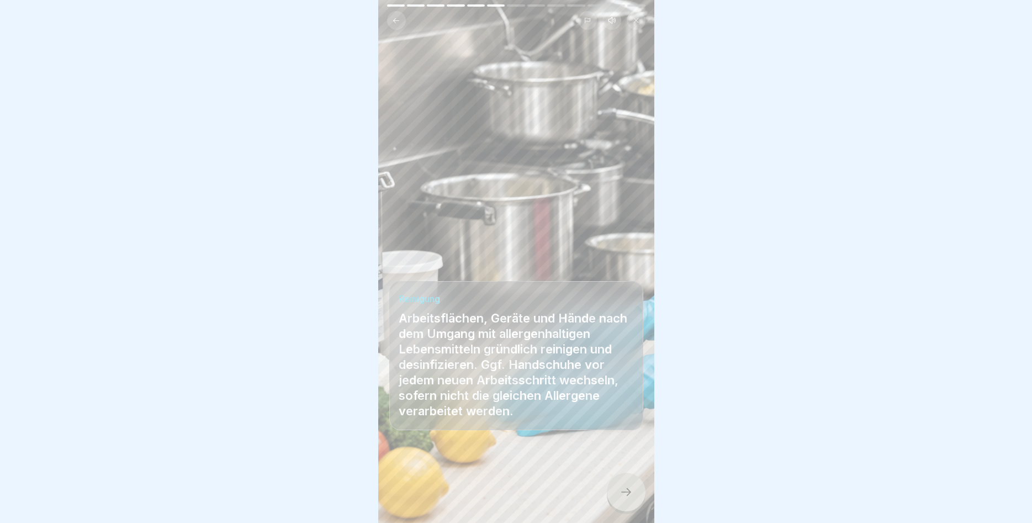
click at [628, 492] on icon at bounding box center [625, 491] width 13 height 13
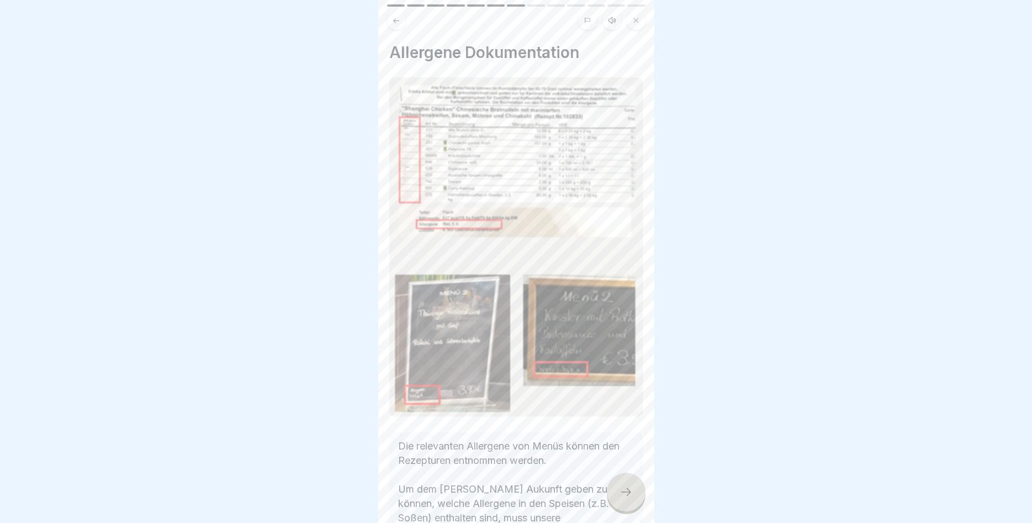
click at [633, 486] on div at bounding box center [626, 491] width 39 height 39
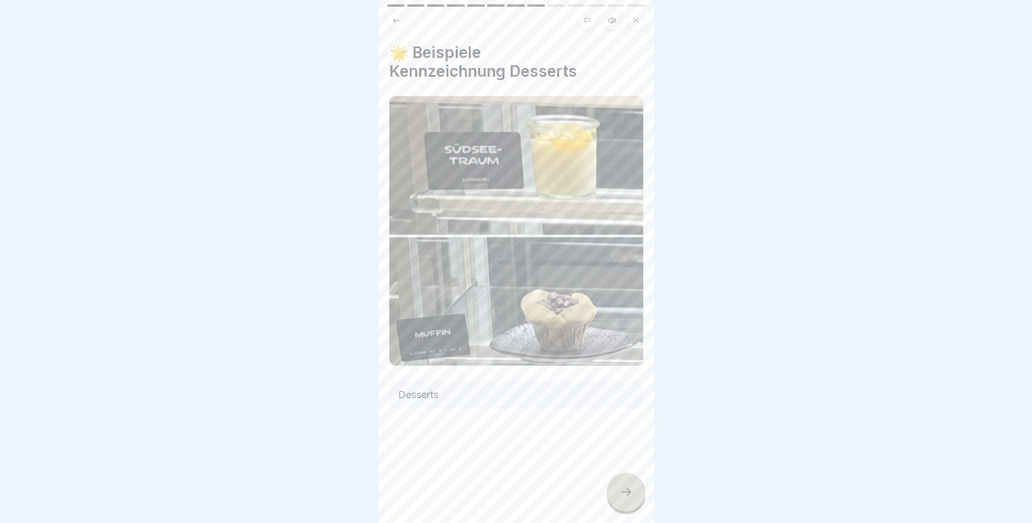
click at [628, 486] on div at bounding box center [626, 491] width 39 height 39
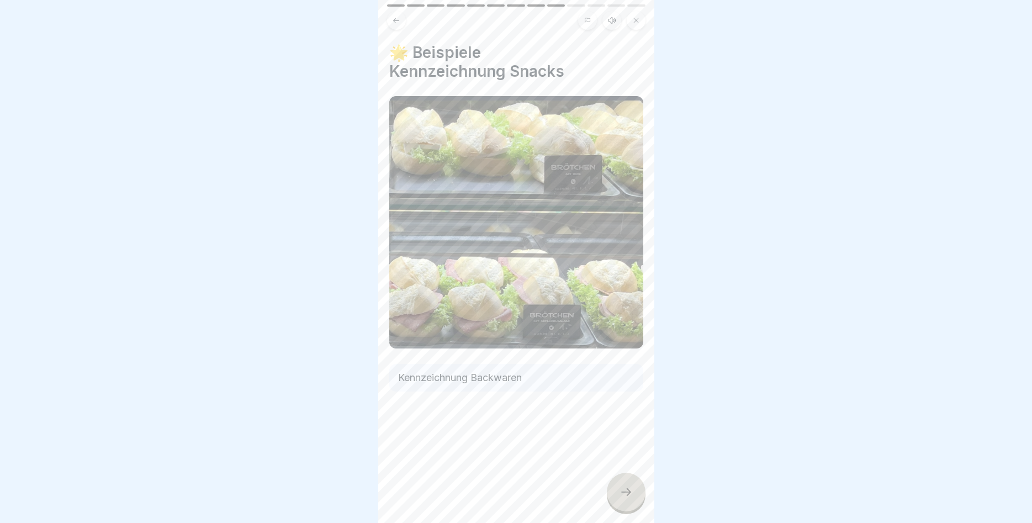
click at [628, 486] on div at bounding box center [626, 491] width 39 height 39
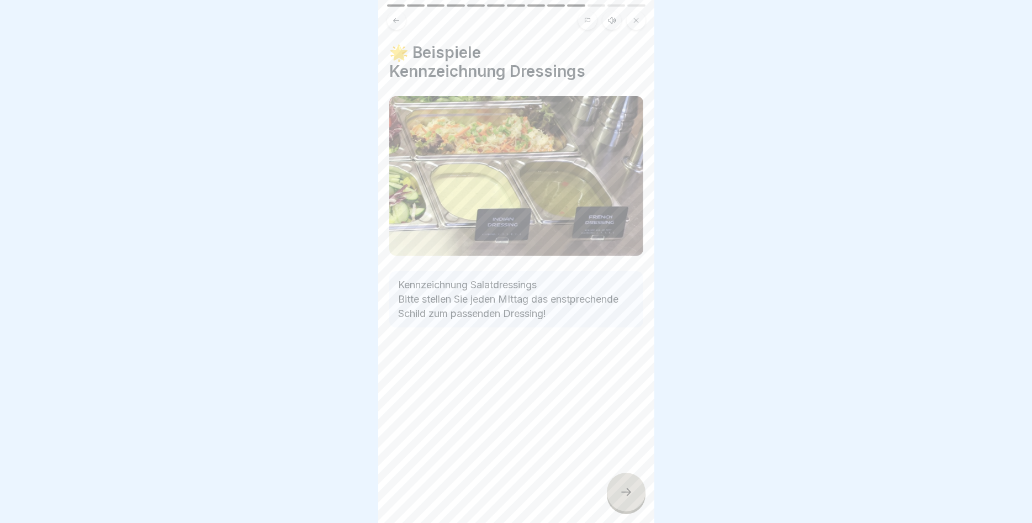
click at [628, 486] on div at bounding box center [626, 491] width 39 height 39
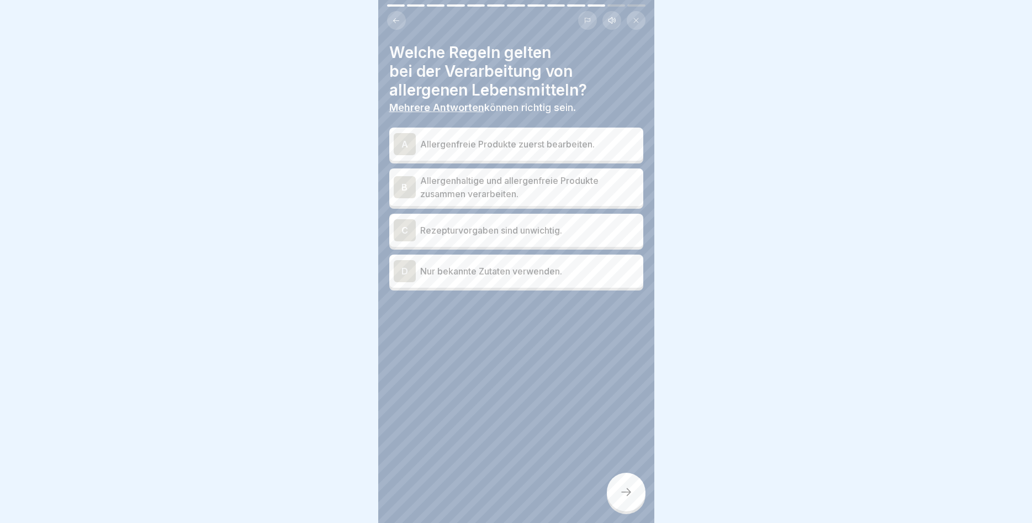
click at [396, 145] on div "A" at bounding box center [405, 144] width 22 height 22
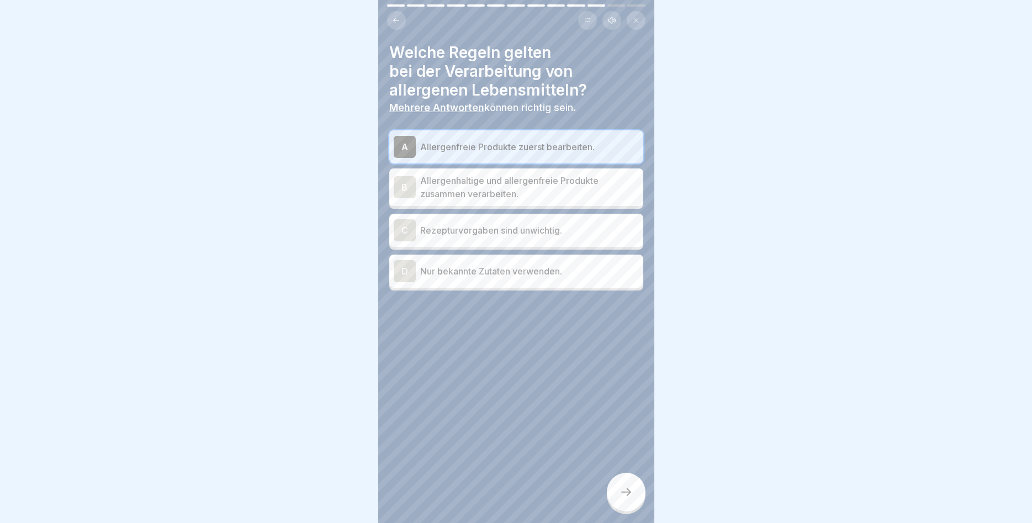
click at [622, 490] on icon at bounding box center [625, 491] width 13 height 13
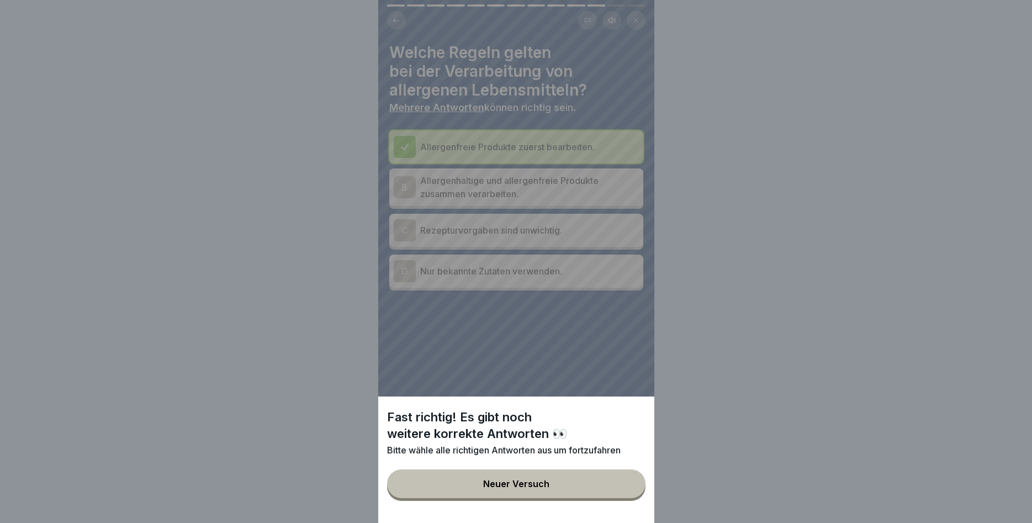
click at [452, 267] on div "Fast richtig! Es gibt noch weitere korrekte Antworten 👀 Bitte wähle alle richti…" at bounding box center [516, 261] width 276 height 523
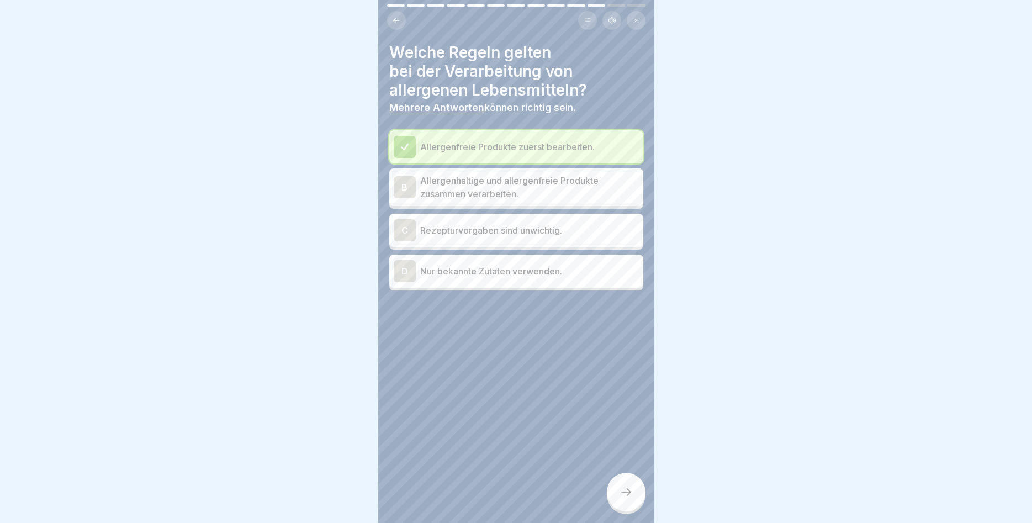
click at [396, 267] on div "D" at bounding box center [405, 271] width 22 height 22
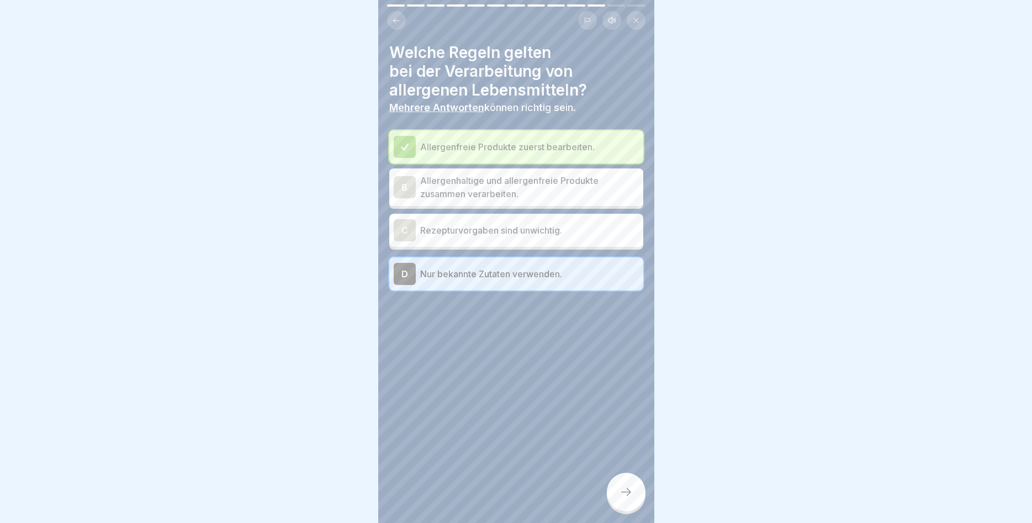
click at [621, 482] on div at bounding box center [626, 491] width 39 height 39
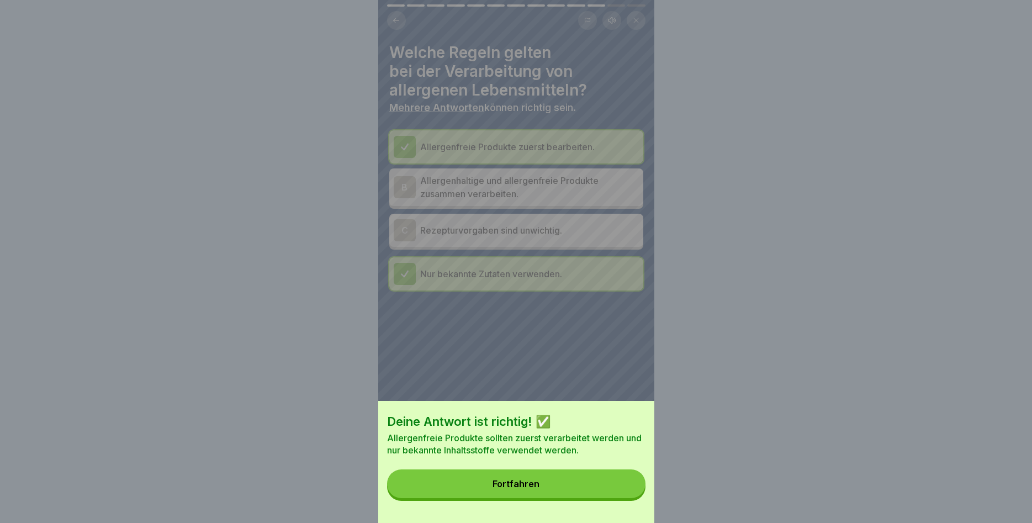
click at [606, 481] on button "Fortfahren" at bounding box center [516, 483] width 258 height 29
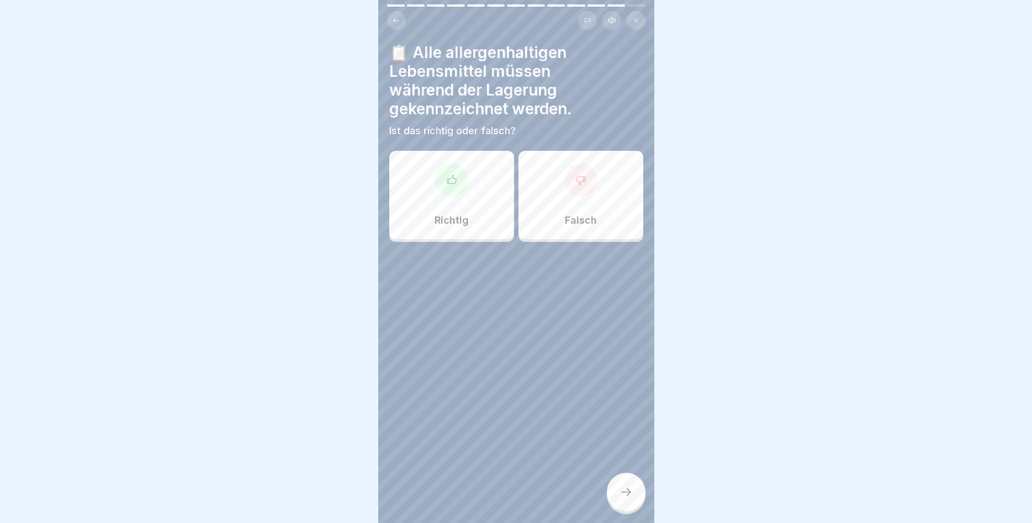
click at [475, 208] on div "Richtig" at bounding box center [451, 195] width 125 height 88
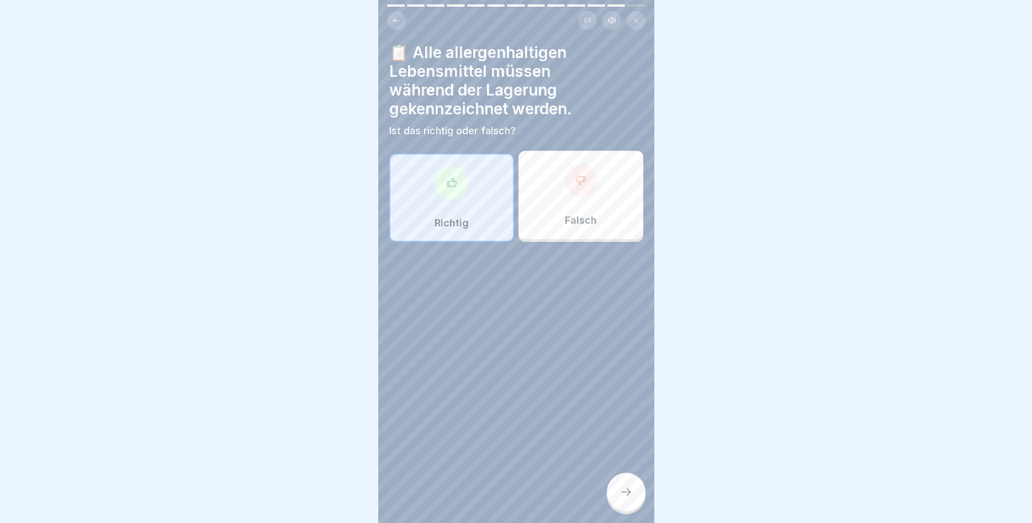
click at [616, 483] on div at bounding box center [626, 491] width 39 height 39
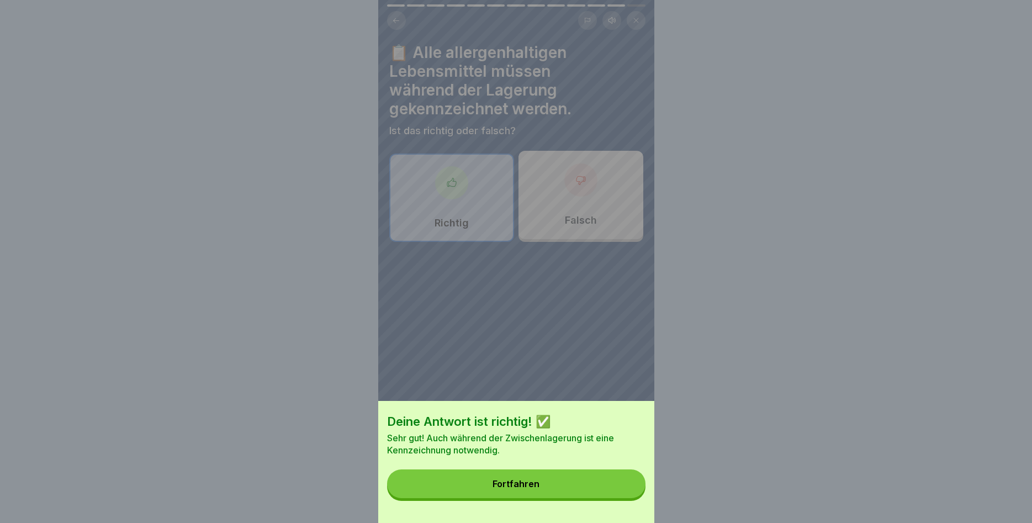
click at [596, 483] on button "Fortfahren" at bounding box center [516, 483] width 258 height 29
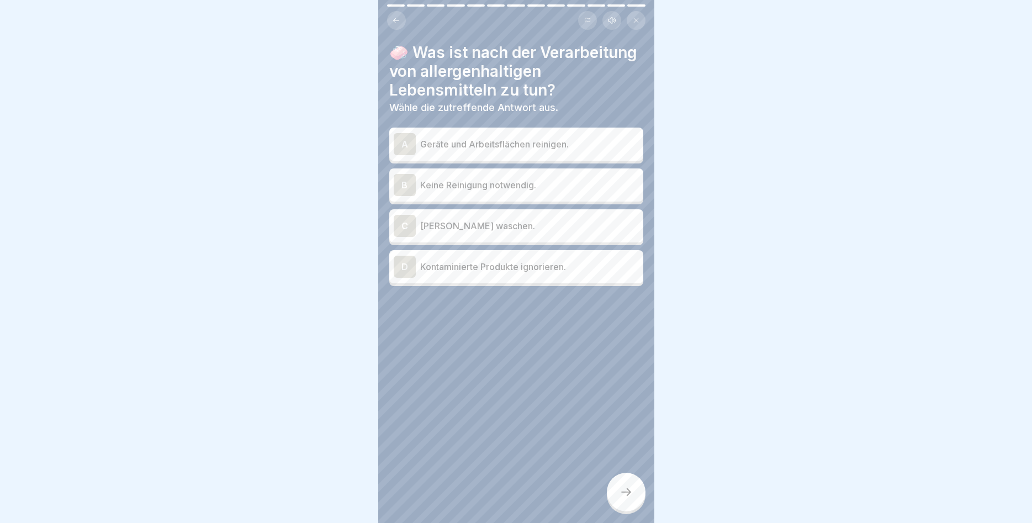
click at [404, 140] on div "A" at bounding box center [405, 144] width 22 height 22
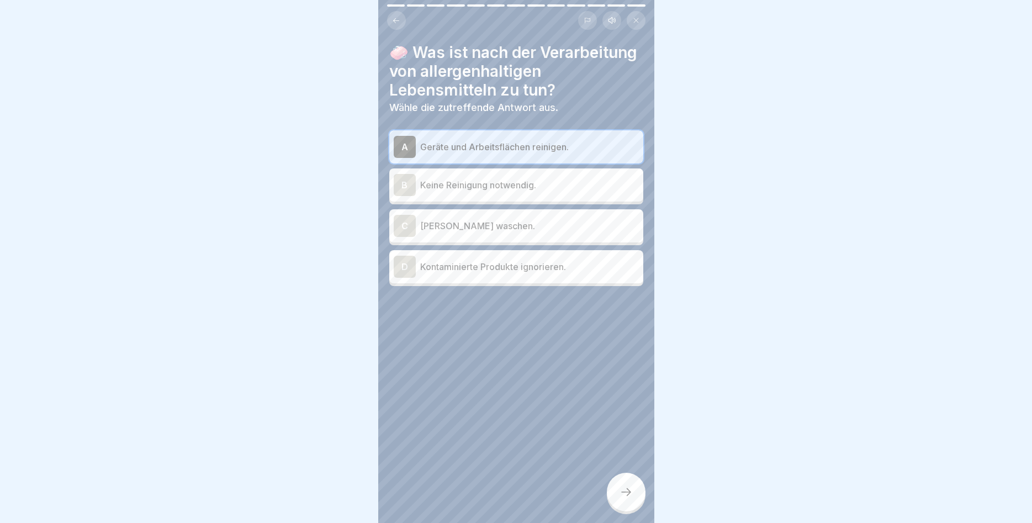
click at [625, 493] on icon at bounding box center [625, 491] width 13 height 13
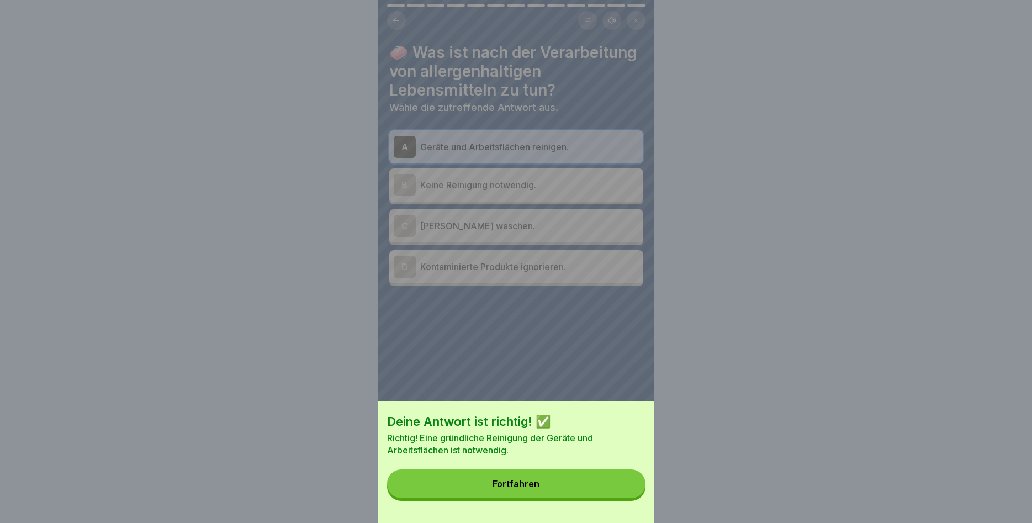
click at [594, 485] on button "Fortfahren" at bounding box center [516, 483] width 258 height 29
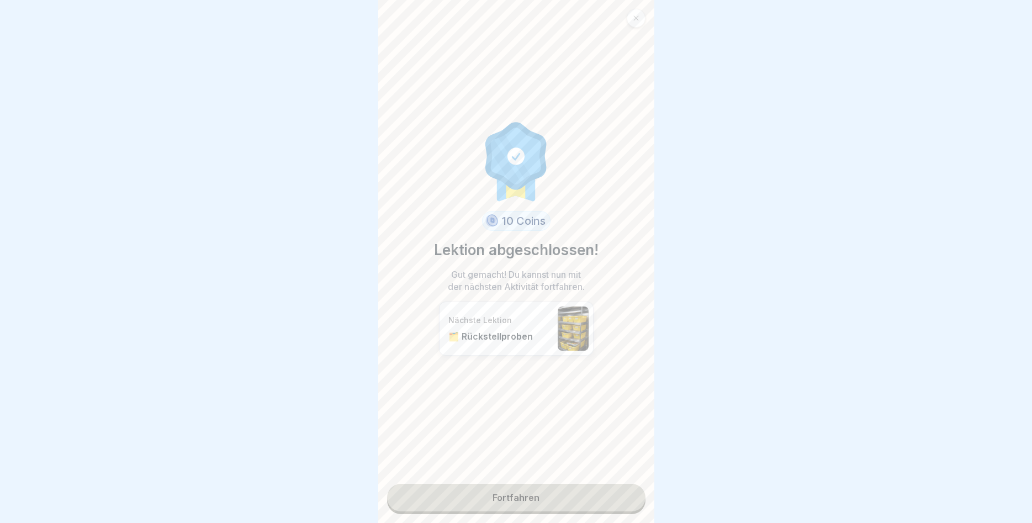
click at [528, 503] on link "Fortfahren" at bounding box center [516, 498] width 258 height 28
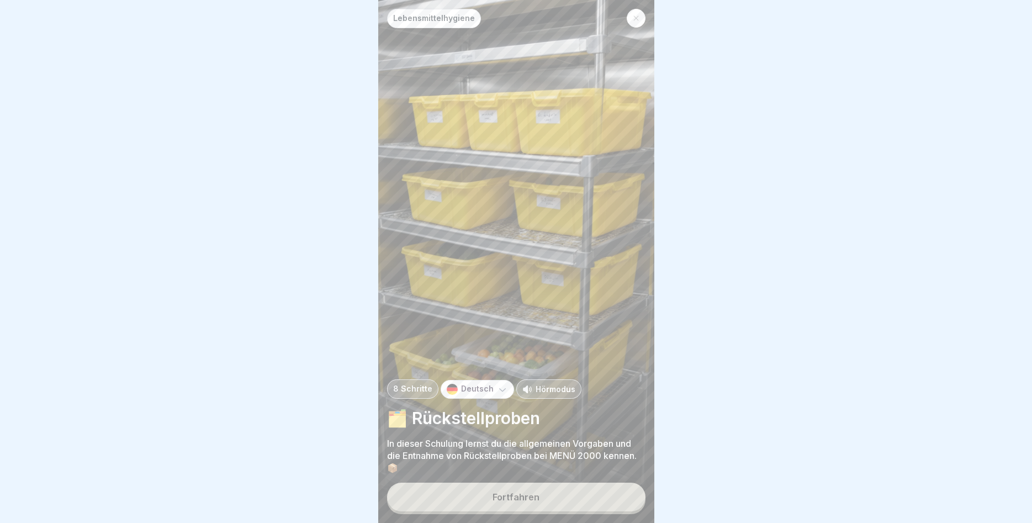
click at [572, 492] on button "Fortfahren" at bounding box center [516, 496] width 258 height 29
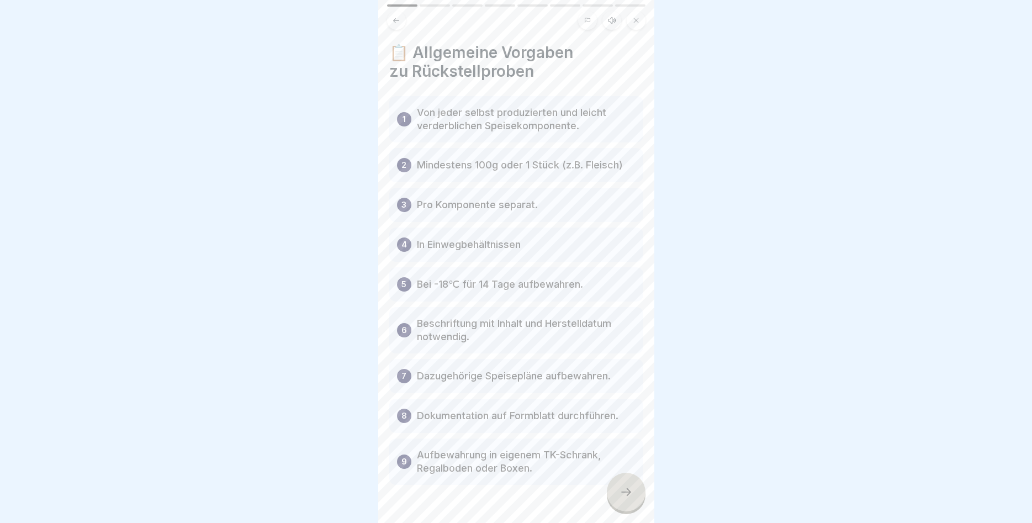
click at [631, 487] on icon at bounding box center [625, 491] width 13 height 13
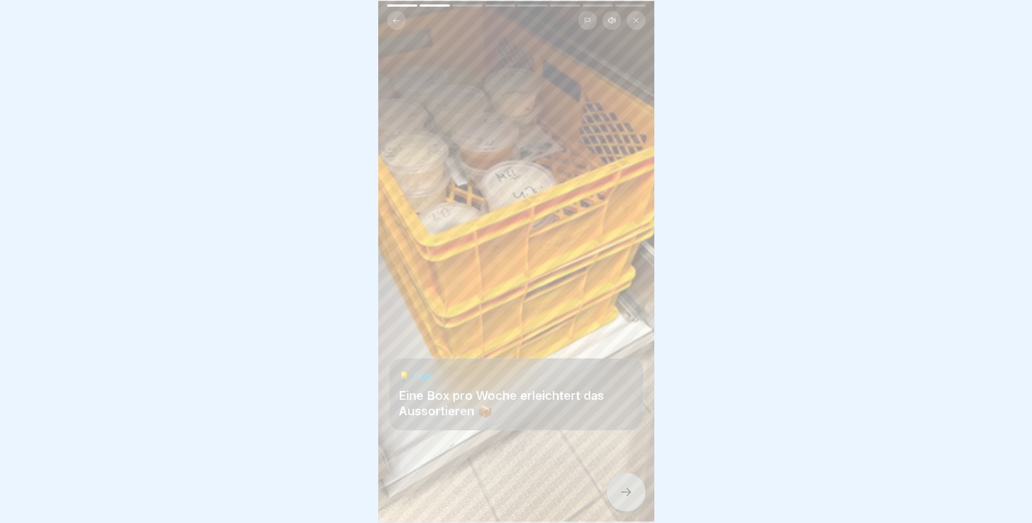
click at [632, 487] on icon at bounding box center [625, 491] width 13 height 13
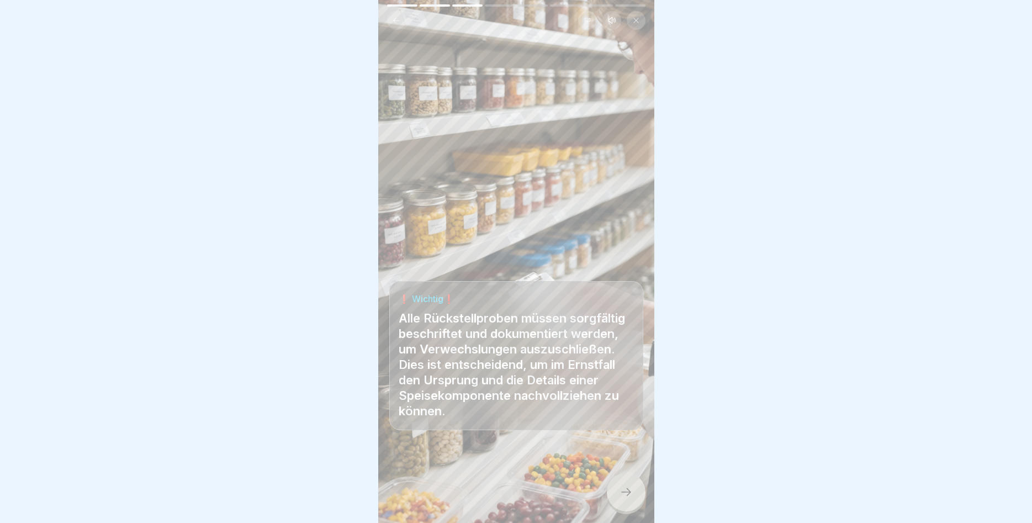
click at [632, 487] on icon at bounding box center [625, 491] width 13 height 13
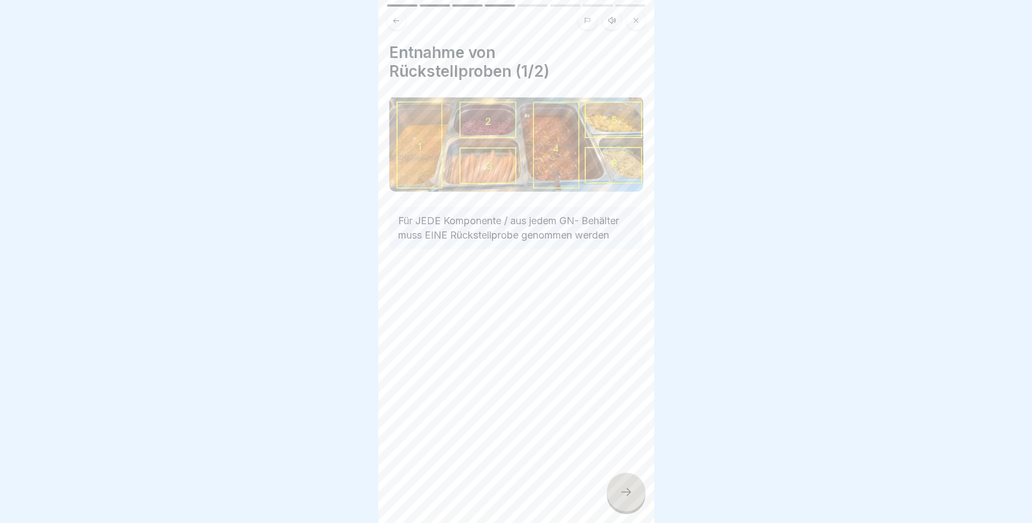
click at [632, 487] on icon at bounding box center [625, 491] width 13 height 13
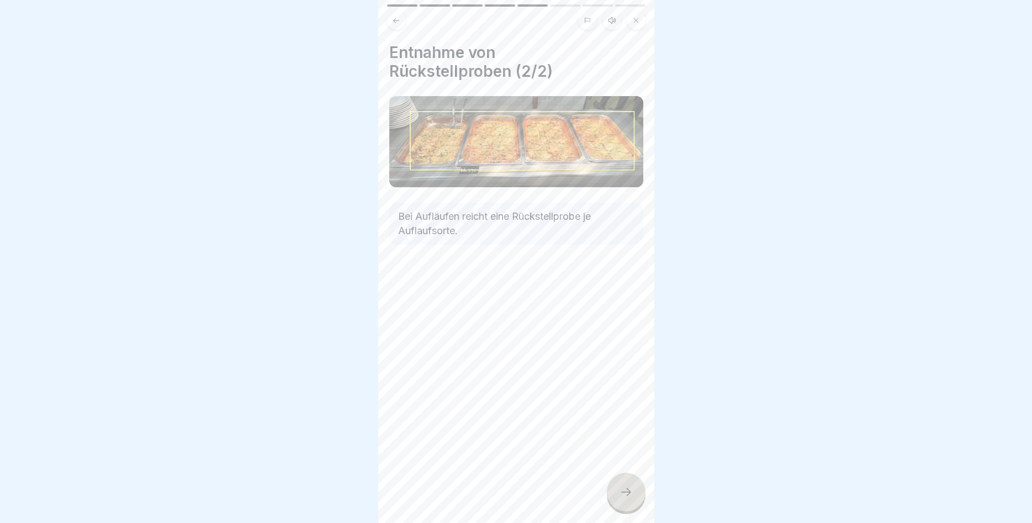
click at [632, 487] on icon at bounding box center [625, 491] width 13 height 13
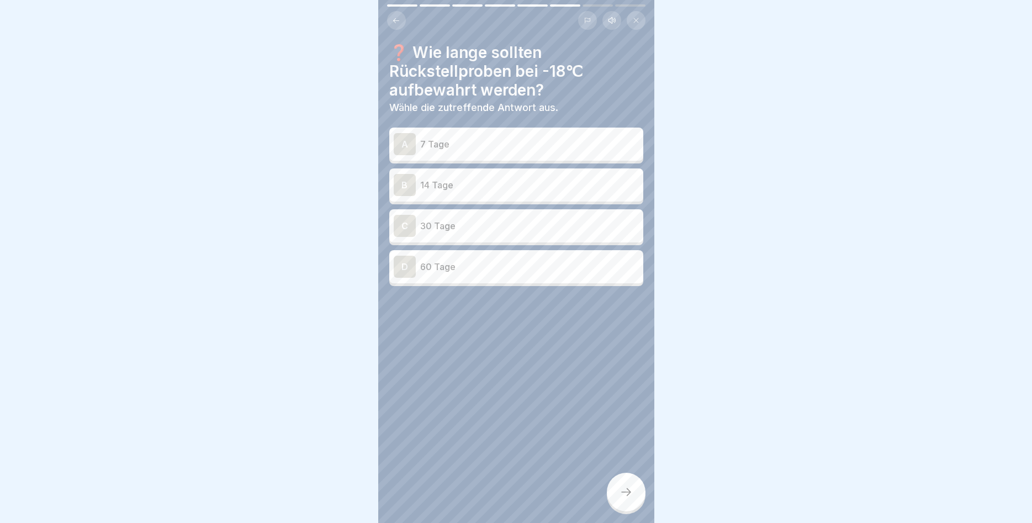
click at [439, 187] on p "14 Tage" at bounding box center [529, 184] width 219 height 13
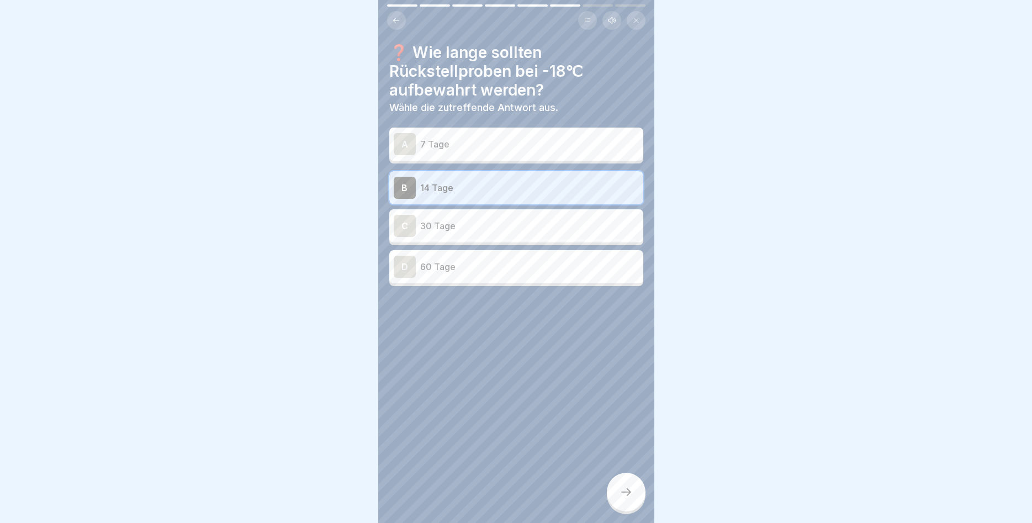
click at [619, 487] on icon at bounding box center [625, 491] width 13 height 13
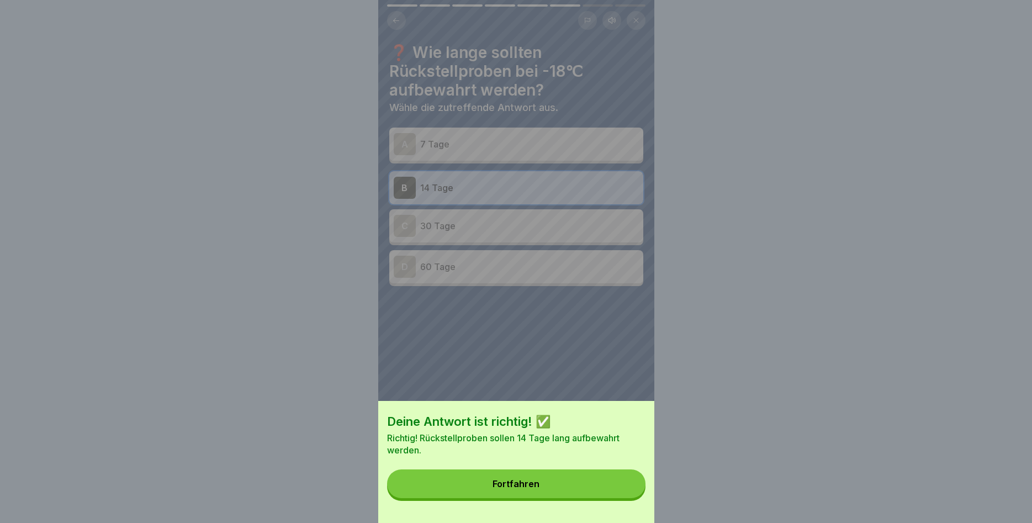
click at [604, 491] on button "Fortfahren" at bounding box center [516, 483] width 258 height 29
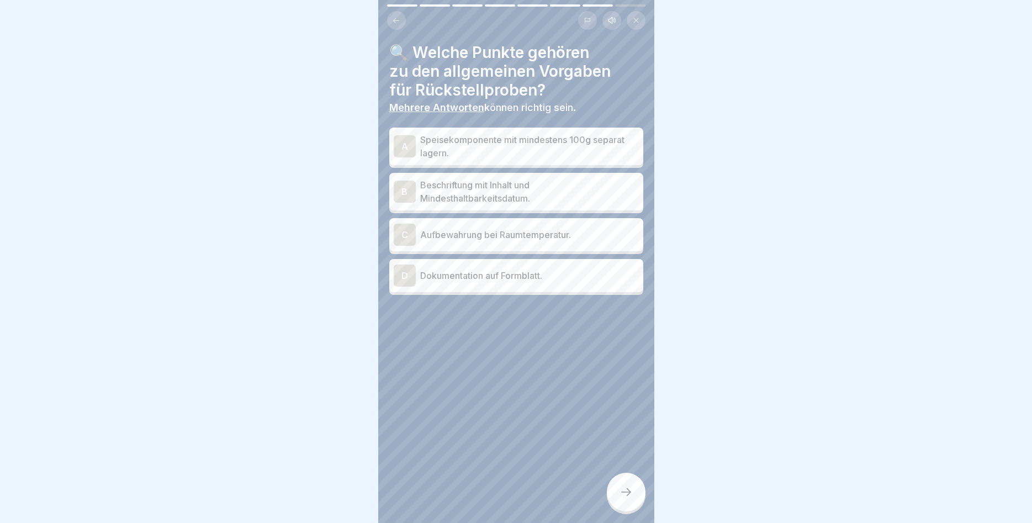
click at [401, 183] on div "B" at bounding box center [405, 191] width 22 height 22
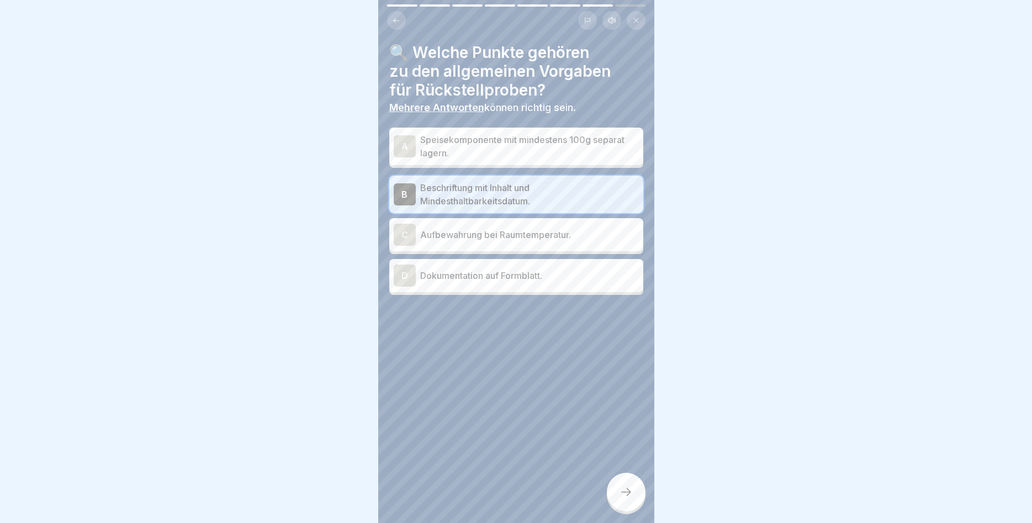
click at [409, 150] on div "A" at bounding box center [405, 146] width 22 height 22
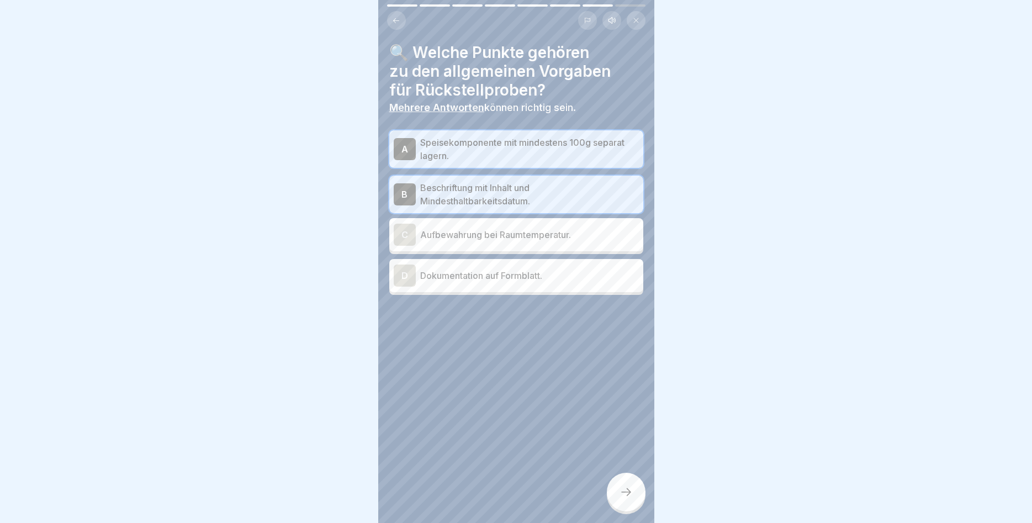
click at [400, 273] on div "D" at bounding box center [405, 275] width 22 height 22
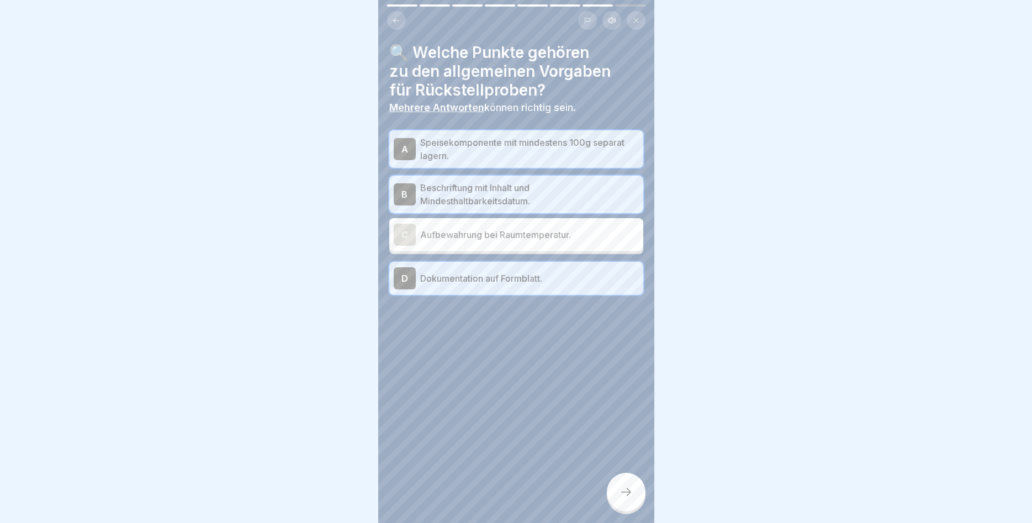
click at [631, 511] on div "🔍 Welche Punkte gehören zu den allgemeinen Vorgaben für Rückstellproben? Mehrer…" at bounding box center [516, 261] width 276 height 523
click at [623, 498] on div at bounding box center [626, 491] width 39 height 39
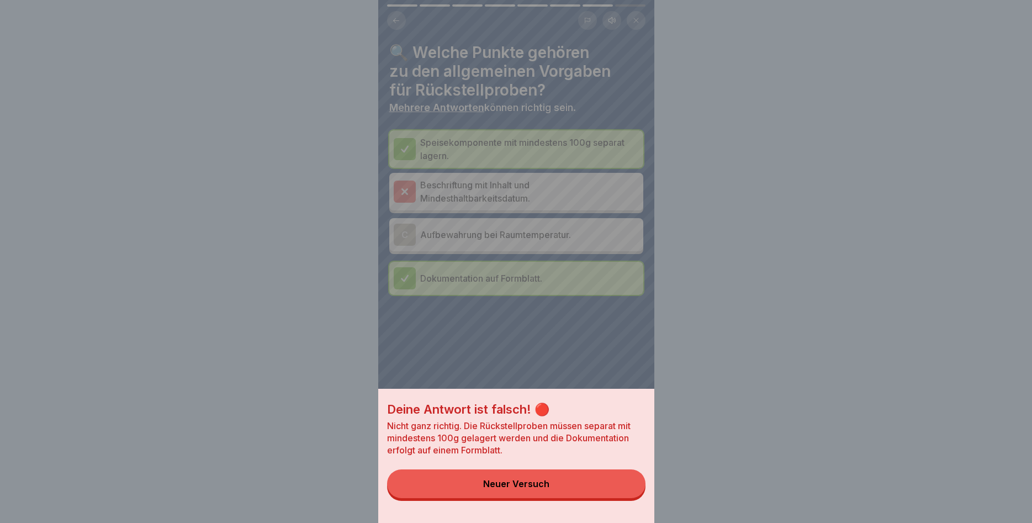
click at [578, 485] on button "Neuer Versuch" at bounding box center [516, 483] width 258 height 29
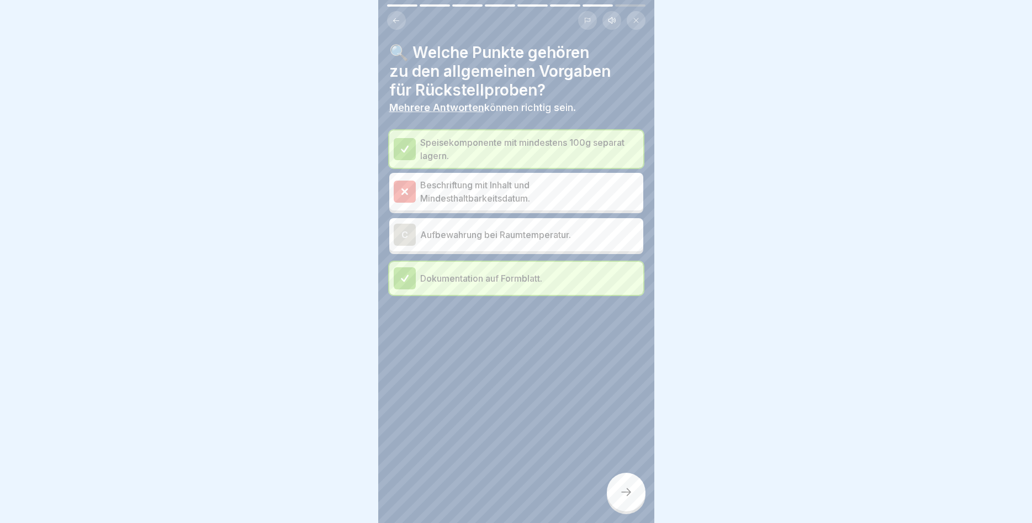
click at [420, 198] on p "Beschriftung mit Inhalt und Mindesthaltbarkeitsdatum." at bounding box center [529, 191] width 219 height 26
click at [636, 500] on div at bounding box center [626, 491] width 39 height 39
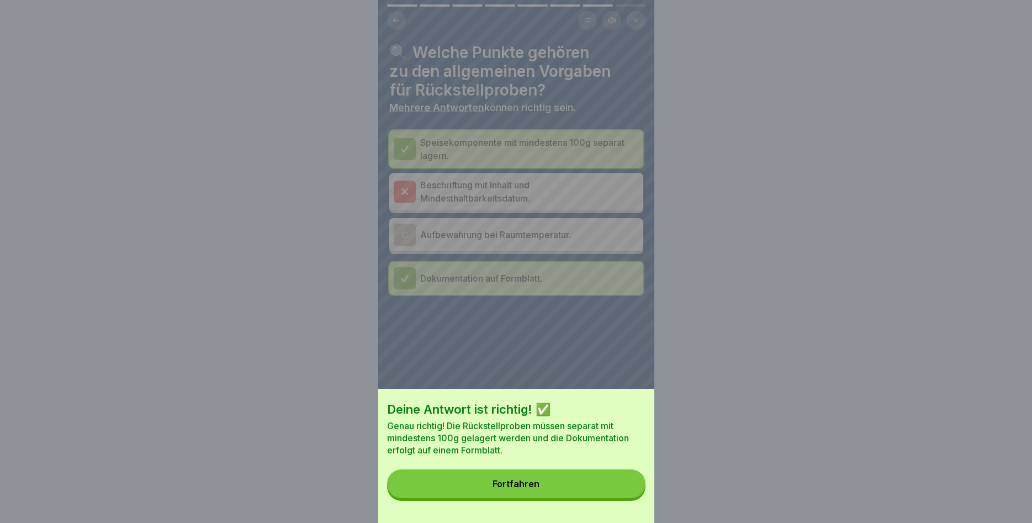
click at [606, 484] on button "Fortfahren" at bounding box center [516, 483] width 258 height 29
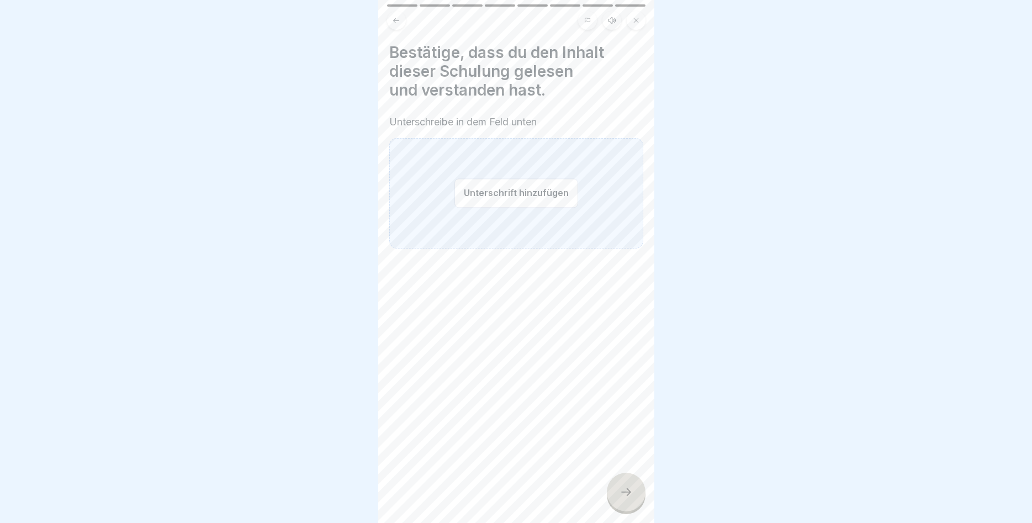
click at [501, 191] on button "Unterschrift hinzufügen" at bounding box center [516, 192] width 124 height 29
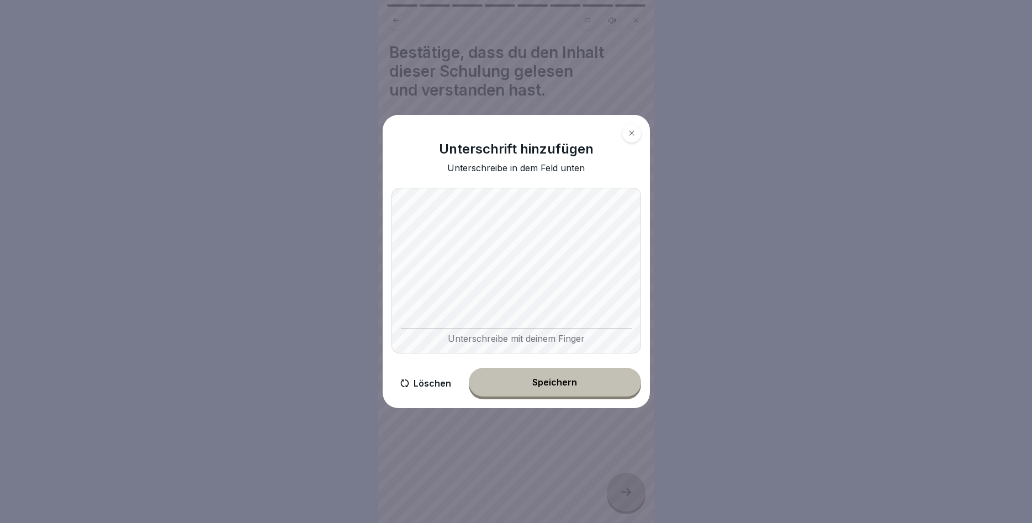
click at [558, 381] on div "Speichern" at bounding box center [554, 382] width 45 height 10
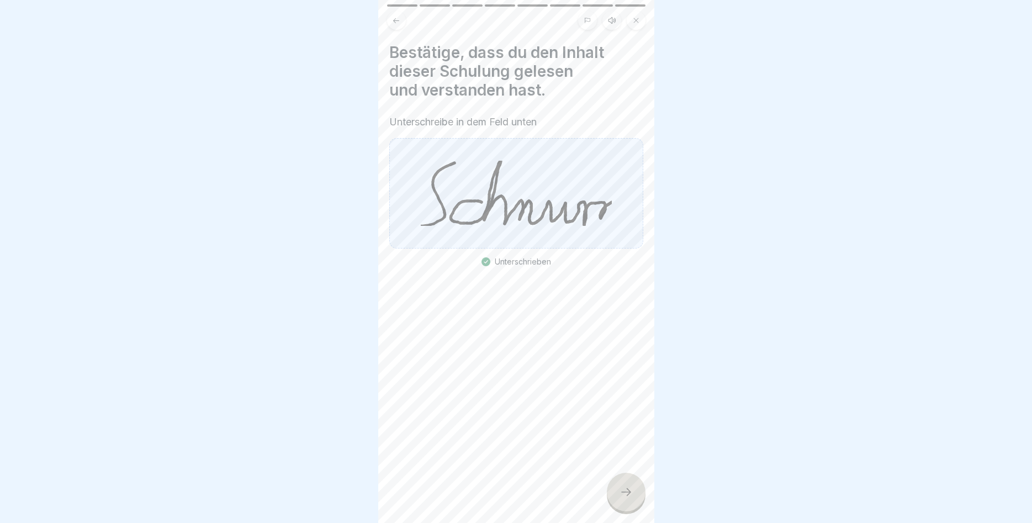
click at [627, 496] on icon at bounding box center [625, 491] width 13 height 13
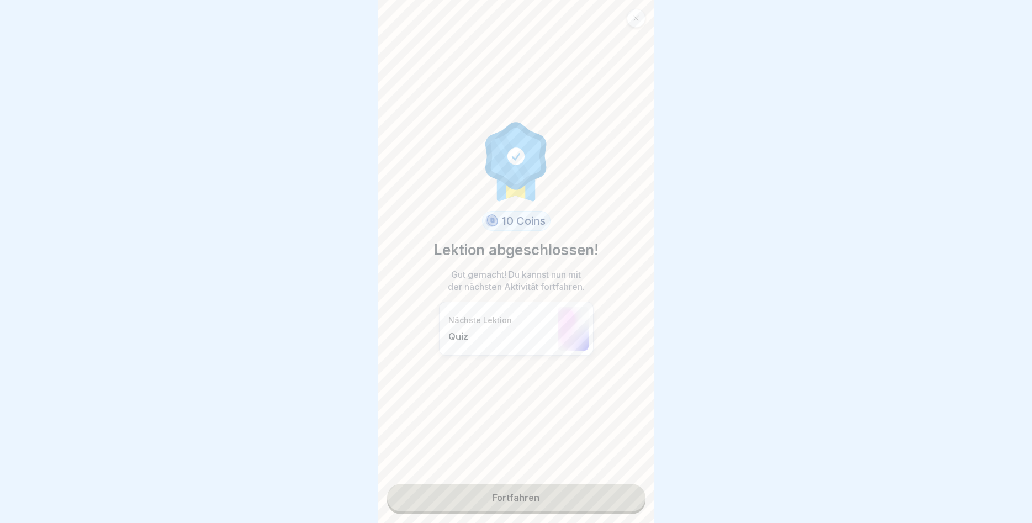
click at [563, 501] on link "Fortfahren" at bounding box center [516, 498] width 258 height 28
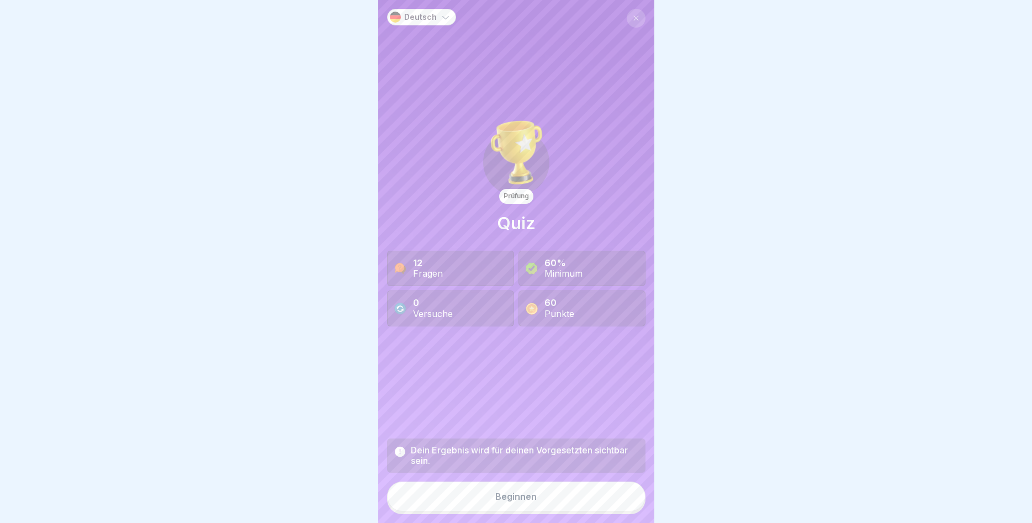
click at [574, 493] on button "Beginnen" at bounding box center [516, 496] width 258 height 30
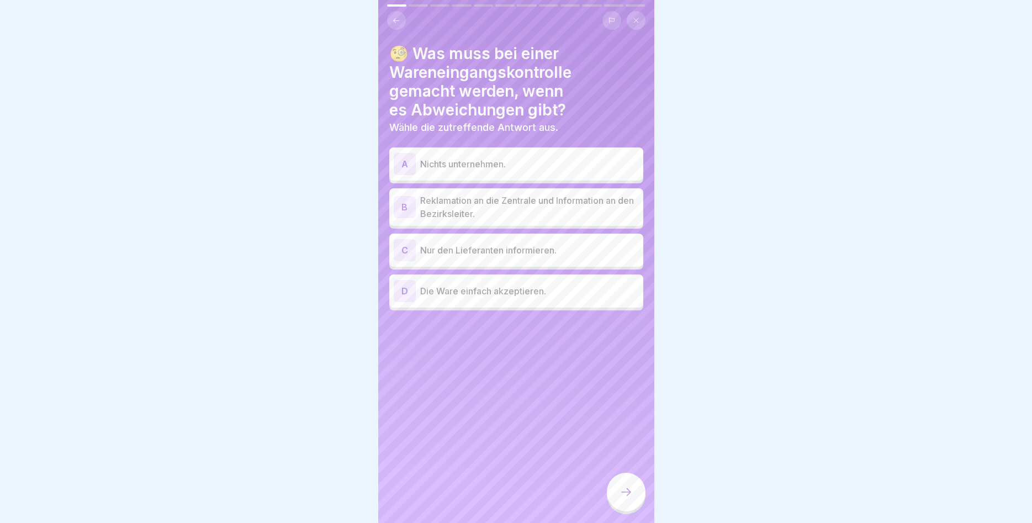
click at [404, 206] on div "B" at bounding box center [405, 207] width 22 height 22
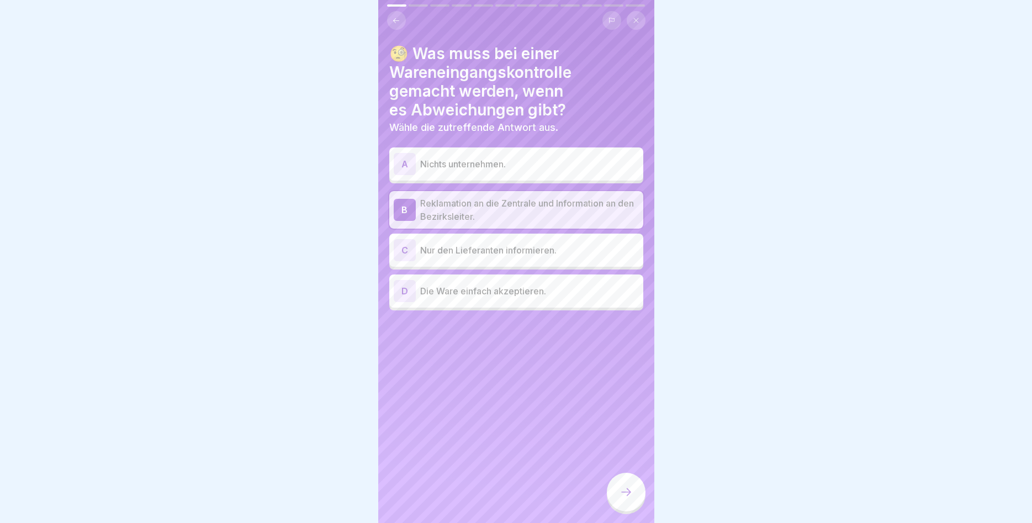
click at [631, 489] on icon at bounding box center [625, 491] width 13 height 13
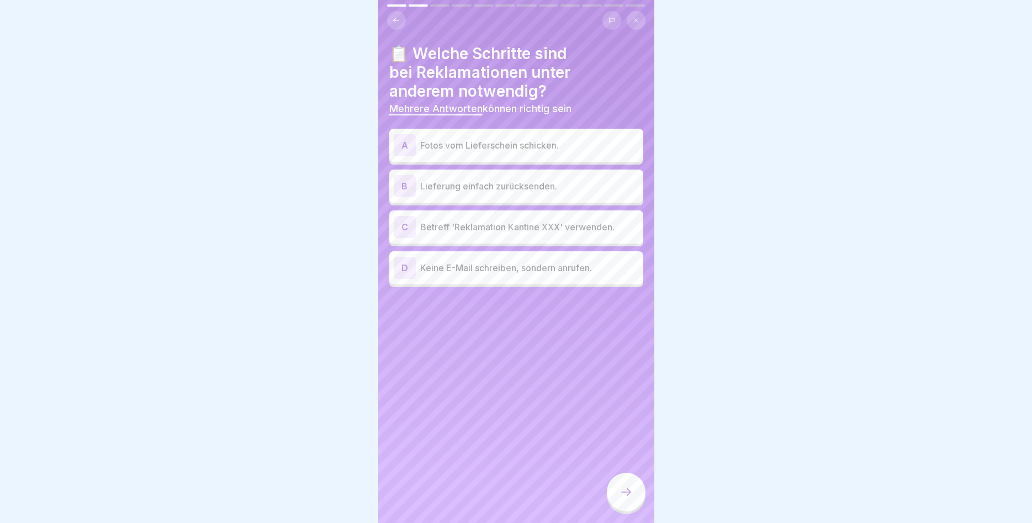
click at [401, 140] on div "A" at bounding box center [405, 145] width 22 height 22
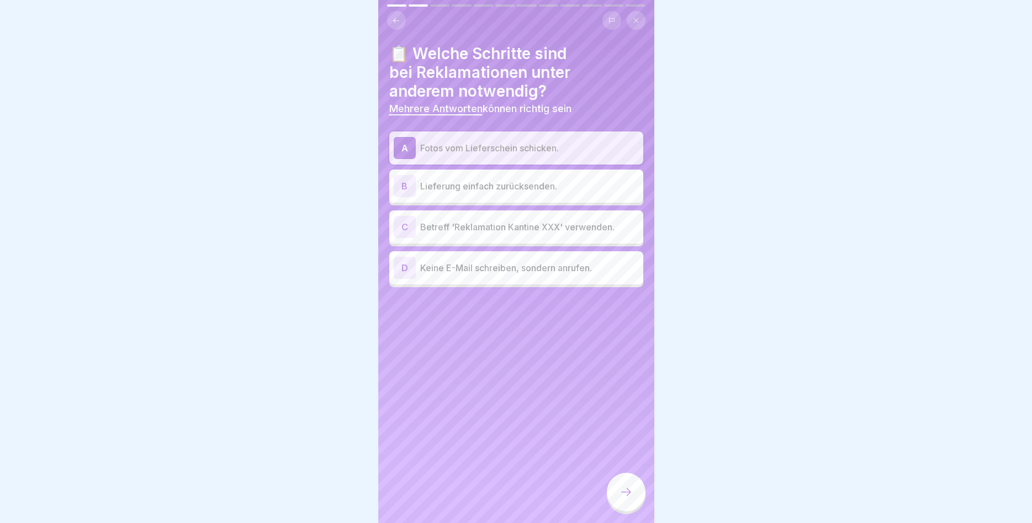
click at [412, 226] on div "C" at bounding box center [405, 227] width 22 height 22
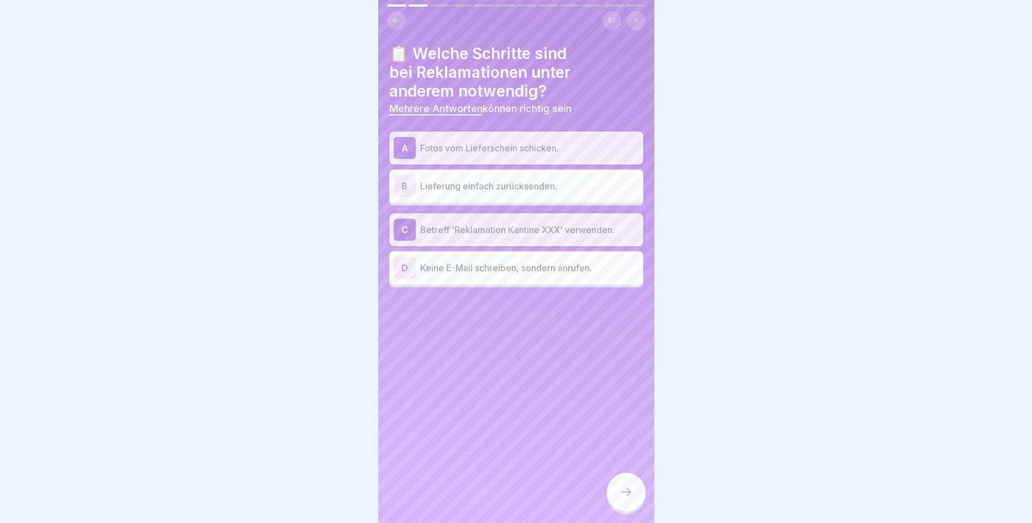
click at [628, 491] on icon at bounding box center [625, 491] width 13 height 13
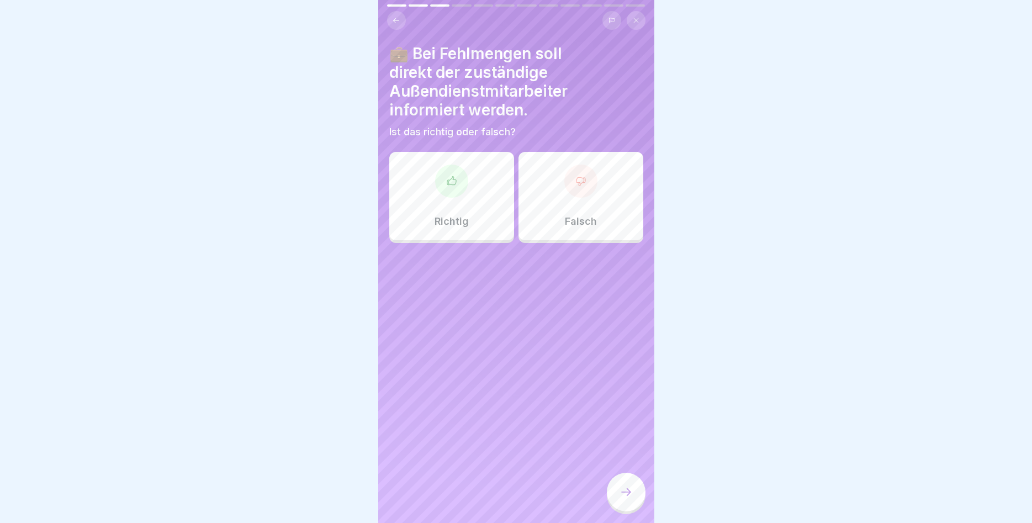
click at [591, 225] on p "Falsch" at bounding box center [581, 221] width 32 height 12
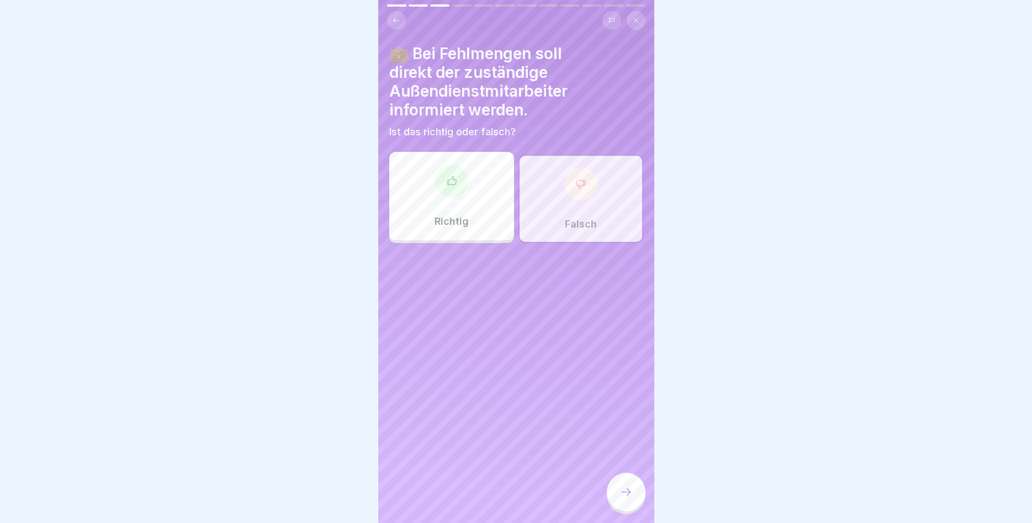
click at [623, 500] on div at bounding box center [626, 491] width 39 height 39
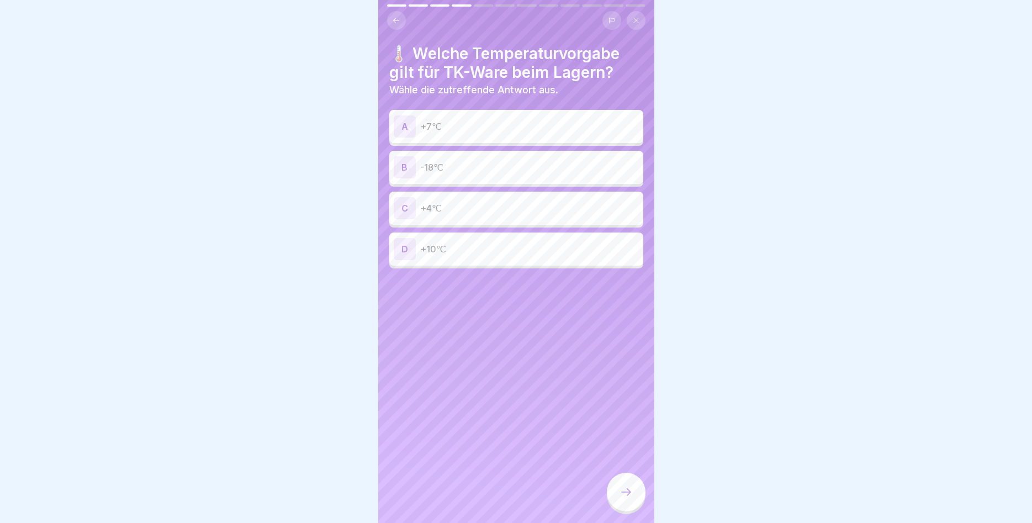
click at [406, 160] on div "B" at bounding box center [405, 167] width 22 height 22
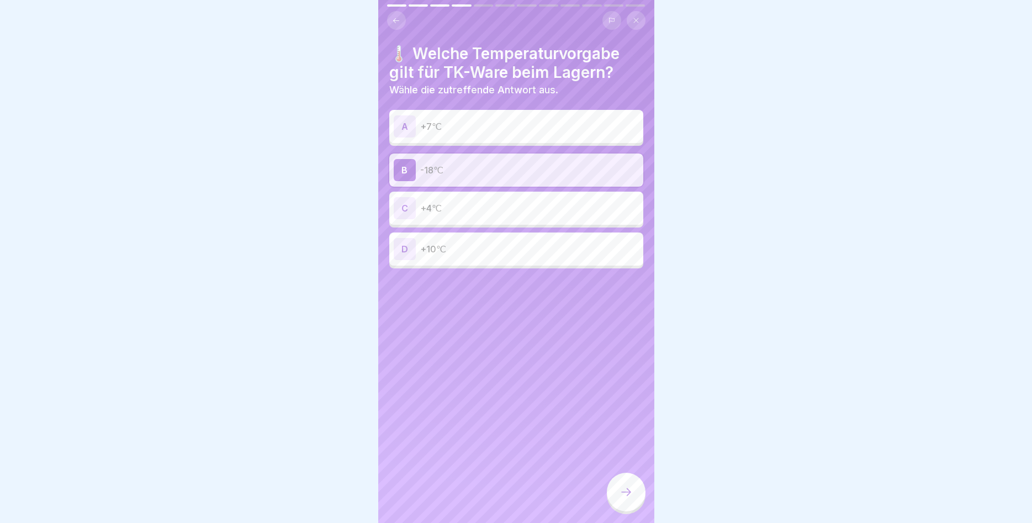
click at [623, 493] on icon at bounding box center [625, 491] width 13 height 13
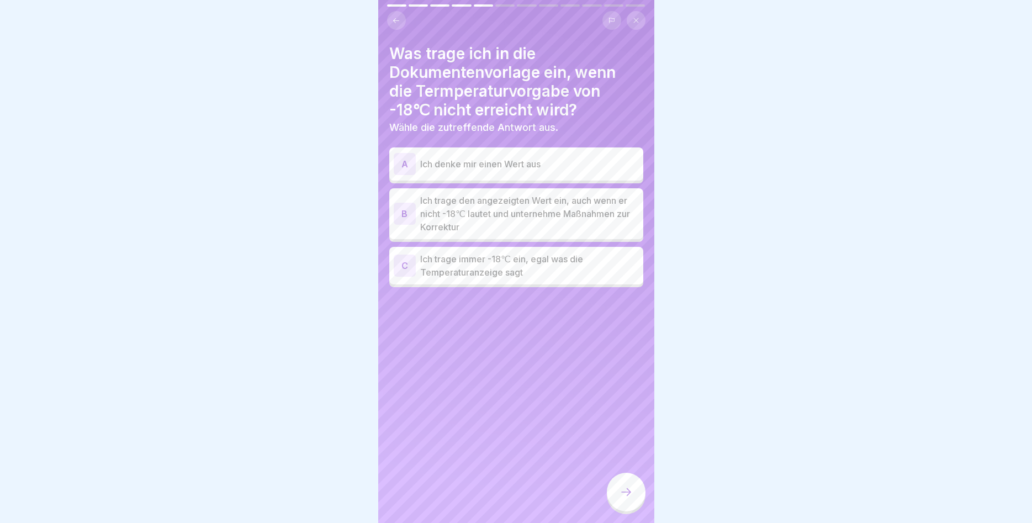
click at [400, 211] on div "B" at bounding box center [405, 214] width 22 height 22
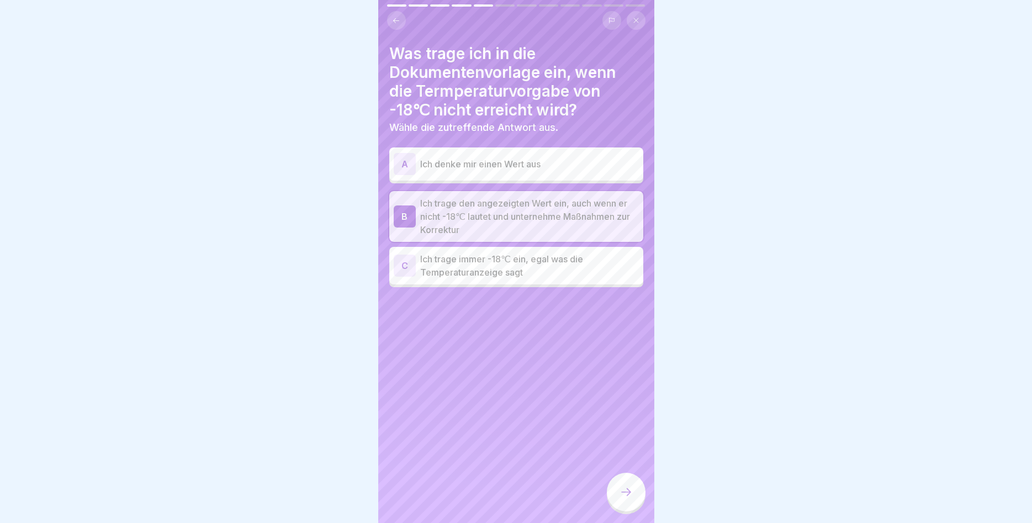
click at [624, 498] on div at bounding box center [626, 491] width 39 height 39
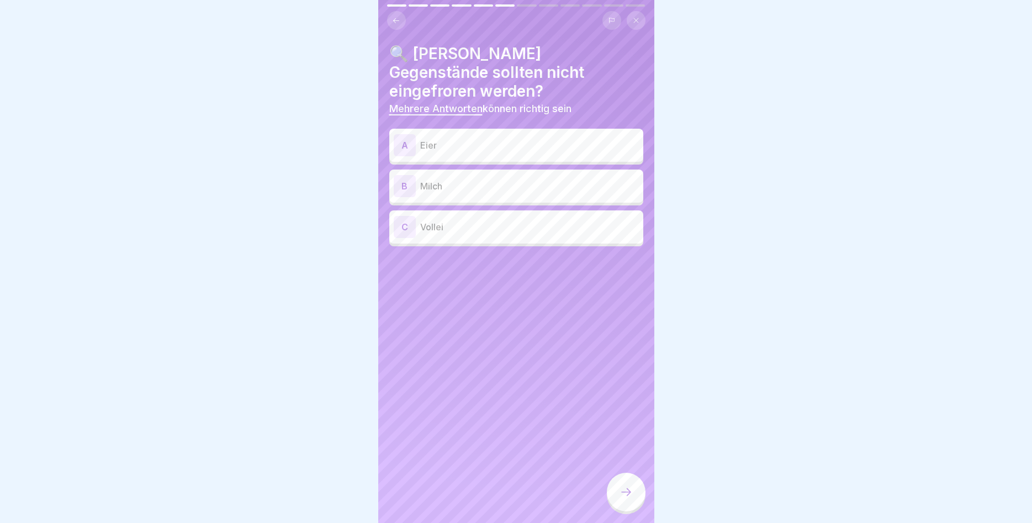
click at [408, 134] on div "A" at bounding box center [405, 145] width 22 height 22
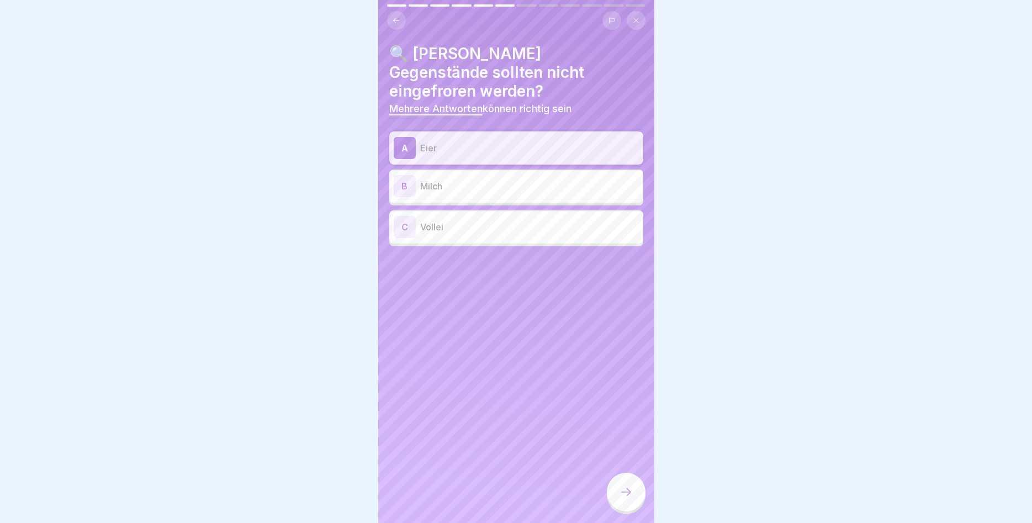
click at [404, 175] on div "B" at bounding box center [405, 186] width 22 height 22
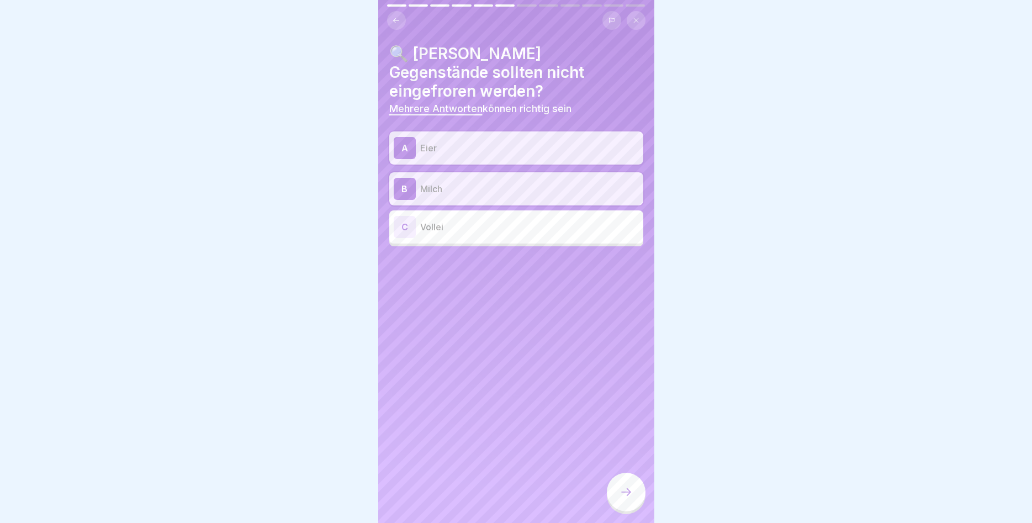
click at [408, 216] on div "C" at bounding box center [405, 227] width 22 height 22
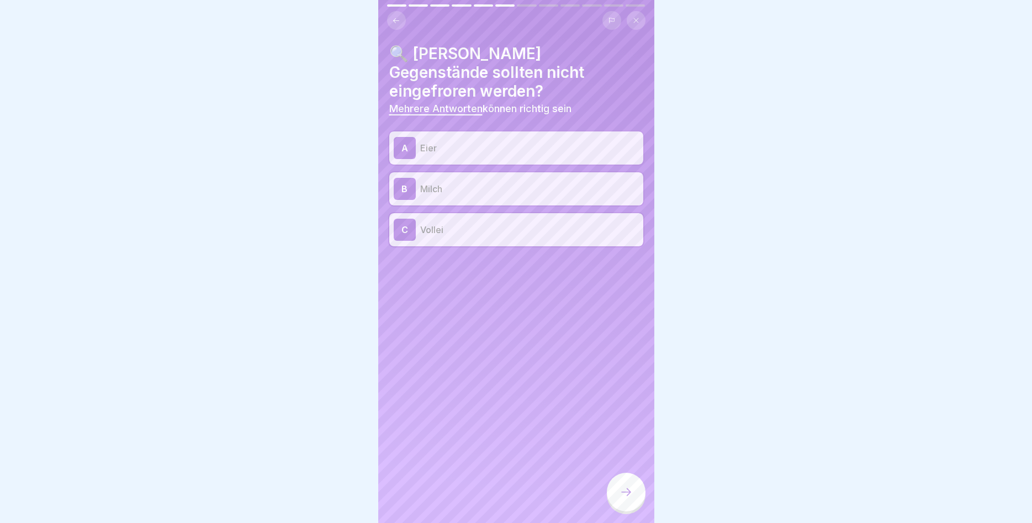
click at [613, 492] on div at bounding box center [626, 491] width 39 height 39
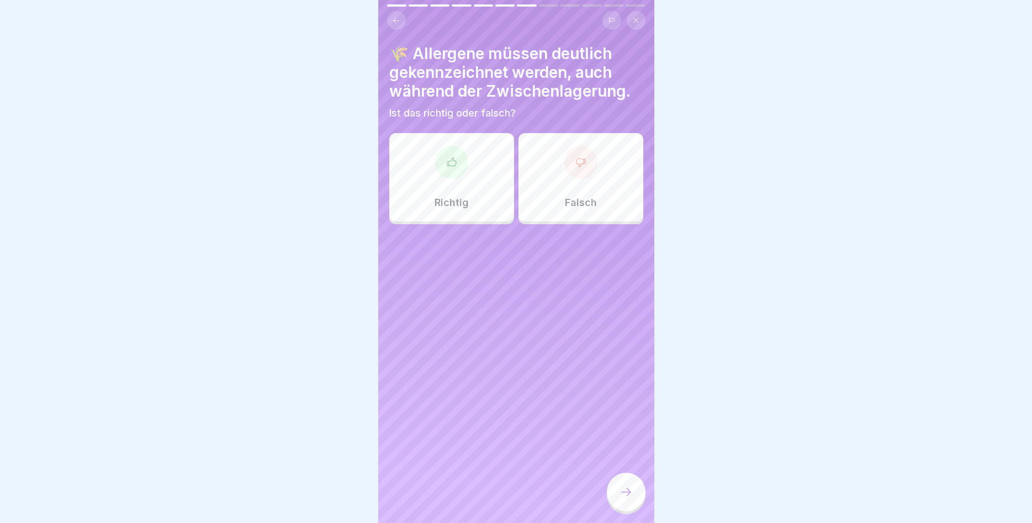
click at [465, 183] on div "Richtig" at bounding box center [451, 177] width 125 height 88
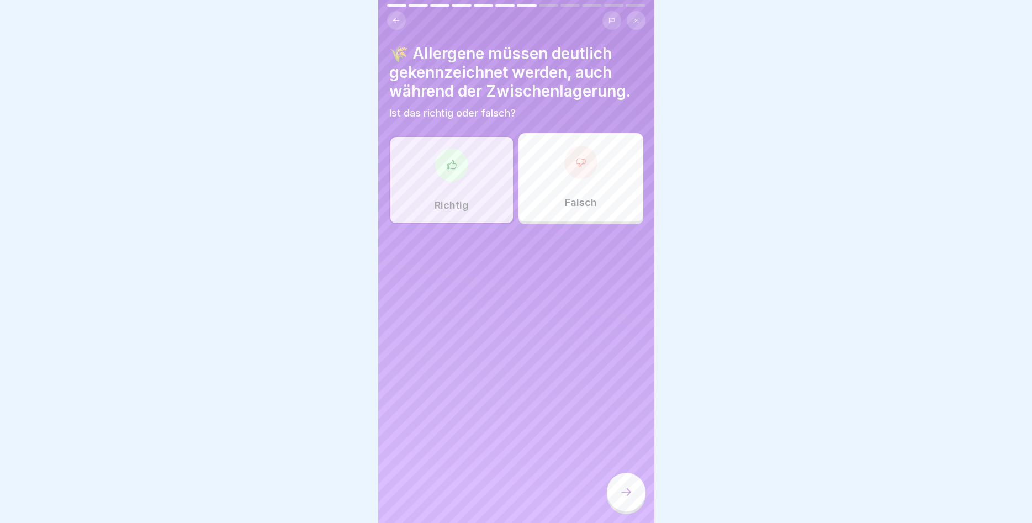
click at [622, 497] on icon at bounding box center [625, 491] width 13 height 13
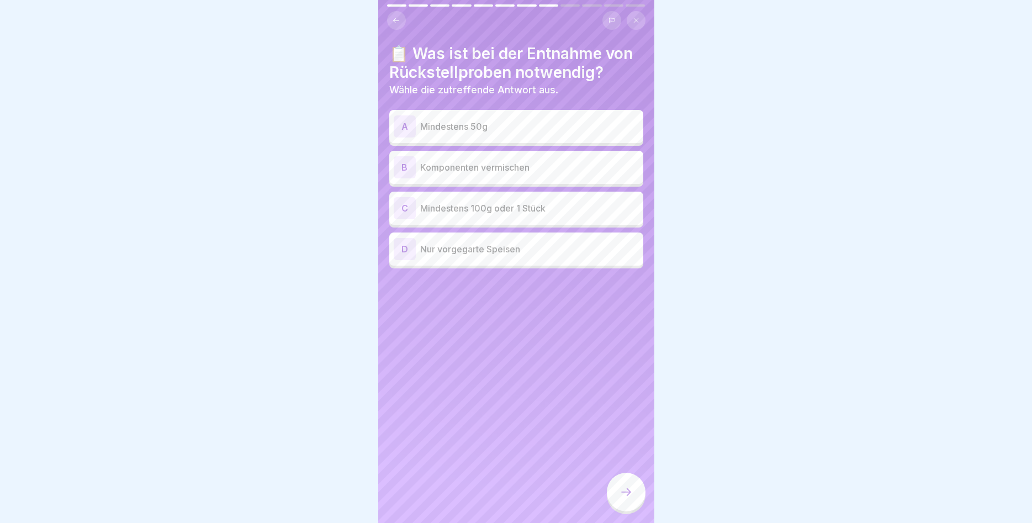
click at [410, 211] on div "C" at bounding box center [405, 208] width 22 height 22
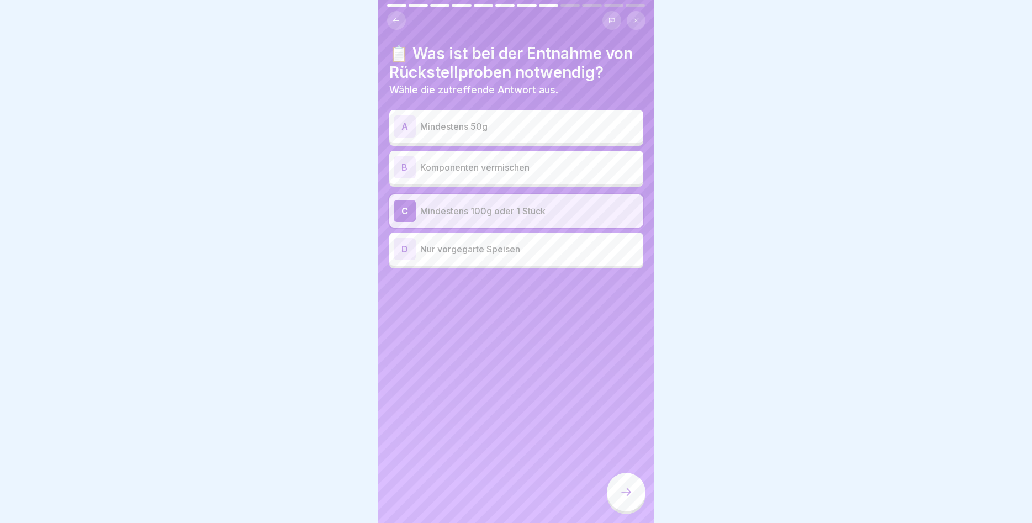
click at [619, 492] on icon at bounding box center [625, 491] width 13 height 13
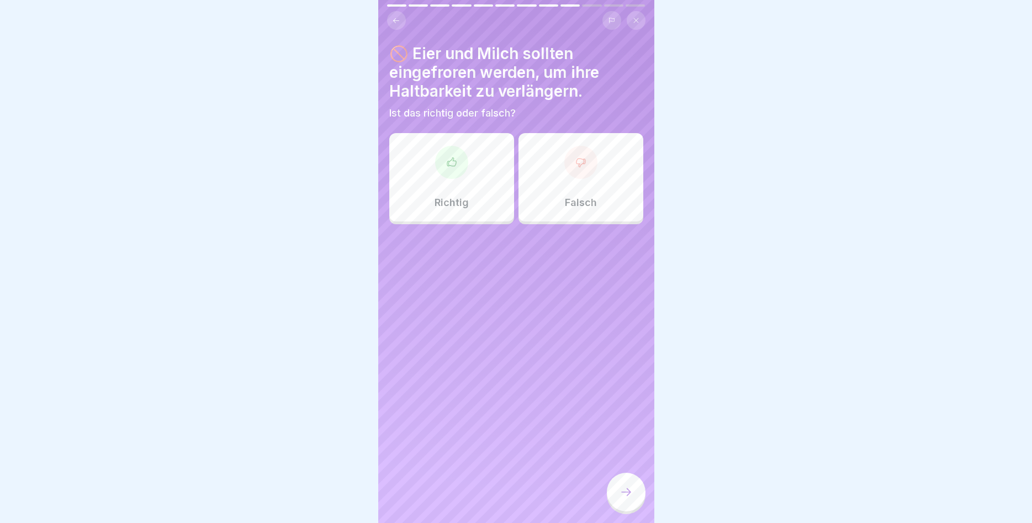
click at [592, 198] on p "Falsch" at bounding box center [581, 203] width 32 height 12
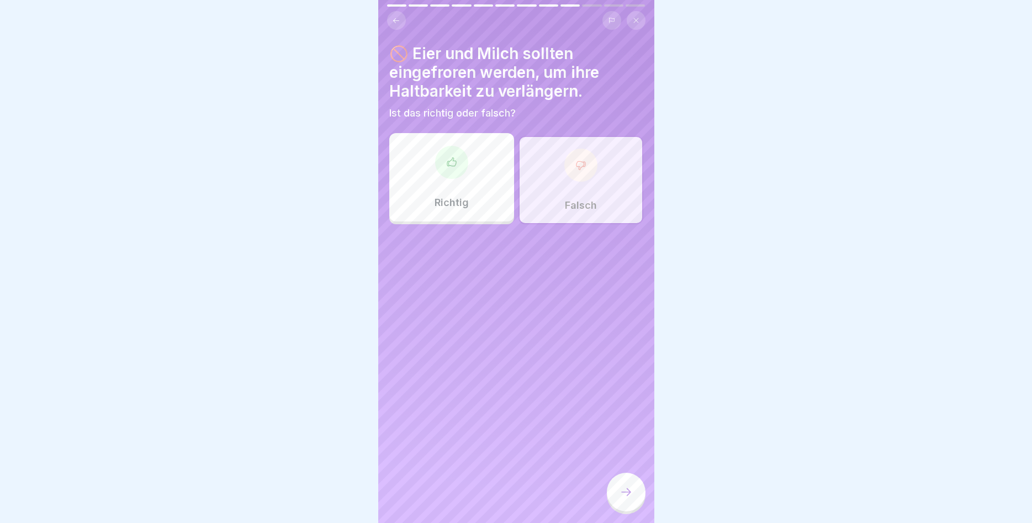
click at [631, 493] on icon at bounding box center [625, 491] width 13 height 13
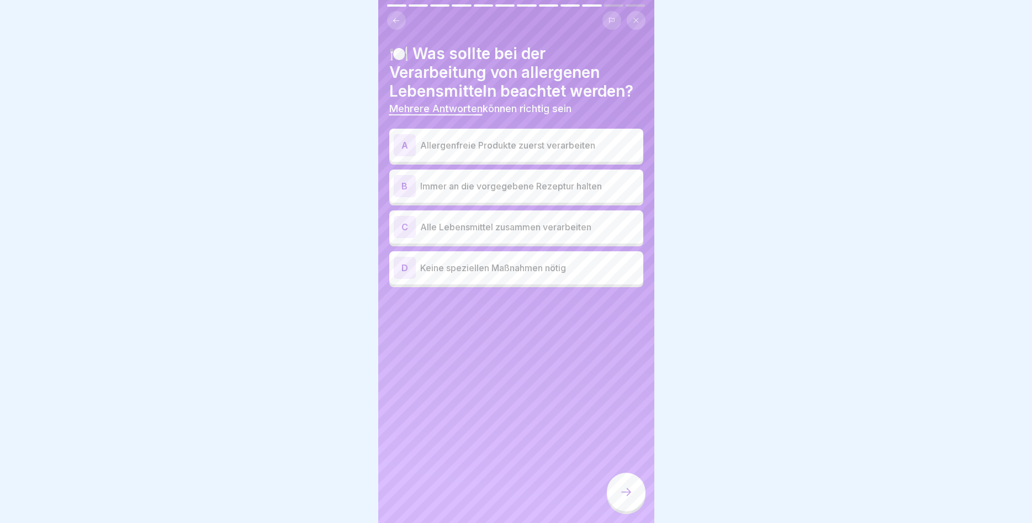
click at [412, 140] on div "A" at bounding box center [405, 145] width 22 height 22
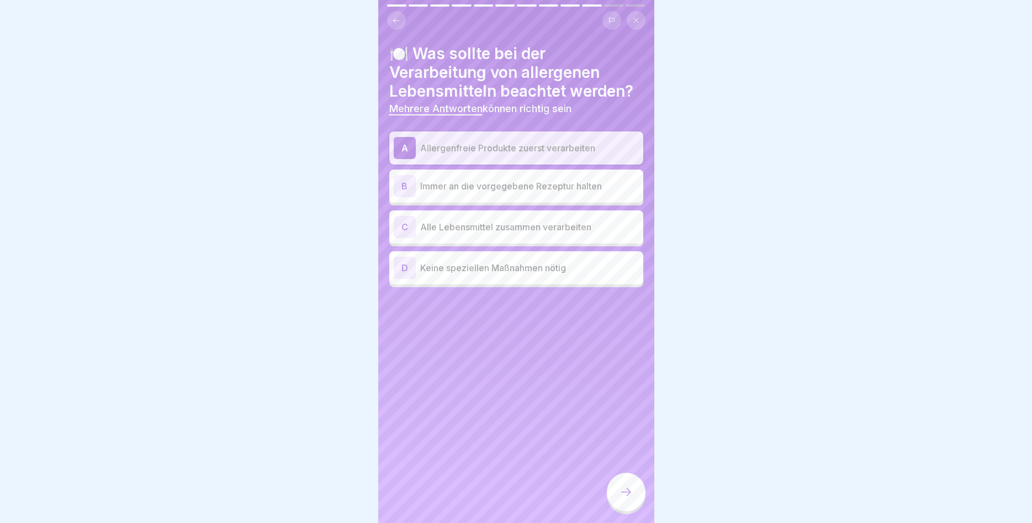
click at [412, 173] on div "B Immer an die vorgegebene Rezeptur halten" at bounding box center [516, 185] width 254 height 33
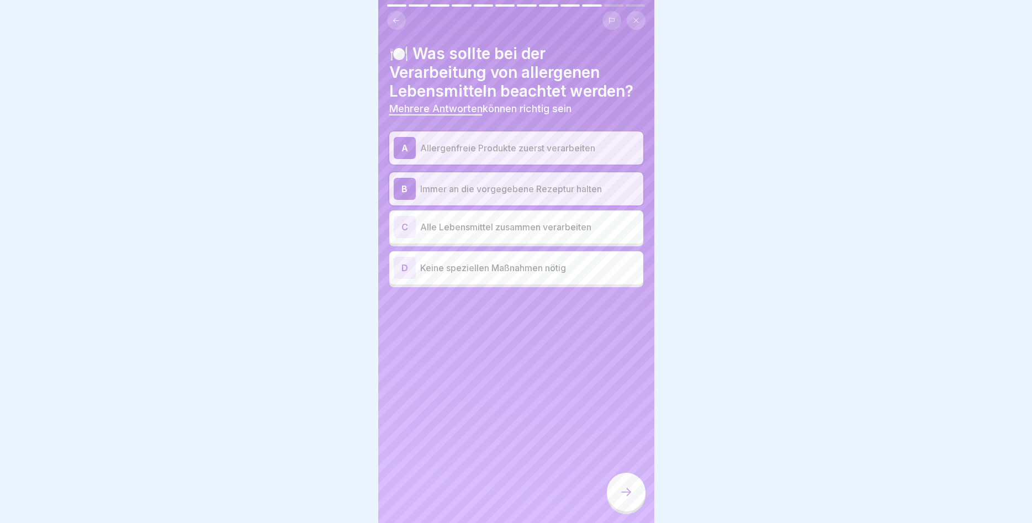
click at [637, 485] on div at bounding box center [626, 491] width 39 height 39
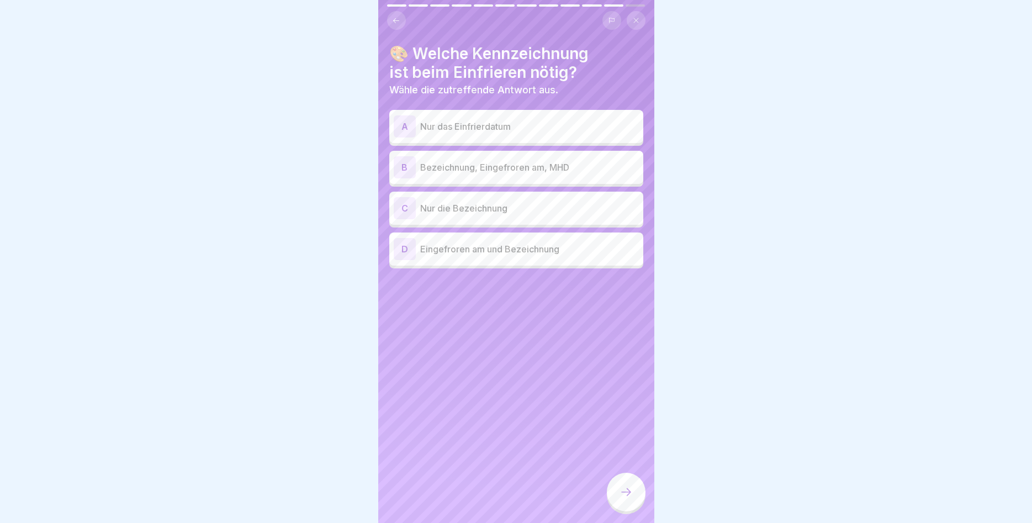
click at [406, 166] on div "B" at bounding box center [405, 167] width 22 height 22
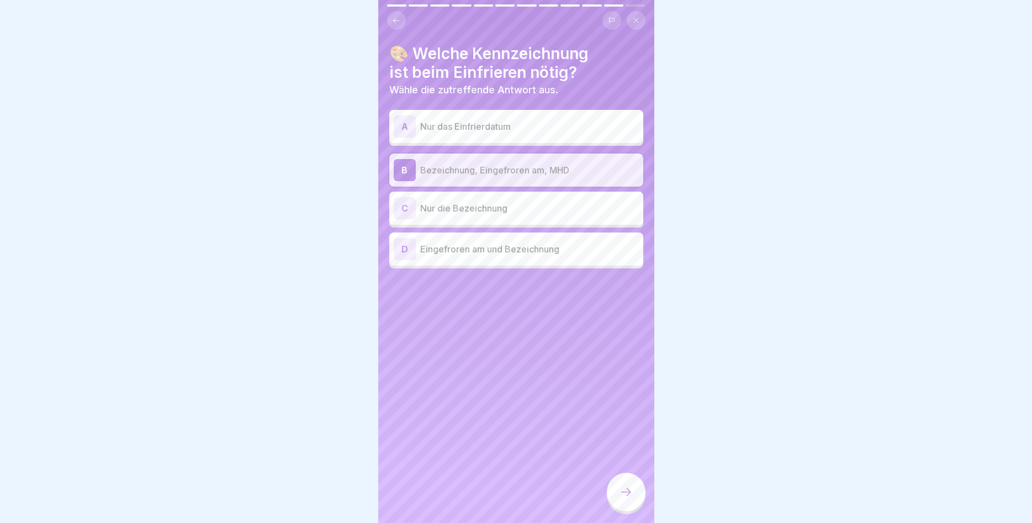
click at [624, 484] on div at bounding box center [626, 491] width 39 height 39
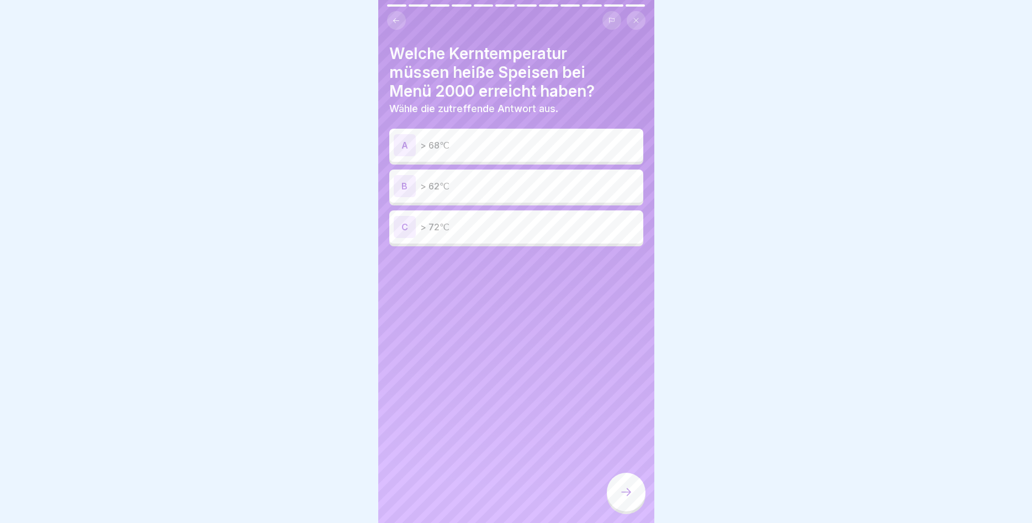
click at [446, 230] on p "> 72℃" at bounding box center [529, 226] width 219 height 13
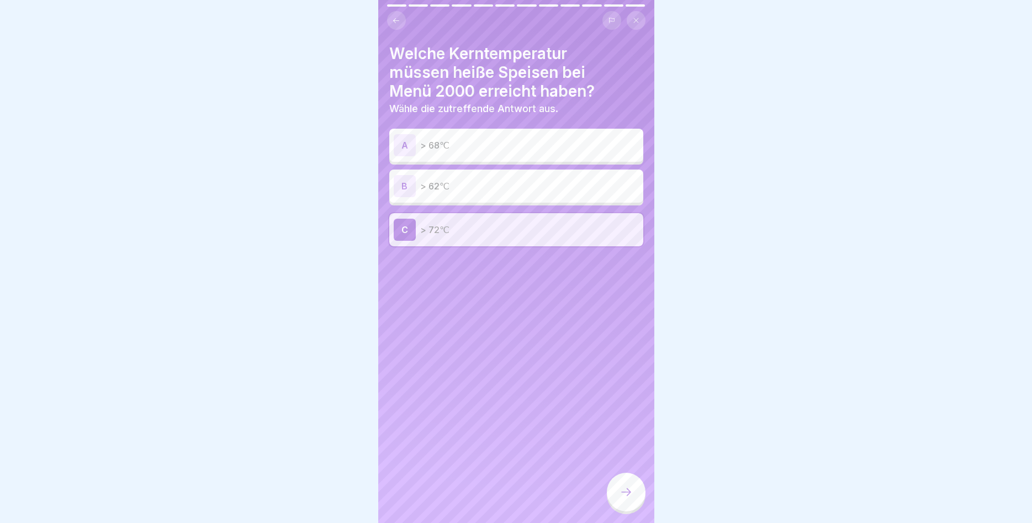
click at [616, 489] on div at bounding box center [626, 491] width 39 height 39
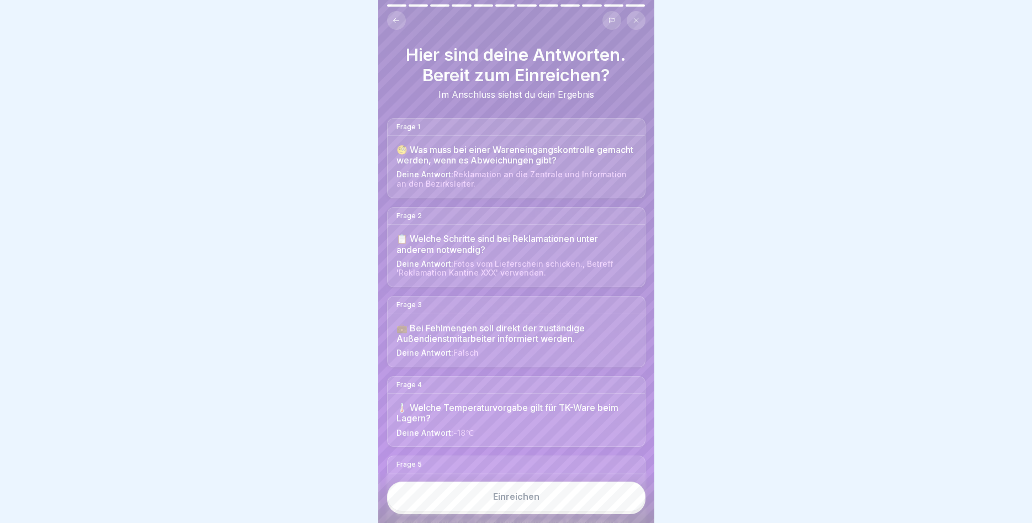
click at [596, 486] on button "Einreichen" at bounding box center [516, 496] width 258 height 30
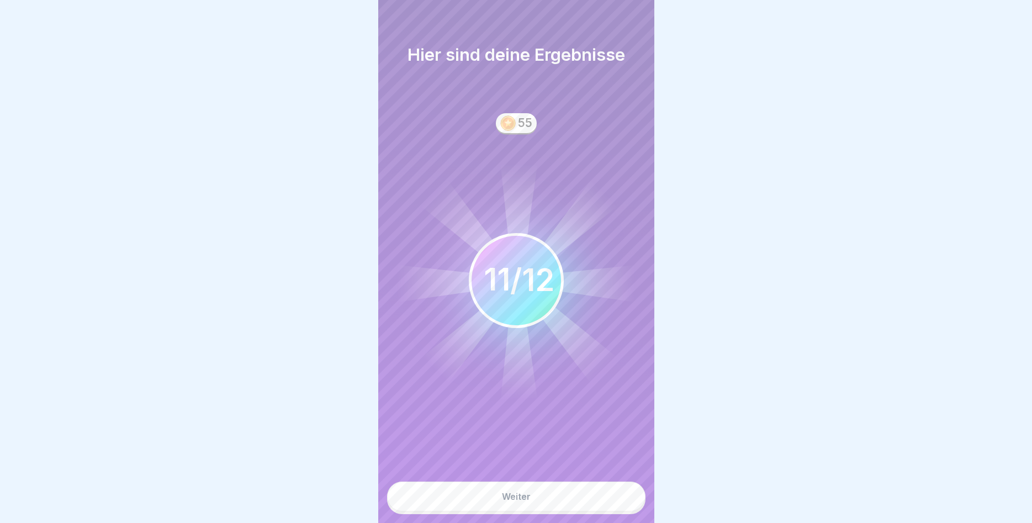
click at [563, 502] on button "Weiter" at bounding box center [516, 496] width 258 height 30
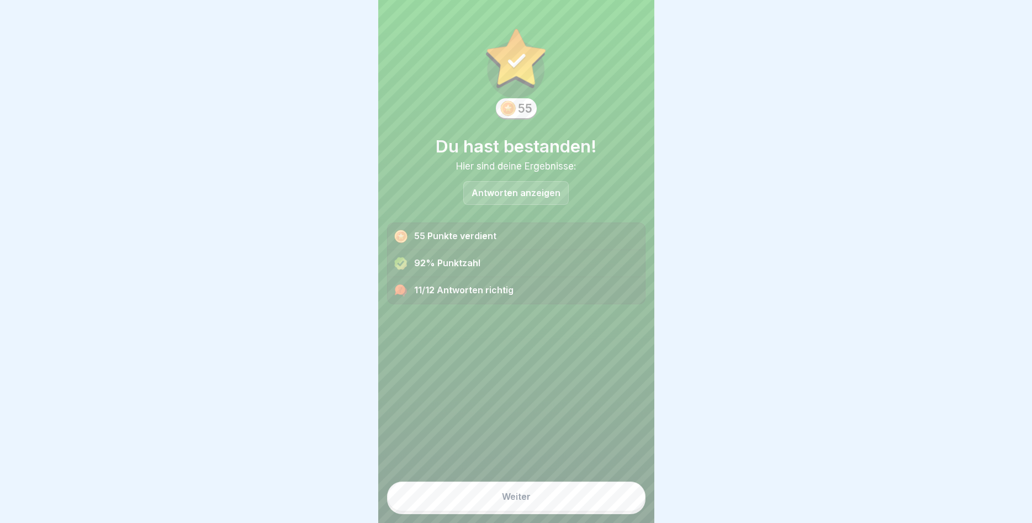
click at [568, 497] on button "Weiter" at bounding box center [516, 496] width 258 height 30
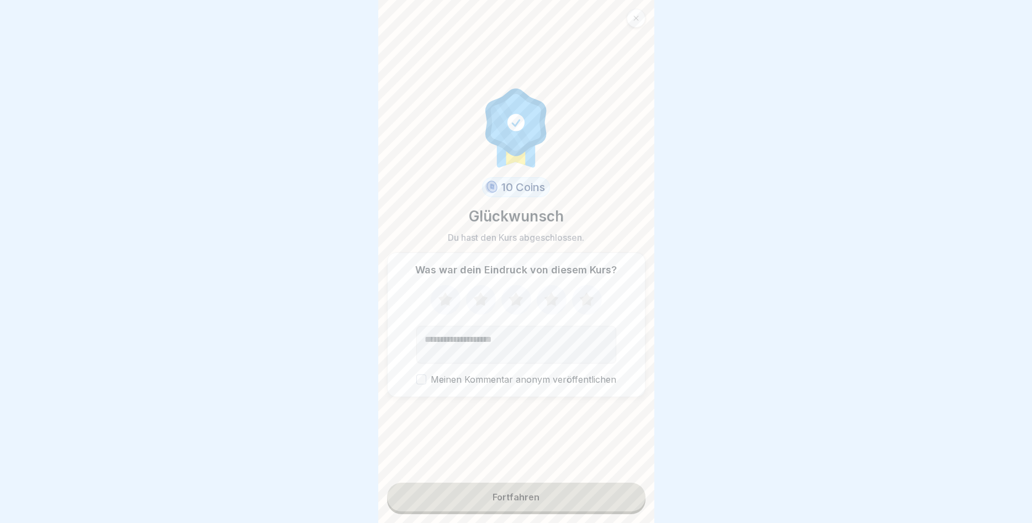
click at [583, 300] on icon at bounding box center [586, 299] width 14 height 14
click at [511, 497] on div "Fortfahren" at bounding box center [515, 497] width 47 height 10
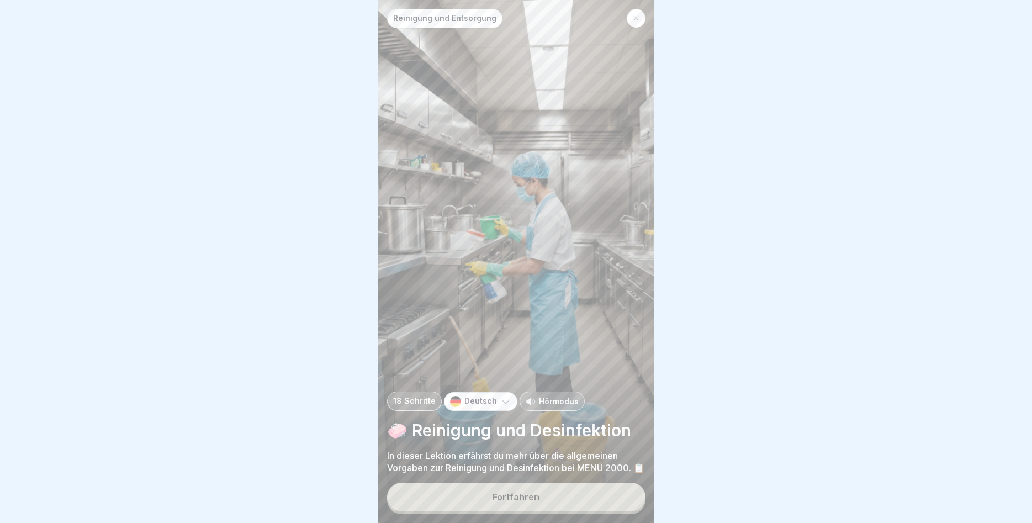
click at [531, 493] on div "Fortfahren" at bounding box center [515, 497] width 47 height 10
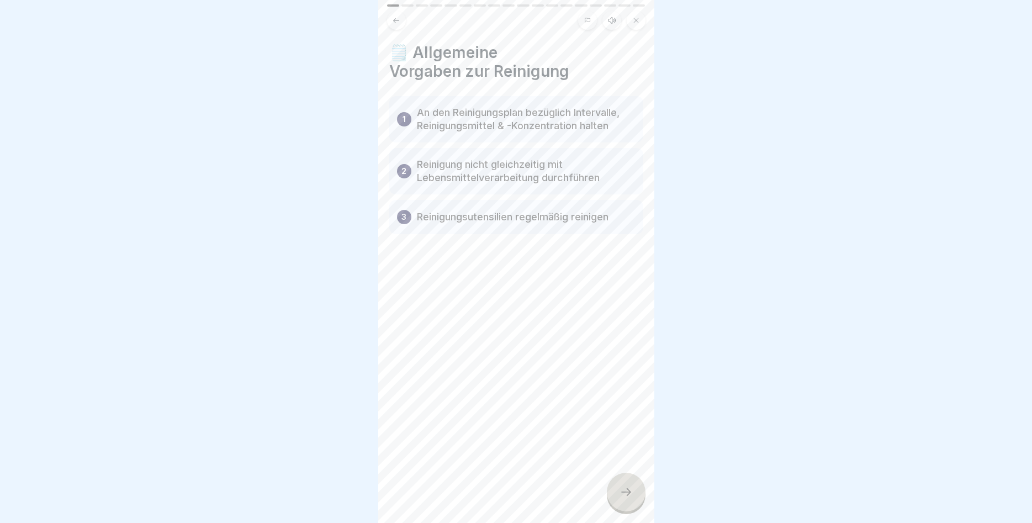
click at [620, 477] on div at bounding box center [626, 491] width 39 height 39
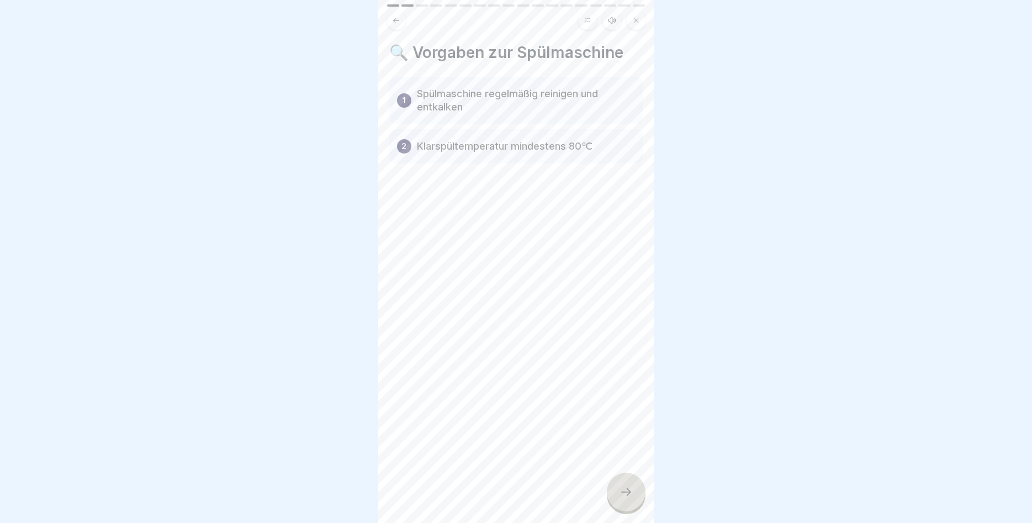
click at [623, 485] on div at bounding box center [626, 491] width 39 height 39
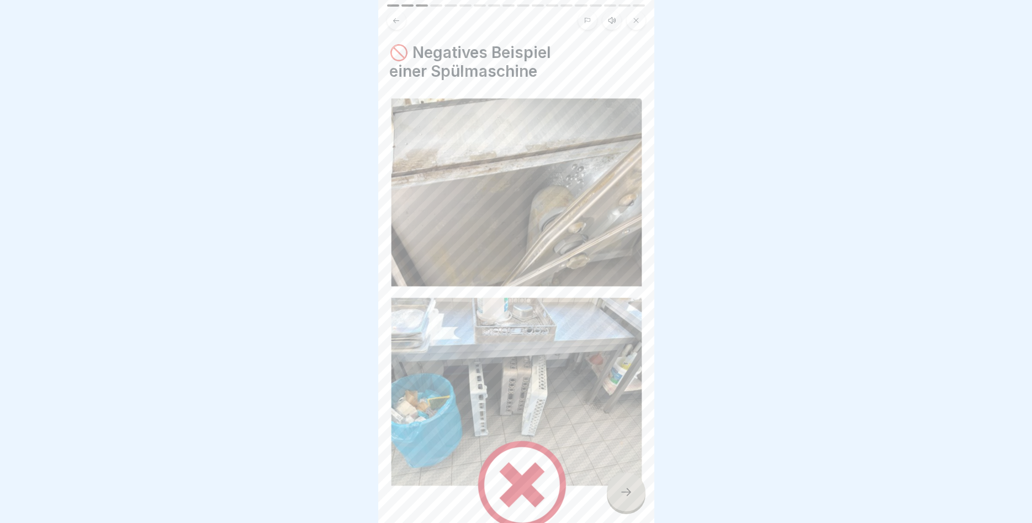
click at [634, 491] on div at bounding box center [626, 491] width 39 height 39
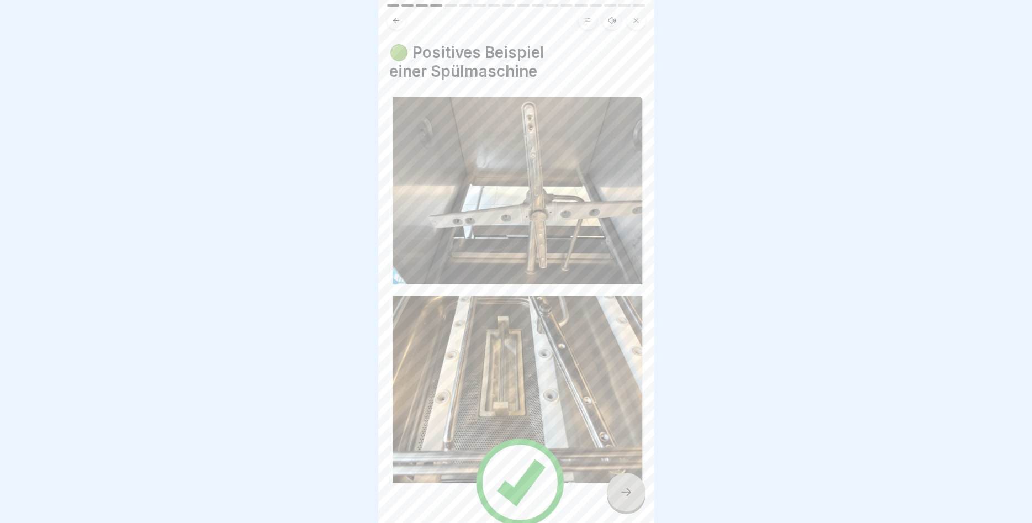
click at [639, 495] on div at bounding box center [626, 491] width 39 height 39
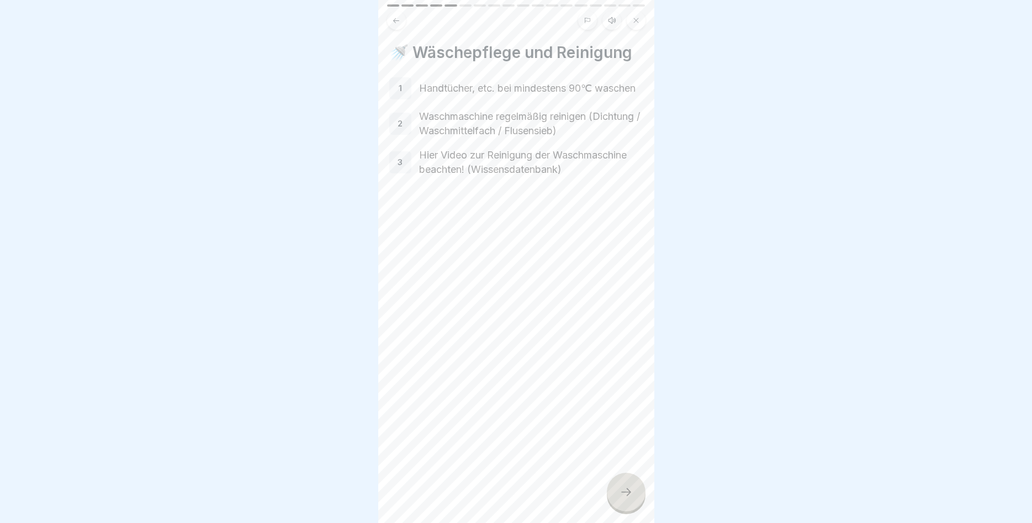
click at [638, 497] on div at bounding box center [626, 491] width 39 height 39
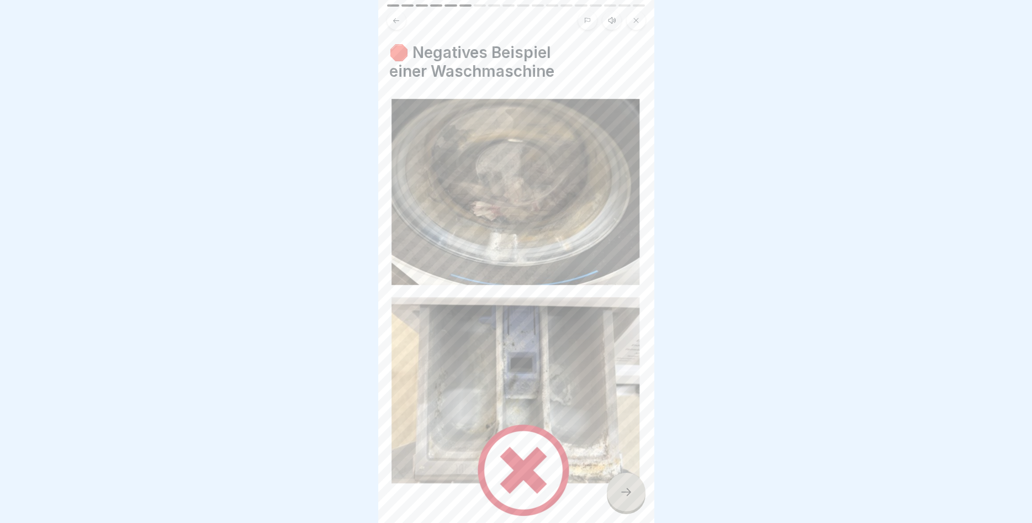
click at [631, 485] on div at bounding box center [626, 491] width 39 height 39
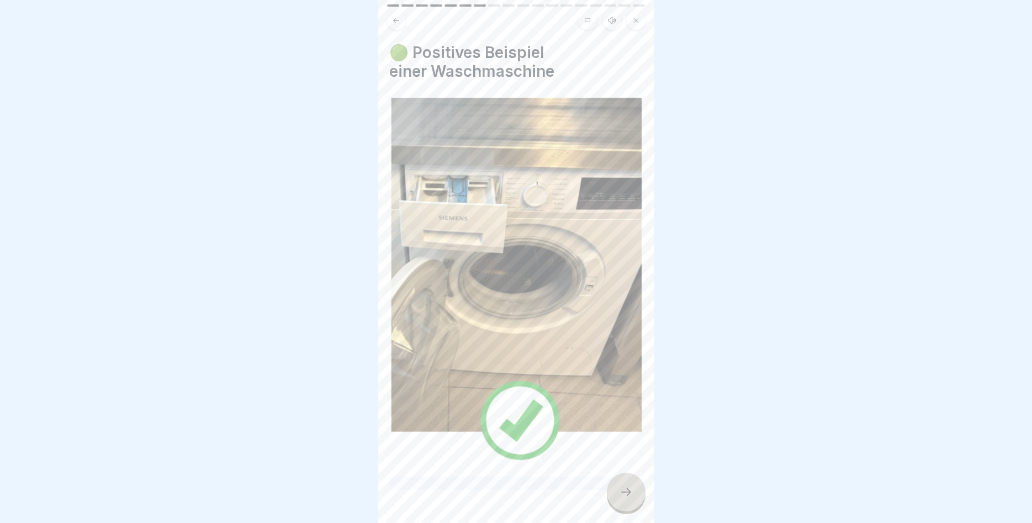
click at [625, 493] on icon at bounding box center [625, 491] width 13 height 13
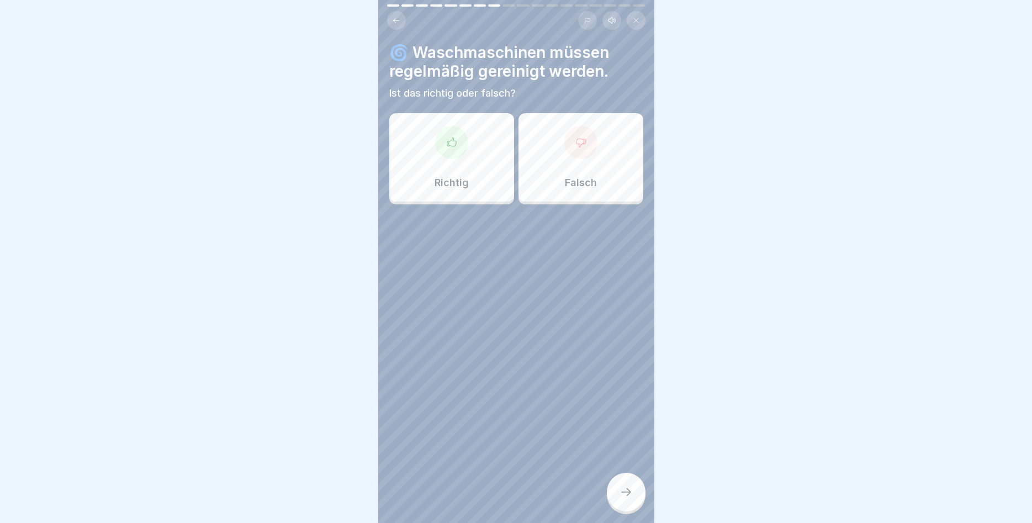
click at [468, 179] on div "Richtig" at bounding box center [451, 157] width 125 height 88
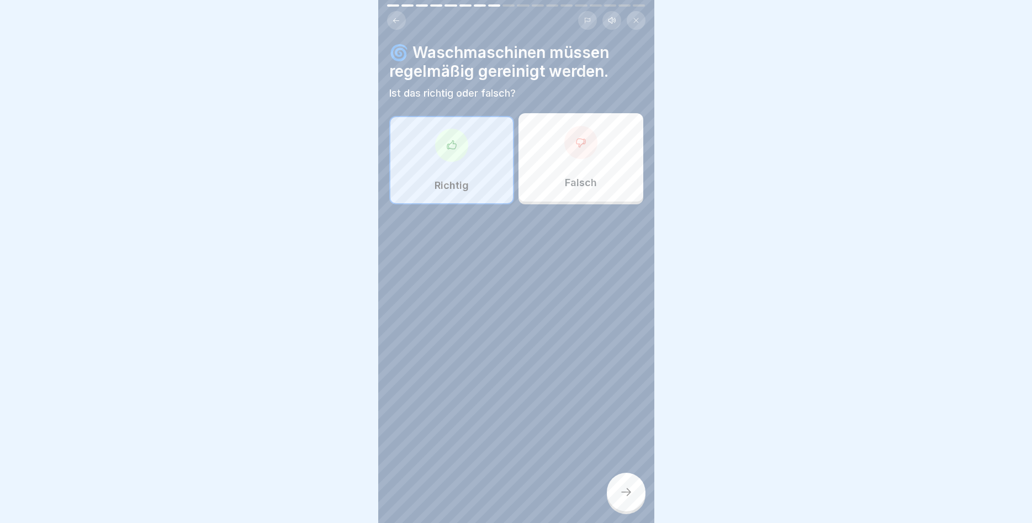
click at [624, 489] on icon at bounding box center [625, 491] width 13 height 13
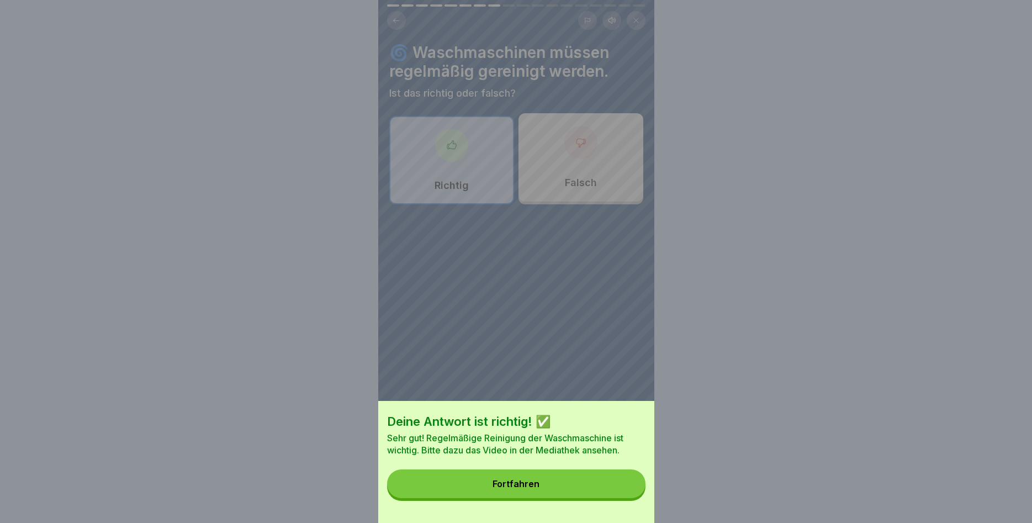
click at [624, 489] on button "Fortfahren" at bounding box center [516, 483] width 258 height 29
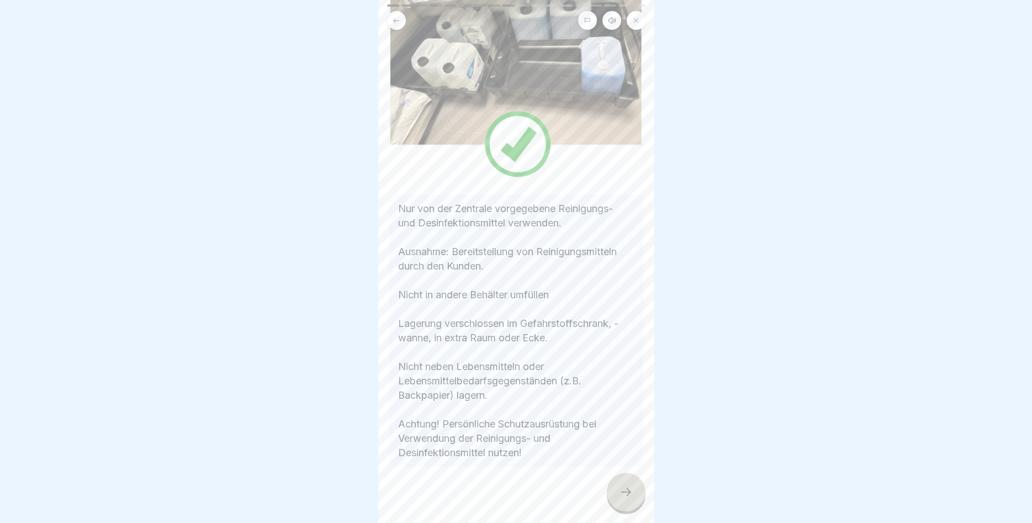
scroll to position [150, 0]
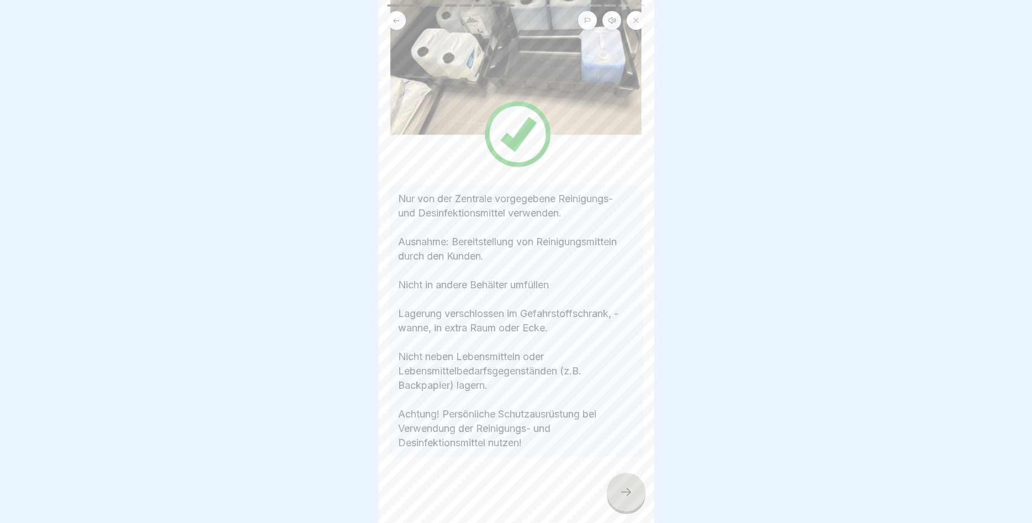
click at [629, 487] on icon at bounding box center [625, 491] width 13 height 13
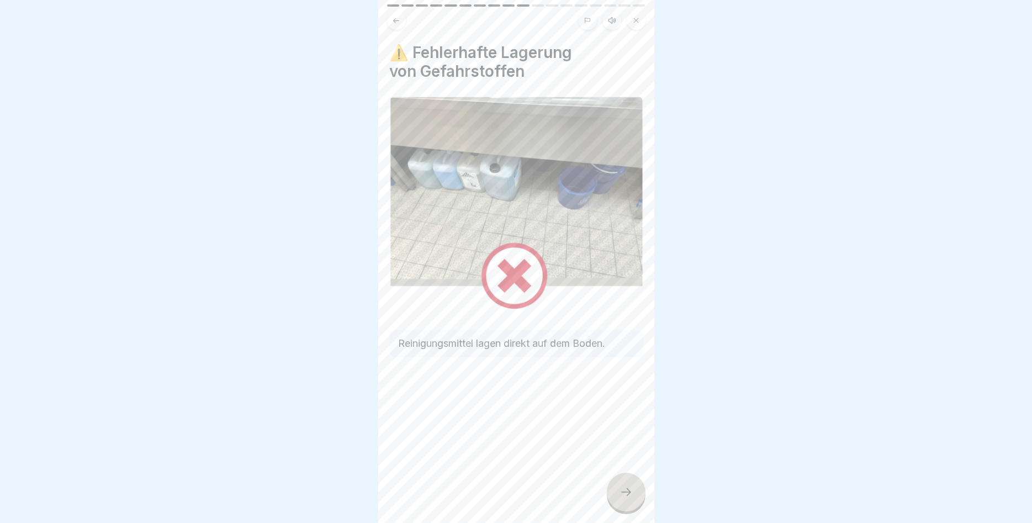
click at [626, 479] on div at bounding box center [626, 491] width 39 height 39
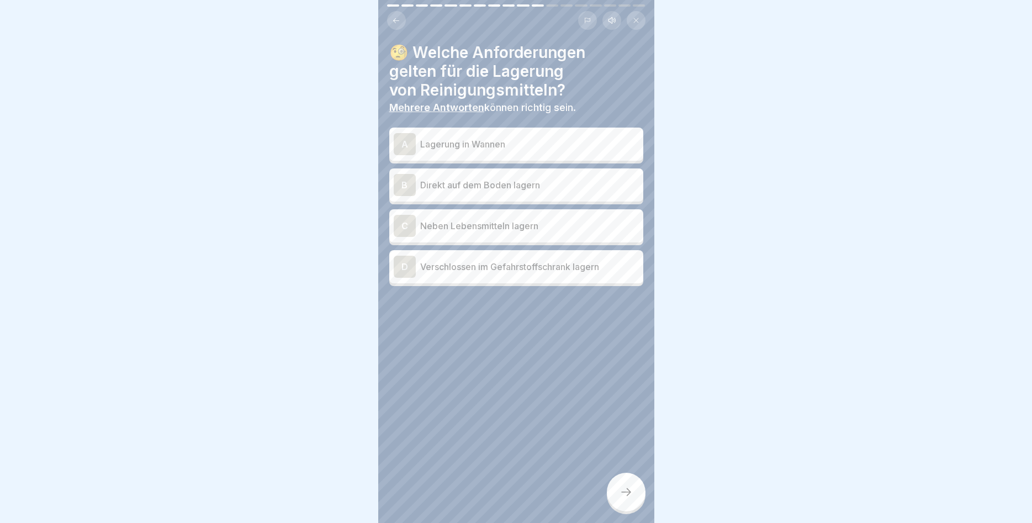
click at [412, 141] on div "A" at bounding box center [405, 144] width 22 height 22
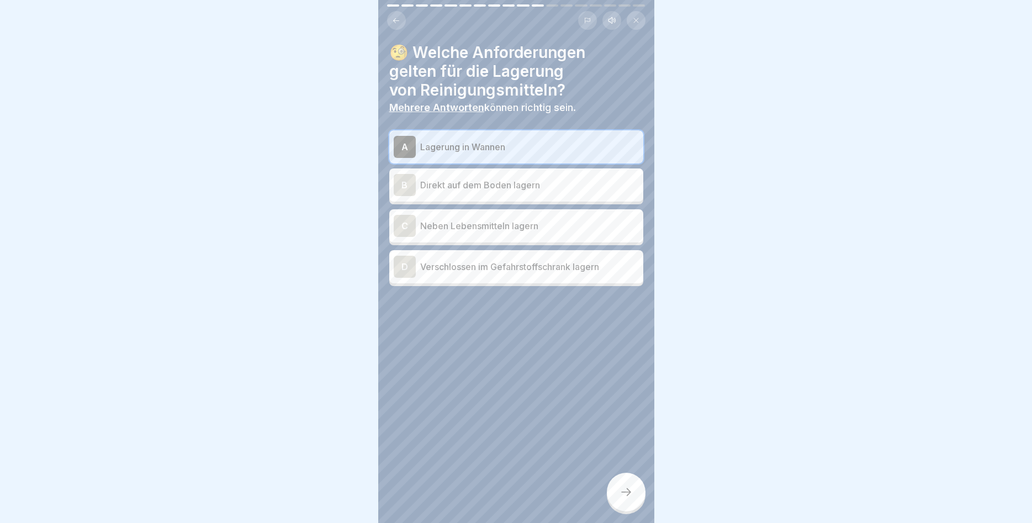
click at [401, 262] on div "D" at bounding box center [405, 267] width 22 height 22
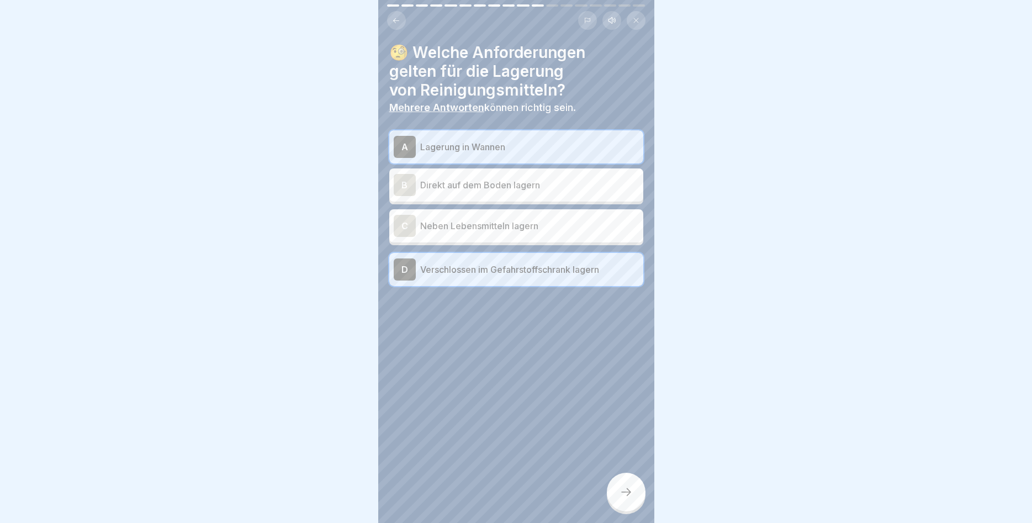
click at [618, 487] on div at bounding box center [626, 491] width 39 height 39
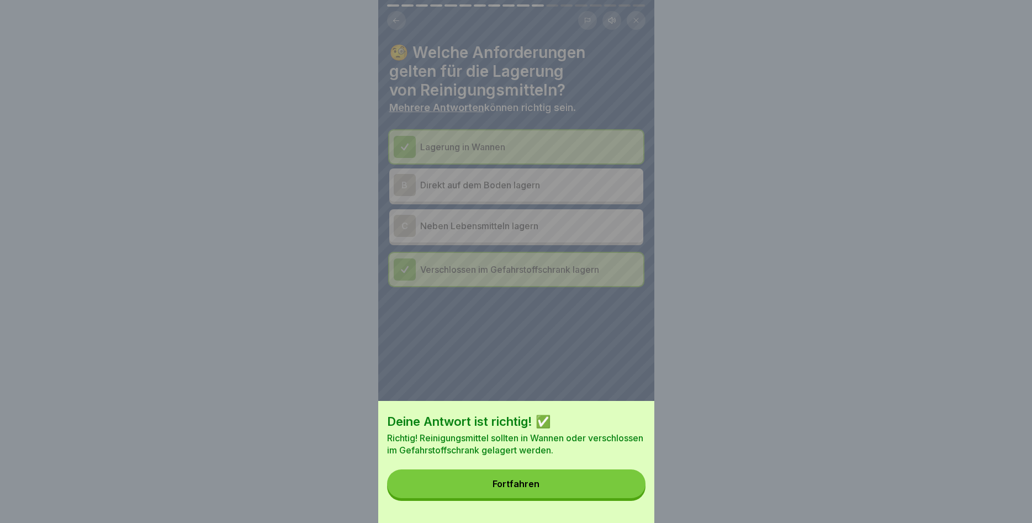
click at [618, 487] on button "Fortfahren" at bounding box center [516, 483] width 258 height 29
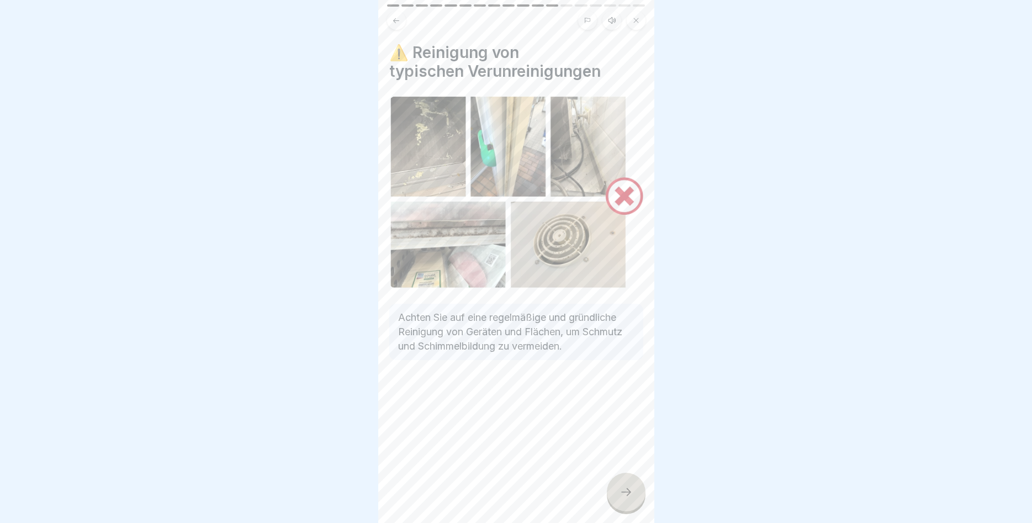
click at [628, 484] on div at bounding box center [626, 491] width 39 height 39
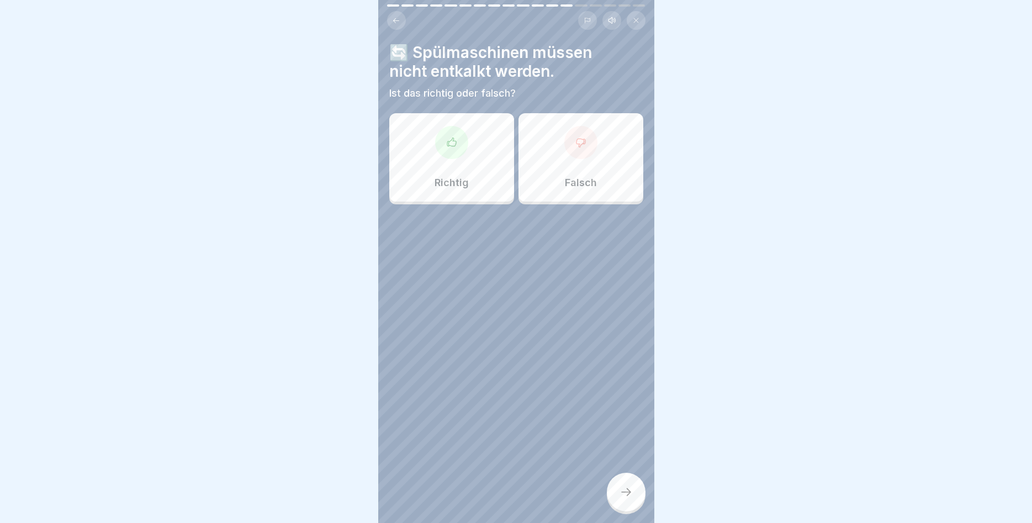
click at [560, 163] on div "Falsch" at bounding box center [580, 157] width 125 height 88
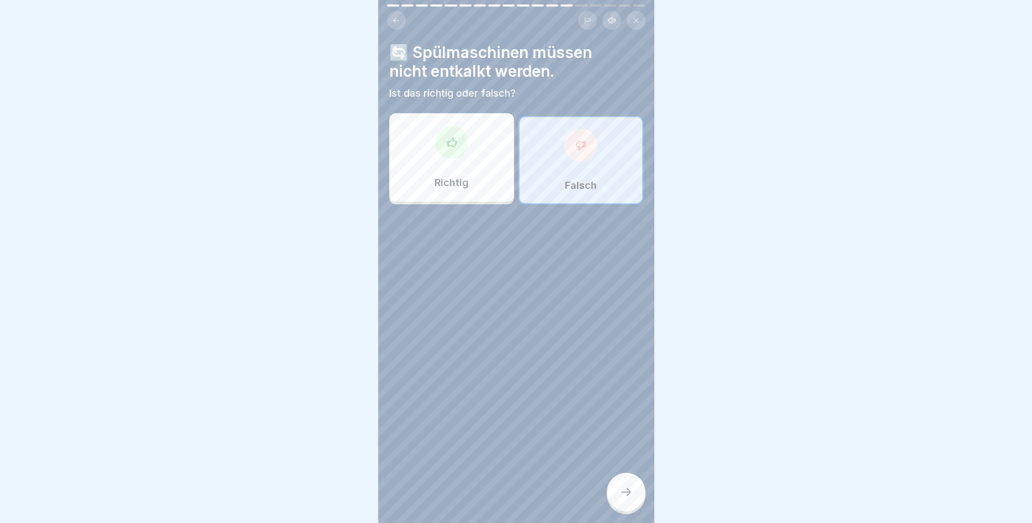
click at [625, 482] on div at bounding box center [626, 491] width 39 height 39
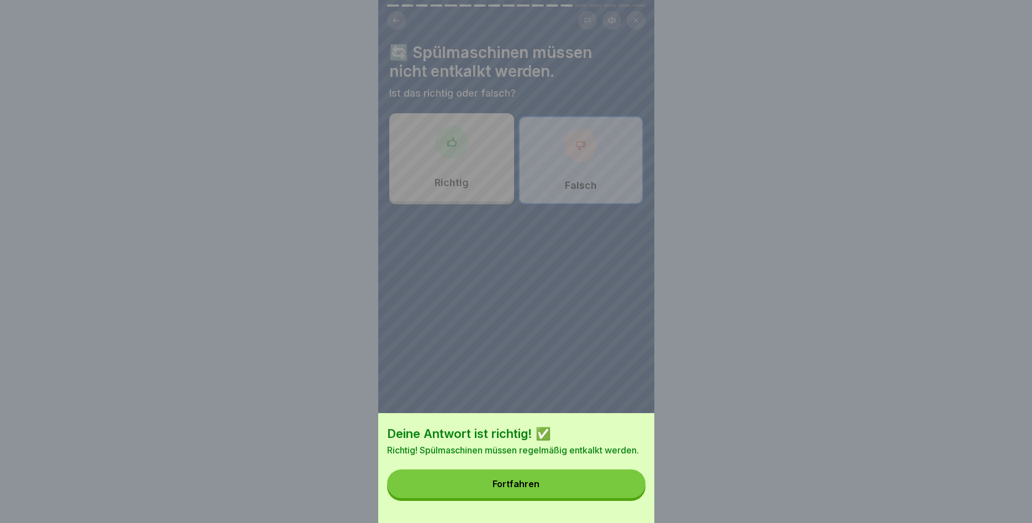
click at [625, 482] on button "Fortfahren" at bounding box center [516, 483] width 258 height 29
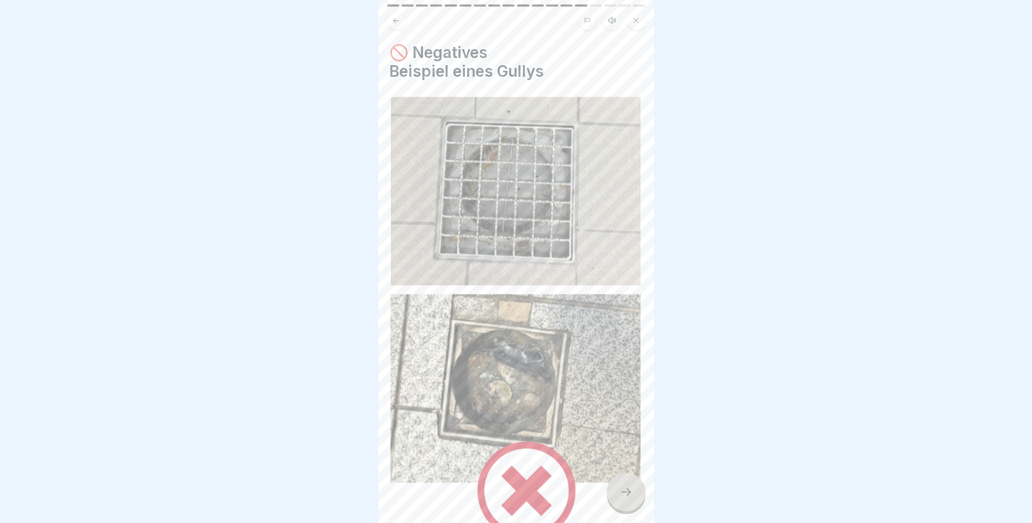
click at [620, 485] on div at bounding box center [626, 491] width 39 height 39
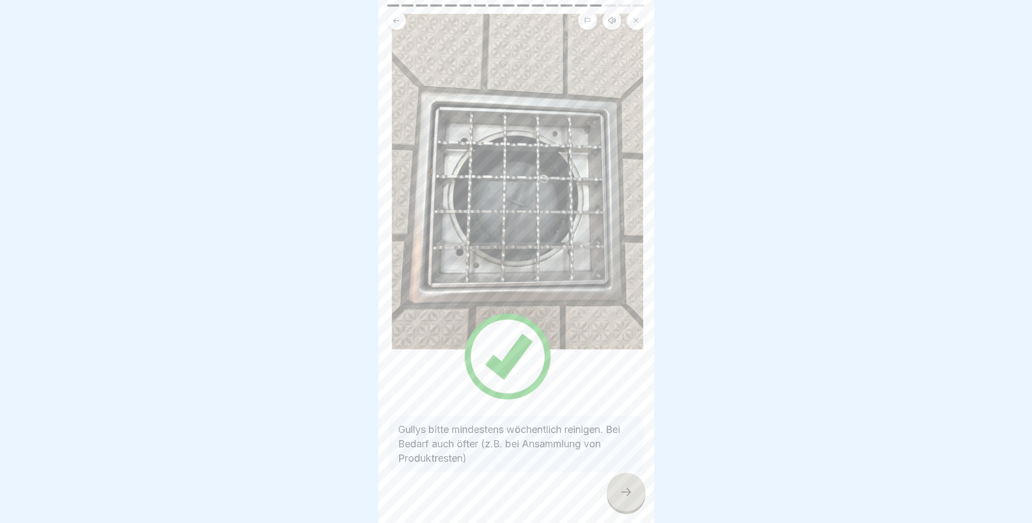
scroll to position [81, 0]
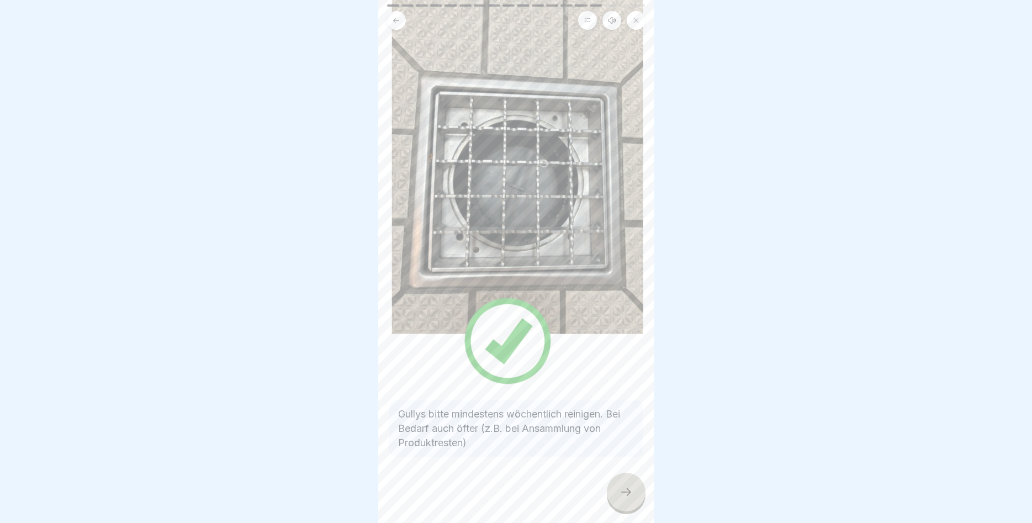
click at [623, 481] on div at bounding box center [626, 491] width 39 height 39
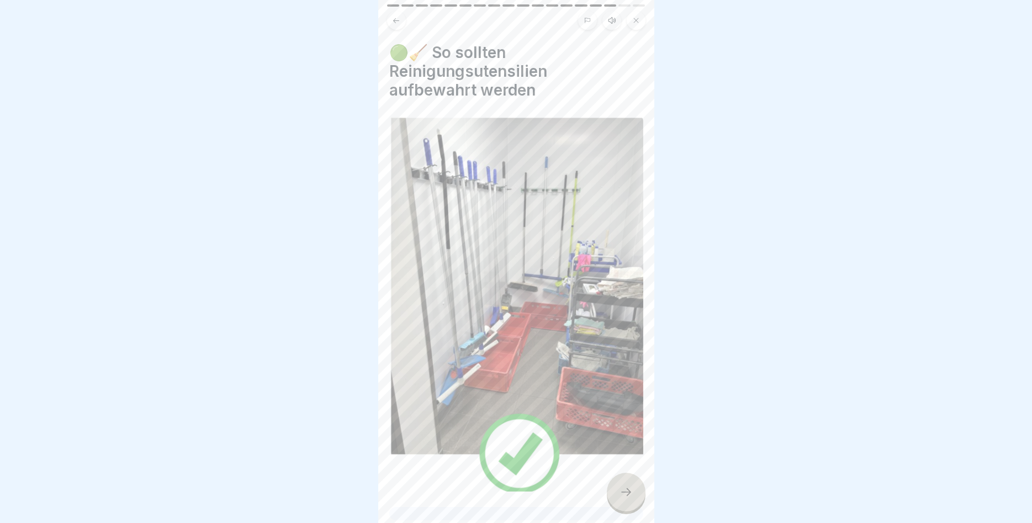
click at [624, 478] on div at bounding box center [626, 491] width 39 height 39
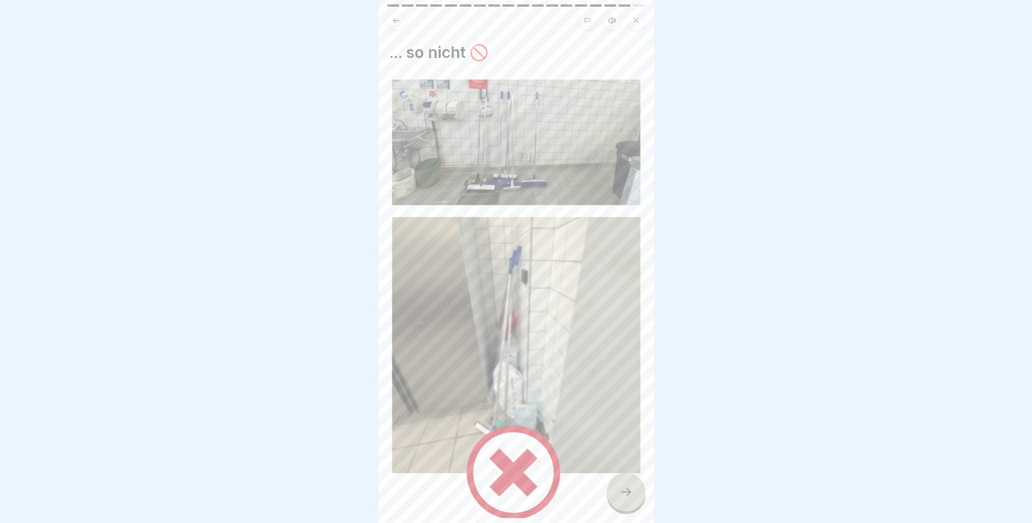
click at [624, 486] on div at bounding box center [626, 491] width 39 height 39
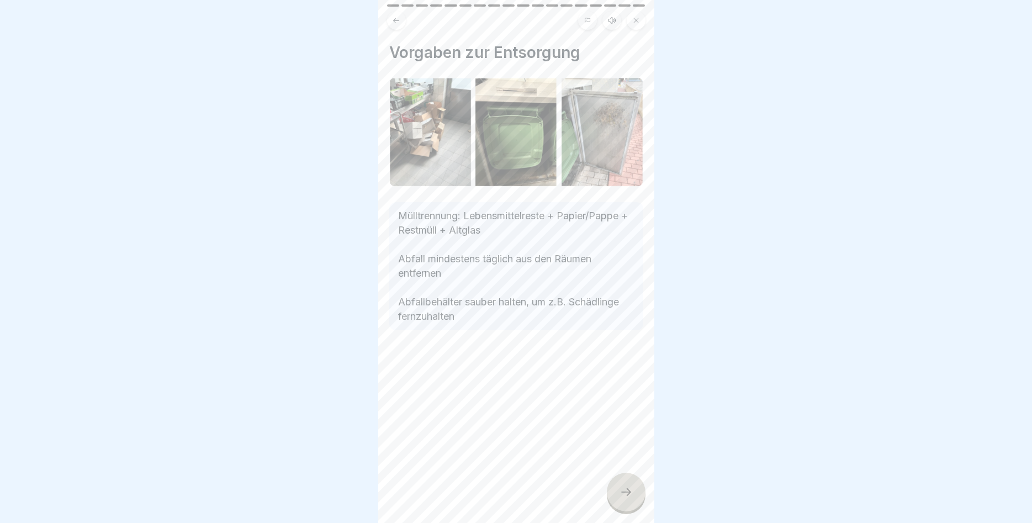
click at [622, 481] on div at bounding box center [626, 491] width 39 height 39
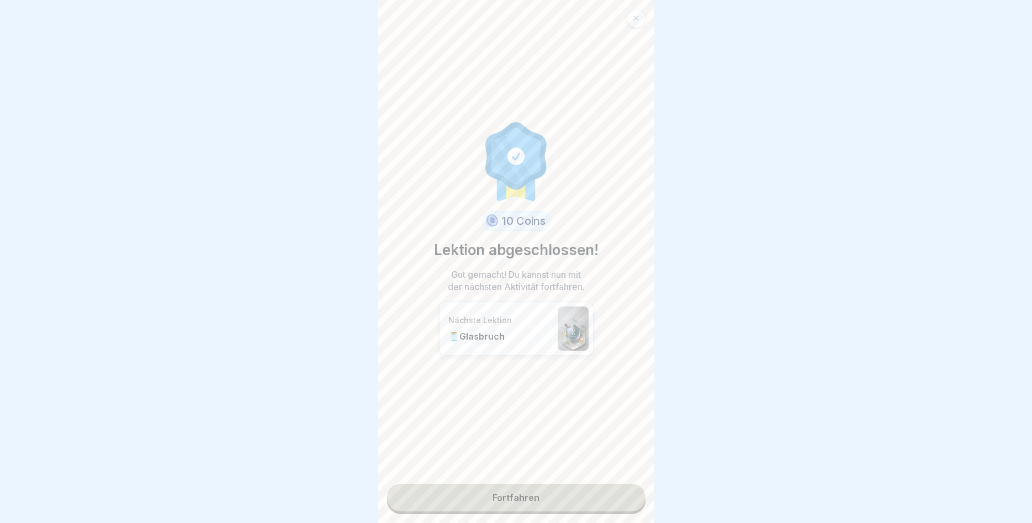
click at [556, 494] on link "Fortfahren" at bounding box center [516, 498] width 258 height 28
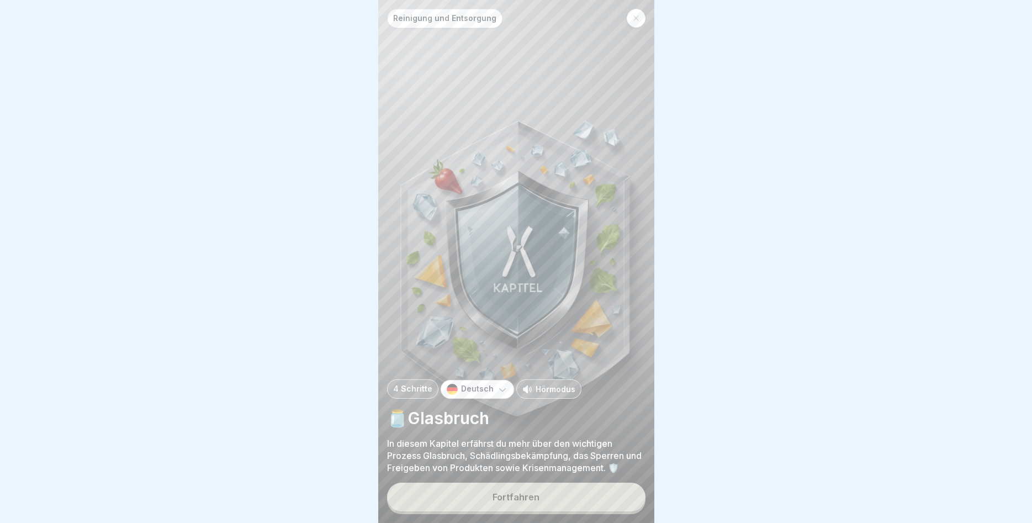
click at [529, 492] on div "Fortfahren" at bounding box center [515, 497] width 47 height 10
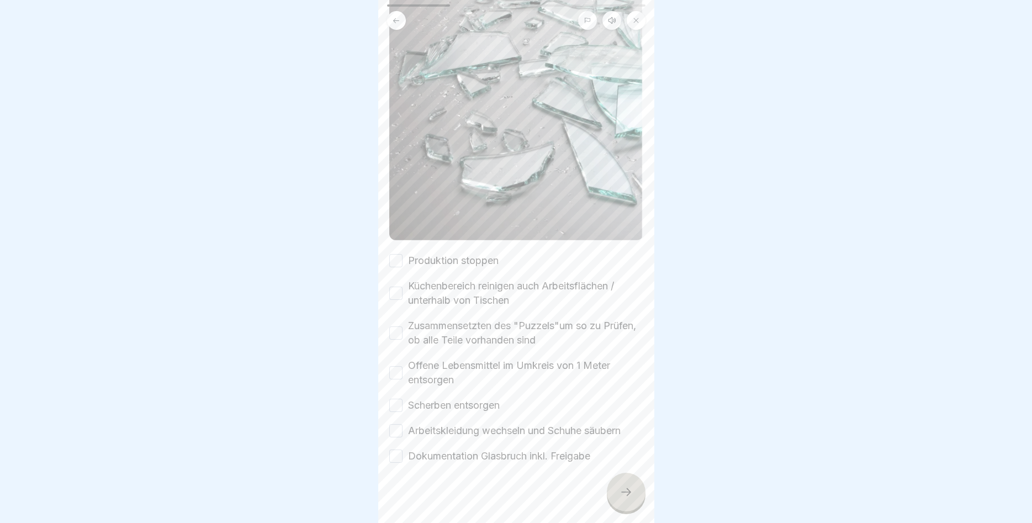
scroll to position [233, 0]
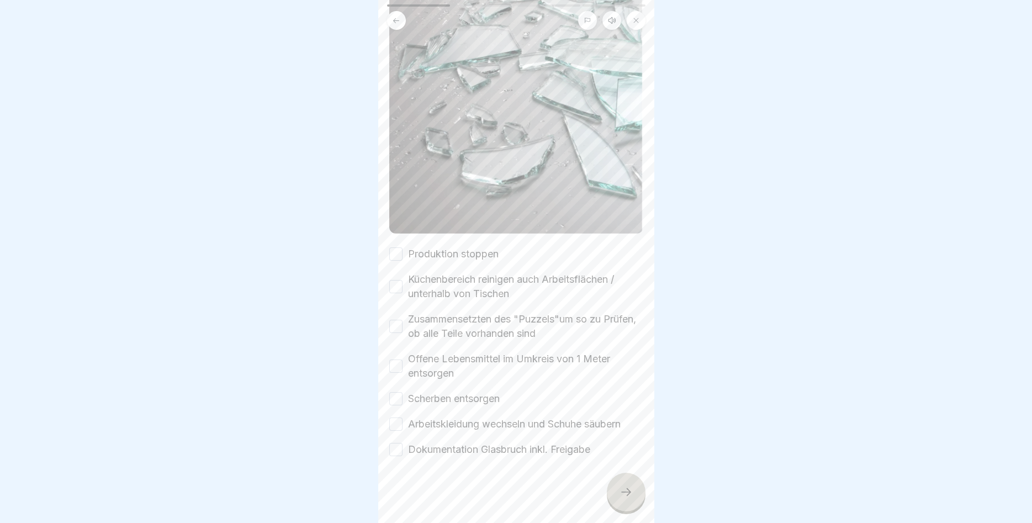
click at [394, 252] on button "Produktion stoppen" at bounding box center [395, 253] width 13 height 13
click at [394, 286] on button "Küchenbereich reinigen auch Arbeitsflächen / unterhalb von Tischen" at bounding box center [395, 286] width 13 height 13
click at [398, 329] on button "Zusammensetzten des "Puzzels"um so zu Prüfen, ob alle Teile vorhanden sind" at bounding box center [395, 326] width 13 height 13
click at [392, 370] on button "Offene Lebensmittel im Umkreis von 1 Meter entsorgen" at bounding box center [395, 365] width 13 height 13
click at [393, 397] on button "Scherben entsorgen" at bounding box center [395, 398] width 13 height 13
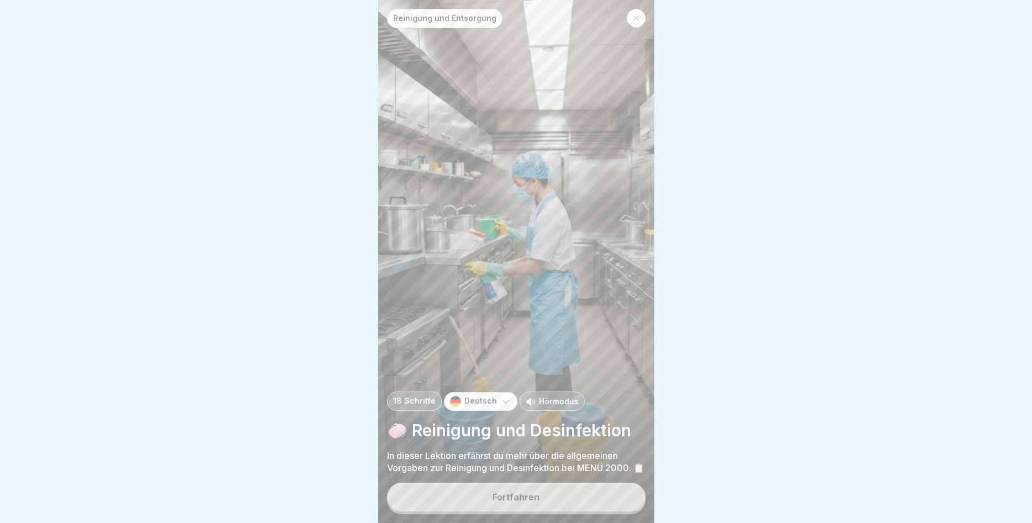
click at [456, 497] on button "Fortfahren" at bounding box center [516, 496] width 258 height 29
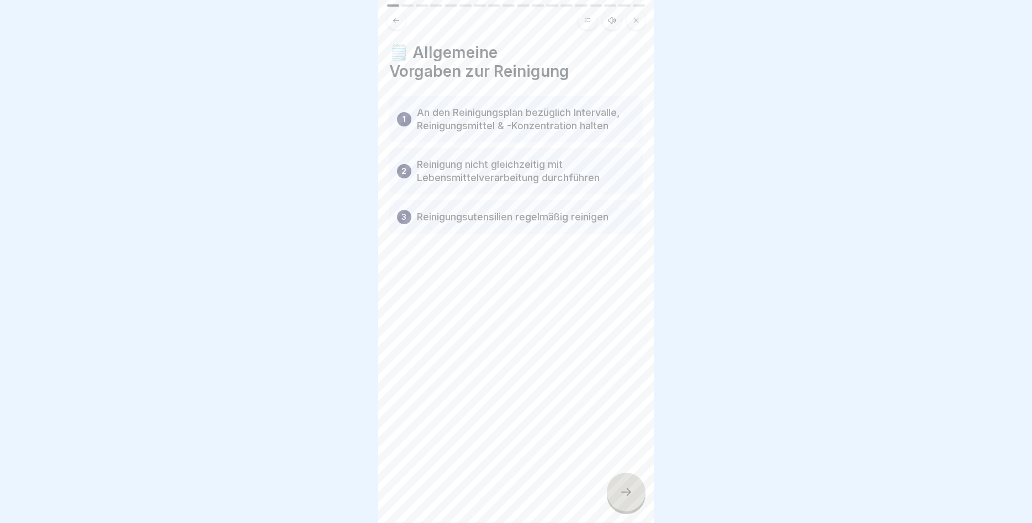
click at [873, 447] on div at bounding box center [516, 261] width 1032 height 523
click at [625, 486] on div at bounding box center [626, 491] width 39 height 39
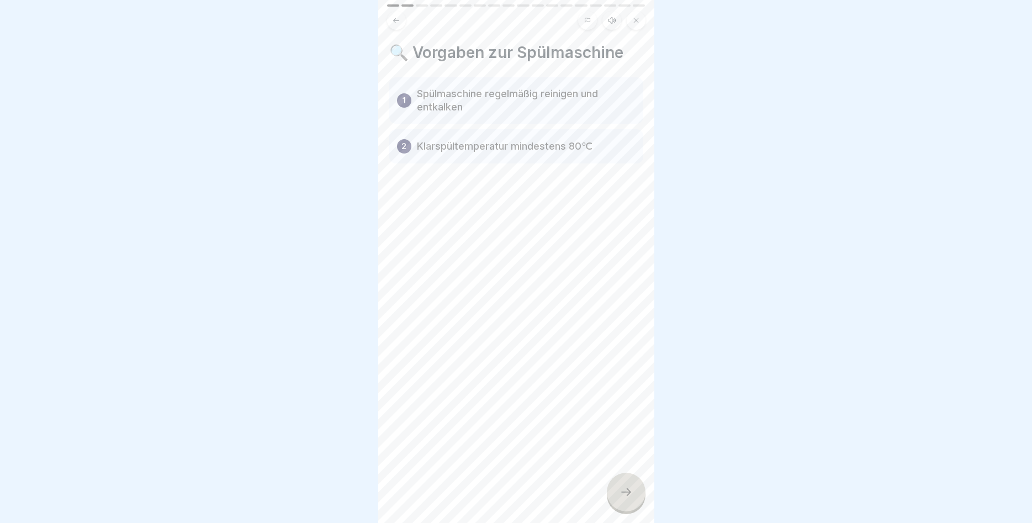
click at [625, 486] on div at bounding box center [626, 491] width 39 height 39
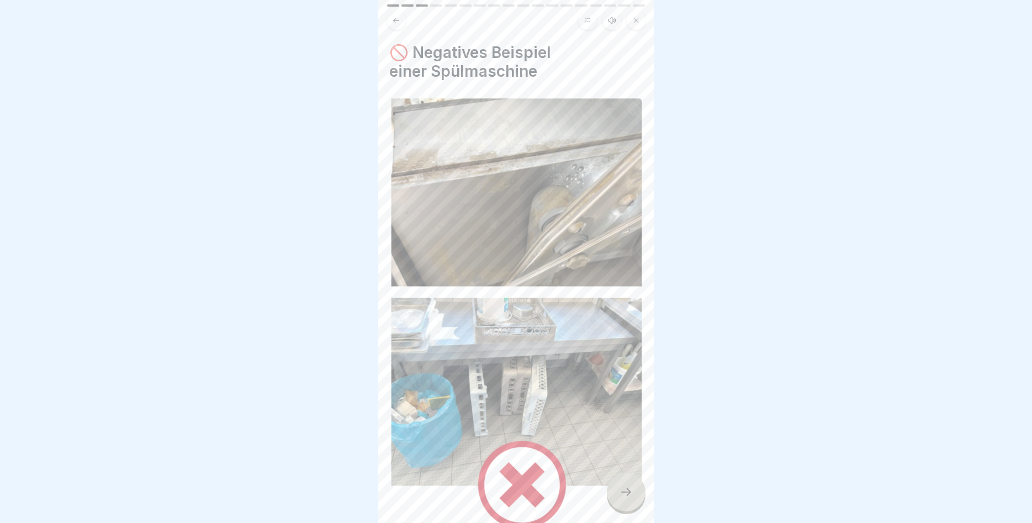
click at [625, 486] on div at bounding box center [626, 491] width 39 height 39
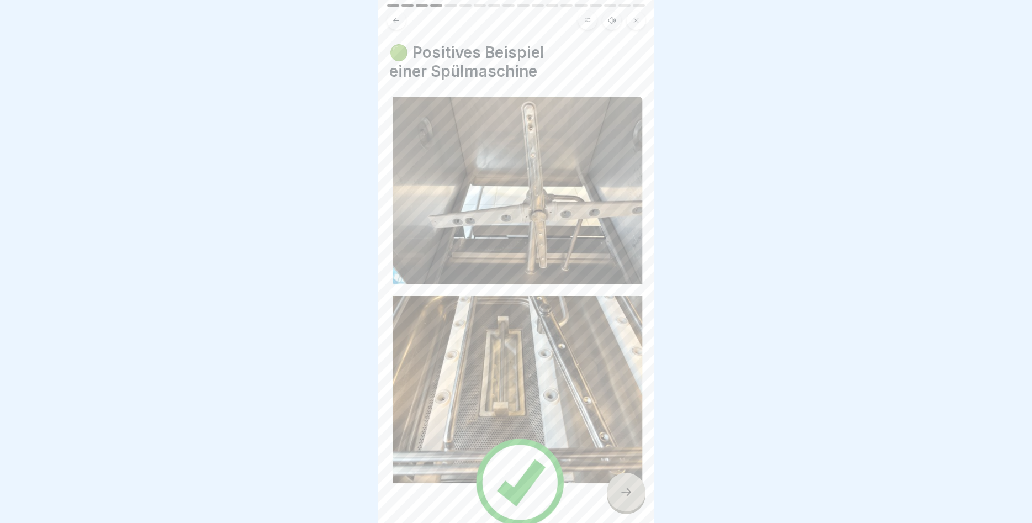
click at [625, 486] on div at bounding box center [626, 491] width 39 height 39
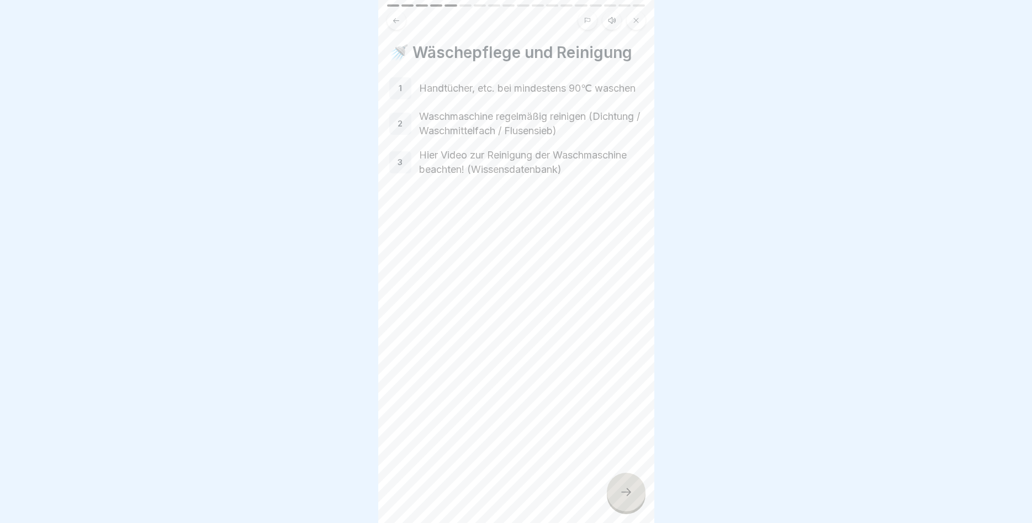
click at [625, 486] on div at bounding box center [626, 491] width 39 height 39
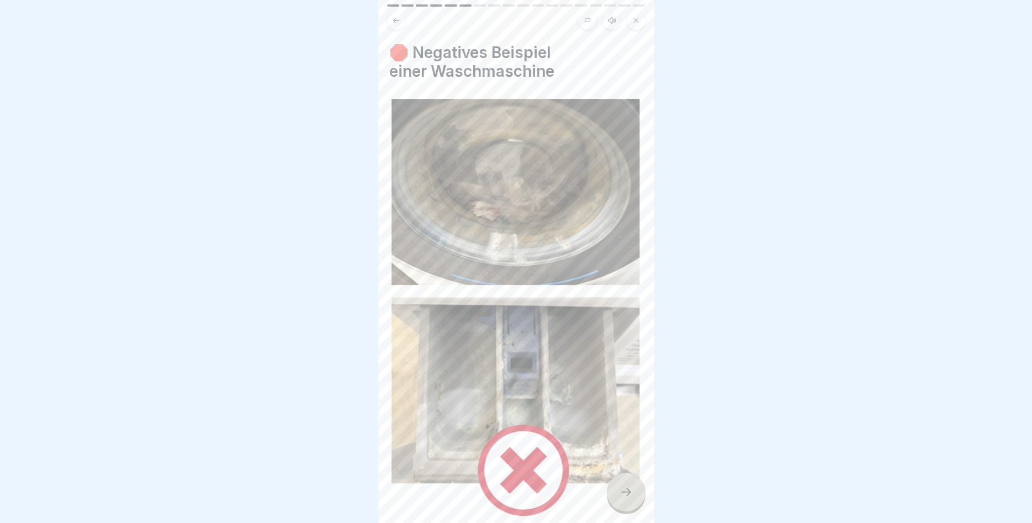
click at [625, 486] on div at bounding box center [626, 491] width 39 height 39
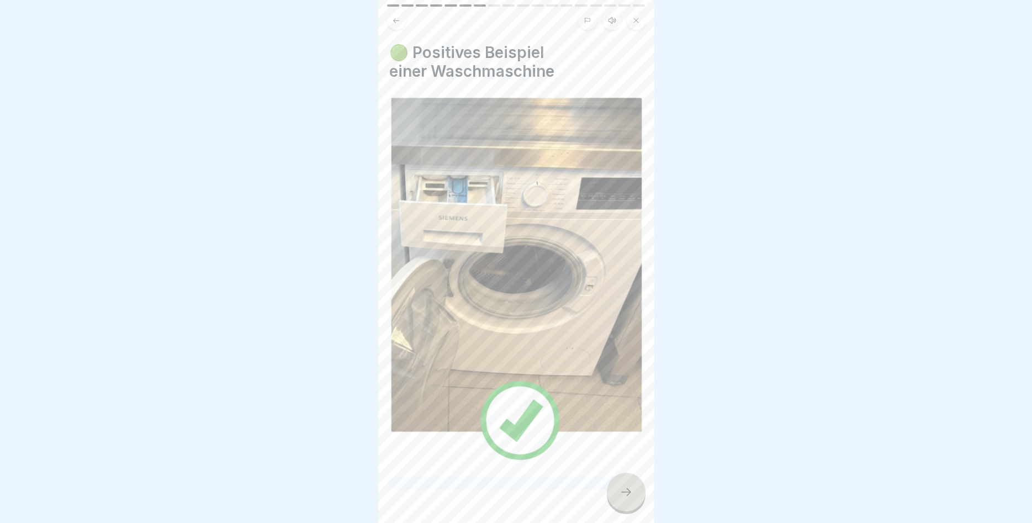
click at [625, 486] on div at bounding box center [626, 491] width 39 height 39
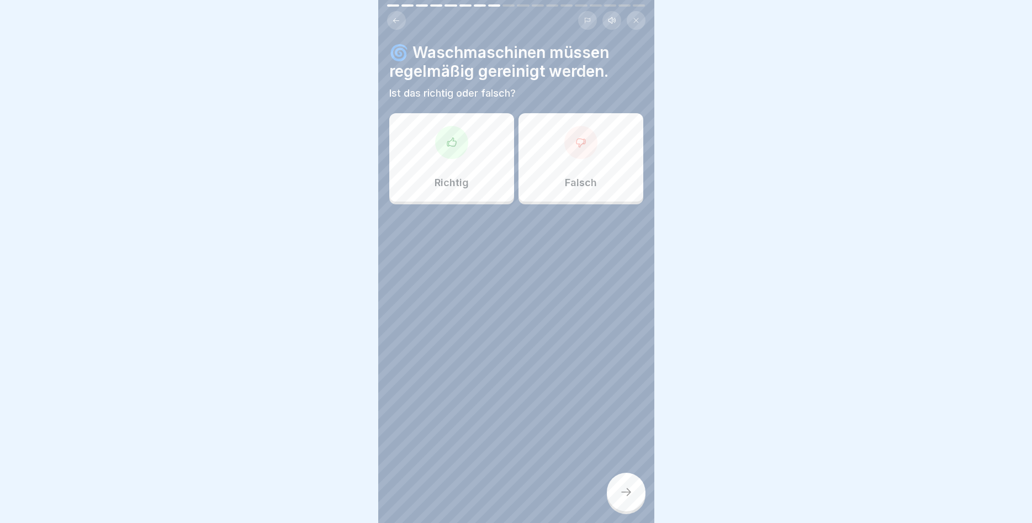
click at [465, 177] on p "Richtig" at bounding box center [451, 183] width 34 height 12
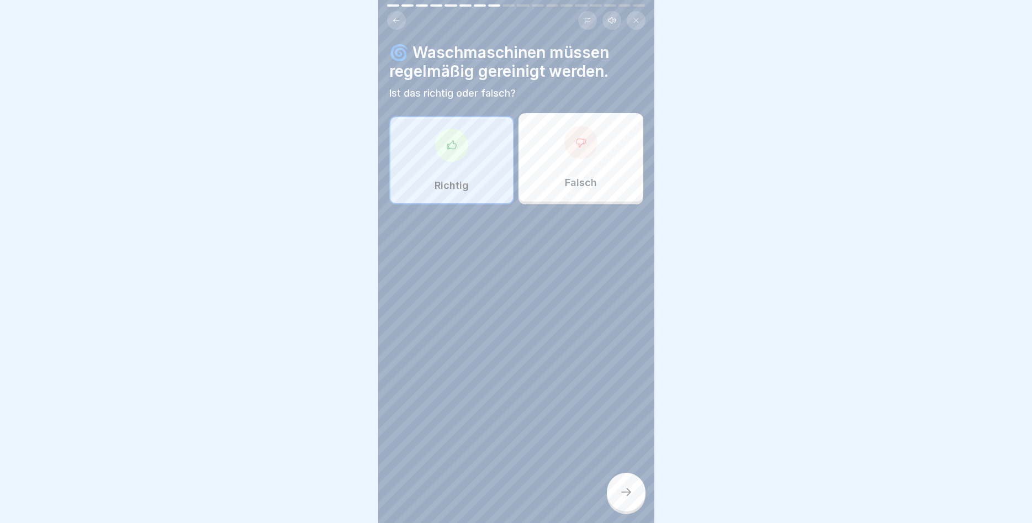
click at [629, 482] on div at bounding box center [626, 491] width 39 height 39
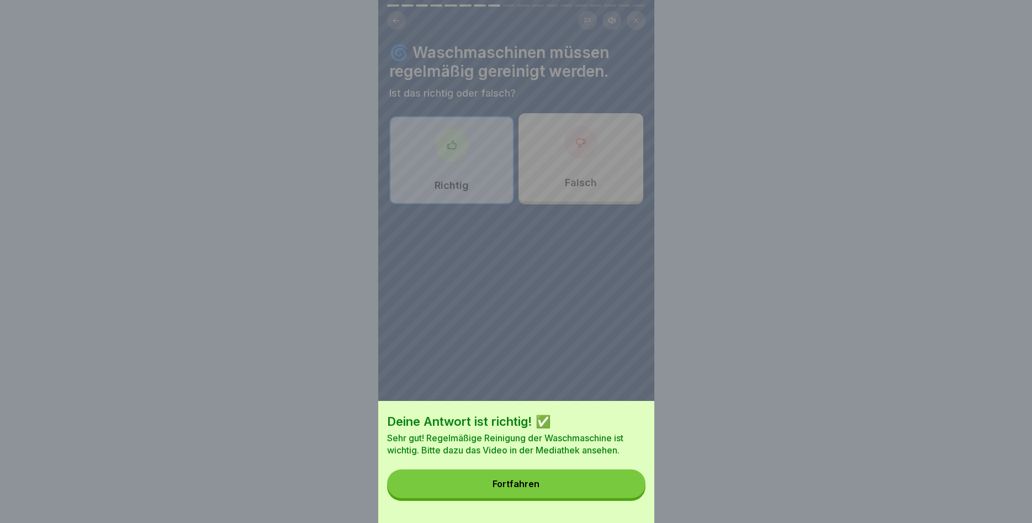
click at [629, 482] on button "Fortfahren" at bounding box center [516, 483] width 258 height 29
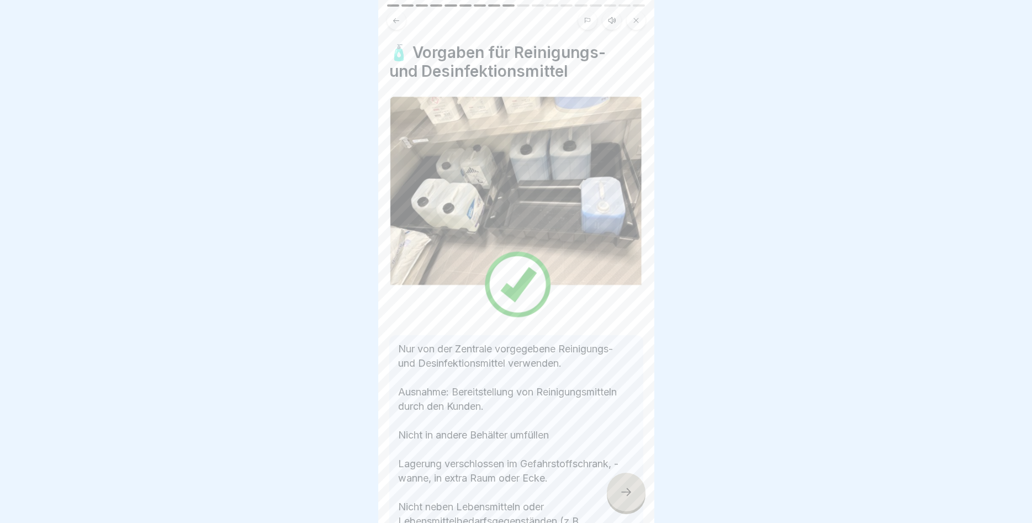
click at [629, 481] on div at bounding box center [626, 491] width 39 height 39
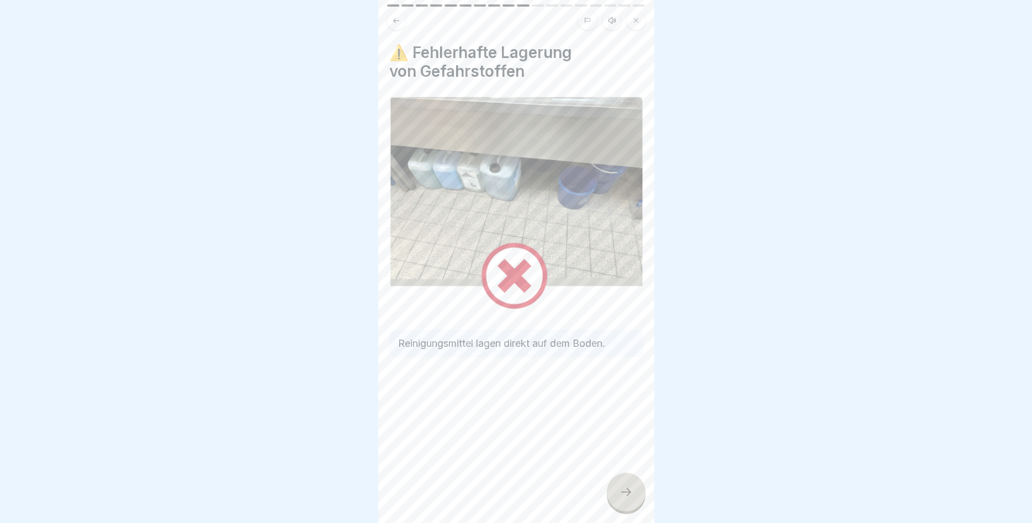
click at [629, 481] on div at bounding box center [626, 491] width 39 height 39
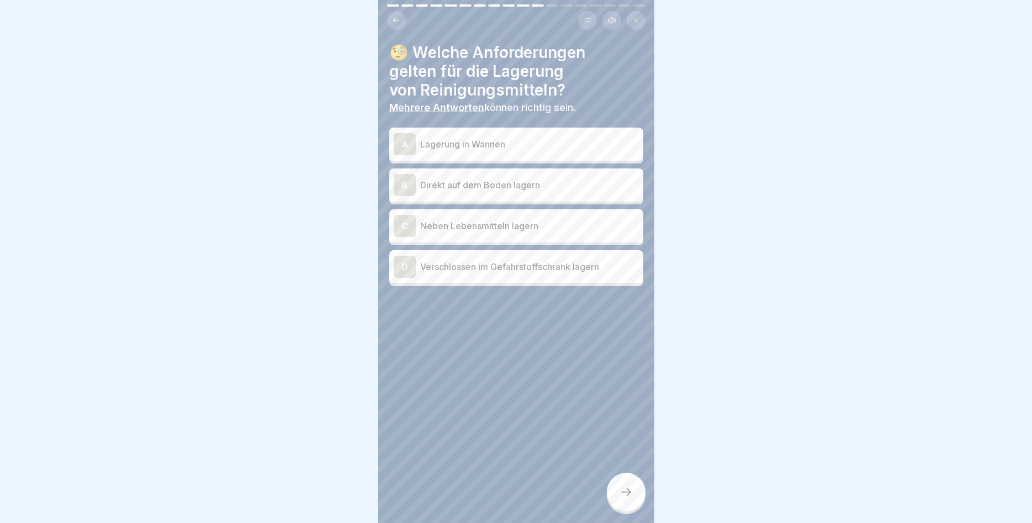
click at [400, 143] on div "A" at bounding box center [405, 144] width 22 height 22
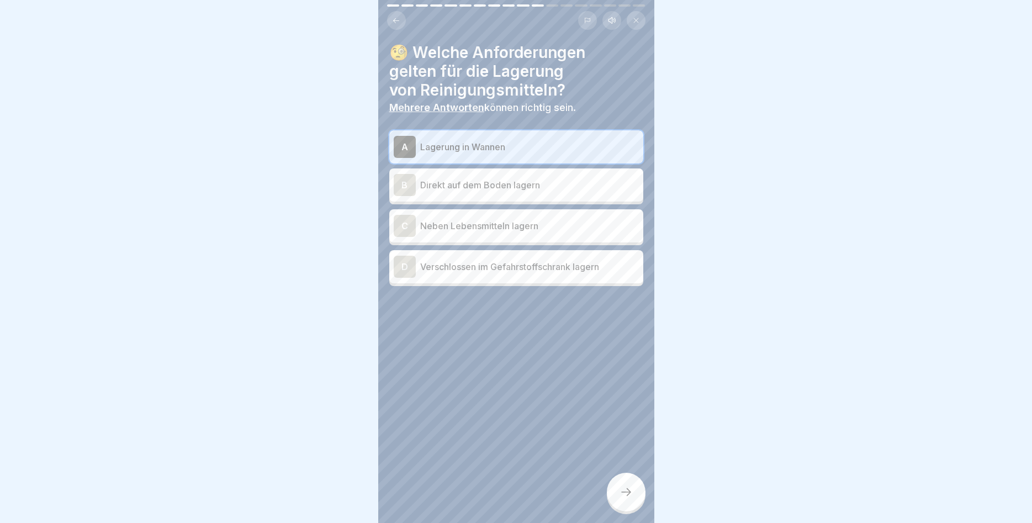
click at [397, 268] on div "D" at bounding box center [405, 267] width 22 height 22
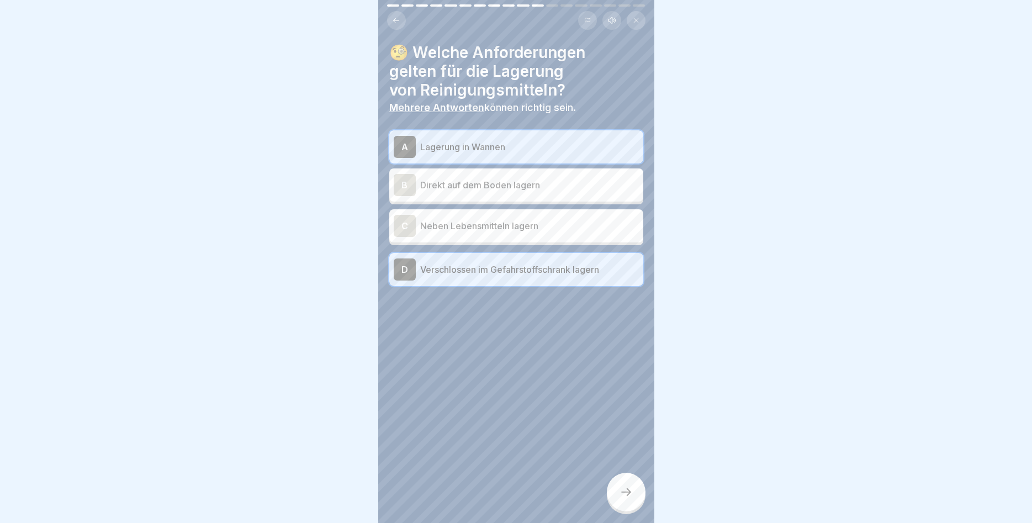
click at [626, 500] on div at bounding box center [626, 491] width 39 height 39
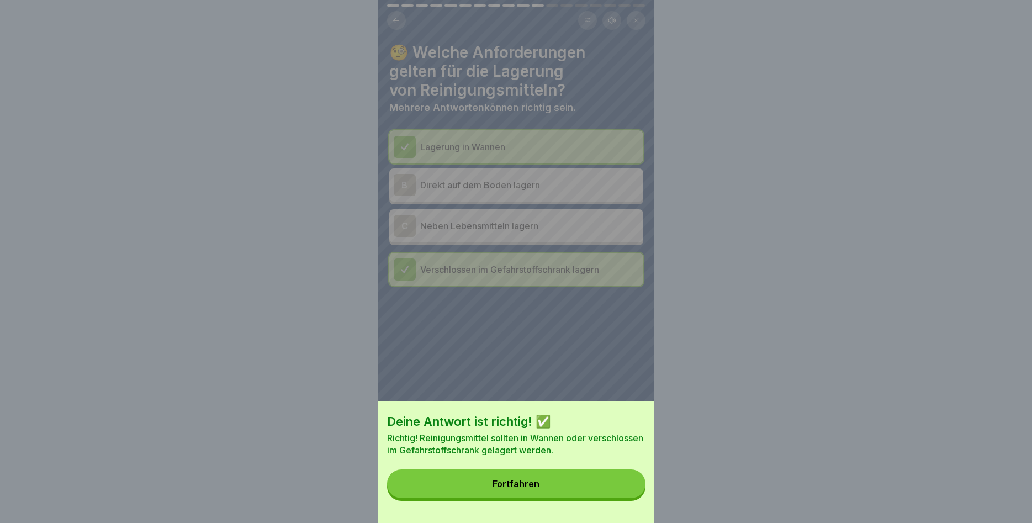
click at [608, 482] on button "Fortfahren" at bounding box center [516, 483] width 258 height 29
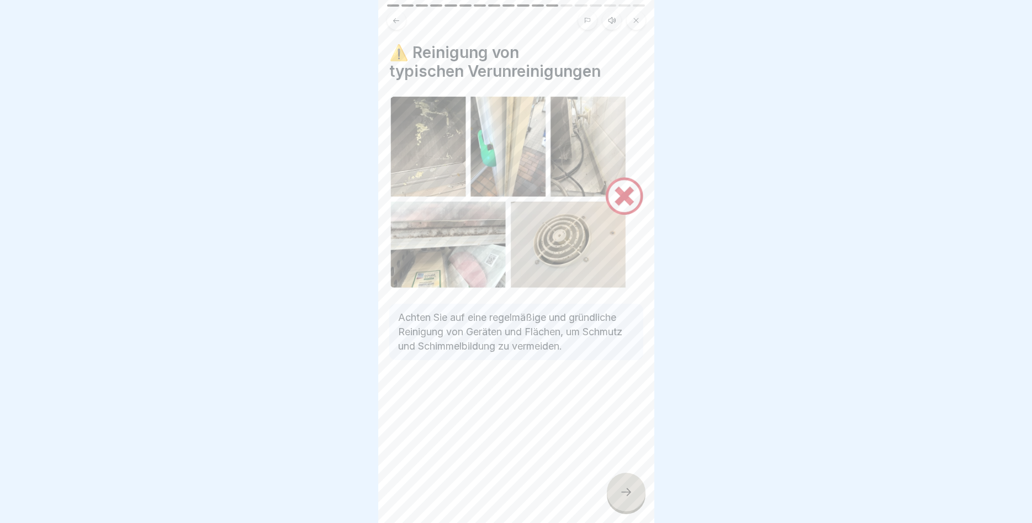
click at [621, 487] on icon at bounding box center [625, 491] width 13 height 13
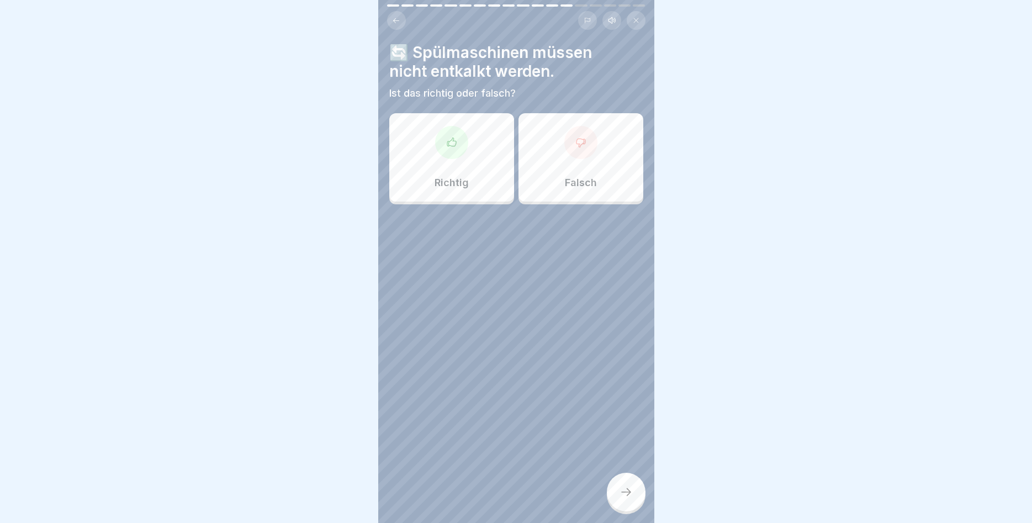
click at [590, 203] on div "Richtig Falsch" at bounding box center [516, 160] width 254 height 88
click at [591, 188] on p "Falsch" at bounding box center [581, 183] width 32 height 12
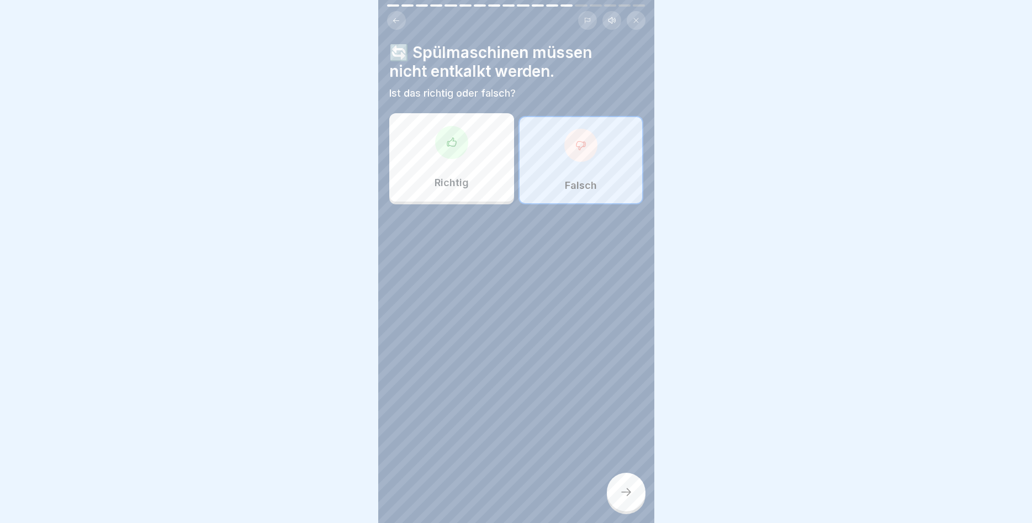
click at [624, 501] on div at bounding box center [626, 491] width 39 height 39
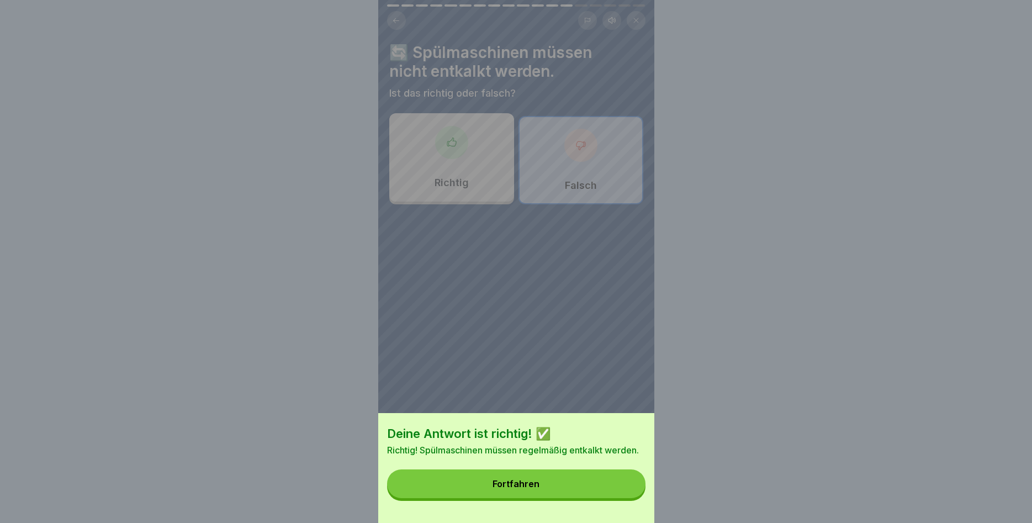
click at [614, 482] on button "Fortfahren" at bounding box center [516, 483] width 258 height 29
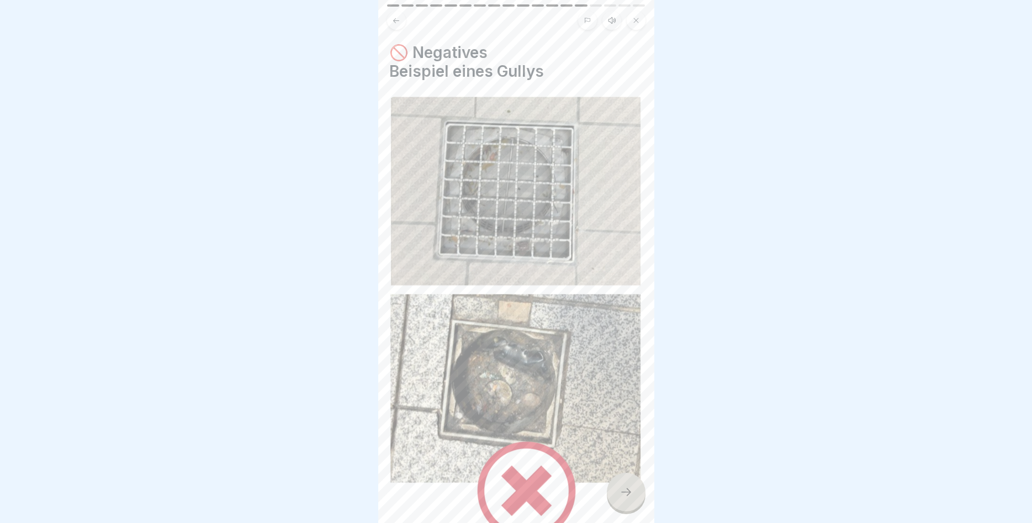
click at [614, 482] on div at bounding box center [626, 491] width 39 height 39
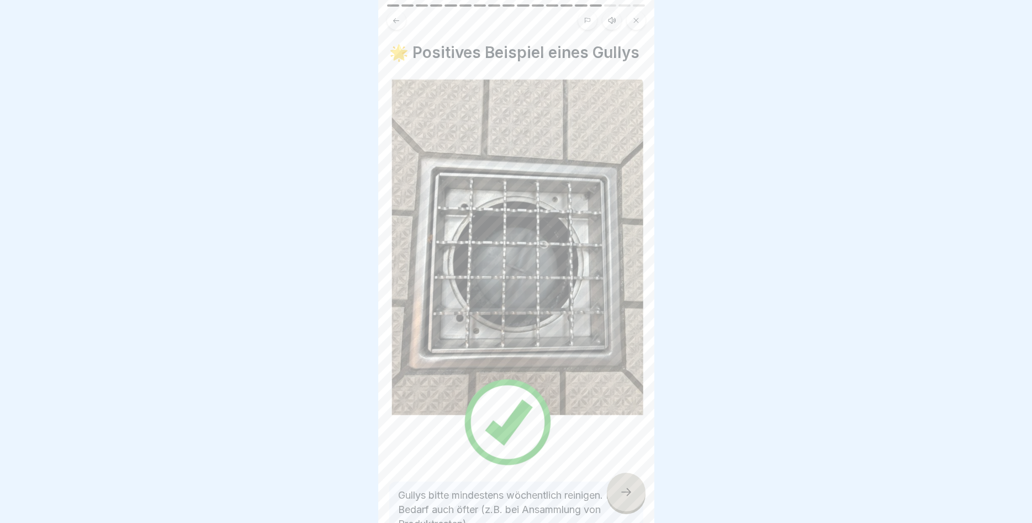
click at [614, 482] on div at bounding box center [626, 491] width 39 height 39
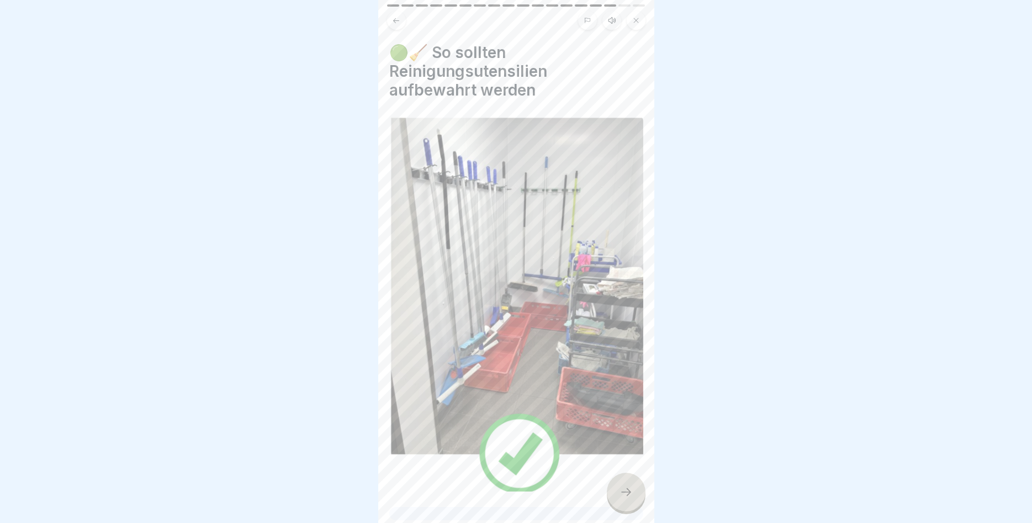
click at [614, 482] on div at bounding box center [626, 491] width 39 height 39
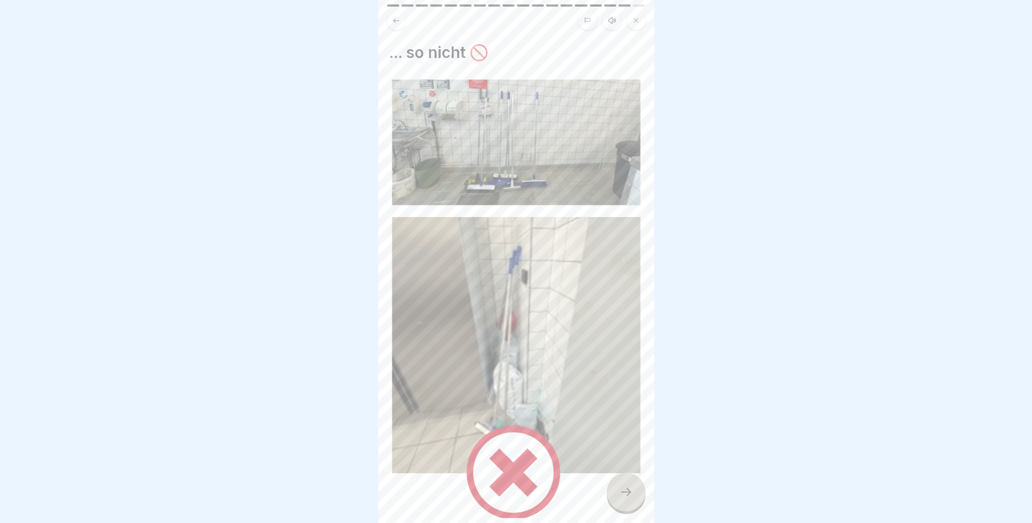
click at [614, 482] on div at bounding box center [626, 491] width 39 height 39
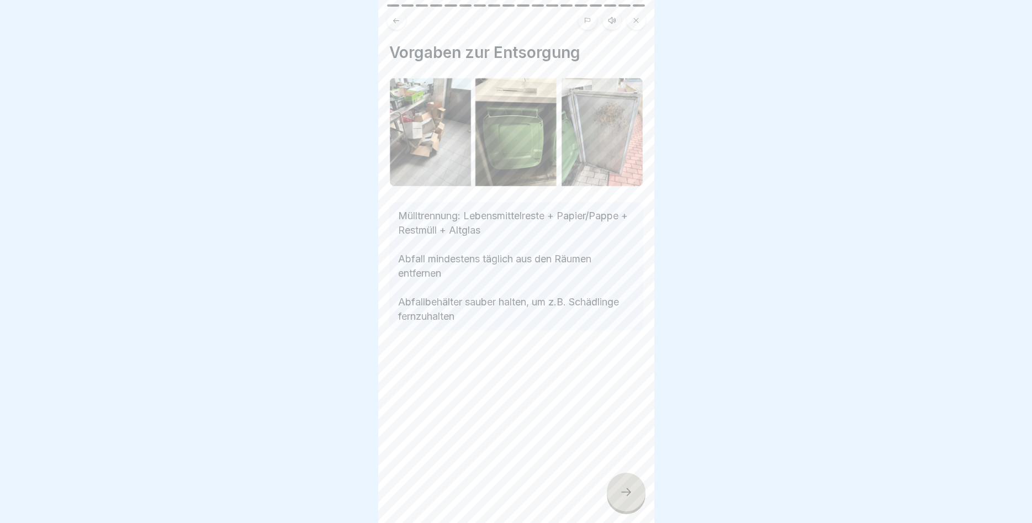
click at [614, 482] on div at bounding box center [626, 491] width 39 height 39
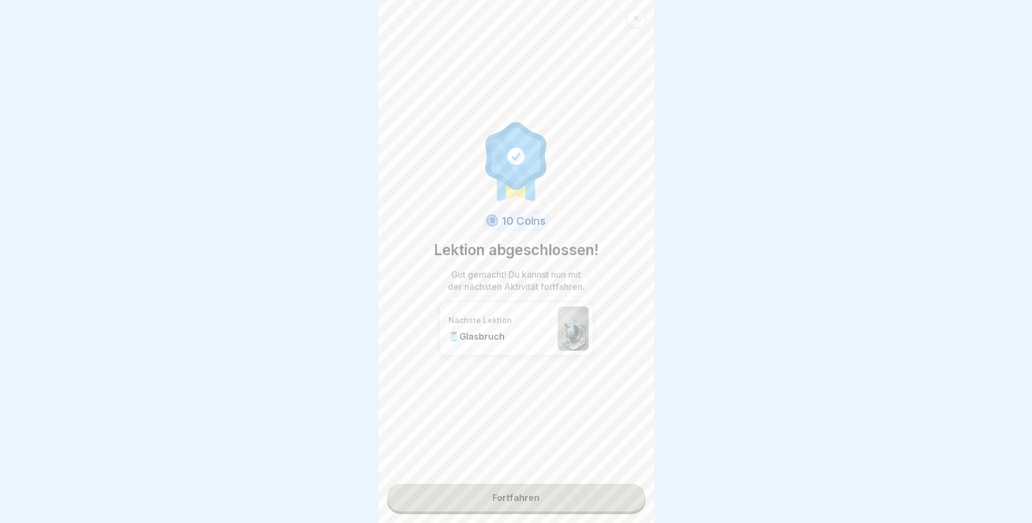
click at [611, 495] on link "Fortfahren" at bounding box center [516, 498] width 258 height 28
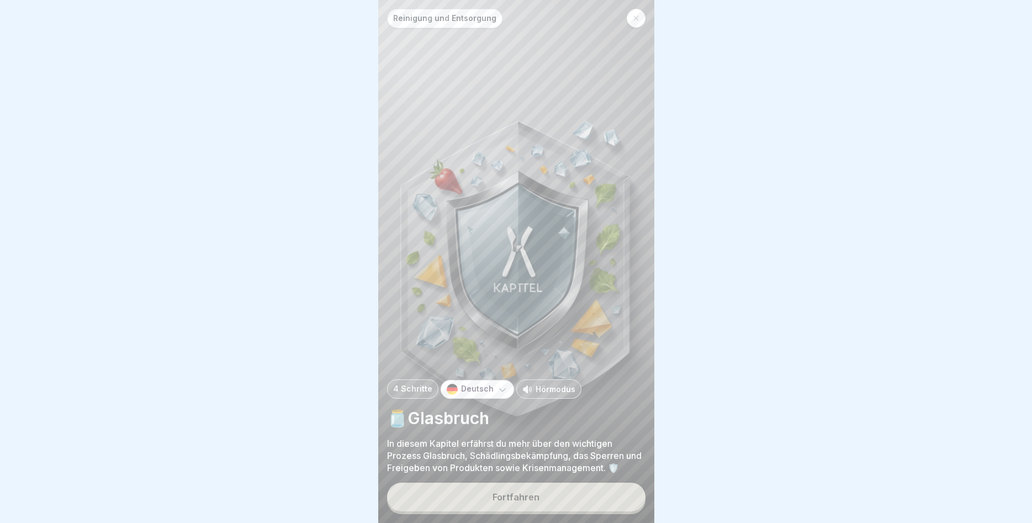
click at [583, 496] on button "Fortfahren" at bounding box center [516, 496] width 258 height 29
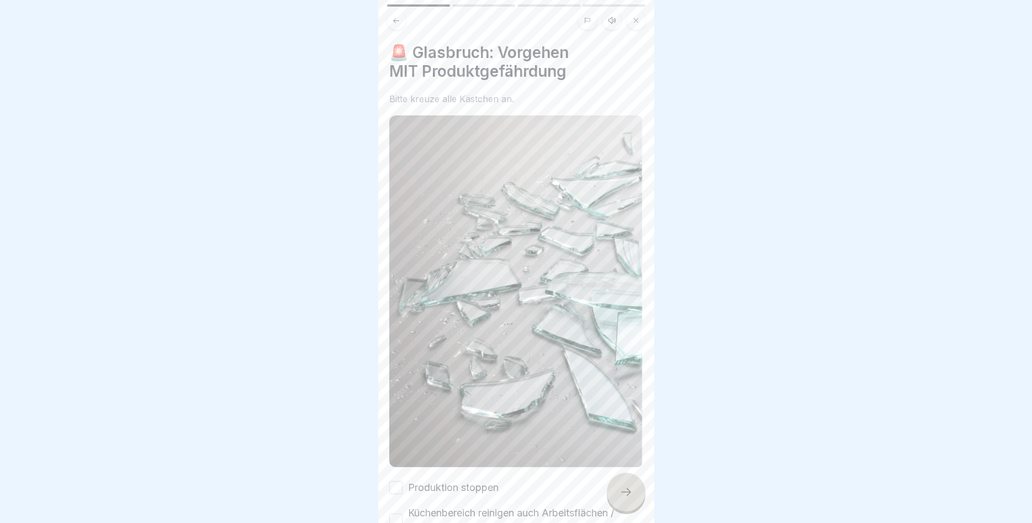
click at [622, 478] on div at bounding box center [626, 491] width 39 height 39
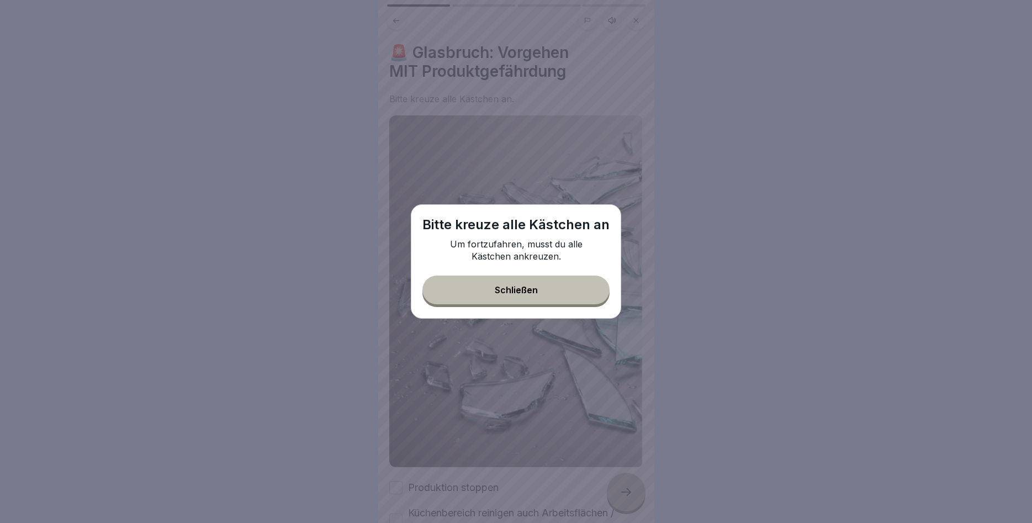
click at [522, 289] on div "Schließen" at bounding box center [516, 290] width 43 height 10
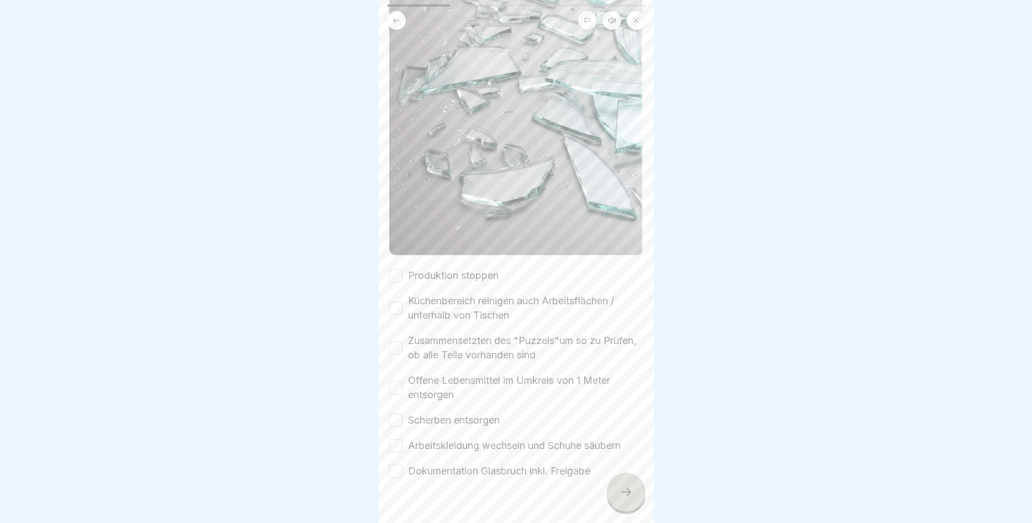
scroll to position [233, 0]
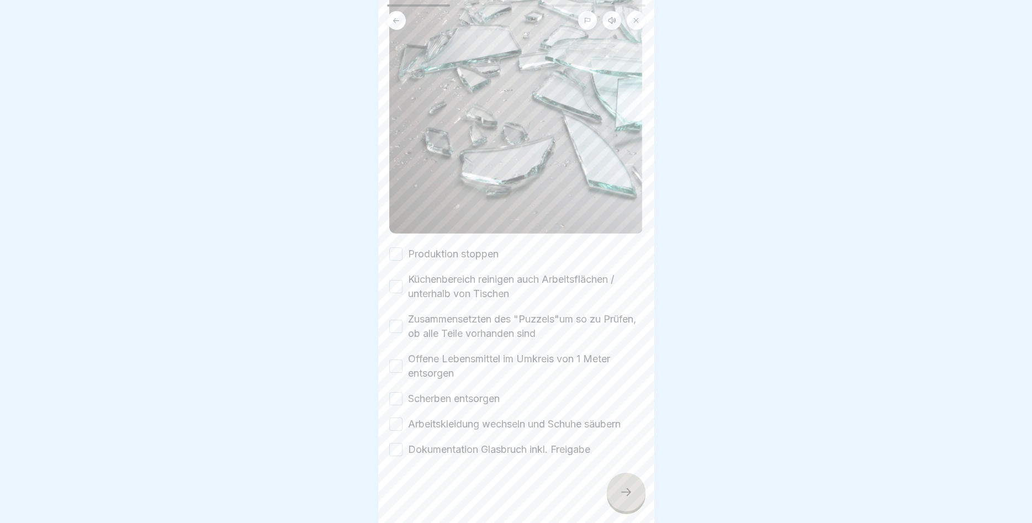
click at [393, 252] on button "Produktion stoppen" at bounding box center [395, 253] width 13 height 13
click at [399, 287] on button "Küchenbereich reinigen auch Arbeitsflächen / unterhalb von Tischen" at bounding box center [395, 286] width 13 height 13
click at [394, 325] on button "Zusammensetzten des "Puzzels"um so zu Prüfen, ob alle Teile vorhanden sind" at bounding box center [395, 326] width 13 height 13
click at [397, 359] on div "Offene Lebensmittel im Umkreis von 1 Meter entsorgen" at bounding box center [516, 366] width 254 height 29
click at [396, 361] on button "Offene Lebensmittel im Umkreis von 1 Meter entsorgen" at bounding box center [395, 365] width 13 height 13
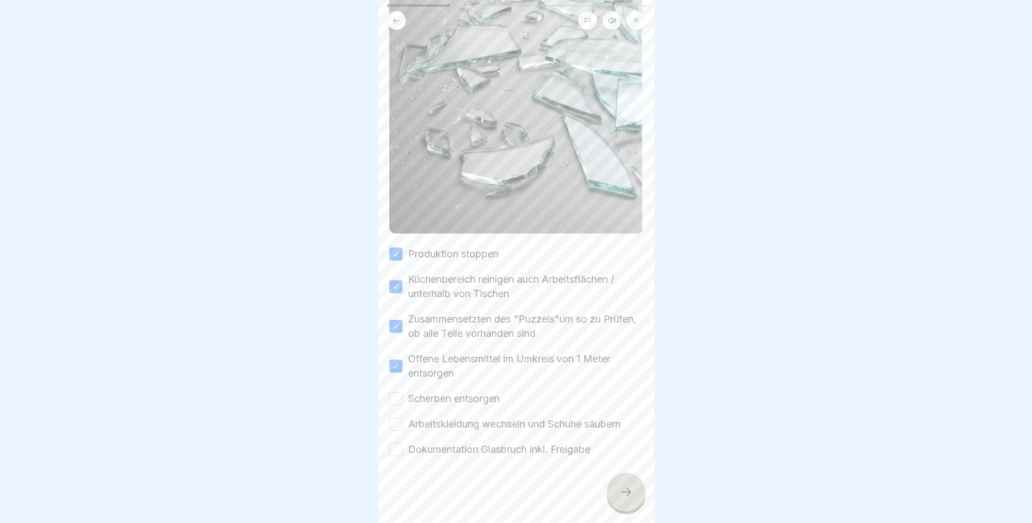
click at [395, 395] on button "Scherben entsorgen" at bounding box center [395, 398] width 13 height 13
click at [399, 419] on button "Arbeitskleidung wechseln und Schuhe säubern" at bounding box center [395, 423] width 13 height 13
click at [399, 451] on button "Dokumentation Glasbruch inkl. Freigabe" at bounding box center [395, 449] width 13 height 13
click at [609, 495] on div at bounding box center [626, 491] width 39 height 39
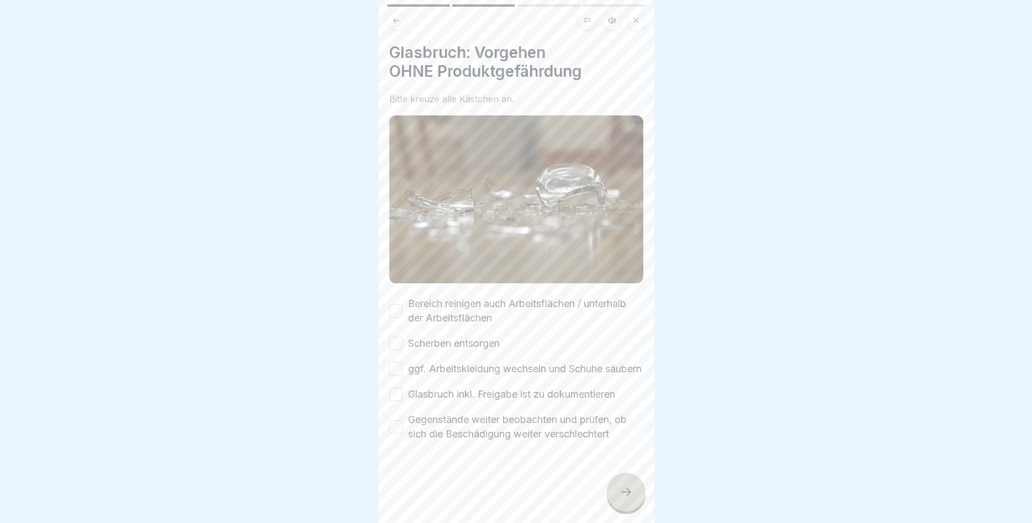
click at [395, 304] on div "Bereich reinigen auch Arbeitsflächen / unterhalb der Arbeitsflächen" at bounding box center [516, 310] width 254 height 29
click at [395, 316] on button "Bereich reinigen auch Arbeitsflächen / unterhalb der Arbeitsflächen" at bounding box center [395, 310] width 13 height 13
click at [392, 342] on button "Scherben entsorgen" at bounding box center [395, 343] width 13 height 13
click at [401, 375] on button "ggf. Arbeitskleidung wechseln und Schuhe säubern" at bounding box center [395, 368] width 13 height 13
click at [396, 401] on button "Glasbruch inkl. Freigabe ist zu dokumentieren" at bounding box center [395, 393] width 13 height 13
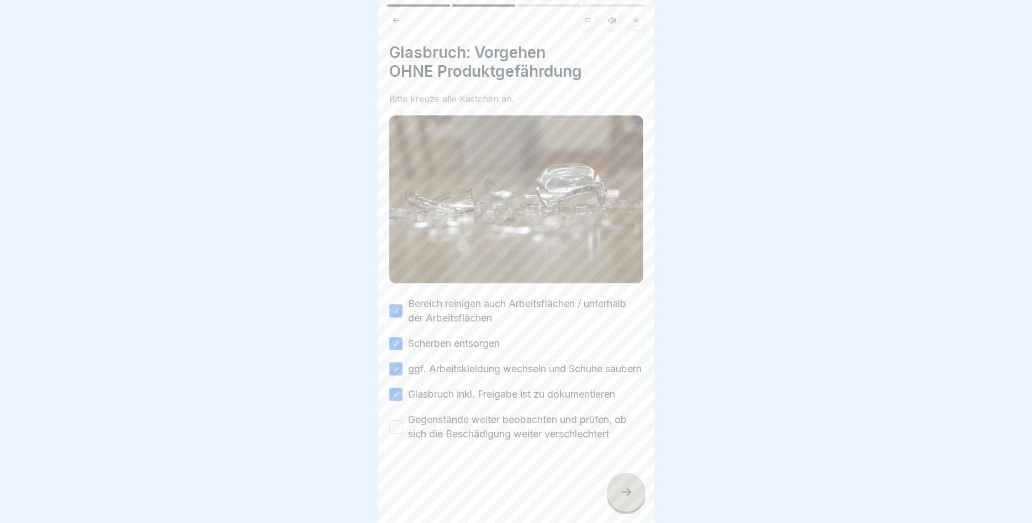
click at [394, 433] on button "Gegenstände weiter beobachten und prüfen, ob sich die Beschädigung weiter versc…" at bounding box center [395, 426] width 13 height 13
click at [630, 501] on div at bounding box center [626, 491] width 39 height 39
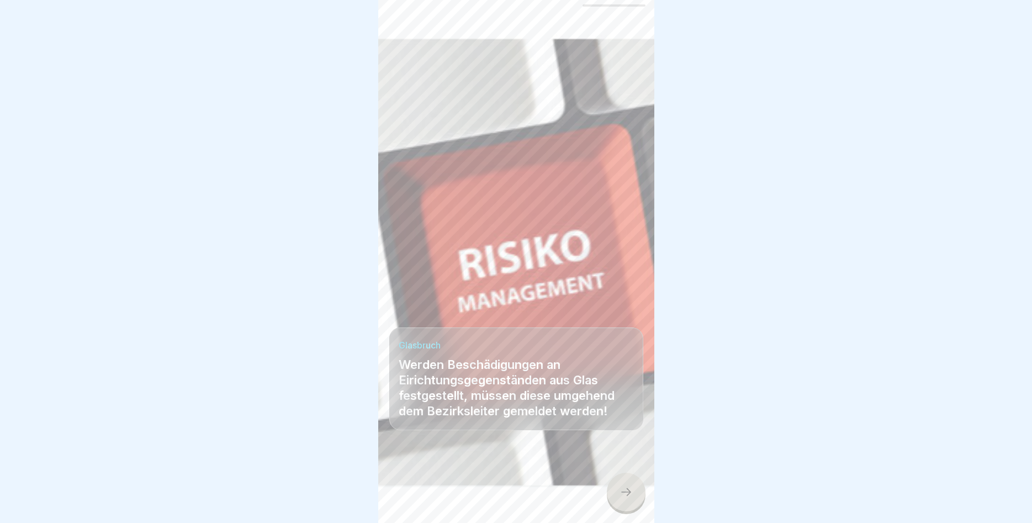
click at [630, 500] on div at bounding box center [626, 491] width 39 height 39
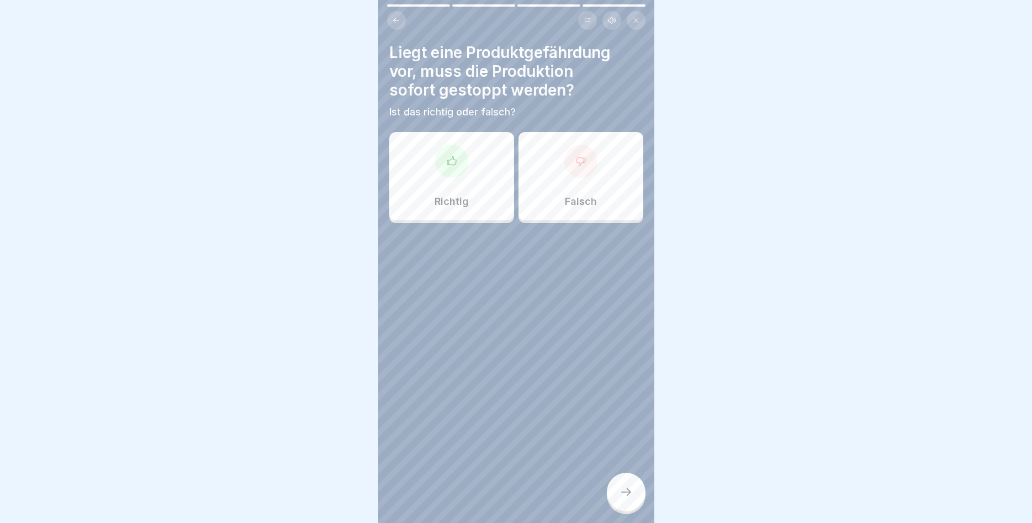
click at [442, 167] on div at bounding box center [451, 161] width 33 height 33
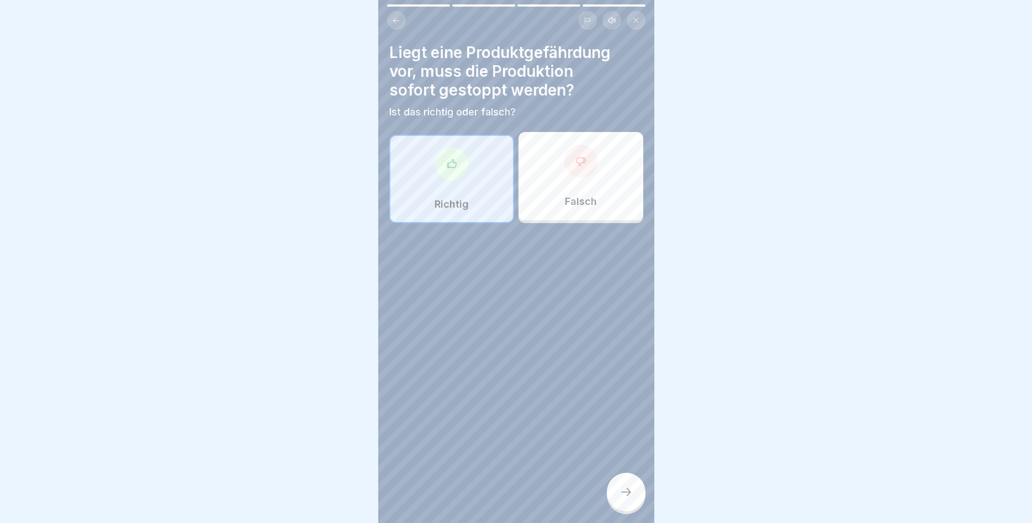
click at [615, 475] on div "Liegt eine Produktgefährdung vor, muss die Produktion sofort gestoppt werden? I…" at bounding box center [516, 261] width 276 height 523
click at [615, 480] on div at bounding box center [626, 491] width 39 height 39
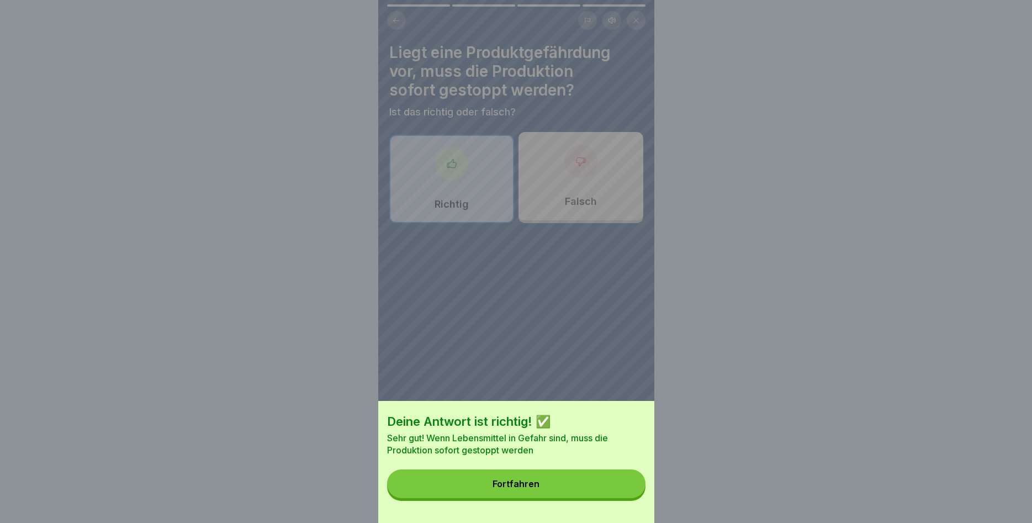
click at [574, 474] on button "Fortfahren" at bounding box center [516, 483] width 258 height 29
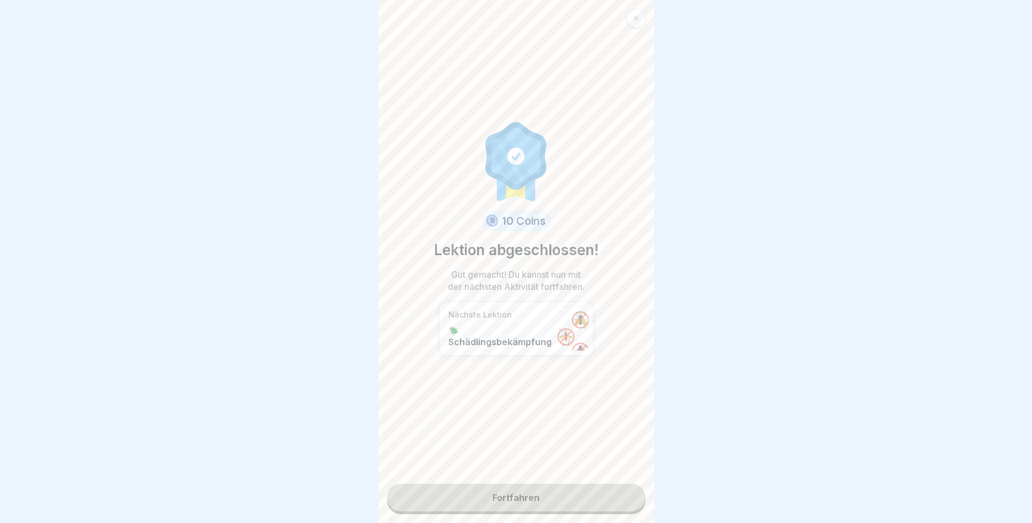
click at [564, 493] on link "Fortfahren" at bounding box center [516, 498] width 258 height 28
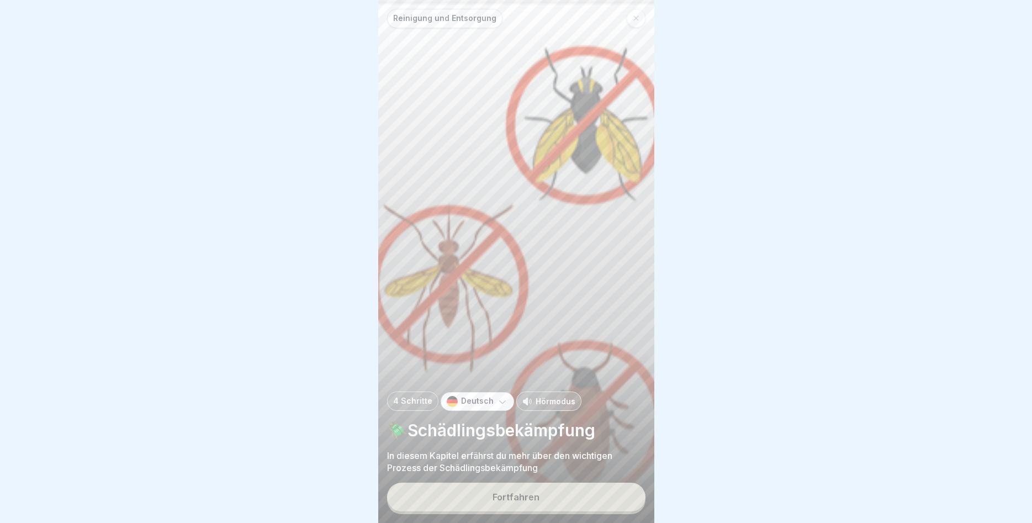
click at [514, 492] on div "Fortfahren" at bounding box center [515, 497] width 47 height 10
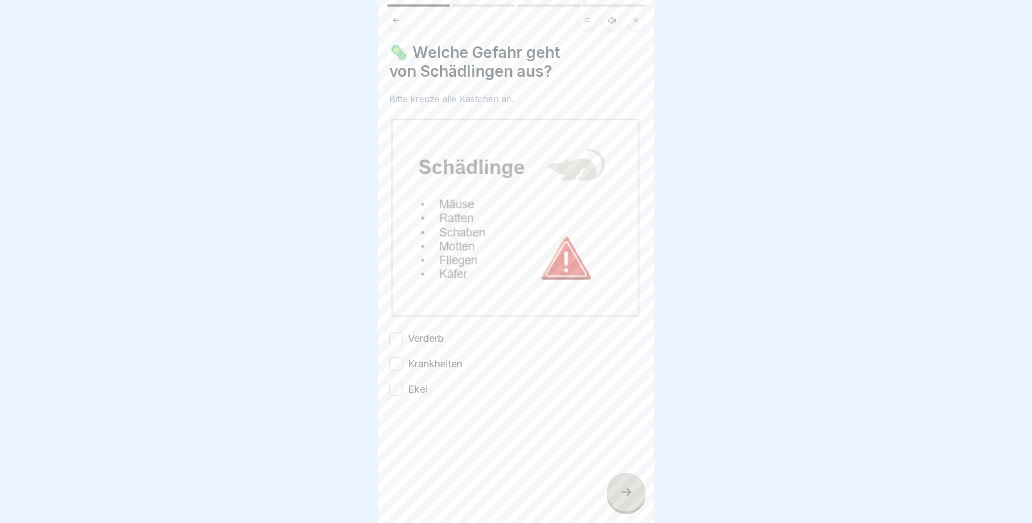
click at [397, 337] on button "Verderb" at bounding box center [395, 338] width 13 height 13
click at [398, 365] on button "Krankheiten" at bounding box center [395, 363] width 13 height 13
click at [395, 390] on button "Ekel" at bounding box center [395, 389] width 13 height 13
click at [635, 501] on div at bounding box center [626, 491] width 39 height 39
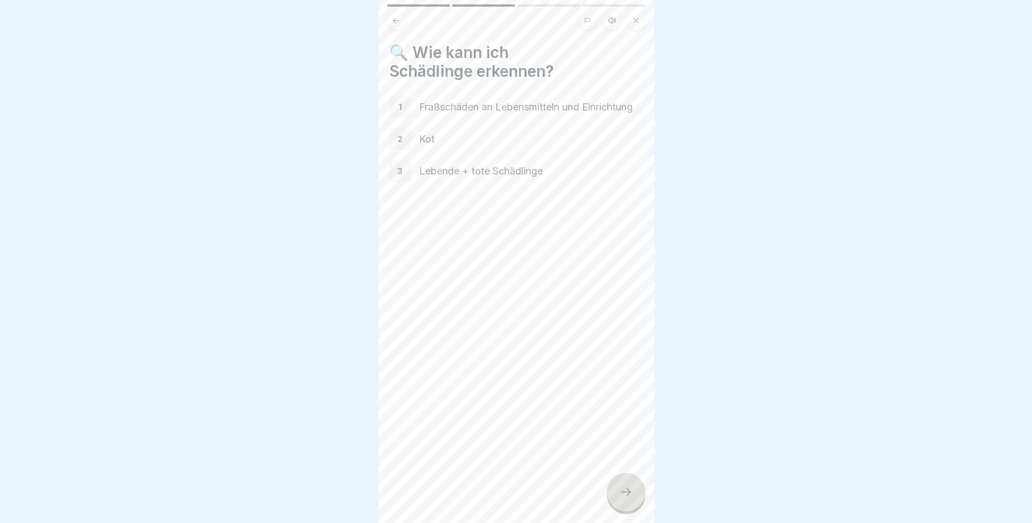
click at [619, 486] on div at bounding box center [626, 491] width 39 height 39
click at [622, 496] on icon at bounding box center [625, 491] width 13 height 13
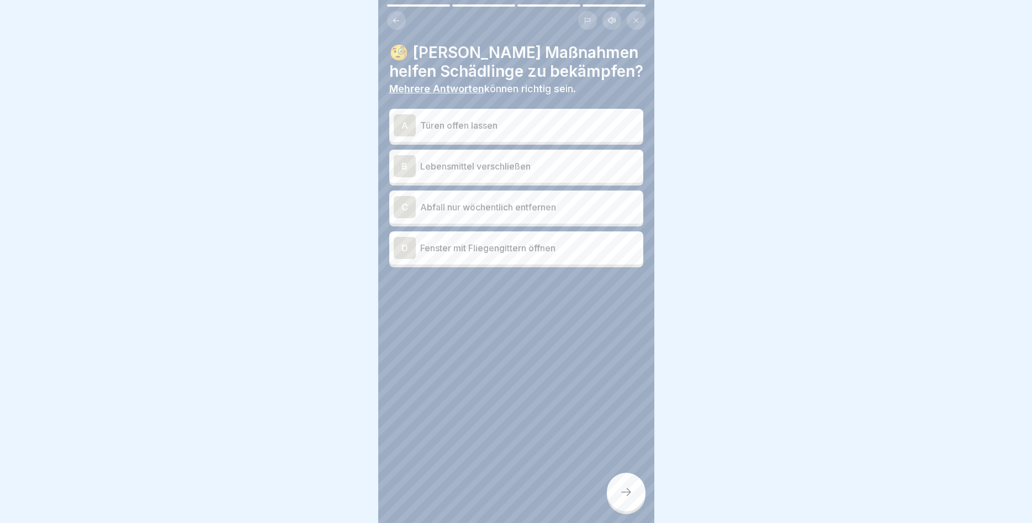
click at [602, 170] on p "Lebensmittel verschließen" at bounding box center [529, 166] width 219 height 13
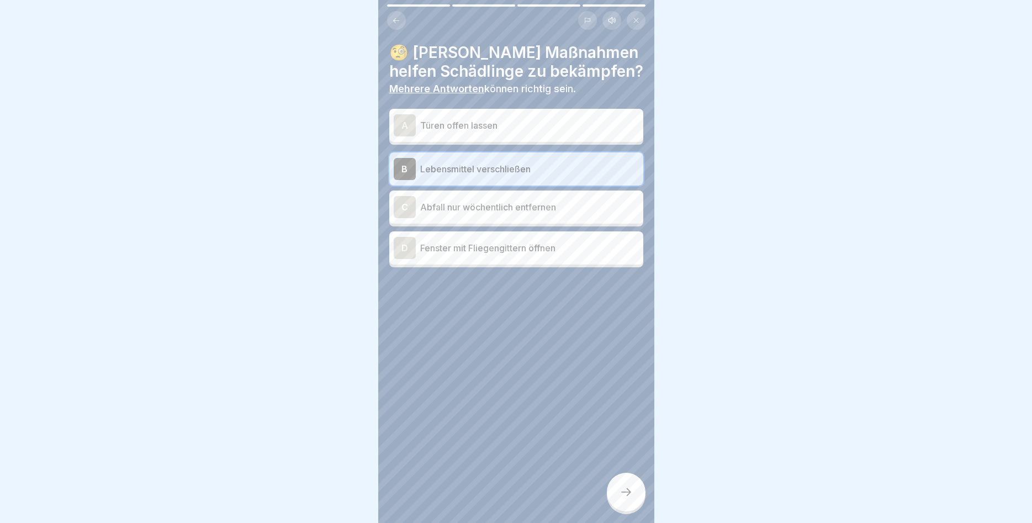
click at [441, 246] on p "Fenster mit Fliegengittern öffnen" at bounding box center [529, 247] width 219 height 13
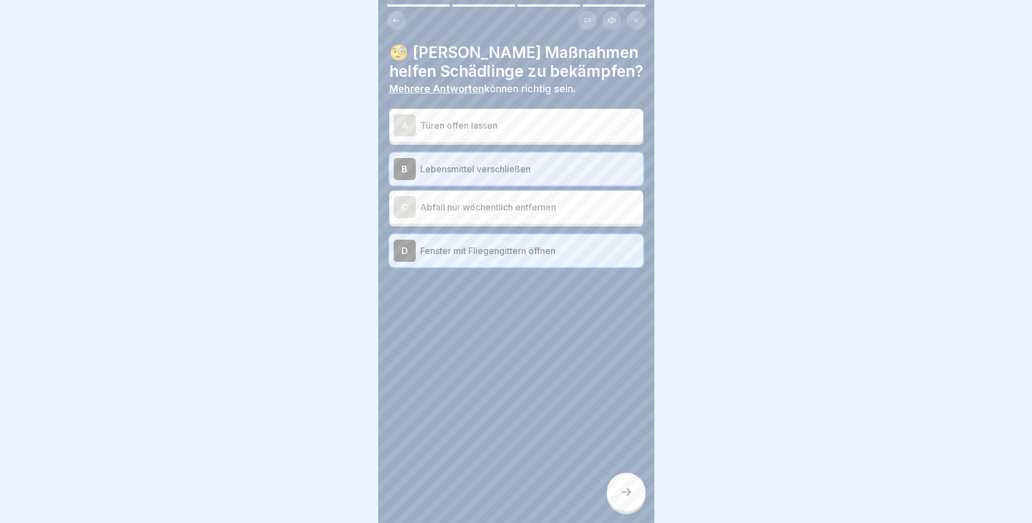
click at [622, 484] on div at bounding box center [626, 491] width 39 height 39
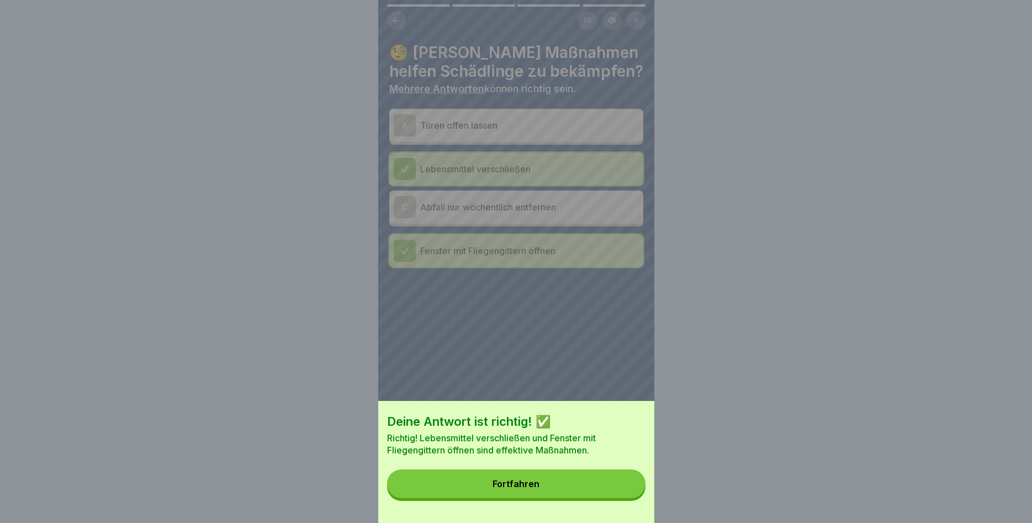
click at [611, 477] on button "Fortfahren" at bounding box center [516, 483] width 258 height 29
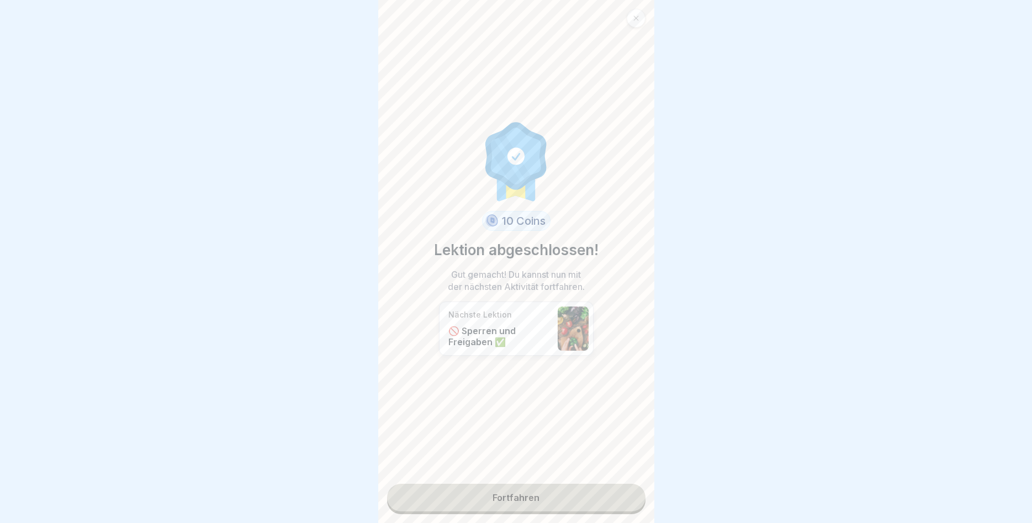
click at [519, 496] on link "Fortfahren" at bounding box center [516, 498] width 258 height 28
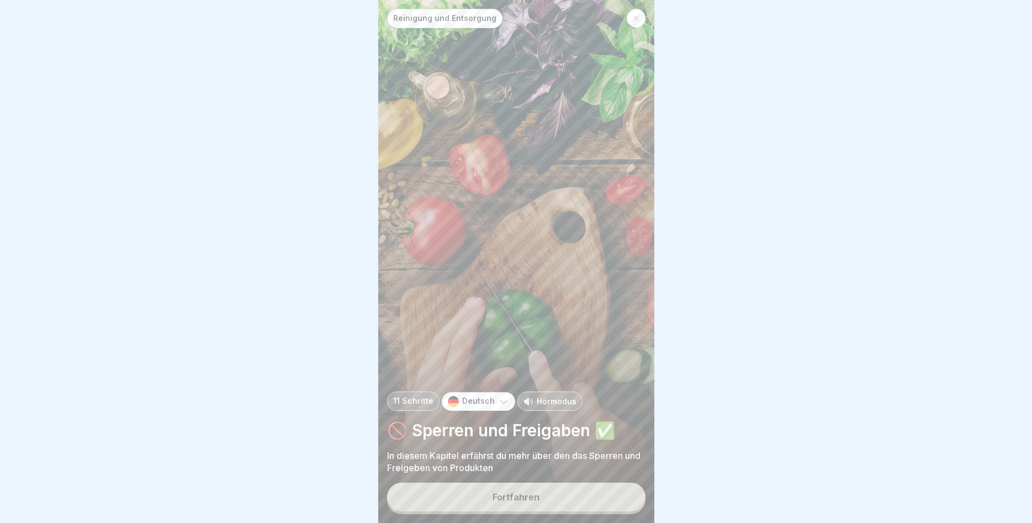
click at [535, 495] on div "Fortfahren" at bounding box center [515, 497] width 47 height 10
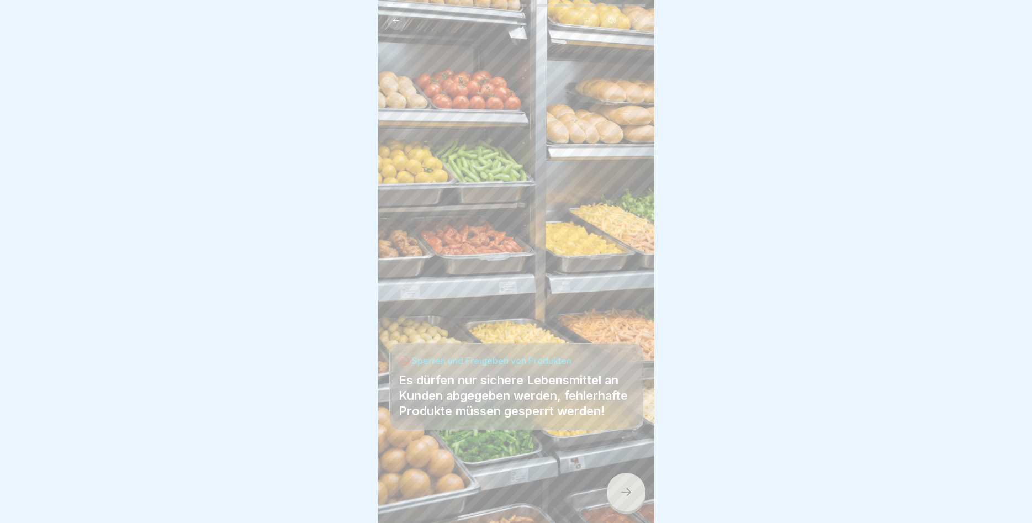
click at [630, 491] on icon at bounding box center [625, 491] width 13 height 13
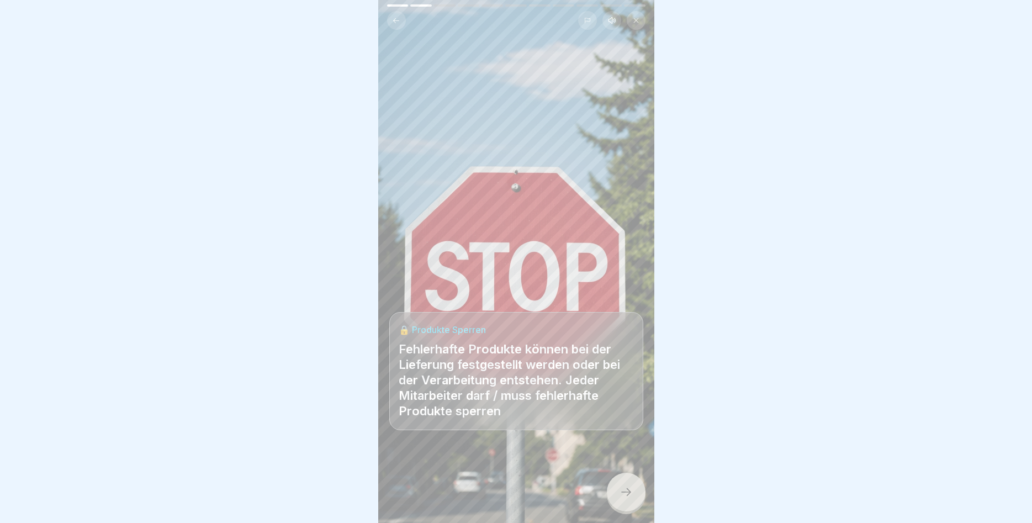
click at [620, 482] on div at bounding box center [626, 491] width 39 height 39
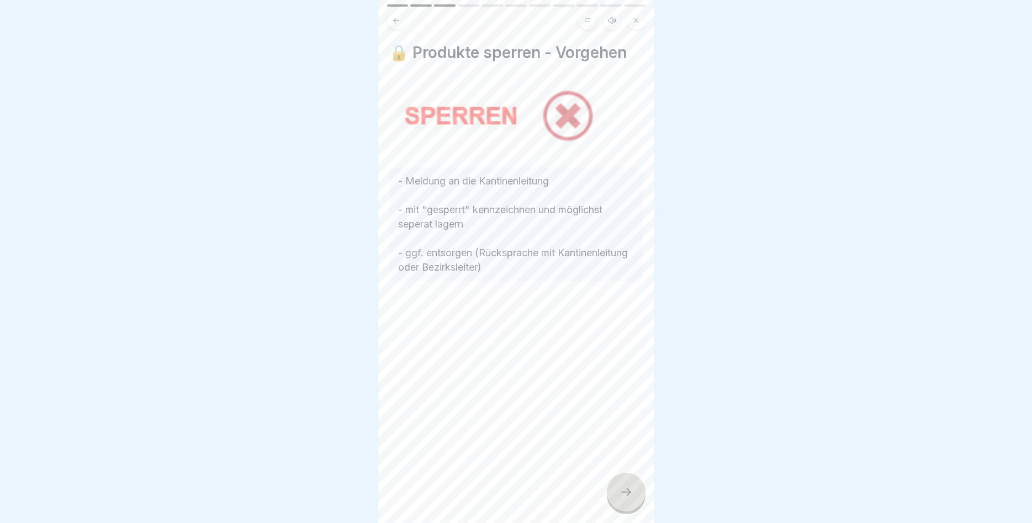
click at [619, 490] on icon at bounding box center [625, 491] width 13 height 13
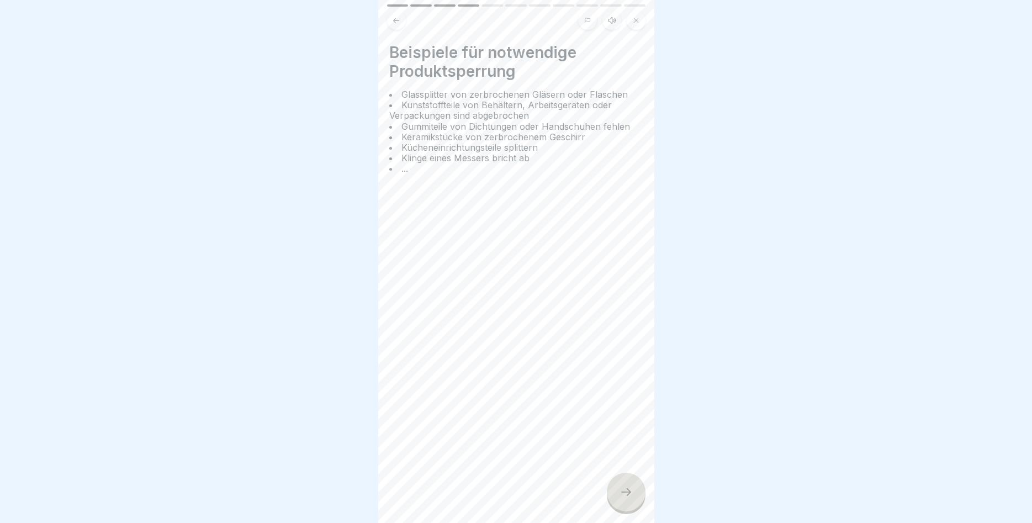
click at [630, 486] on div at bounding box center [626, 491] width 39 height 39
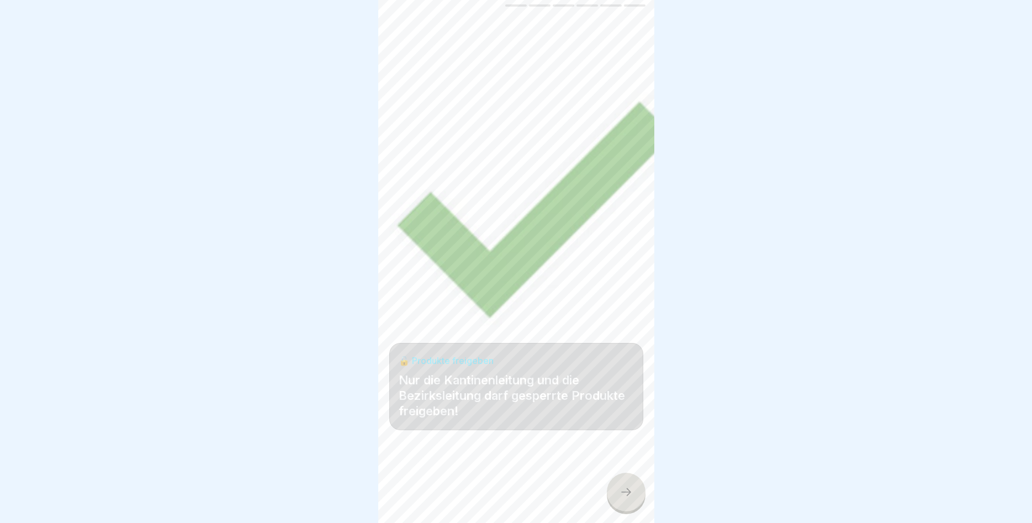
click at [626, 496] on icon at bounding box center [625, 491] width 13 height 13
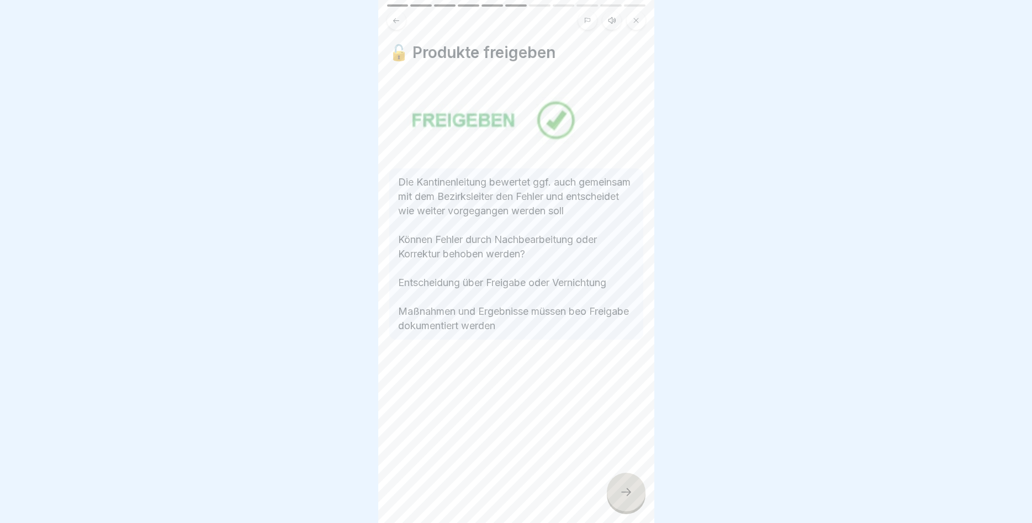
click at [619, 481] on div at bounding box center [626, 491] width 39 height 39
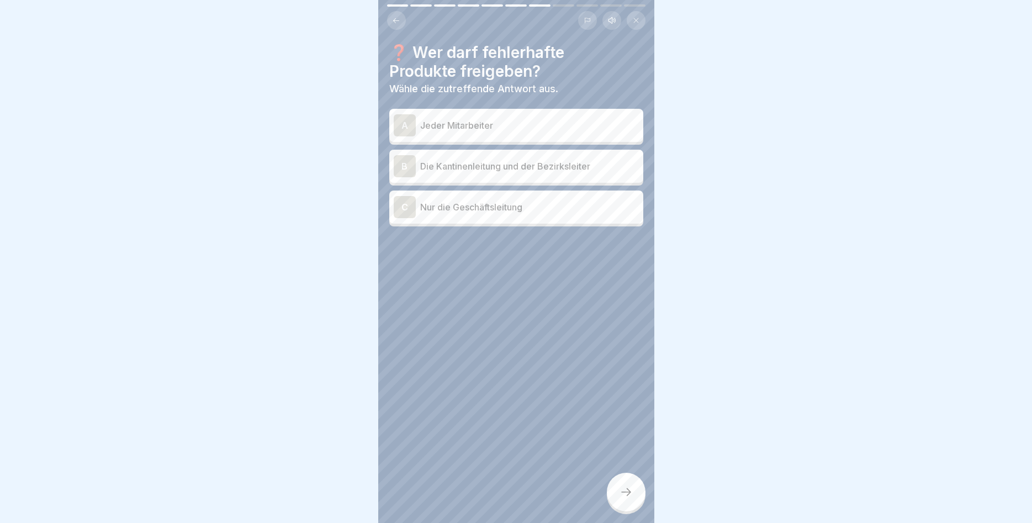
click at [443, 167] on p "Die Kantinenleitung und der Bezirksleiter" at bounding box center [529, 166] width 219 height 13
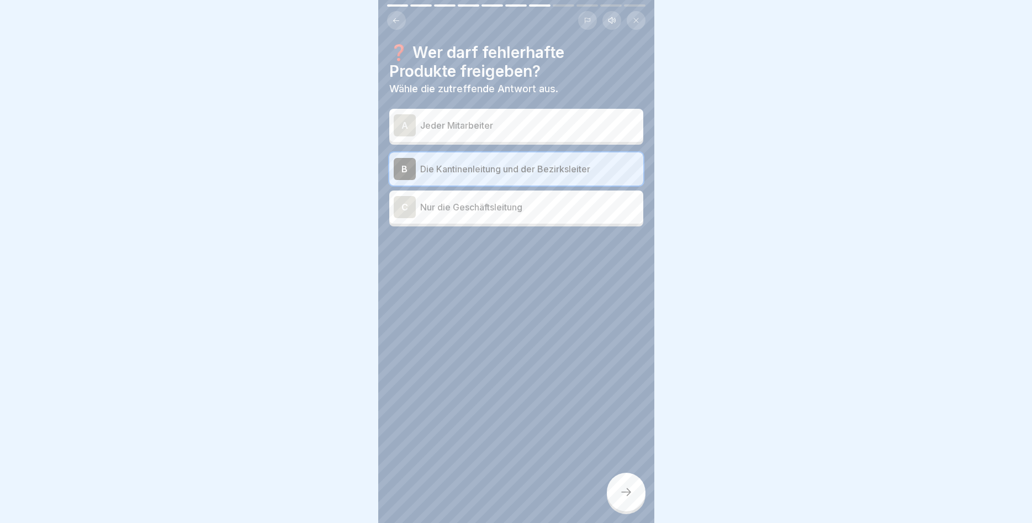
click at [615, 478] on div at bounding box center [626, 491] width 39 height 39
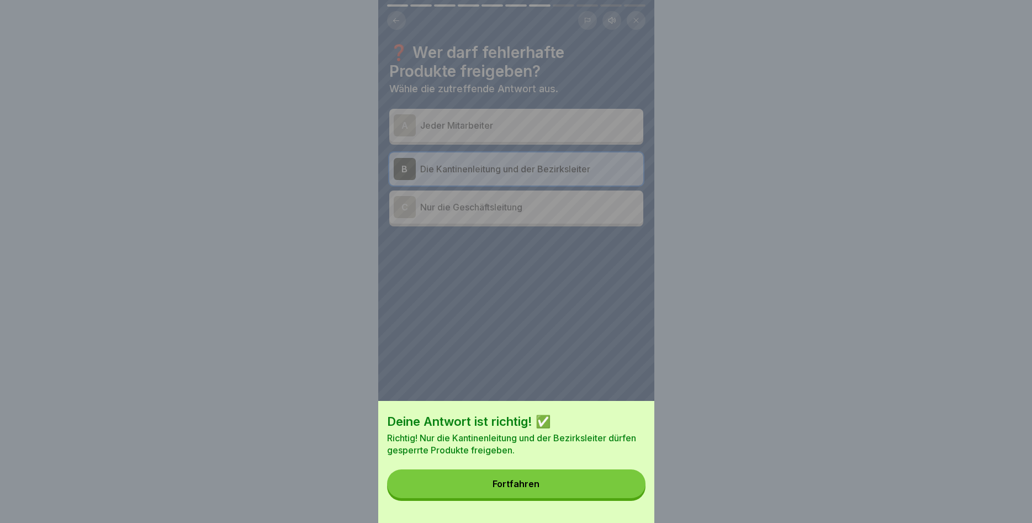
click at [605, 470] on div "Deine Antwort ist richtig! ✅ Richtig! Nur die Kantinenleitung und der Bezirksle…" at bounding box center [516, 462] width 276 height 122
click at [560, 476] on button "Fortfahren" at bounding box center [516, 483] width 258 height 29
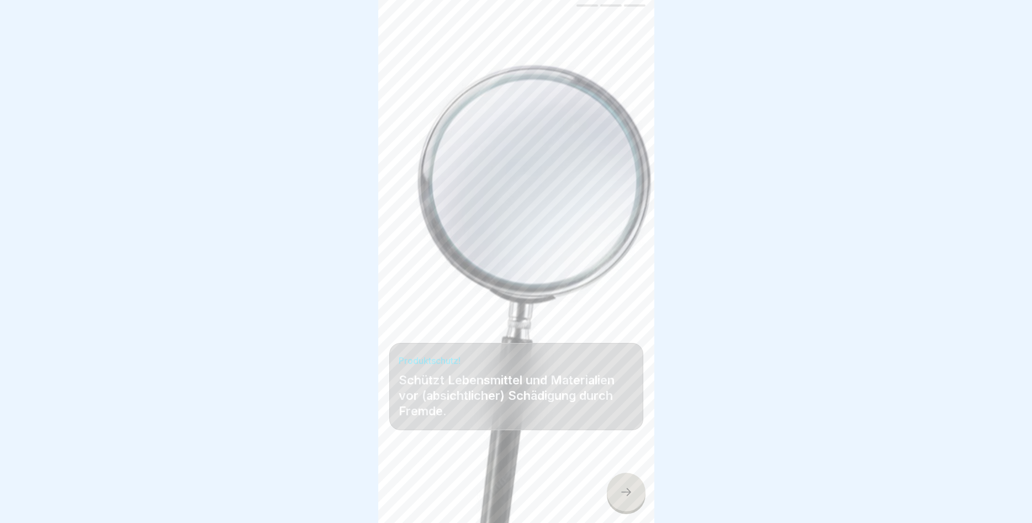
click at [623, 482] on div at bounding box center [626, 491] width 39 height 39
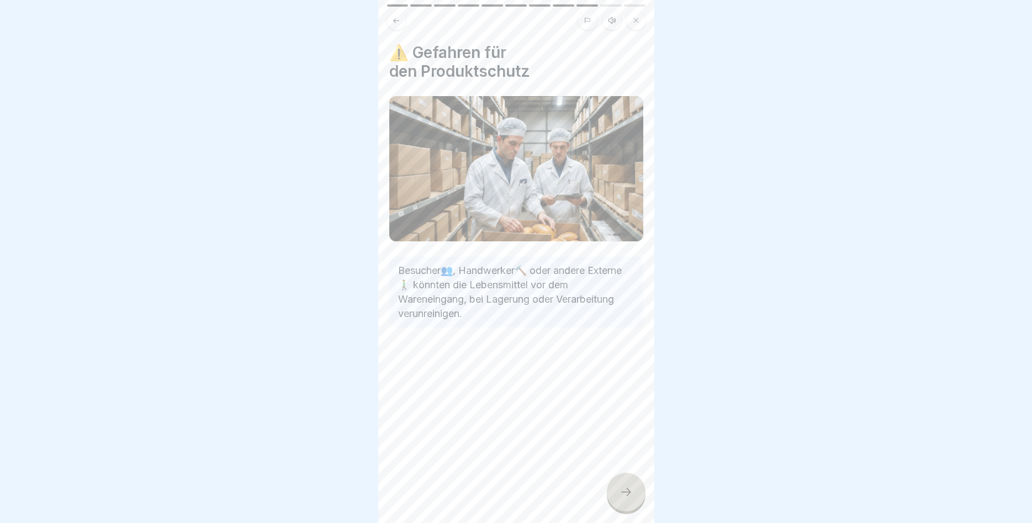
click at [622, 491] on icon at bounding box center [625, 491] width 13 height 13
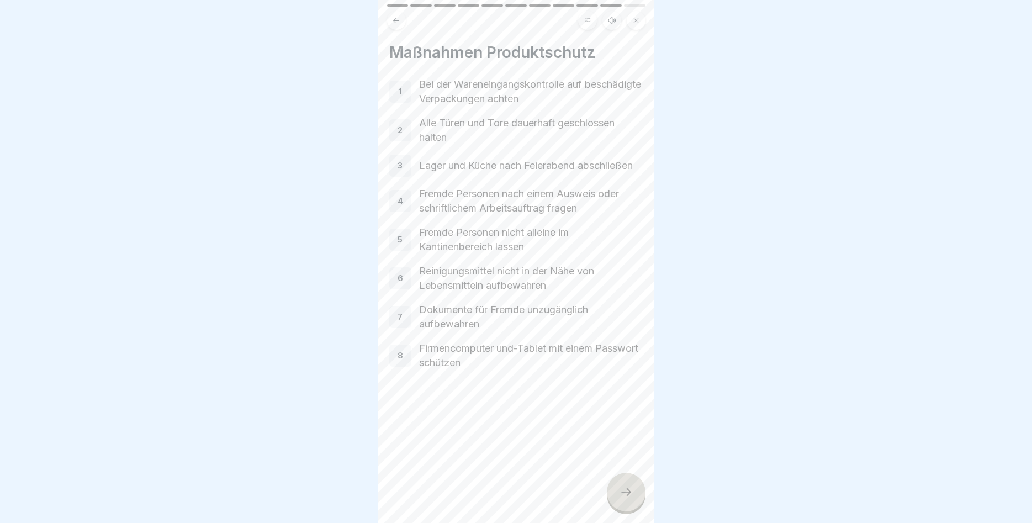
click at [626, 485] on div at bounding box center [626, 491] width 39 height 39
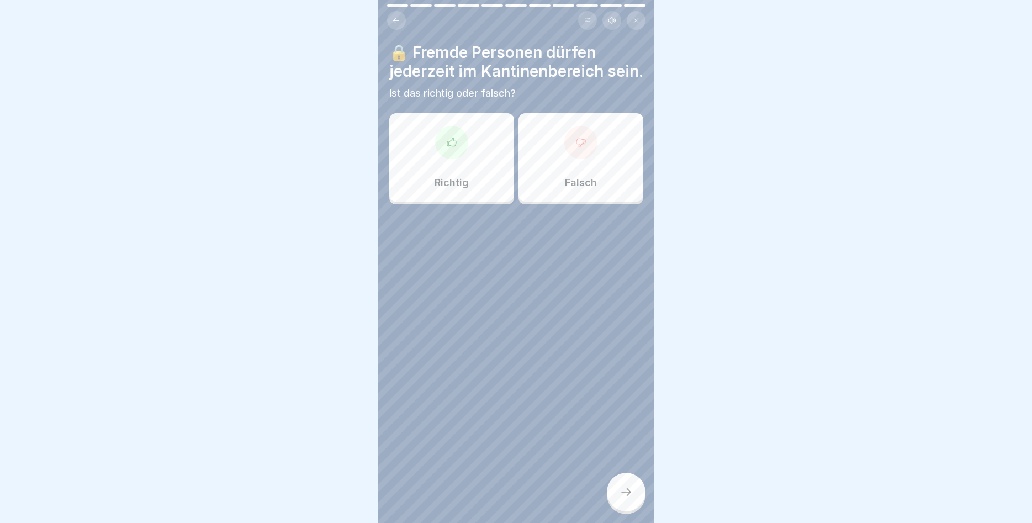
click at [571, 189] on div "Falsch" at bounding box center [580, 157] width 125 height 88
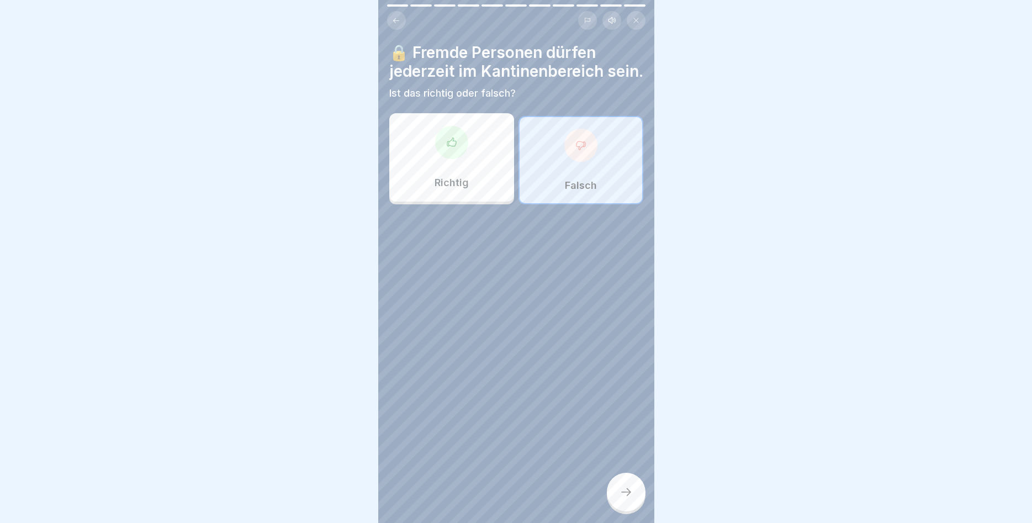
click at [635, 487] on div at bounding box center [626, 491] width 39 height 39
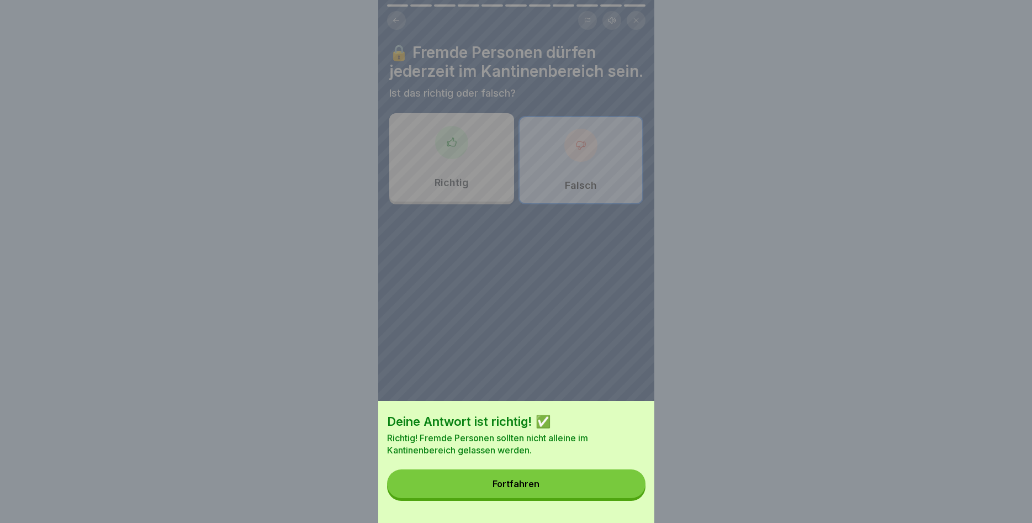
click at [626, 487] on button "Fortfahren" at bounding box center [516, 483] width 258 height 29
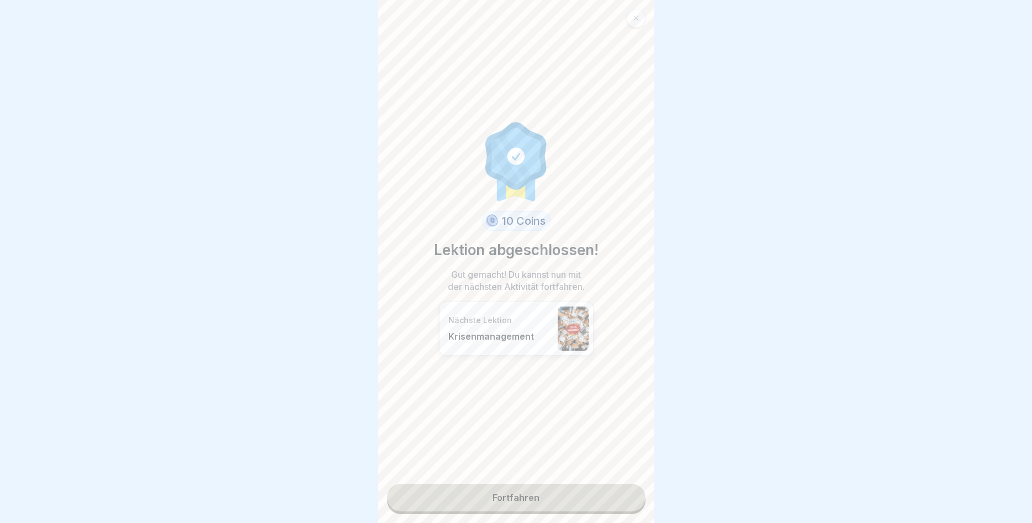
click at [545, 496] on link "Fortfahren" at bounding box center [516, 498] width 258 height 28
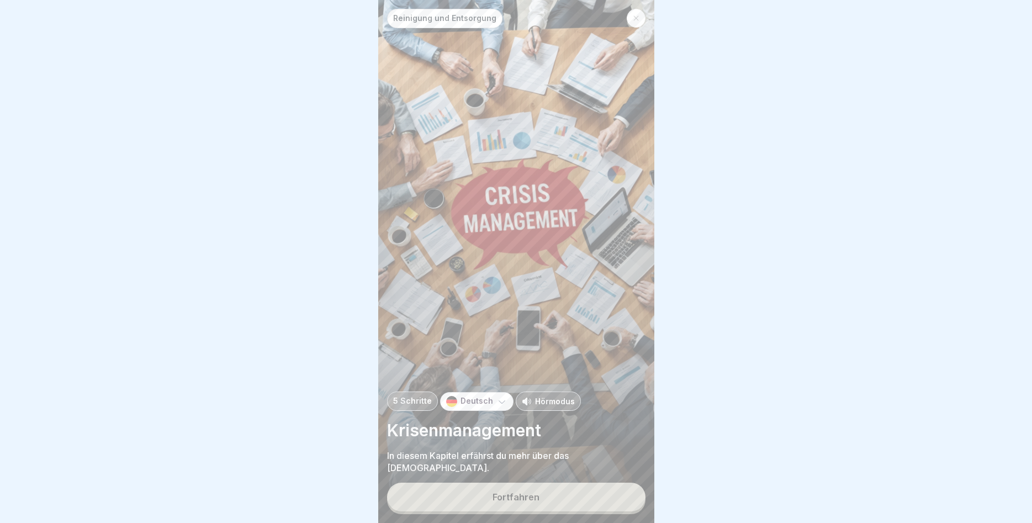
click at [546, 491] on button "Fortfahren" at bounding box center [516, 496] width 258 height 29
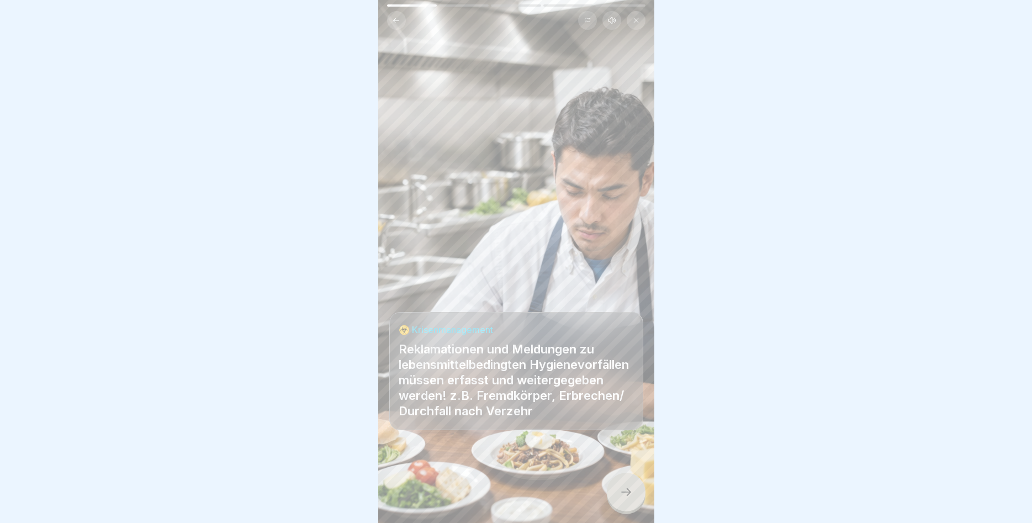
click at [628, 494] on icon at bounding box center [625, 491] width 13 height 13
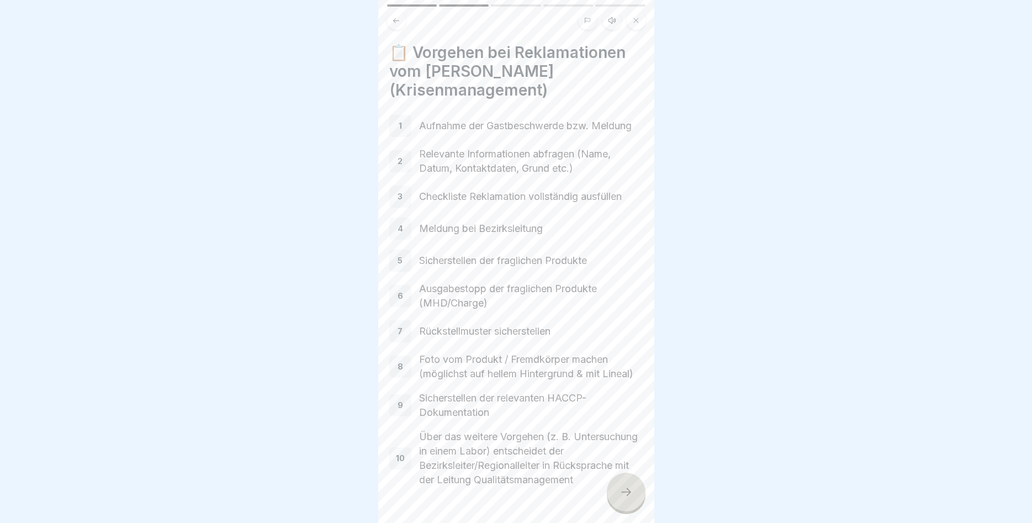
click at [616, 479] on div at bounding box center [626, 491] width 39 height 39
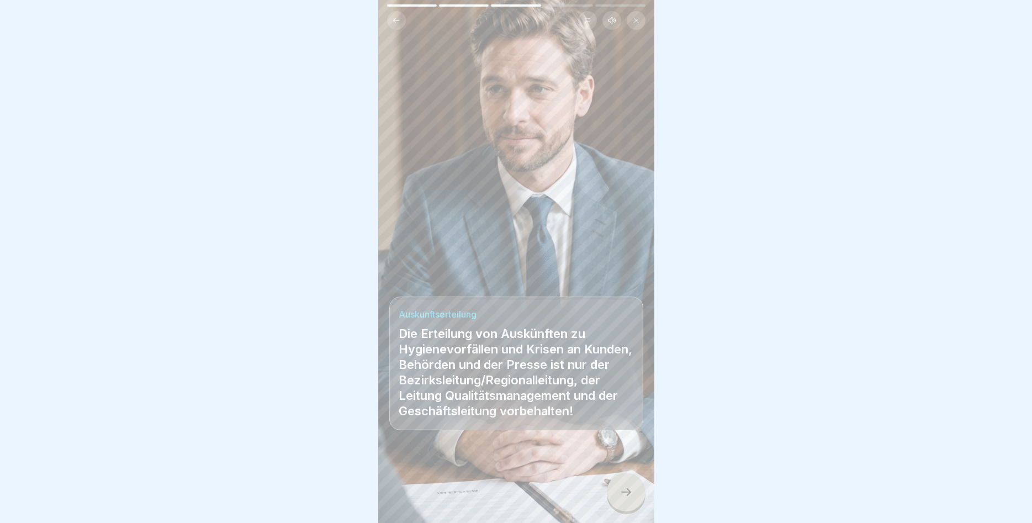
click at [628, 493] on icon at bounding box center [626, 492] width 10 height 8
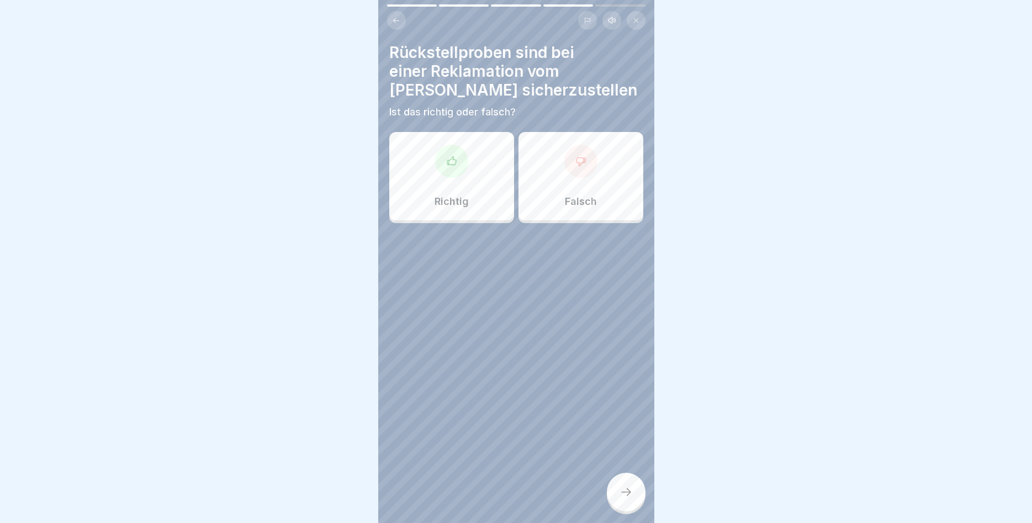
click at [604, 197] on div "Falsch" at bounding box center [580, 176] width 125 height 88
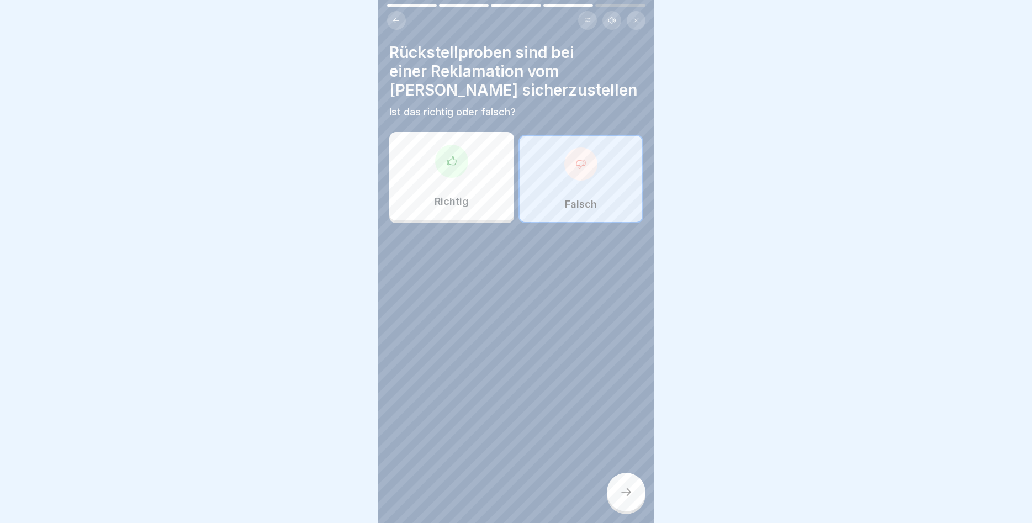
click at [619, 492] on icon at bounding box center [625, 491] width 13 height 13
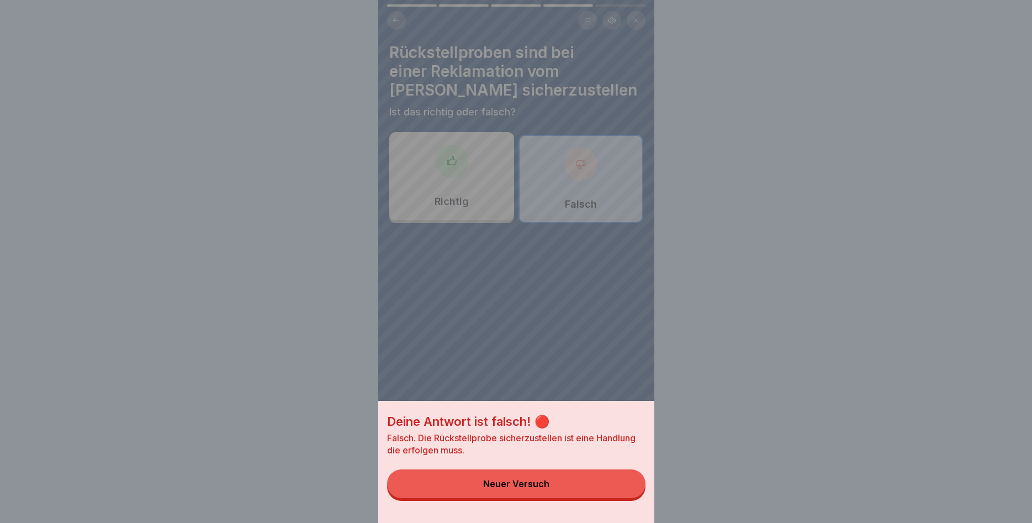
click at [577, 477] on button "Neuer Versuch" at bounding box center [516, 483] width 258 height 29
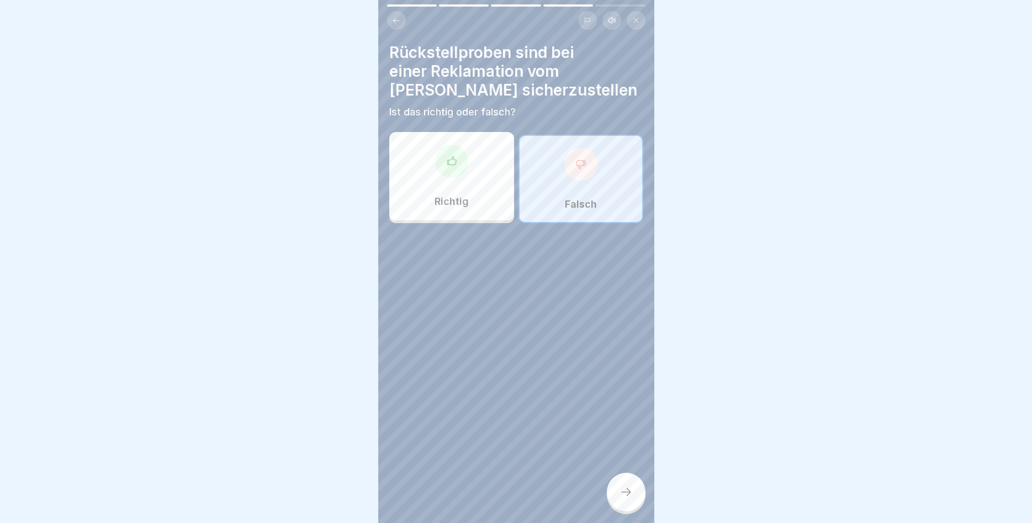
click at [481, 210] on div "Richtig" at bounding box center [451, 176] width 125 height 88
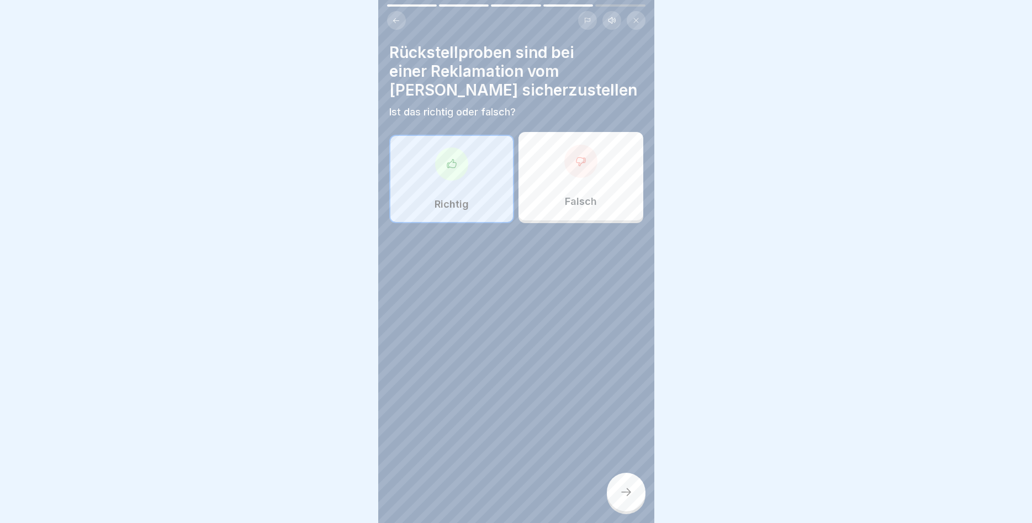
click at [619, 500] on div at bounding box center [626, 491] width 39 height 39
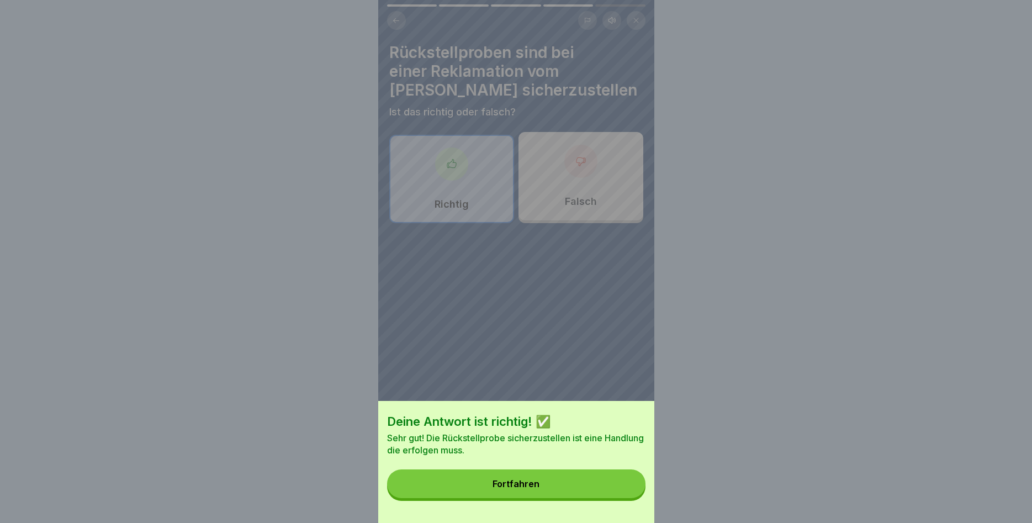
click at [585, 479] on button "Fortfahren" at bounding box center [516, 483] width 258 height 29
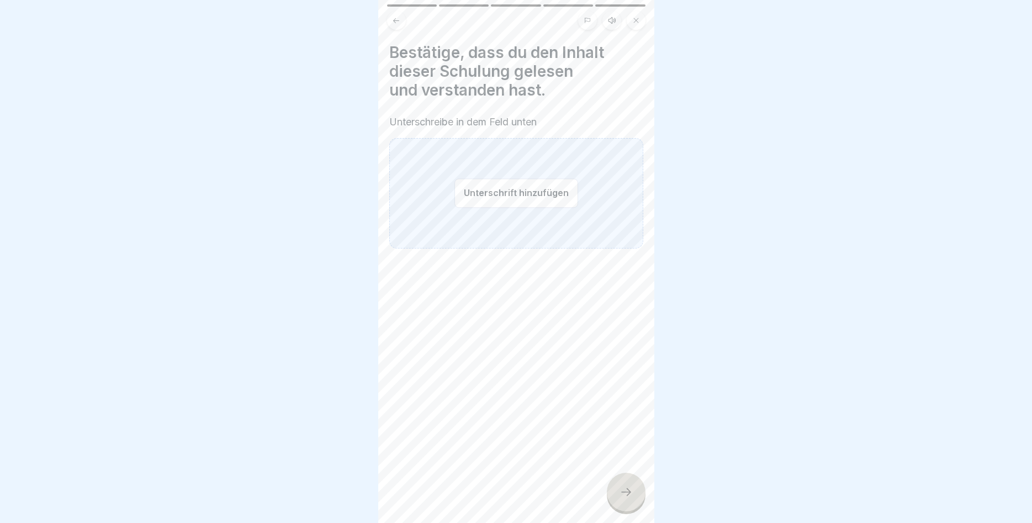
click at [532, 183] on button "Unterschrift hinzufügen" at bounding box center [516, 192] width 124 height 29
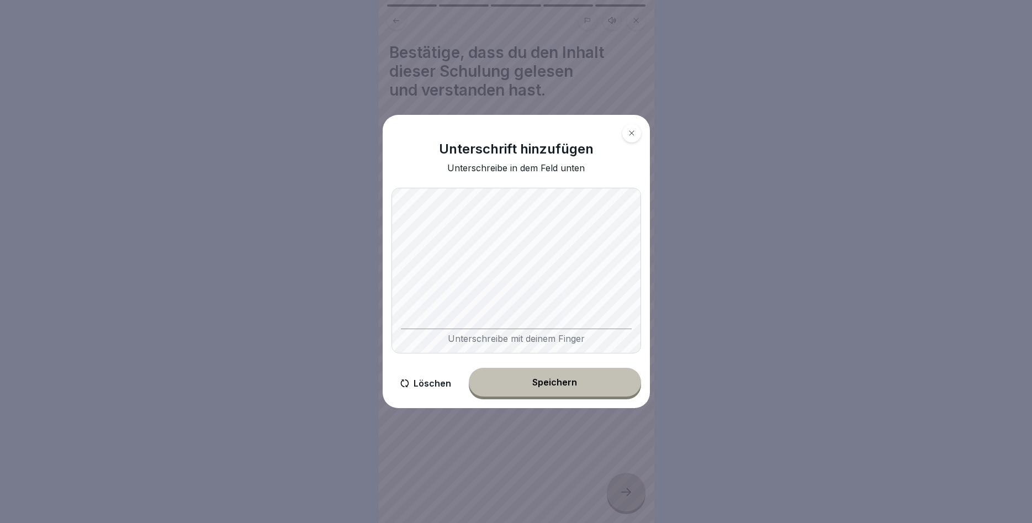
click at [540, 381] on div "Speichern" at bounding box center [554, 382] width 45 height 10
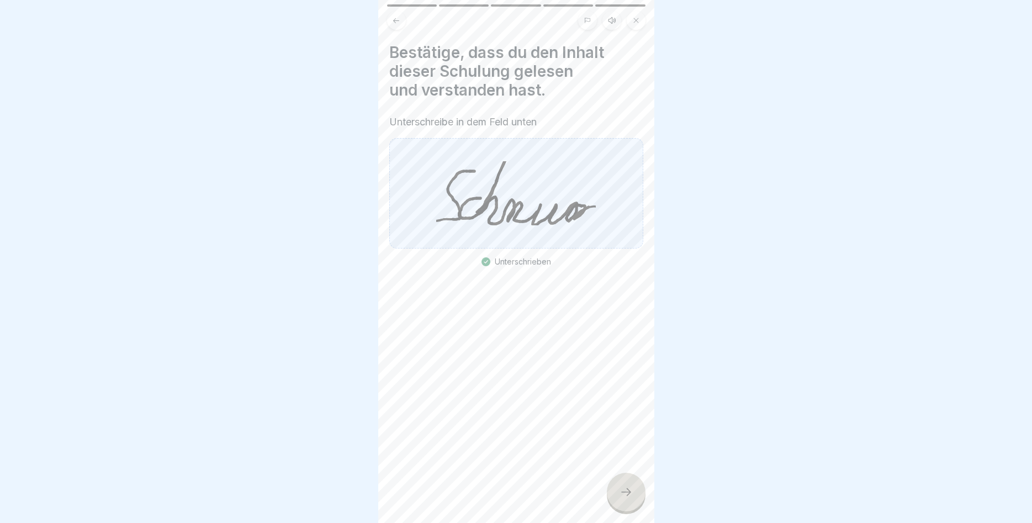
click at [624, 491] on icon at bounding box center [625, 491] width 13 height 13
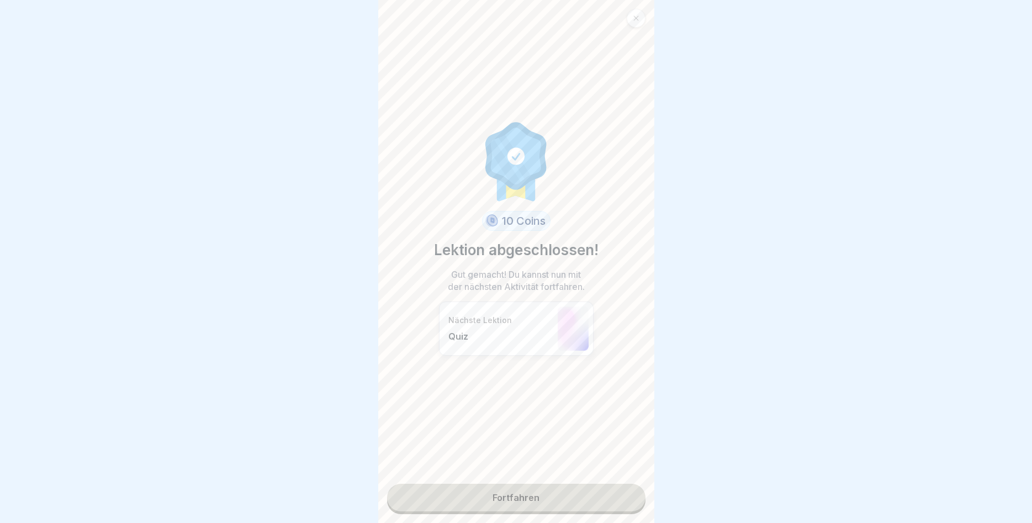
click at [513, 500] on link "Fortfahren" at bounding box center [516, 498] width 258 height 28
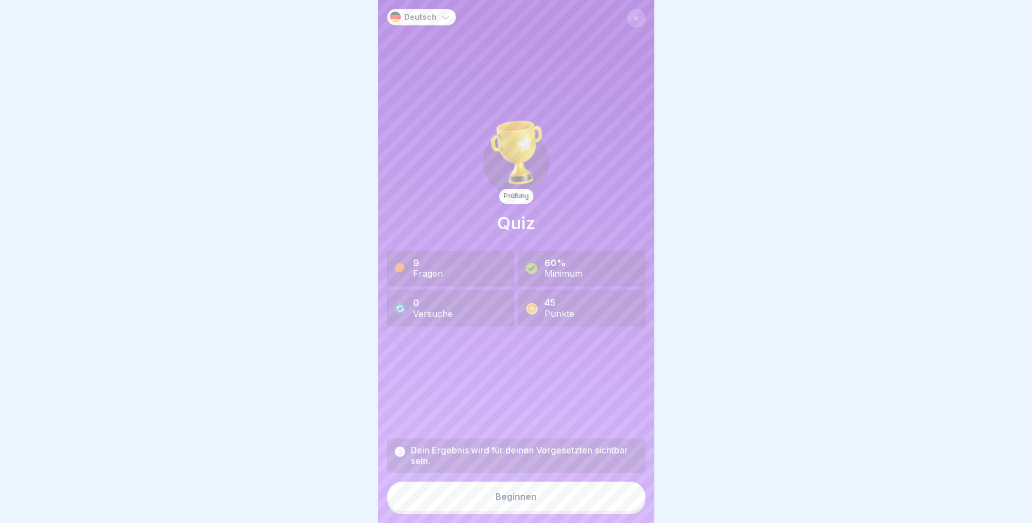
click at [509, 496] on div "Beginnen" at bounding box center [515, 496] width 41 height 10
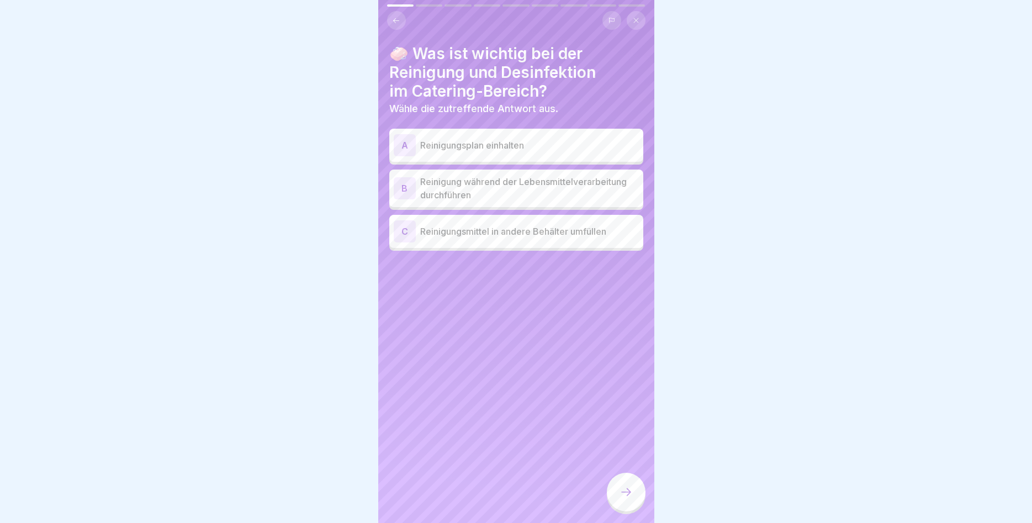
click at [409, 147] on div "A" at bounding box center [405, 145] width 22 height 22
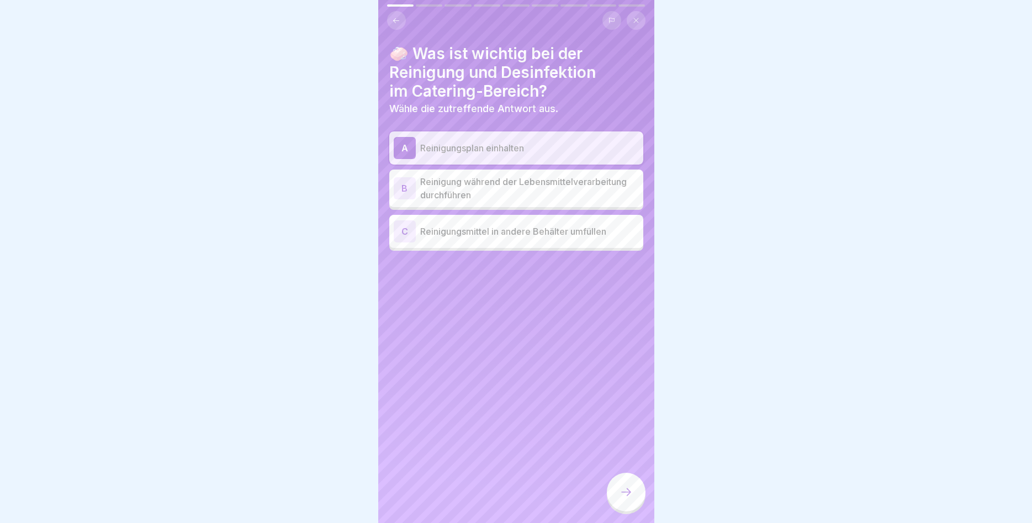
click at [636, 495] on div at bounding box center [626, 491] width 39 height 39
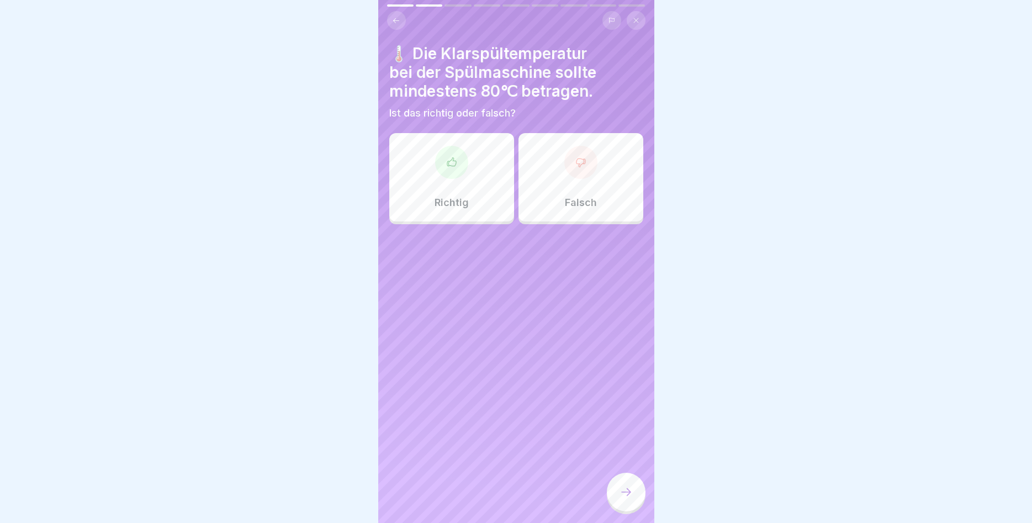
click at [467, 192] on div "Richtig" at bounding box center [451, 177] width 125 height 88
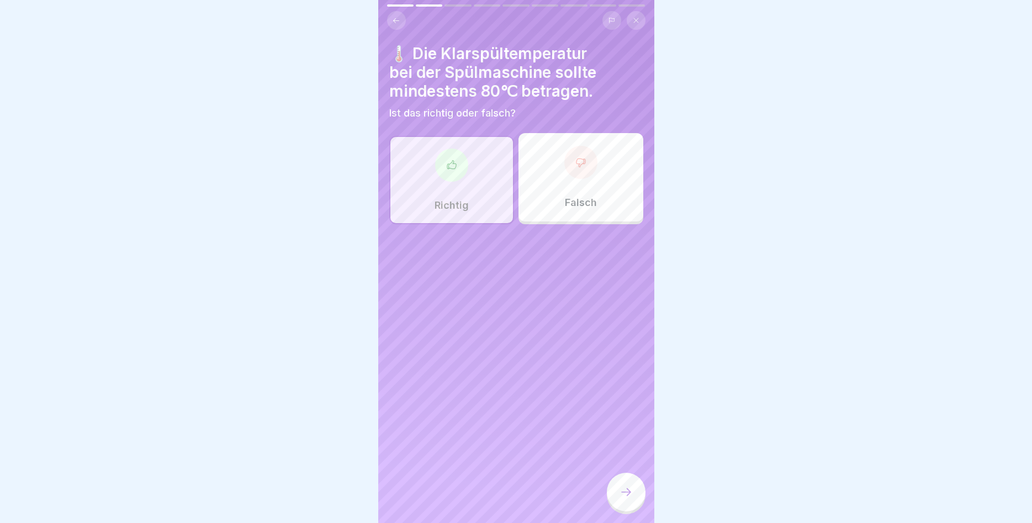
click at [625, 493] on icon at bounding box center [625, 491] width 13 height 13
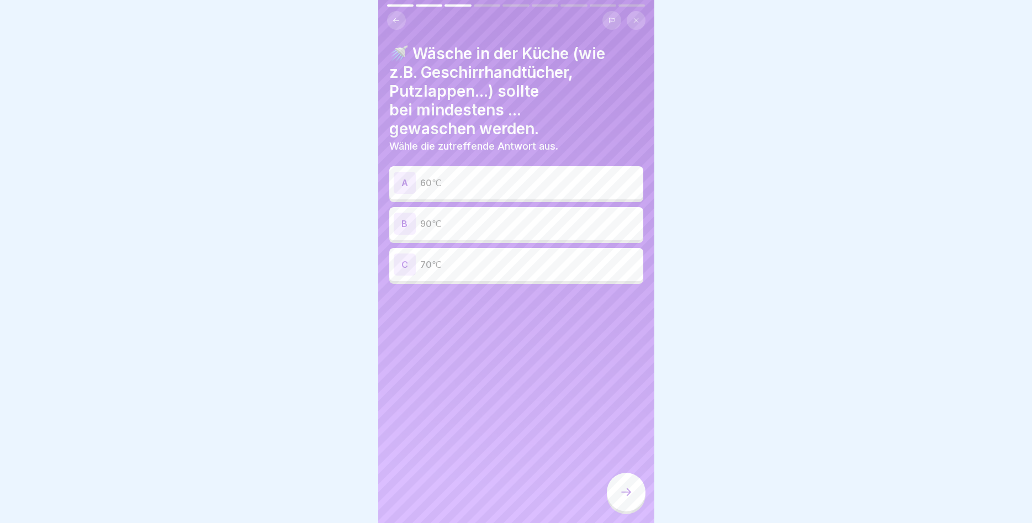
click at [448, 221] on p "90℃" at bounding box center [529, 223] width 219 height 13
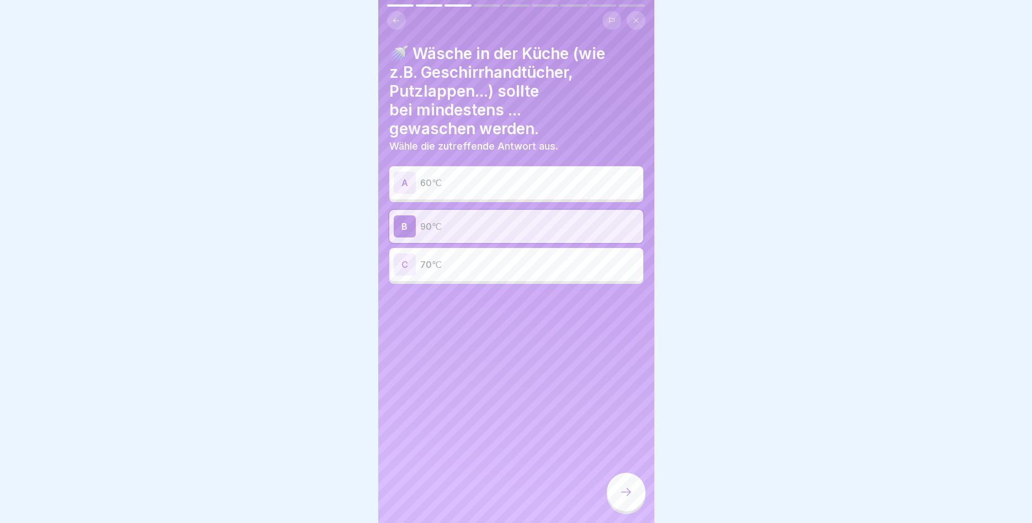
click at [630, 489] on icon at bounding box center [625, 491] width 13 height 13
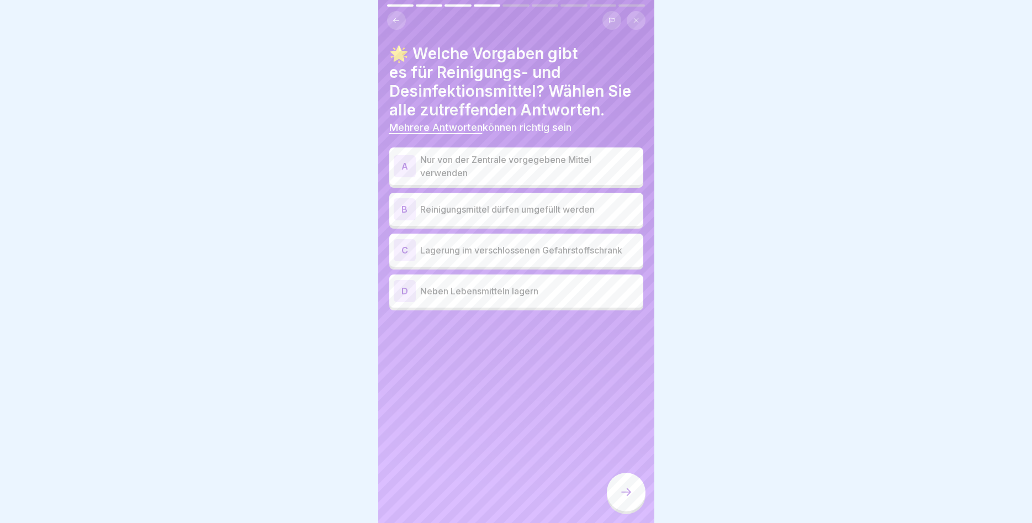
click at [428, 169] on p "Nur von der Zentrale vorgegebene Mittel verwenden" at bounding box center [529, 166] width 219 height 26
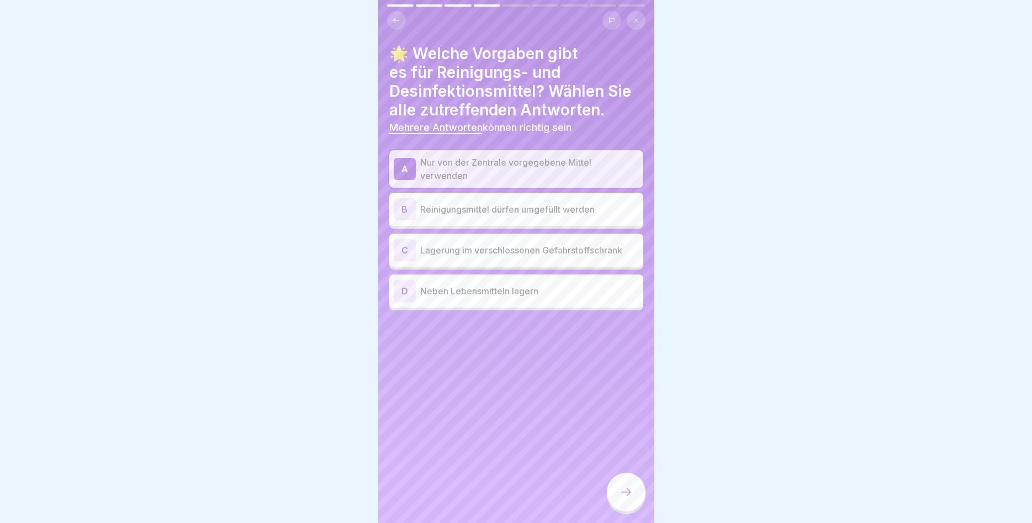
click at [401, 249] on div "C" at bounding box center [405, 250] width 22 height 22
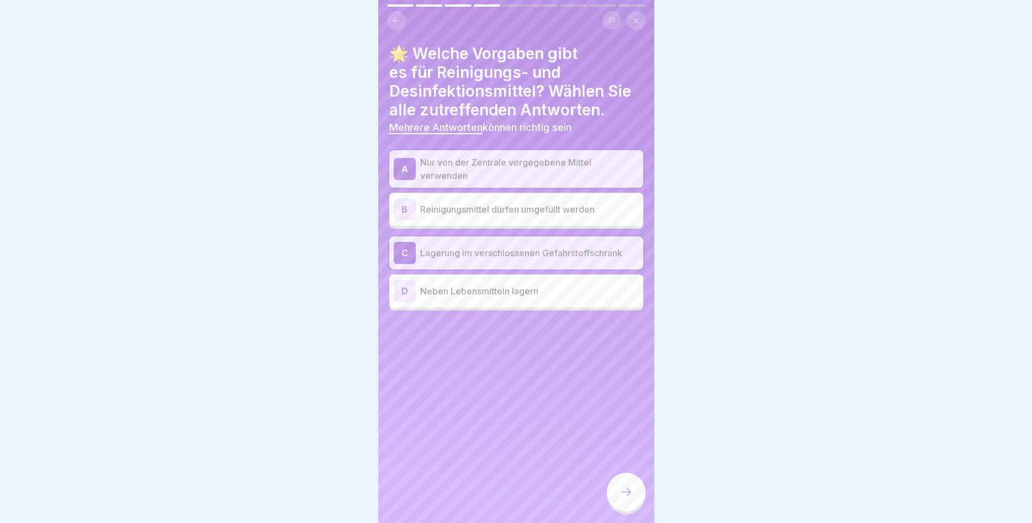
click at [619, 482] on div at bounding box center [626, 491] width 39 height 39
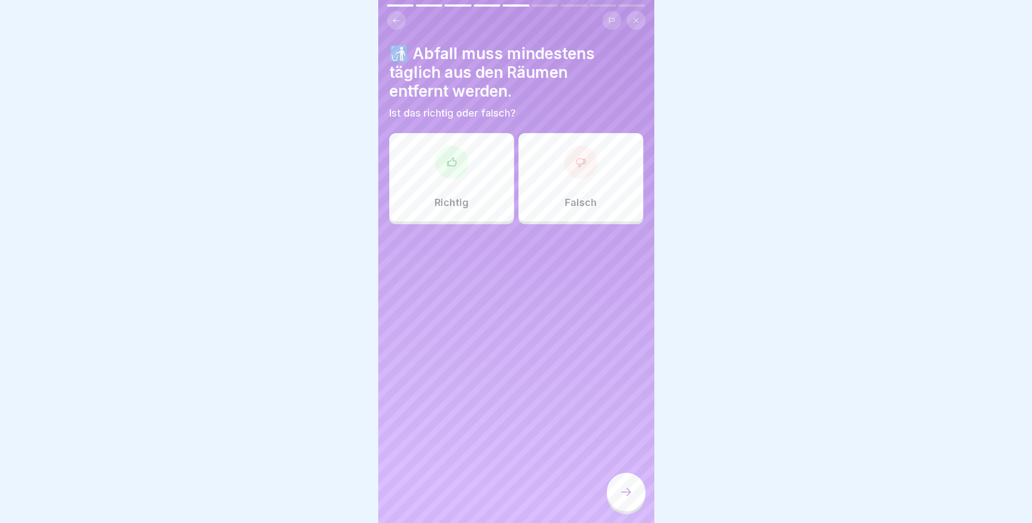
click at [459, 194] on div "Richtig" at bounding box center [451, 177] width 125 height 88
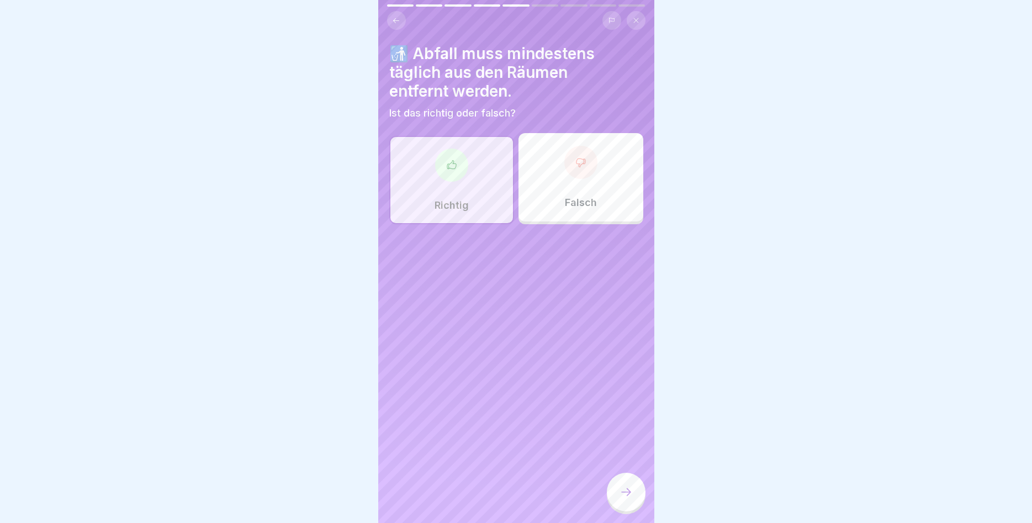
click at [630, 488] on icon at bounding box center [625, 491] width 13 height 13
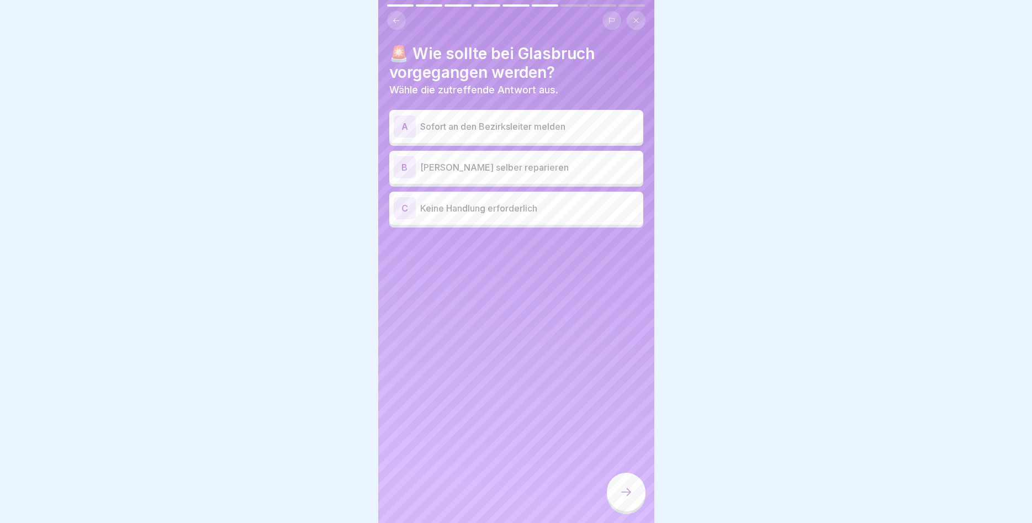
click at [403, 119] on div "A" at bounding box center [405, 126] width 22 height 22
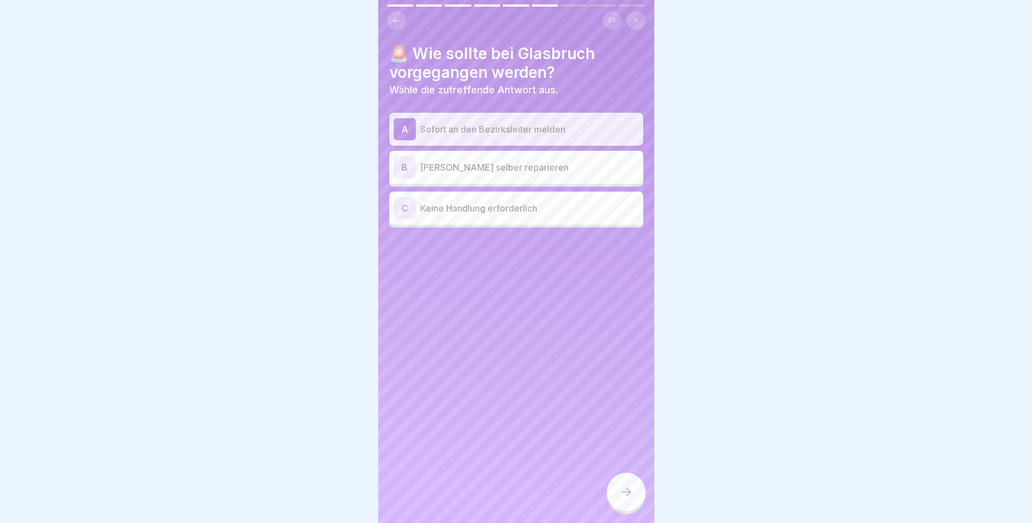
click at [624, 494] on icon at bounding box center [625, 491] width 13 height 13
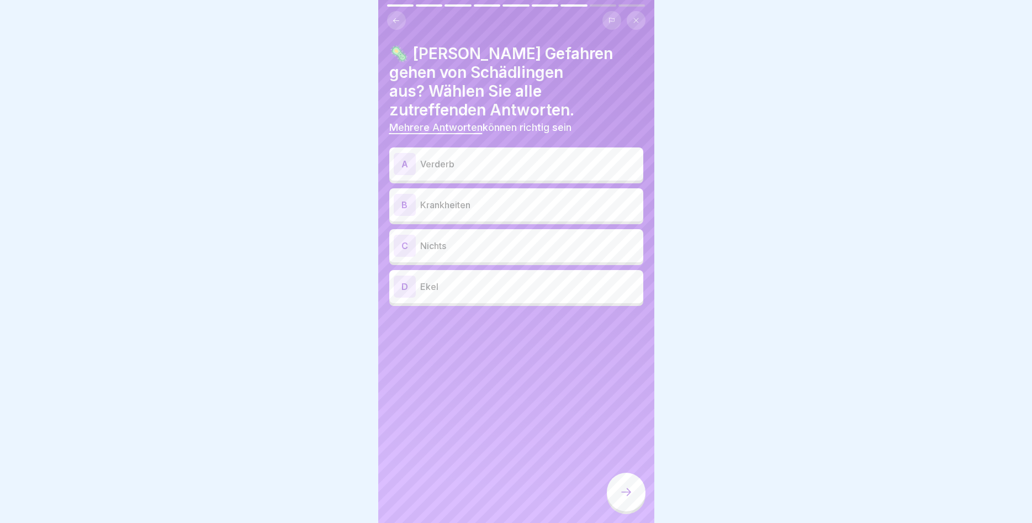
click at [412, 153] on div "A" at bounding box center [405, 164] width 22 height 22
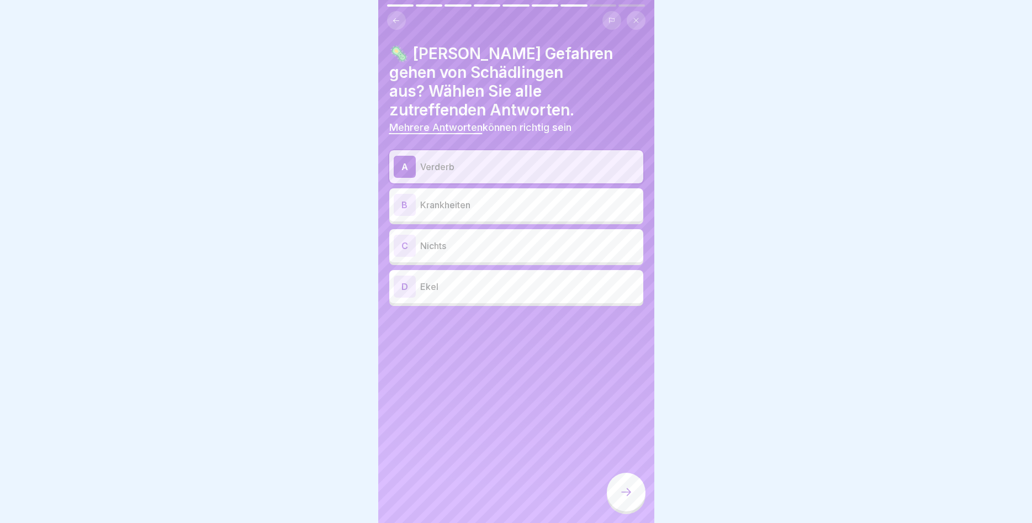
click at [410, 194] on div "B" at bounding box center [405, 205] width 22 height 22
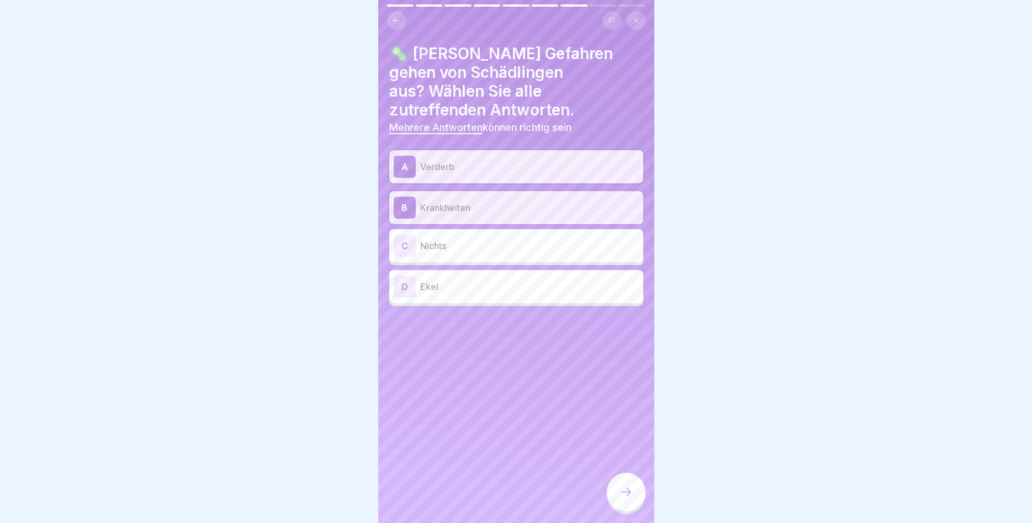
click at [409, 275] on div "D" at bounding box center [405, 286] width 22 height 22
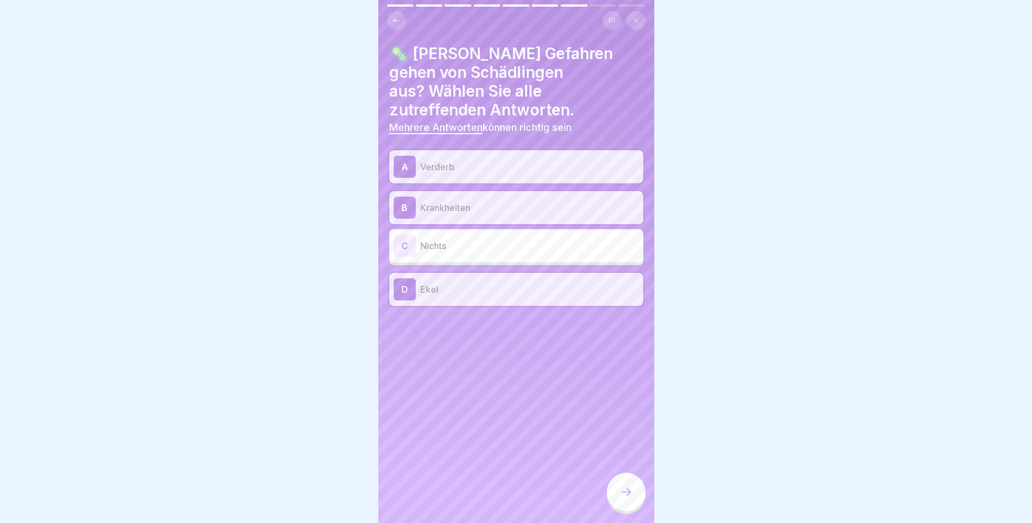
click at [623, 503] on div at bounding box center [626, 491] width 39 height 39
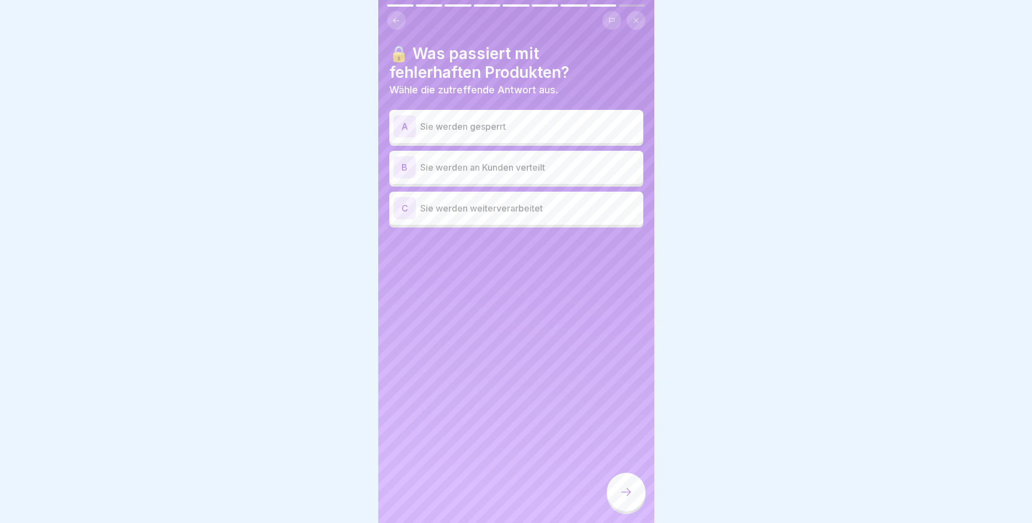
click at [408, 126] on div "A" at bounding box center [405, 126] width 22 height 22
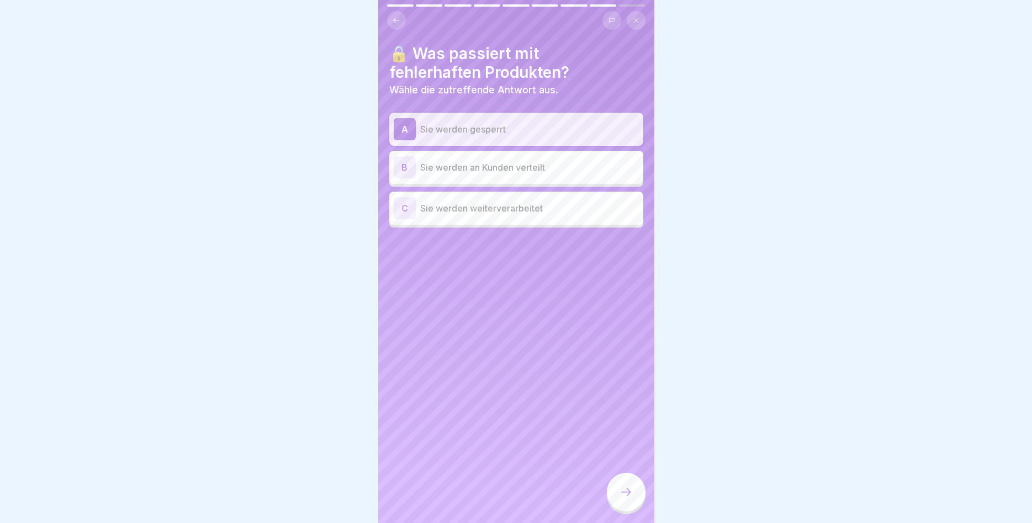
click at [621, 498] on icon at bounding box center [625, 491] width 13 height 13
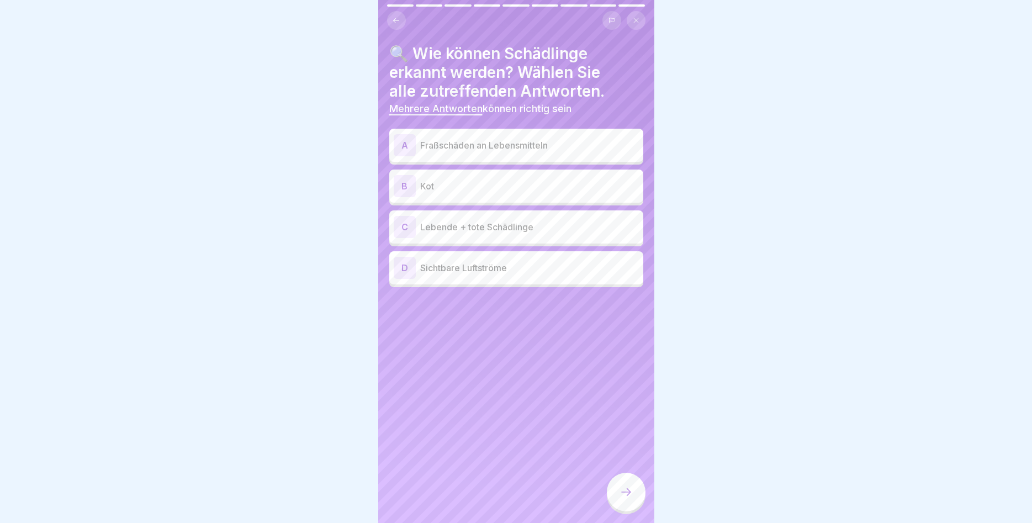
click at [413, 150] on div "A" at bounding box center [405, 145] width 22 height 22
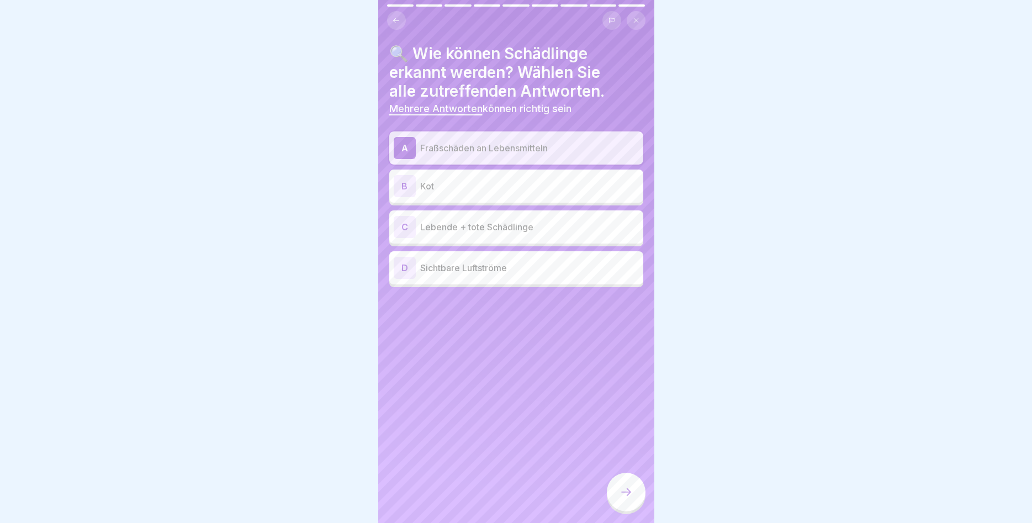
click at [407, 178] on div "B" at bounding box center [405, 186] width 22 height 22
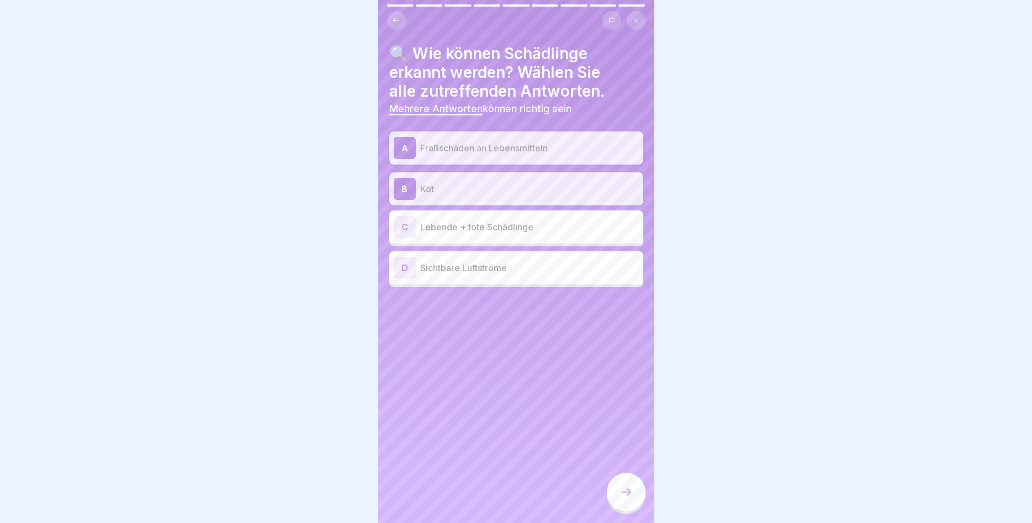
click at [407, 232] on div "C" at bounding box center [405, 227] width 22 height 22
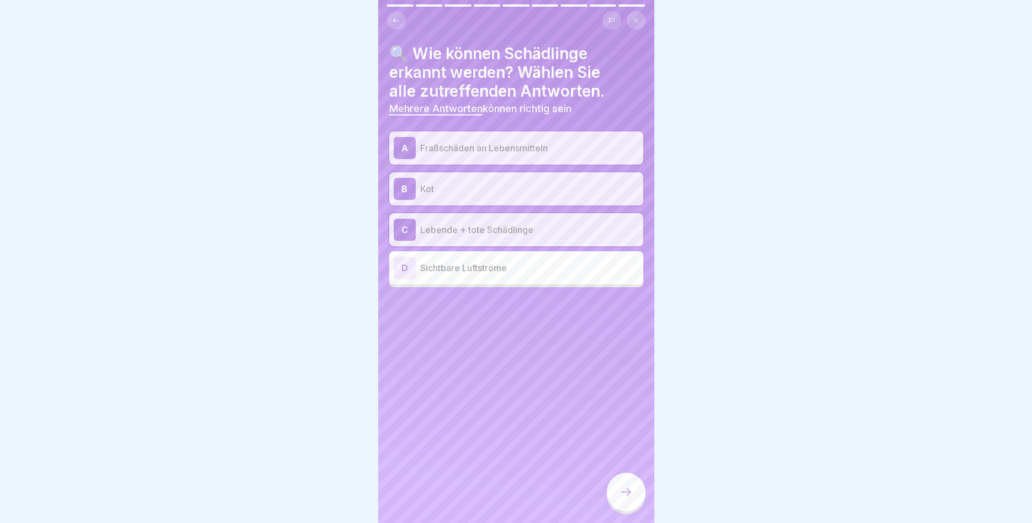
click at [629, 495] on icon at bounding box center [625, 491] width 13 height 13
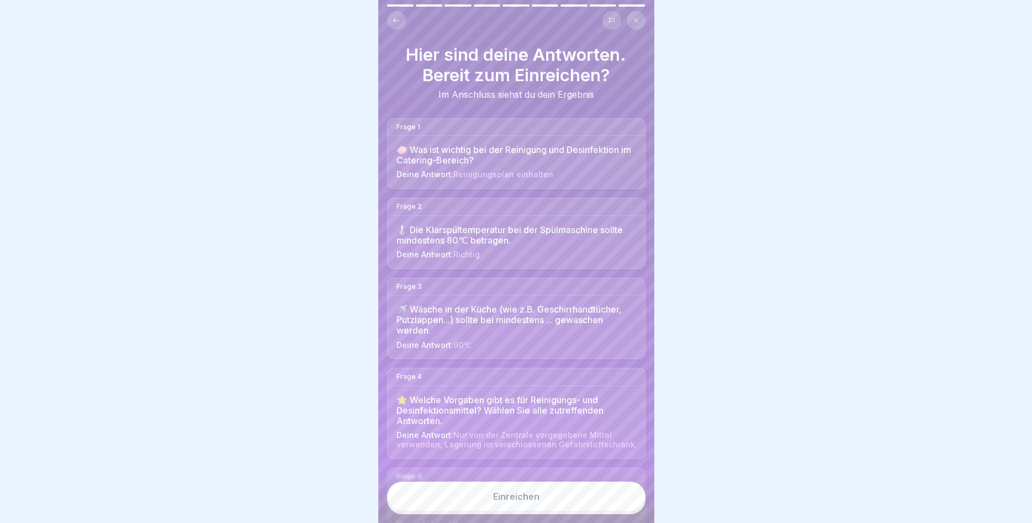
click at [545, 501] on button "Einreichen" at bounding box center [516, 496] width 258 height 30
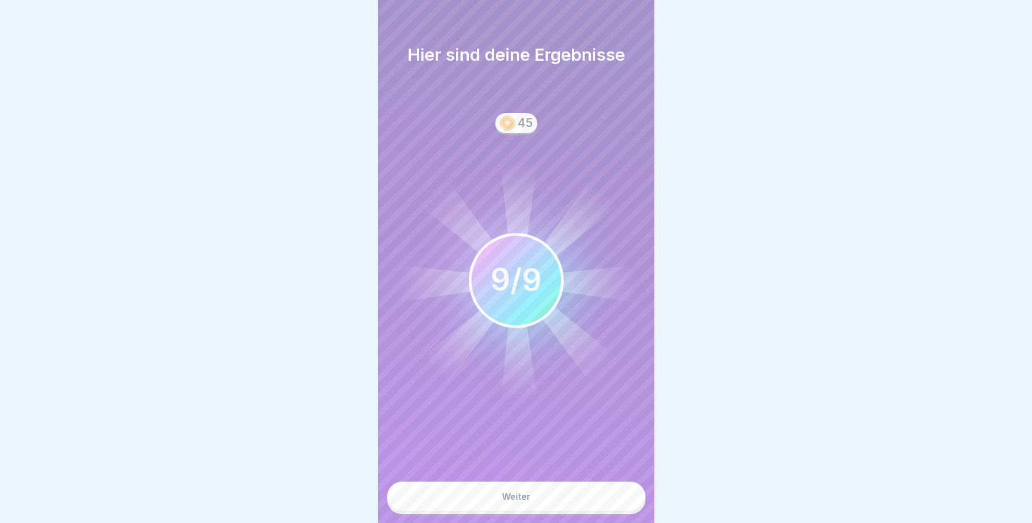
click at [553, 494] on button "Weiter" at bounding box center [516, 496] width 258 height 30
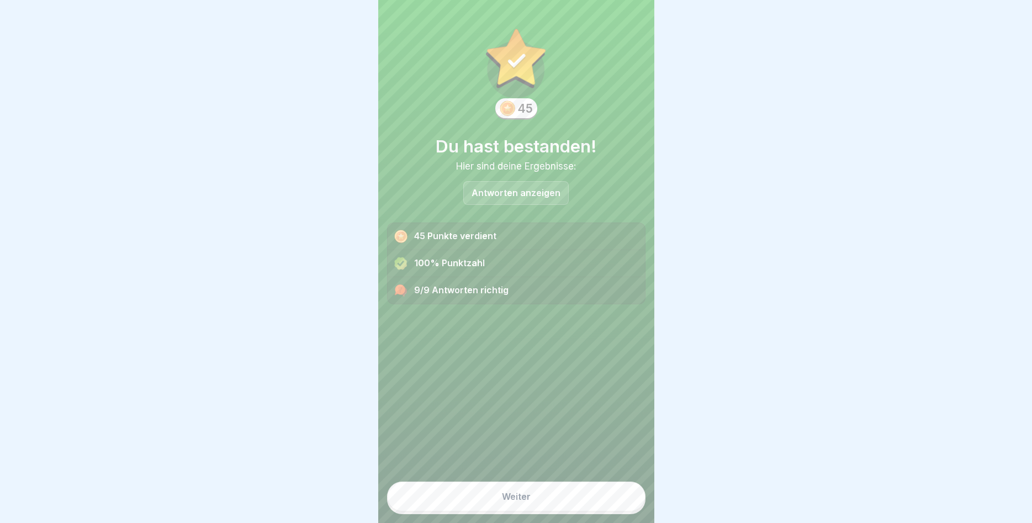
click at [540, 493] on button "Weiter" at bounding box center [516, 496] width 258 height 30
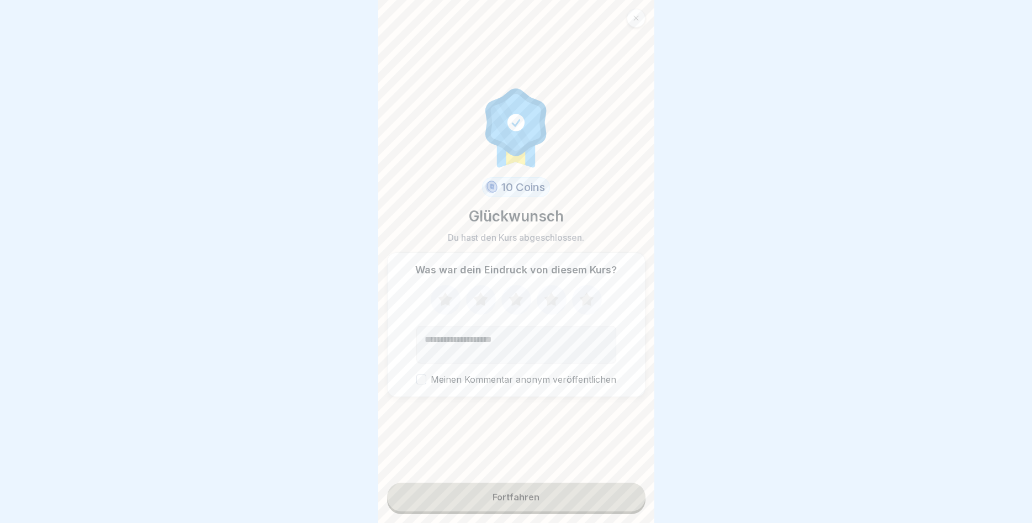
click at [588, 295] on icon at bounding box center [586, 299] width 14 height 14
click at [517, 499] on div "Fortfahren" at bounding box center [515, 497] width 47 height 10
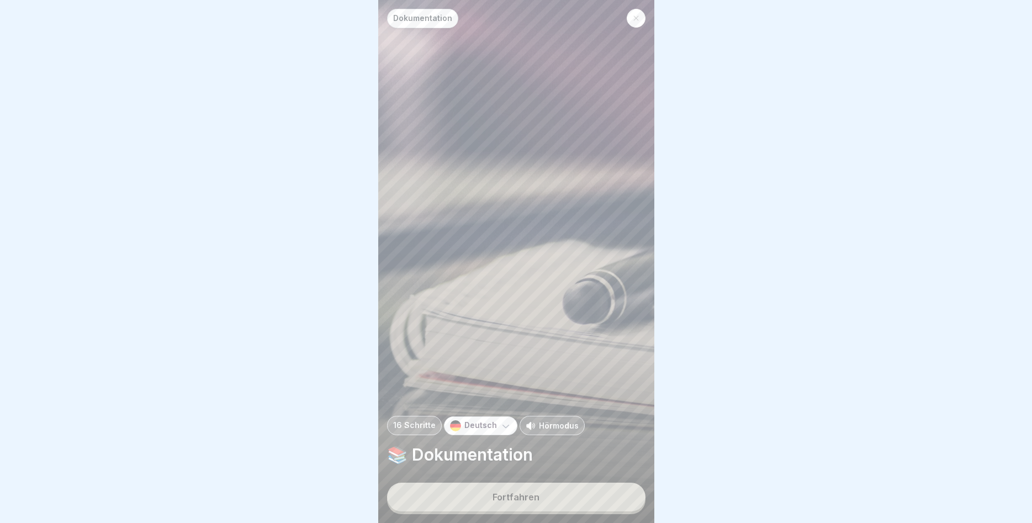
click at [522, 495] on div "Fortfahren" at bounding box center [515, 497] width 47 height 10
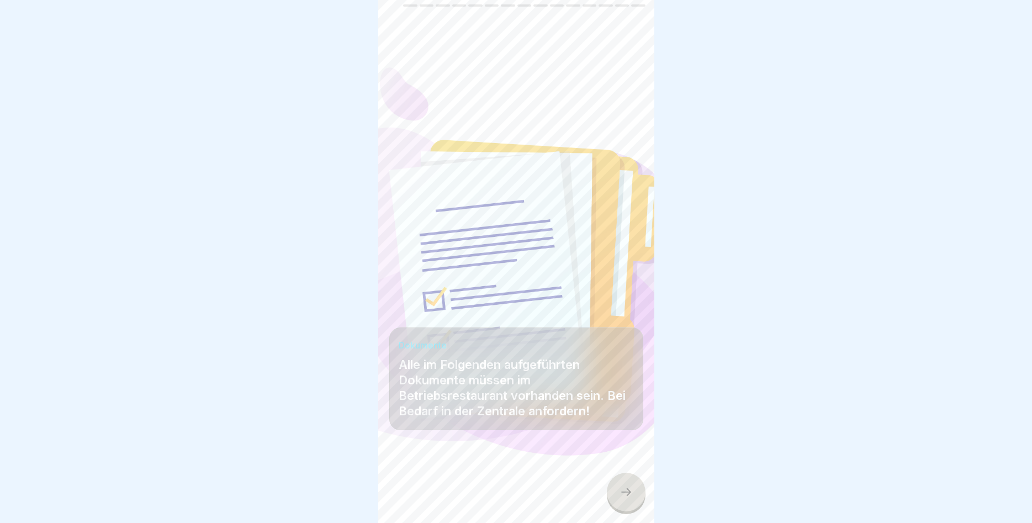
click at [628, 489] on icon at bounding box center [625, 491] width 13 height 13
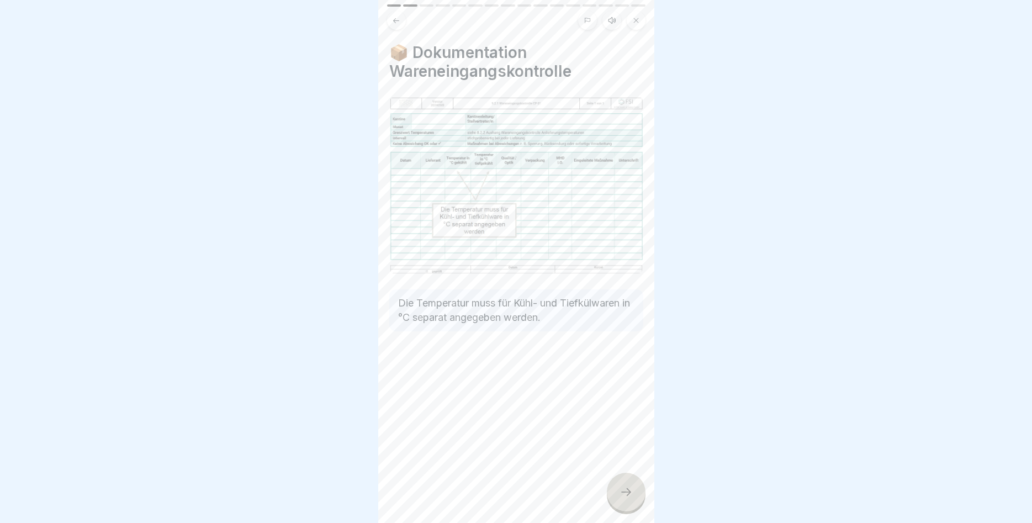
click at [625, 486] on icon at bounding box center [625, 491] width 13 height 13
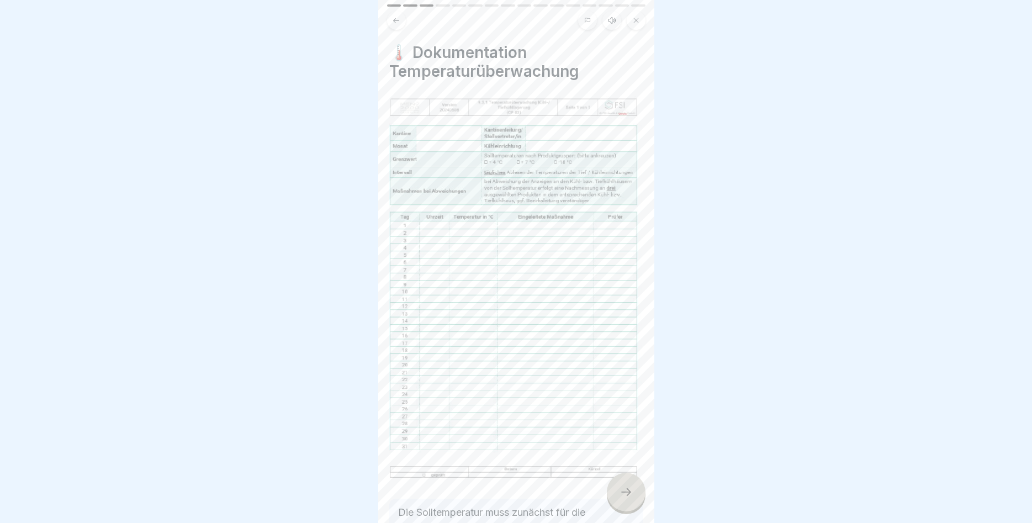
click at [625, 486] on div at bounding box center [626, 491] width 39 height 39
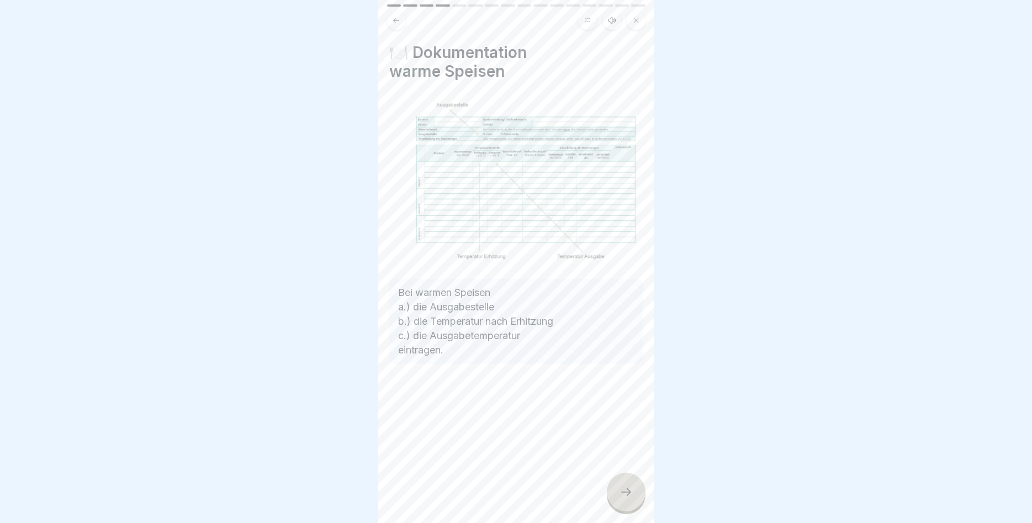
click at [625, 485] on div at bounding box center [626, 491] width 39 height 39
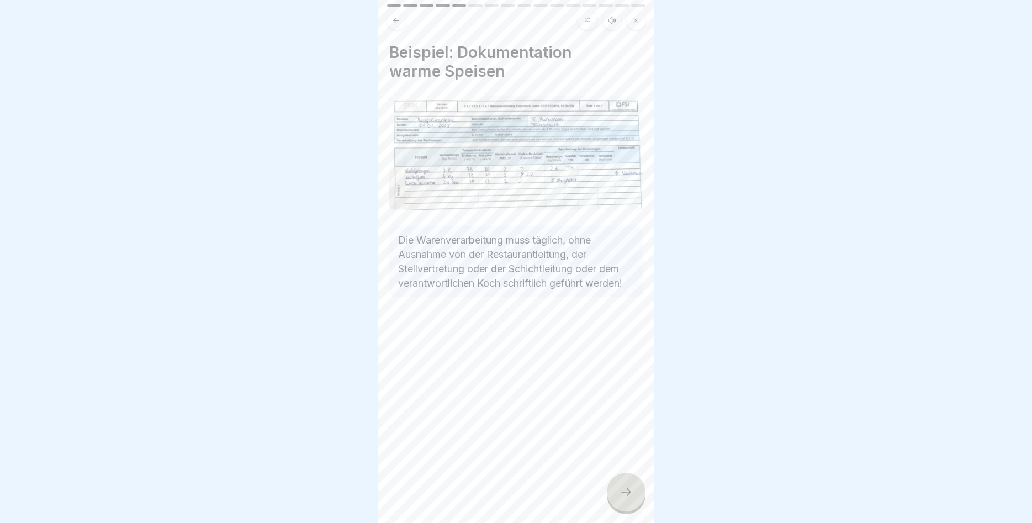
click at [624, 485] on div at bounding box center [626, 491] width 39 height 39
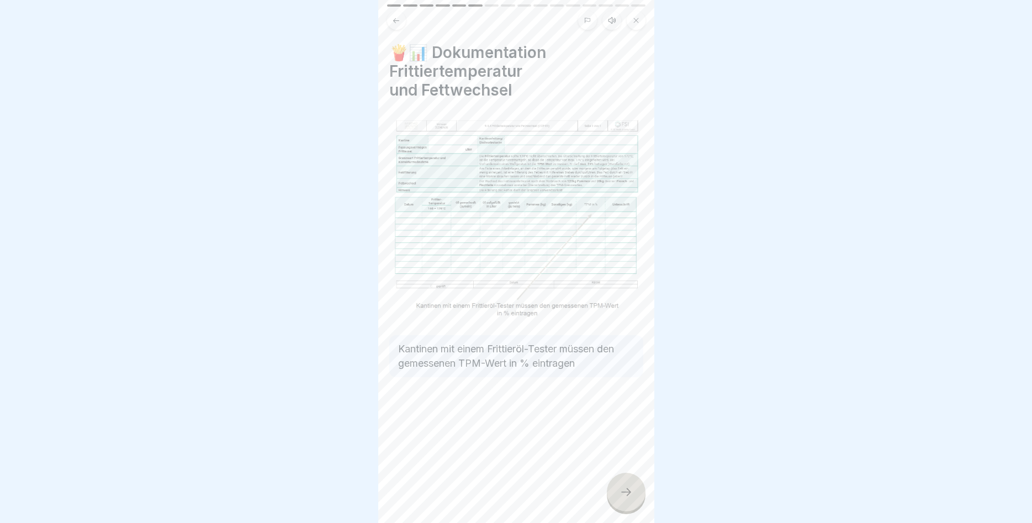
click at [624, 485] on div at bounding box center [626, 491] width 39 height 39
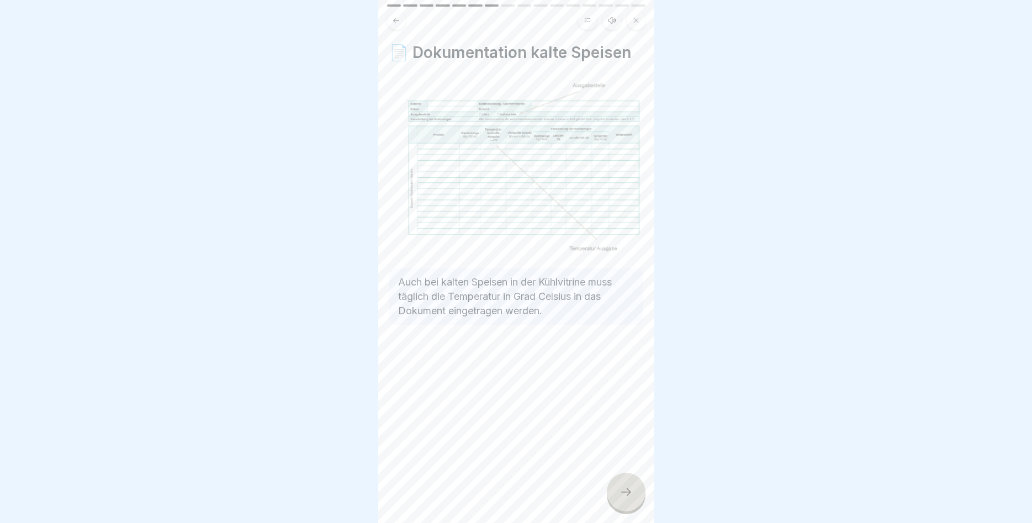
click at [624, 485] on div at bounding box center [626, 491] width 39 height 39
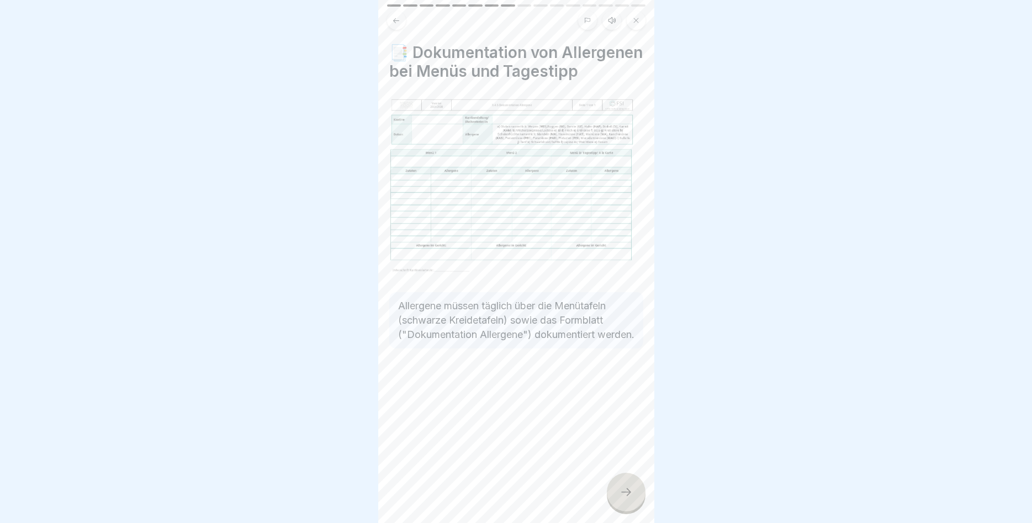
click at [624, 485] on div at bounding box center [626, 491] width 39 height 39
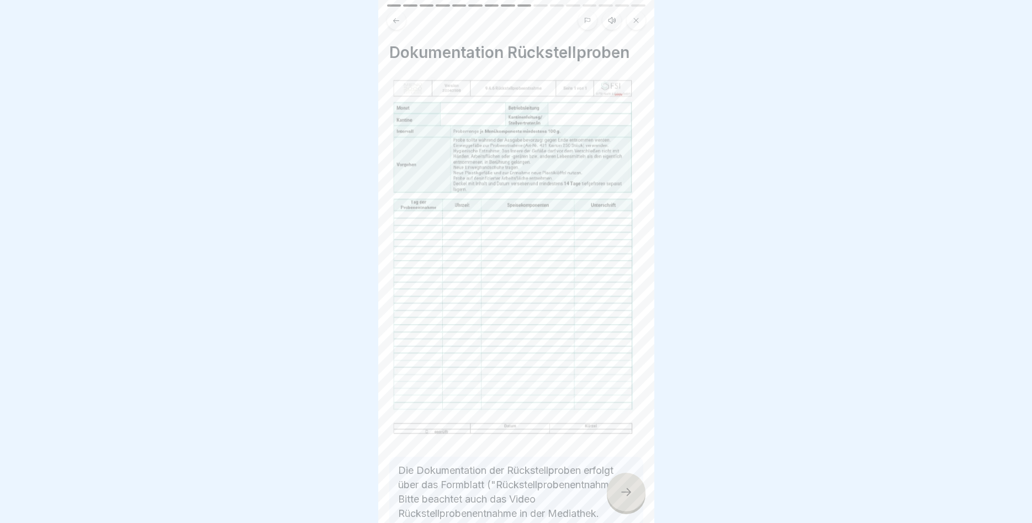
click at [624, 485] on div at bounding box center [626, 491] width 39 height 39
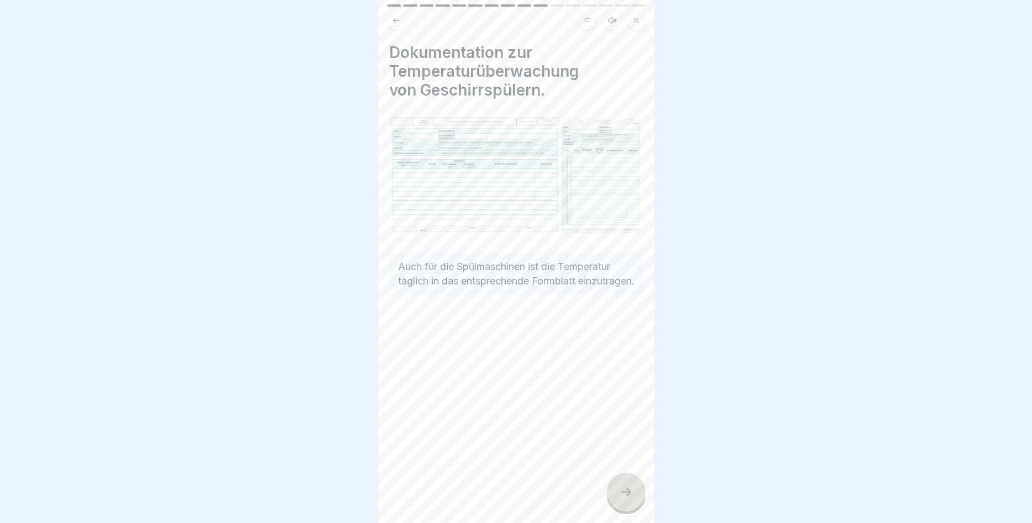
click at [624, 484] on div at bounding box center [626, 491] width 39 height 39
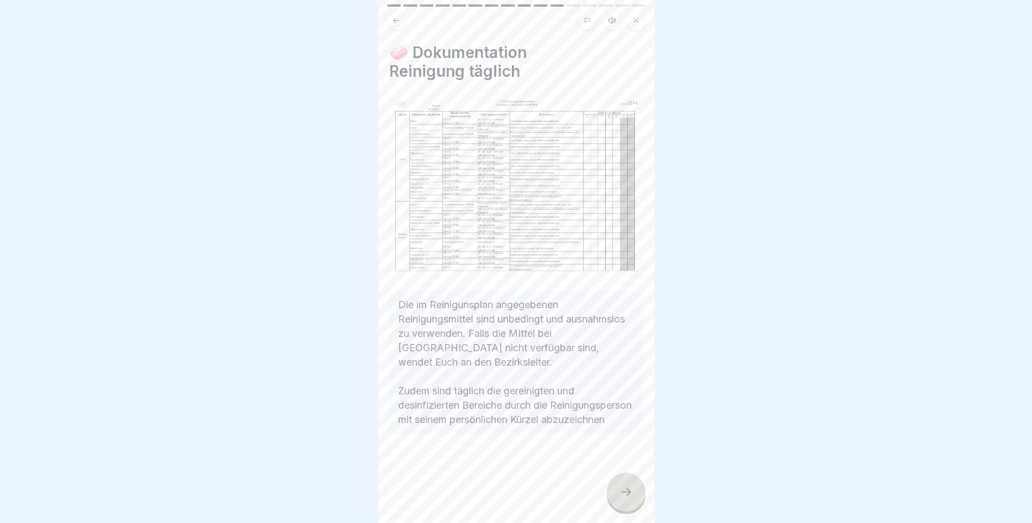
click at [624, 484] on div at bounding box center [626, 491] width 39 height 39
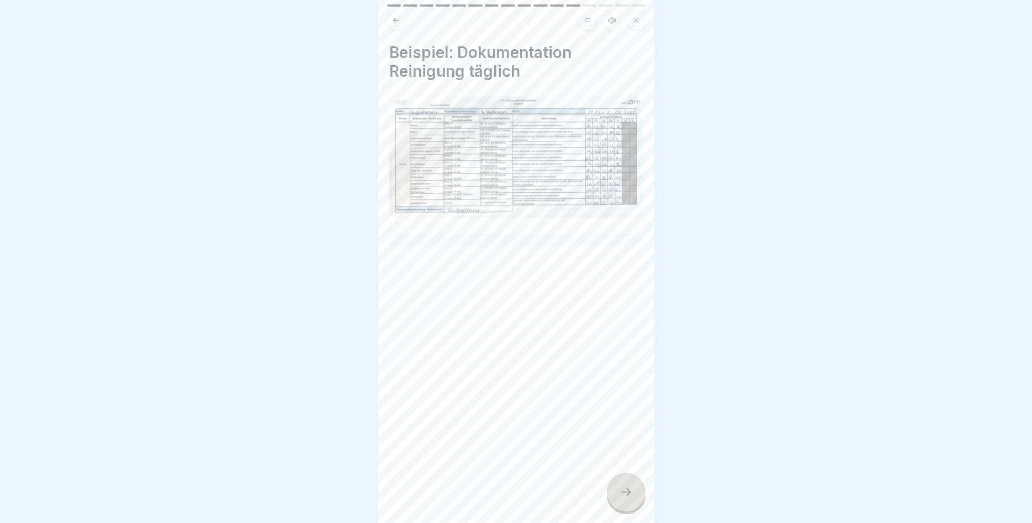
click at [624, 484] on div at bounding box center [626, 491] width 39 height 39
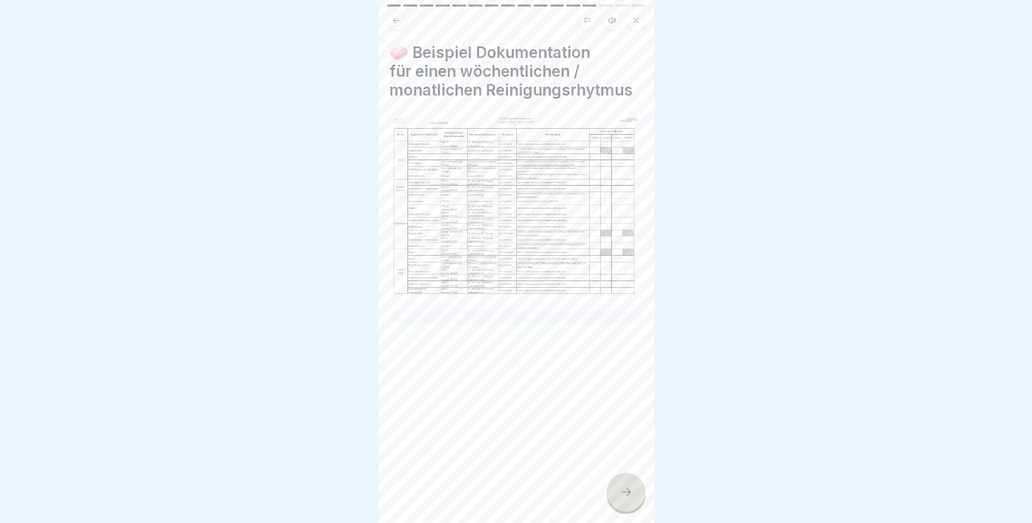
click at [624, 484] on div at bounding box center [626, 491] width 39 height 39
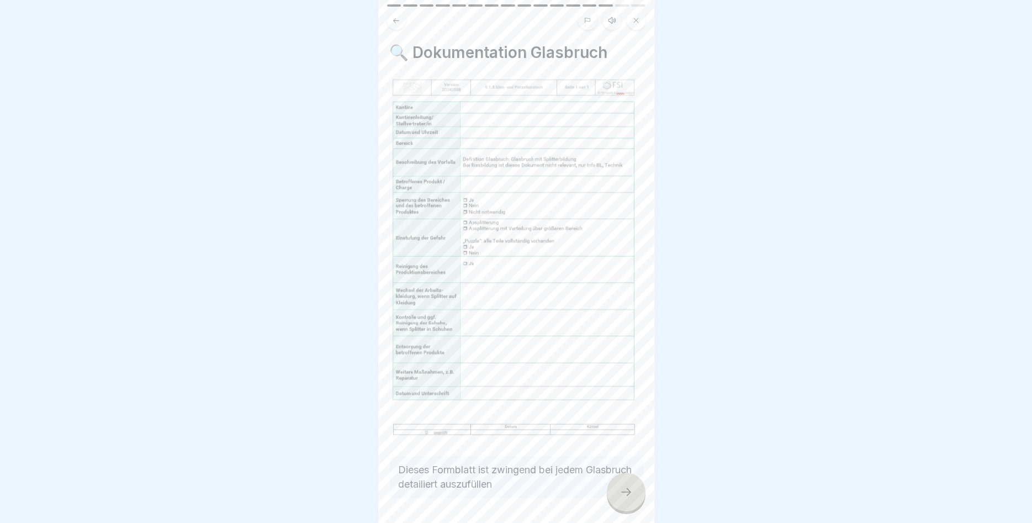
click at [624, 484] on div at bounding box center [626, 491] width 39 height 39
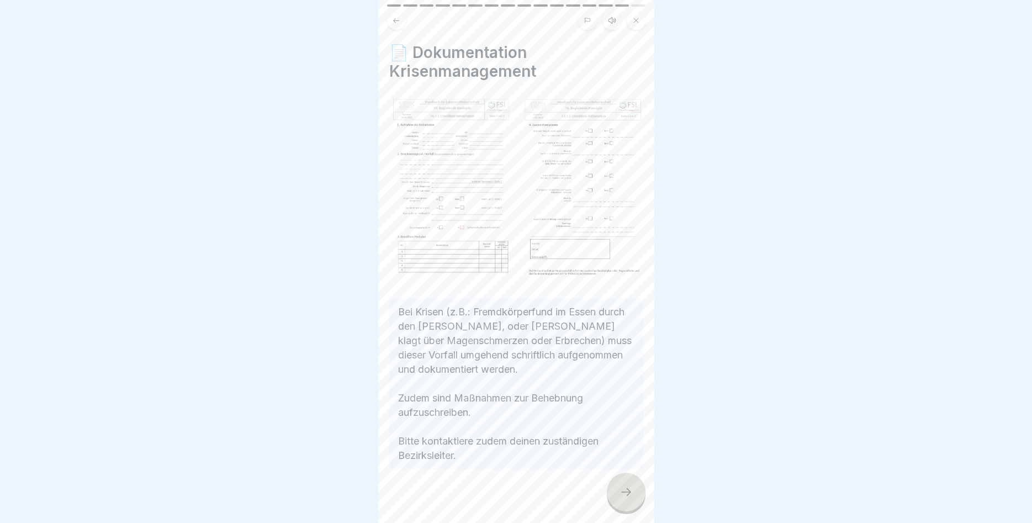
click at [624, 484] on div at bounding box center [626, 491] width 39 height 39
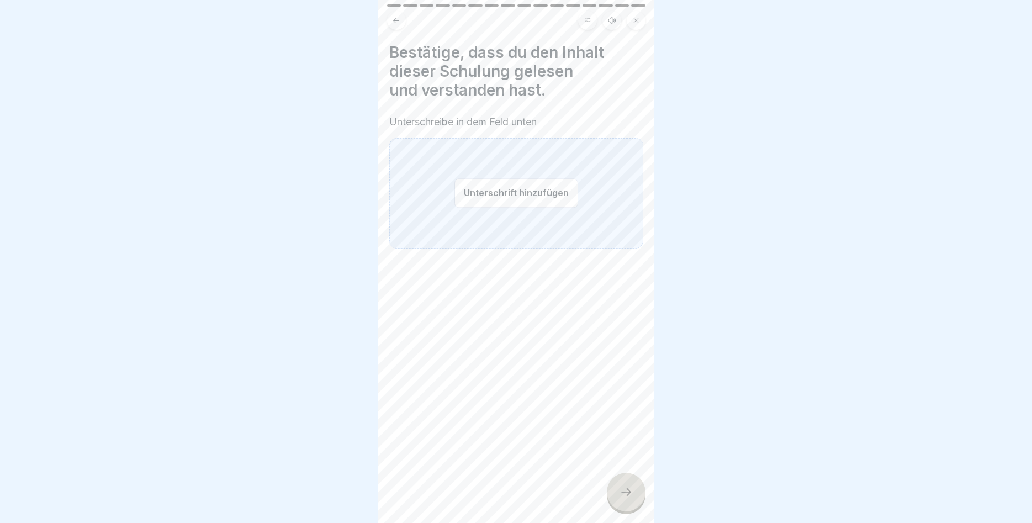
click at [528, 189] on button "Unterschrift hinzufügen" at bounding box center [516, 192] width 124 height 29
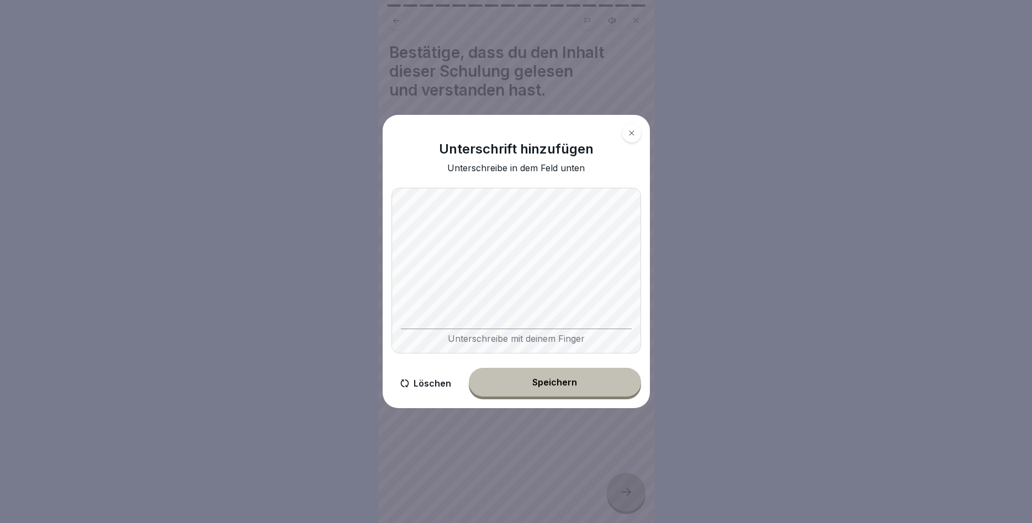
click at [551, 380] on div "Speichern" at bounding box center [554, 382] width 45 height 10
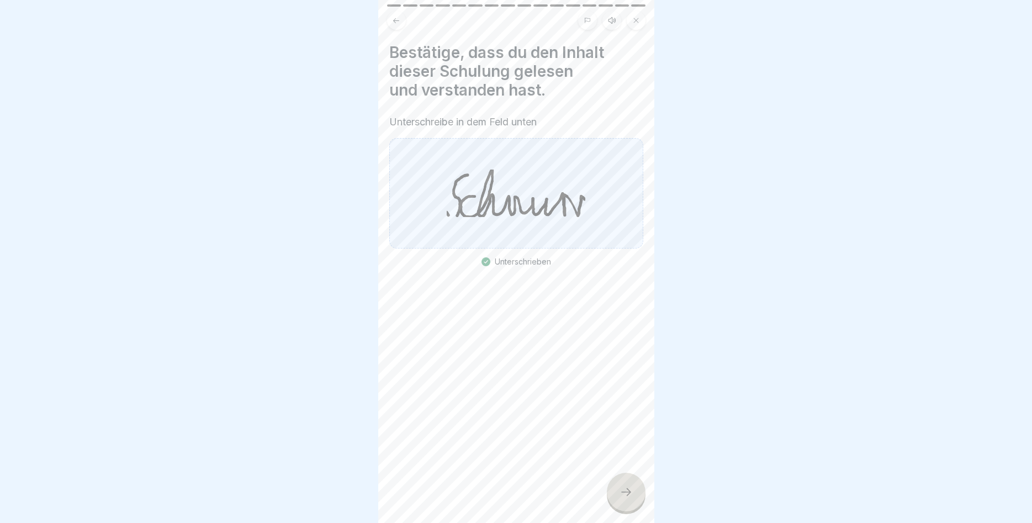
click at [617, 480] on div at bounding box center [626, 491] width 39 height 39
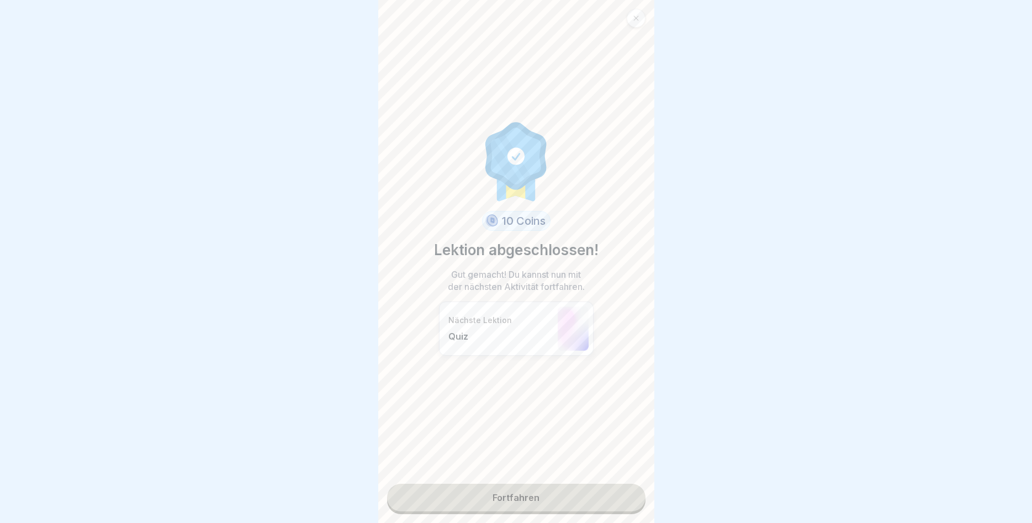
click at [533, 491] on link "Fortfahren" at bounding box center [516, 498] width 258 height 28
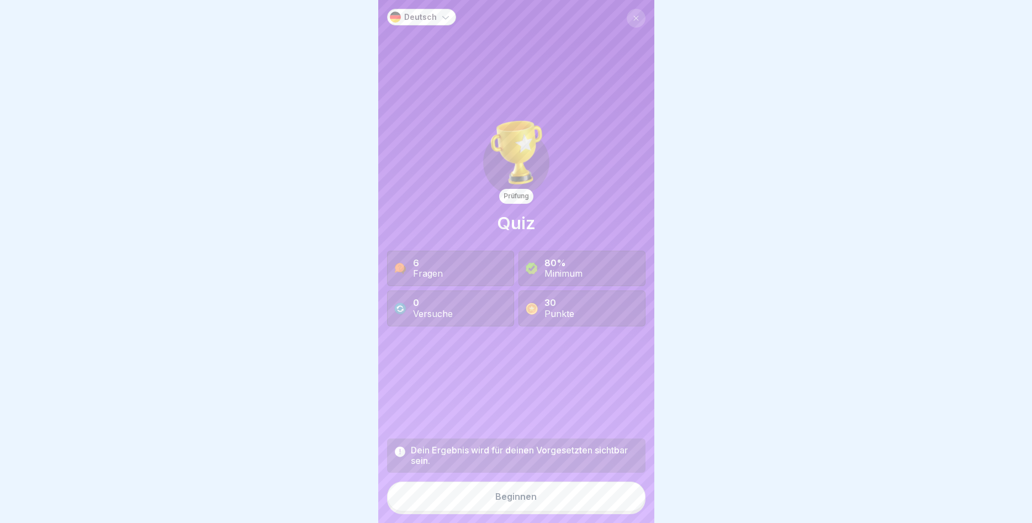
click at [523, 492] on div "Beginnen" at bounding box center [515, 496] width 41 height 10
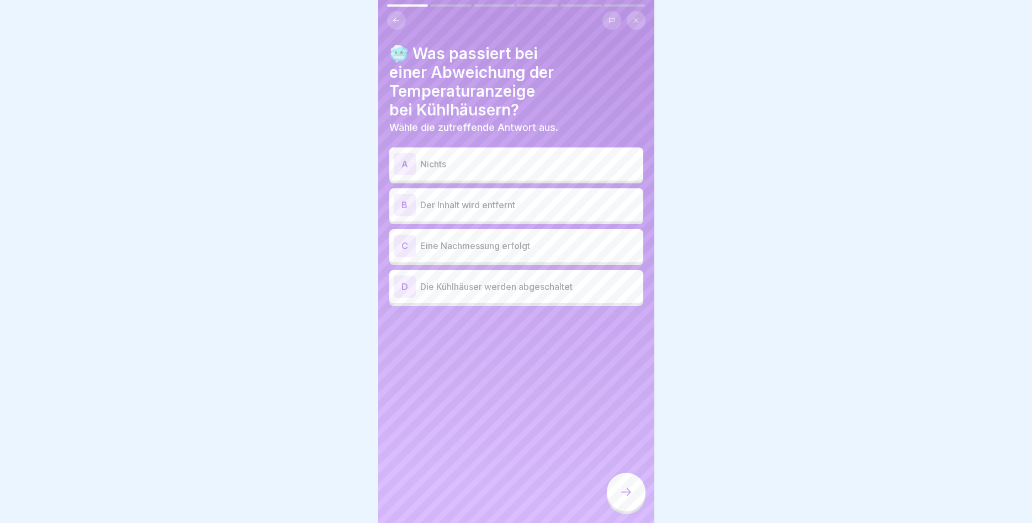
click at [506, 201] on p "Der Inhalt wird entfernt" at bounding box center [529, 204] width 219 height 13
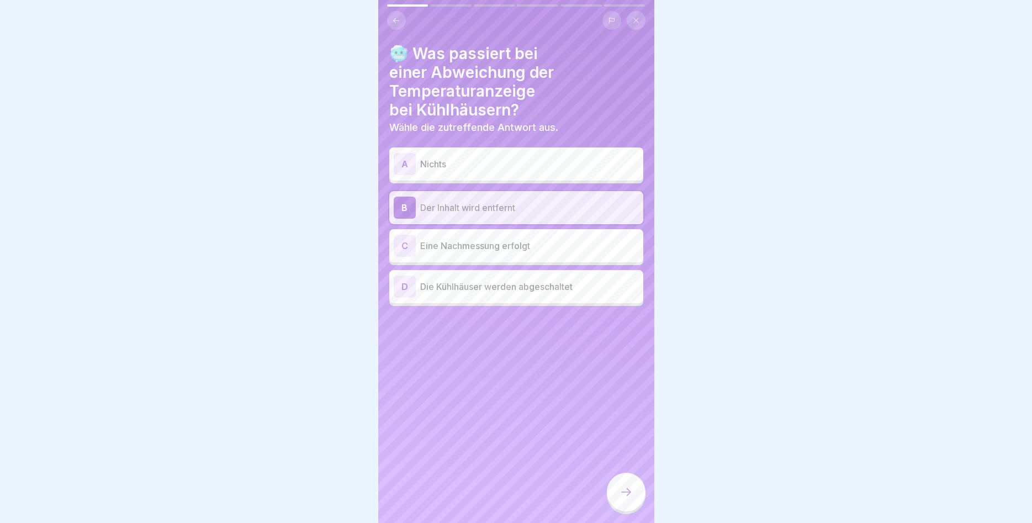
click at [496, 238] on div "C Eine Nachmessung erfolgt" at bounding box center [516, 246] width 245 height 22
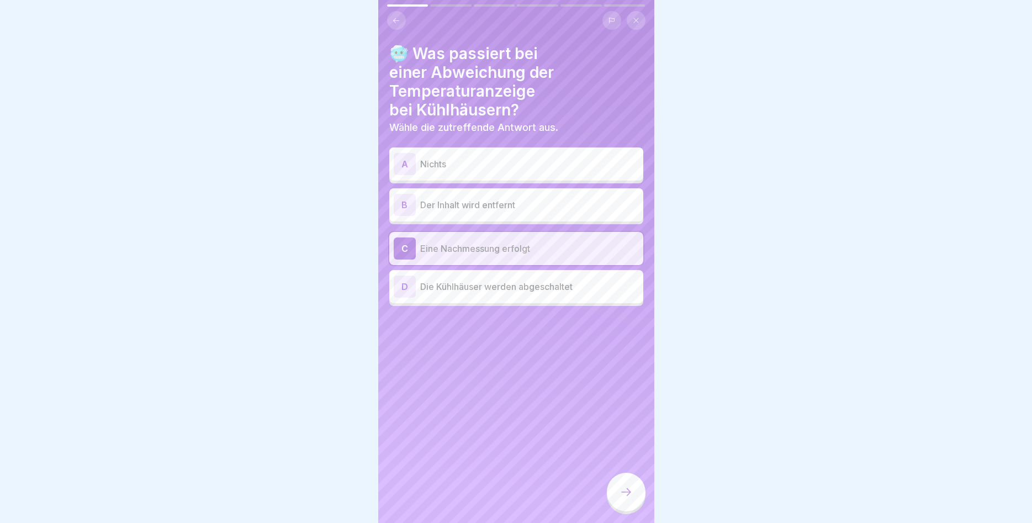
click at [626, 504] on div at bounding box center [626, 491] width 39 height 39
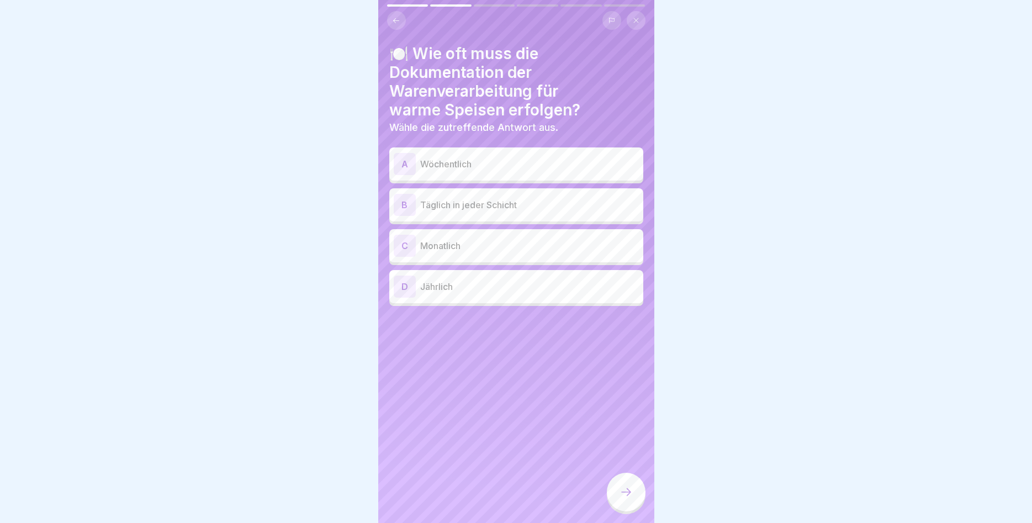
click at [459, 199] on p "Täglich in jeder Schicht" at bounding box center [529, 204] width 219 height 13
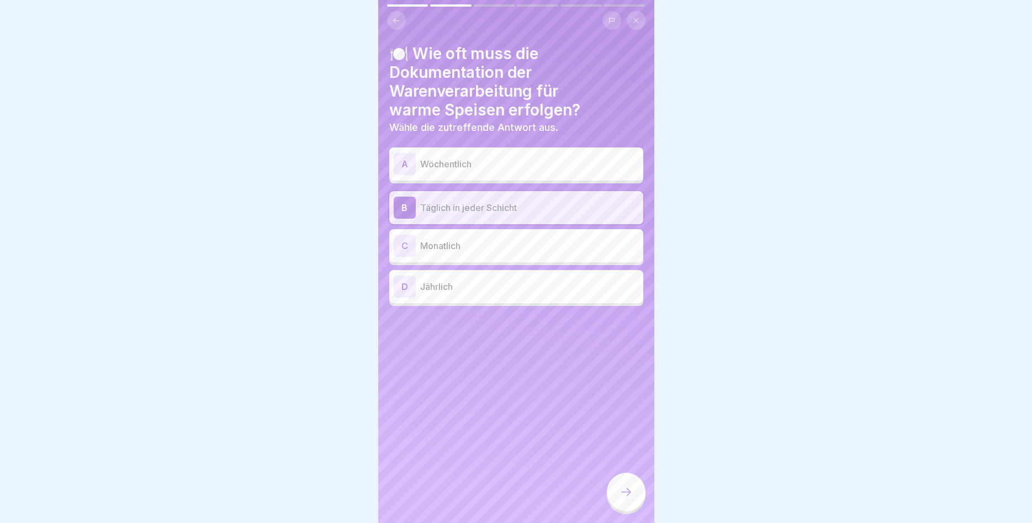
click at [622, 481] on div at bounding box center [626, 491] width 39 height 39
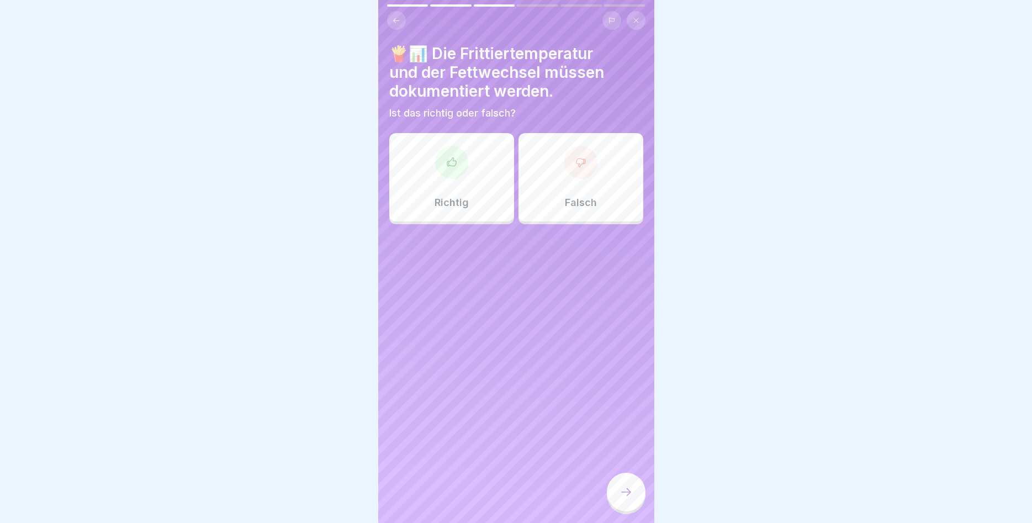
click at [470, 188] on div "Richtig" at bounding box center [451, 177] width 125 height 88
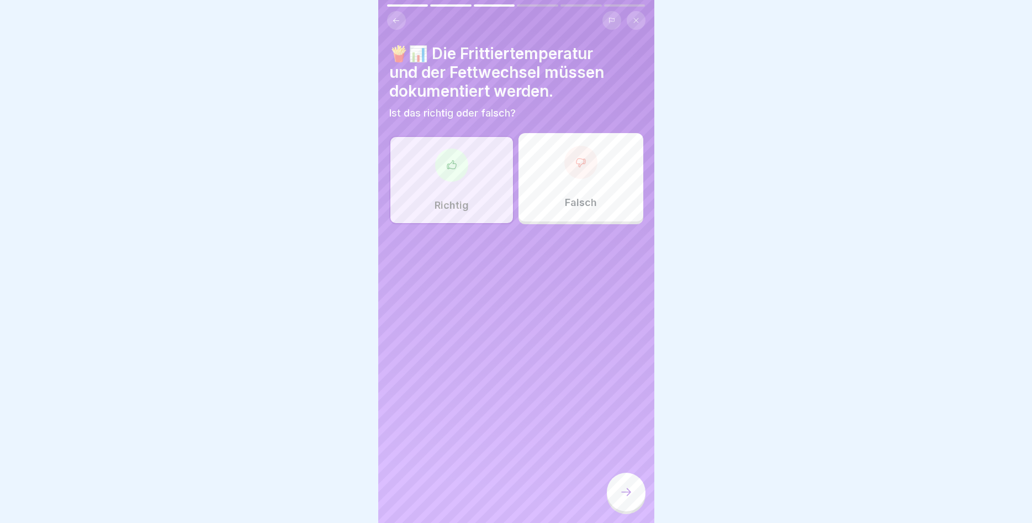
click at [620, 497] on icon at bounding box center [625, 491] width 13 height 13
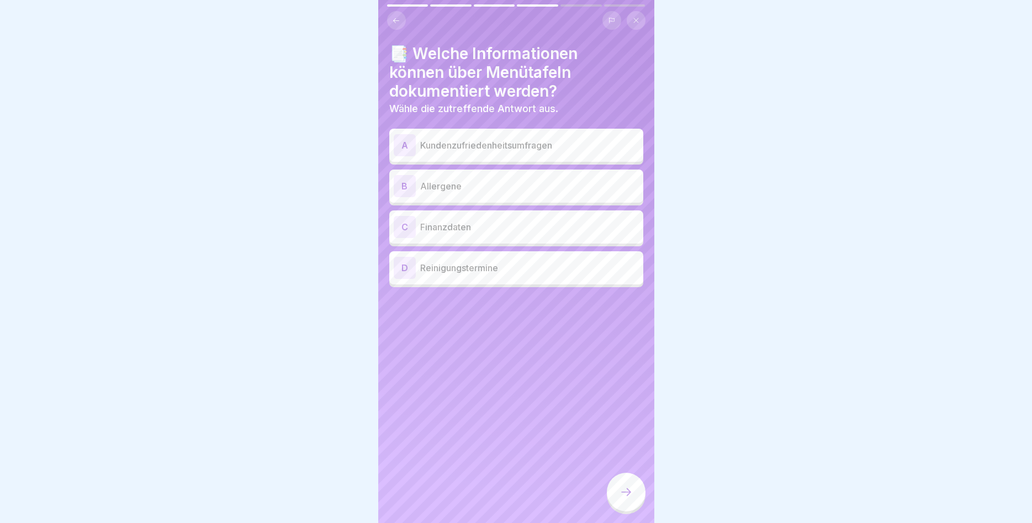
click at [459, 142] on p "Kundenzufriedenheitsumfragen" at bounding box center [529, 145] width 219 height 13
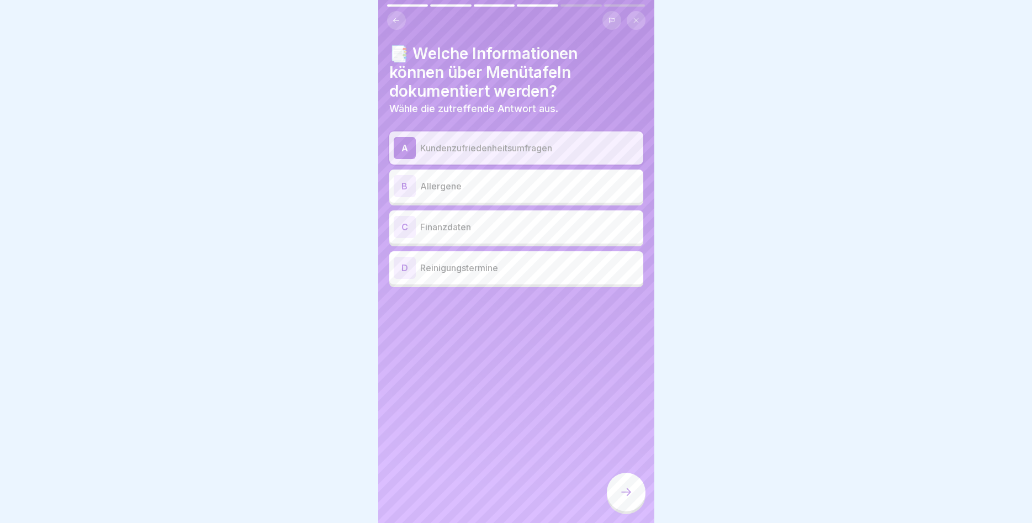
click at [445, 178] on div "B Allergene" at bounding box center [516, 186] width 245 height 22
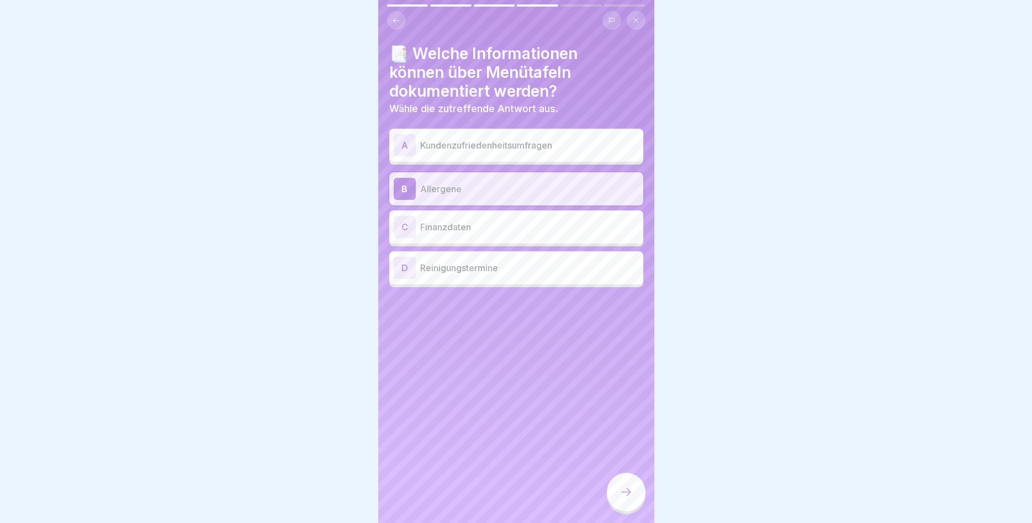
click at [620, 483] on div at bounding box center [626, 491] width 39 height 39
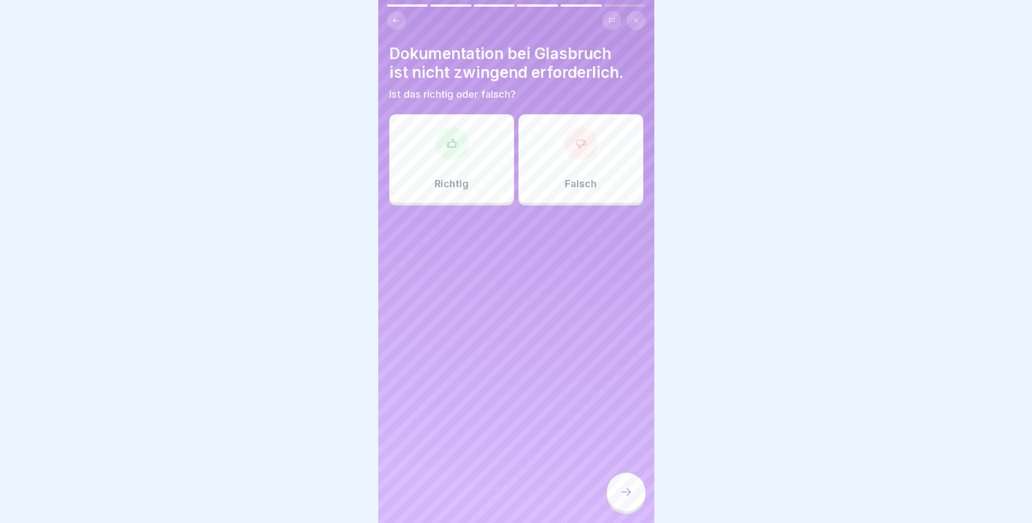
click at [590, 176] on div "Falsch" at bounding box center [580, 158] width 125 height 88
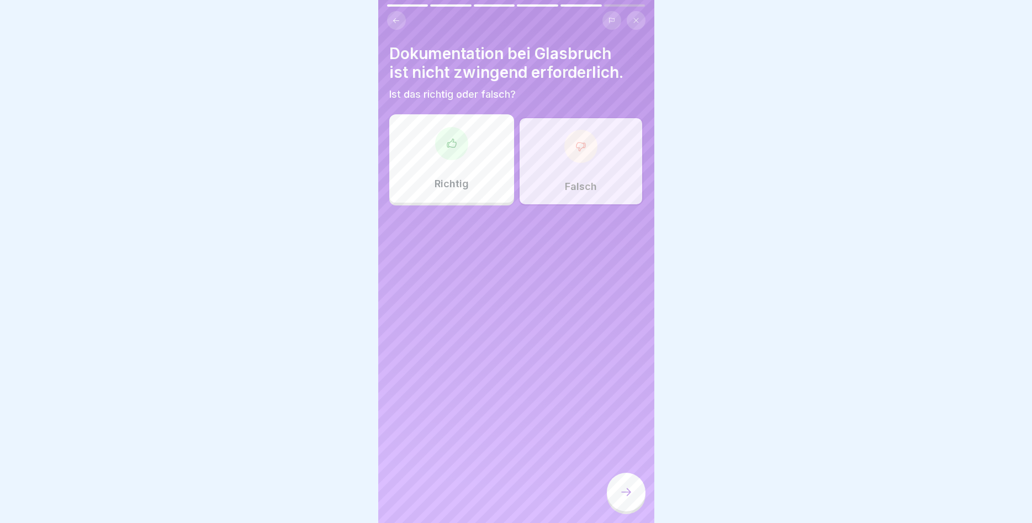
click at [622, 481] on div at bounding box center [626, 491] width 39 height 39
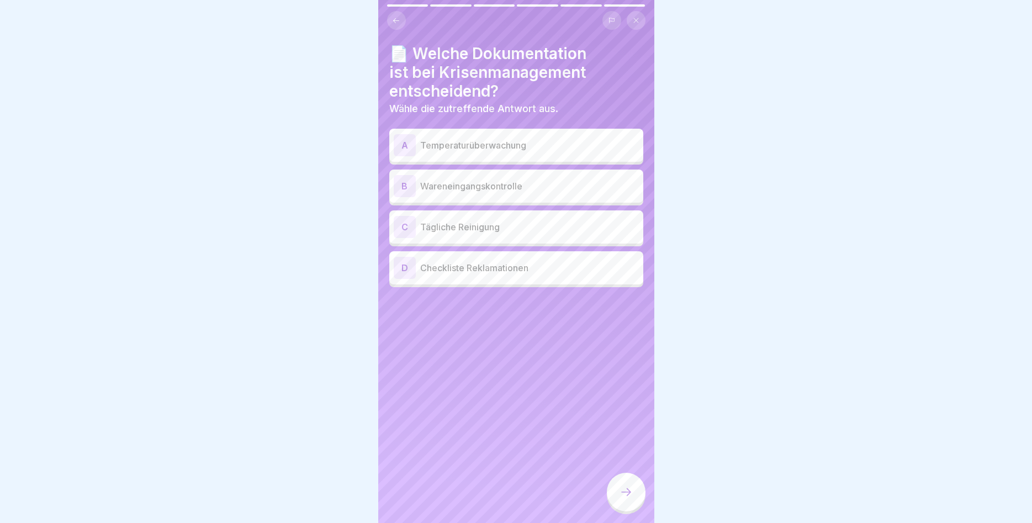
click at [470, 267] on p "Checkliste Reklamationen" at bounding box center [529, 267] width 219 height 13
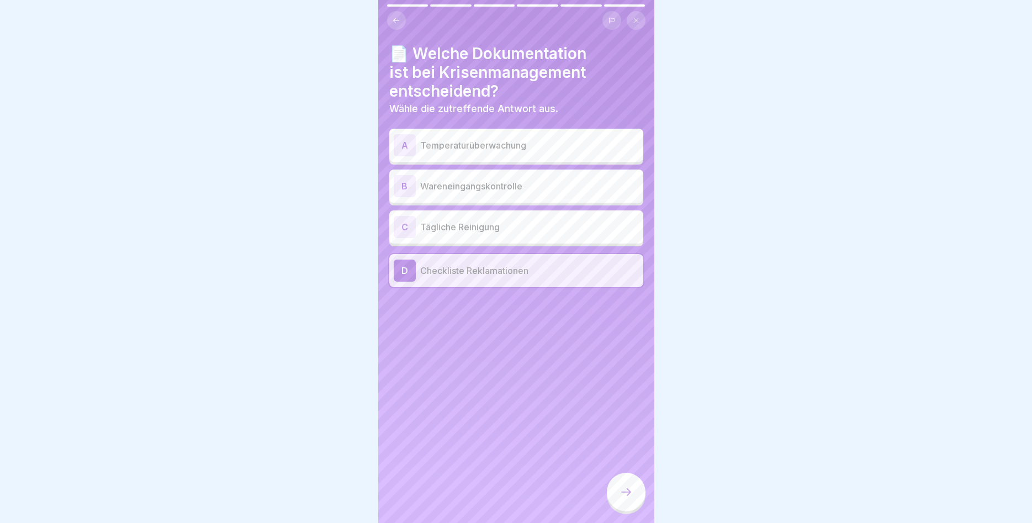
click at [474, 148] on p "Temperaturüberwachung" at bounding box center [529, 145] width 219 height 13
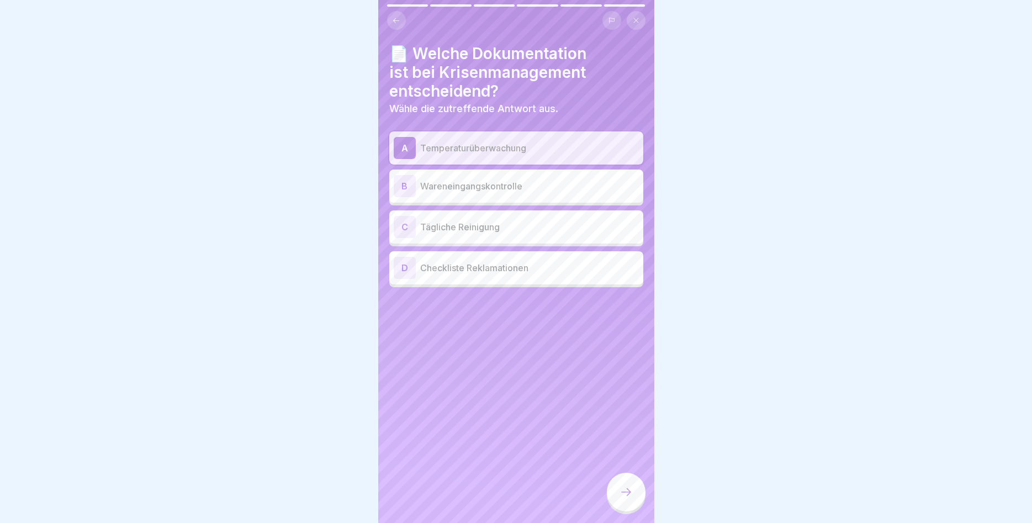
click at [465, 264] on p "Checkliste Reklamationen" at bounding box center [529, 267] width 219 height 13
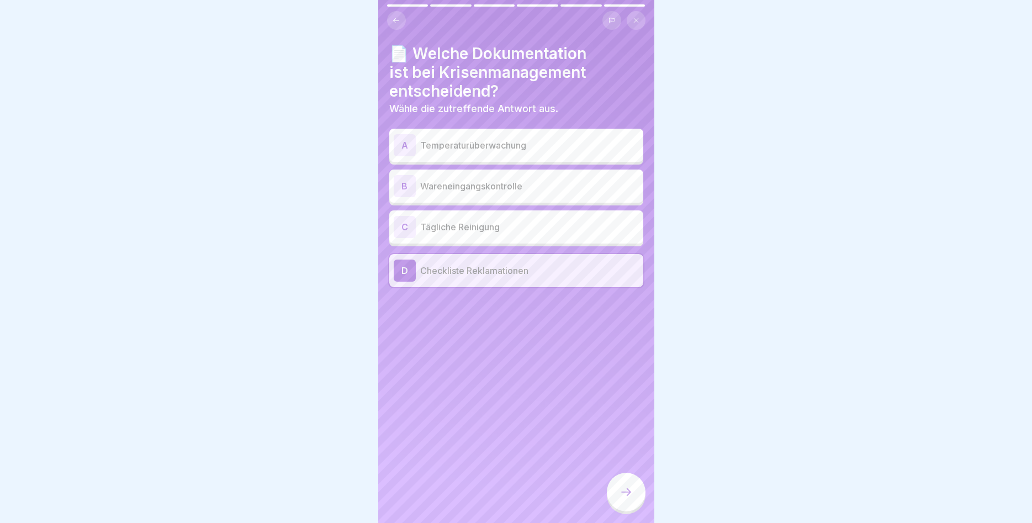
click at [629, 487] on icon at bounding box center [625, 491] width 13 height 13
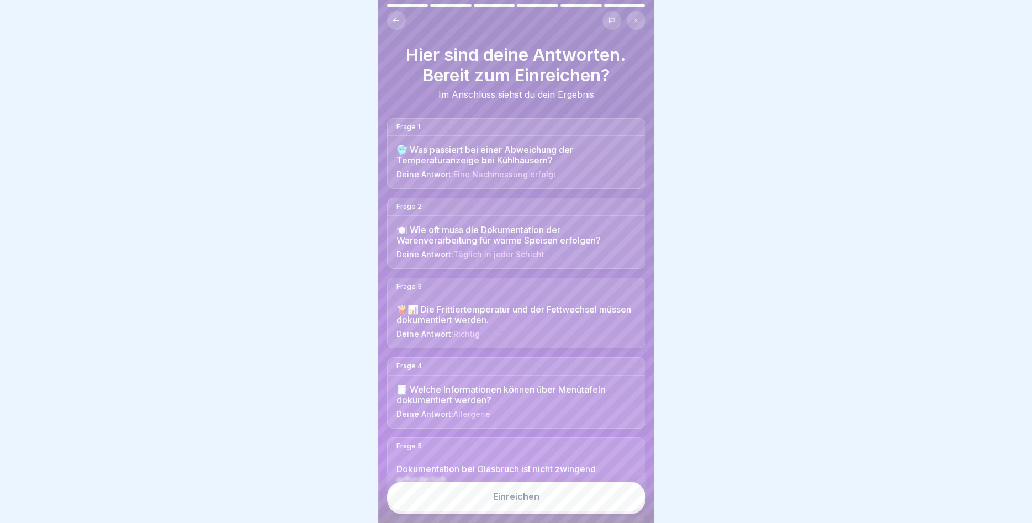
click at [566, 497] on button "Einreichen" at bounding box center [516, 496] width 258 height 30
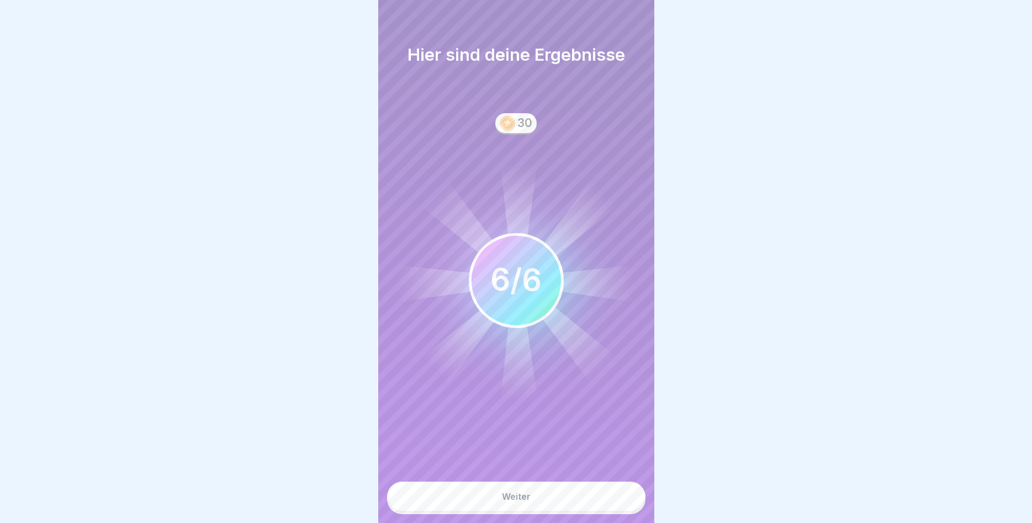
click at [543, 491] on button "Weiter" at bounding box center [516, 496] width 258 height 30
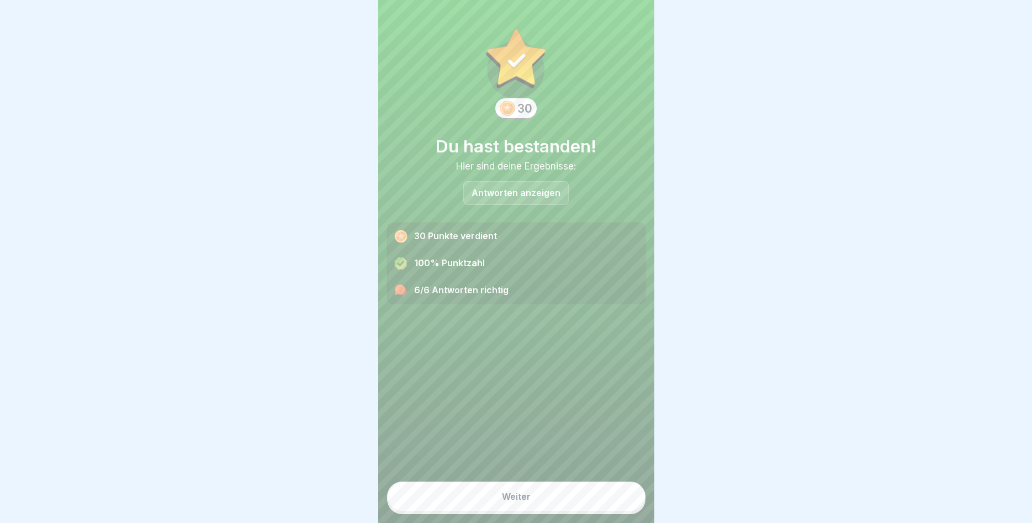
click at [546, 494] on button "Weiter" at bounding box center [516, 496] width 258 height 30
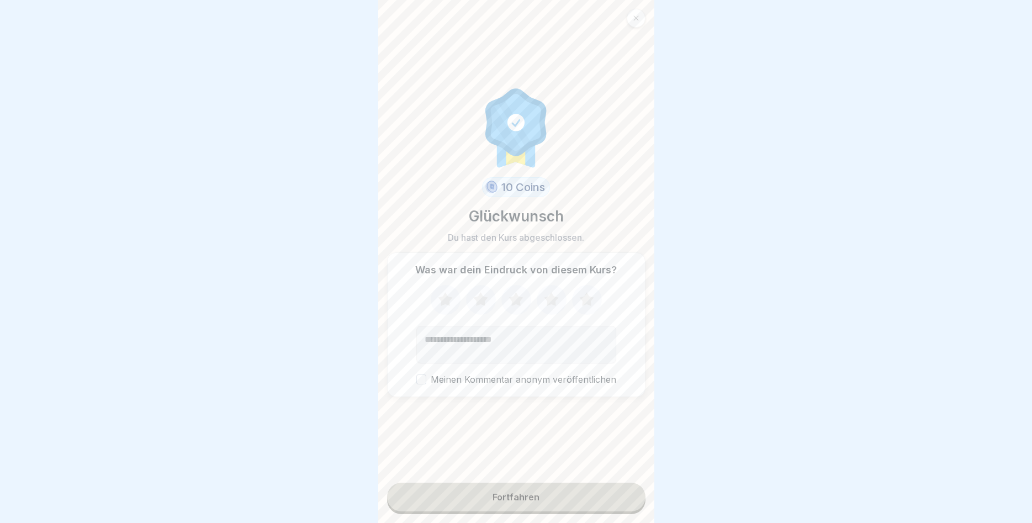
click at [588, 299] on icon at bounding box center [586, 299] width 14 height 14
click at [535, 496] on div "Fortfahren" at bounding box center [515, 497] width 47 height 10
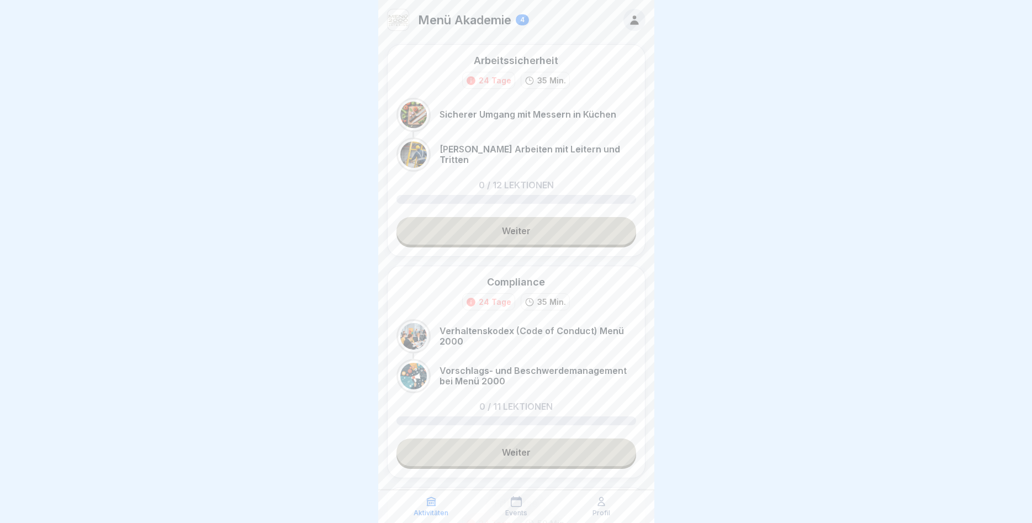
click at [627, 22] on div at bounding box center [634, 20] width 22 height 22
